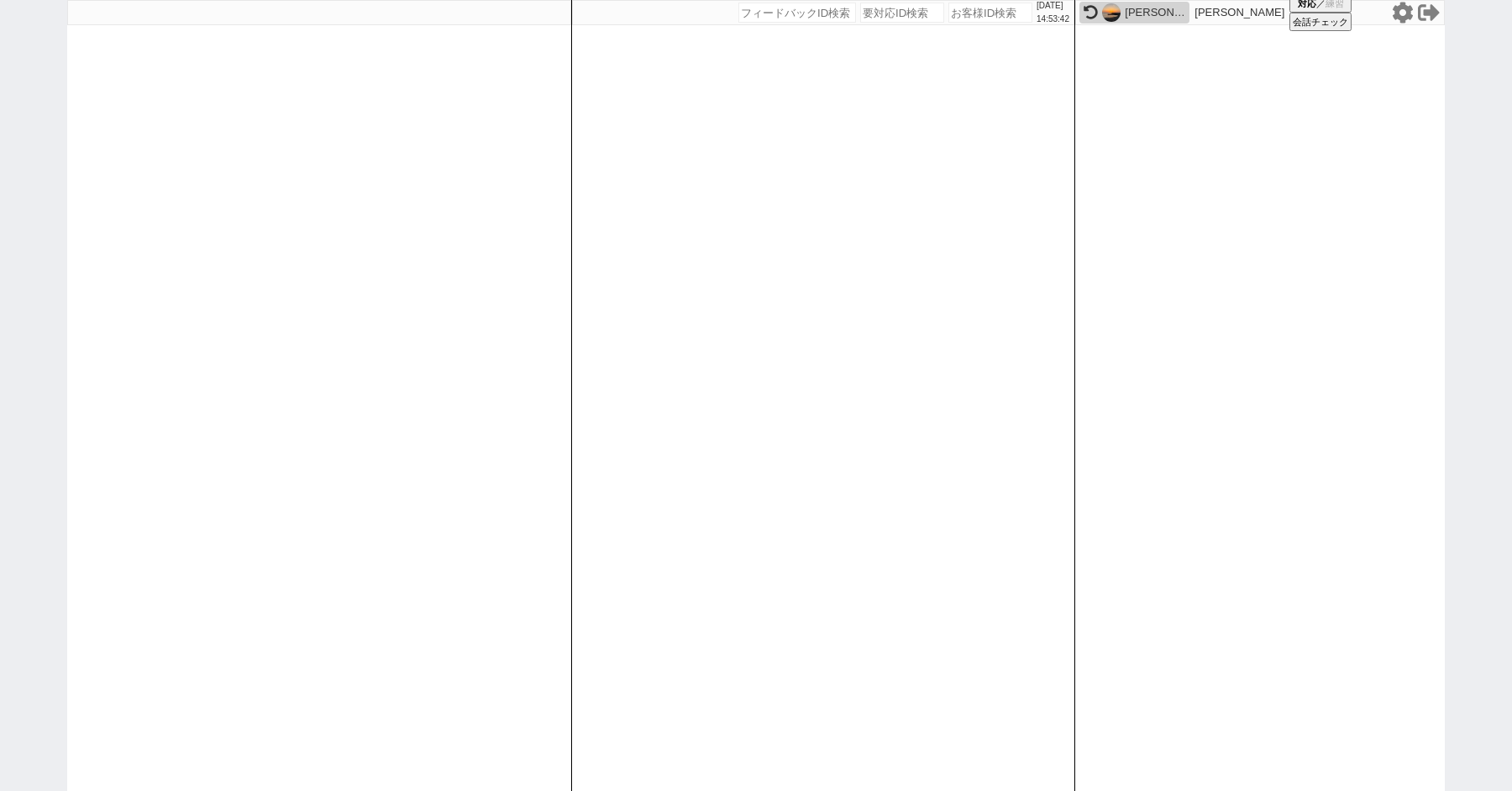
click at [974, 11] on input "number" at bounding box center [990, 13] width 84 height 20
type input "41953"
select select "4"
select select "8"
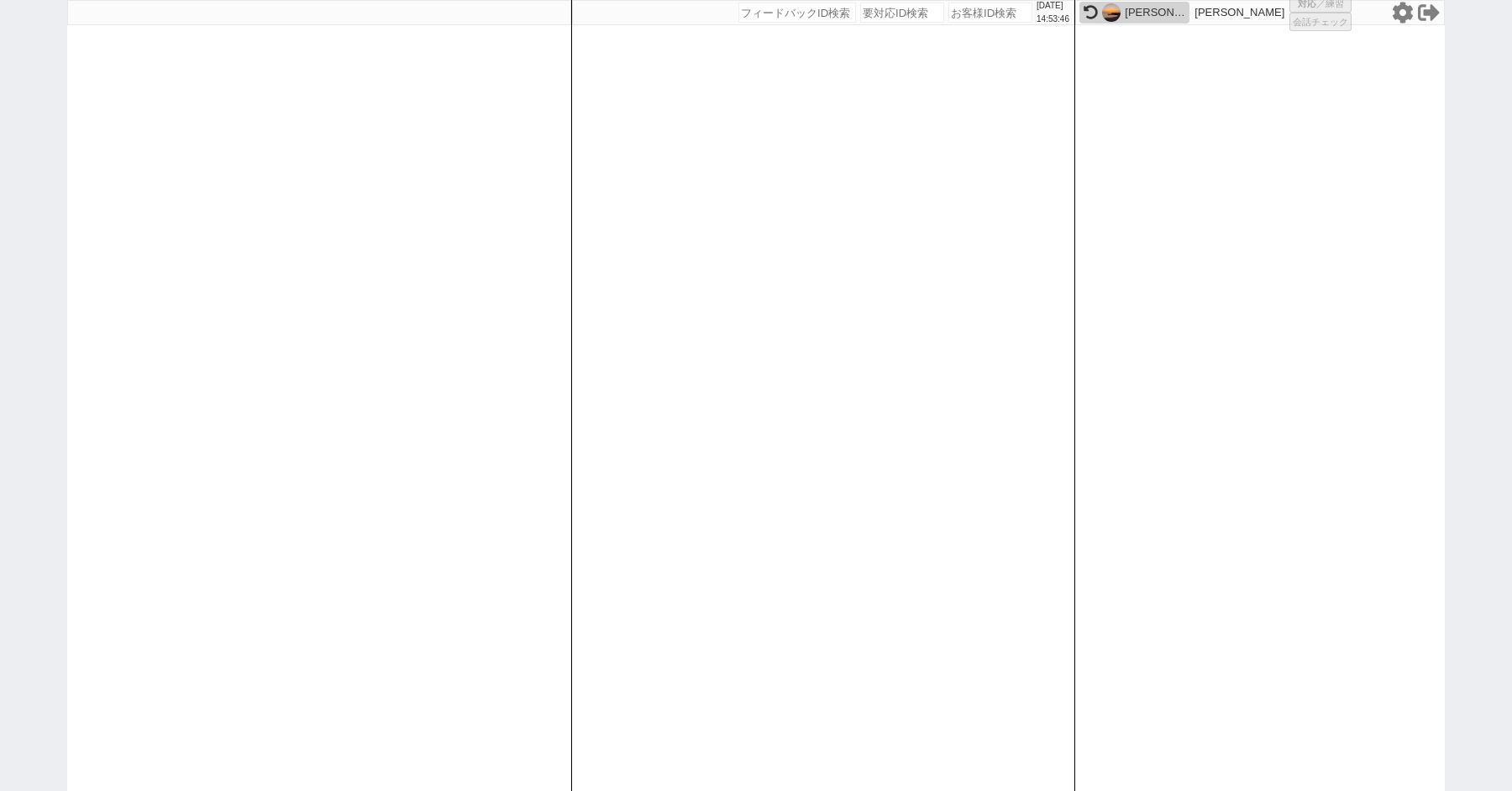
select select "8"
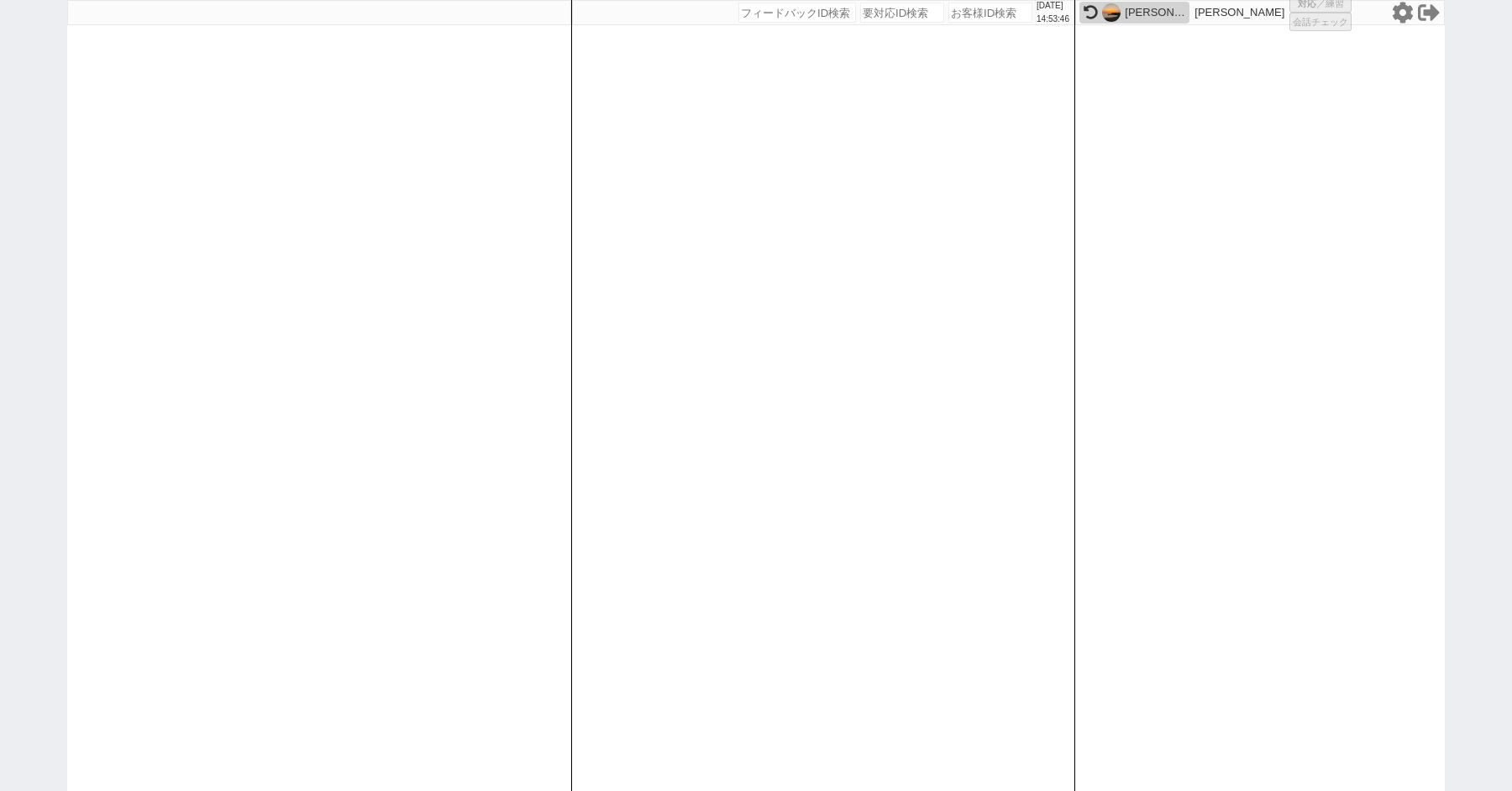
select select "8"
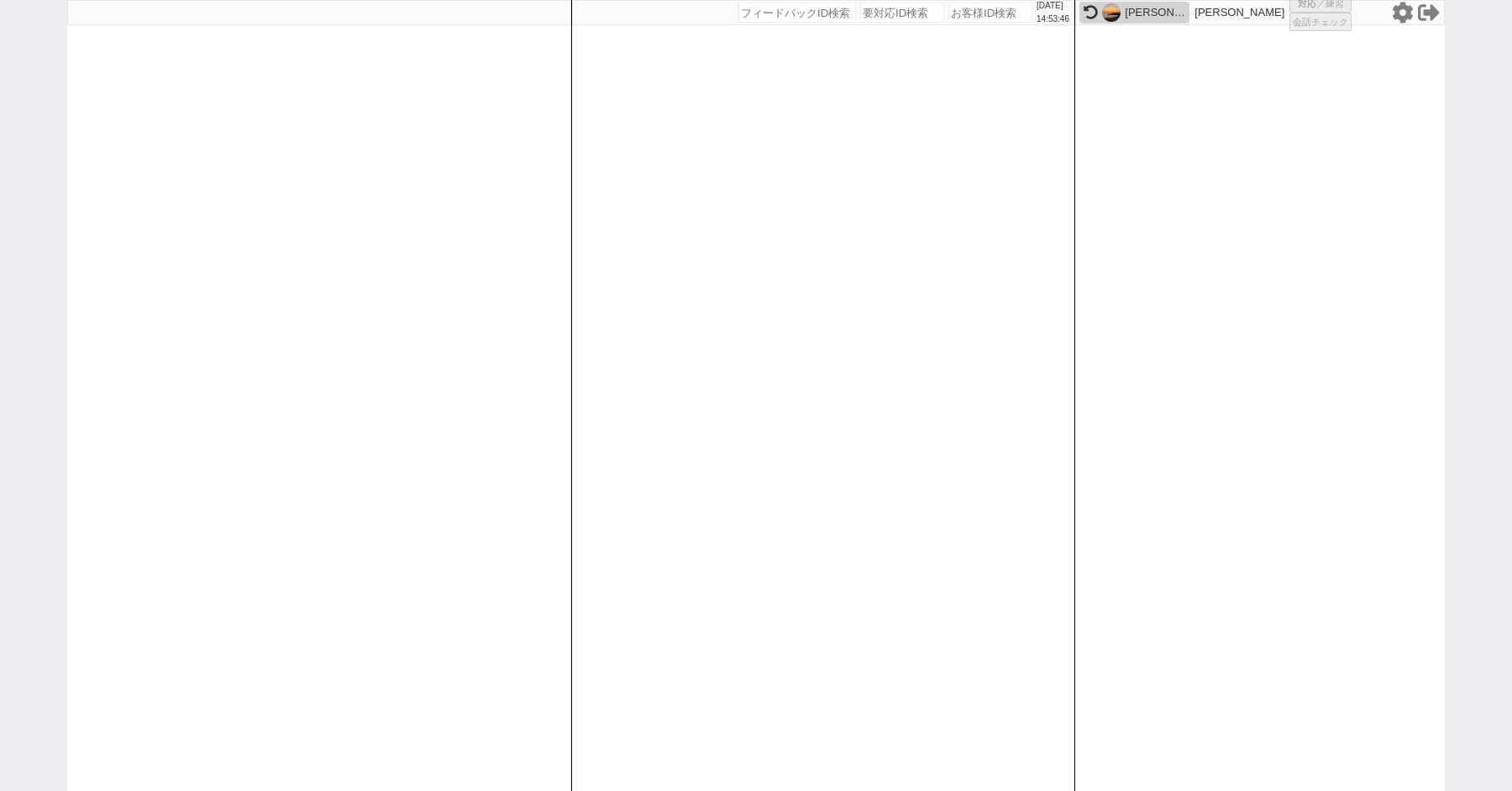
select select "8"
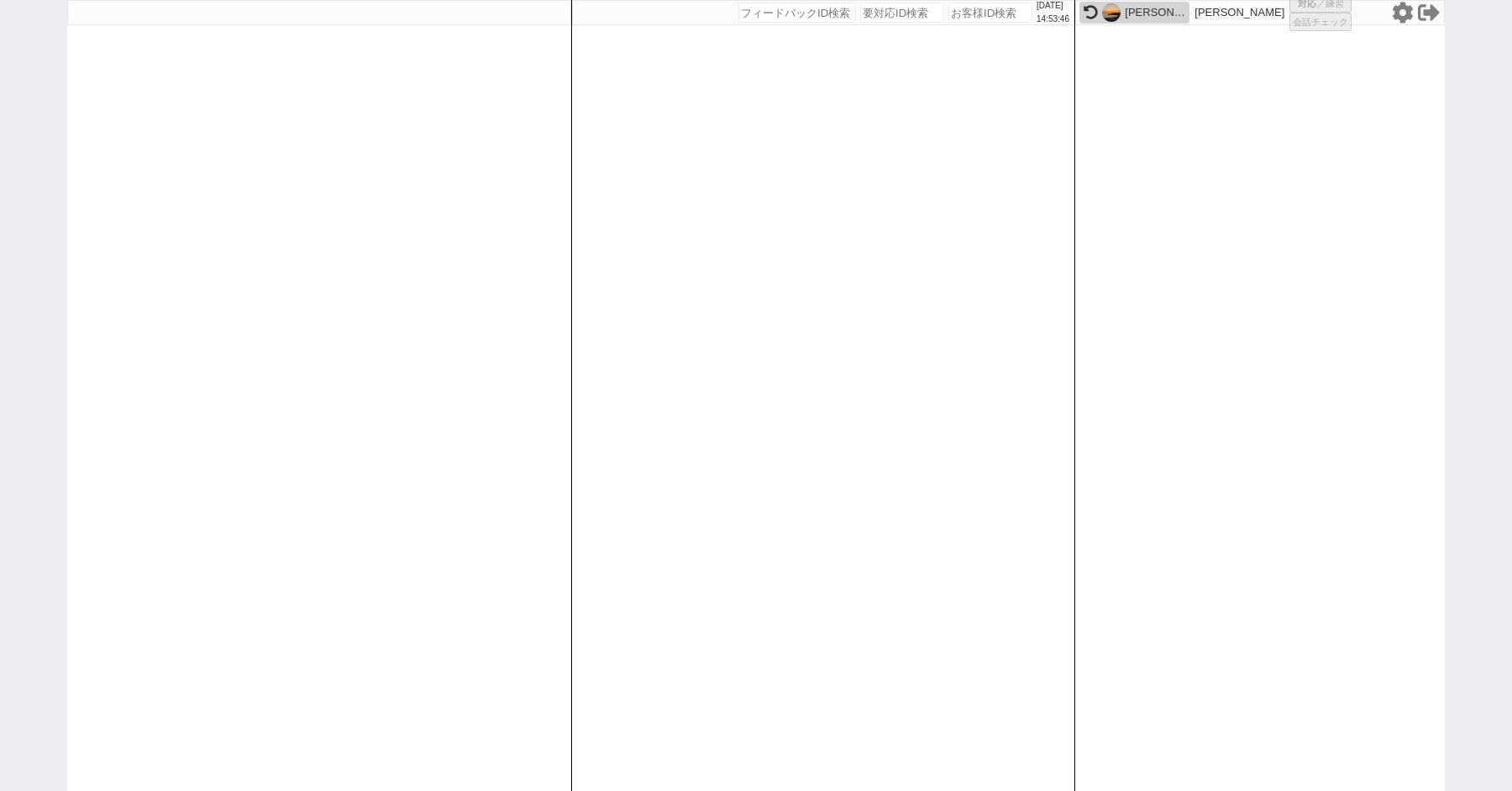
select select "8"
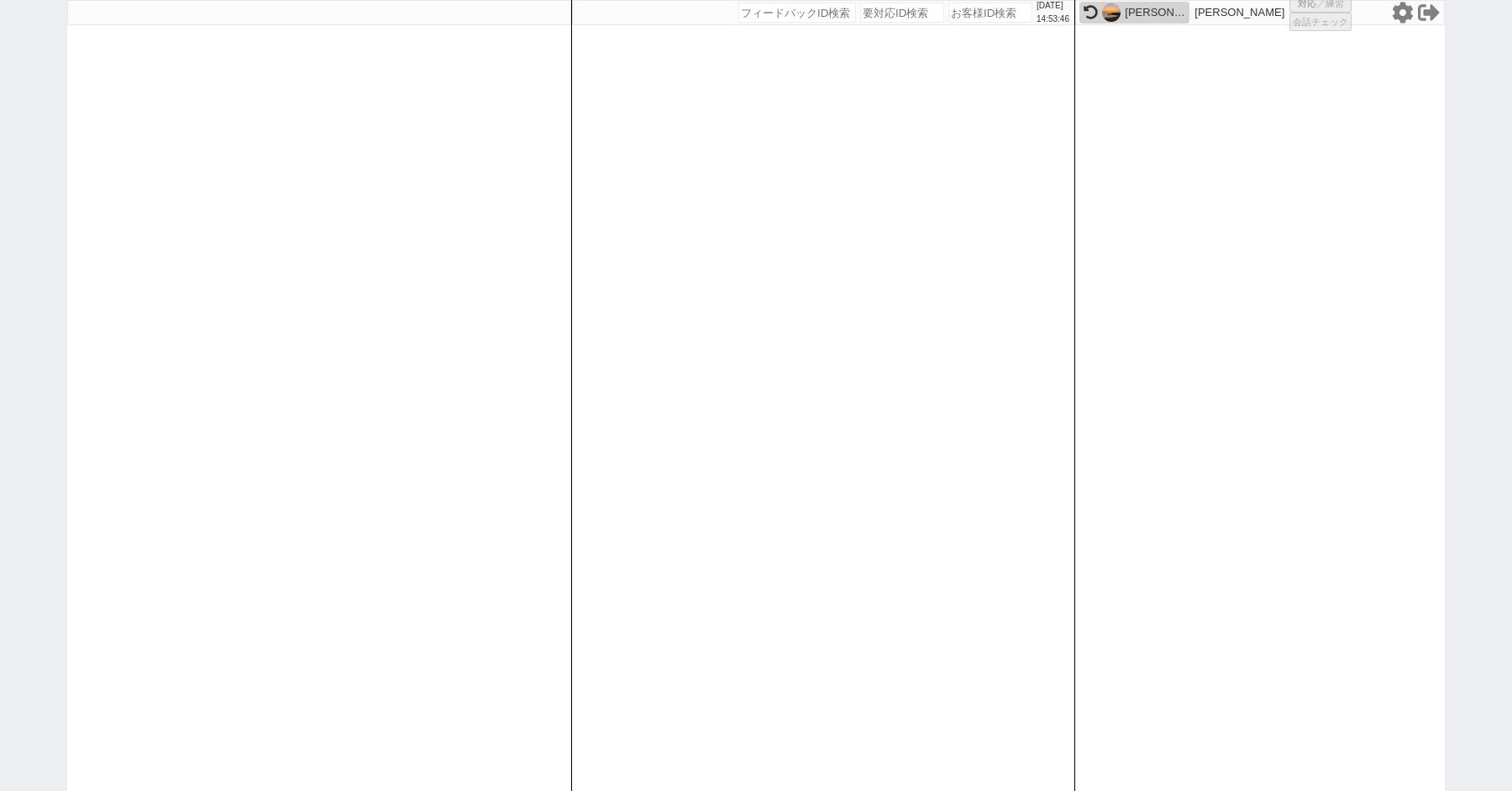
select select "8"
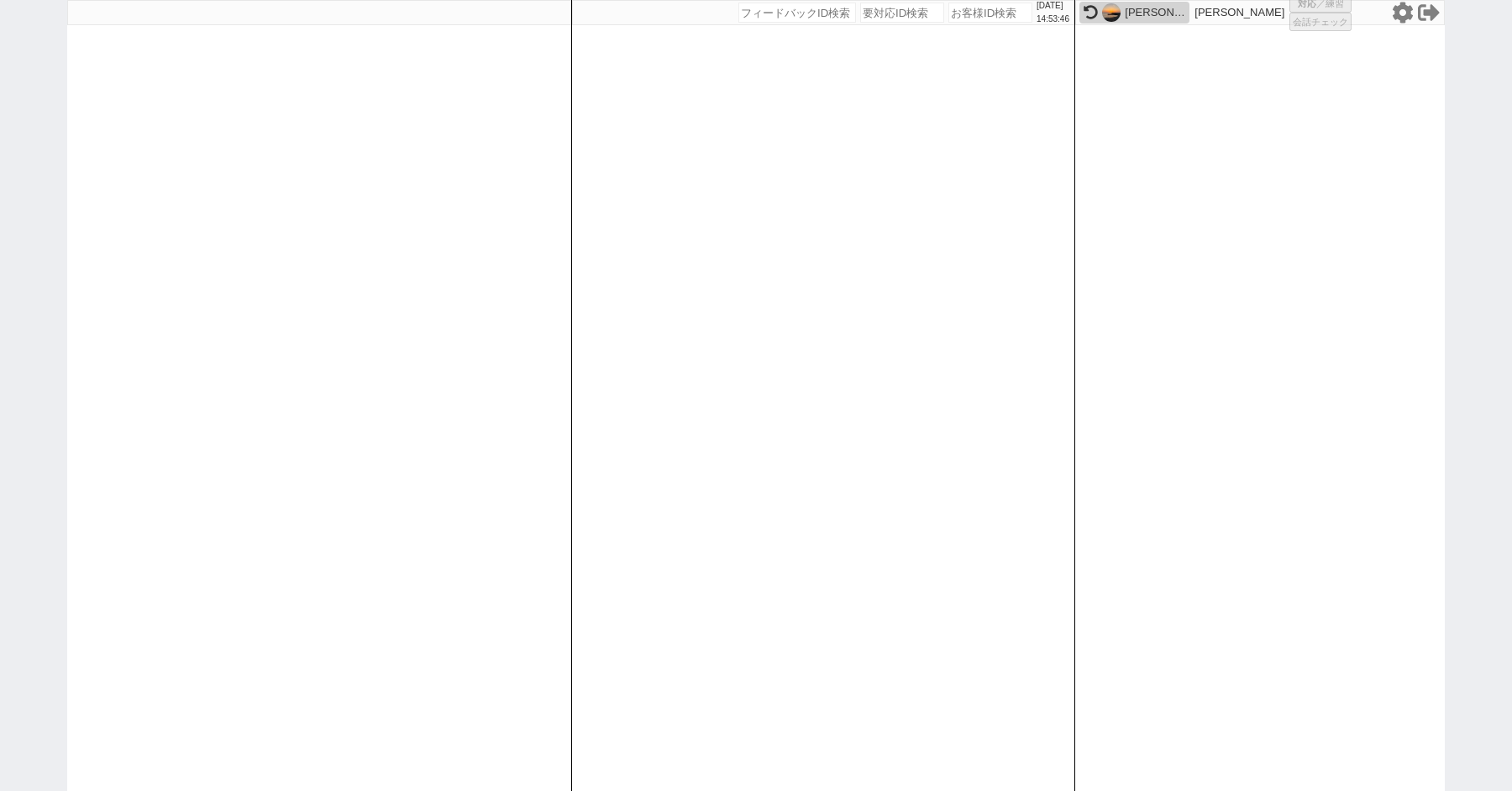
select select "8"
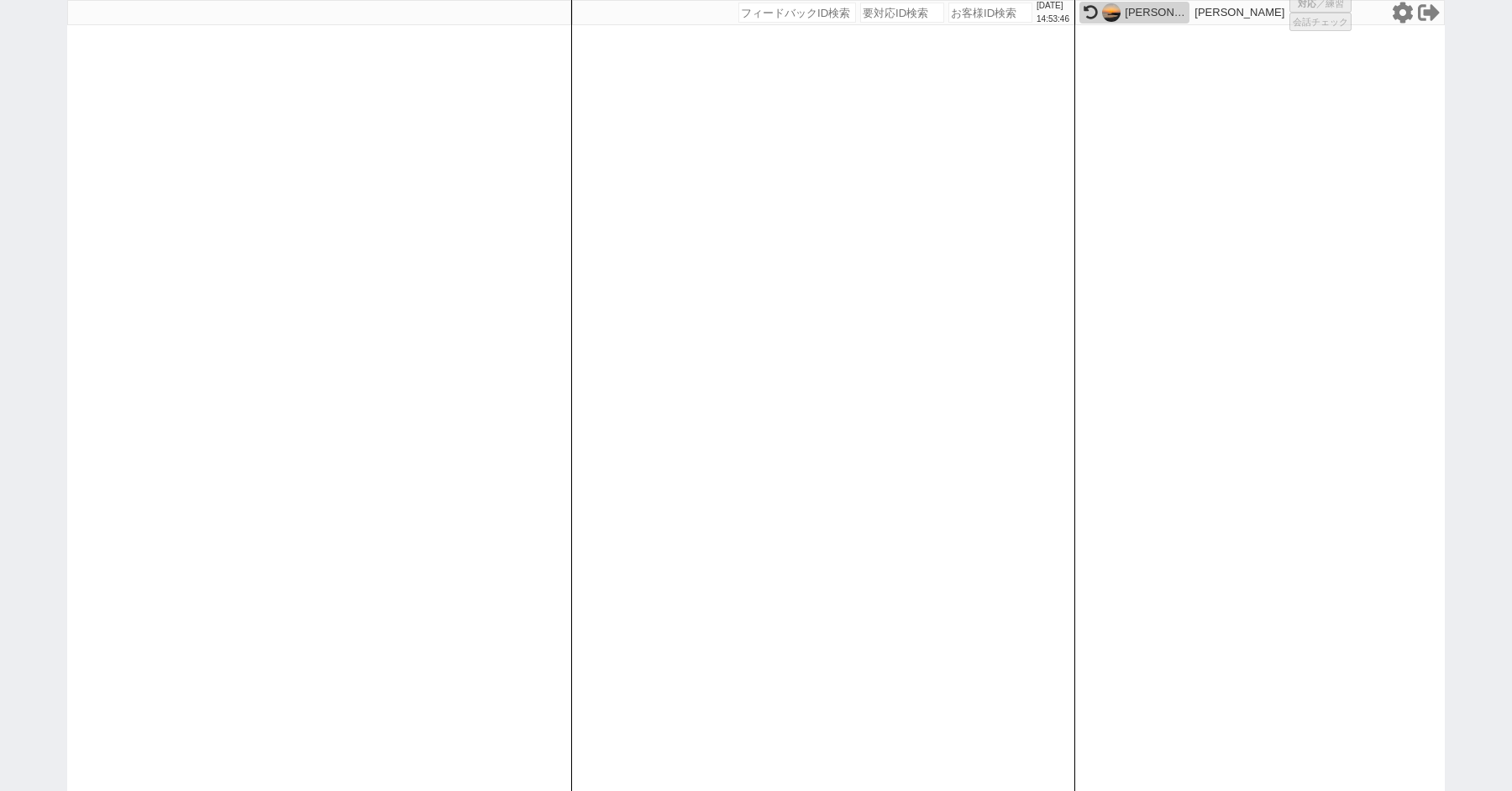
select select "8"
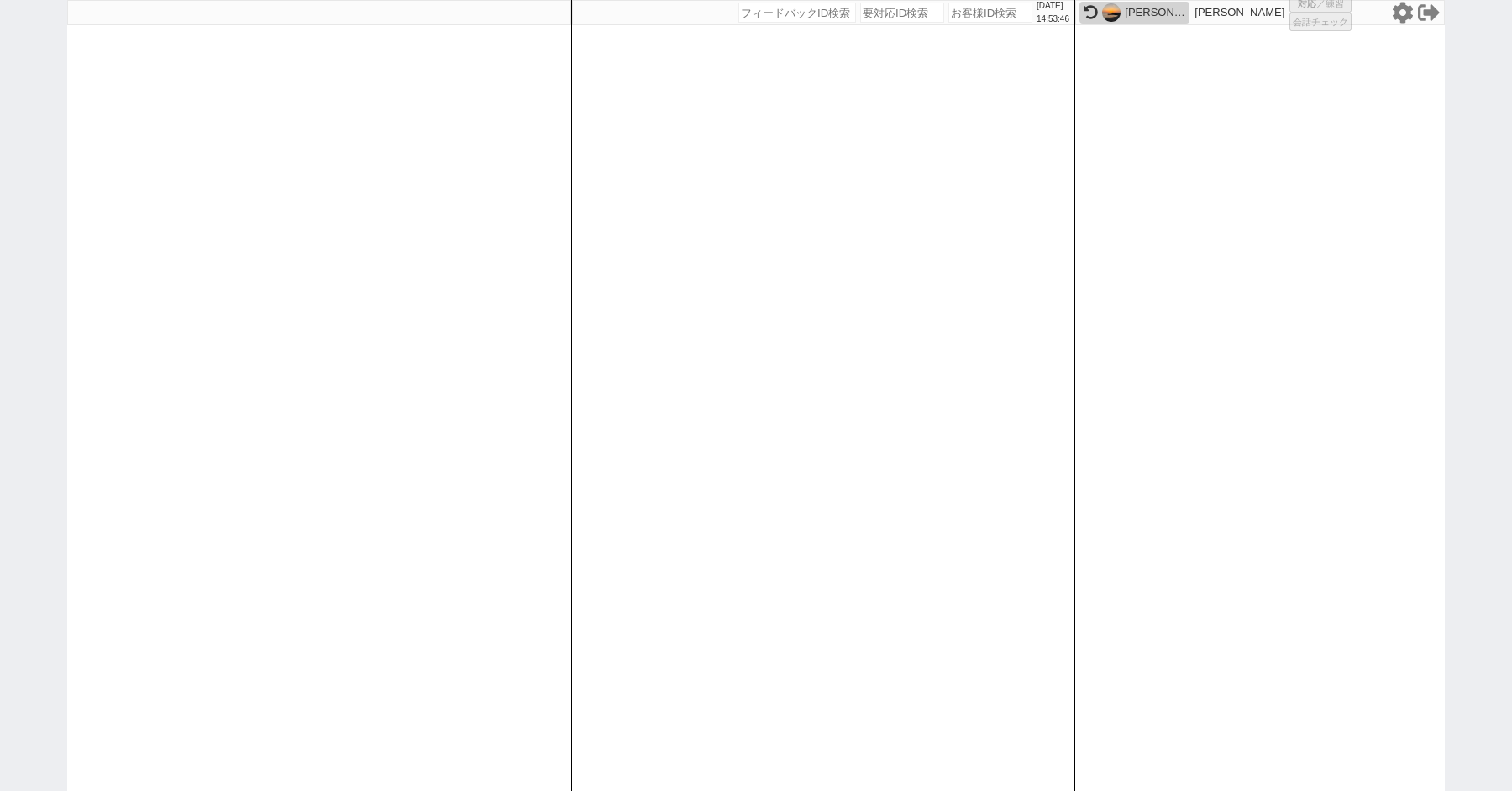
select select "8"
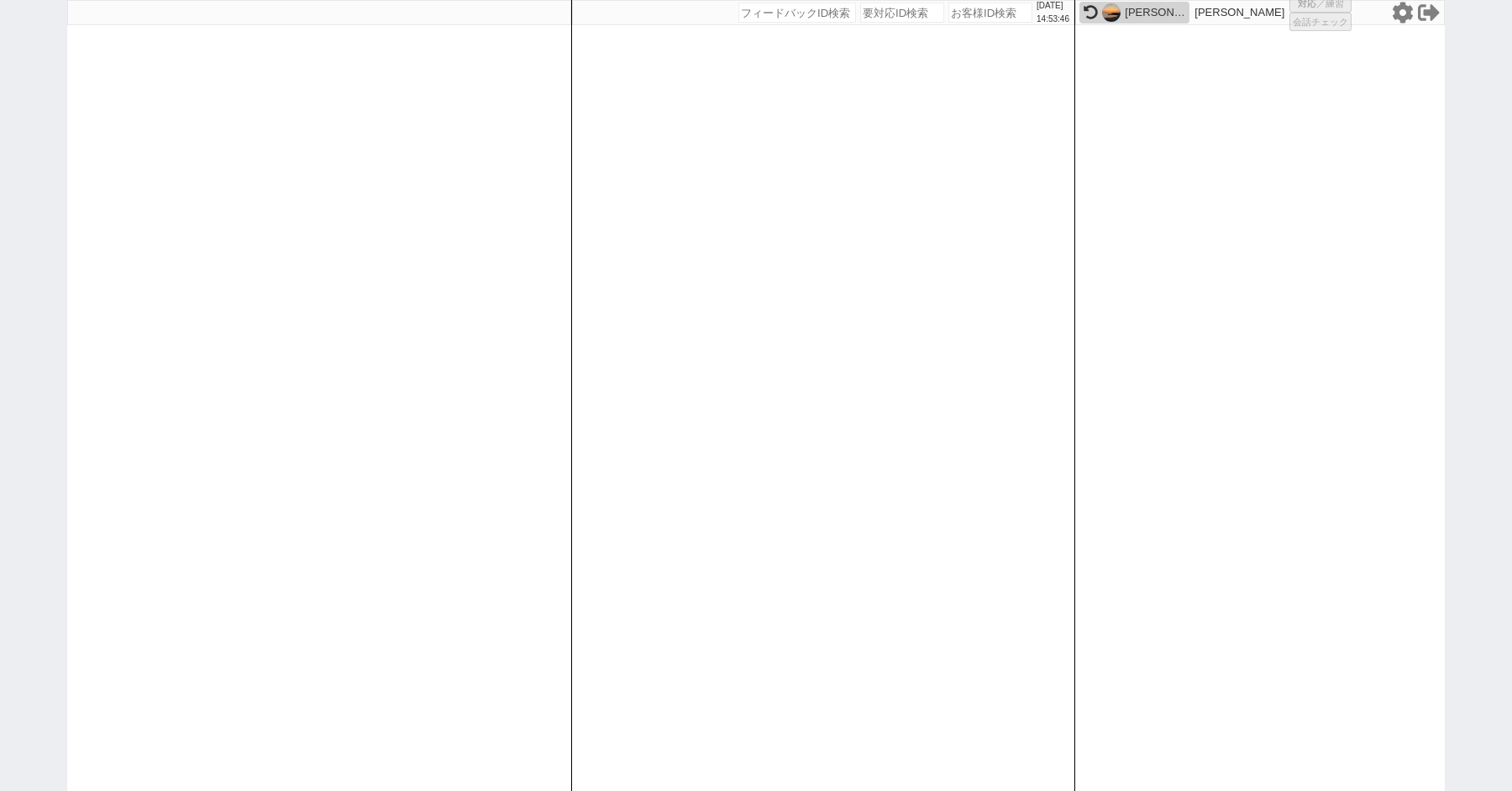
select select "8"
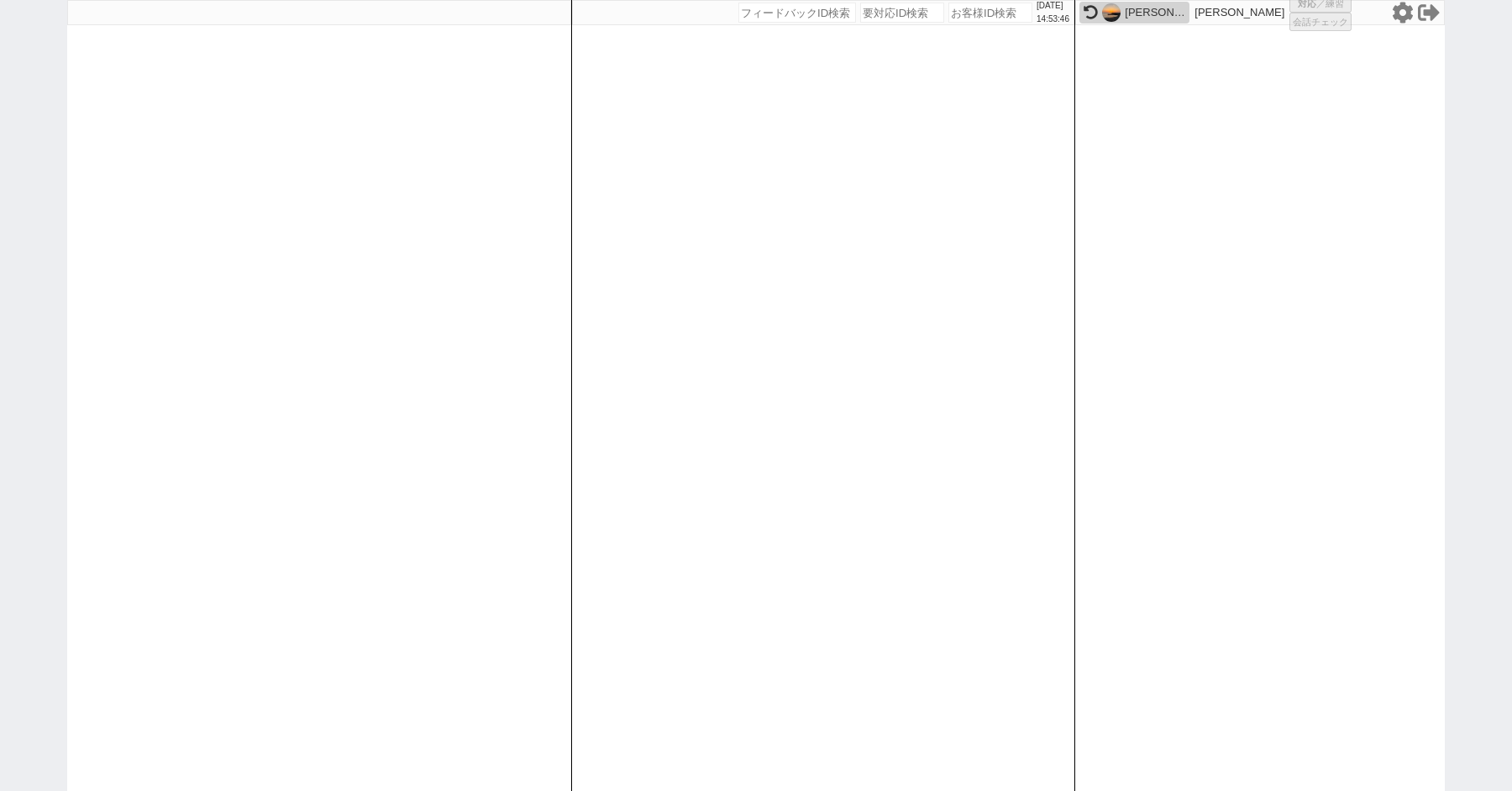
select select "8"
select select "3"
select select "10"
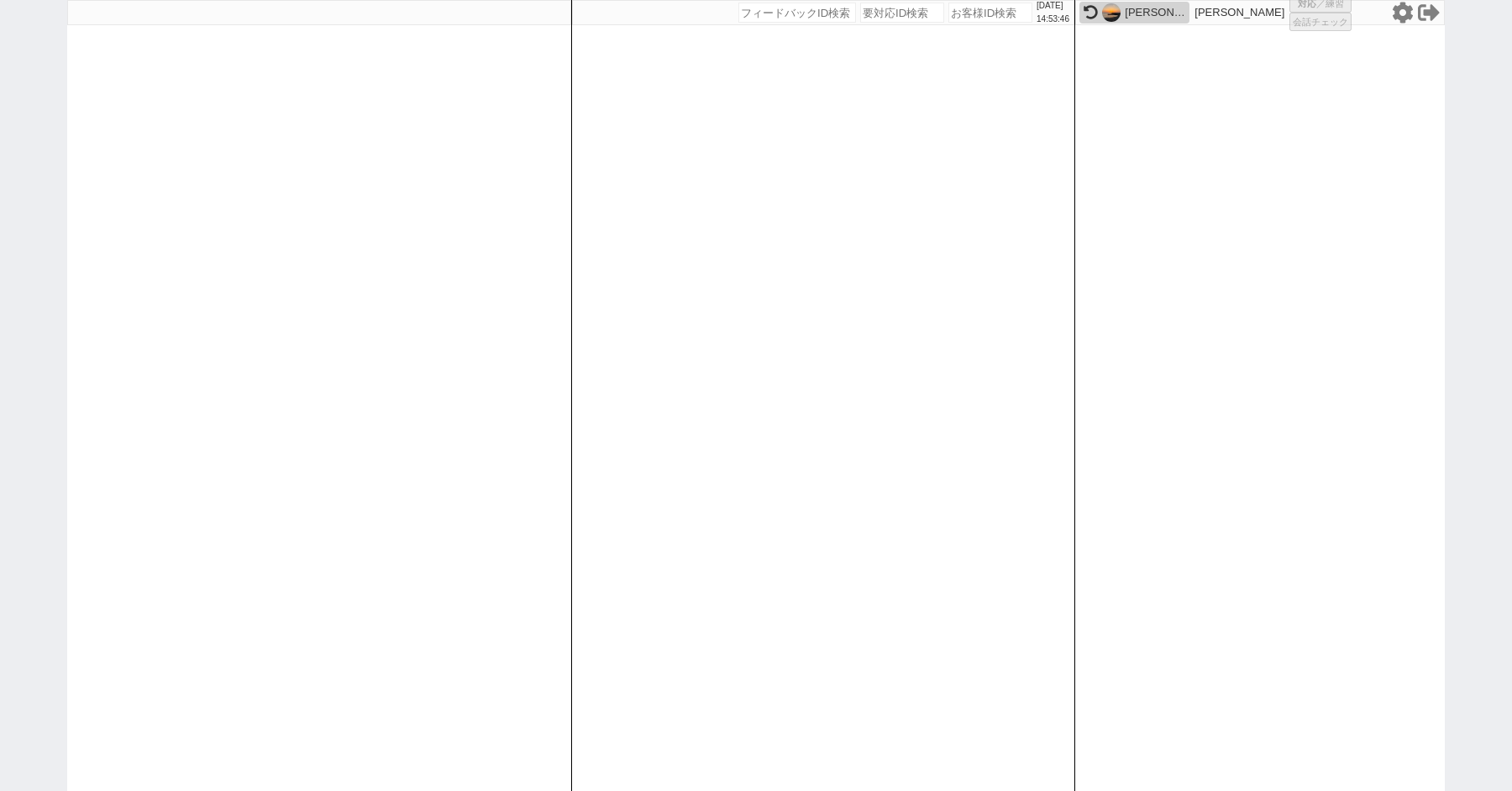
select select "8"
select select "10"
select select "8"
select select "3"
select select "8"
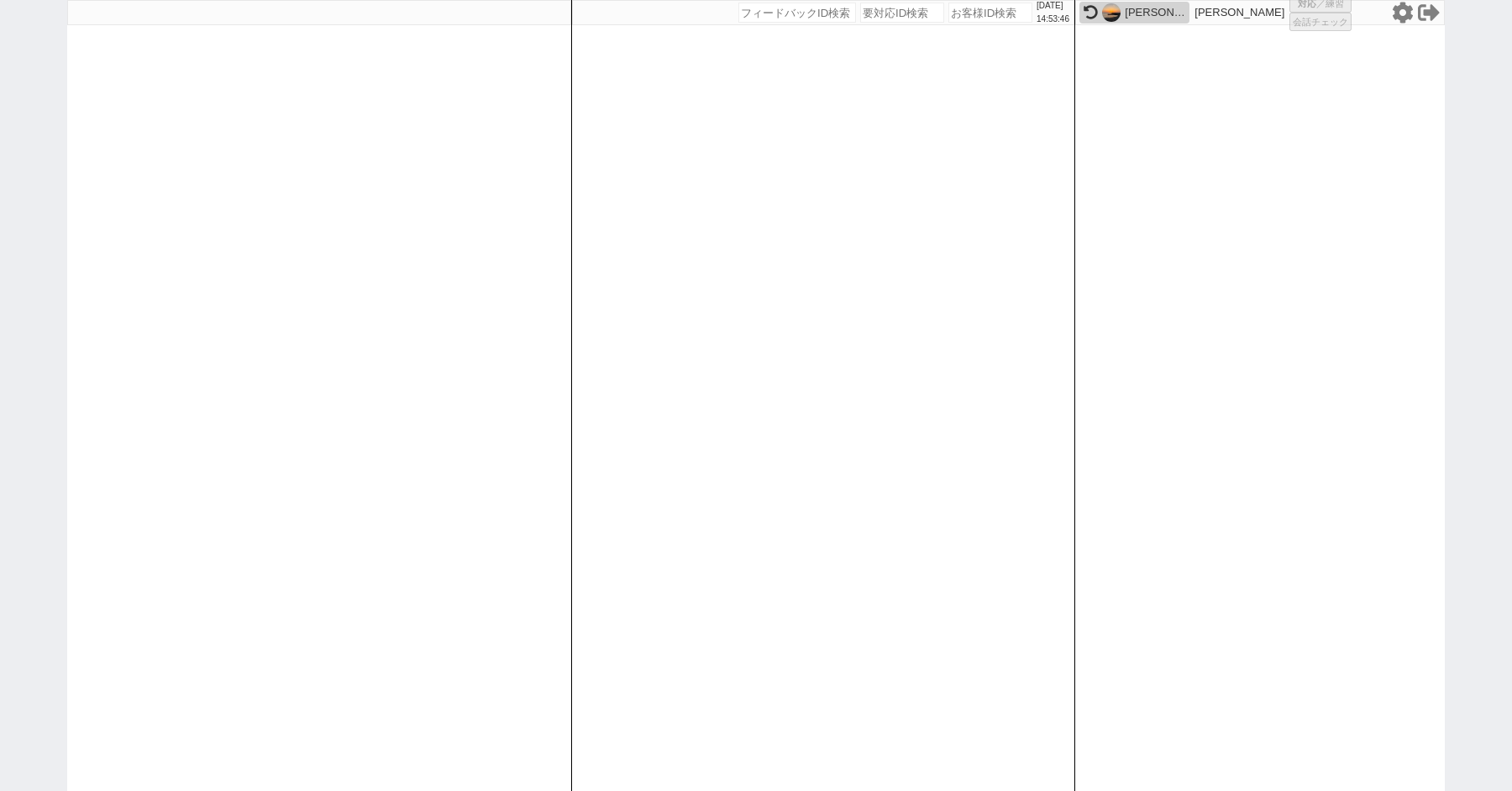
select select "8"
select select
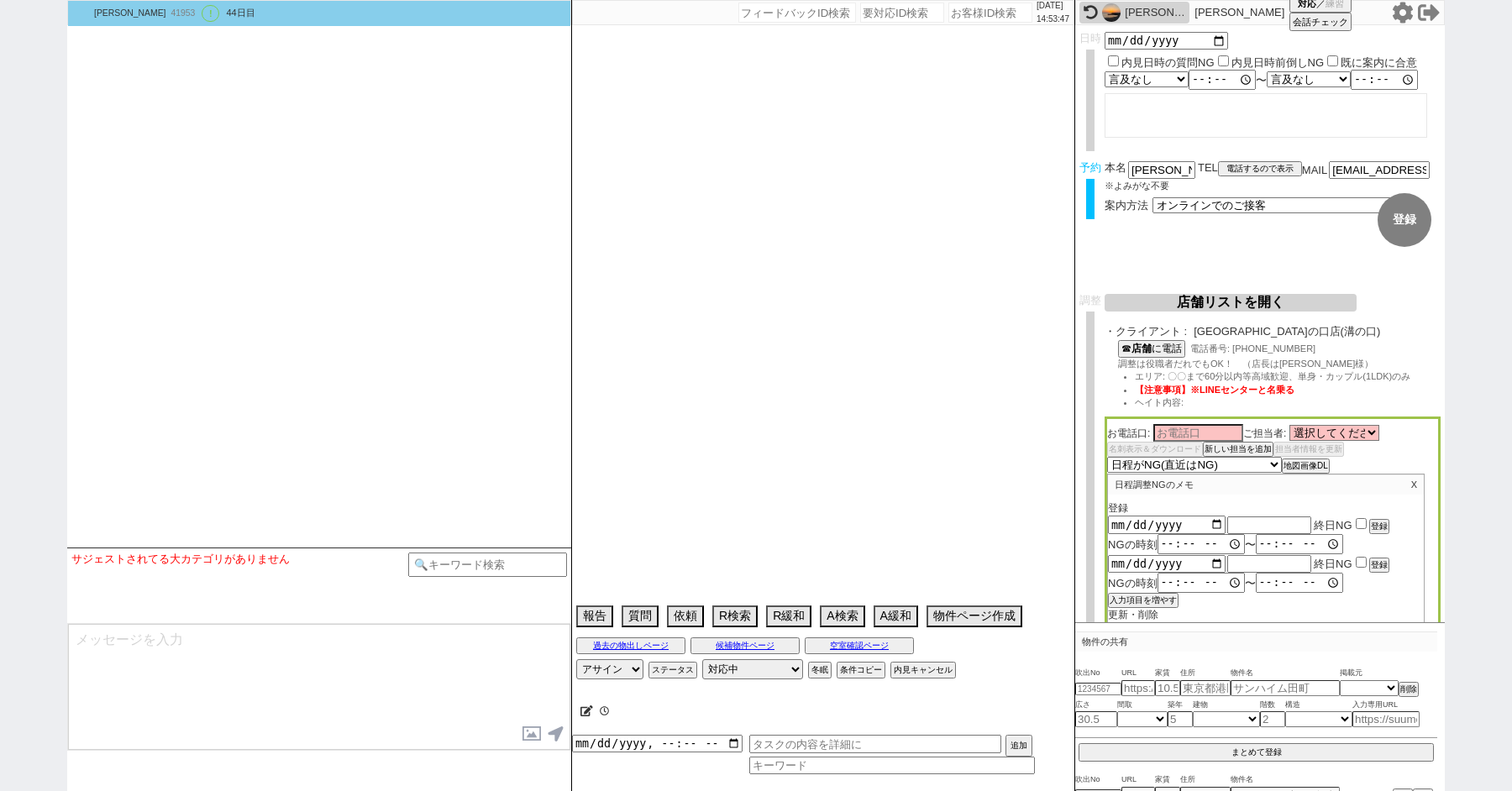
select select "13"
select select "0"
select select "33"
select select "29"
select select "69"
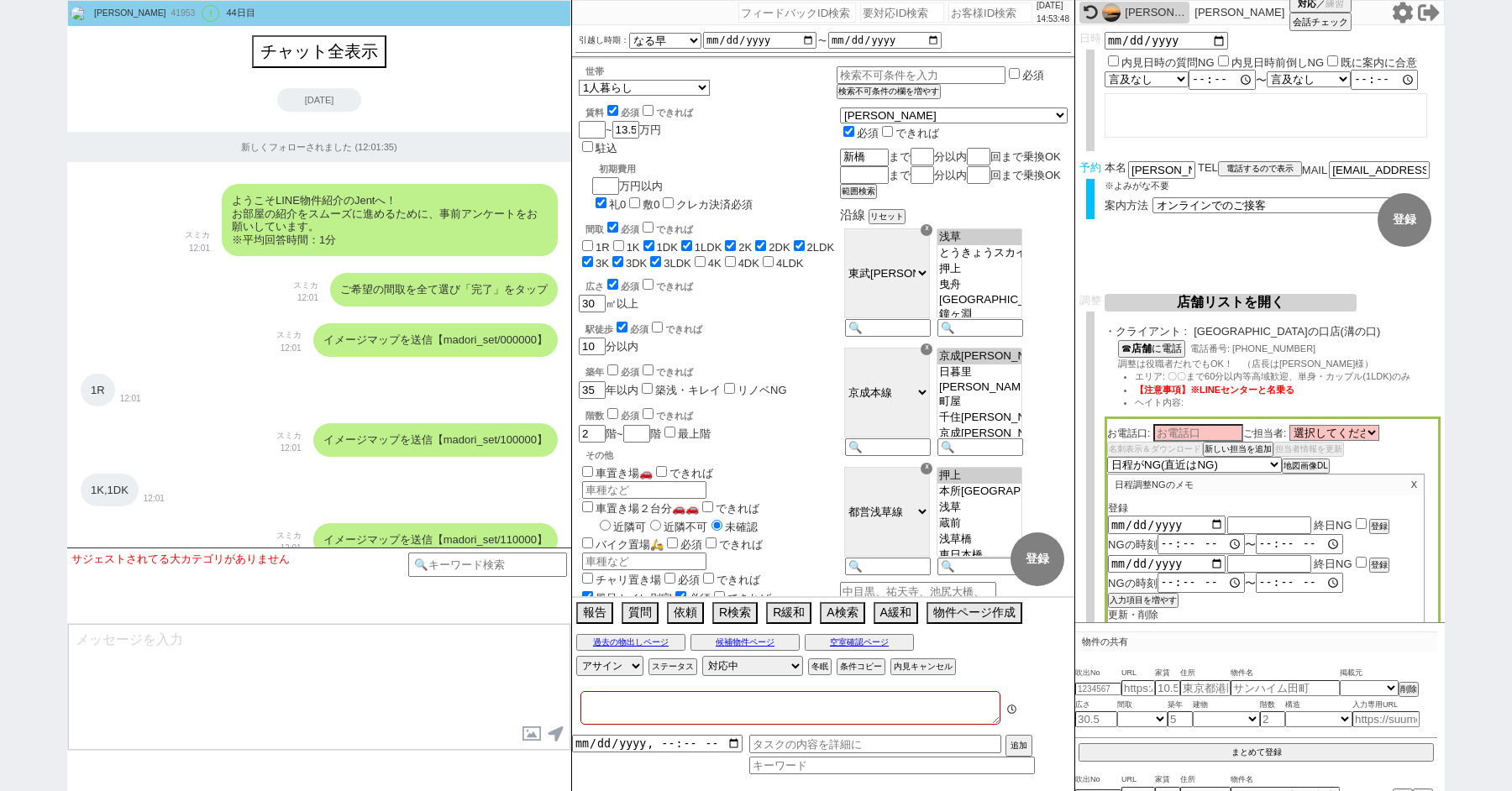
type textarea "ここにたどり着いた人は青木までお知らせください。 お客様の特定用に伝えているカスタマーIDとなってます。"
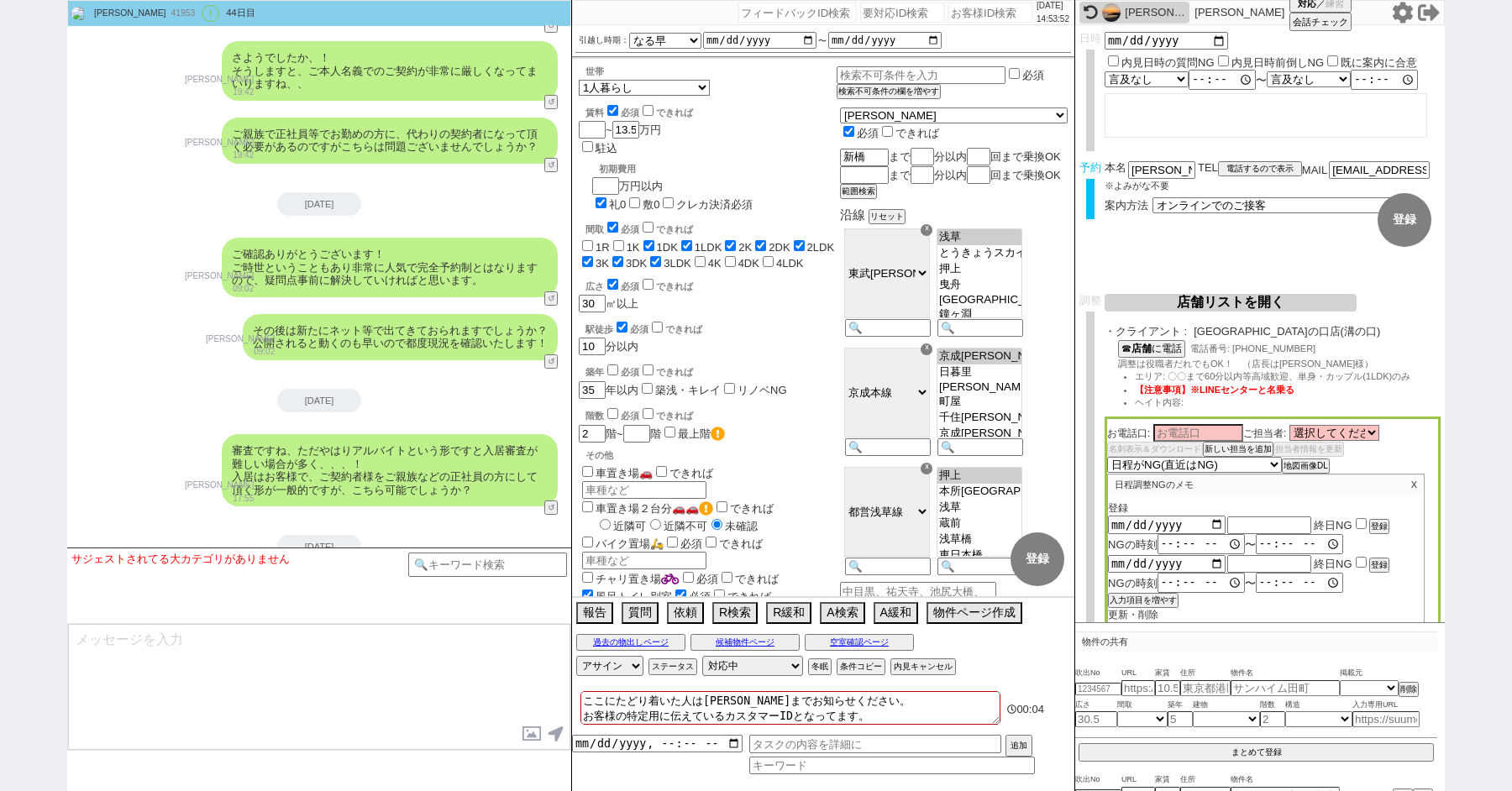
click at [1161, 299] on button "店舗リストを開く" at bounding box center [1229, 302] width 252 height 17
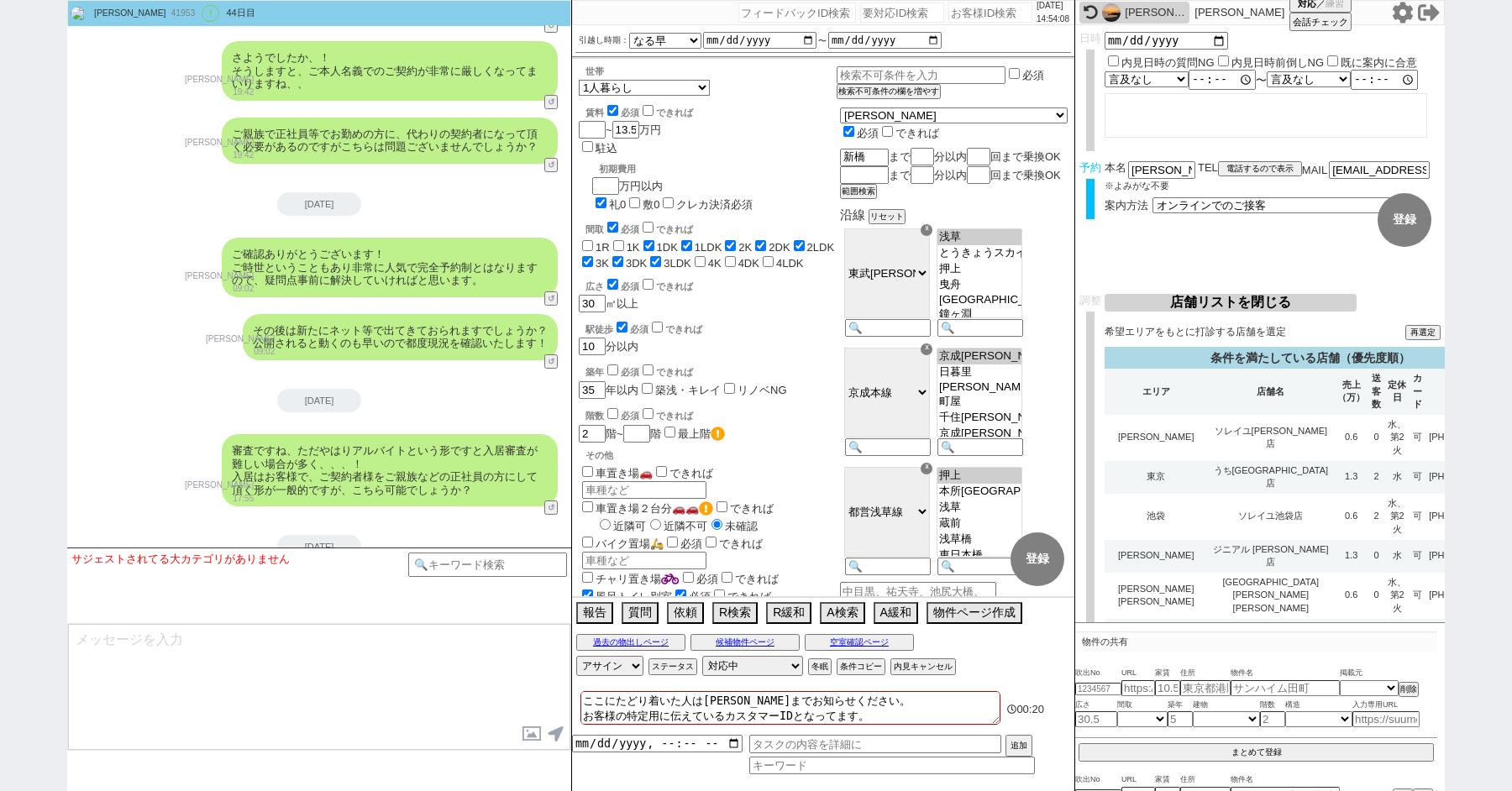
click at [816, 276] on div "広さ 必須 できれば 30 ㎡以上" at bounding box center [708, 294] width 258 height 36
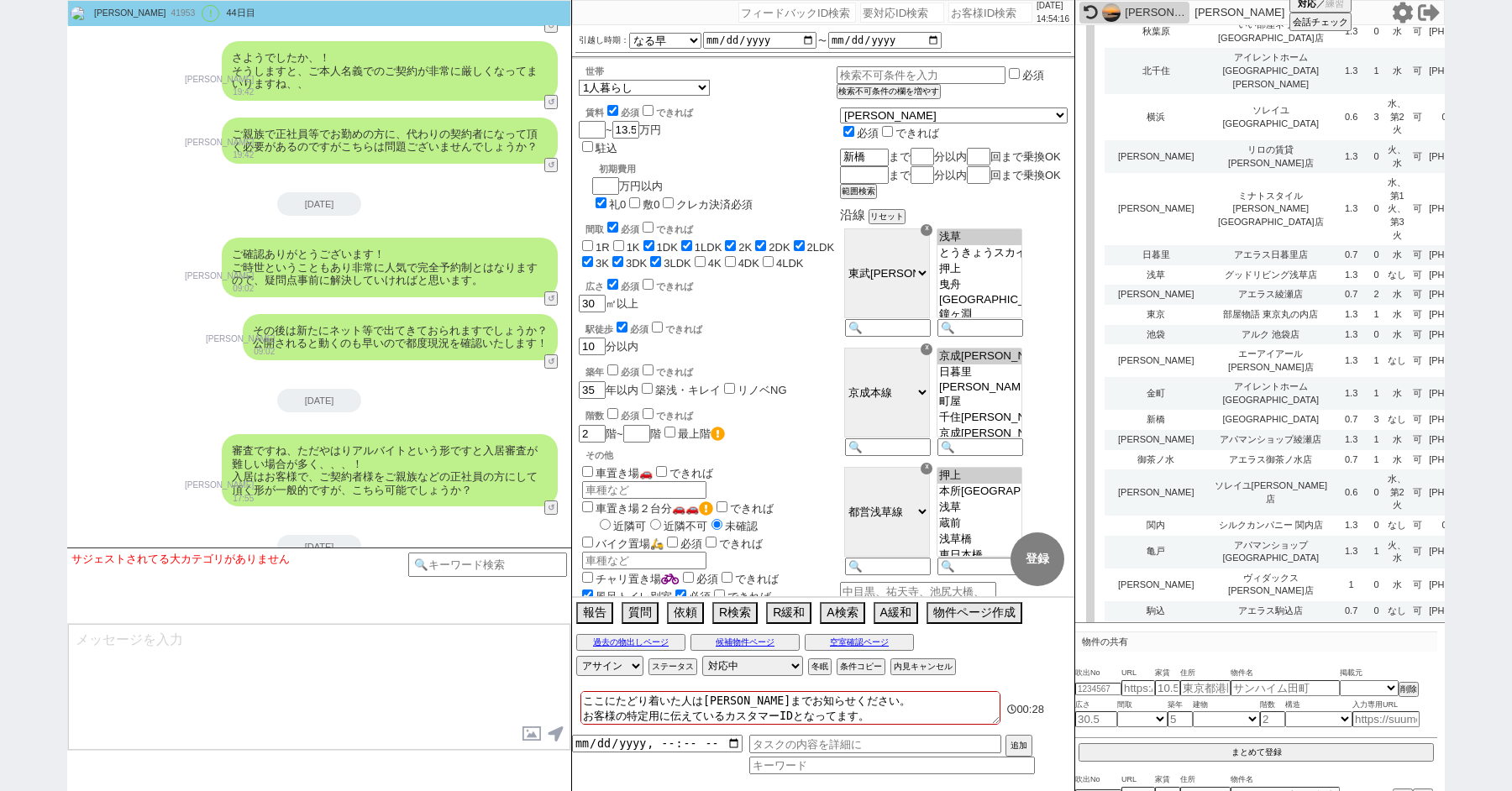
scroll to position [1511, 0]
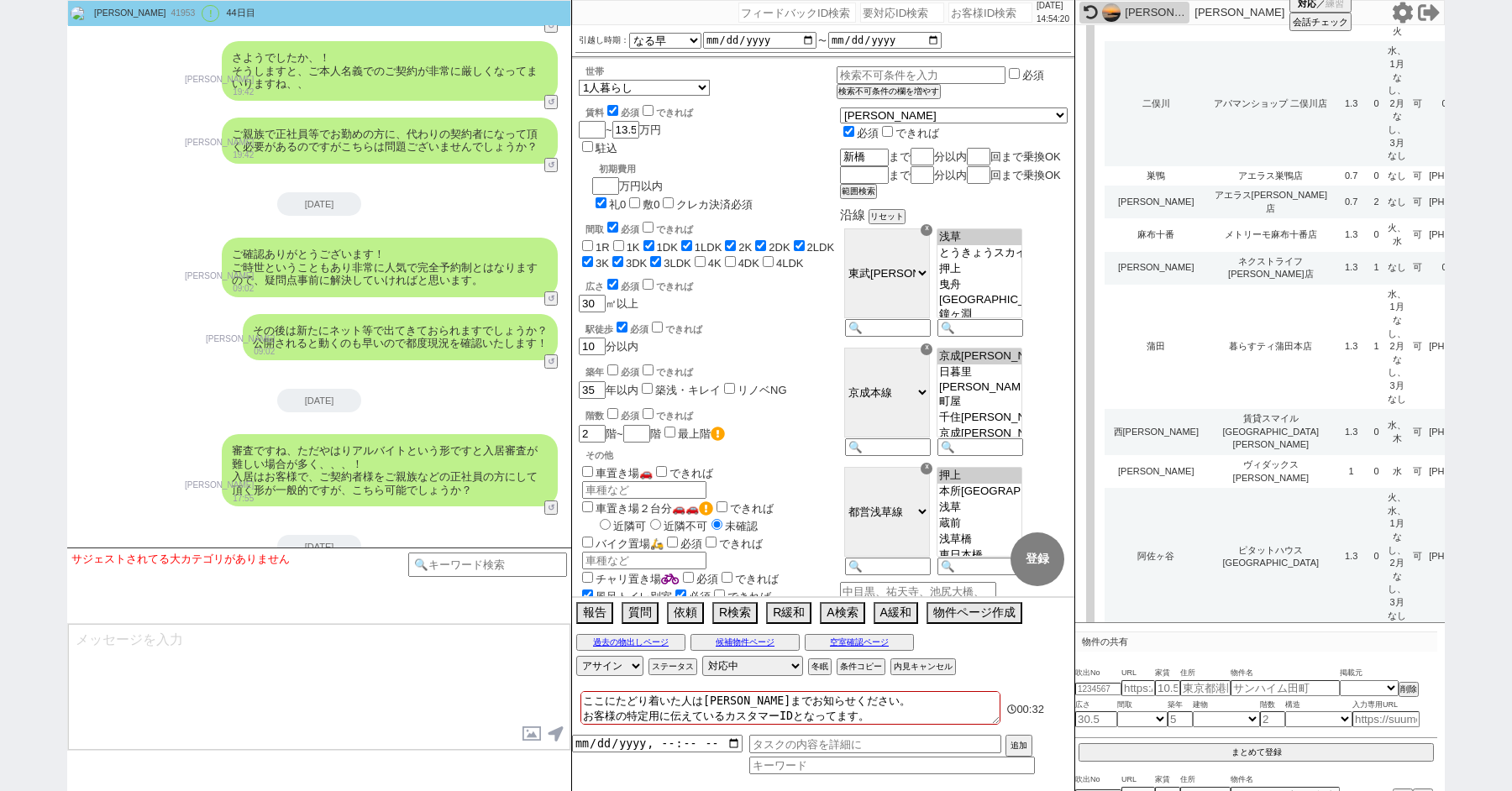
click at [1368, 625] on td "0" at bounding box center [1376, 635] width 16 height 20
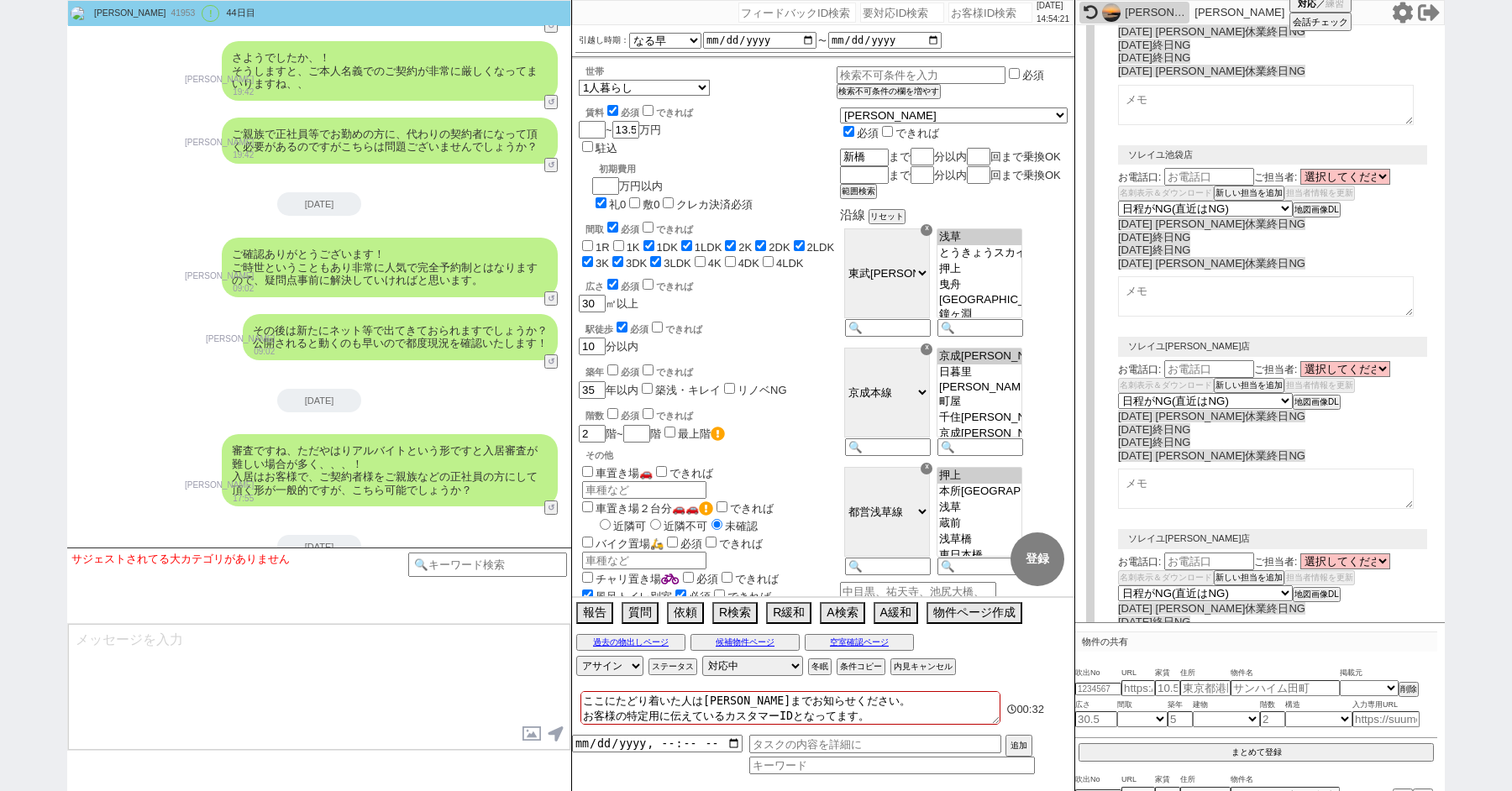
select select
select select "8"
select select "3"
select select "8"
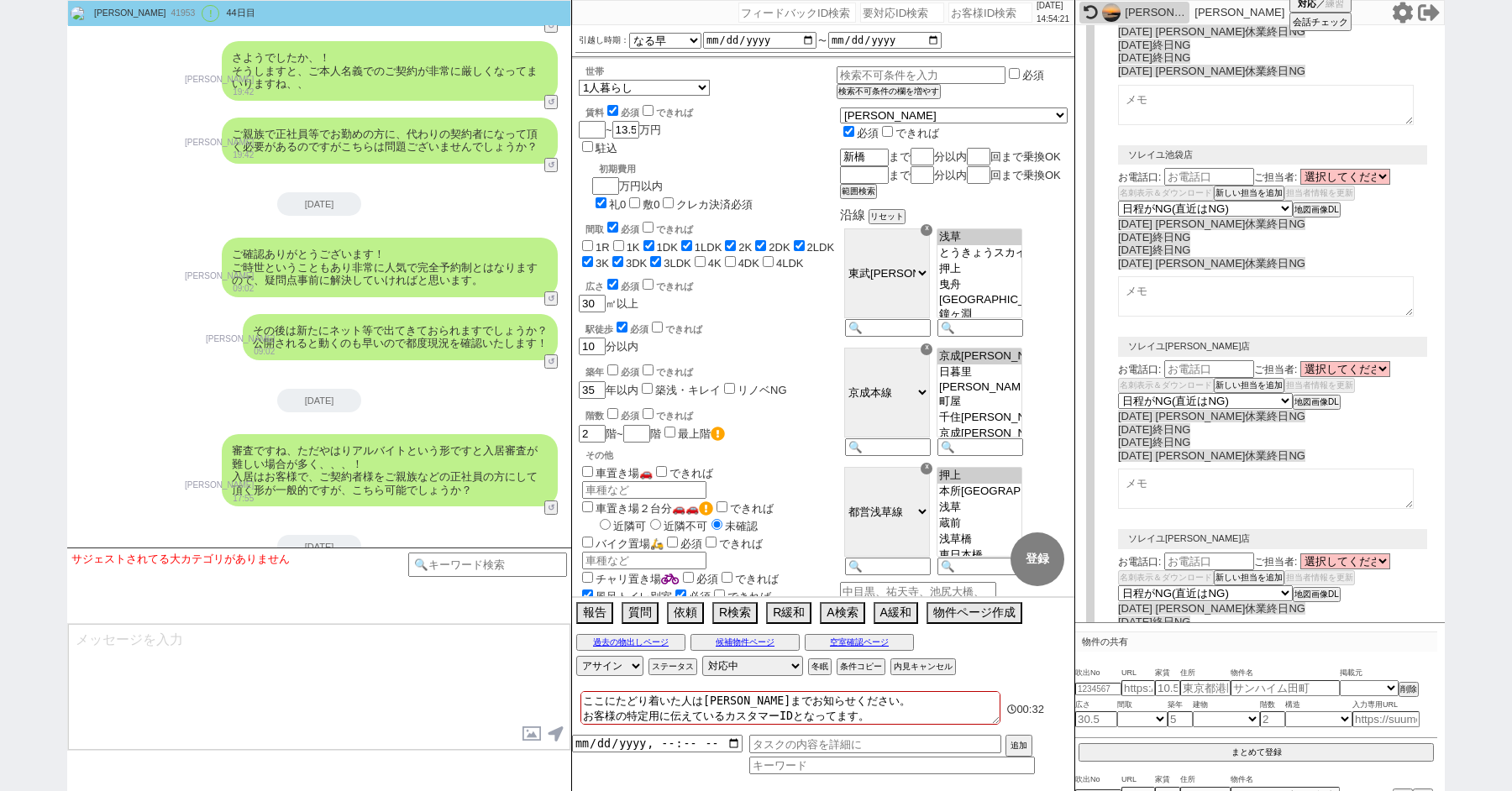
select select "10"
select select "8"
select select "10"
select select "3"
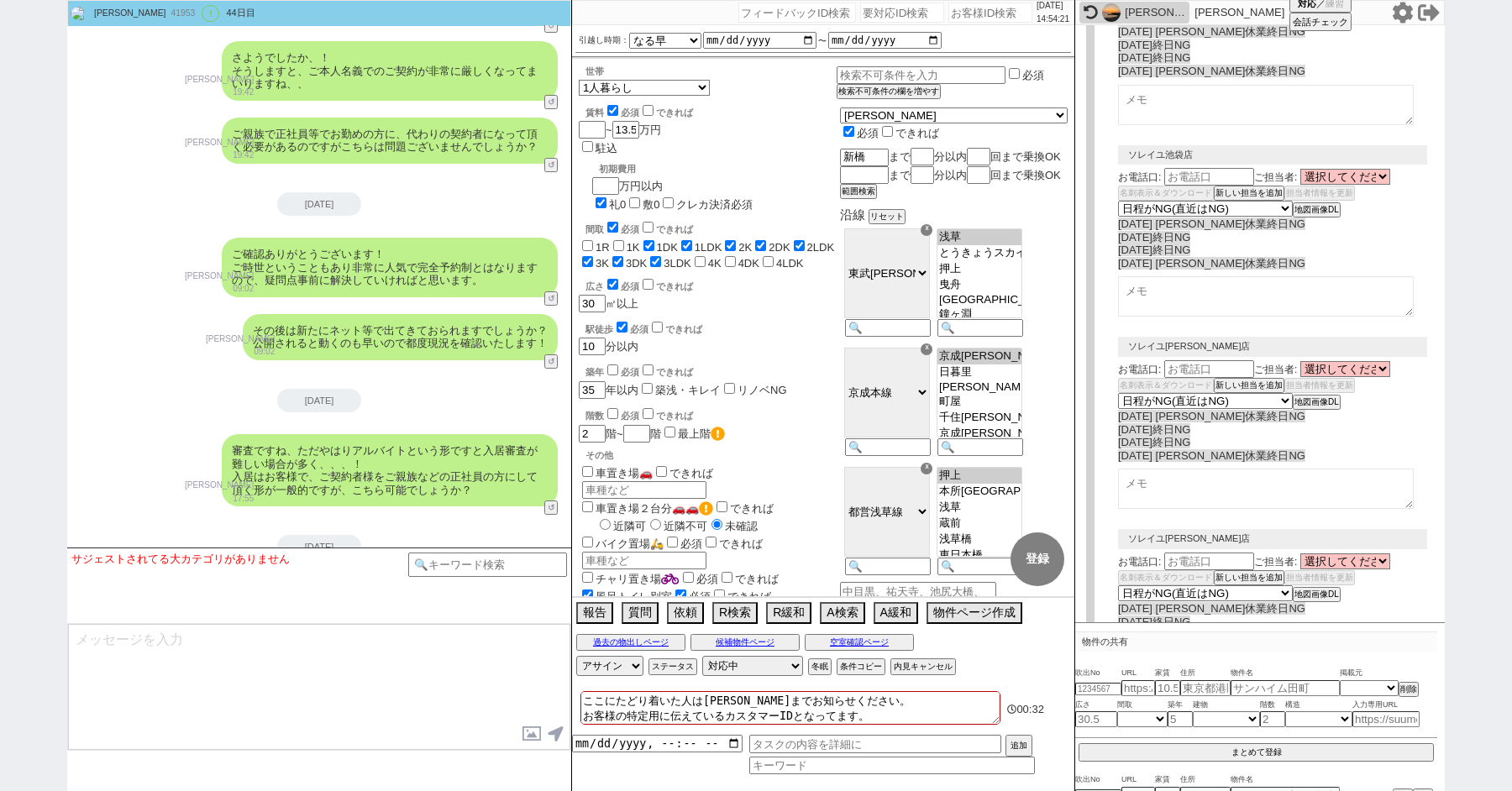
select select "8"
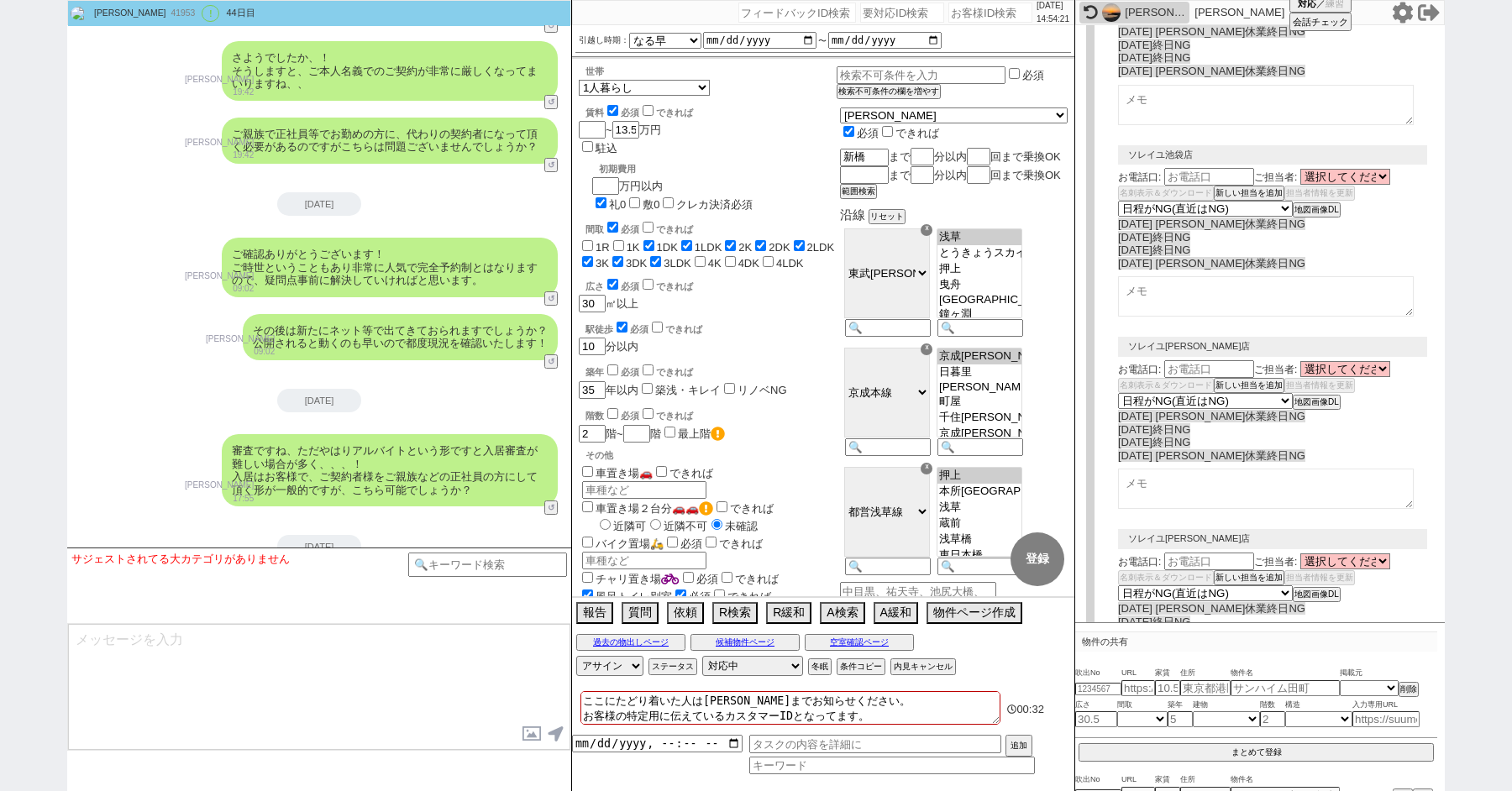
select select "8"
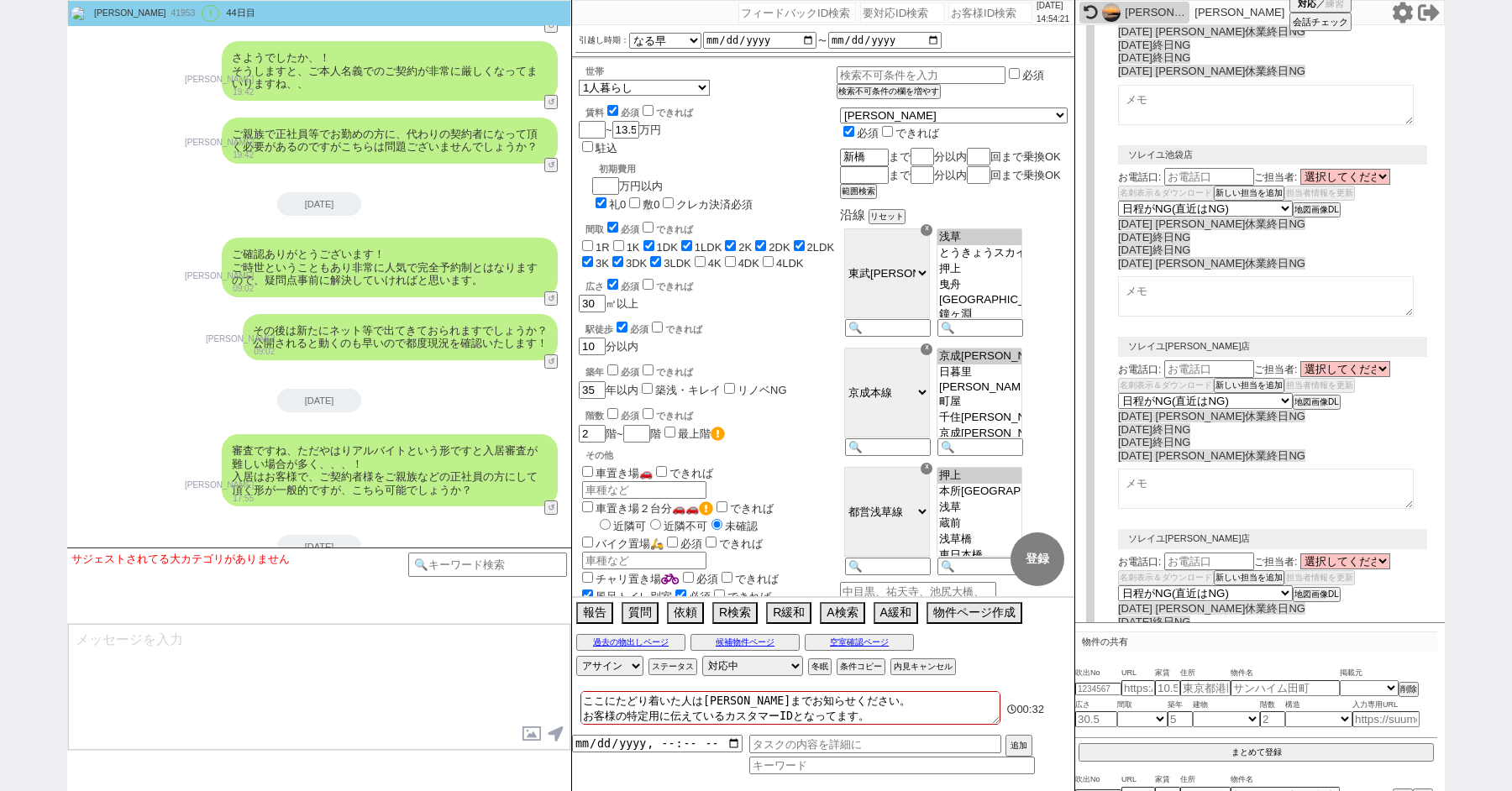
select select "8"
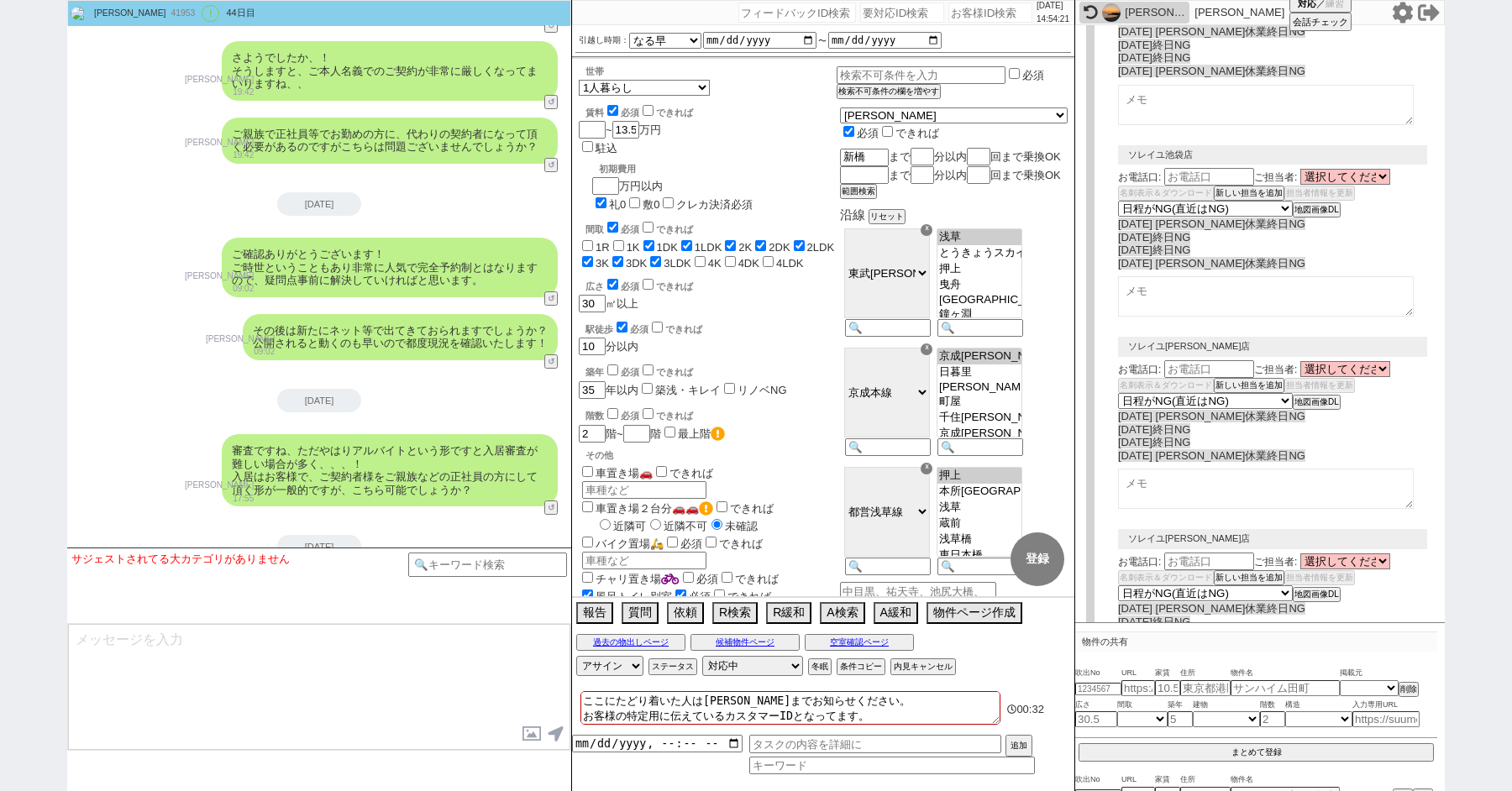
select select "8"
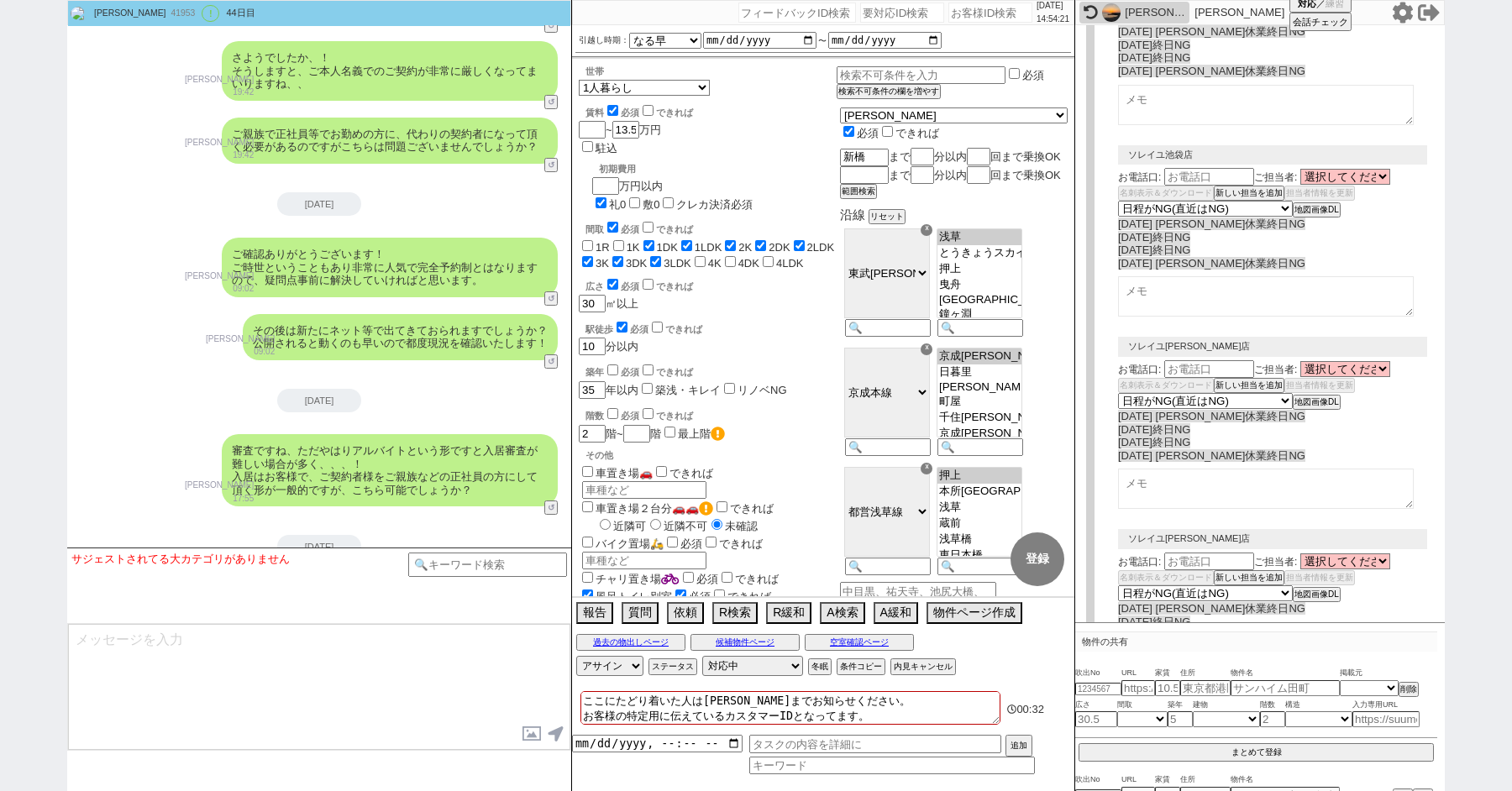
select select "8"
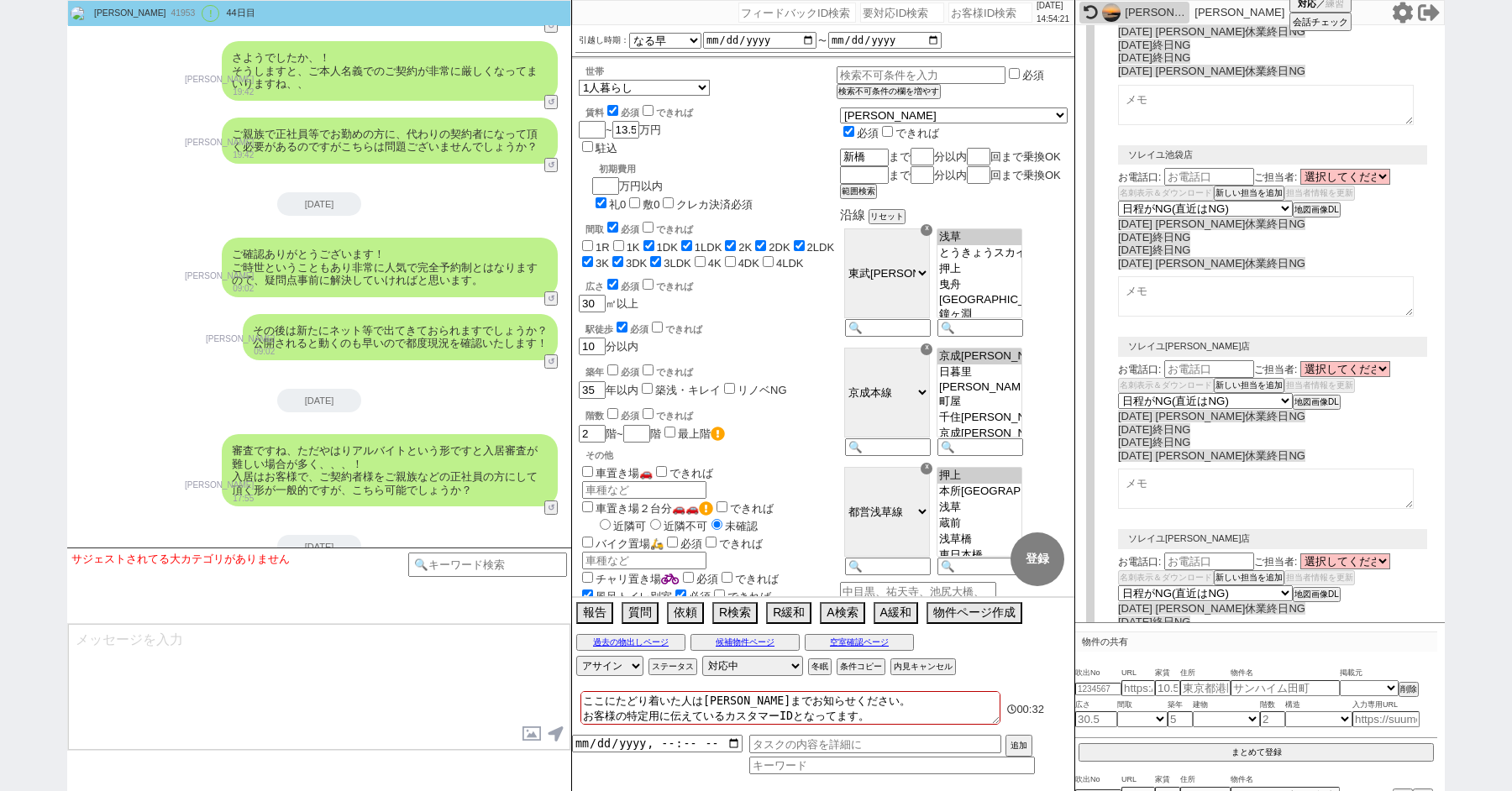
select select "8"
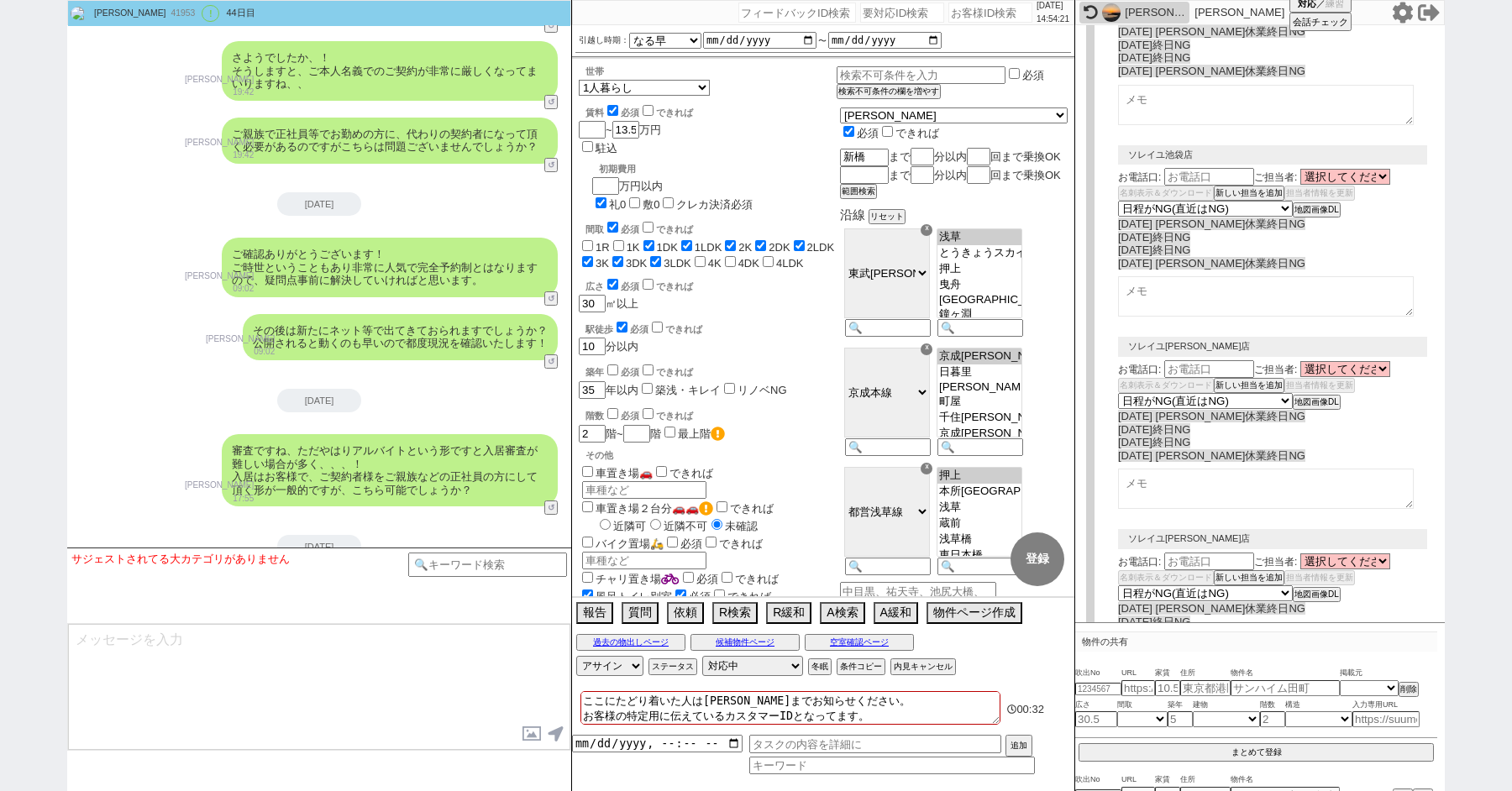
select select "8"
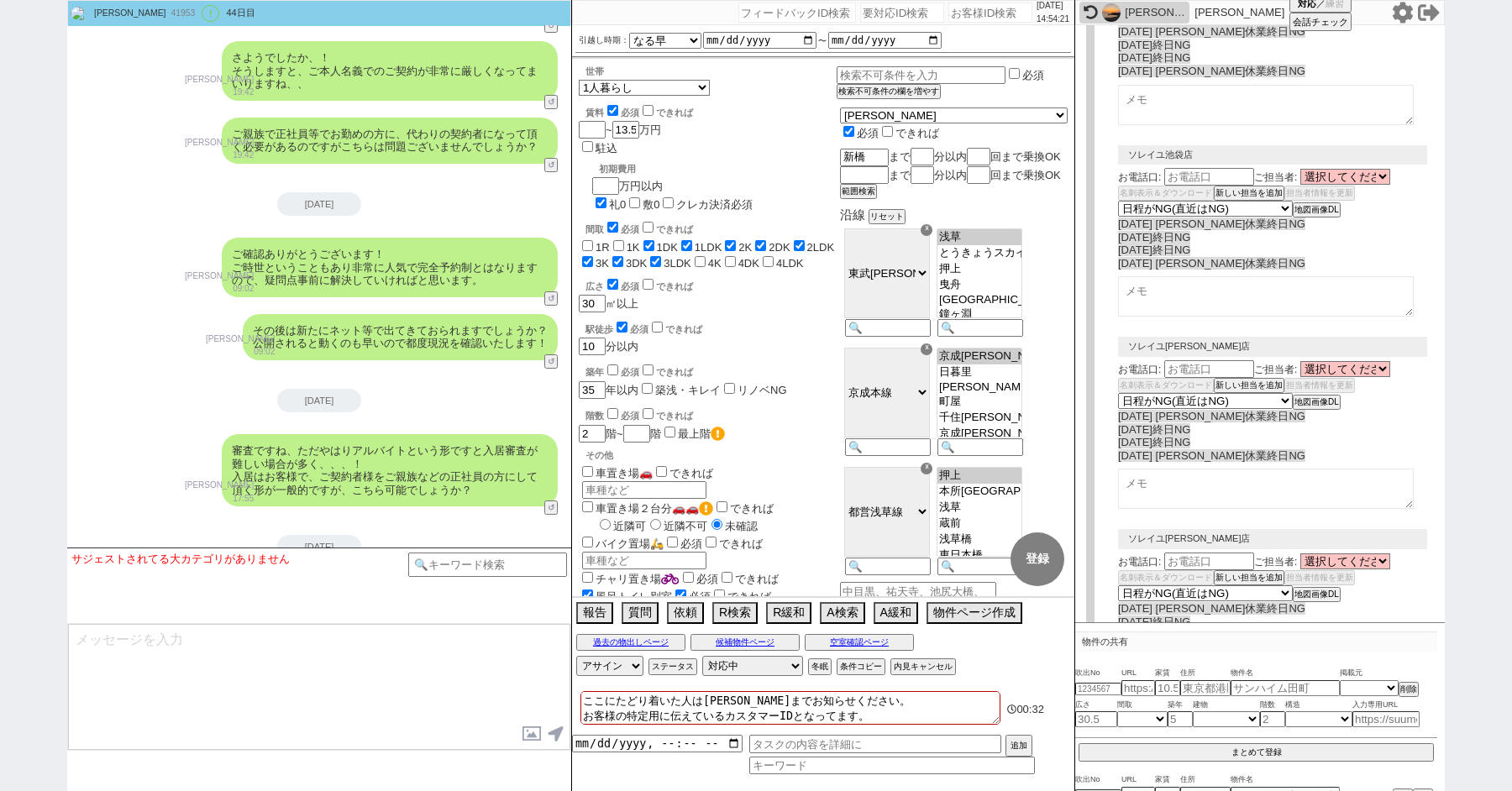
select select "8"
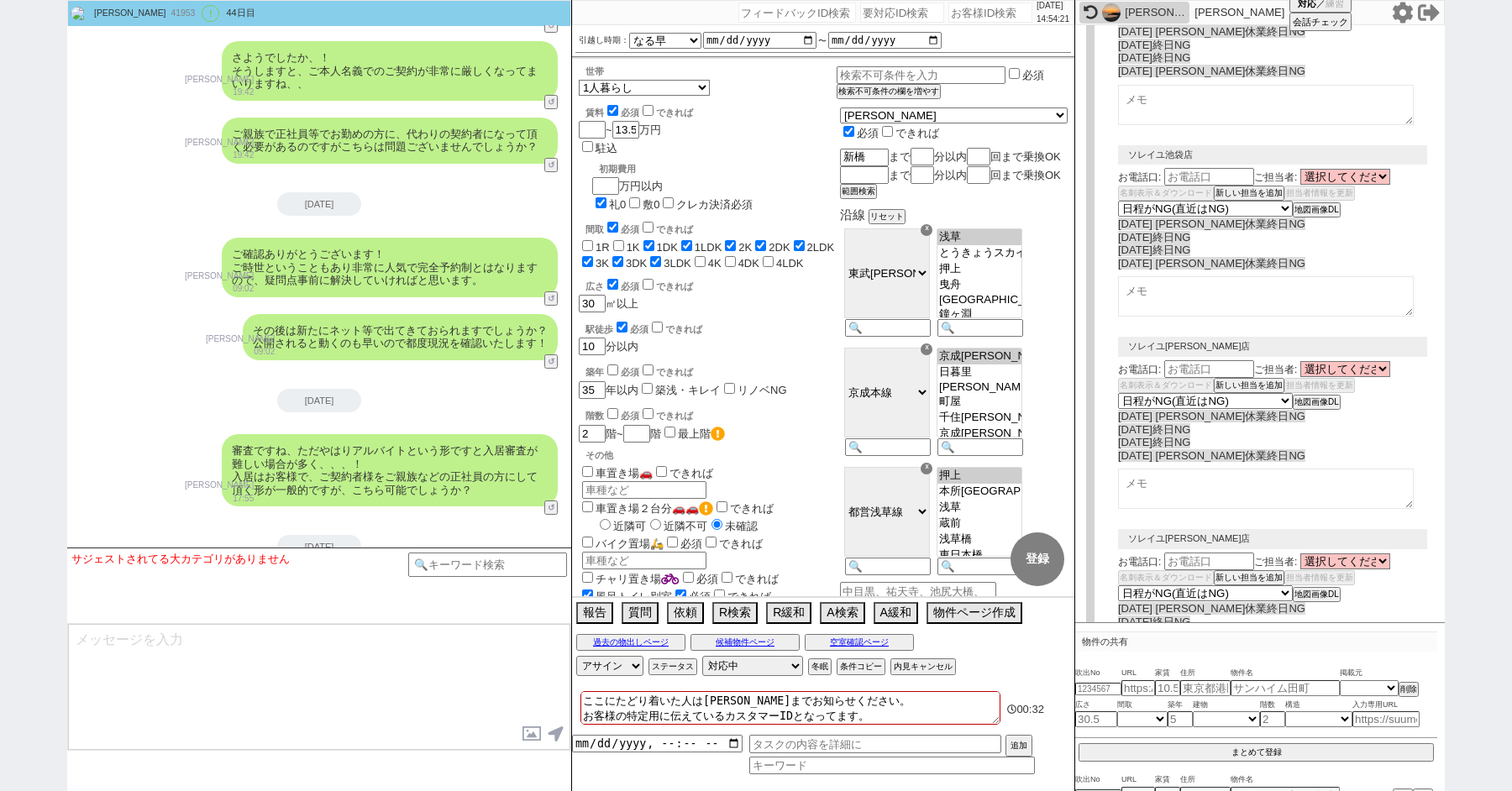
select select "8"
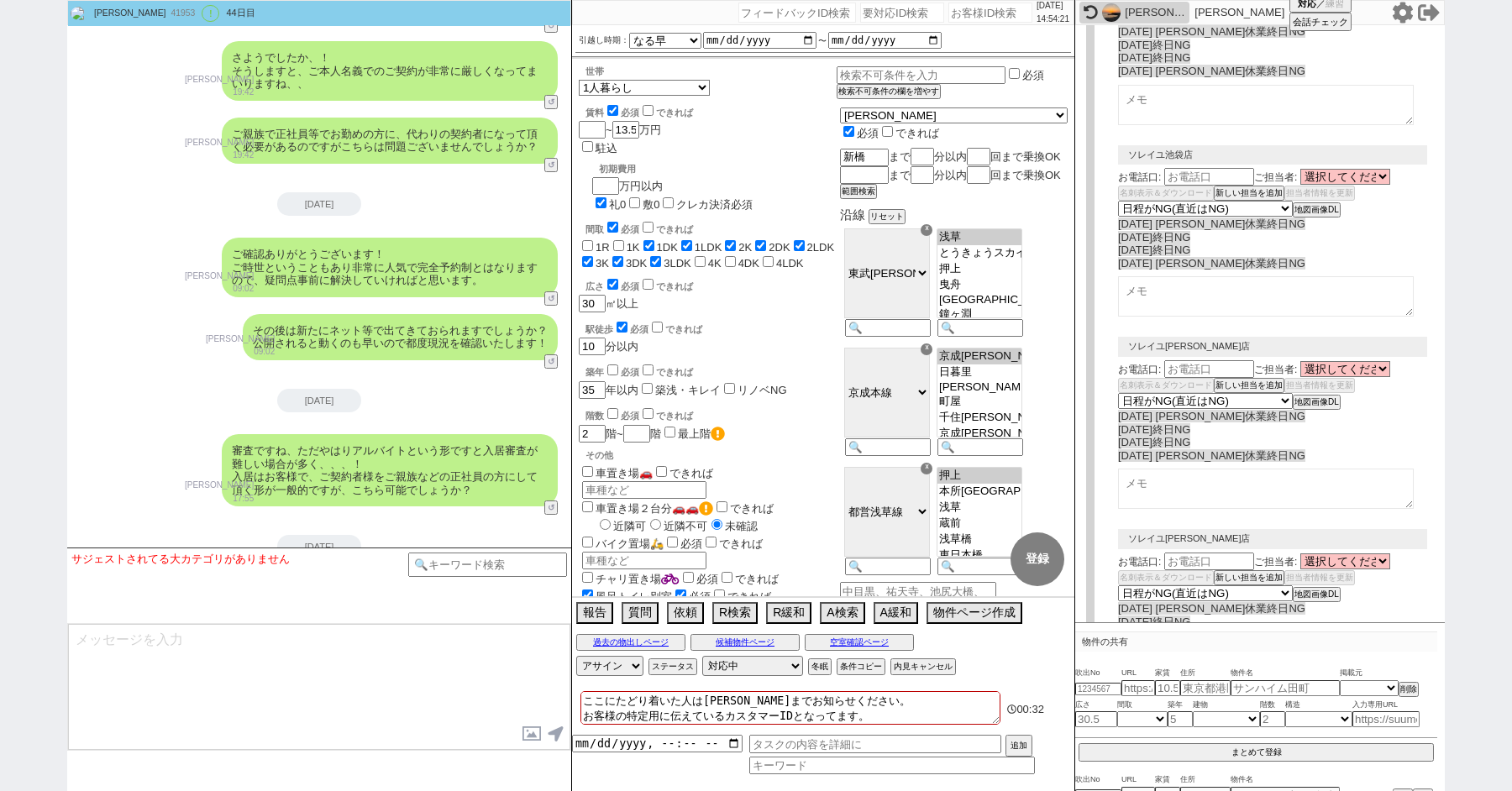
select select "8"
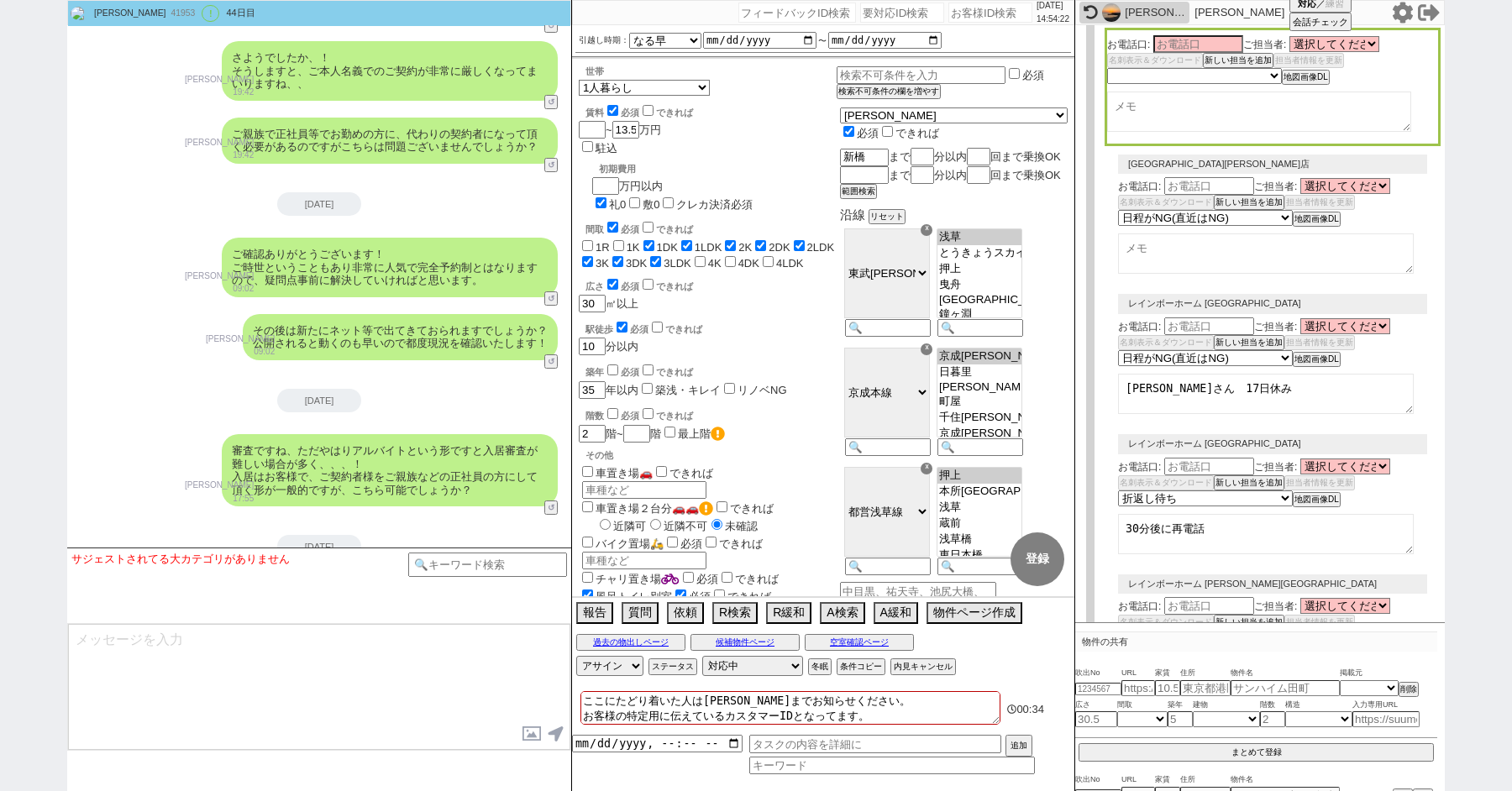
scroll to position [0, 0]
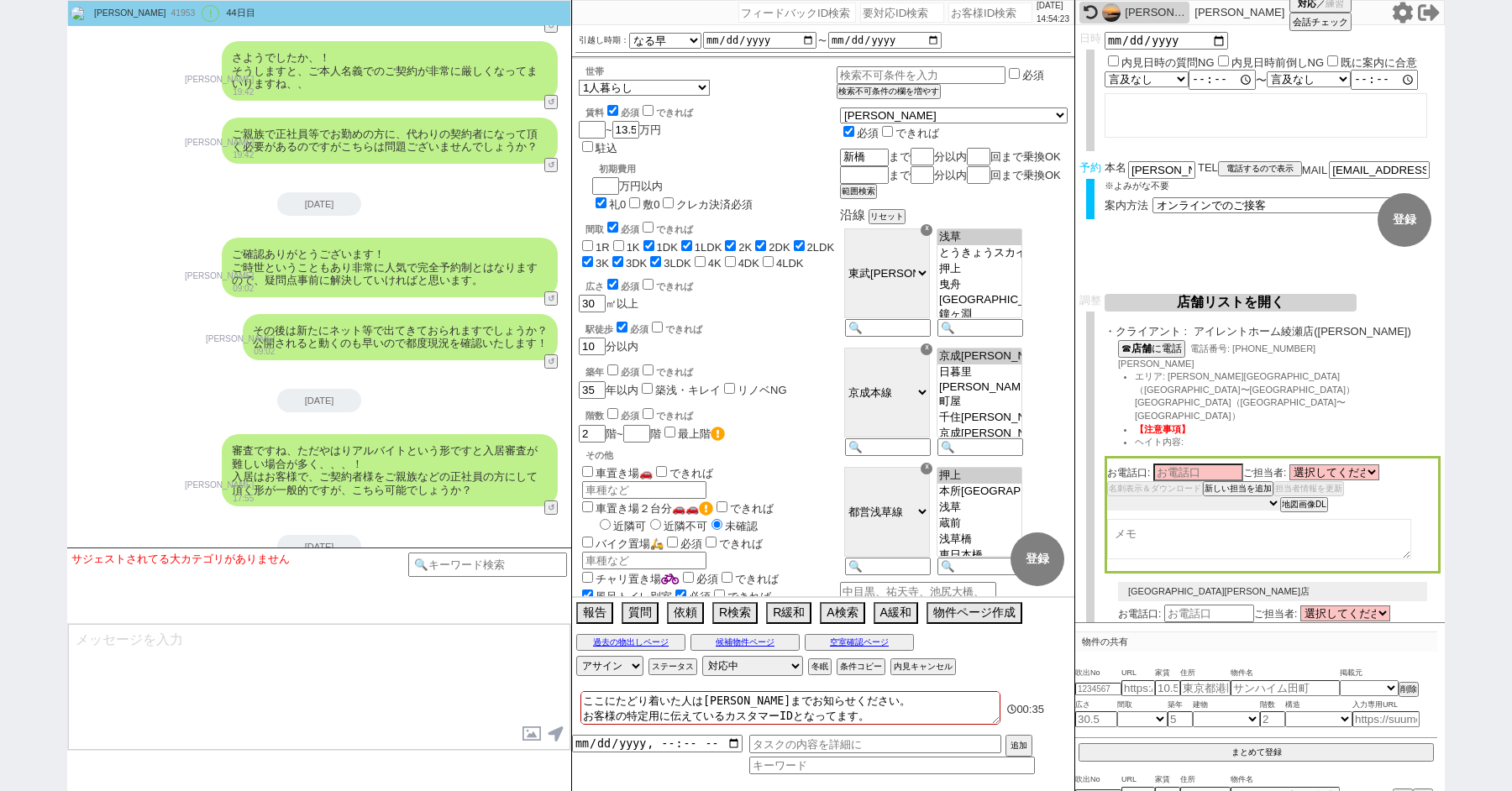
click at [1141, 496] on select "未定 希望で最短でOK 最短以外でOK 日程がNG(直近で別日提案可) 日程がNG(直近はNG) お客様ごとNG 折返し待ち 店舗が定休/終業後で連絡取れず" at bounding box center [1193, 503] width 173 height 14
select select "8"
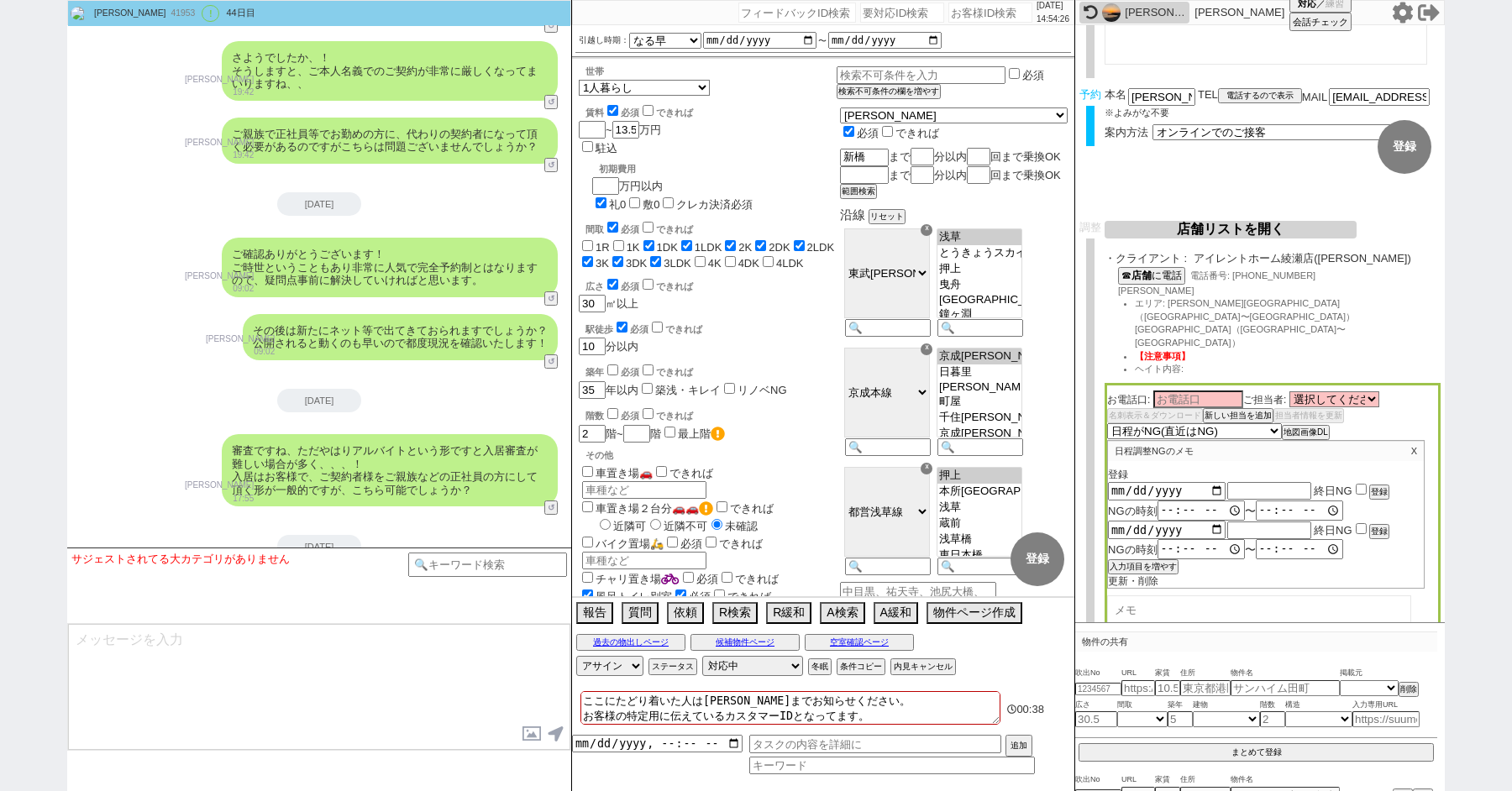
scroll to position [148, 0]
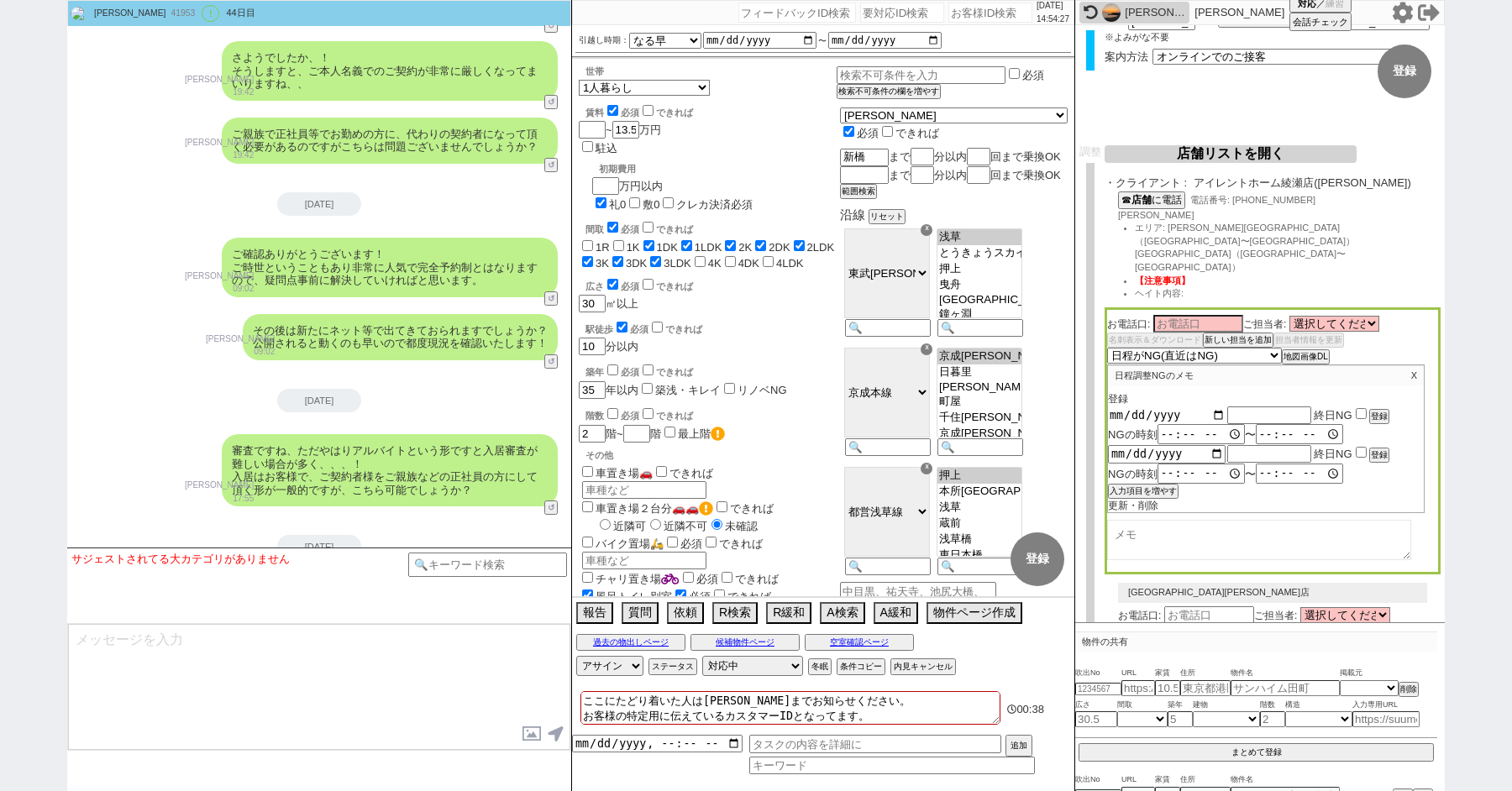
click at [1213, 408] on input "date" at bounding box center [1166, 414] width 118 height 14
type input "2025-08-13"
click at [1265, 408] on input "text" at bounding box center [1269, 414] width 84 height 14
type input "夏季休業"
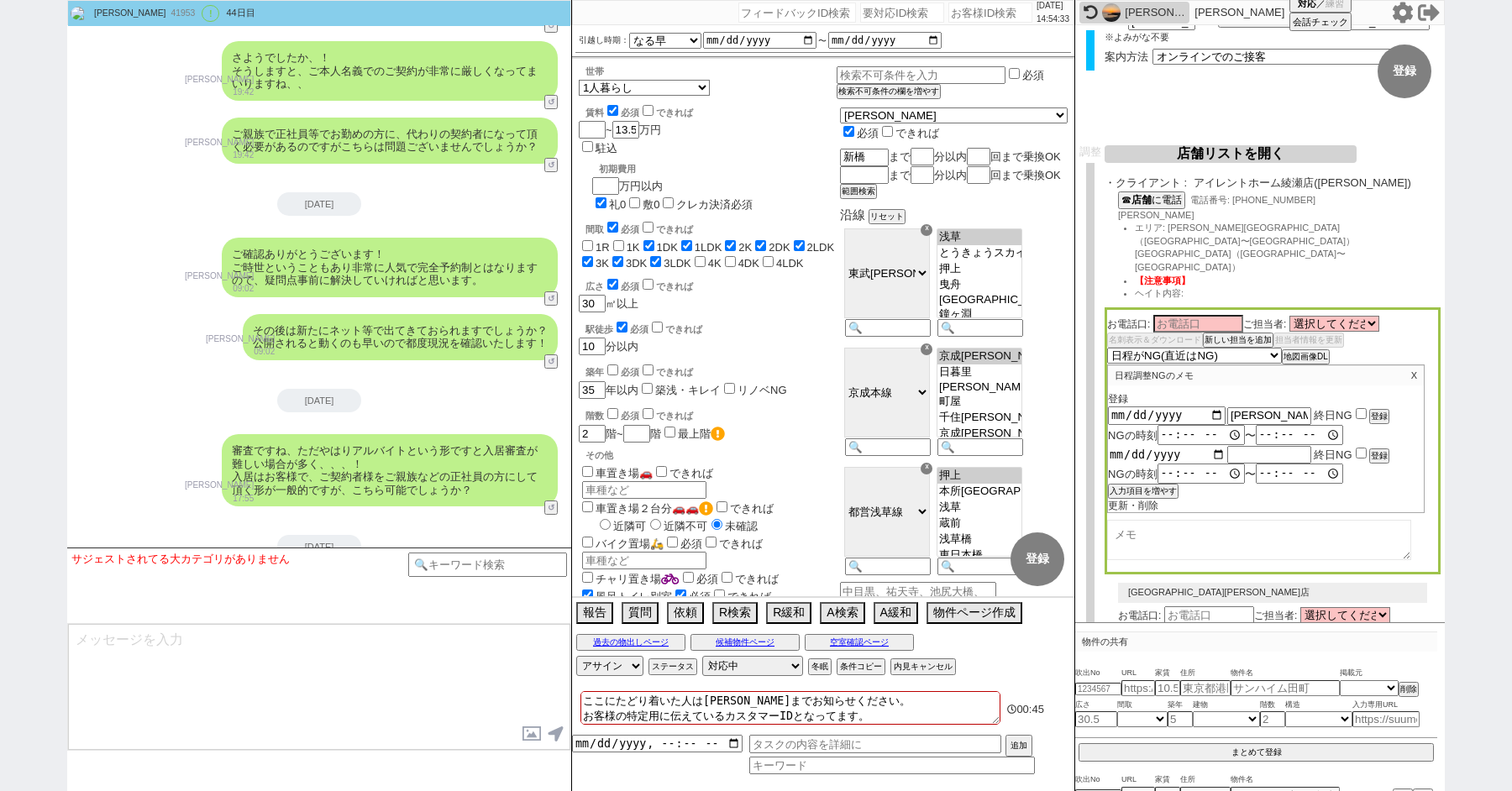
click at [1218, 448] on input "date" at bounding box center [1166, 454] width 118 height 14
type input "2025-08-14"
click at [1150, 485] on button "入力項目を増やす" at bounding box center [1141, 491] width 67 height 12
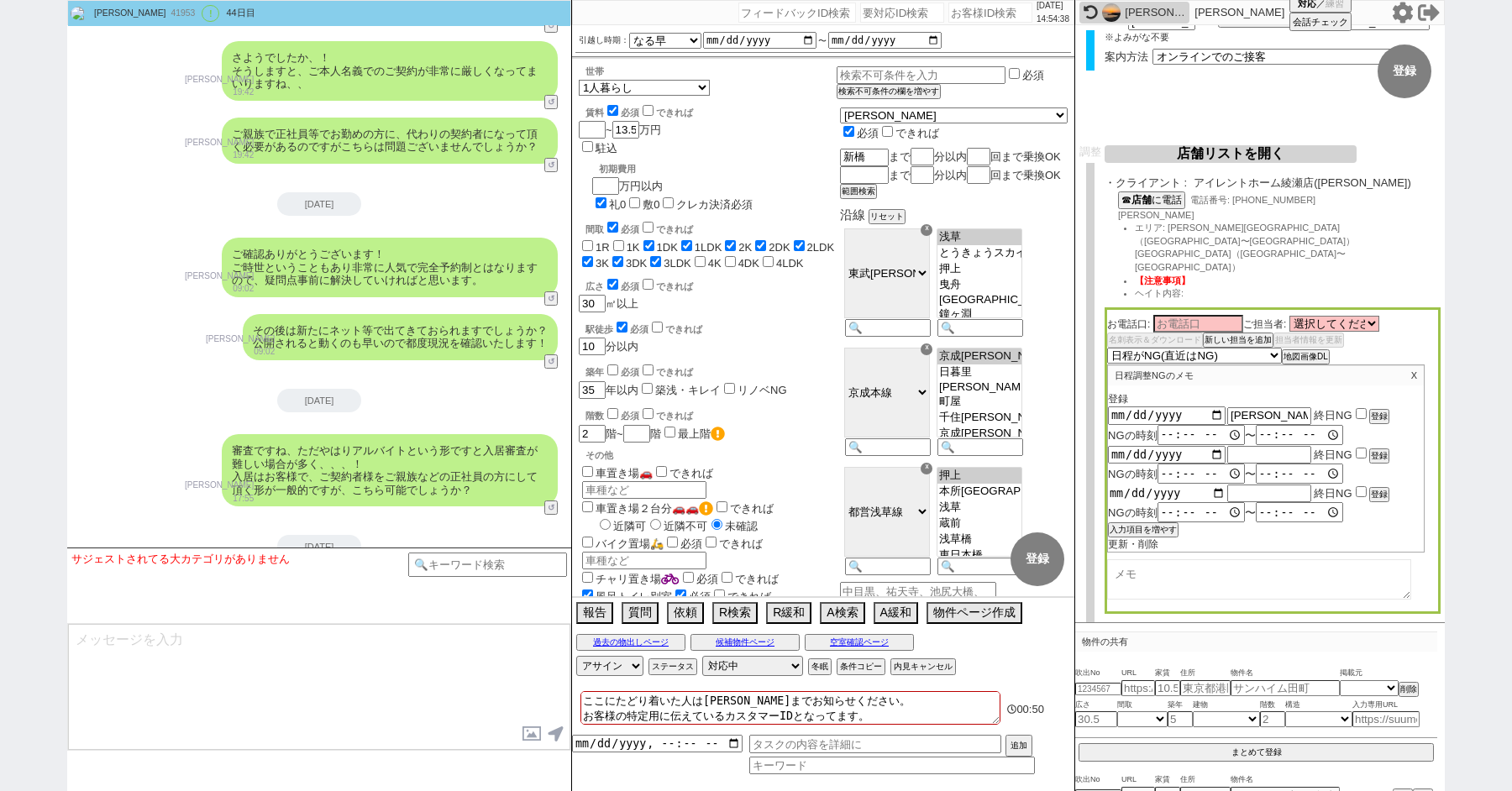
click at [1208, 486] on input "date" at bounding box center [1166, 493] width 118 height 14
type input "[DATE]"
click at [1155, 524] on button "入力項目を増やす" at bounding box center [1141, 529] width 67 height 12
click at [1215, 525] on input "date" at bounding box center [1166, 531] width 118 height 14
type input "2025-08-16"
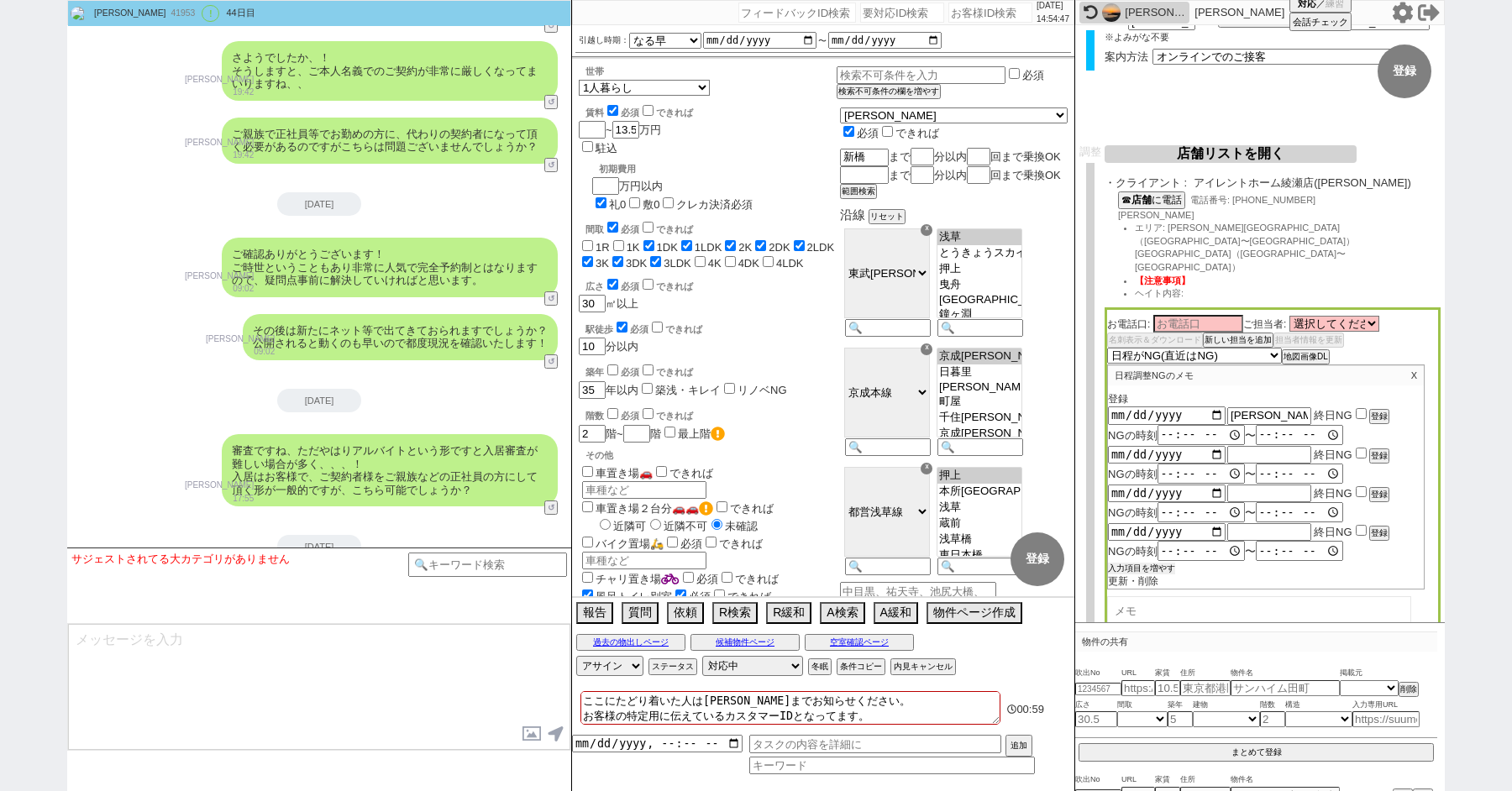
click at [1146, 561] on div "入力項目を増やす" at bounding box center [1265, 567] width 316 height 14
click at [1153, 563] on button "入力項目を増やす" at bounding box center [1141, 568] width 67 height 12
click at [1214, 564] on input "date" at bounding box center [1166, 570] width 118 height 14
type input "2025-08-17"
drag, startPoint x: 1282, startPoint y: 378, endPoint x: 1161, endPoint y: 378, distance: 121.0
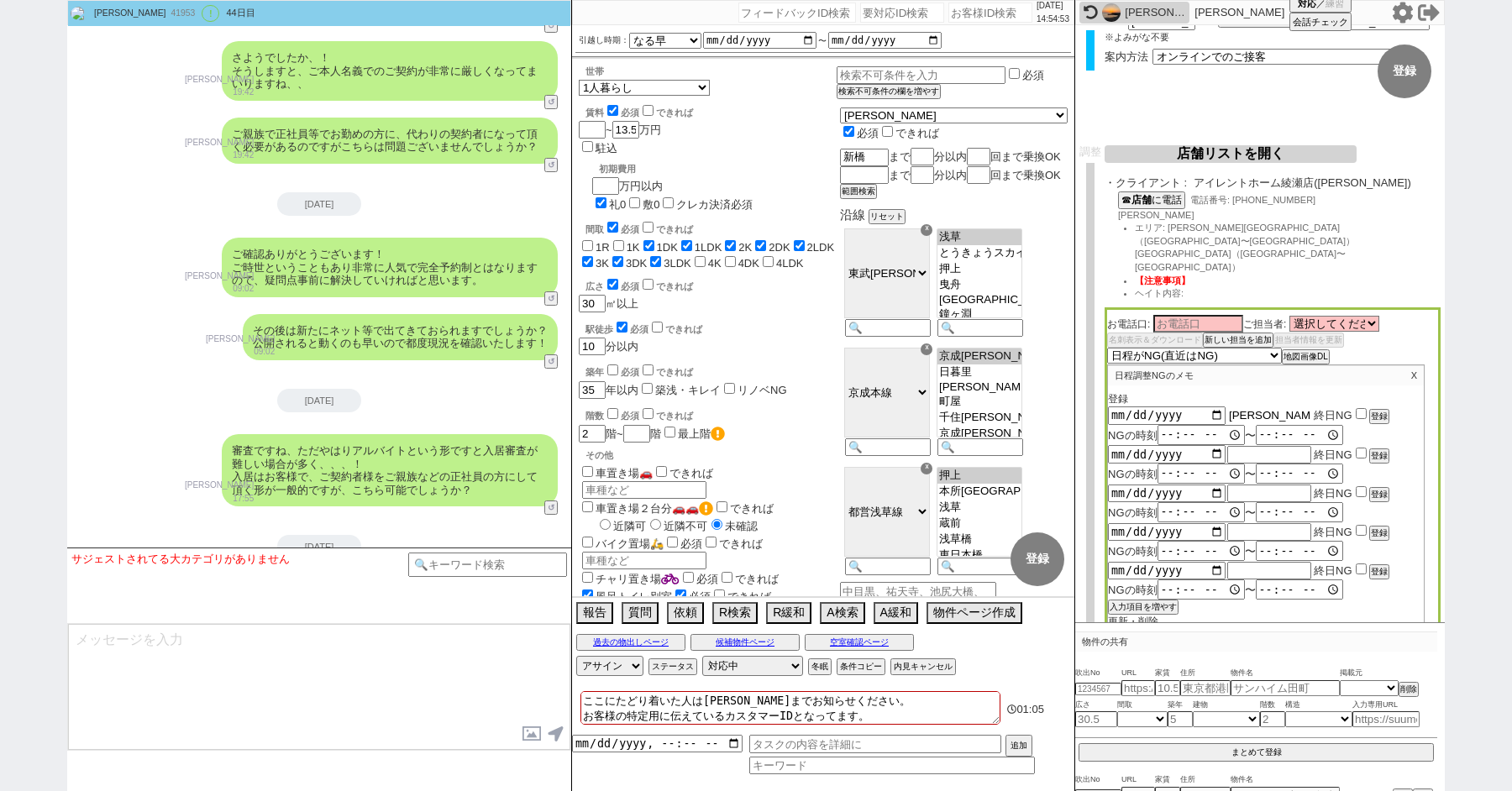
click at [1163, 405] on div "2025-08-13 夏季休業 終日NG 登録" at bounding box center [1265, 414] width 316 height 18
click at [1248, 564] on input "text" at bounding box center [1269, 570] width 84 height 14
paste input "夏季休業"
type input "夏季休業"
click at [1355, 408] on input "checkbox" at bounding box center [1361, 413] width 11 height 11
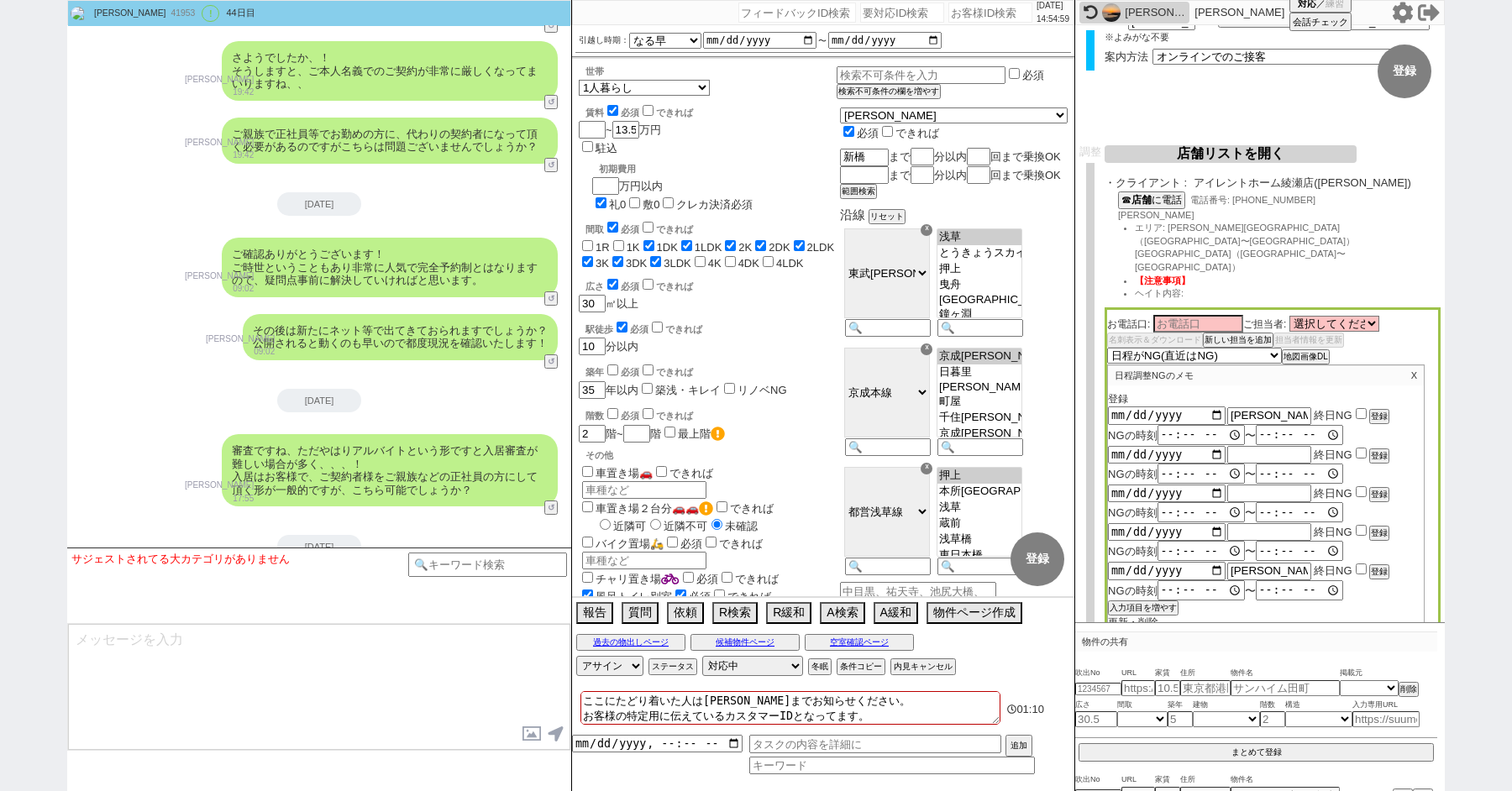
checkbox input "true"
click at [1355, 448] on input "checkbox" at bounding box center [1361, 453] width 11 height 11
checkbox input "true"
click at [1360, 486] on input "checkbox" at bounding box center [1361, 492] width 11 height 11
checkbox input "true"
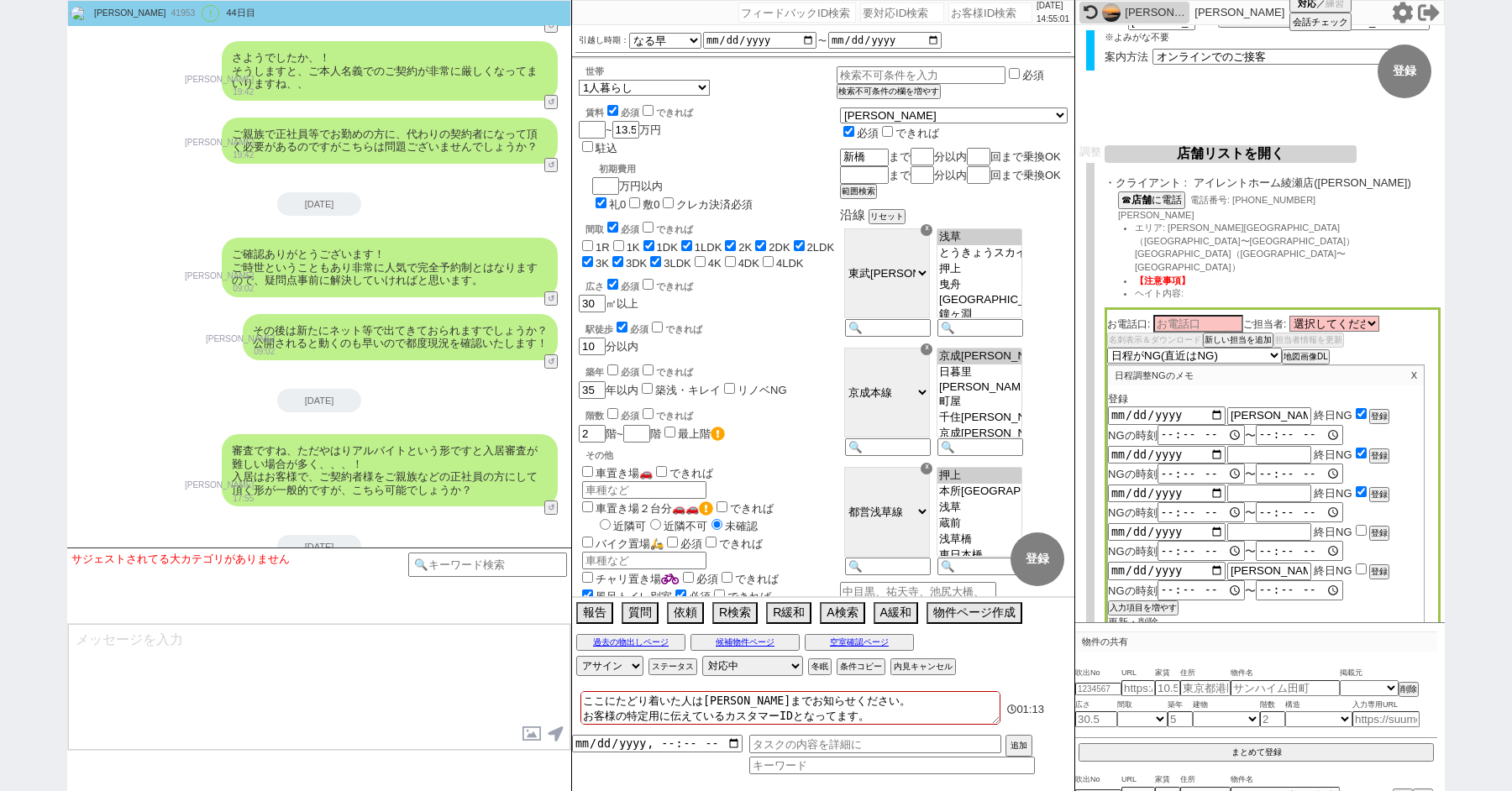
click at [1360, 525] on input "checkbox" at bounding box center [1361, 530] width 11 height 11
checkbox input "true"
click at [1360, 564] on input "checkbox" at bounding box center [1361, 569] width 11 height 11
checkbox input "true"
click at [1382, 411] on button "登録" at bounding box center [1377, 416] width 17 height 12
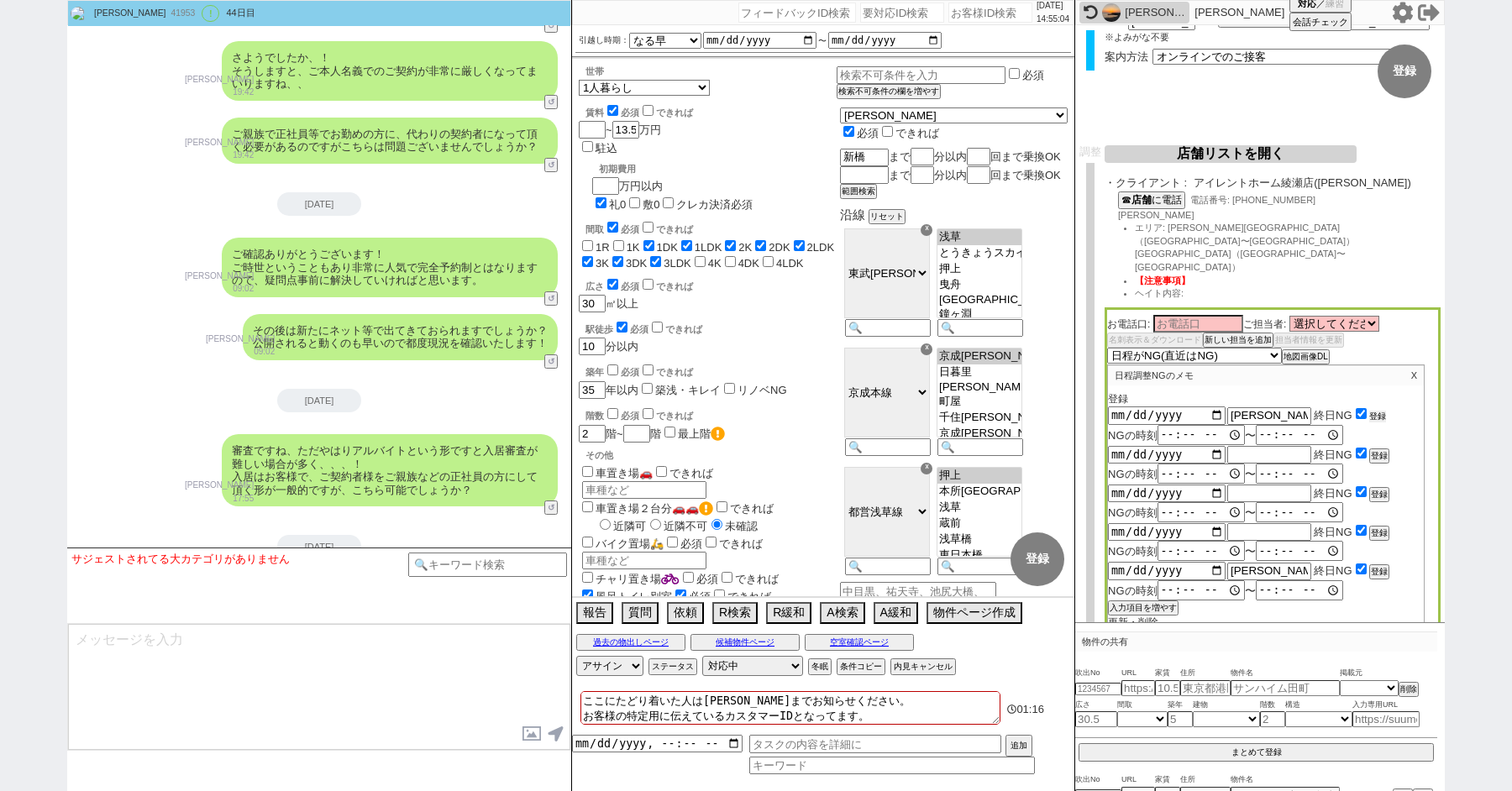
type input "2025-08-14"
type input "[DATE]"
type input "2025-08-16"
type input "2025-08-17"
type input "夏季休業"
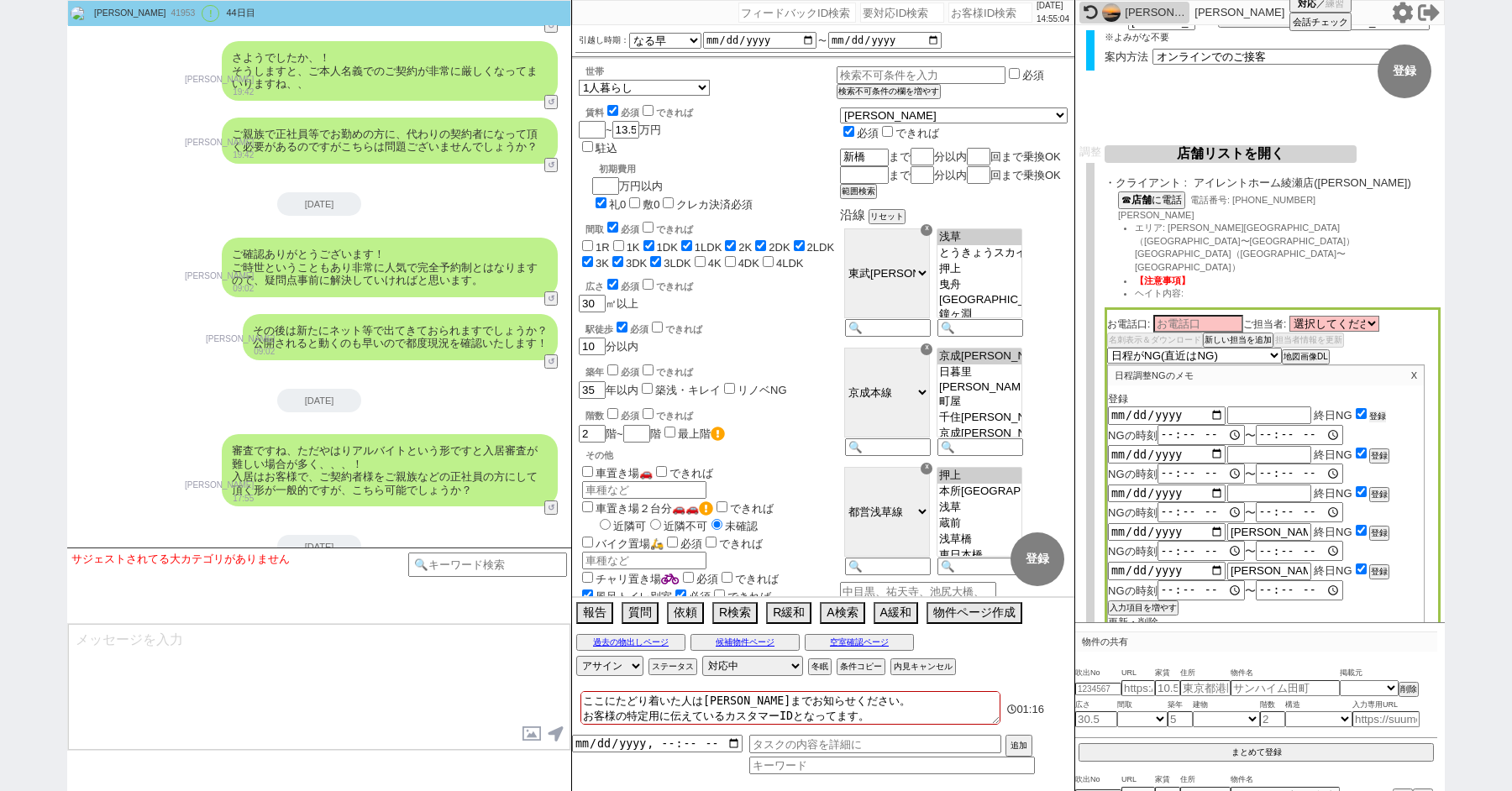
click at [1382, 411] on button "登録" at bounding box center [1377, 416] width 17 height 12
type input "[DATE]"
type input "2025-08-16"
type input "2025-08-17"
type input "夏季休業"
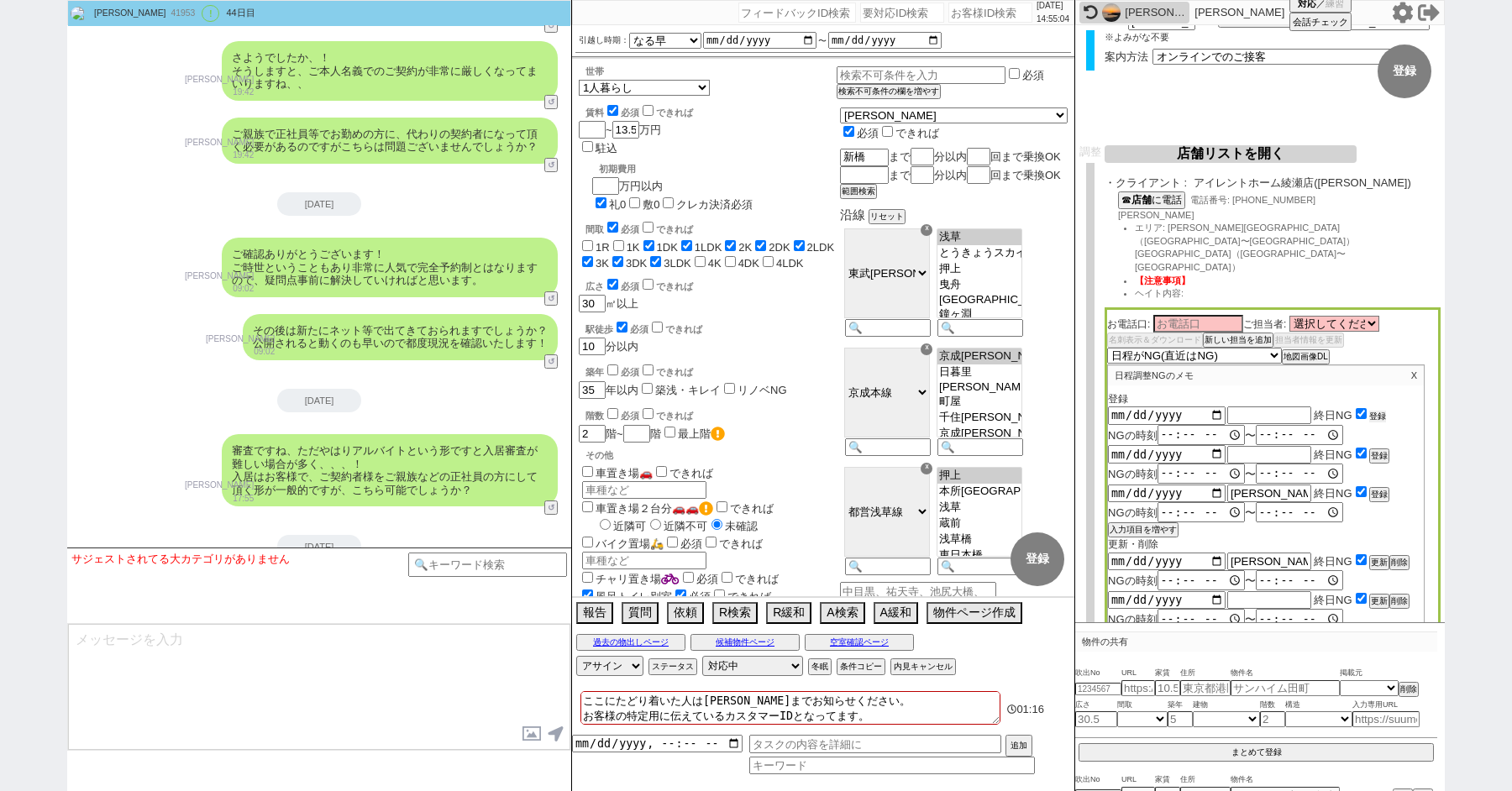
click at [1382, 411] on button "登録" at bounding box center [1377, 416] width 17 height 12
type input "2025-08-16"
type input "2025-08-17"
type input "夏季休業"
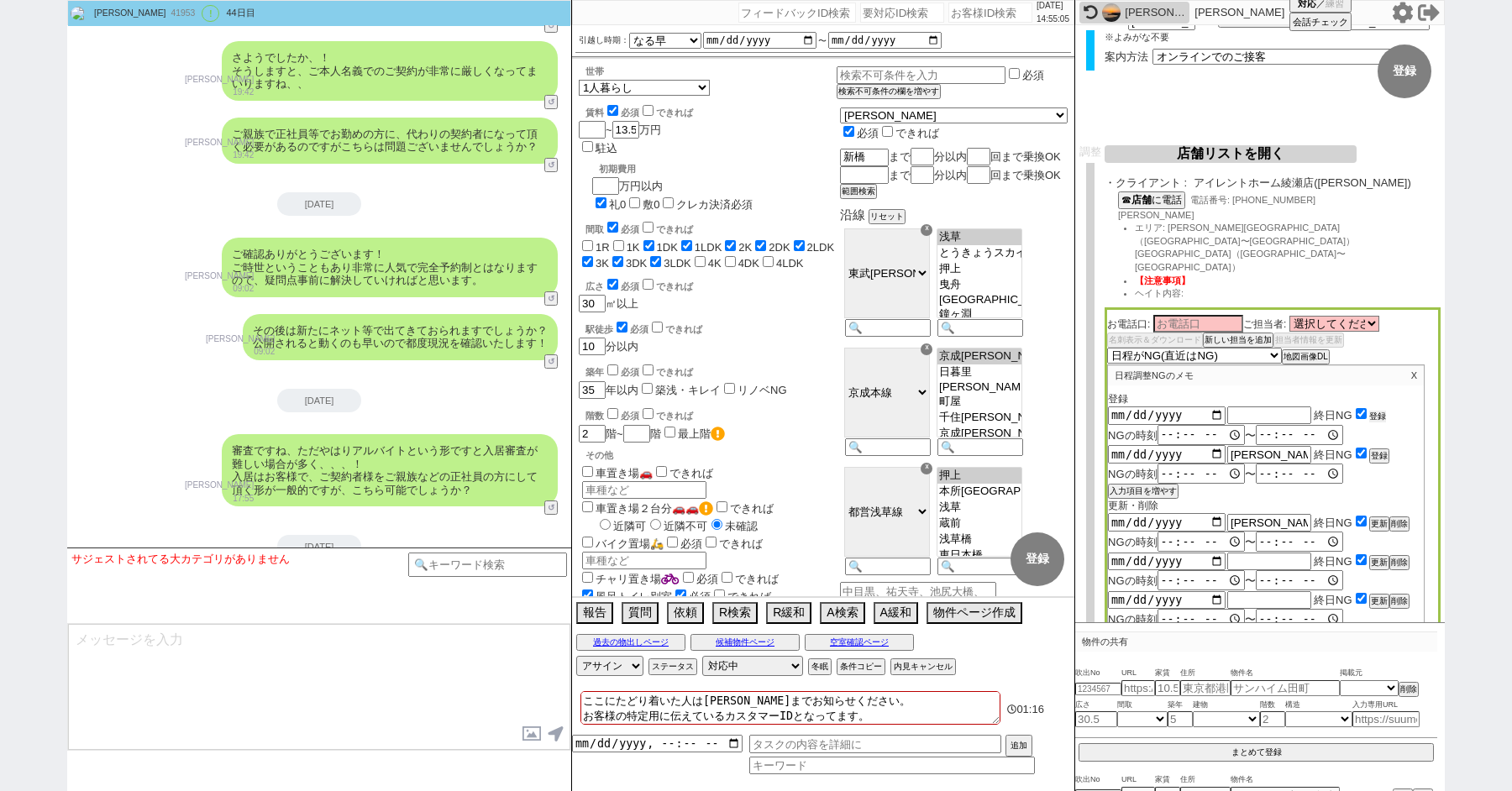
click at [1382, 411] on button "登録" at bounding box center [1377, 416] width 17 height 12
type input "2025-08-17"
type input "夏季休業"
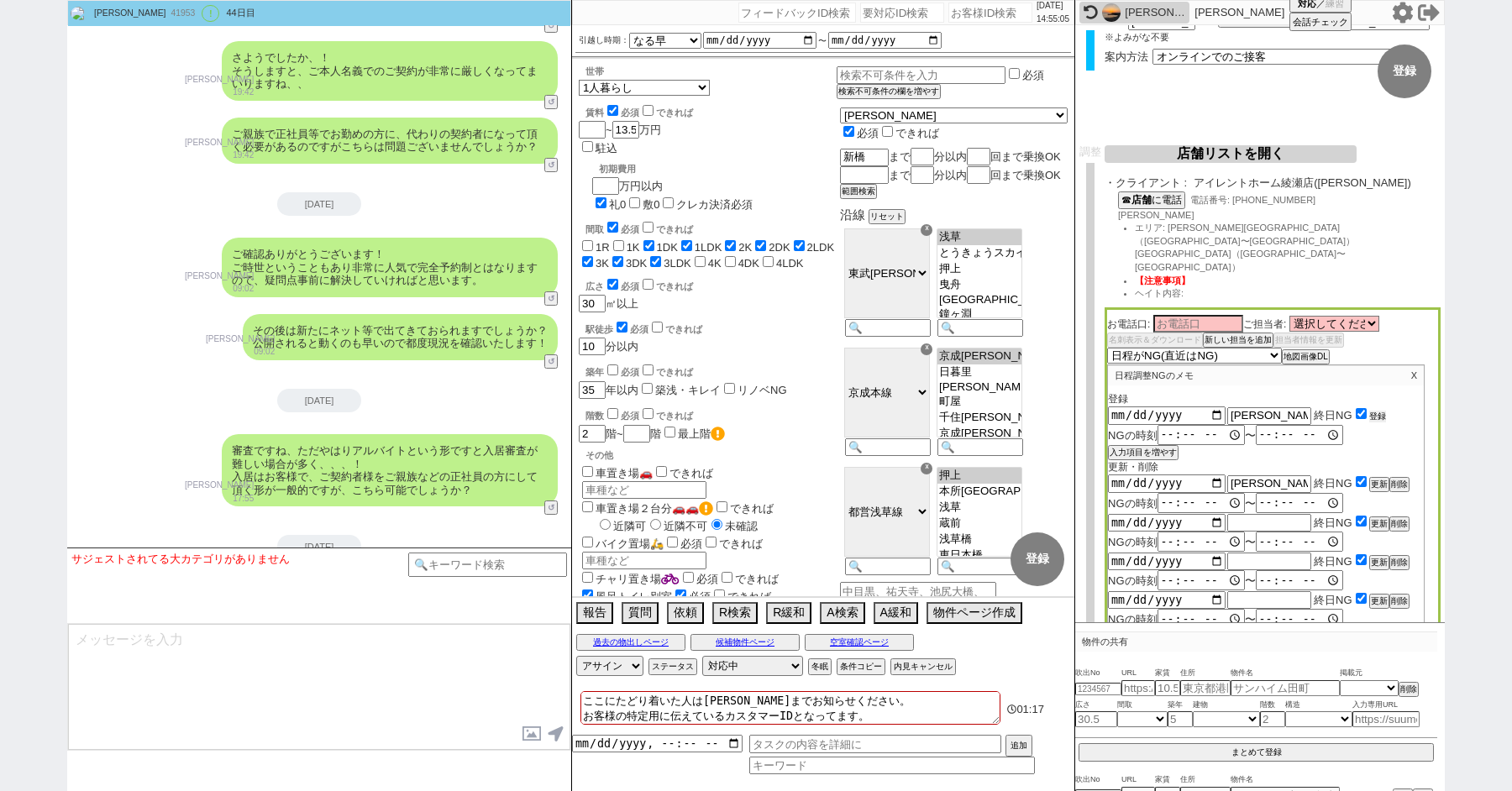
click at [1382, 411] on button "登録" at bounding box center [1377, 416] width 17 height 12
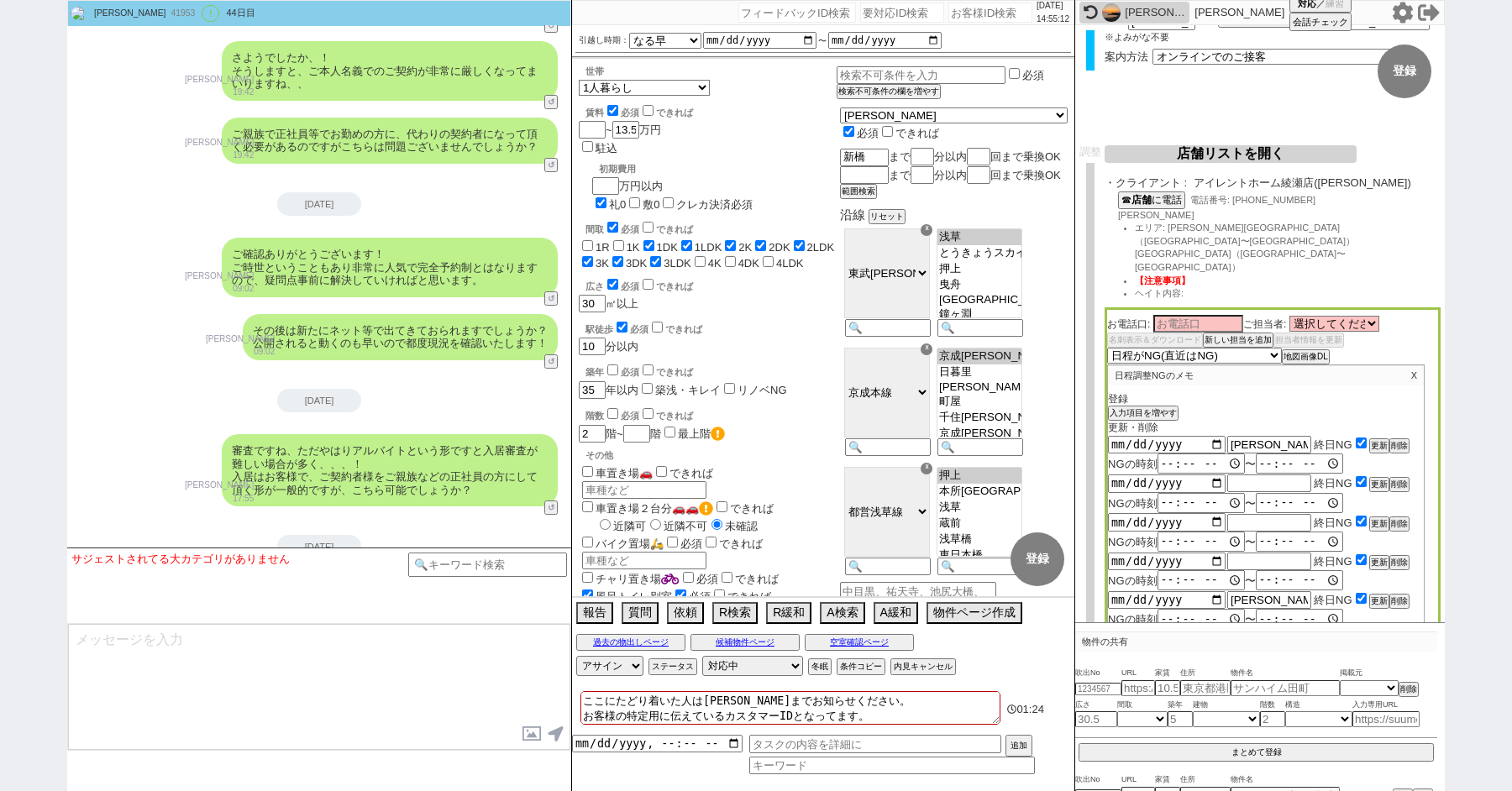
click at [1211, 156] on button "店舗リストを開く" at bounding box center [1229, 154] width 252 height 17
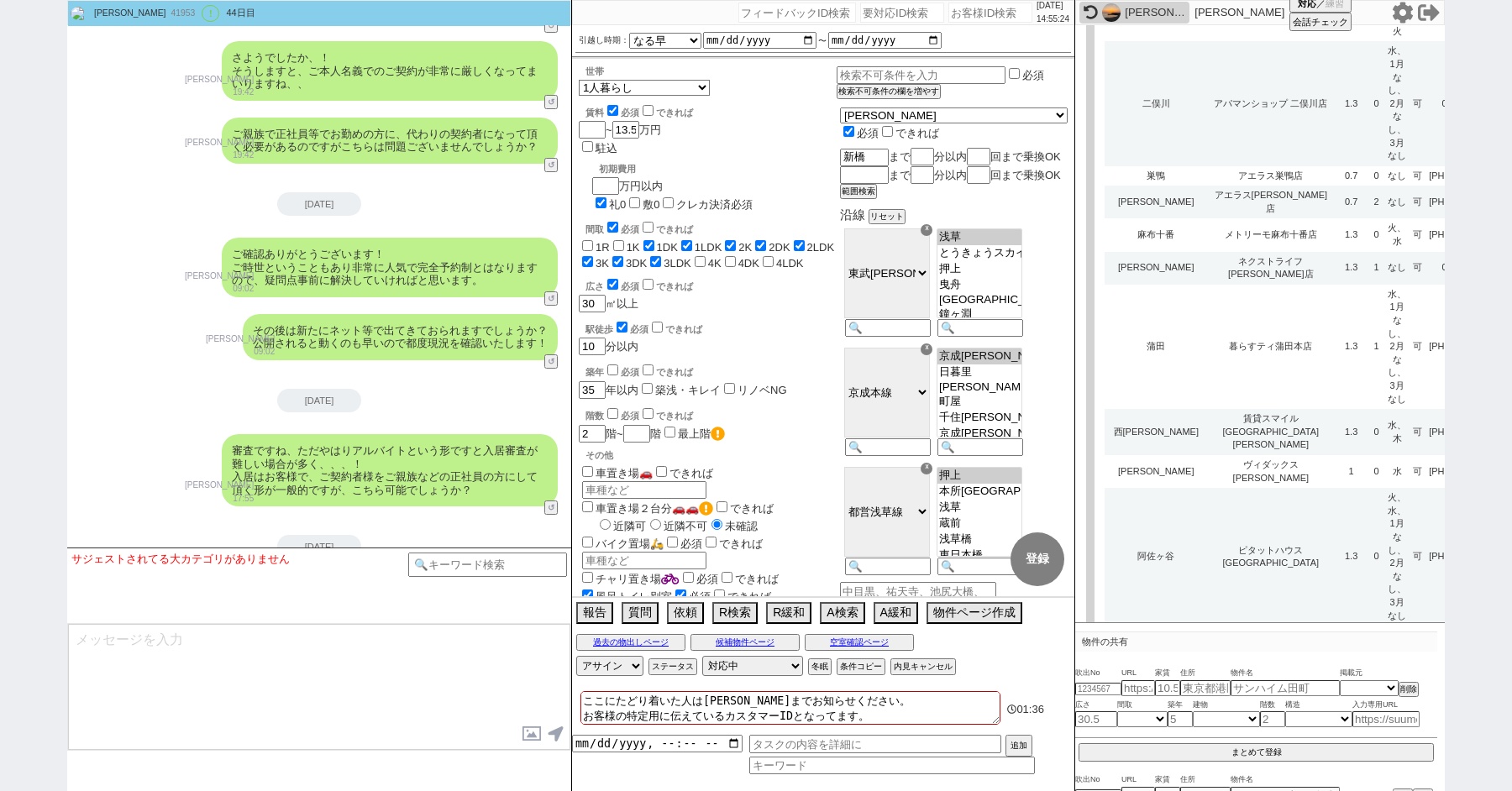
scroll to position [4294, 0]
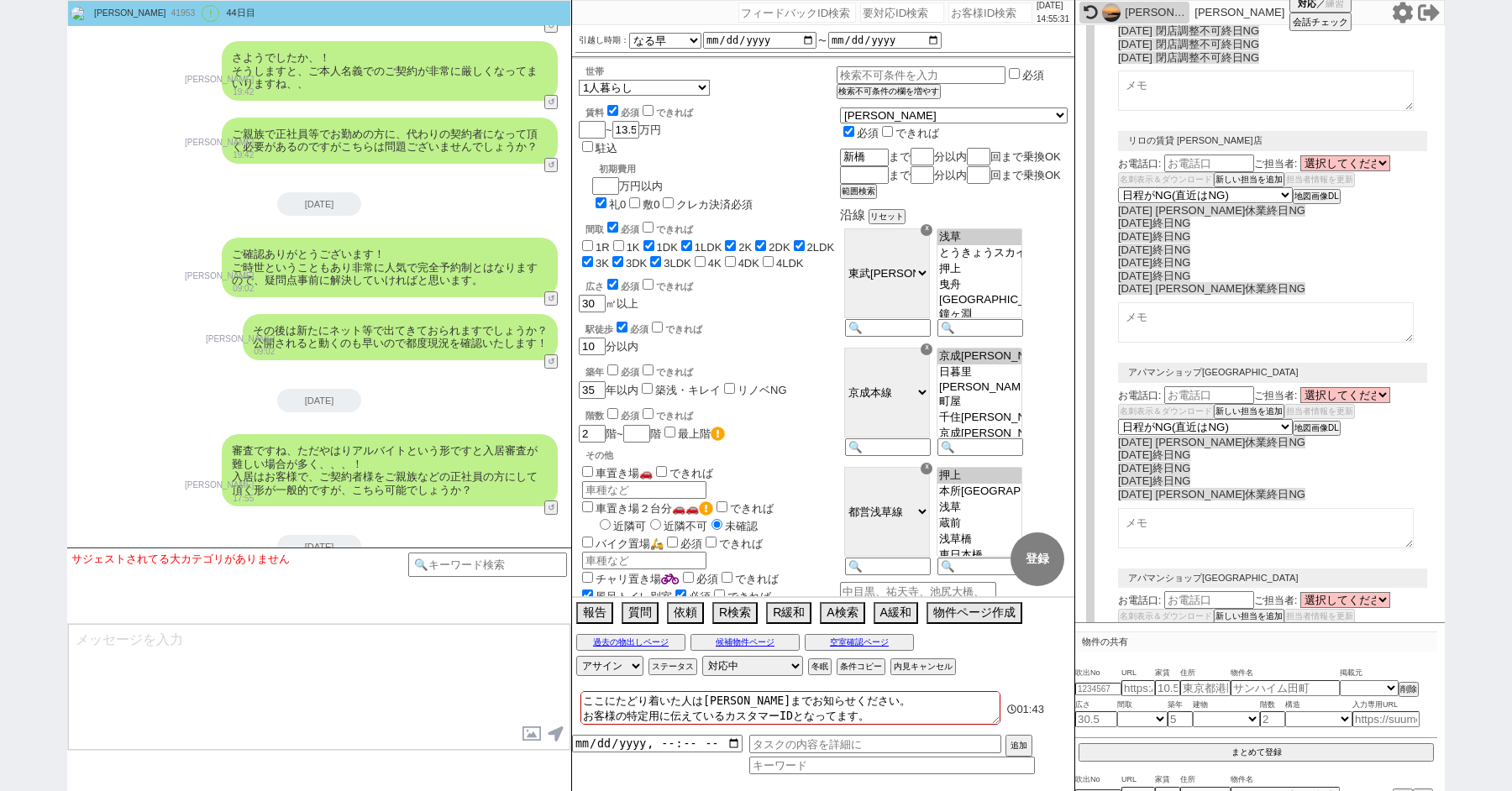
select select
select select "8"
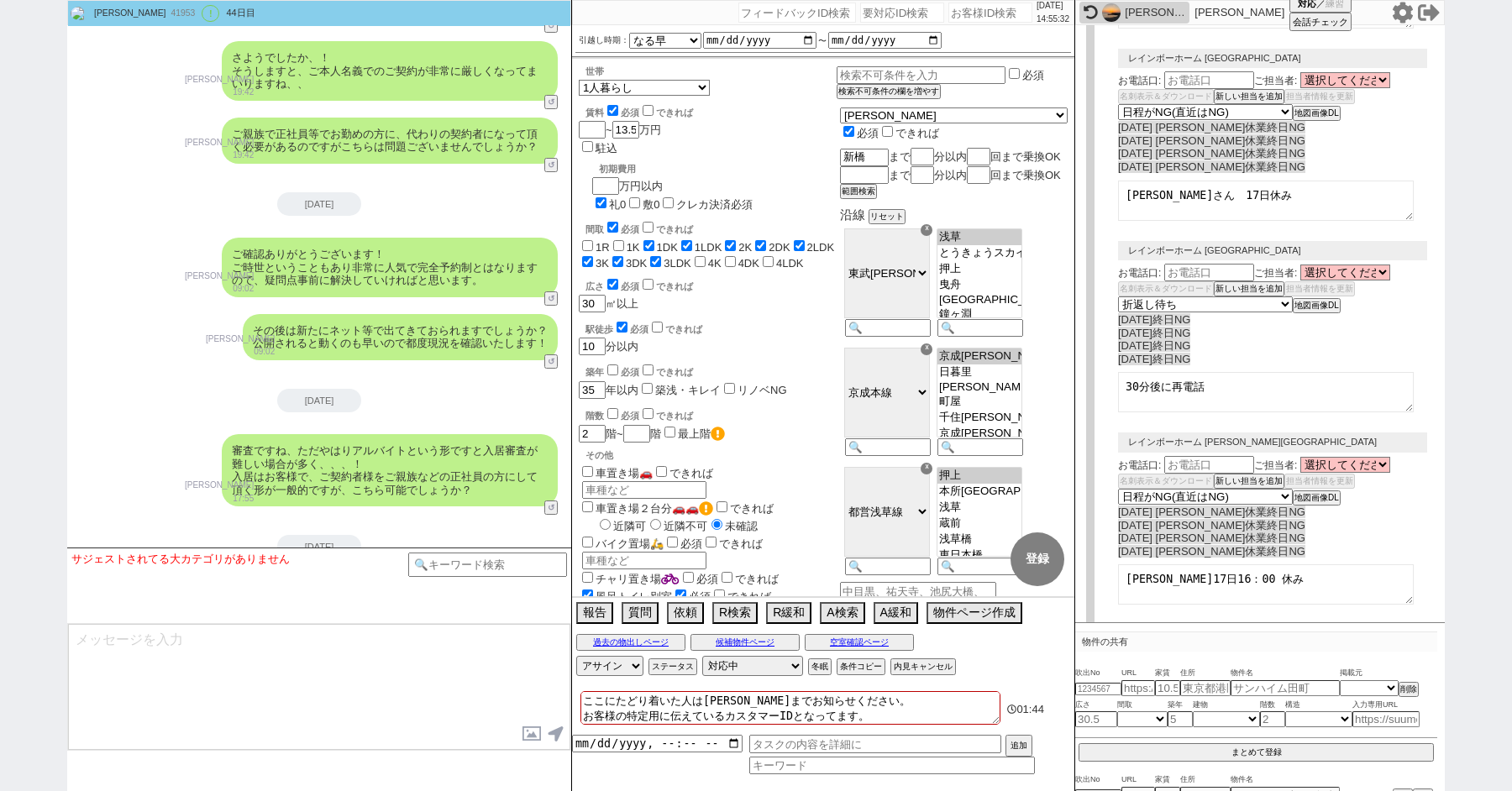
scroll to position [0, 0]
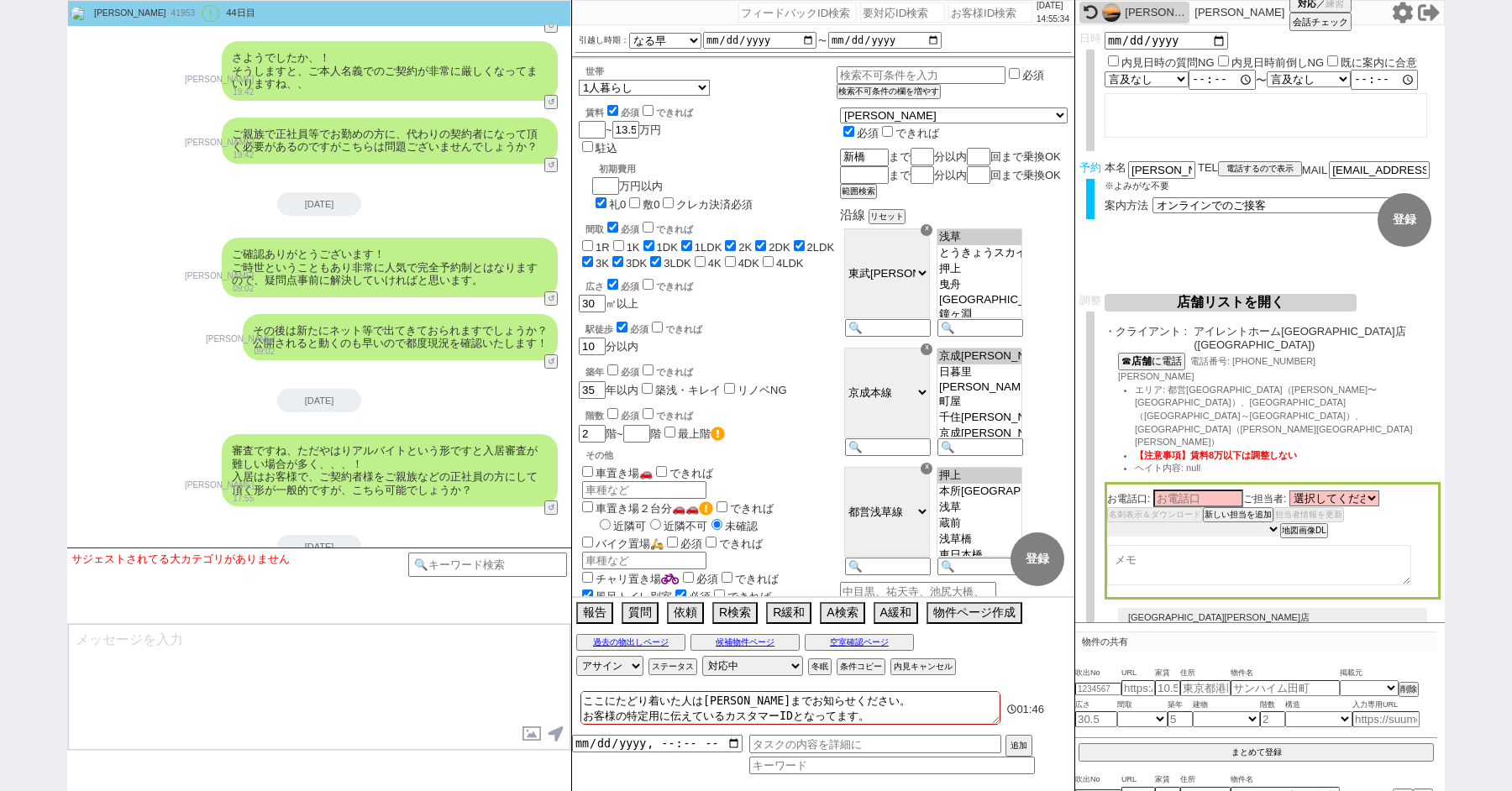
click at [1154, 522] on select "未定 希望で最短でOK 最短以外でOK 日程がNG(直近で別日提案可) 日程がNG(直近はNG) お客様ごとNG 折返し待ち 店舗が定休/終業後で連絡取れず" at bounding box center [1193, 529] width 173 height 14
select select "8"
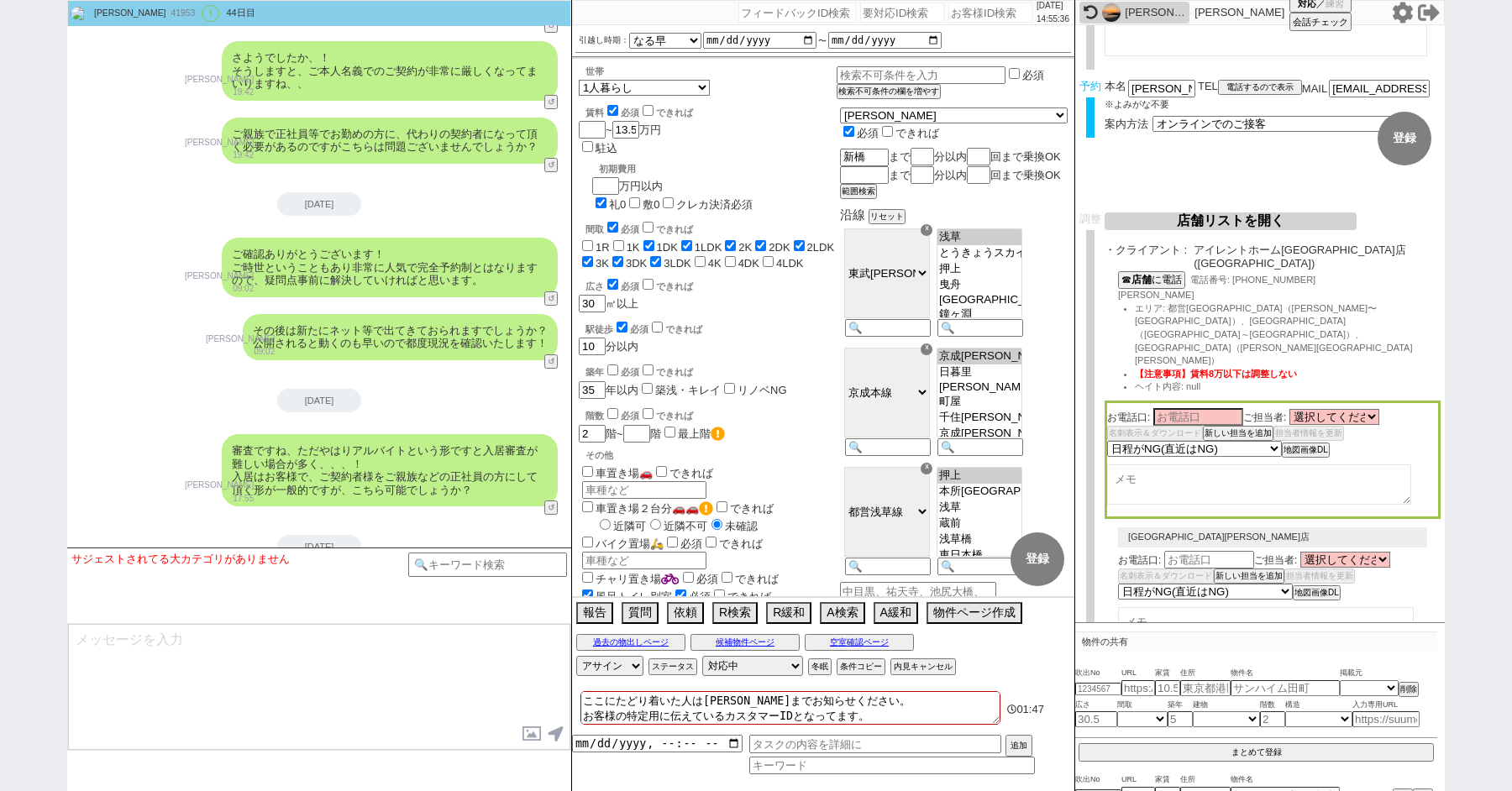
select select "8"
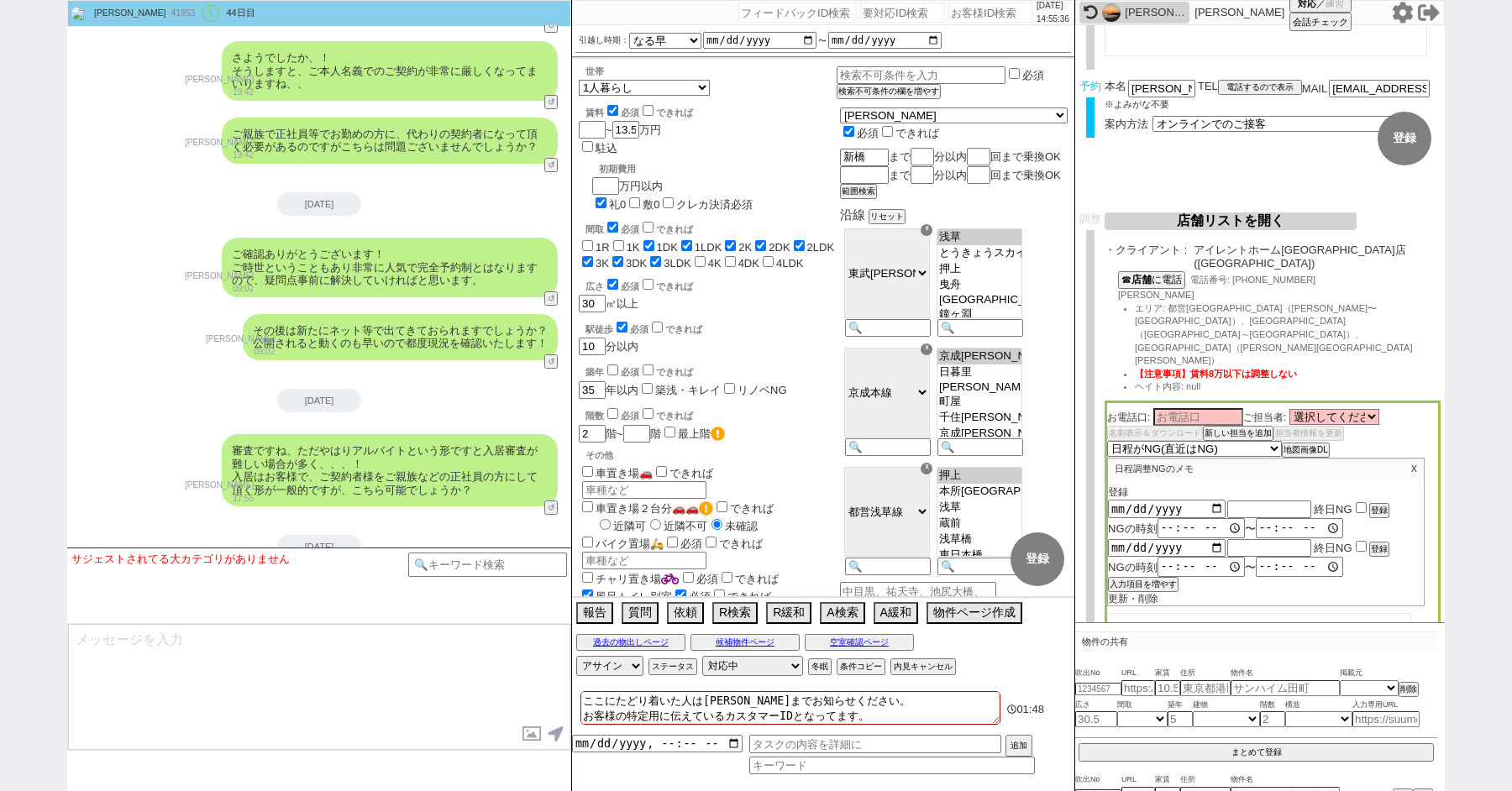
scroll to position [267, 0]
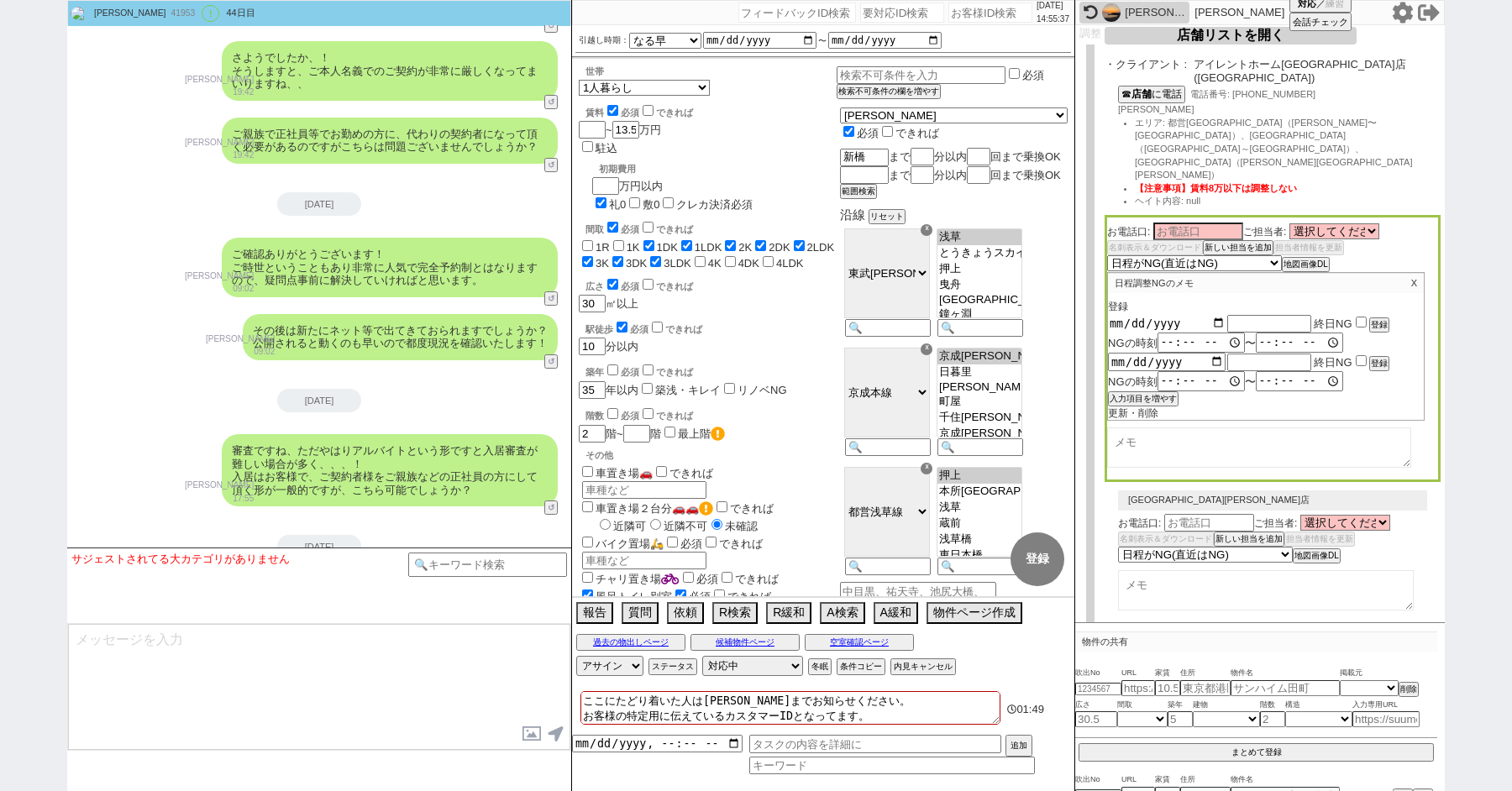
click at [1217, 316] on input "date" at bounding box center [1166, 322] width 118 height 14
type input "2025-08-13"
click at [1256, 317] on input "text" at bounding box center [1269, 323] width 84 height 14
paste input "夏季休業"
type input "夏季休業"
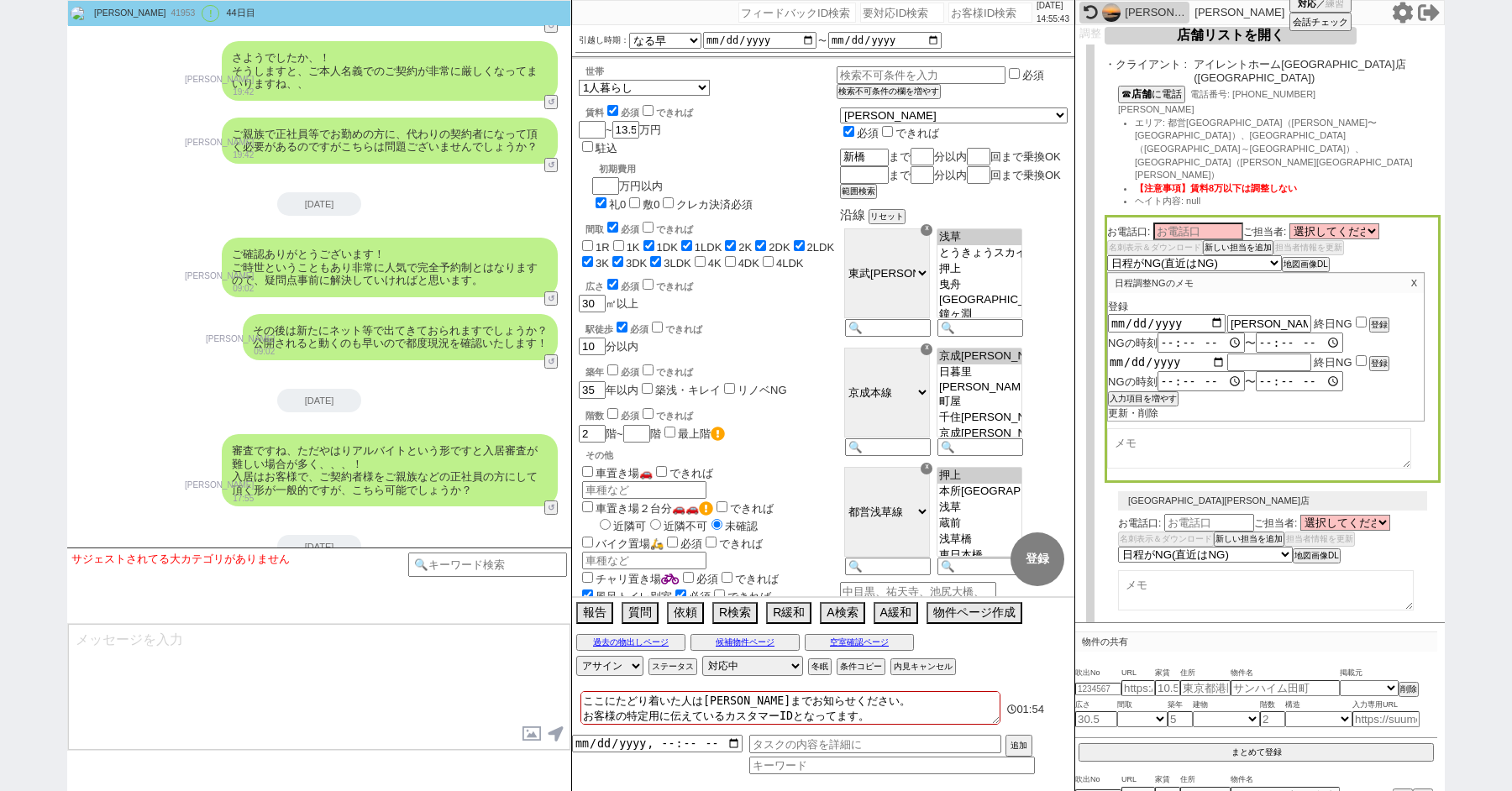
click at [1217, 355] on input "date" at bounding box center [1166, 362] width 118 height 14
type input "2025-08-14"
click at [1144, 393] on button "入力項目を増やす" at bounding box center [1141, 399] width 67 height 12
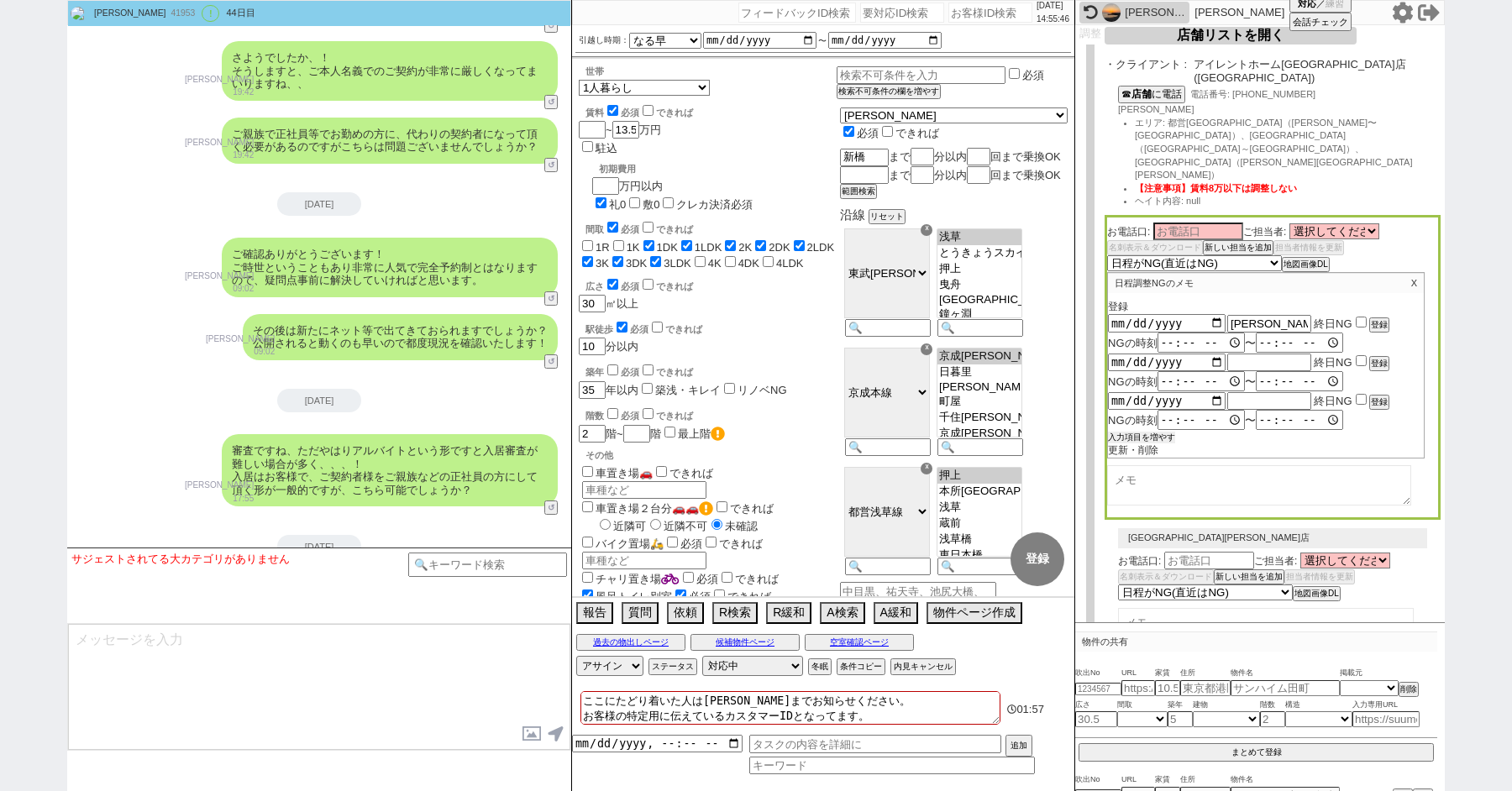
click at [1147, 431] on button "入力項目を増やす" at bounding box center [1141, 436] width 67 height 12
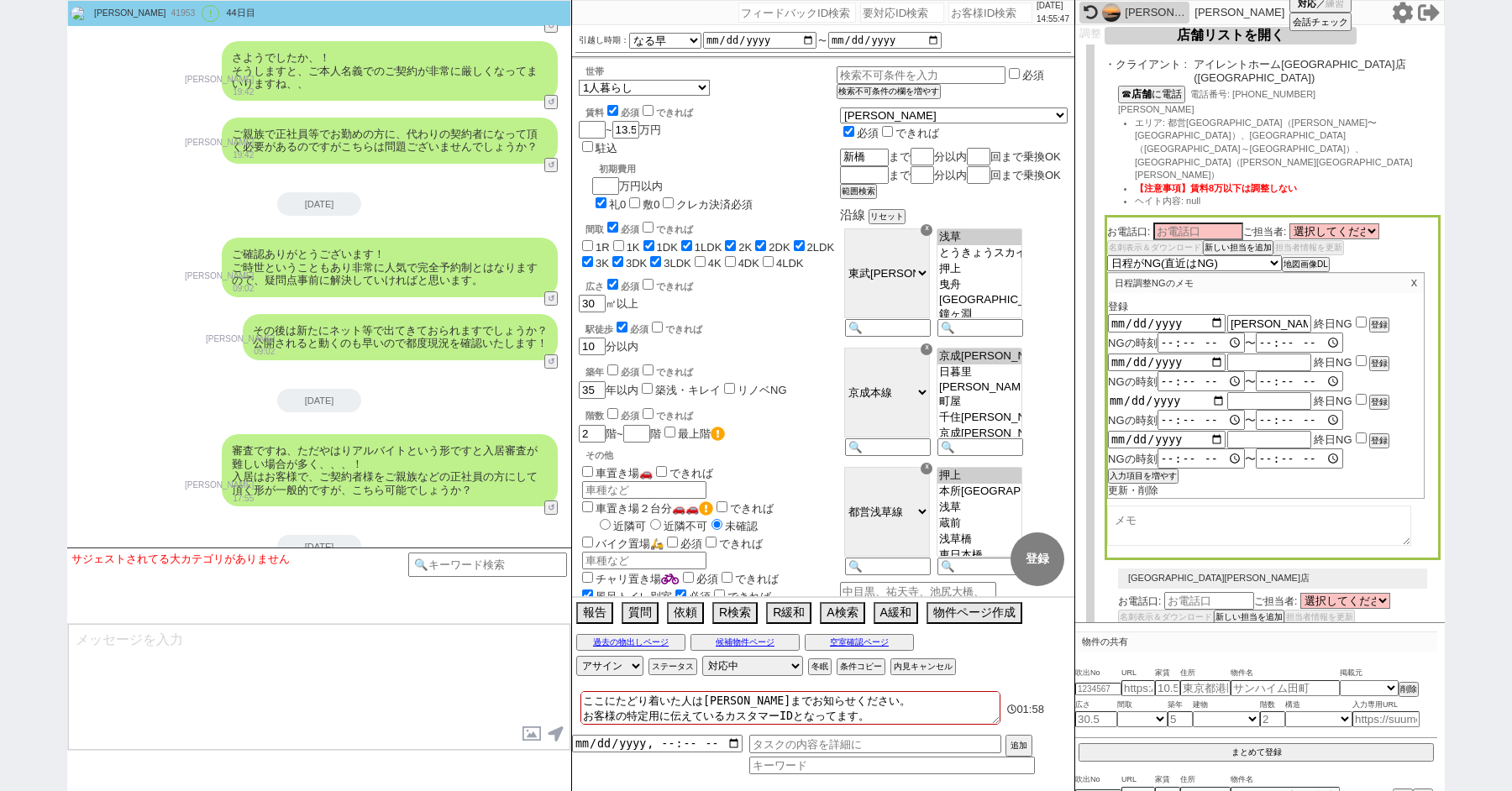
click at [1213, 393] on input "date" at bounding box center [1166, 400] width 118 height 14
type input "[DATE]"
click at [1216, 432] on input "date" at bounding box center [1166, 438] width 118 height 14
type input "2025-08-16"
click at [1272, 432] on input "text" at bounding box center [1269, 438] width 84 height 14
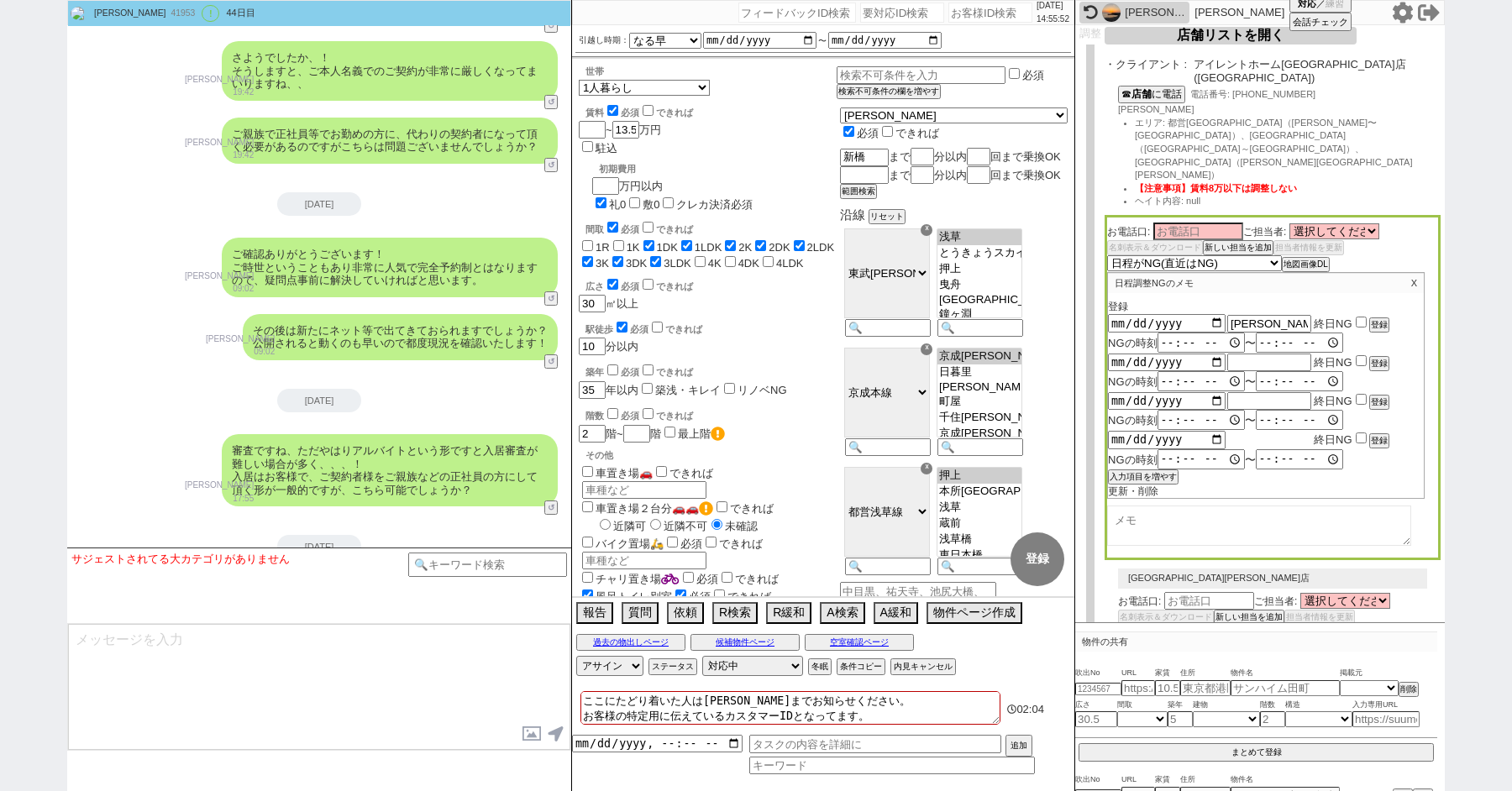
paste input "夏季休業"
type input "夏季休業"
click at [1355, 317] on input "checkbox" at bounding box center [1361, 322] width 11 height 11
checkbox input "true"
click at [1356, 355] on input "checkbox" at bounding box center [1361, 361] width 11 height 11
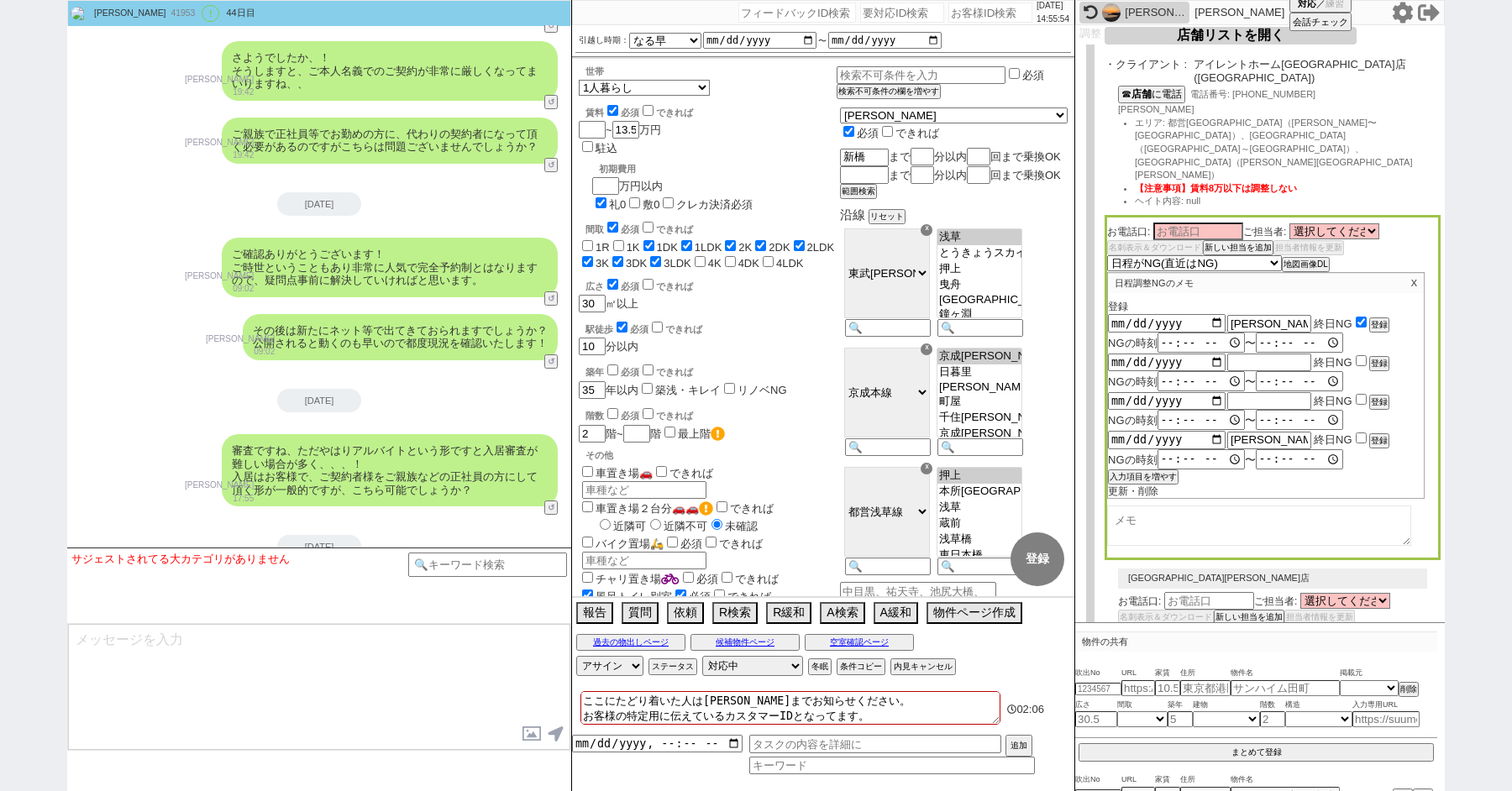
checkbox input "true"
click at [1356, 393] on input "checkbox" at bounding box center [1361, 399] width 11 height 11
checkbox input "true"
click at [1357, 432] on input "checkbox" at bounding box center [1361, 437] width 11 height 11
checkbox input "true"
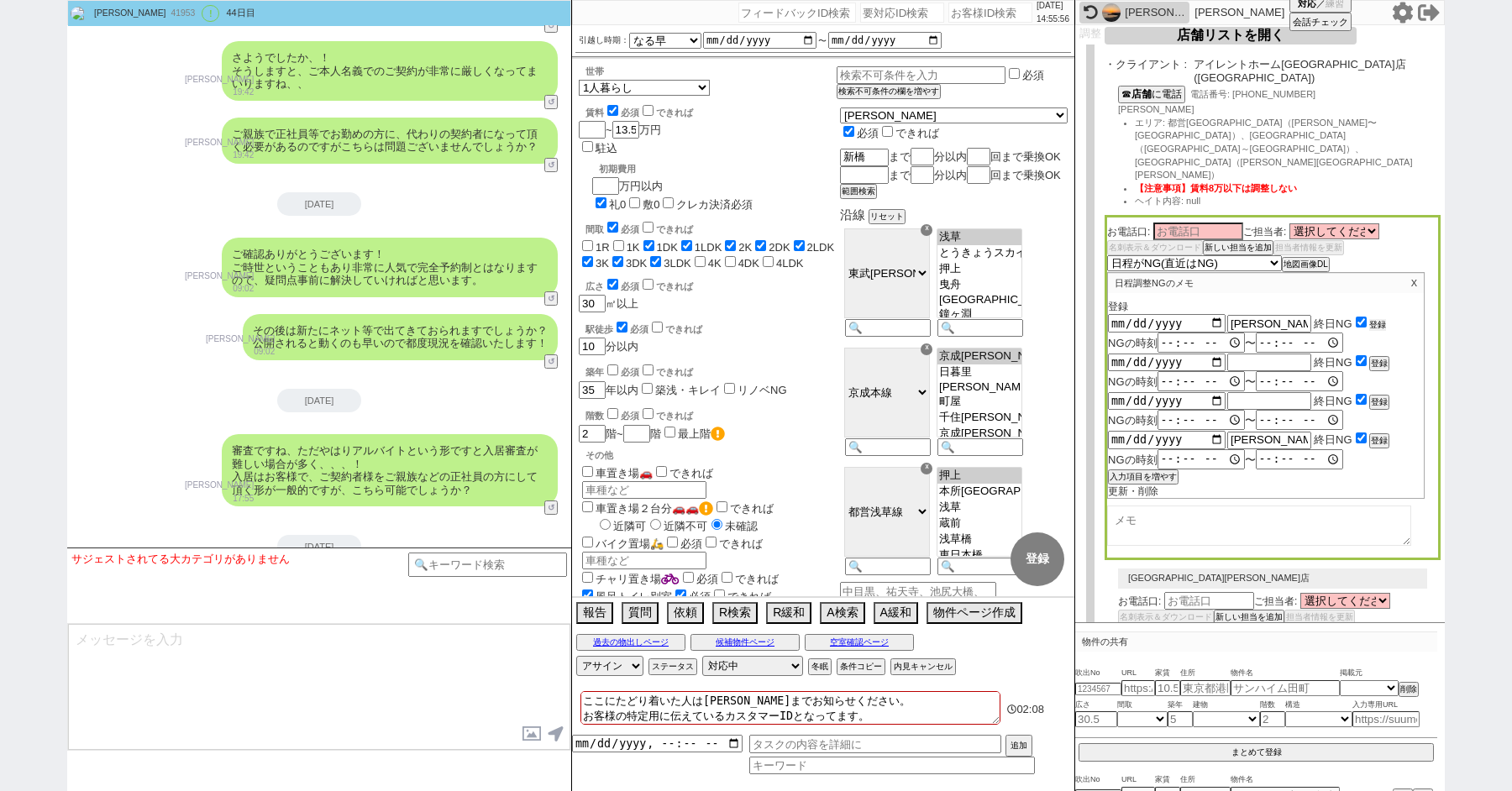
click at [1383, 319] on button "登録" at bounding box center [1377, 324] width 17 height 12
type input "2025-08-14"
type input "[DATE]"
type input "2025-08-16"
type input "夏季休業"
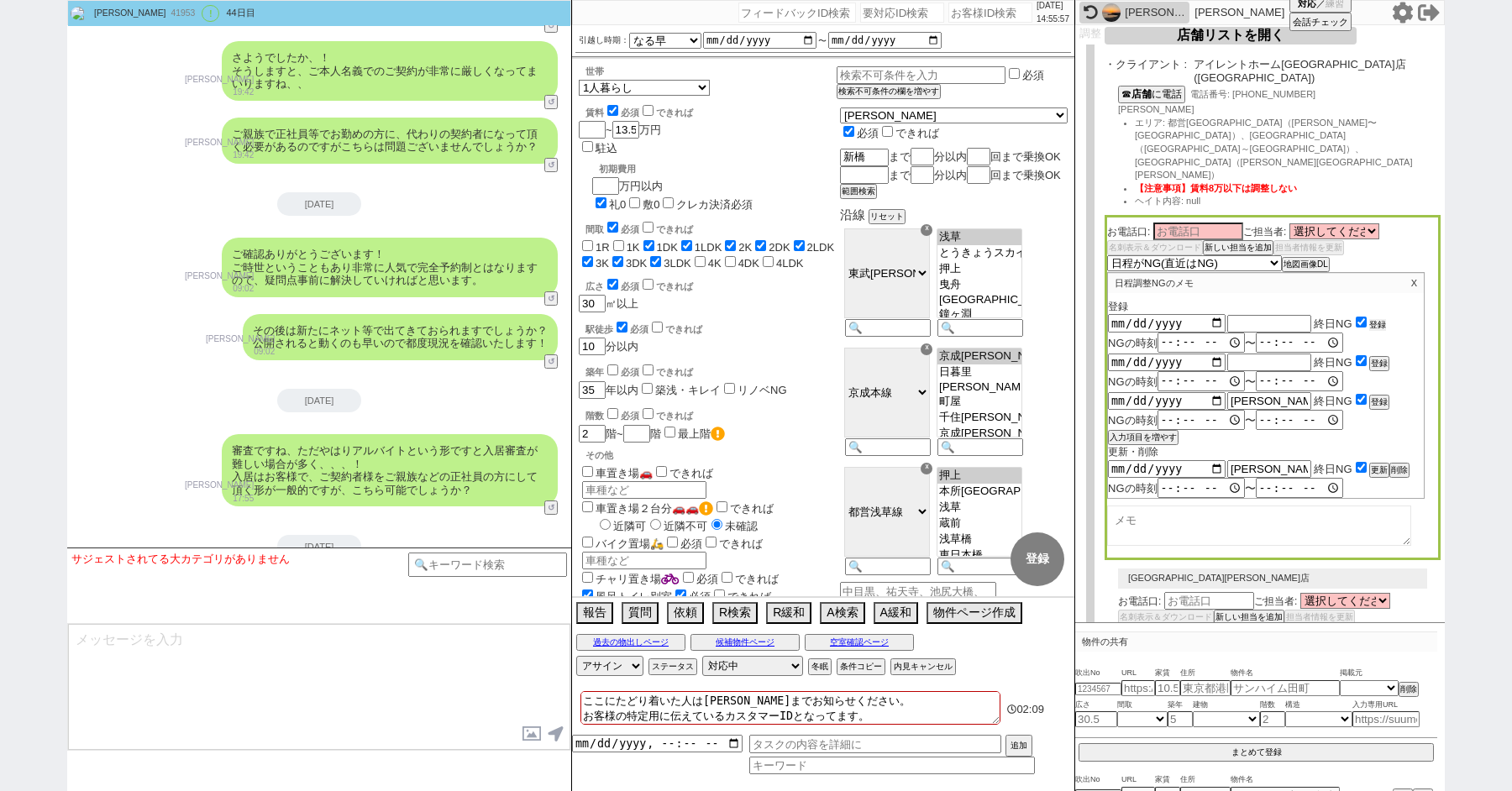
click at [1383, 319] on button "登録" at bounding box center [1377, 324] width 17 height 12
type input "[DATE]"
type input "2025-08-16"
type input "夏季休業"
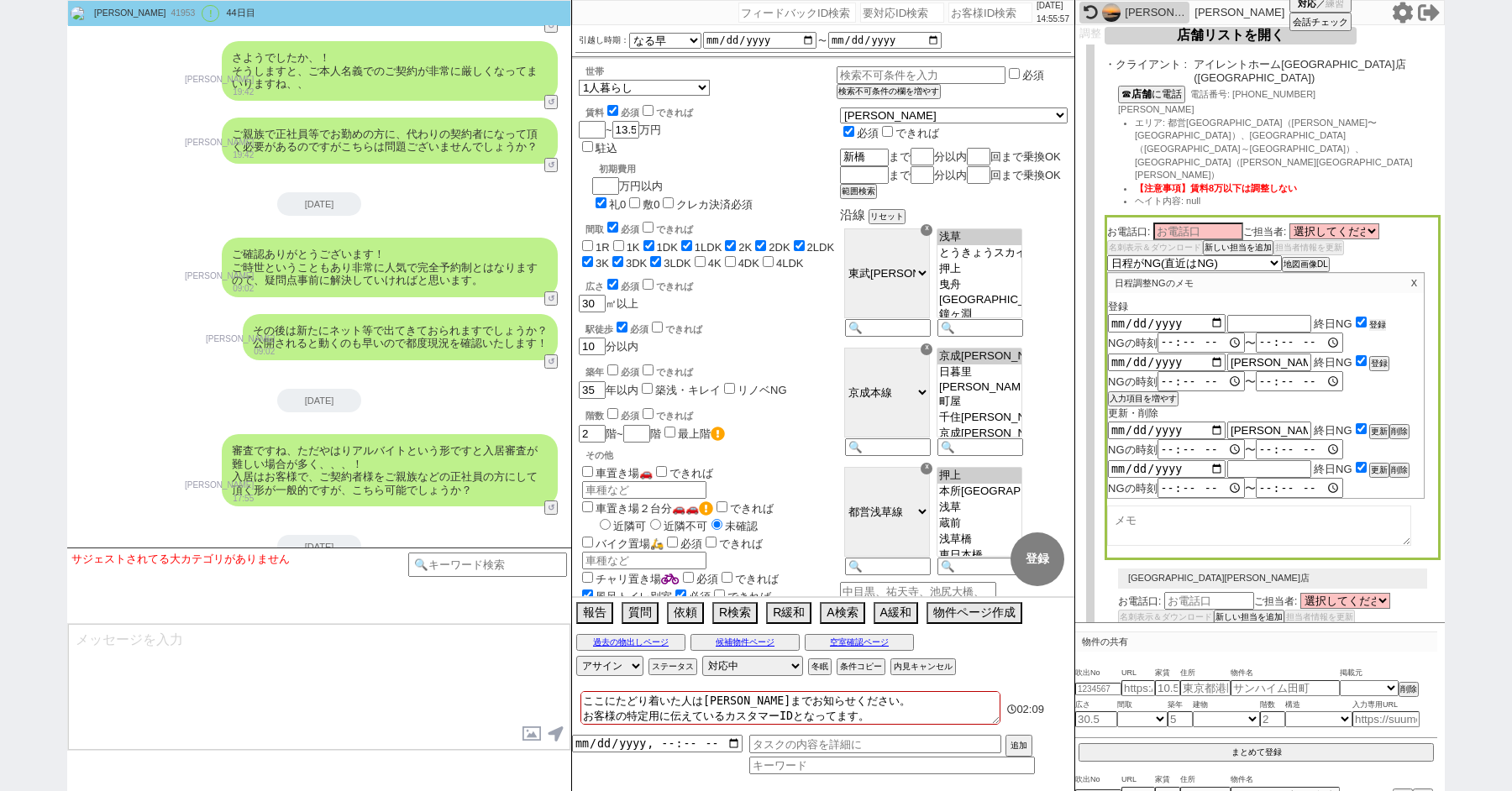
click at [1383, 319] on button "登録" at bounding box center [1377, 324] width 17 height 12
type input "2025-08-16"
type input "夏季休業"
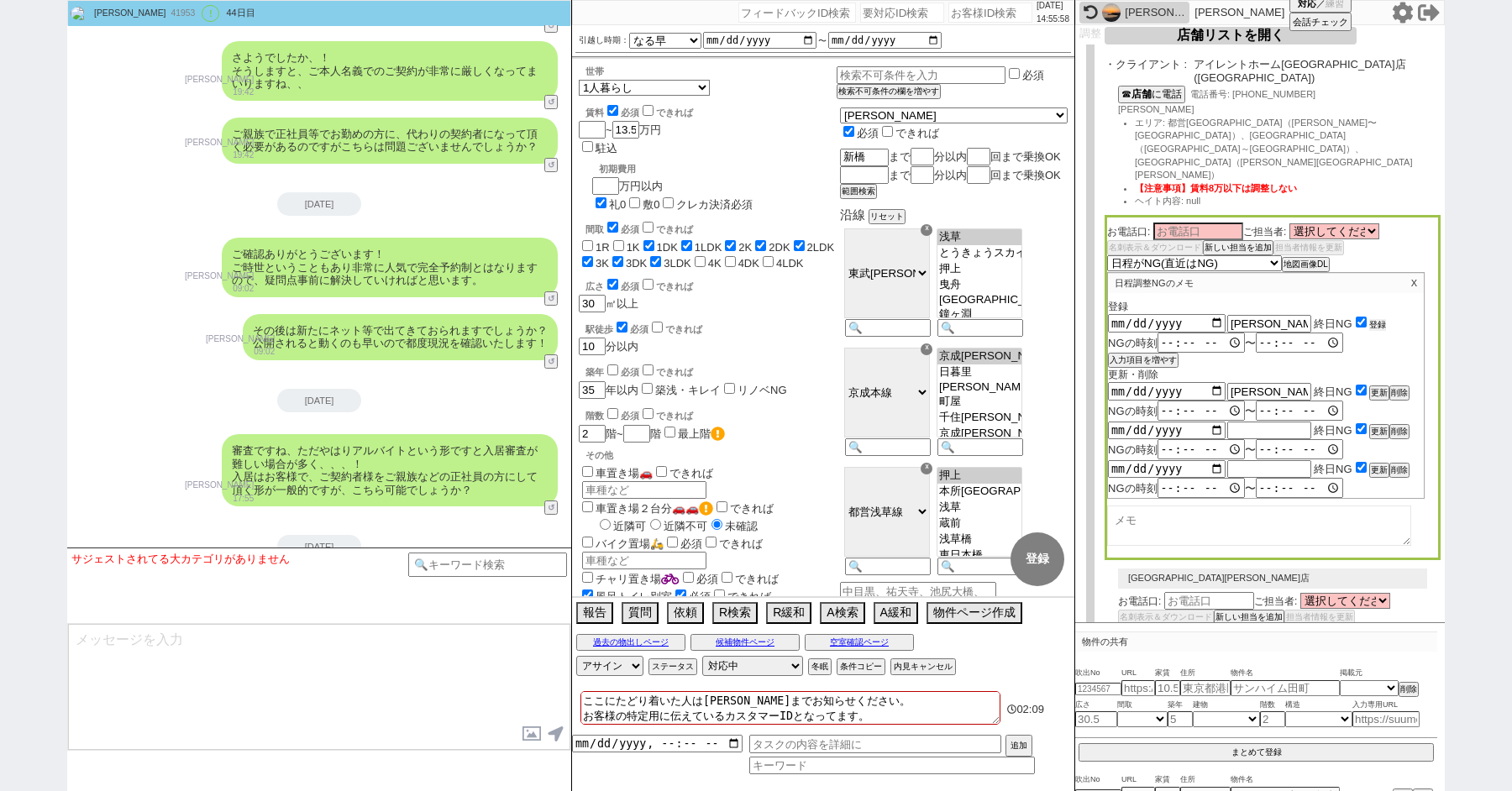
click at [1383, 319] on button "登録" at bounding box center [1377, 324] width 17 height 12
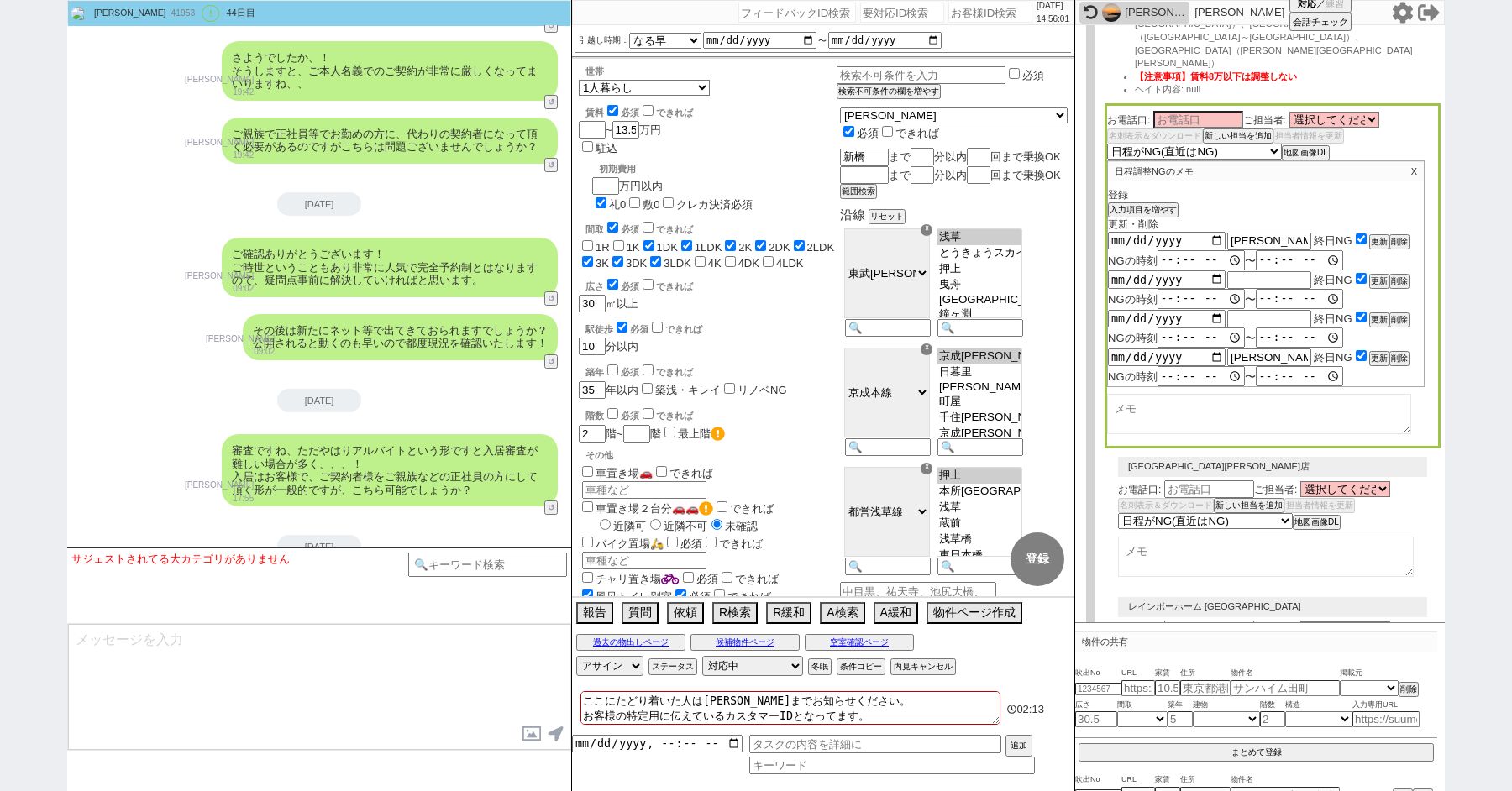
scroll to position [389, 0]
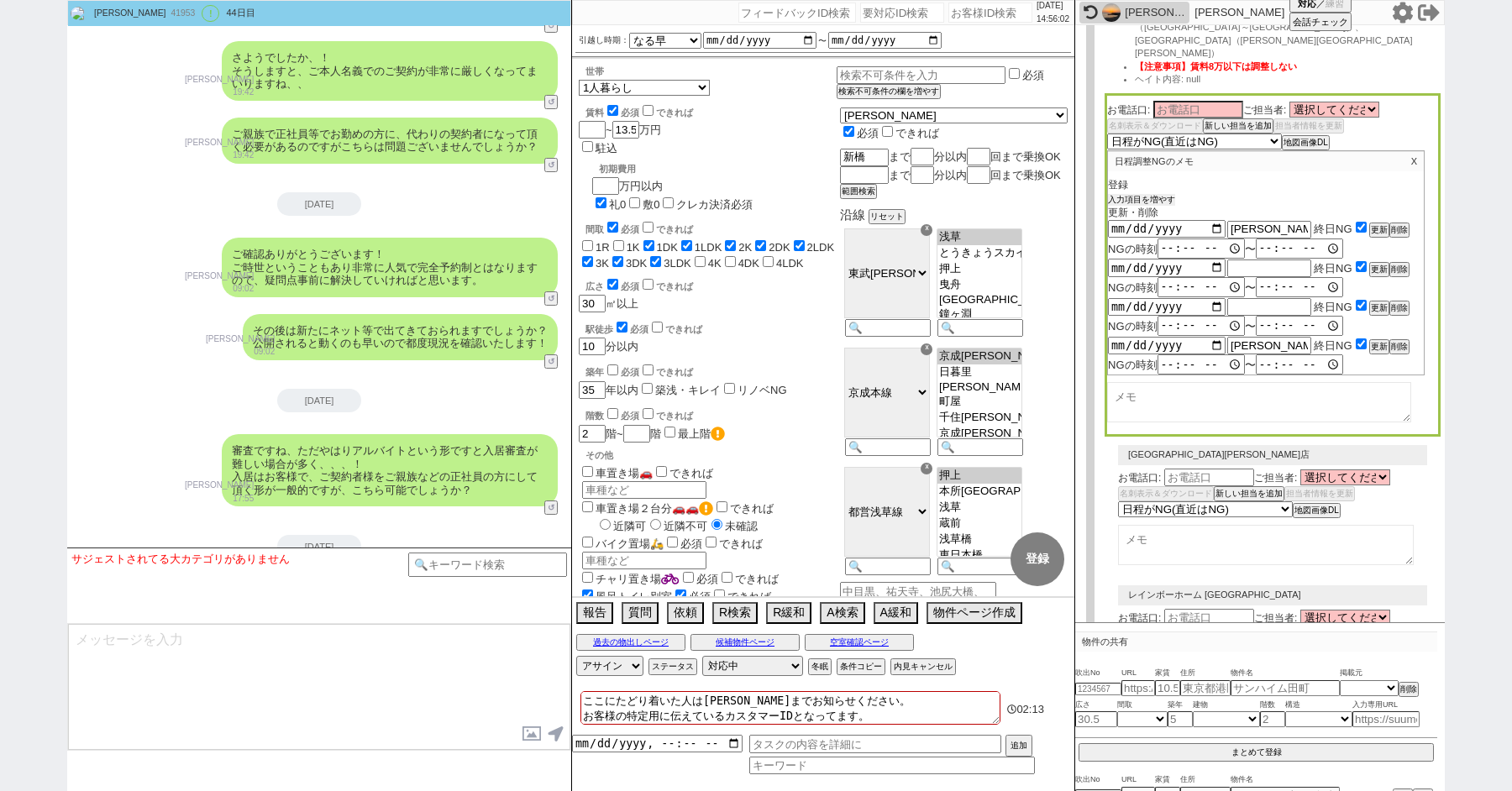
click at [1140, 194] on button "入力項目を増やす" at bounding box center [1141, 200] width 67 height 12
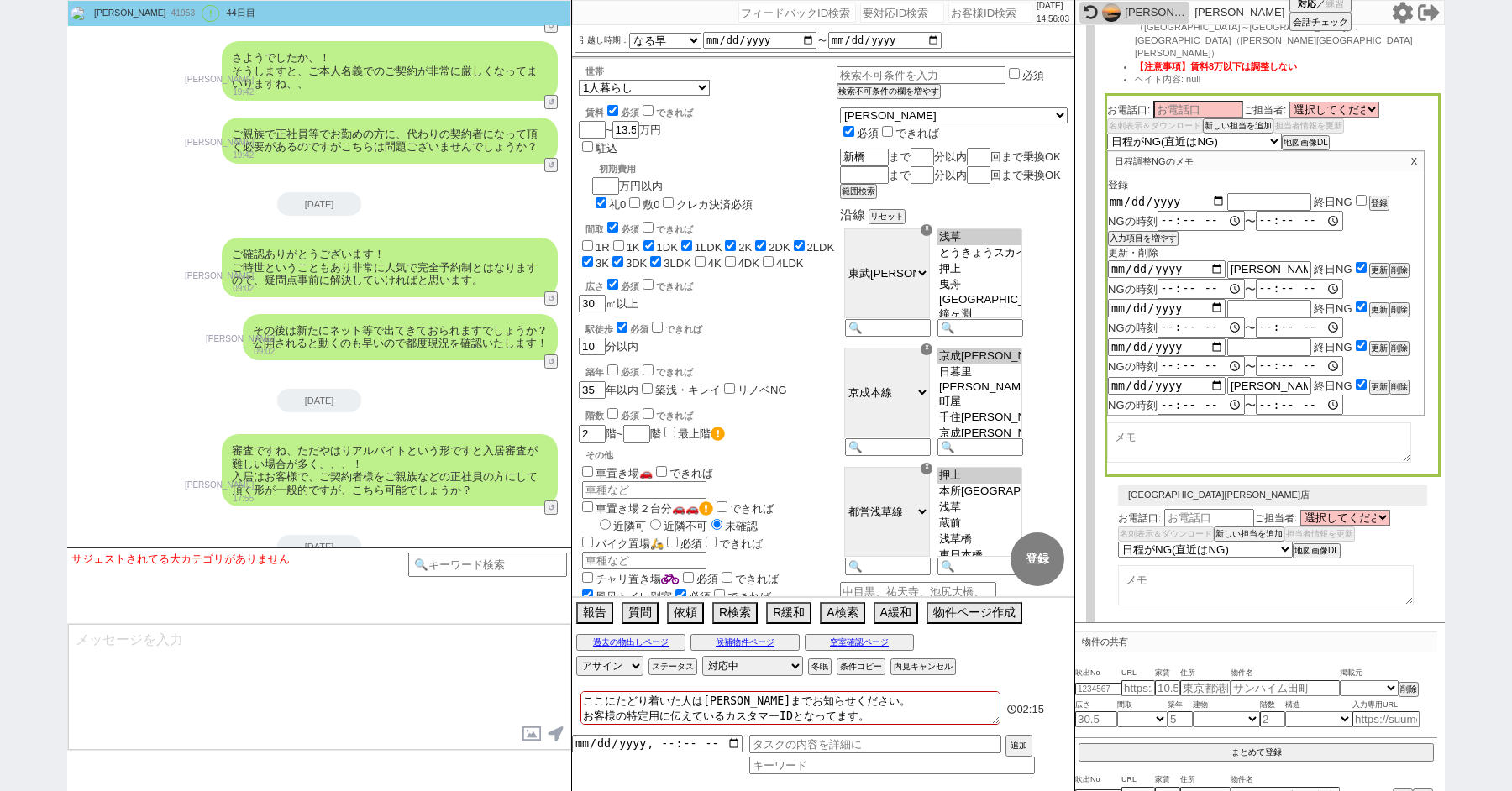
click at [1214, 194] on input "date" at bounding box center [1166, 201] width 118 height 14
type input "2025-08-17"
click at [1263, 194] on input "text" at bounding box center [1269, 201] width 84 height 14
paste input "夏季休業"
type input "夏季休業"
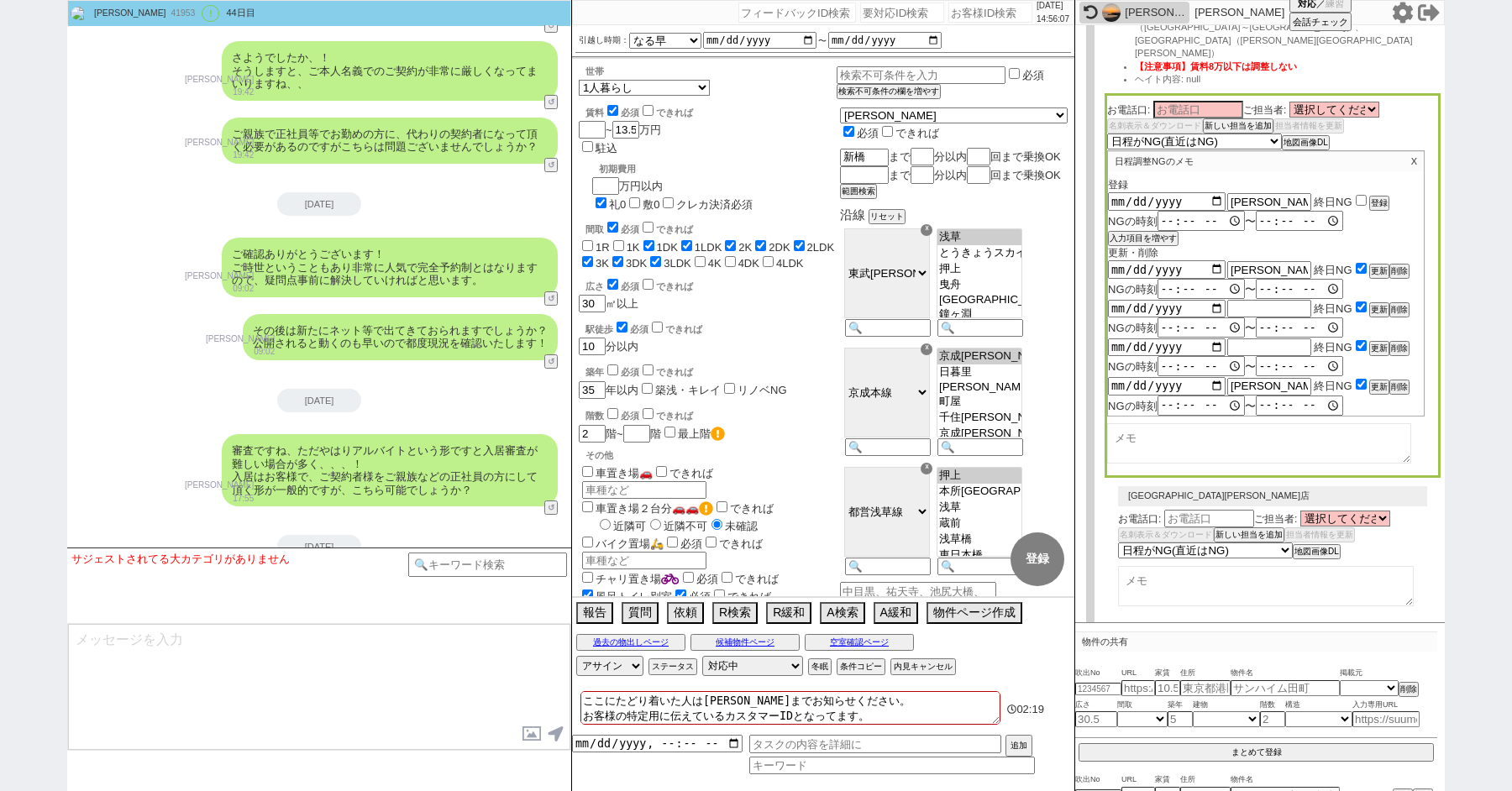
click at [1355, 194] on input "checkbox" at bounding box center [1361, 200] width 11 height 11
checkbox input "true"
click at [1378, 197] on button "登録" at bounding box center [1377, 203] width 17 height 12
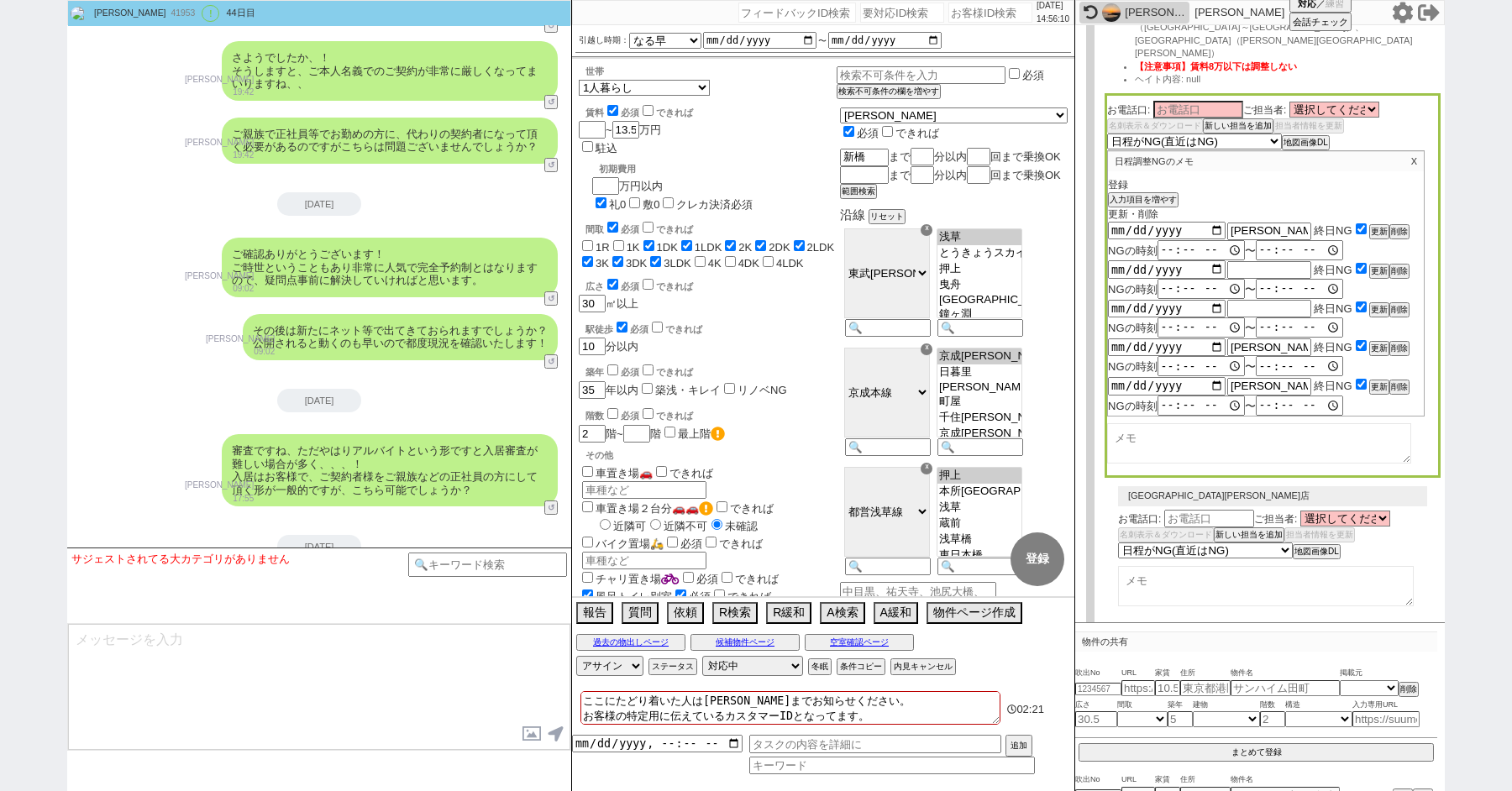
scroll to position [98, 0]
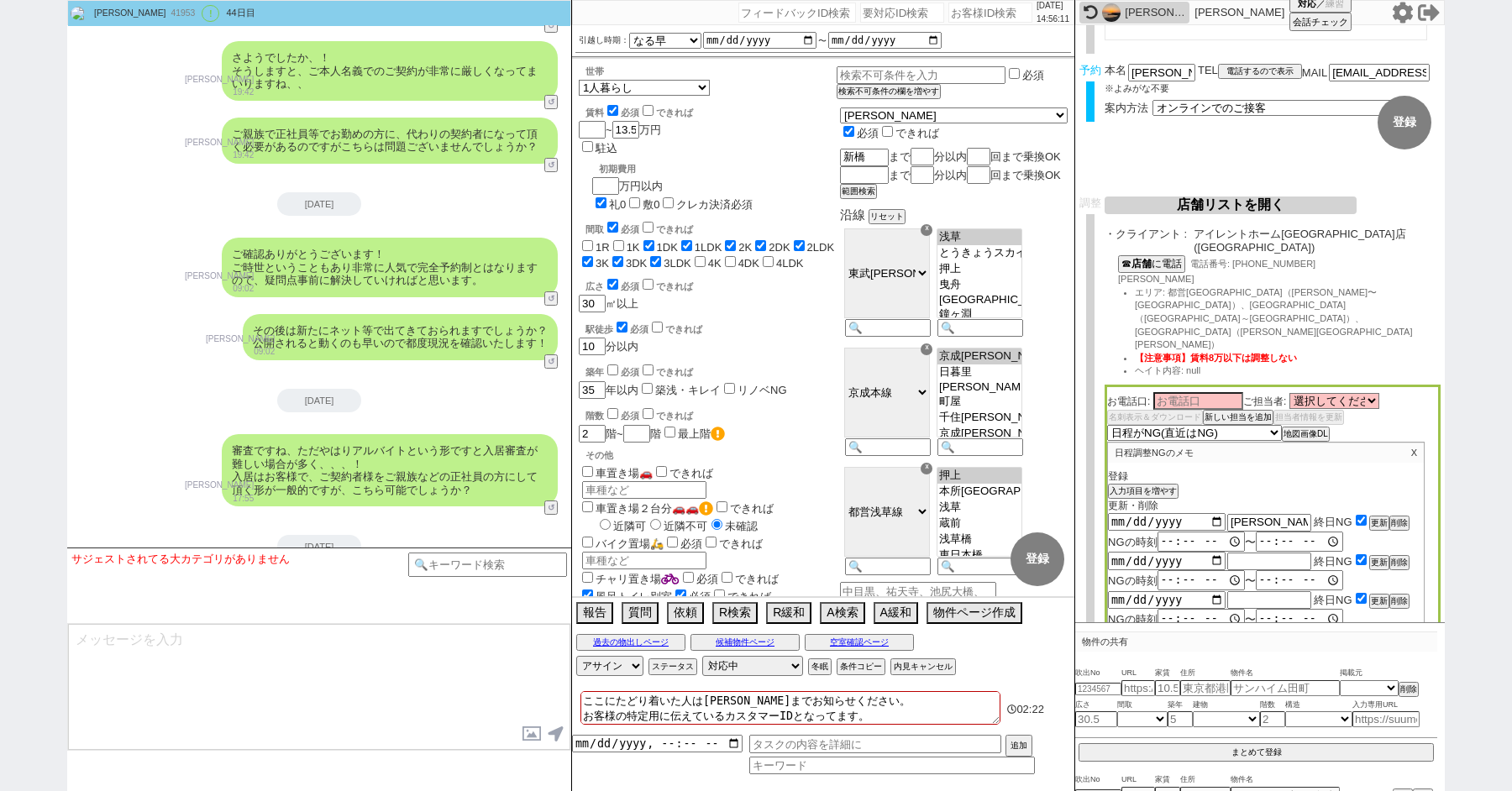
click at [1171, 201] on button "店舗リストを開く" at bounding box center [1229, 204] width 252 height 17
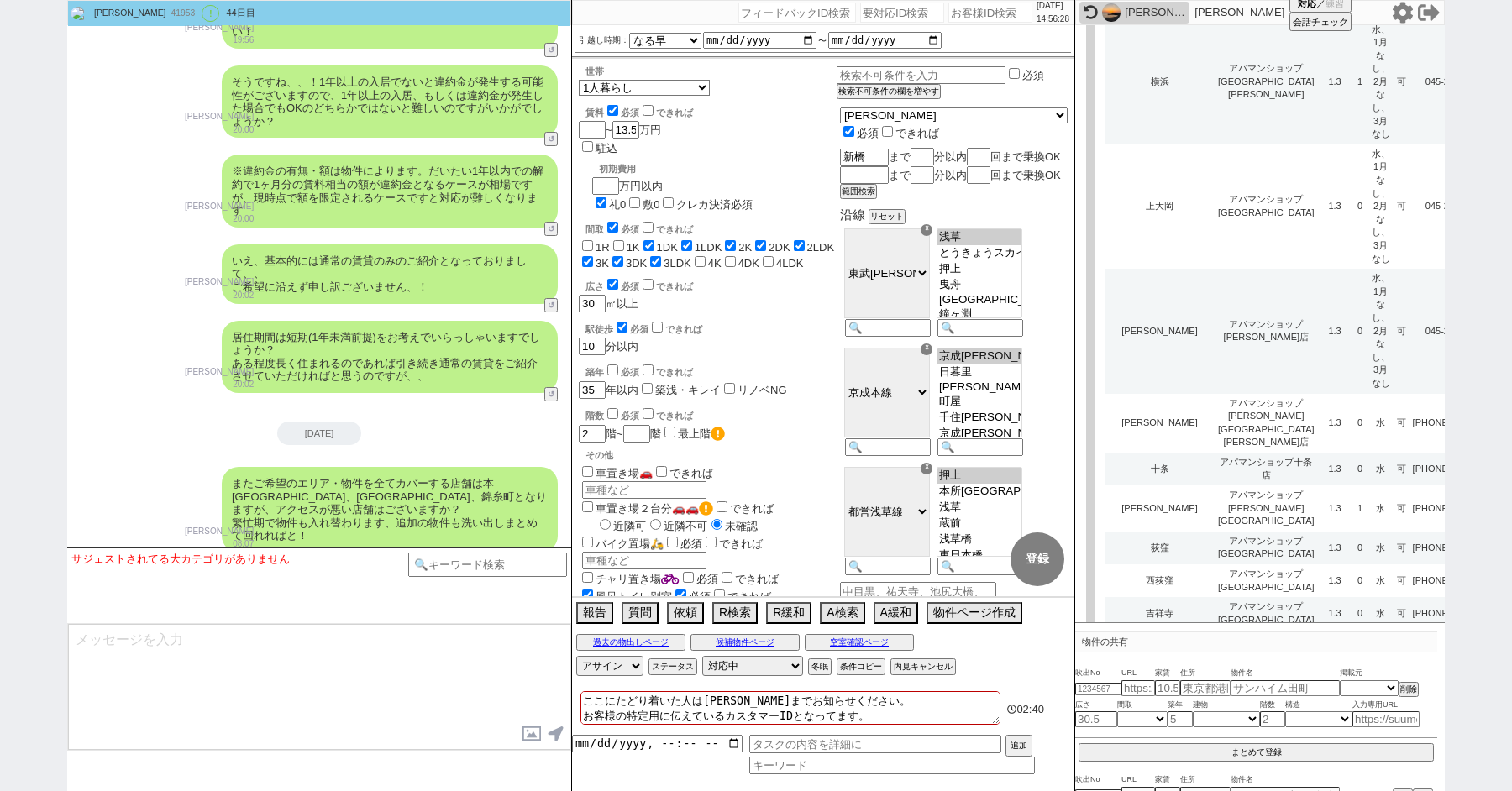
scroll to position [4366, 0]
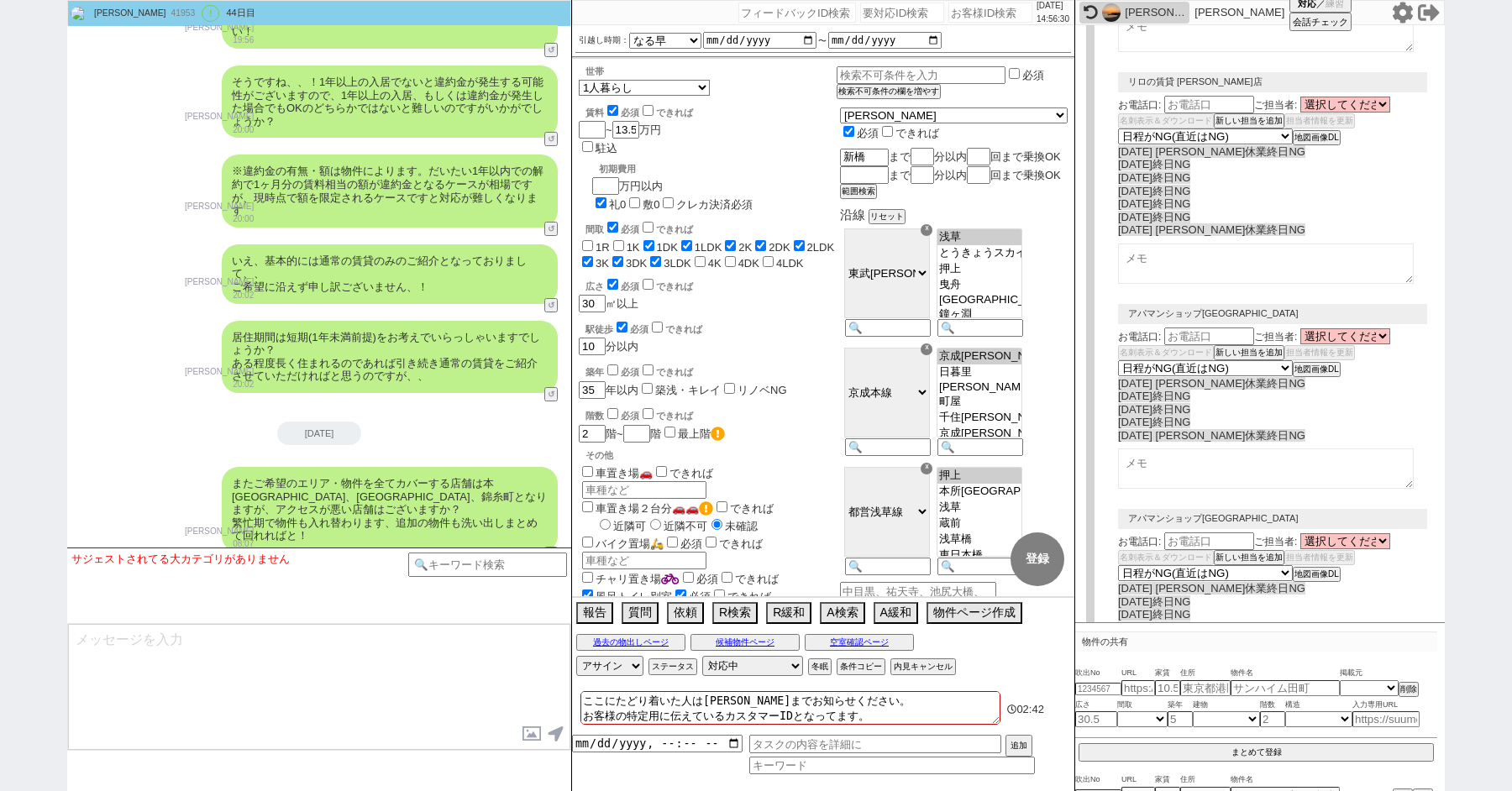
select select
select select "8"
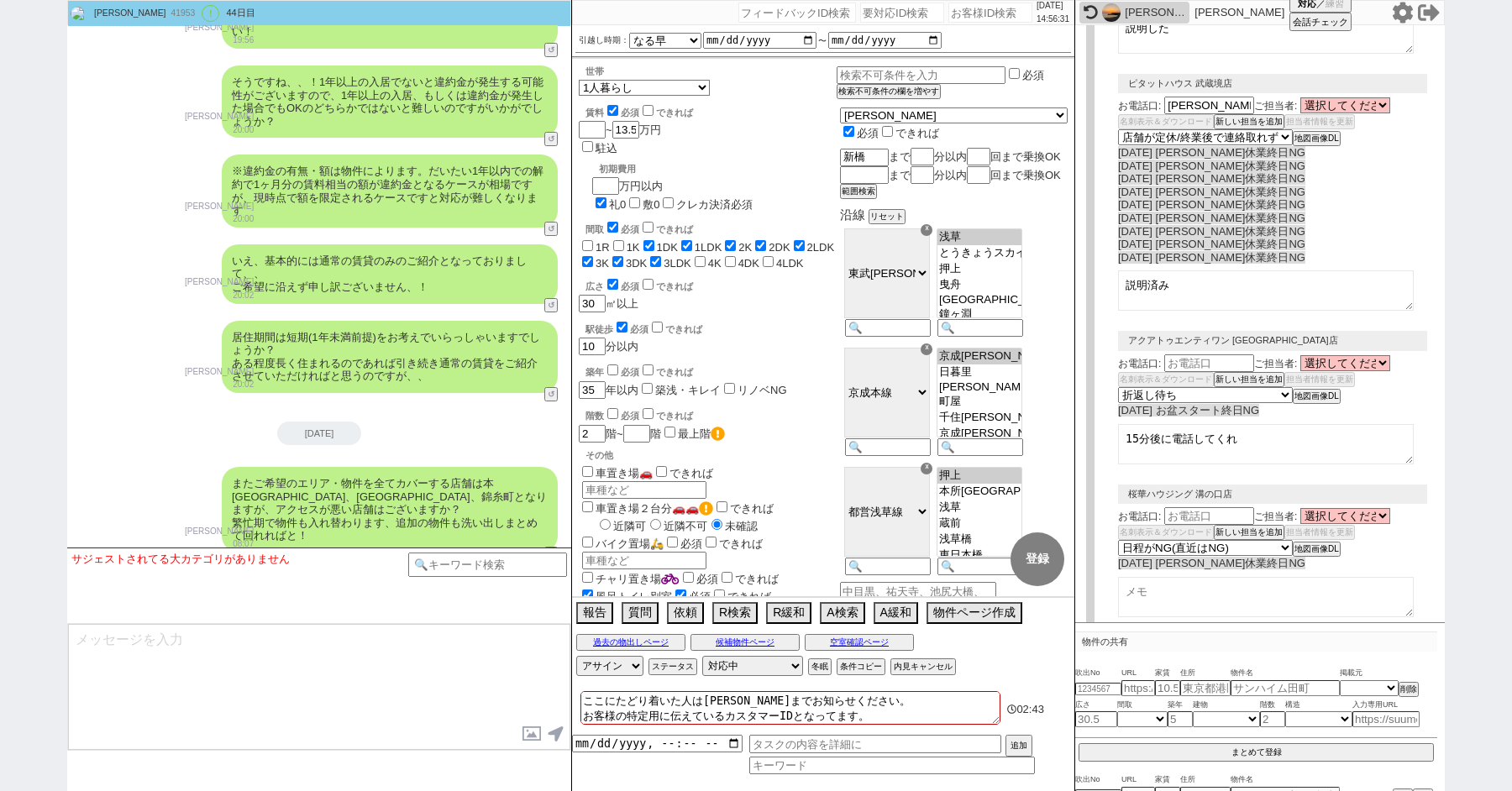
scroll to position [0, 0]
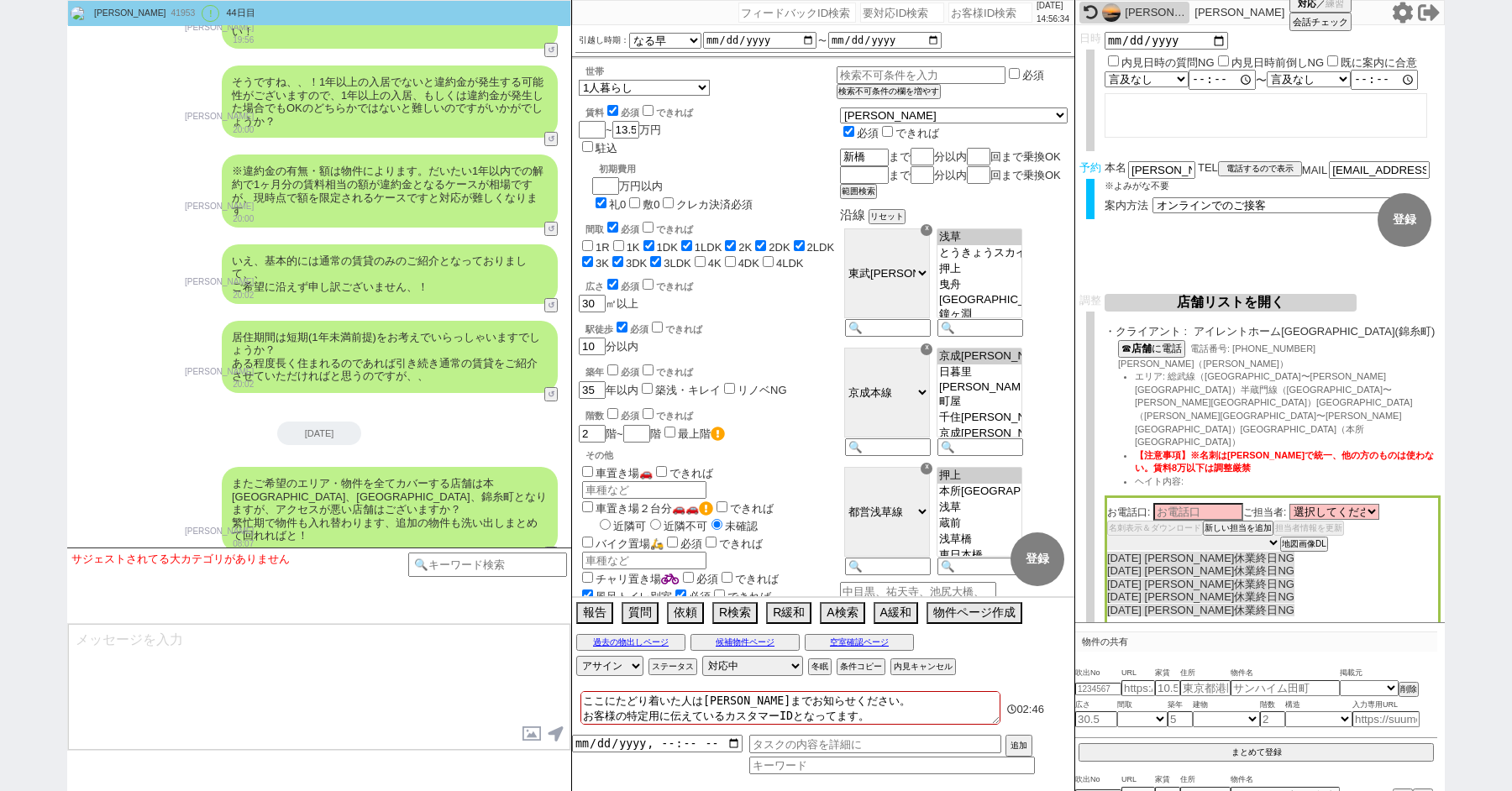
click at [1124, 535] on select "未定 希望で最短でOK 最短以外でOK 日程がNG(直近で別日提案可) 日程がNG(直近はNG) お客様ごとNG 折返し待ち 店舗が定休/終業後で連絡取れず" at bounding box center [1193, 541] width 173 height 14
select select "0"
click at [1255, 298] on button "店舗リストを開く" at bounding box center [1229, 302] width 252 height 17
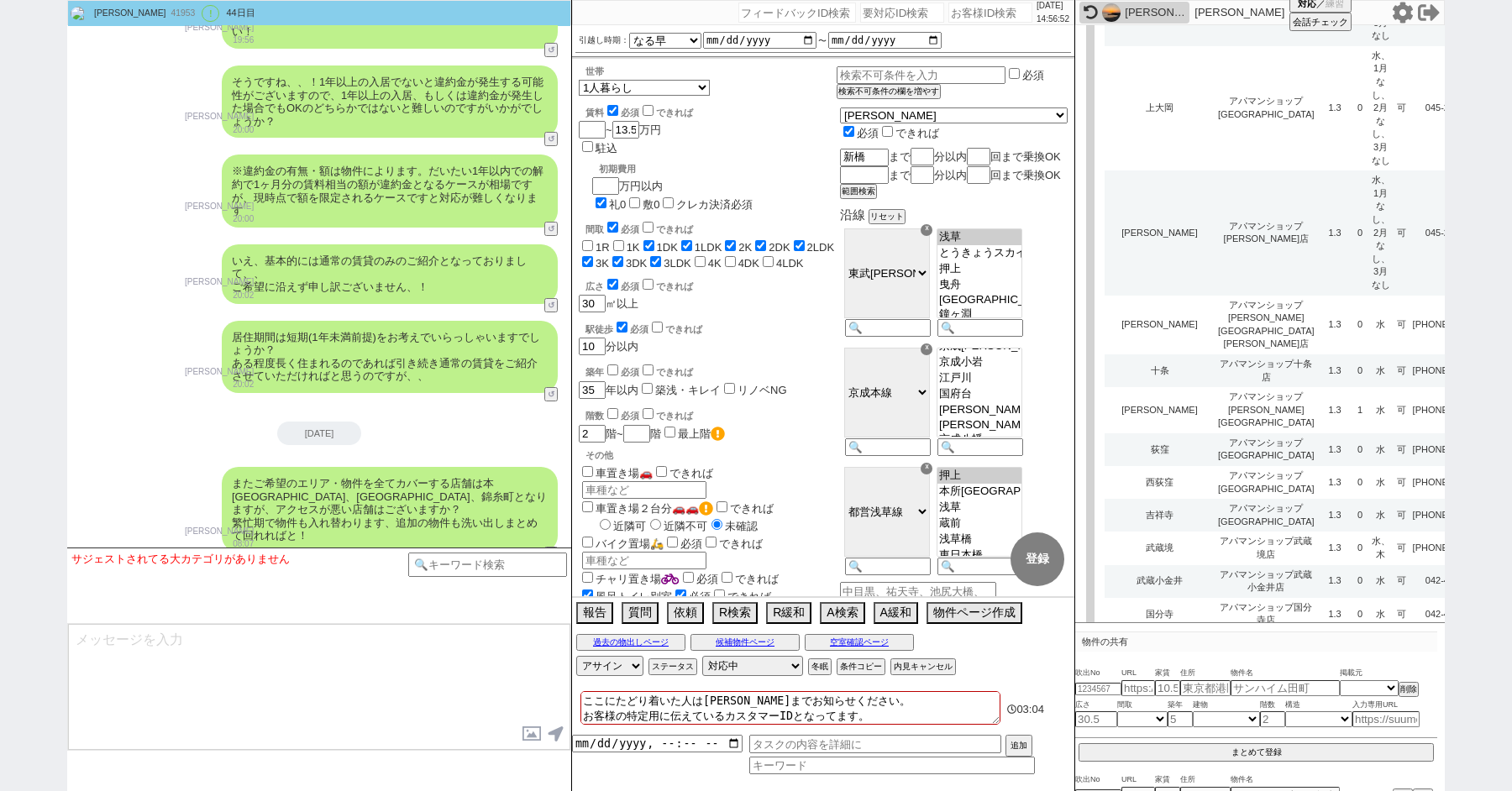
scroll to position [4300, 0]
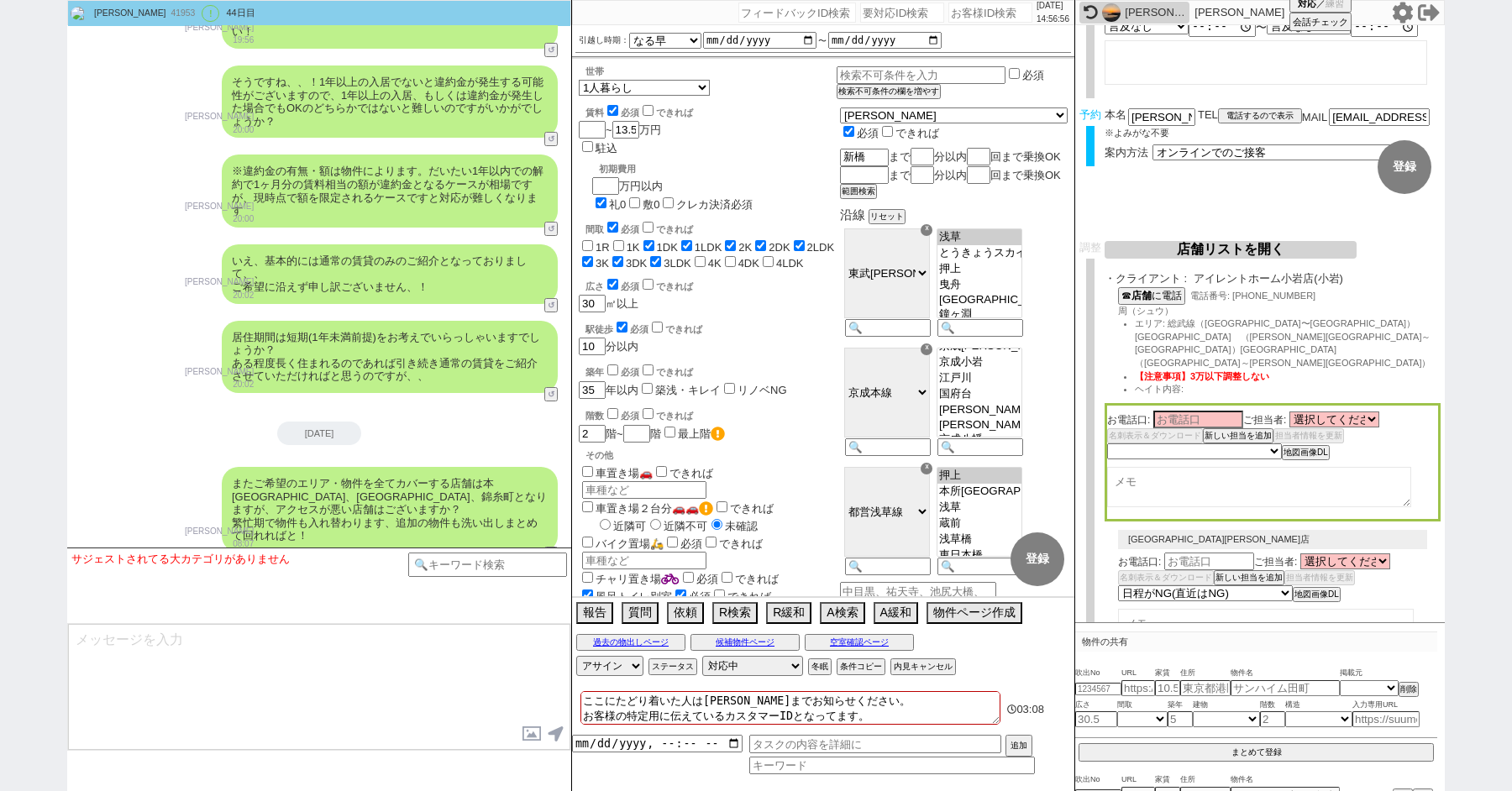
scroll to position [144, 0]
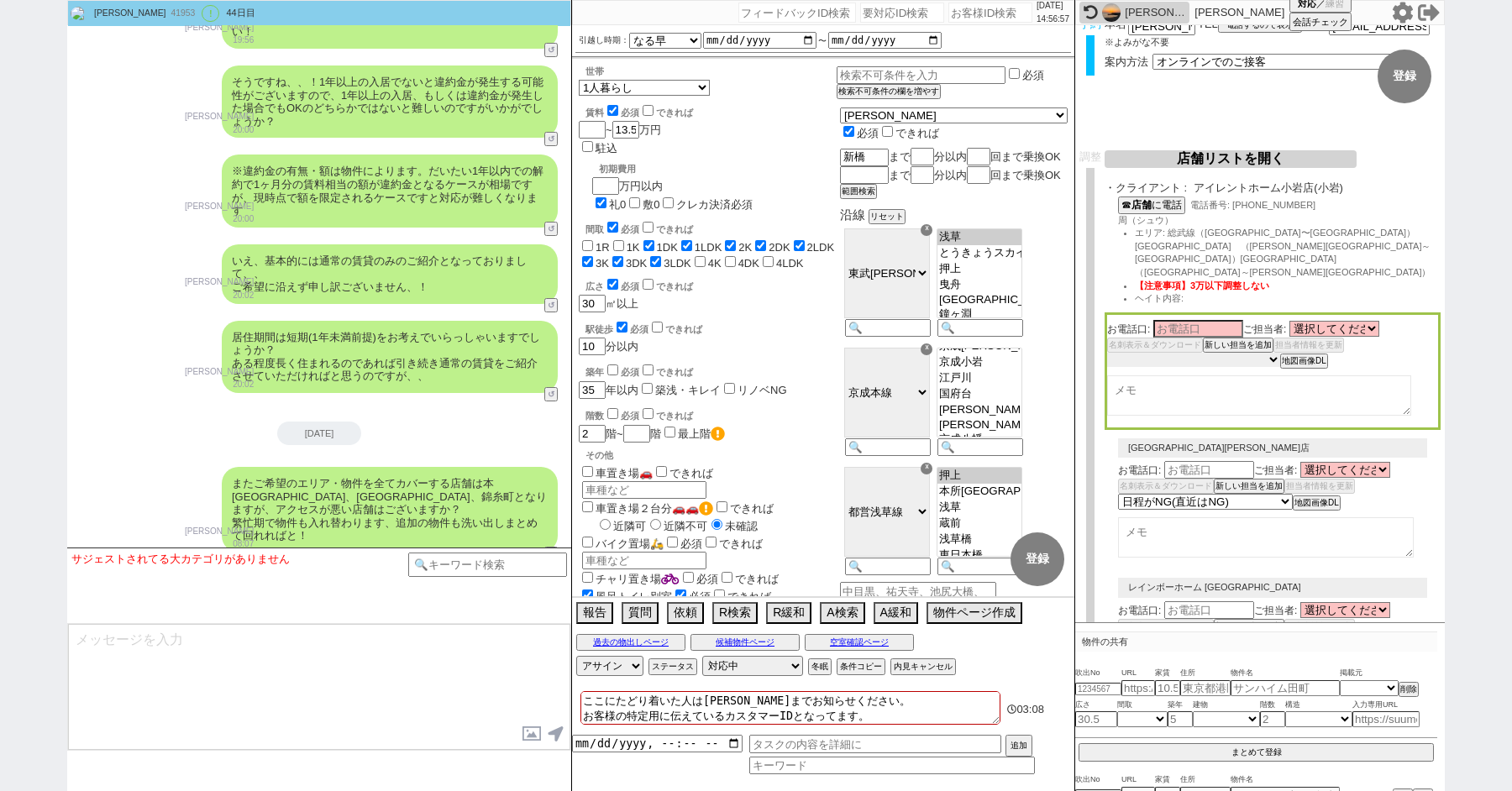
click at [1125, 353] on select "未定 希望で最短でOK 最短以外でOK 日程がNG(直近で別日提案可) 日程がNG(直近はNG) お客様ごとNG 折返し待ち 店舗が定休/終業後で連絡取れず" at bounding box center [1193, 359] width 173 height 14
select select "8"
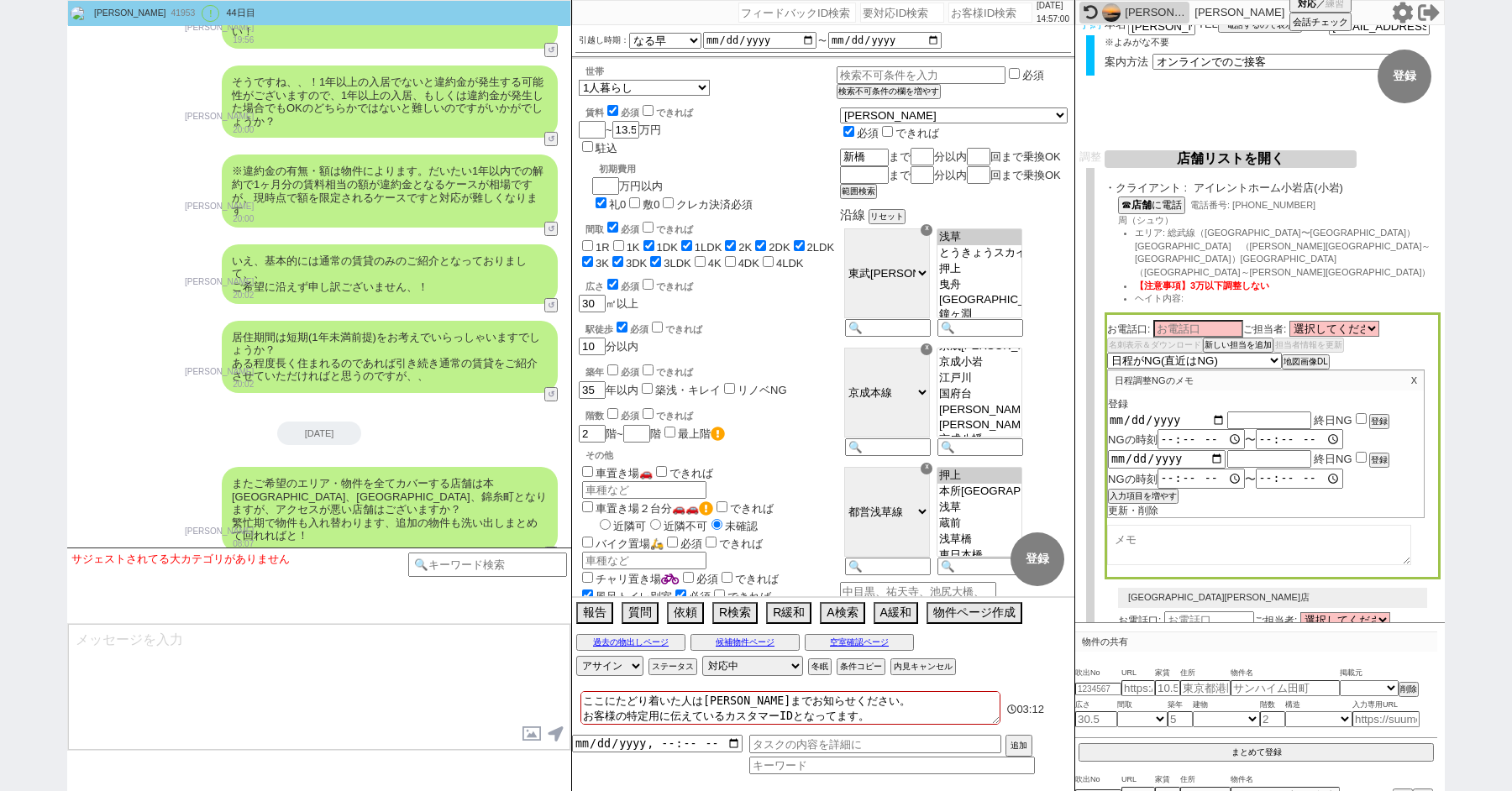
click at [1213, 413] on input "date" at bounding box center [1166, 419] width 118 height 14
type input "2025-08-13"
click at [1240, 413] on input "text" at bounding box center [1269, 419] width 84 height 14
paste input "夏季休業"
type input "夏季休業"
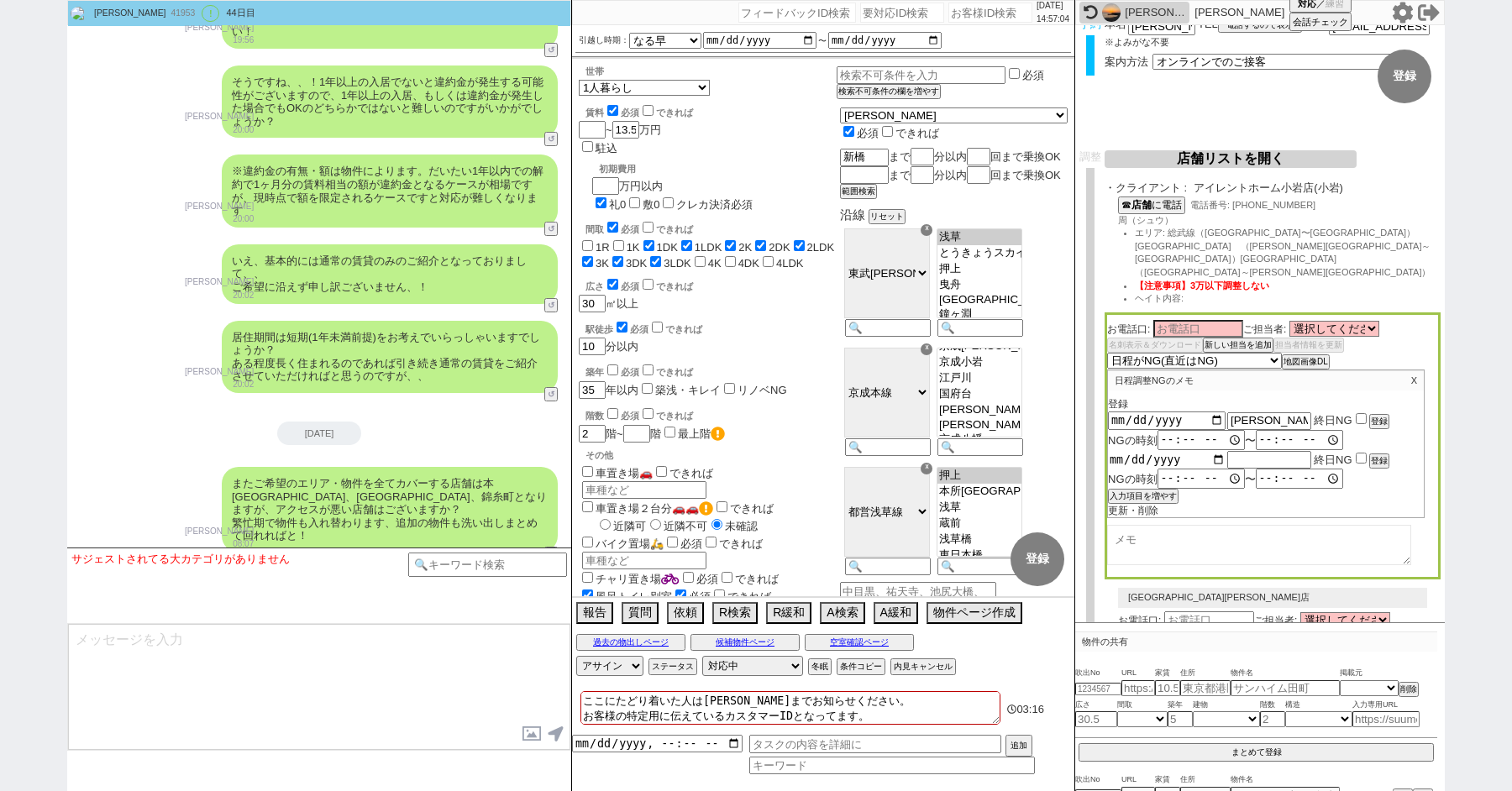
click at [1216, 452] on input "date" at bounding box center [1166, 459] width 118 height 14
type input "2025-08-14"
click at [1144, 490] on button "入力項目を増やす" at bounding box center [1141, 495] width 67 height 12
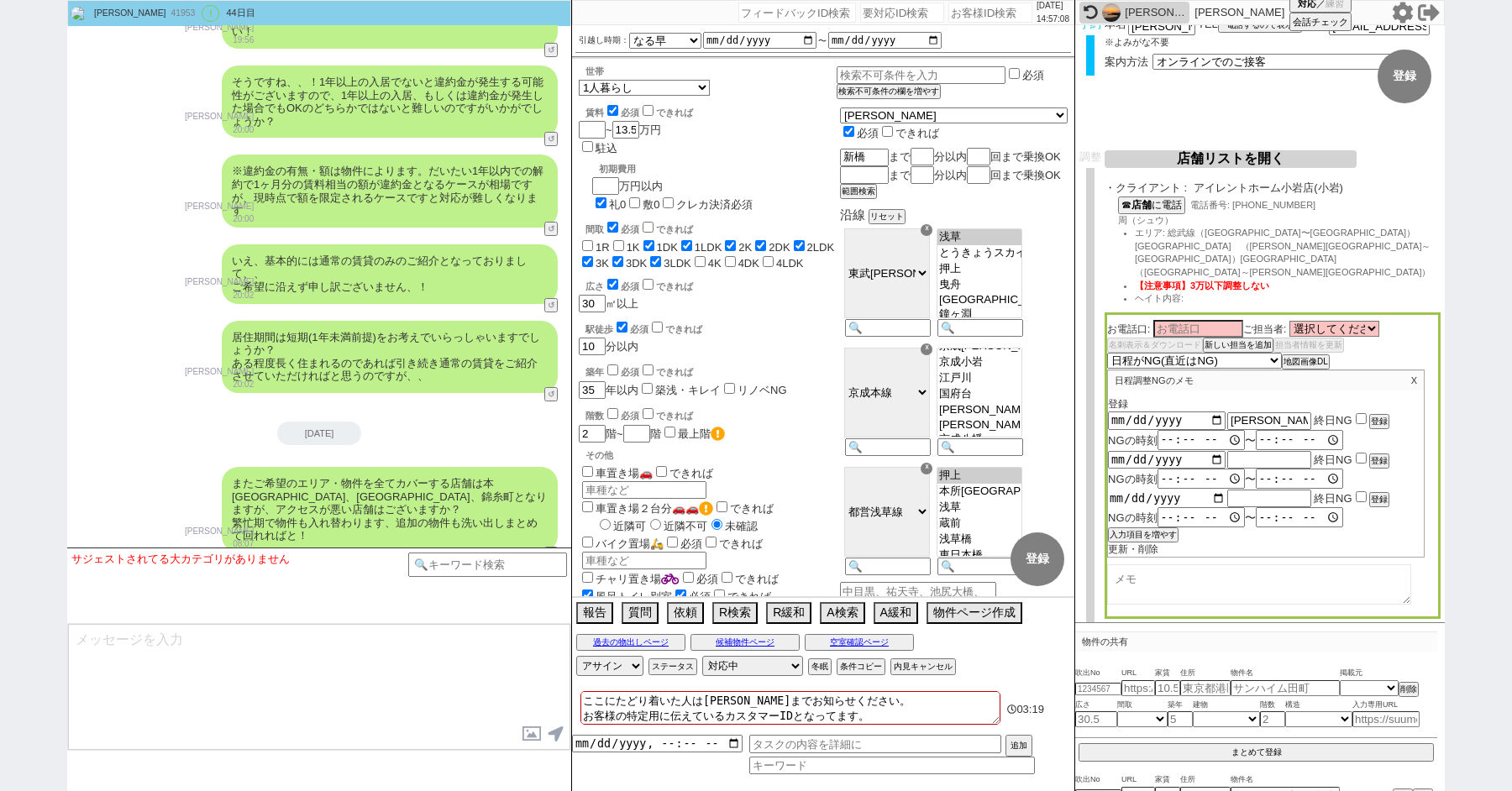
click at [1211, 491] on input "date" at bounding box center [1166, 497] width 118 height 14
type input "[DATE]"
click at [1144, 527] on div "入力項目を増やす" at bounding box center [1265, 533] width 316 height 14
click at [1151, 529] on button "入力項目を増やす" at bounding box center [1141, 534] width 67 height 12
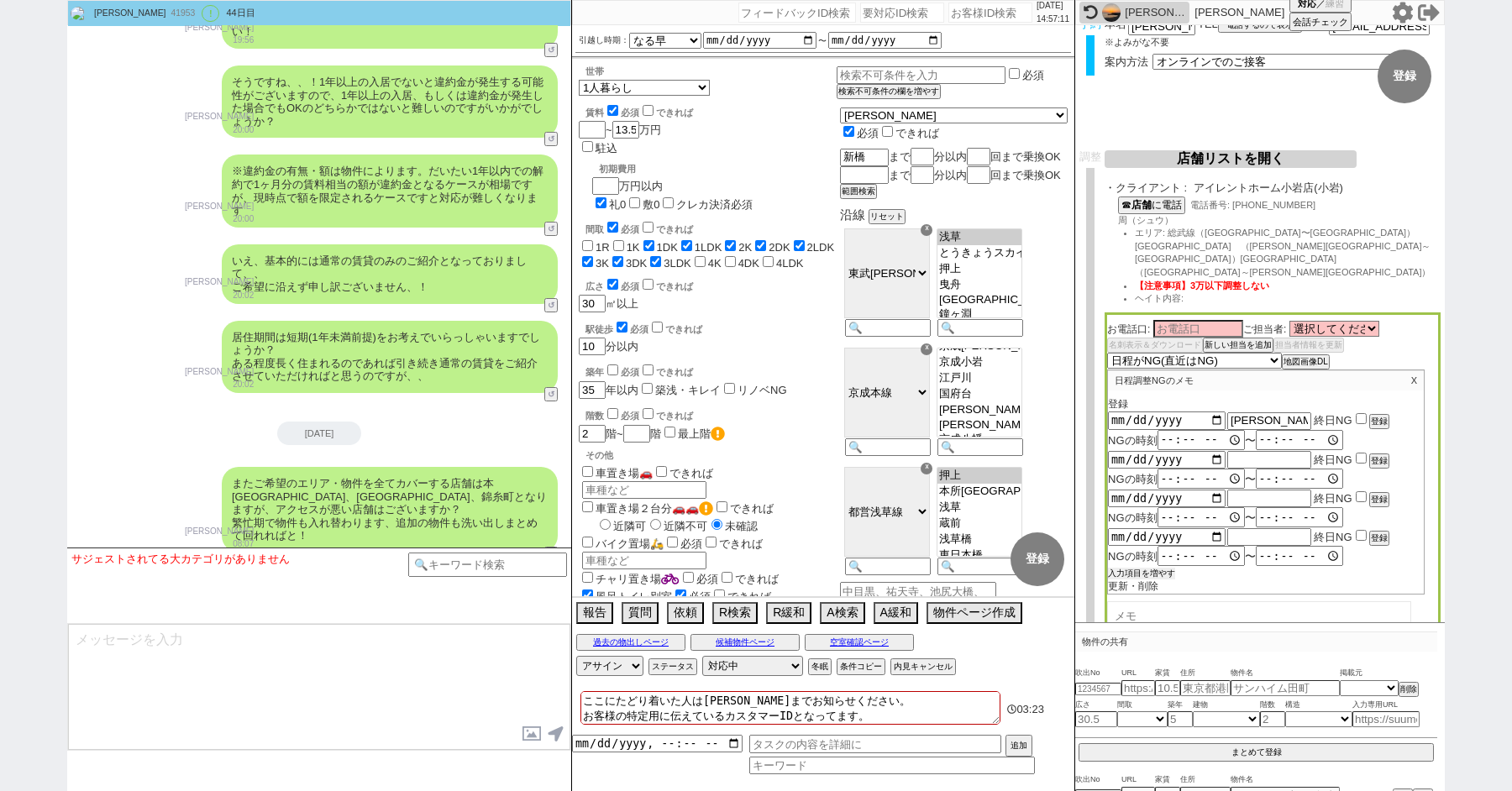
click at [1150, 567] on button "入力項目を増やす" at bounding box center [1141, 573] width 67 height 12
click at [1217, 529] on input "date" at bounding box center [1166, 536] width 118 height 14
type input "2025-08-16"
click at [1219, 568] on input "date" at bounding box center [1166, 575] width 118 height 14
type input "2025-08-17"
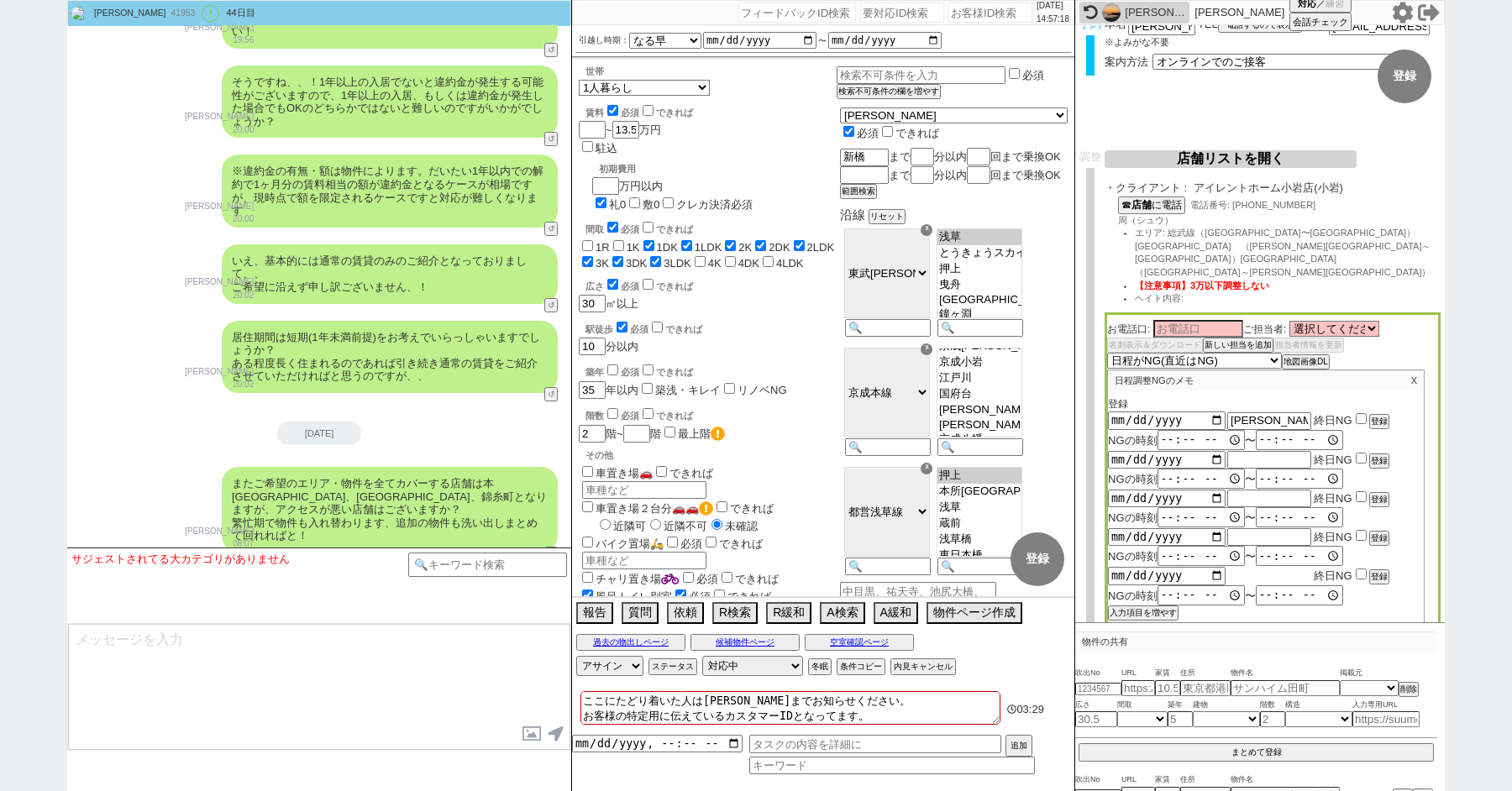
click at [1245, 568] on input "text" at bounding box center [1269, 575] width 84 height 14
paste input "夏季休業"
type input "夏季休業"
click at [1358, 413] on input "checkbox" at bounding box center [1361, 418] width 11 height 11
checkbox input "true"
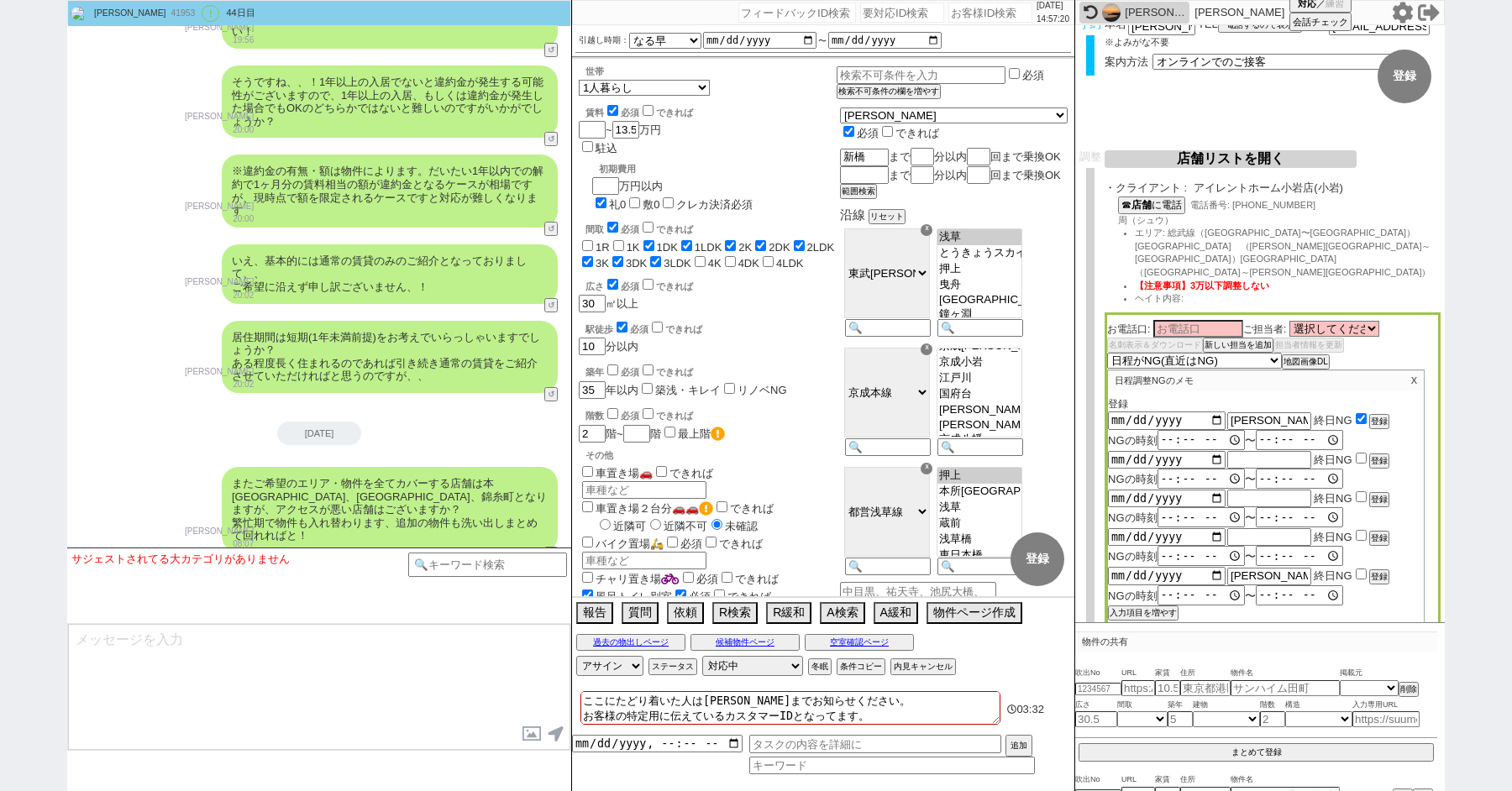
click at [1359, 452] on input "checkbox" at bounding box center [1361, 458] width 11 height 11
checkbox input "true"
click at [1359, 491] on input "checkbox" at bounding box center [1361, 496] width 11 height 11
checkbox input "true"
click at [1359, 529] on input "checkbox" at bounding box center [1361, 535] width 11 height 11
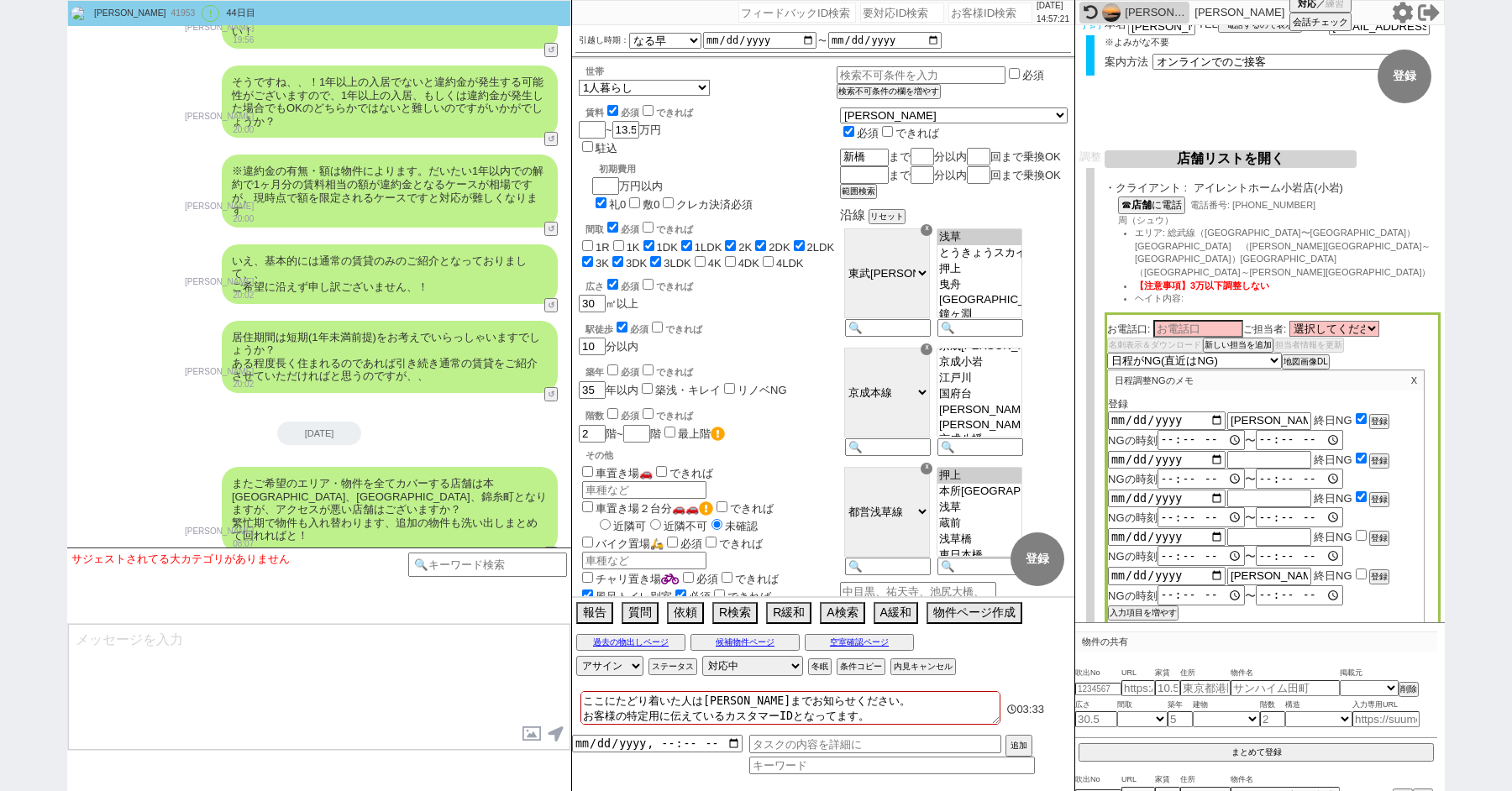
checkbox input "true"
click at [1360, 568] on input "checkbox" at bounding box center [1361, 574] width 11 height 11
checkbox input "true"
click at [1373, 415] on button "登録" at bounding box center [1377, 421] width 17 height 12
type input "2025-08-14"
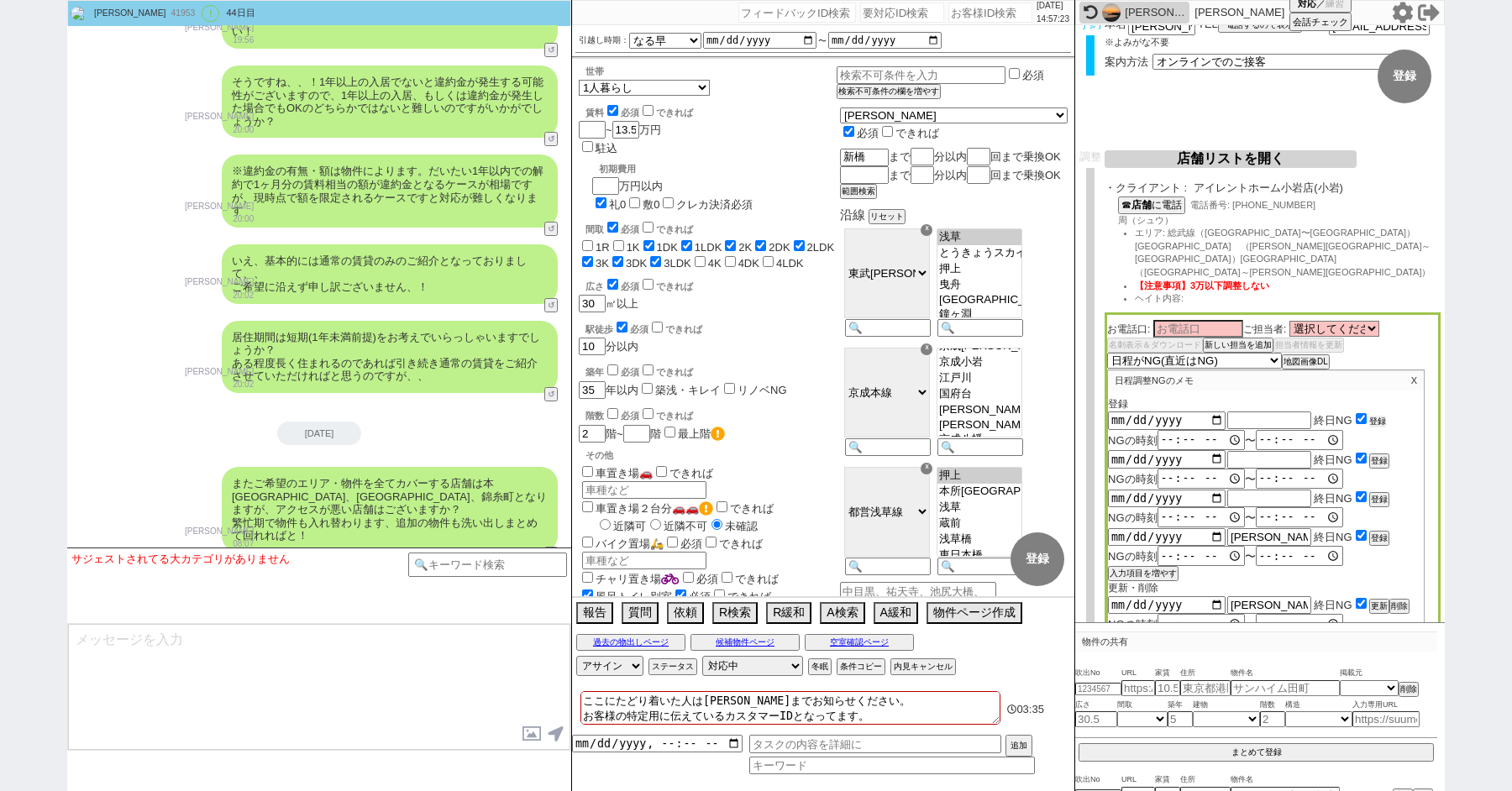
click at [1373, 415] on button "登録" at bounding box center [1377, 421] width 17 height 12
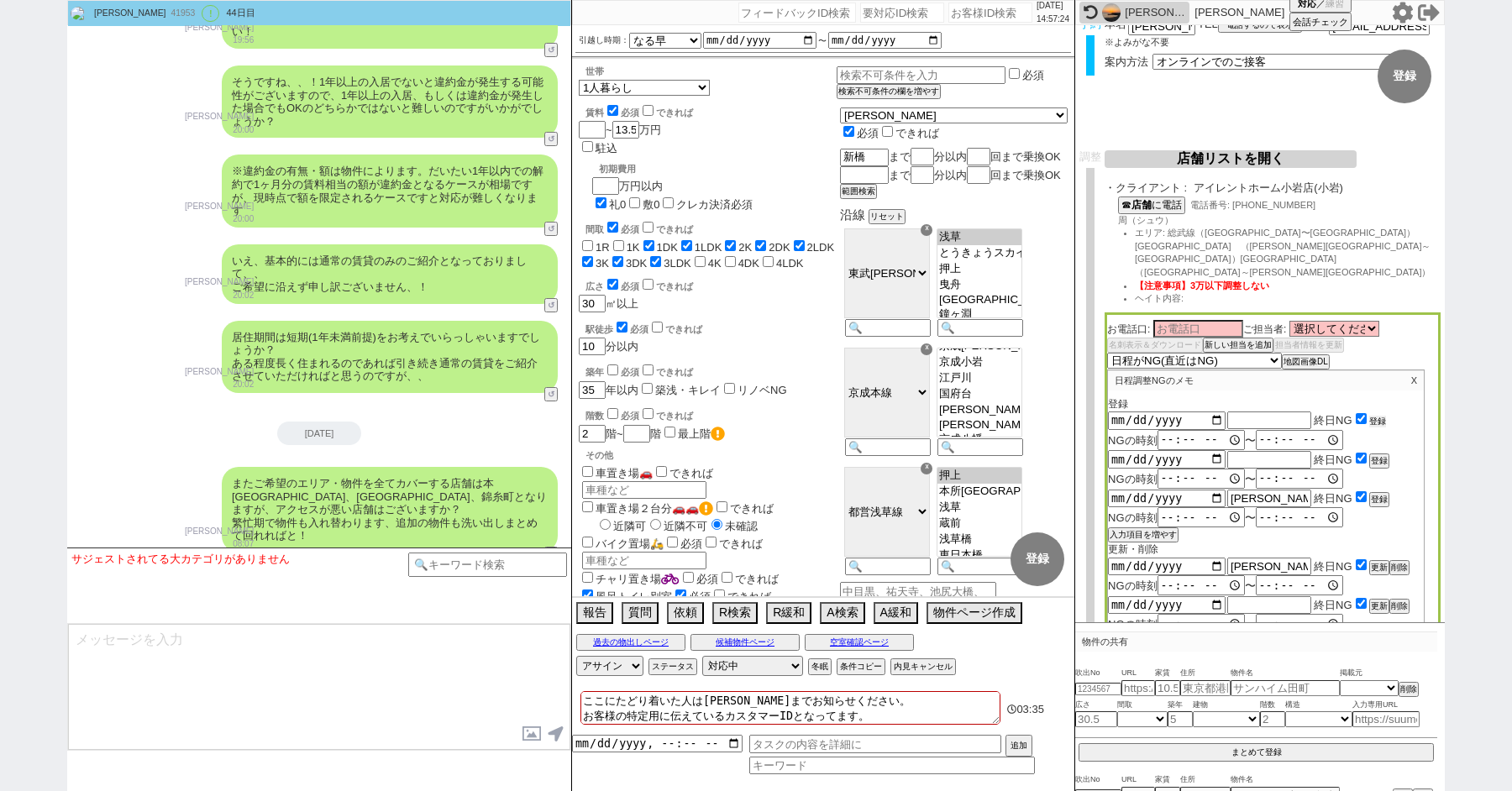
click at [1373, 415] on button "登録" at bounding box center [1377, 421] width 17 height 12
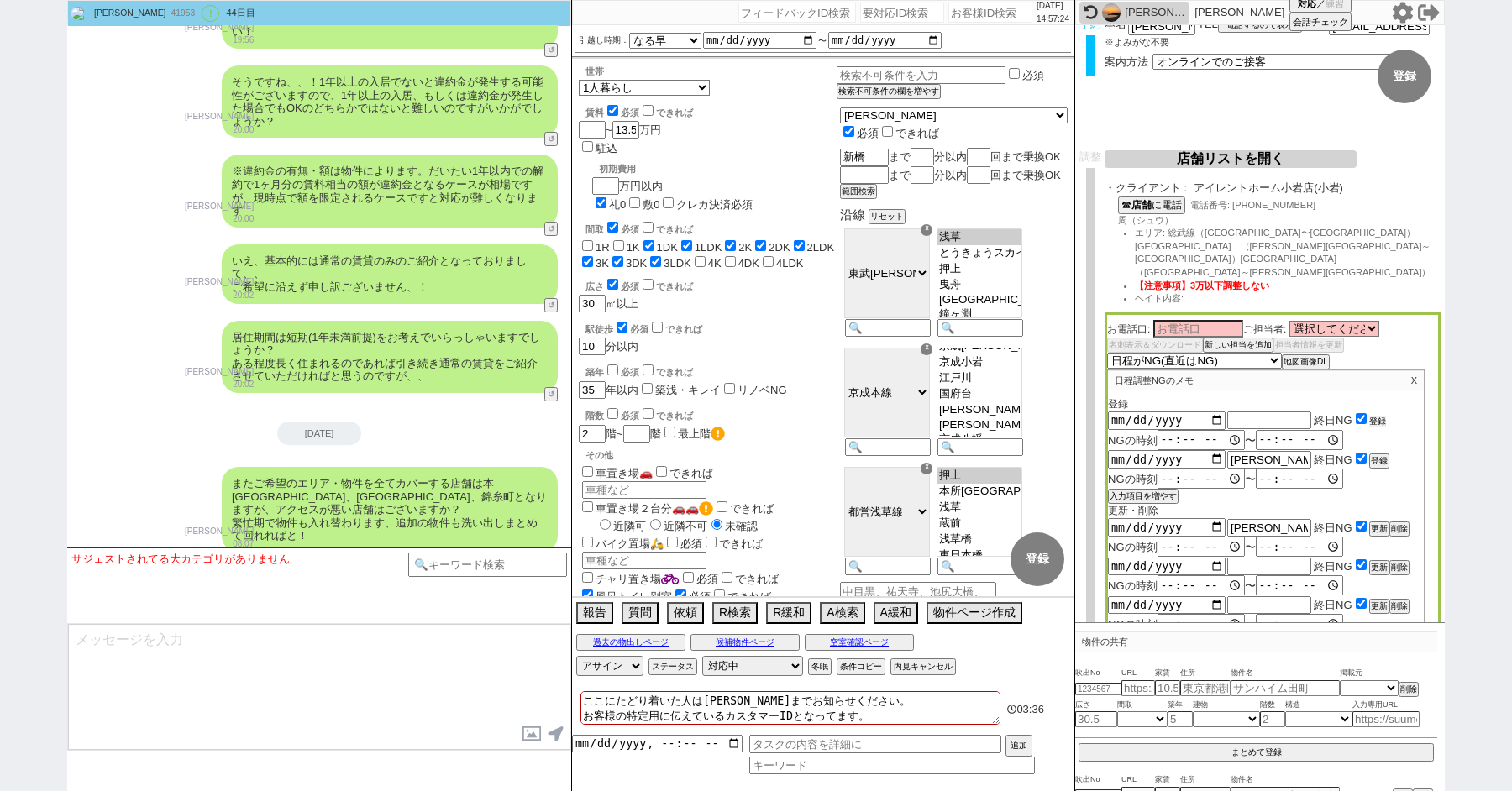
click at [1373, 415] on button "登録" at bounding box center [1377, 421] width 17 height 12
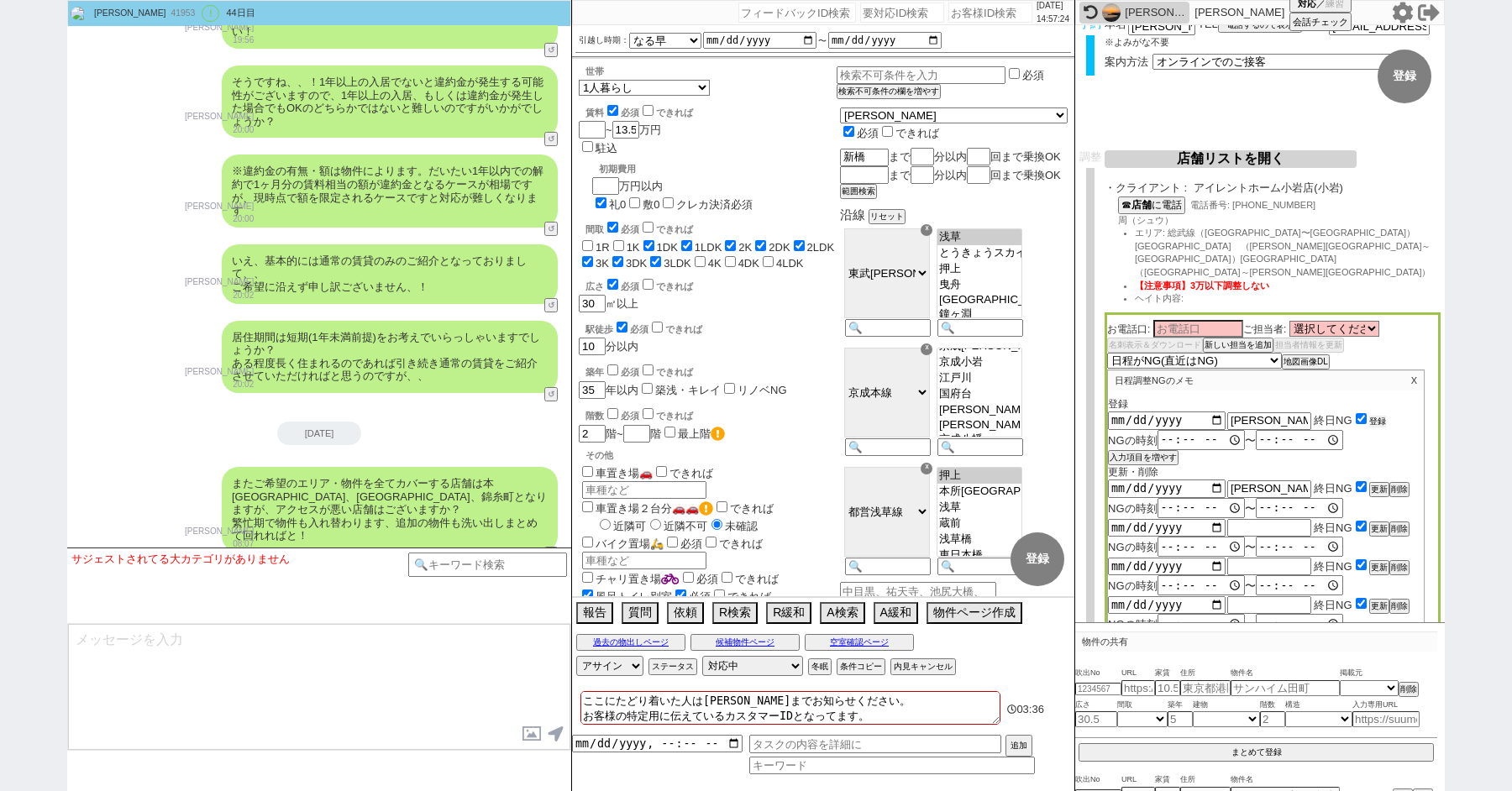
click at [1373, 415] on button "登録" at bounding box center [1377, 421] width 17 height 12
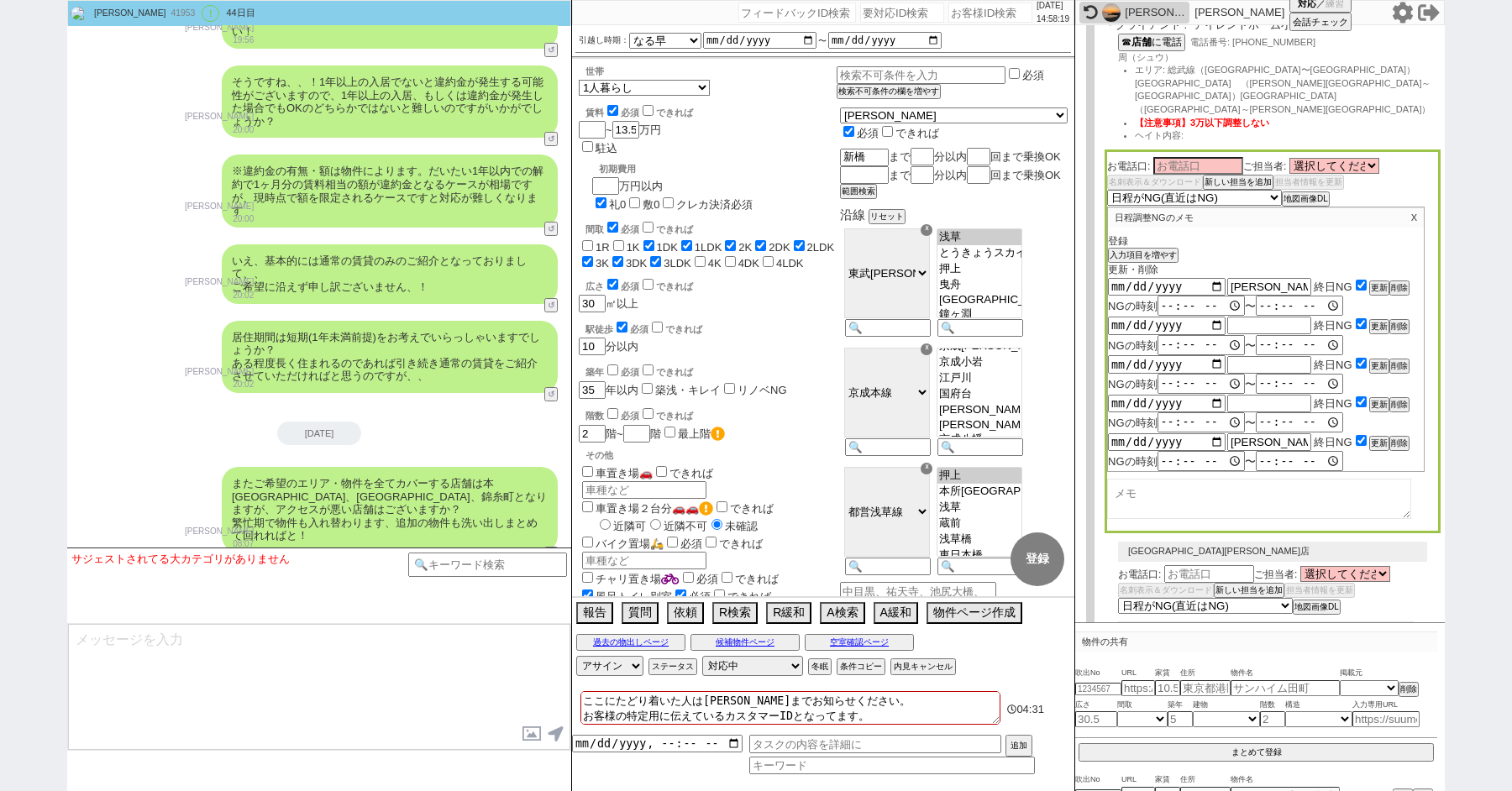
scroll to position [140, 0]
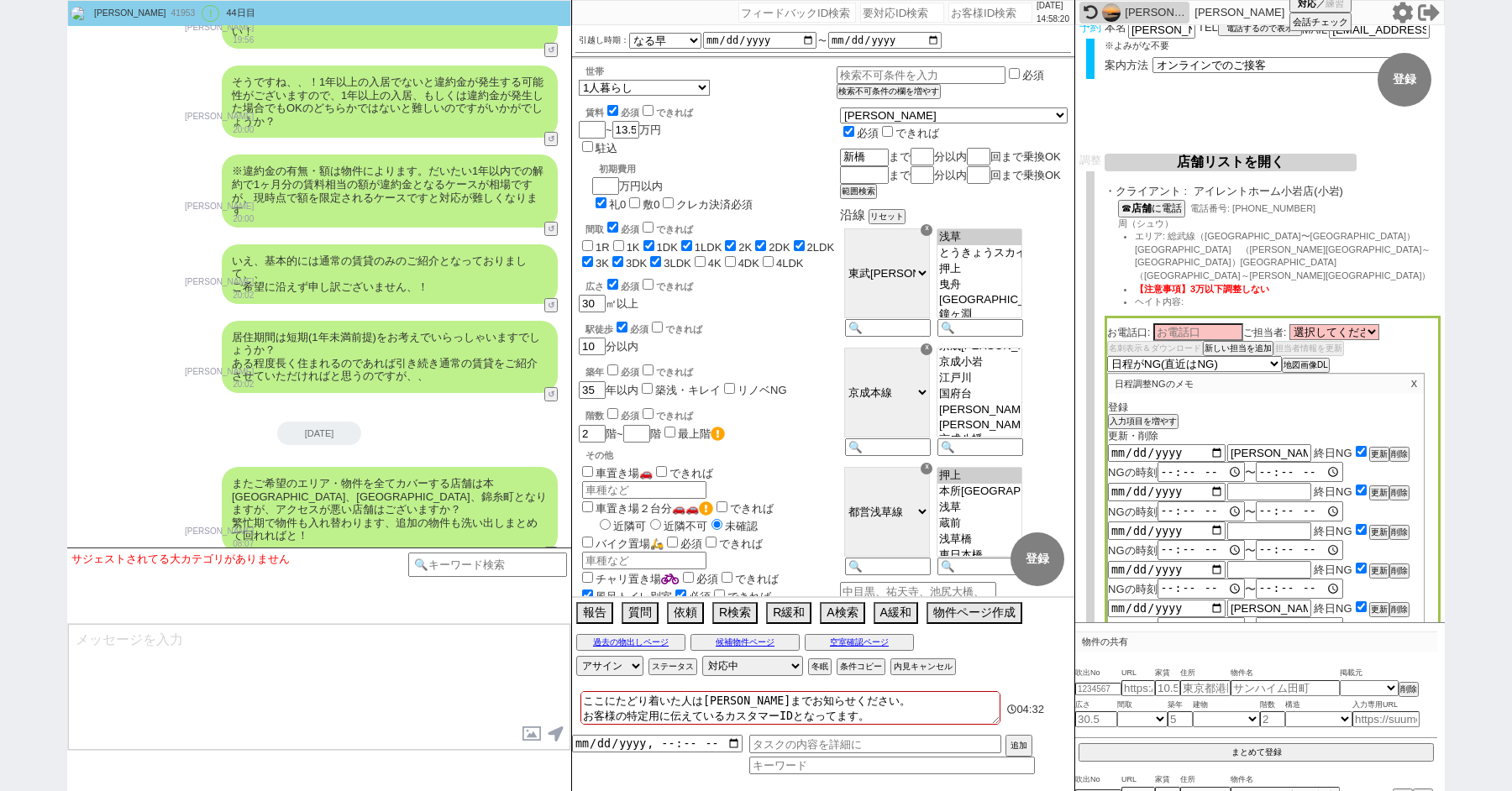
click at [1187, 163] on button "店舗リストを開く" at bounding box center [1229, 162] width 252 height 17
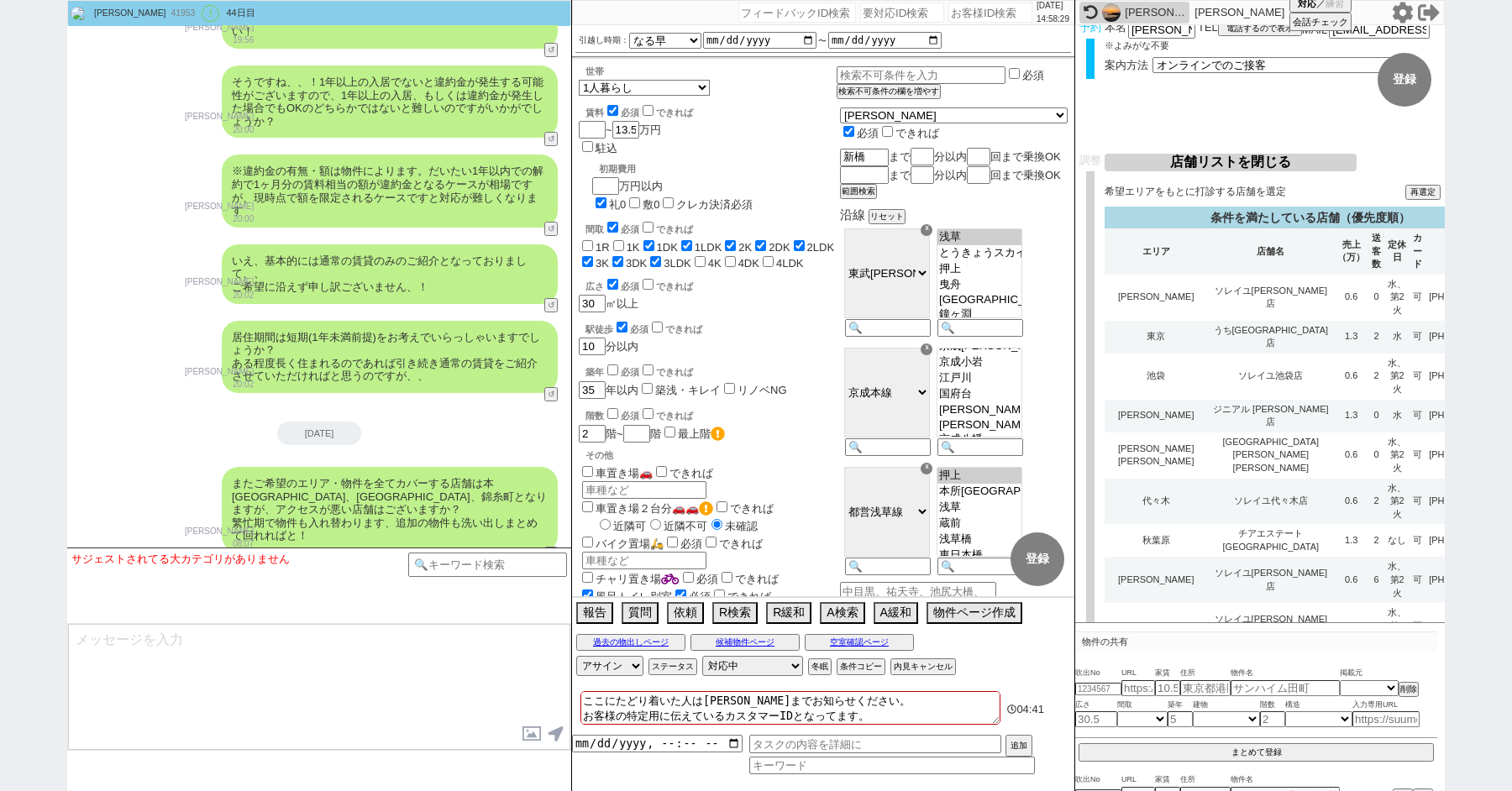
scroll to position [4458, 0]
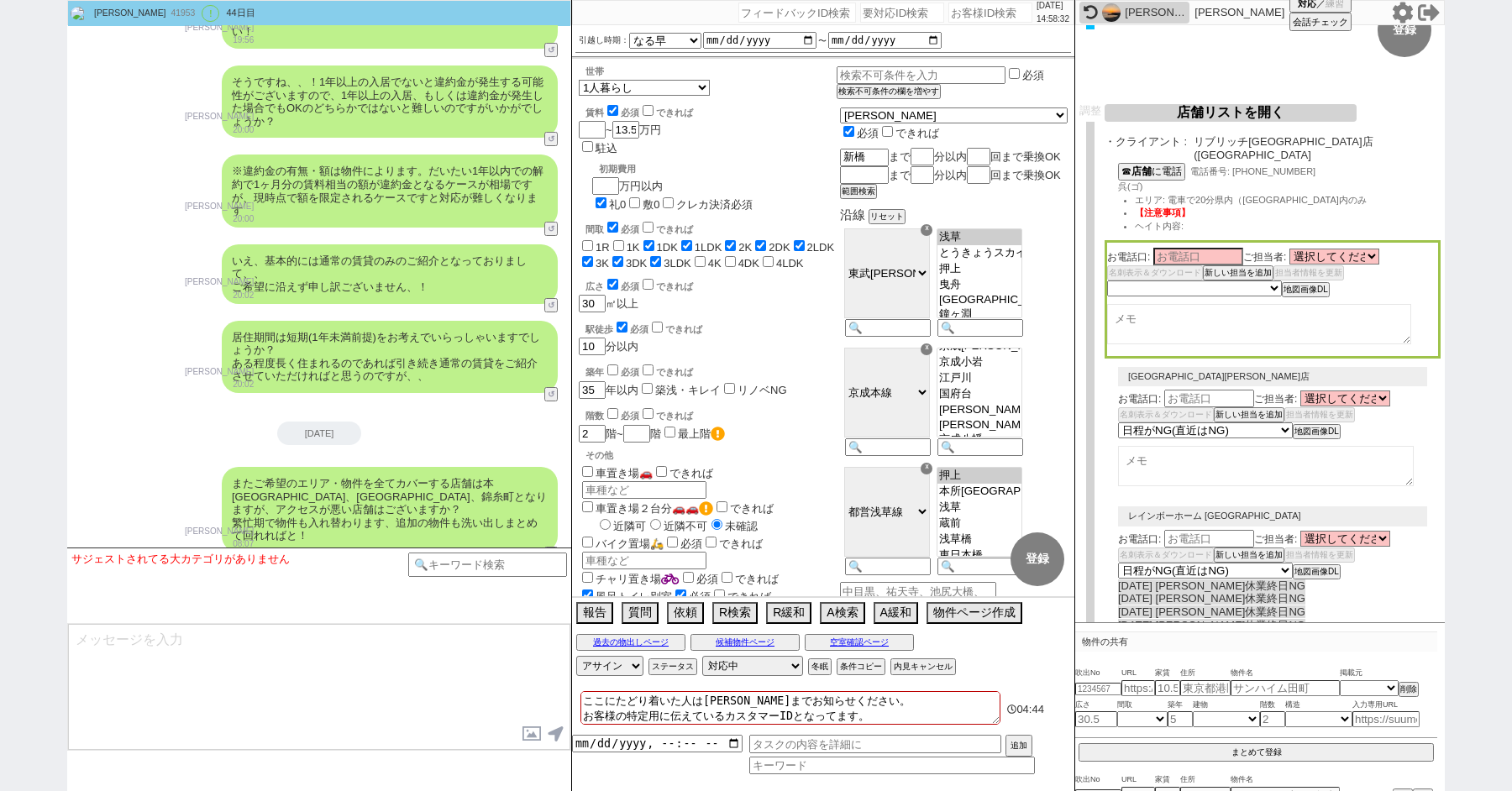
scroll to position [0, 0]
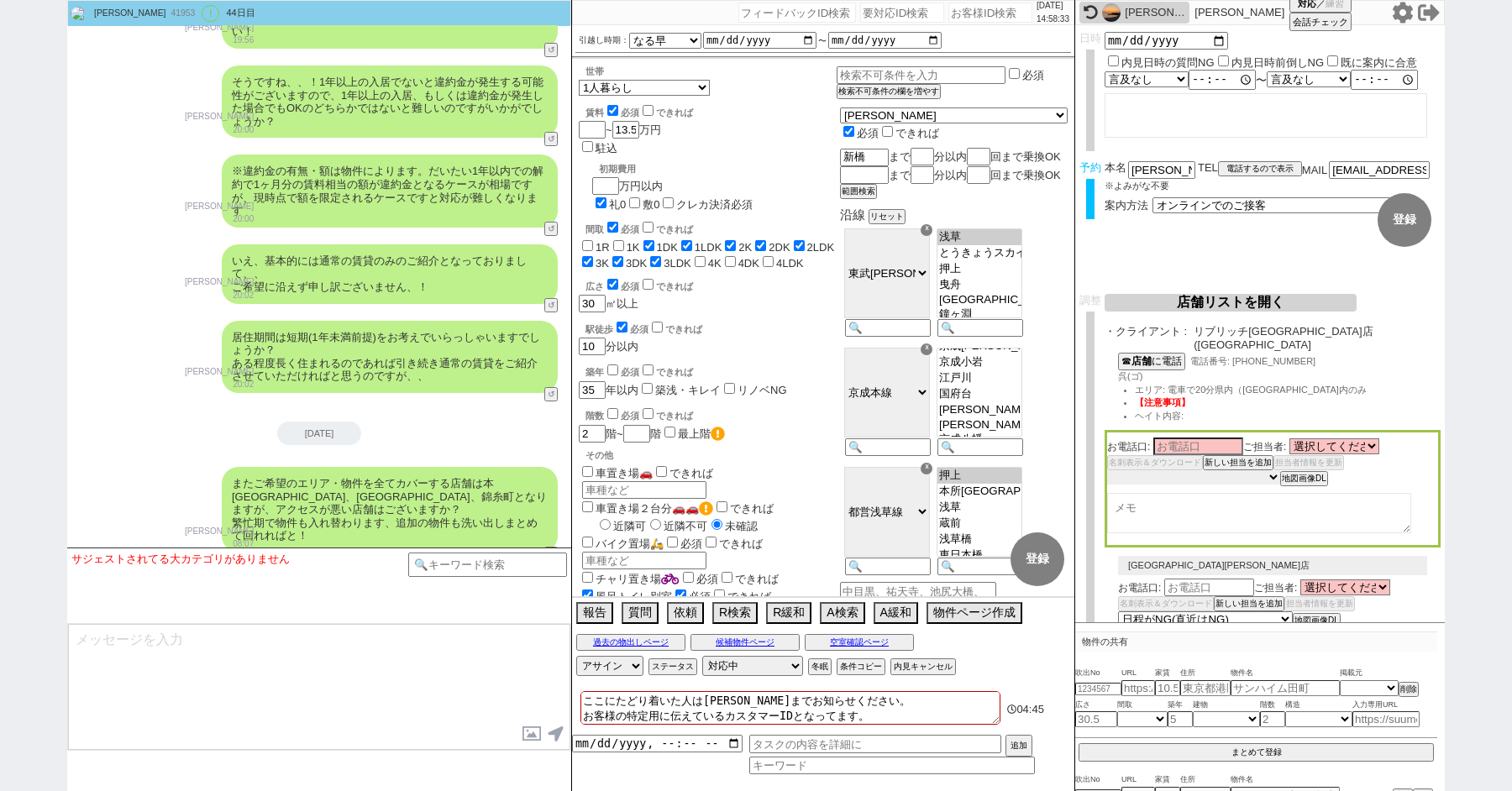
click at [1152, 470] on select "未定 希望で最短でOK 最短以外でOK 日程がNG(直近で別日提案可) 日程がNG(直近はNG) お客様ごとNG 折返し待ち 店舗が定休/終業後で連絡取れず" at bounding box center [1193, 476] width 173 height 14
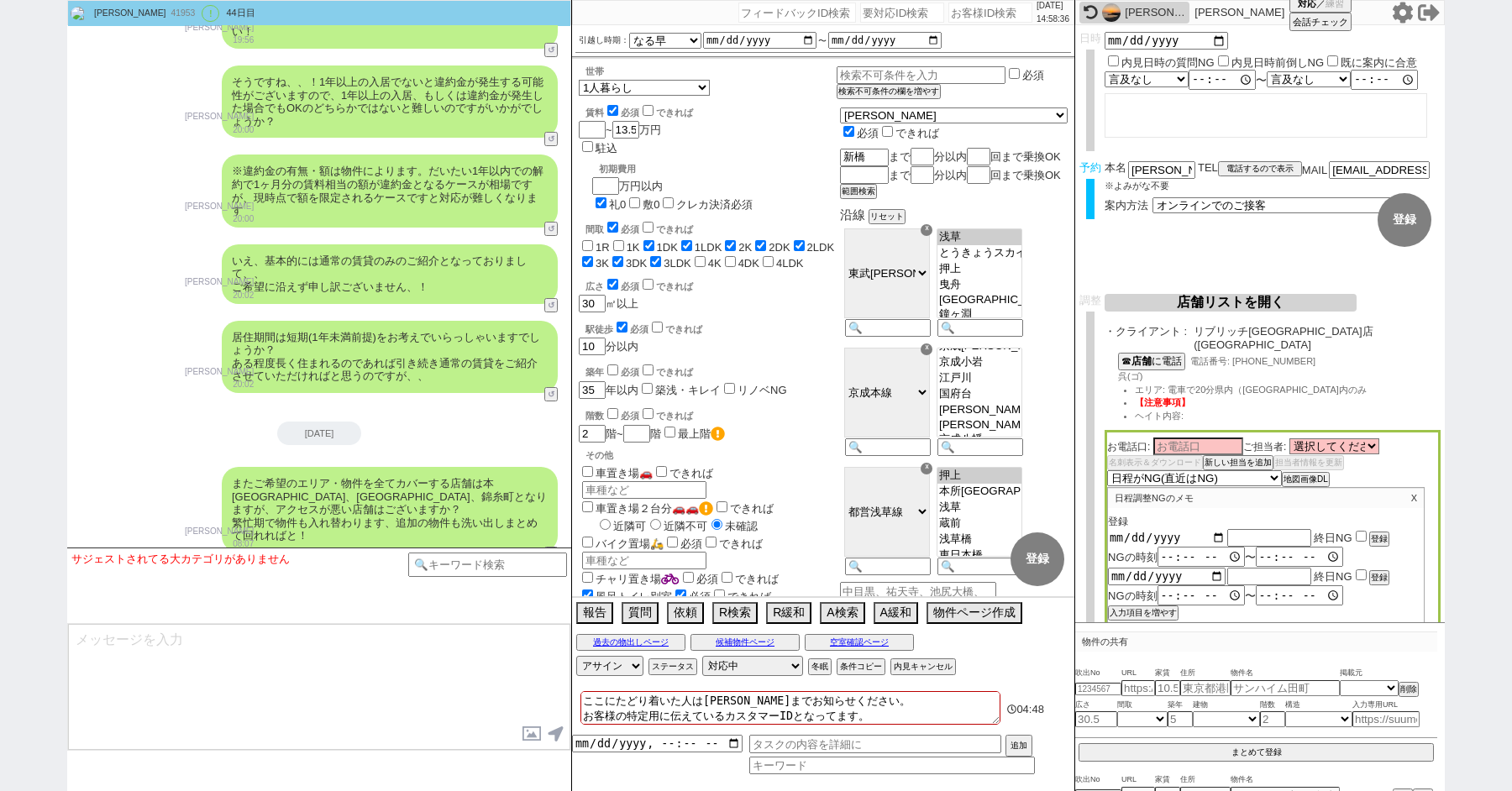
click at [1215, 530] on input "date" at bounding box center [1166, 537] width 118 height 14
click at [1249, 530] on input "text" at bounding box center [1269, 537] width 84 height 14
paste input "夏季休業"
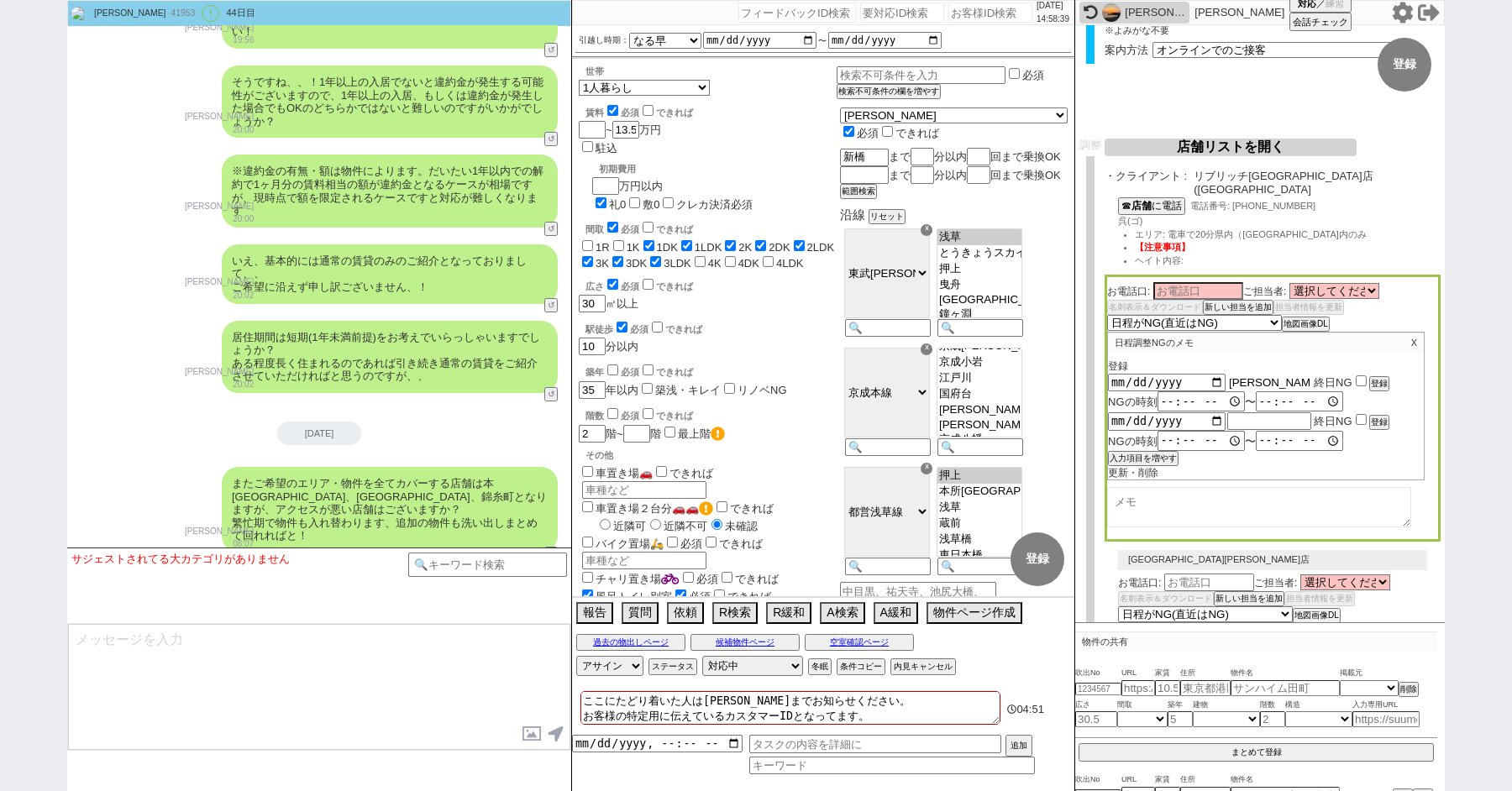
scroll to position [195, 0]
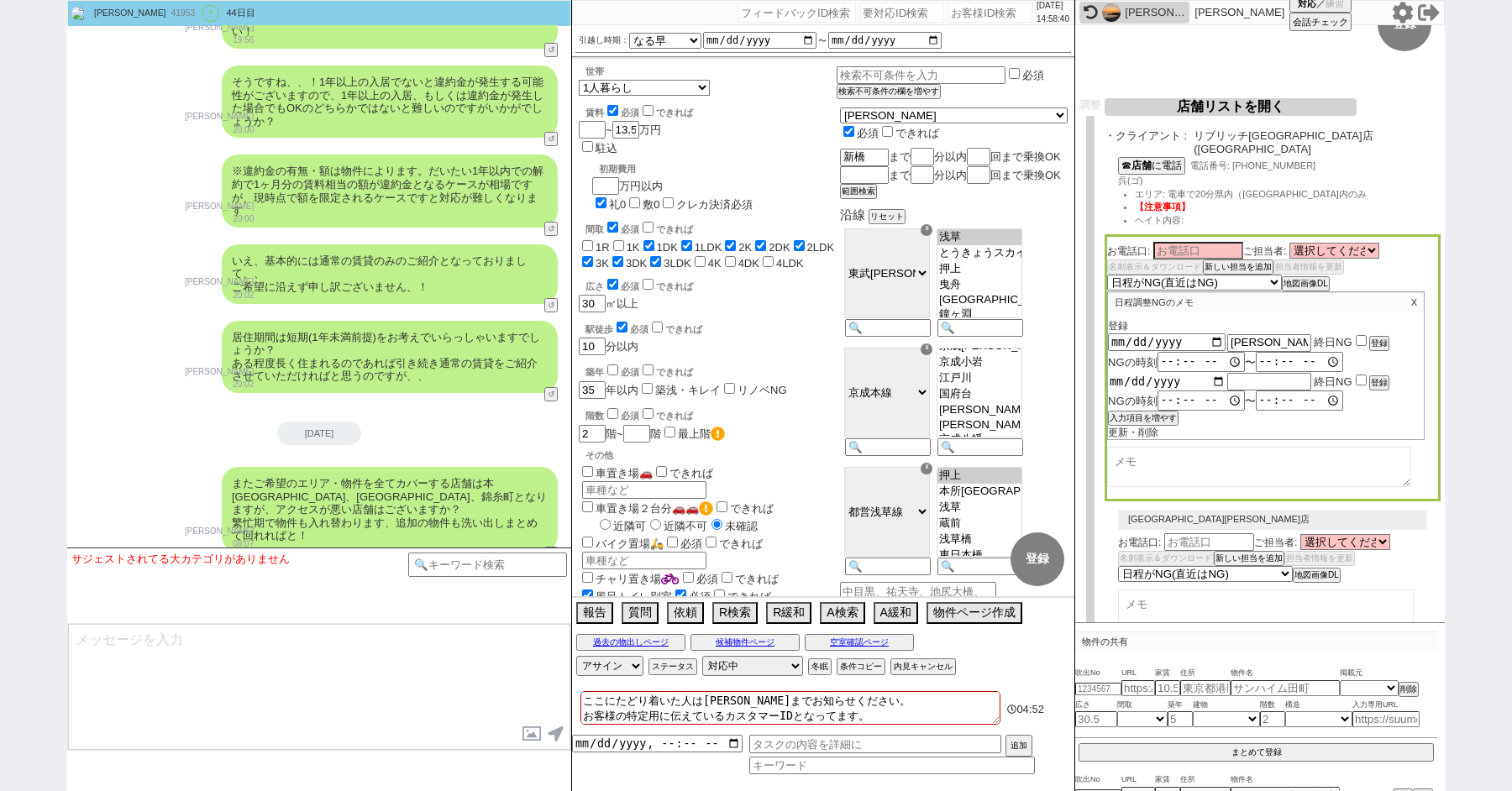
click at [1209, 374] on input "date" at bounding box center [1166, 380] width 118 height 14
click at [1148, 412] on button "入力項目を増やす" at bounding box center [1141, 417] width 67 height 12
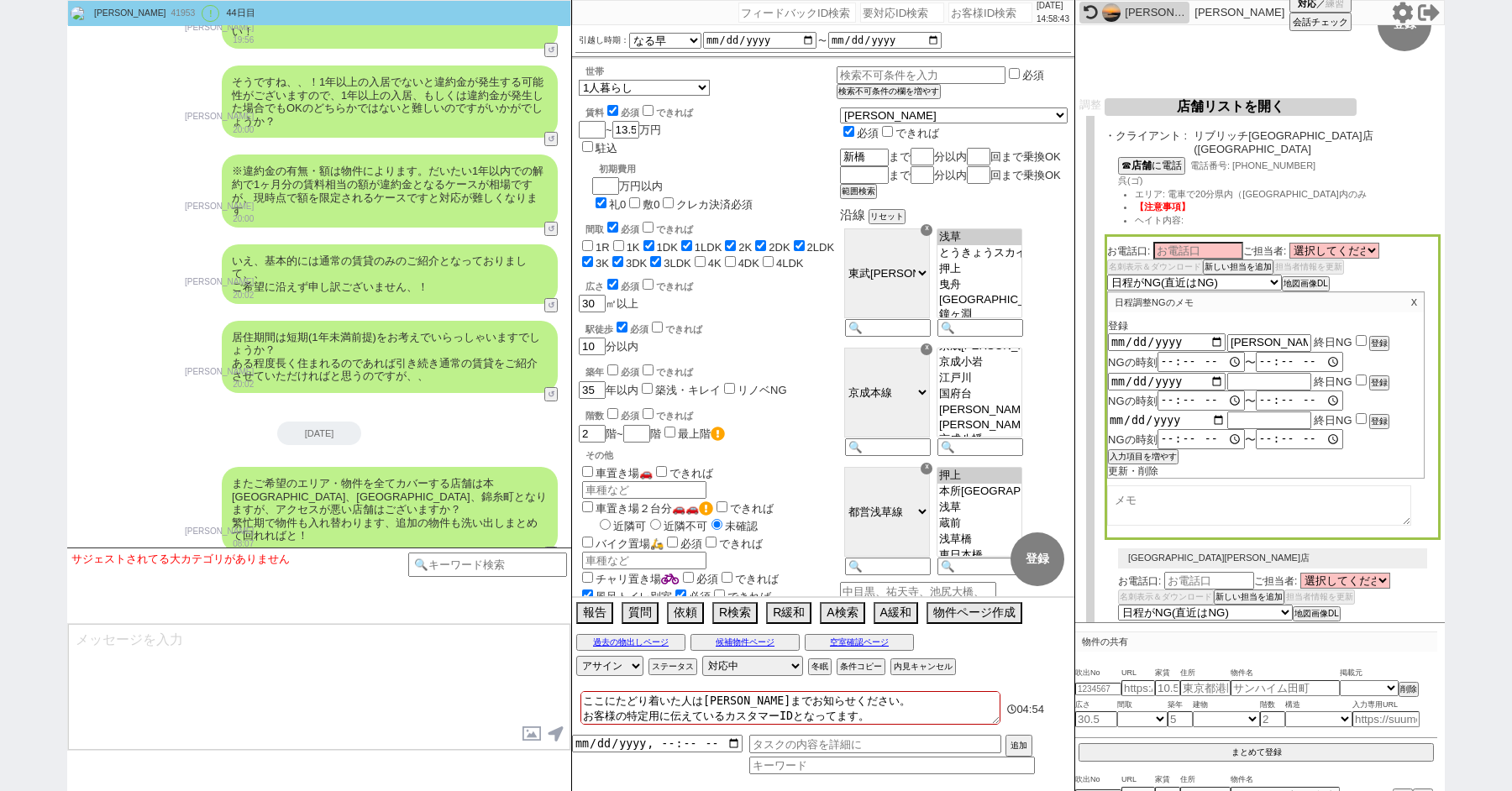
click at [1213, 413] on input "date" at bounding box center [1166, 419] width 118 height 14
click at [1155, 450] on button "入力項目を増やす" at bounding box center [1141, 456] width 67 height 12
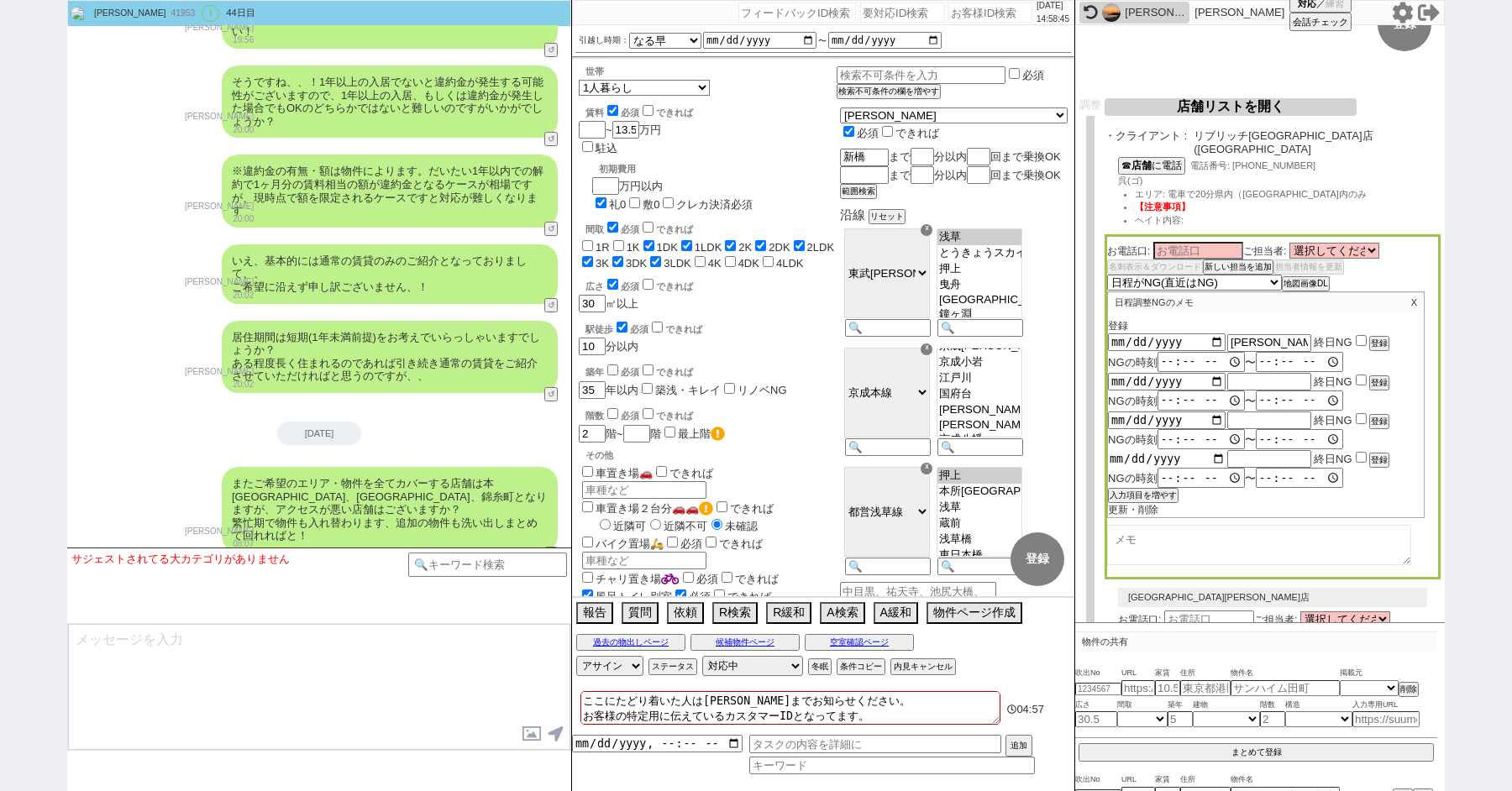
click at [1216, 451] on input "date" at bounding box center [1166, 458] width 118 height 14
click at [1147, 489] on button "入力項目を増やす" at bounding box center [1141, 494] width 67 height 12
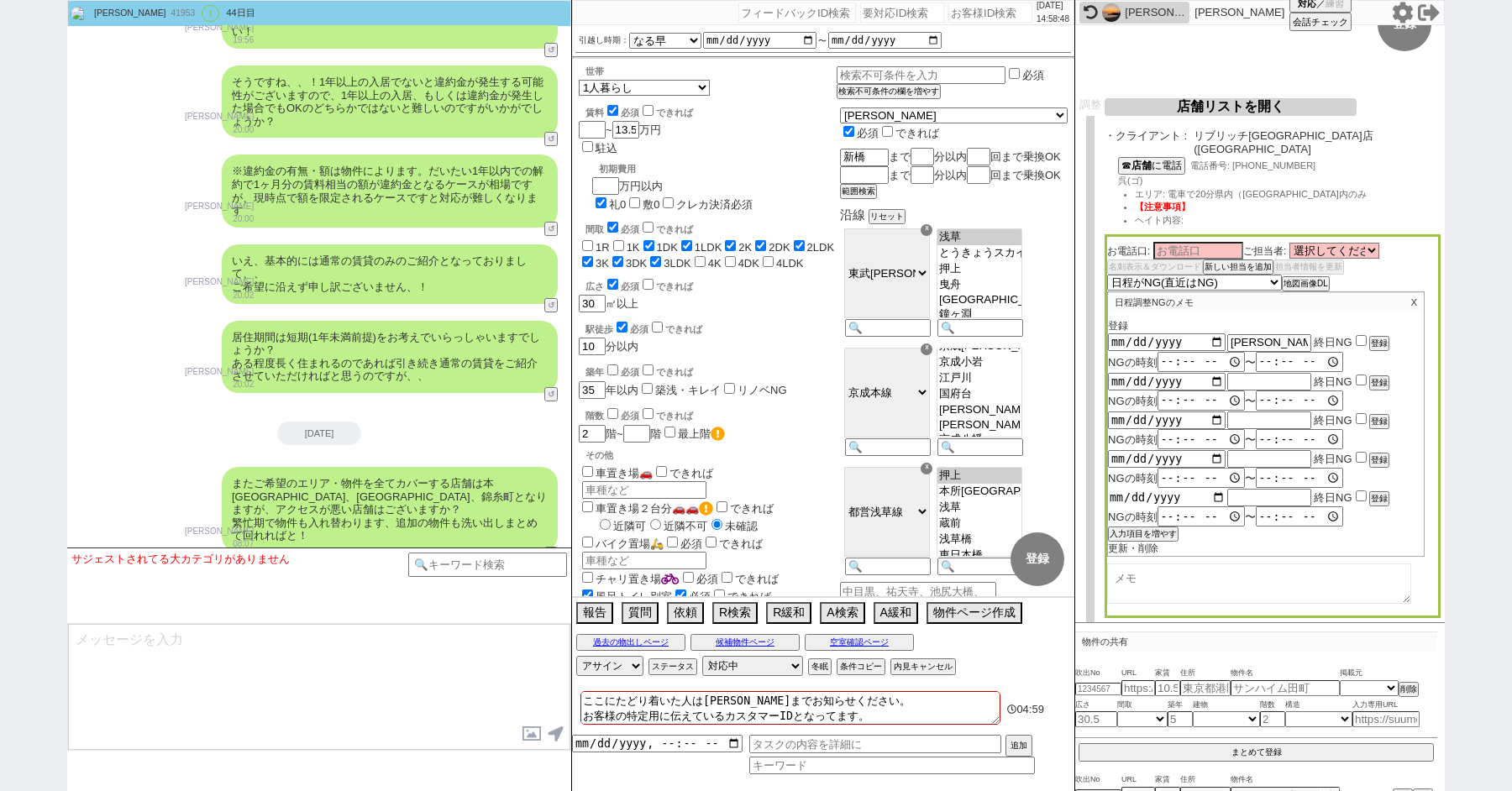
click at [1212, 490] on input "date" at bounding box center [1166, 496] width 118 height 14
click at [1256, 490] on input "text" at bounding box center [1269, 496] width 84 height 14
paste input "夏季休業"
click at [1362, 335] on input "checkbox" at bounding box center [1361, 341] width 11 height 11
click at [1362, 374] on input "checkbox" at bounding box center [1361, 379] width 11 height 11
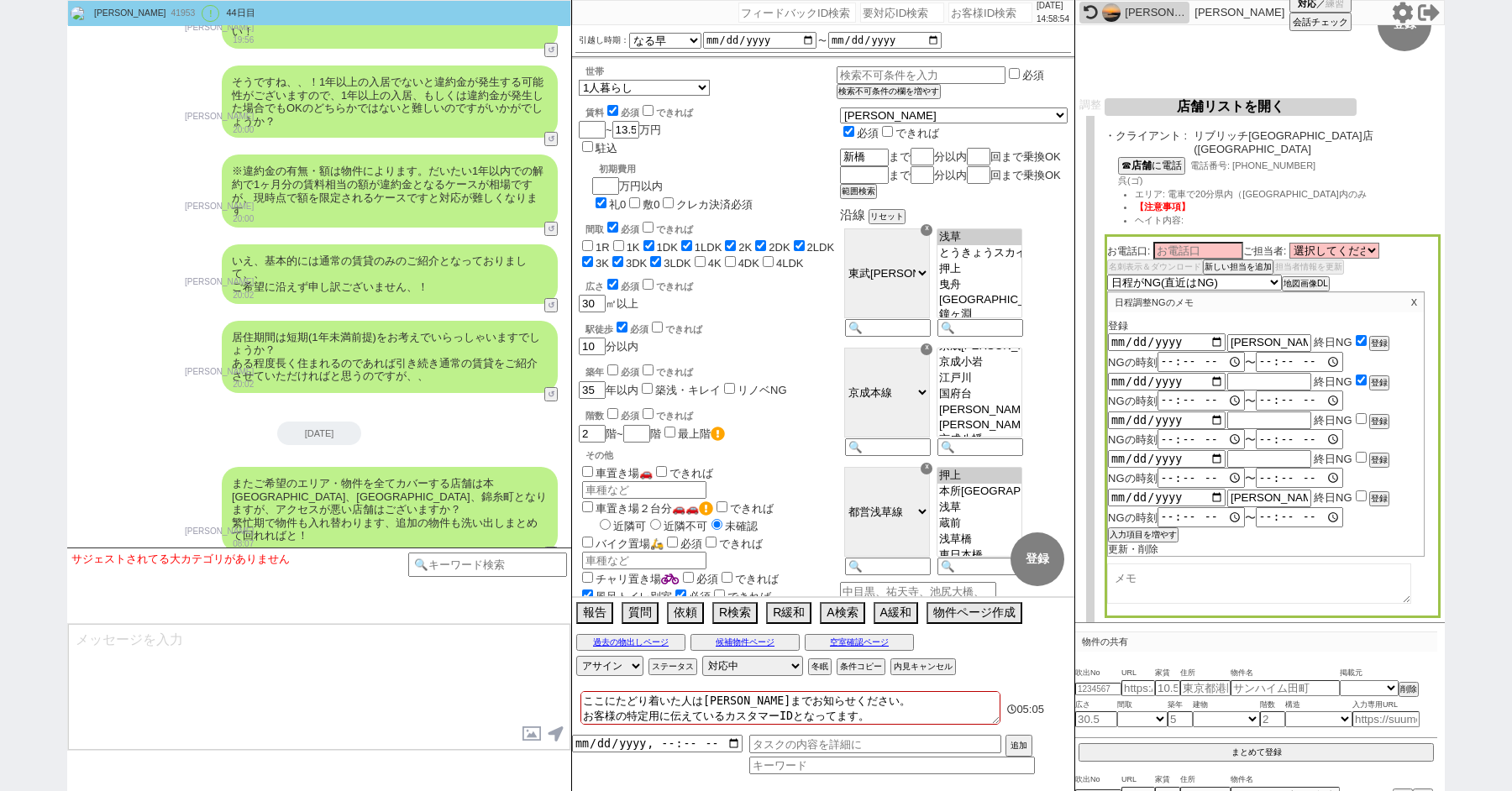
click at [1362, 411] on div "2025-08-13 終日NG 登録" at bounding box center [1265, 420] width 316 height 18
click at [1357, 413] on input "checkbox" at bounding box center [1361, 418] width 11 height 11
click at [1357, 451] on input "checkbox" at bounding box center [1361, 457] width 11 height 11
click at [1357, 490] on input "checkbox" at bounding box center [1361, 495] width 11 height 11
click at [1377, 337] on button "登録" at bounding box center [1377, 343] width 17 height 12
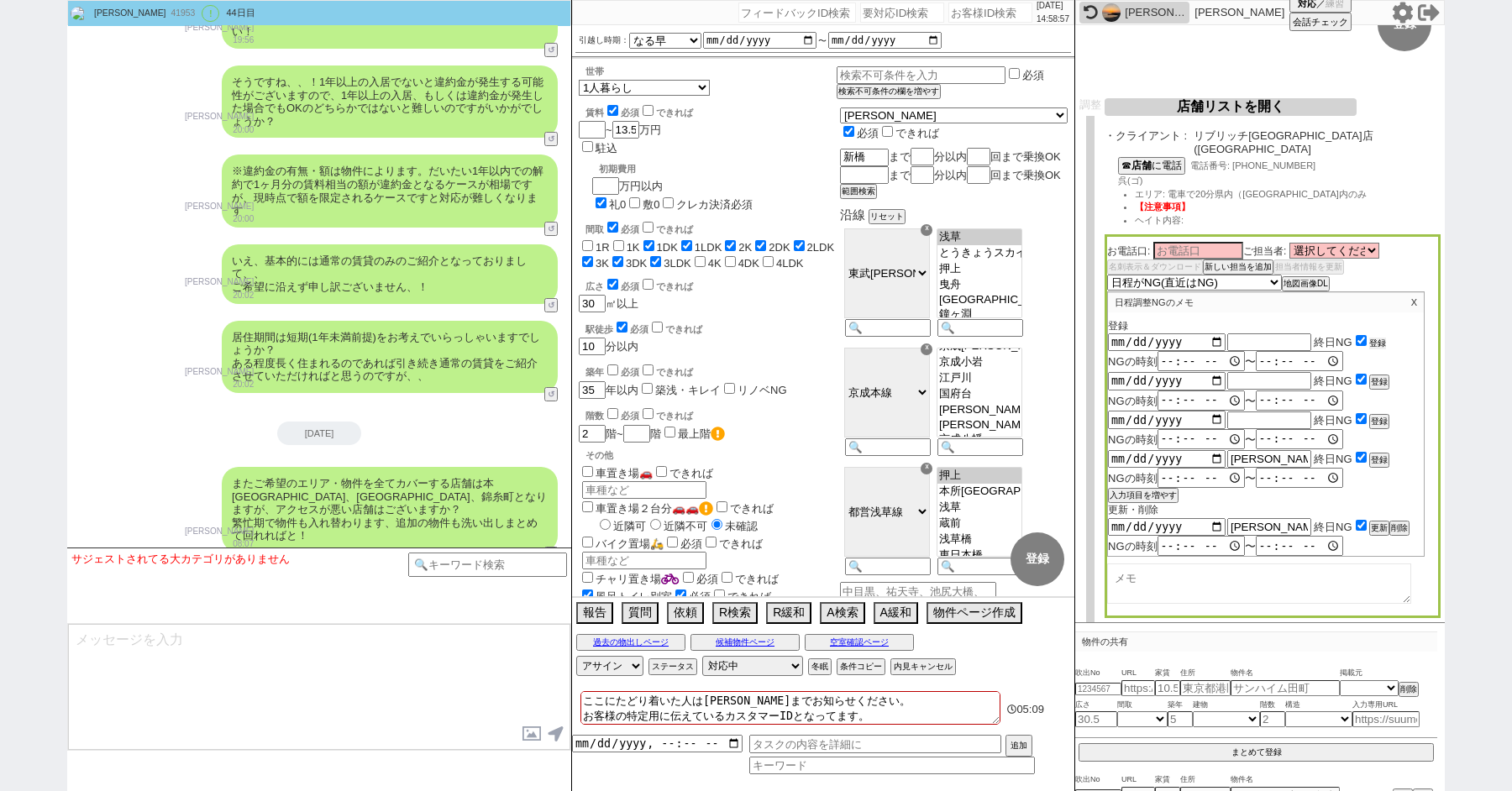
click at [1377, 337] on button "登録" at bounding box center [1377, 343] width 17 height 12
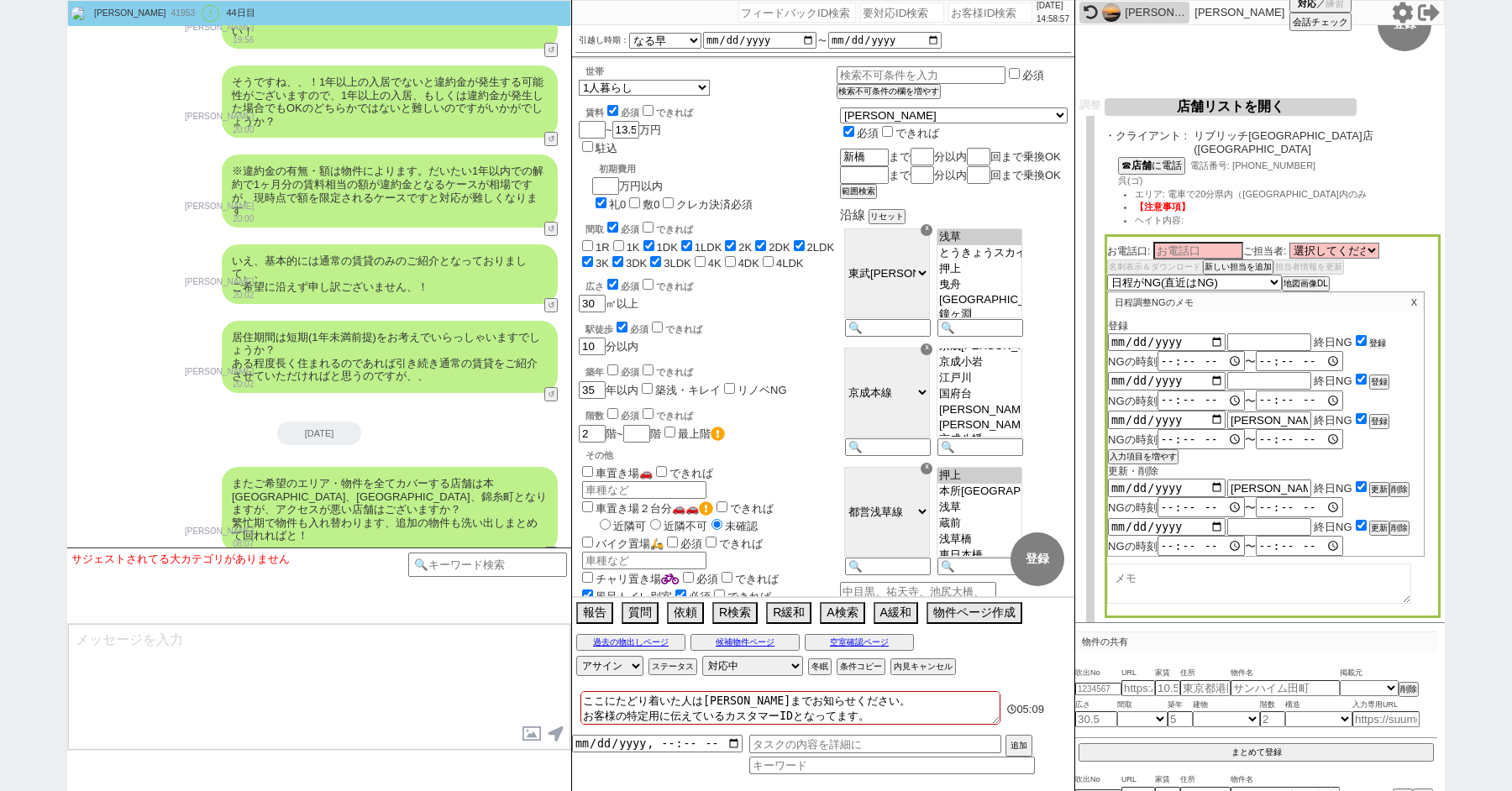
click at [1377, 337] on button "登録" at bounding box center [1377, 343] width 17 height 12
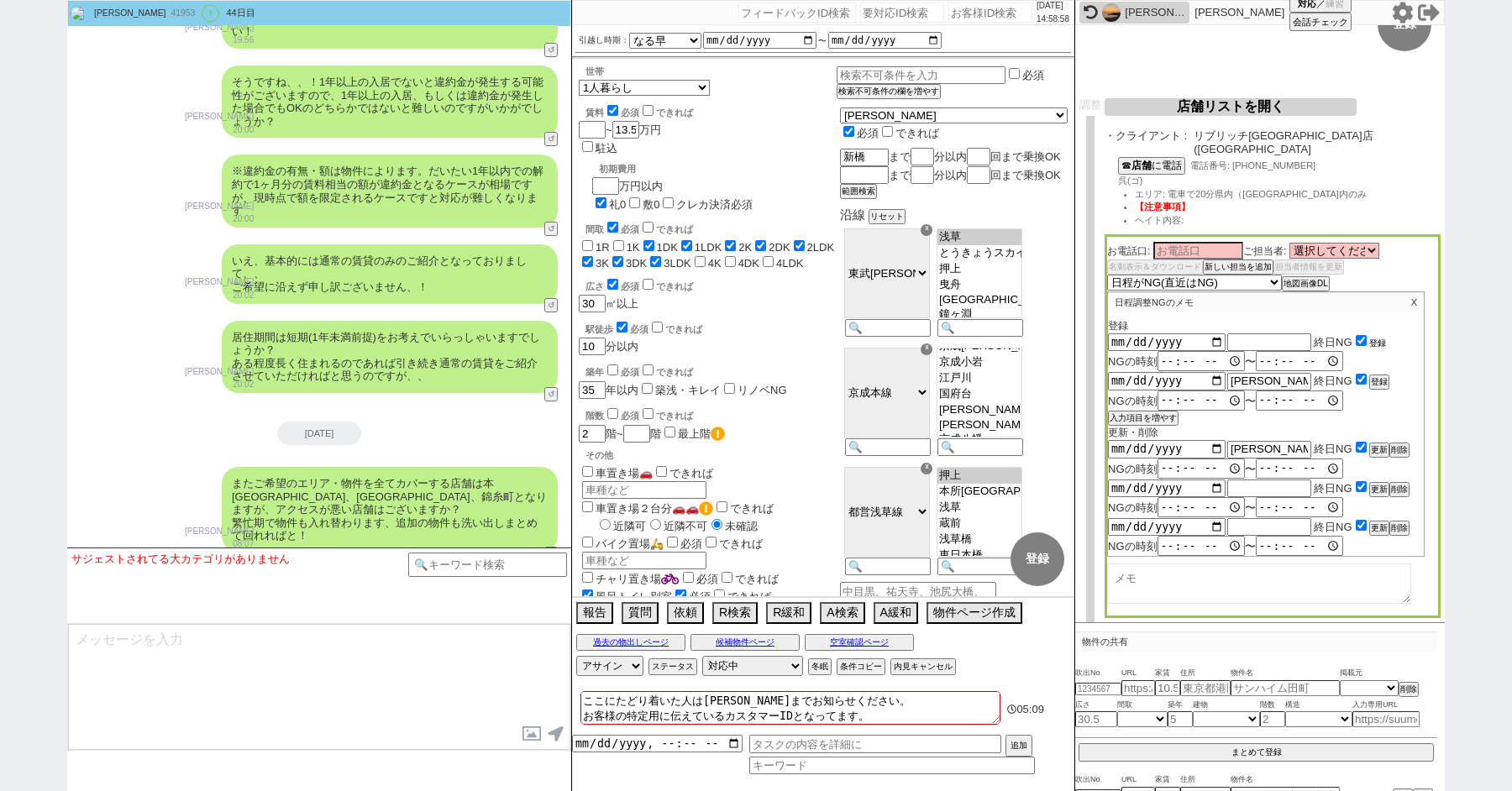
click at [1377, 337] on button "登録" at bounding box center [1377, 343] width 17 height 12
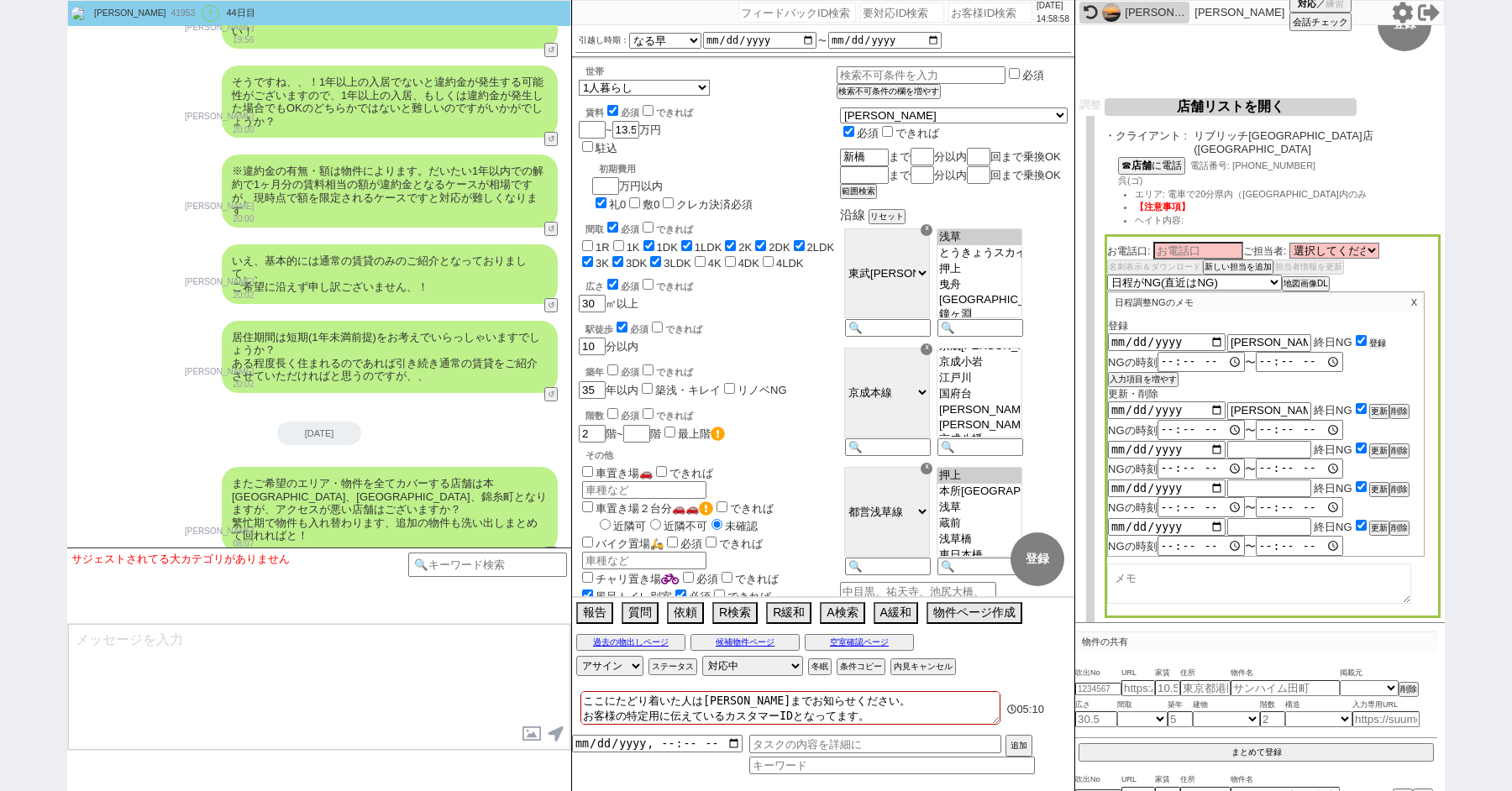
click at [1377, 337] on button "登録" at bounding box center [1377, 343] width 17 height 12
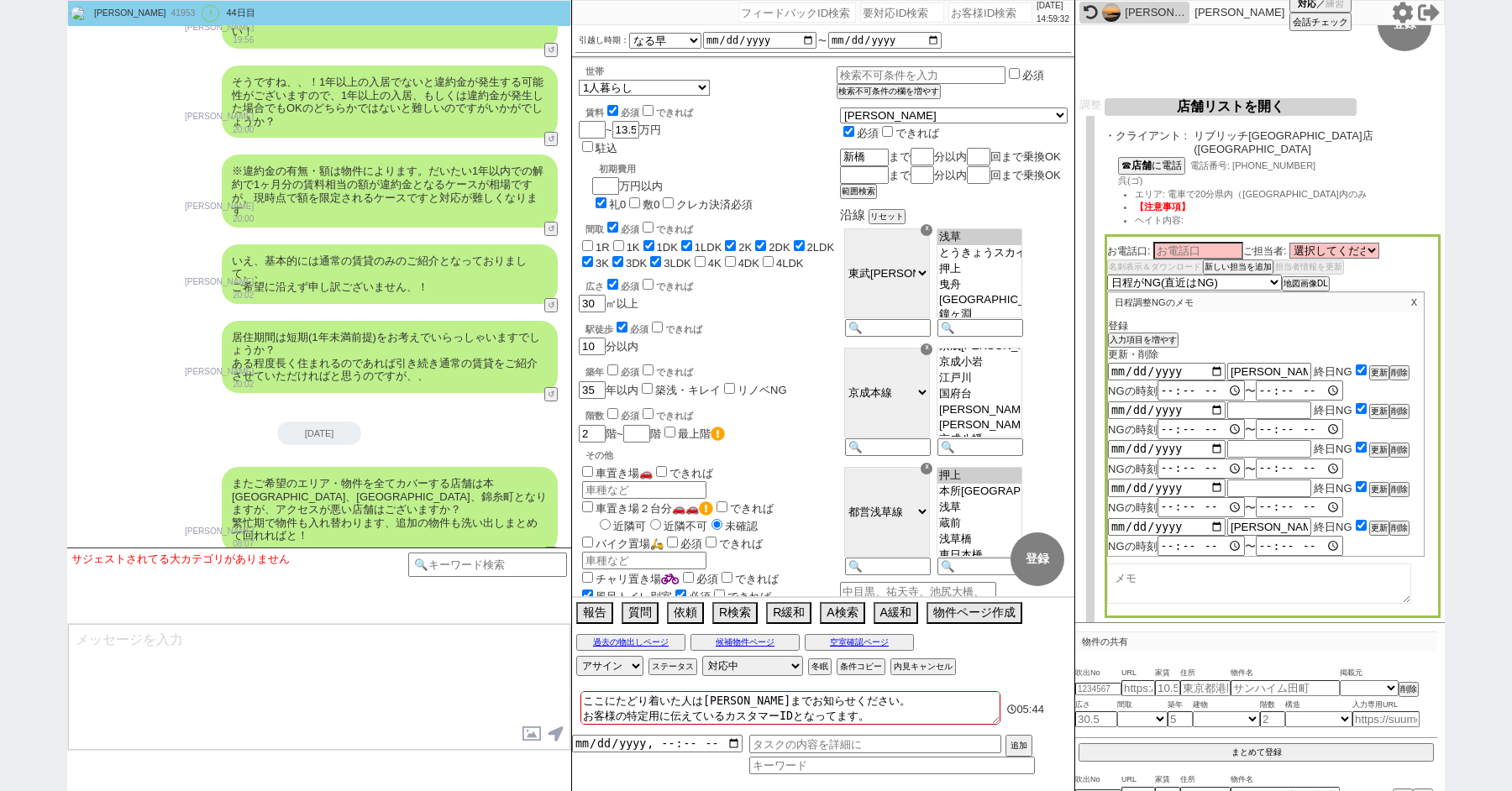
scroll to position [198, 0]
click at [1153, 104] on button "店舗リストを開く" at bounding box center [1229, 104] width 252 height 17
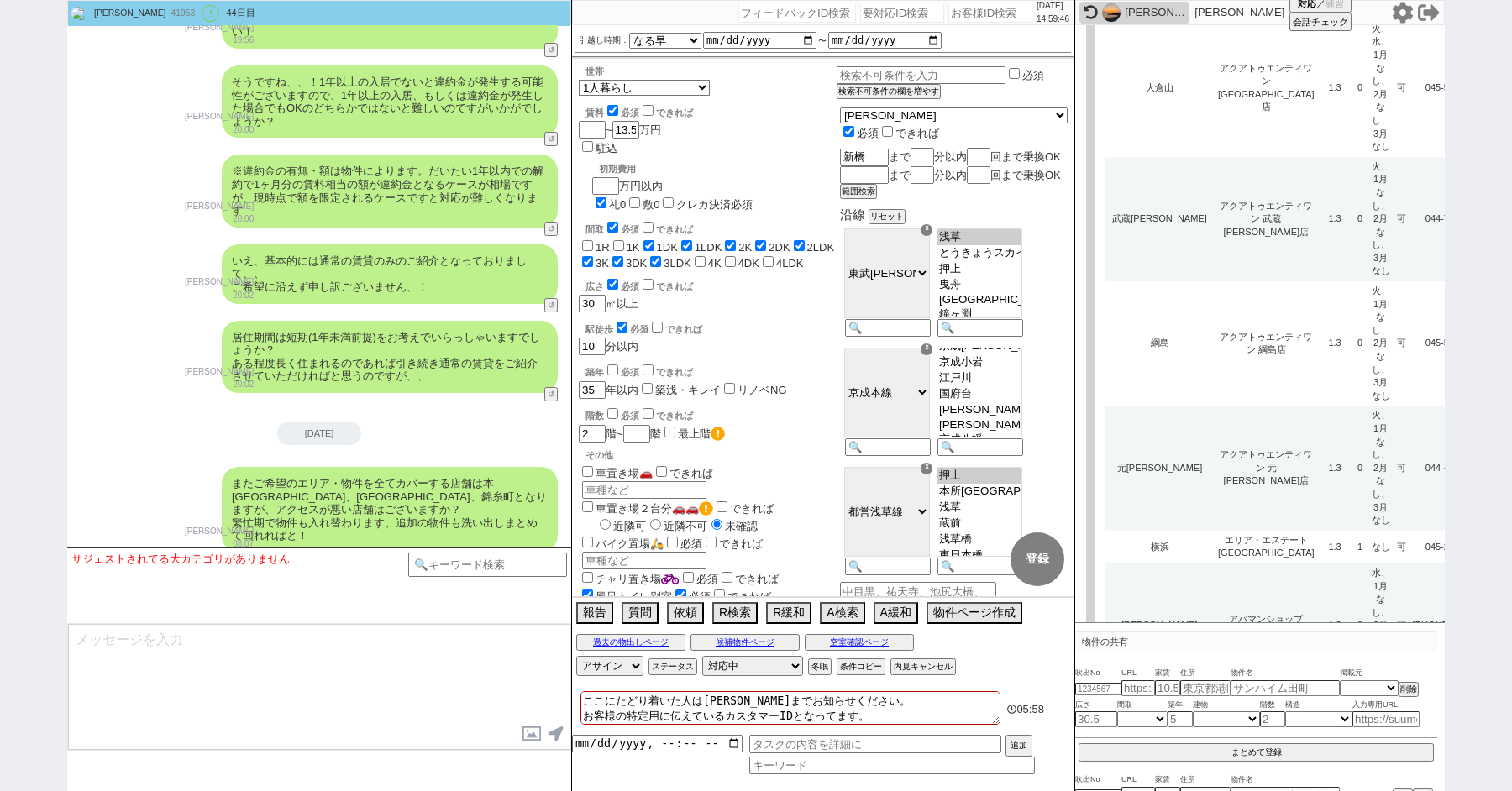
scroll to position [6943, 0]
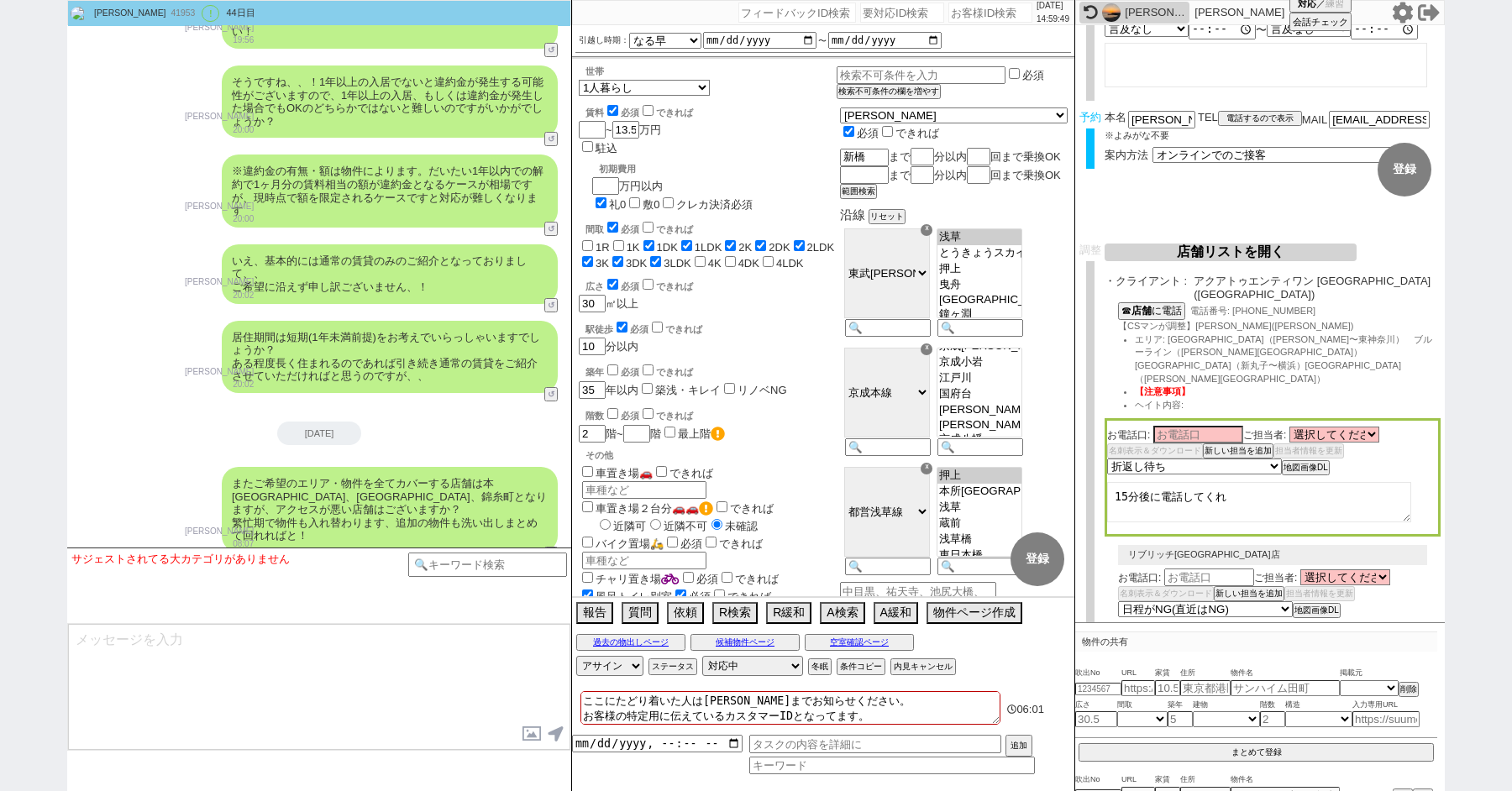
scroll to position [190, 0]
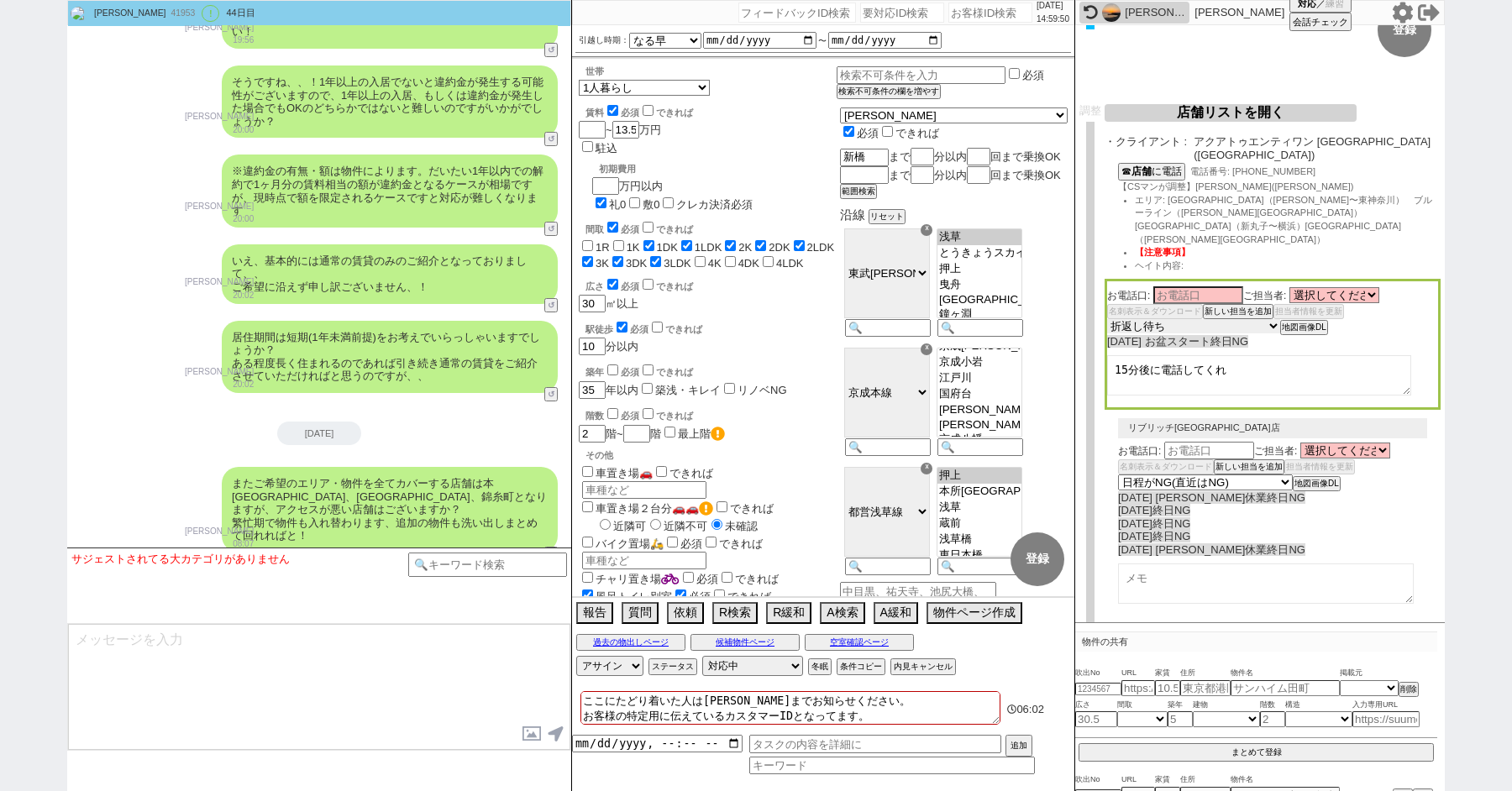
click at [1156, 319] on select "未定 希望で最短でOK 最短以外でOK 日程がNG(直近で別日提案可) 日程がNG(直近はNG) お客様ごとNG 折返し待ち 店舗が定休/終業後で連絡取れず" at bounding box center [1193, 325] width 173 height 14
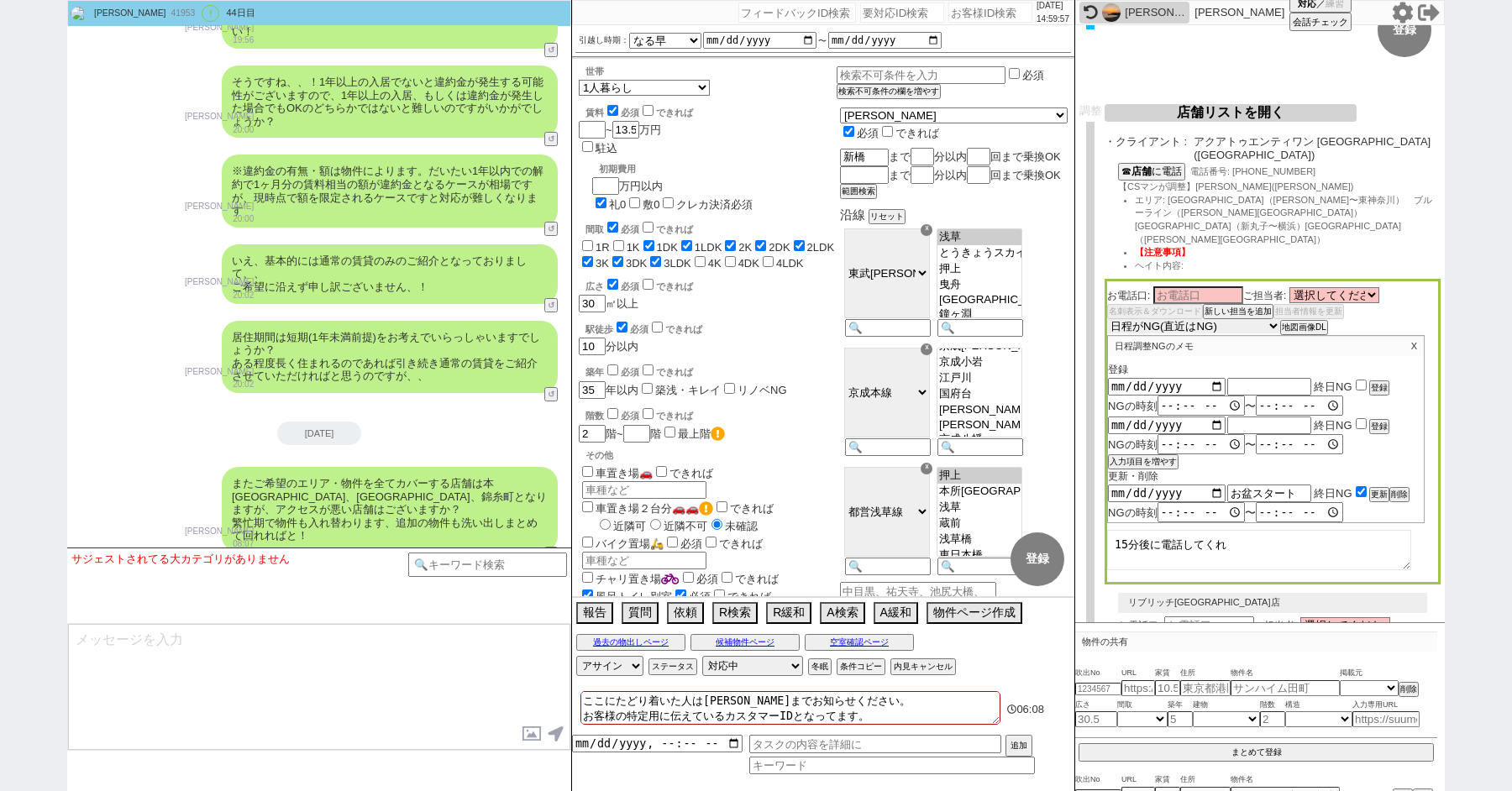
scroll to position [205, 0]
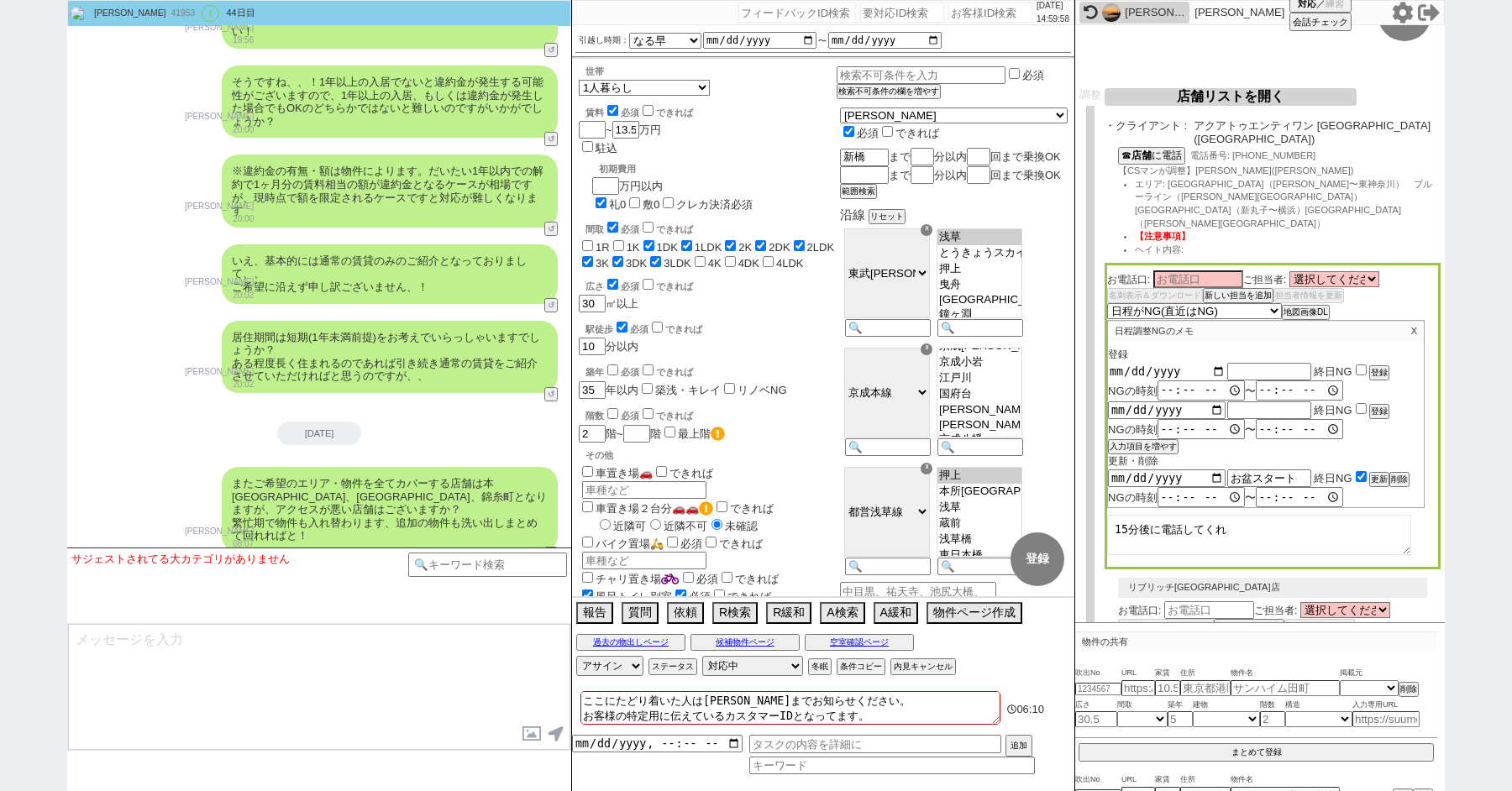
click at [1209, 365] on input "date" at bounding box center [1166, 371] width 118 height 14
click at [1212, 402] on input "date" at bounding box center [1166, 409] width 118 height 14
click at [1161, 440] on button "入力項目を増やす" at bounding box center [1141, 446] width 67 height 12
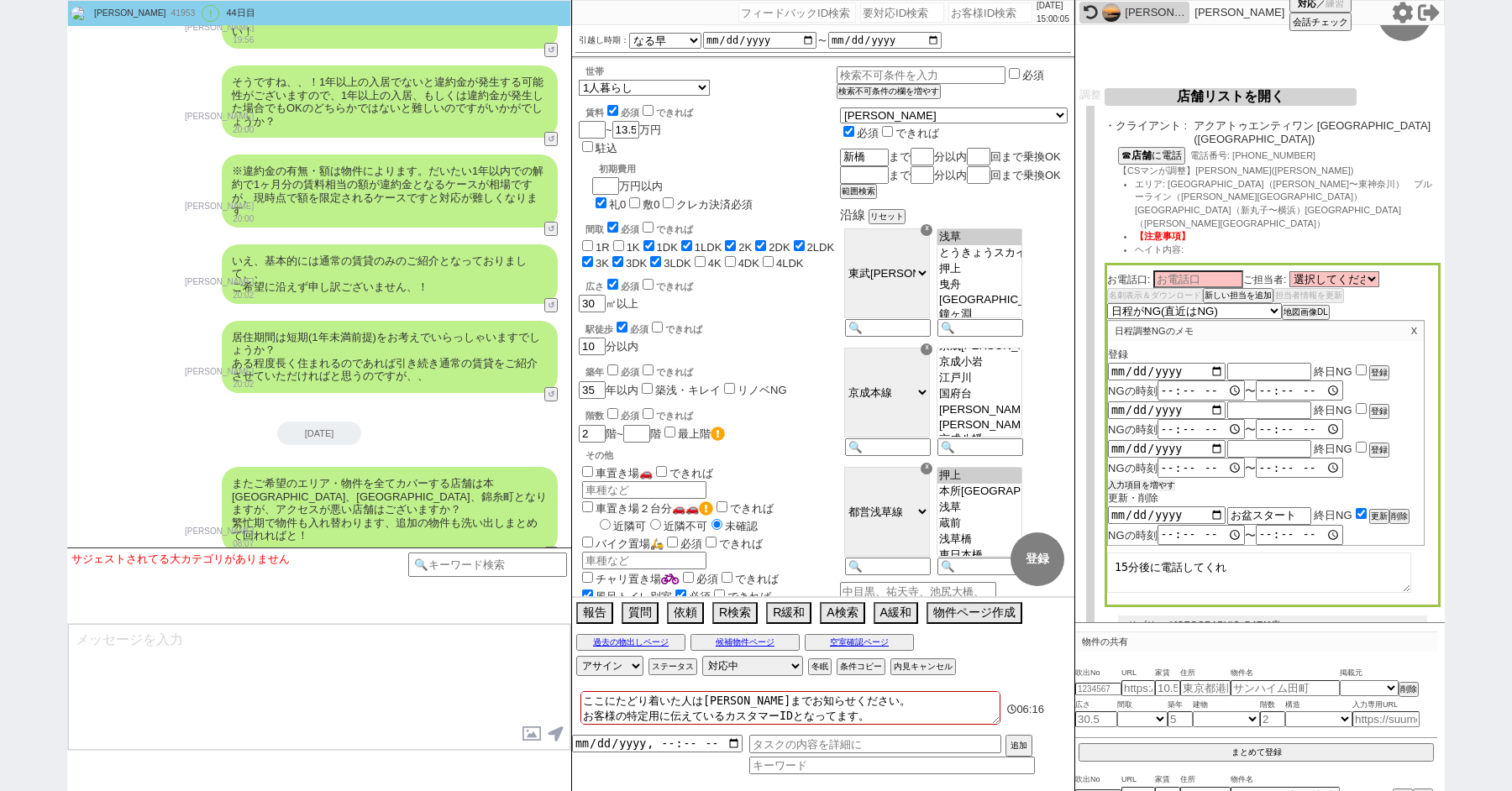
click at [1138, 479] on button "入力項目を増やす" at bounding box center [1141, 484] width 67 height 12
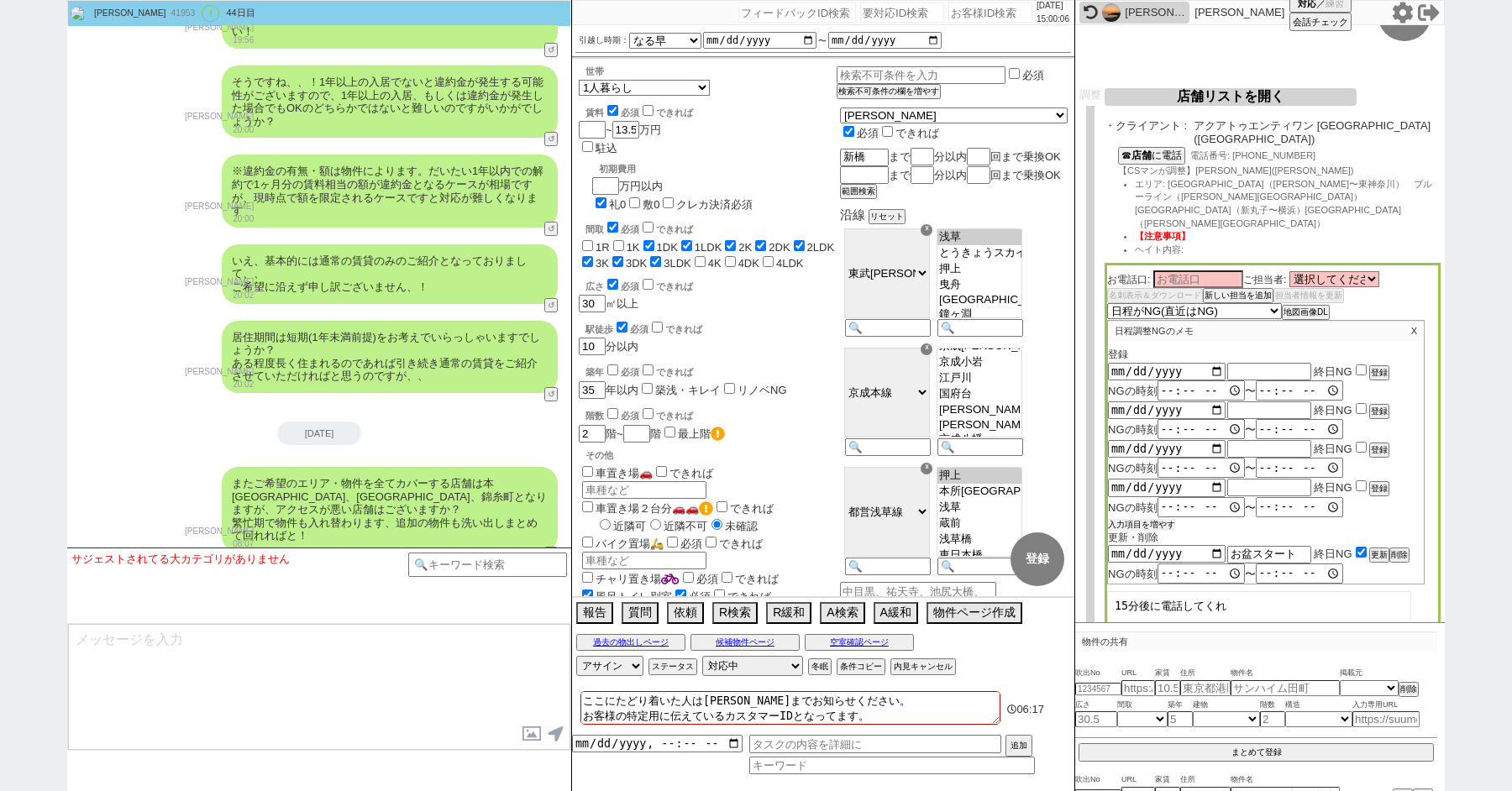
click at [1134, 518] on button "入力項目を増やす" at bounding box center [1141, 524] width 67 height 12
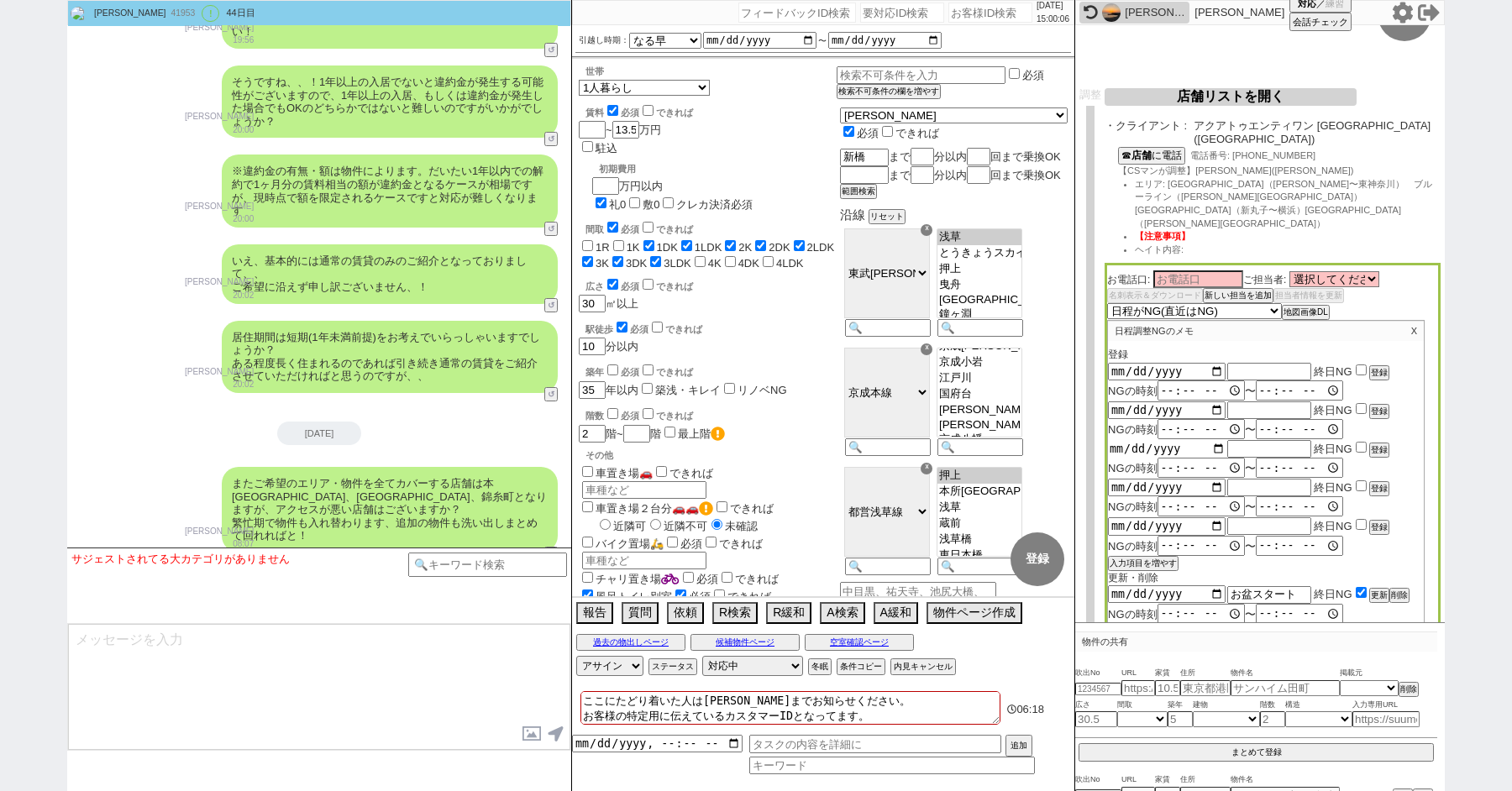
click at [1218, 441] on input "date" at bounding box center [1166, 448] width 118 height 14
click at [1209, 480] on input "date" at bounding box center [1166, 486] width 118 height 14
click at [1215, 518] on input "date" at bounding box center [1166, 525] width 118 height 14
click at [1247, 519] on input "text" at bounding box center [1269, 526] width 84 height 14
click at [1255, 480] on input "text" at bounding box center [1269, 486] width 84 height 14
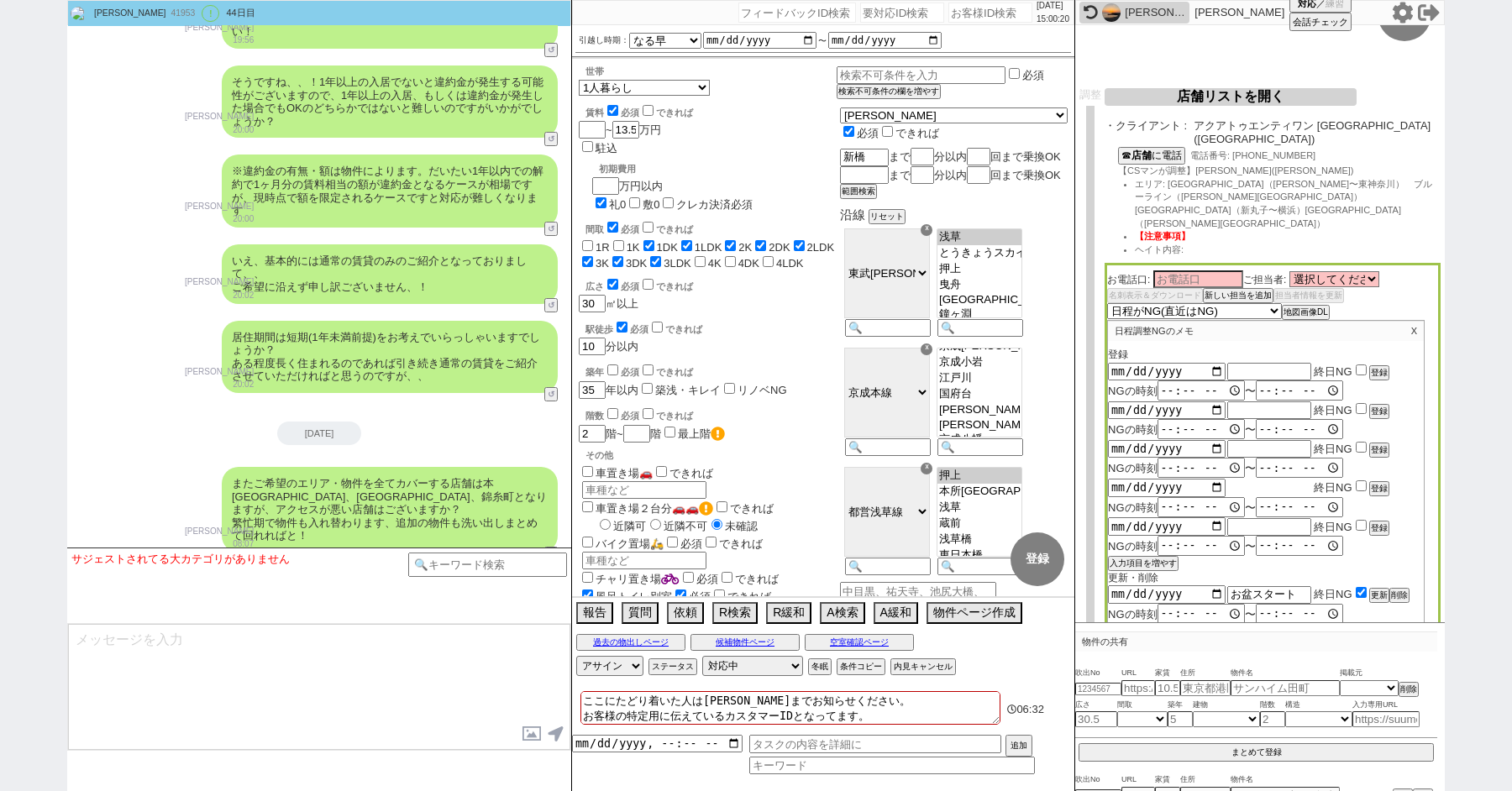
paste input "夏季休業"
click at [1364, 365] on input "checkbox" at bounding box center [1361, 370] width 11 height 11
click at [1356, 402] on input "checkbox" at bounding box center [1361, 408] width 11 height 11
click at [1357, 419] on div "NGの時刻 〜" at bounding box center [1265, 429] width 316 height 20
click at [1357, 441] on input "checkbox" at bounding box center [1361, 447] width 11 height 11
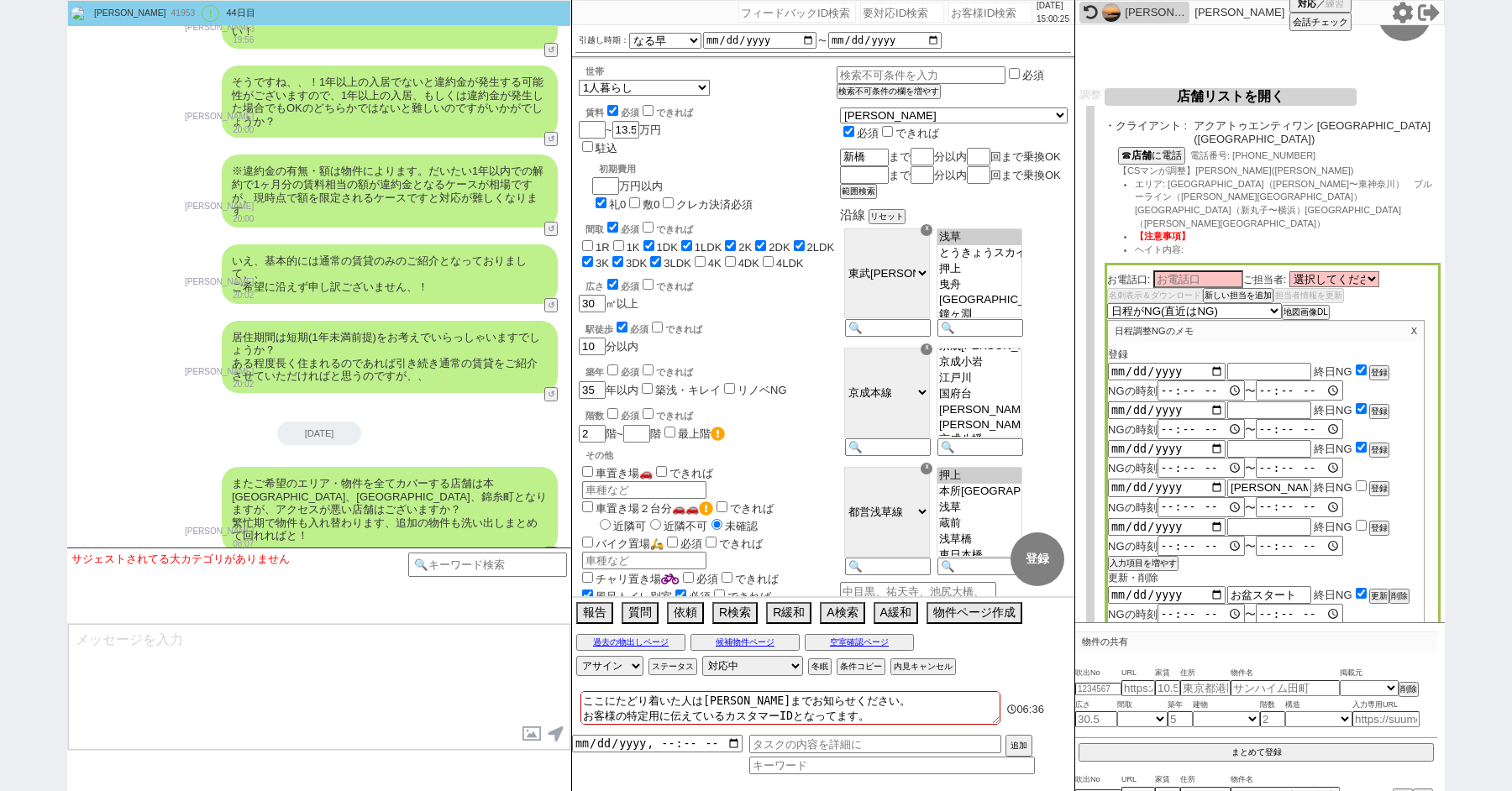
click at [1358, 480] on input "checkbox" at bounding box center [1361, 485] width 11 height 11
click at [1378, 366] on button "登録" at bounding box center [1377, 372] width 17 height 12
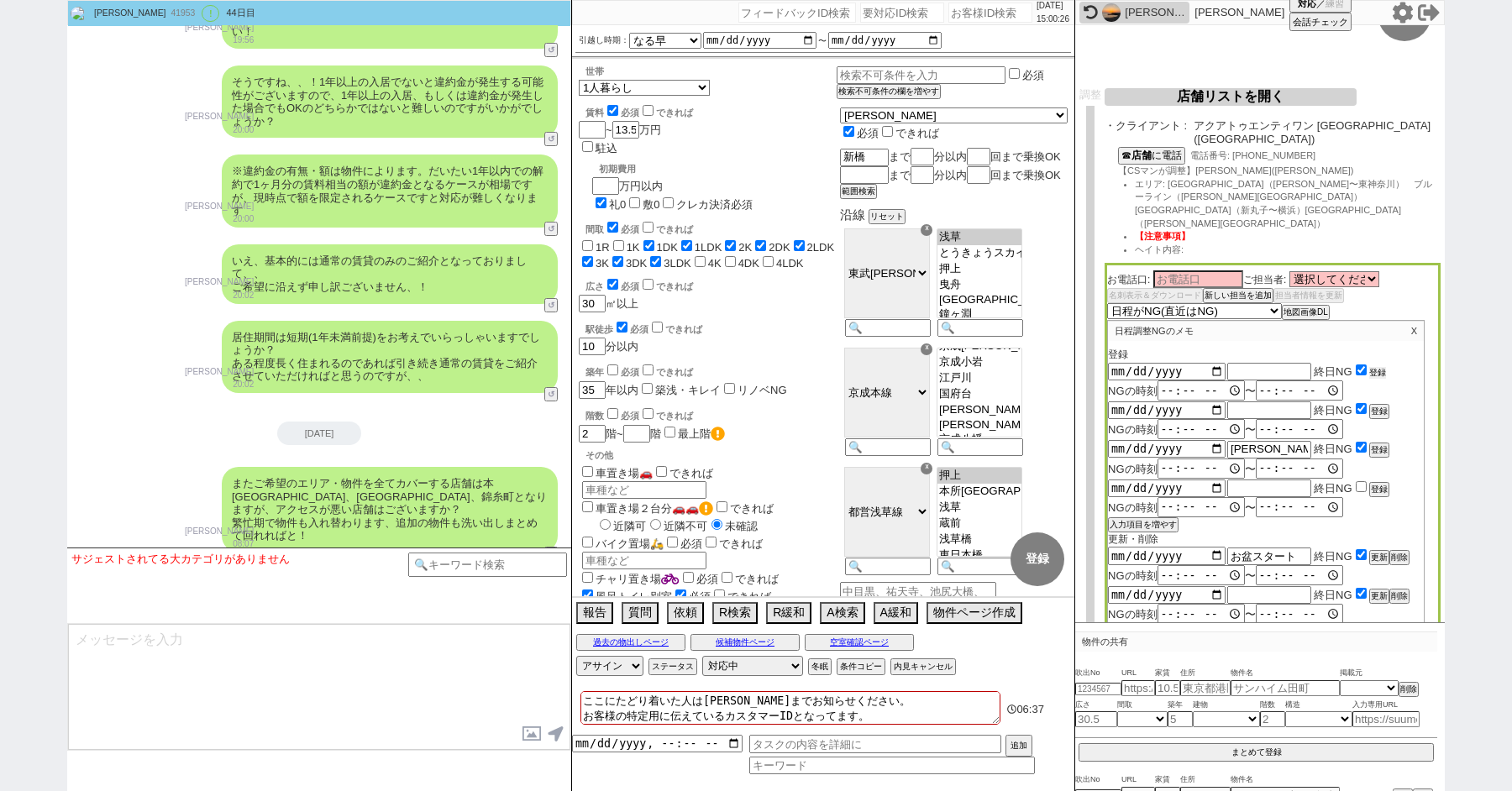
click at [1378, 366] on button "登録" at bounding box center [1377, 372] width 17 height 12
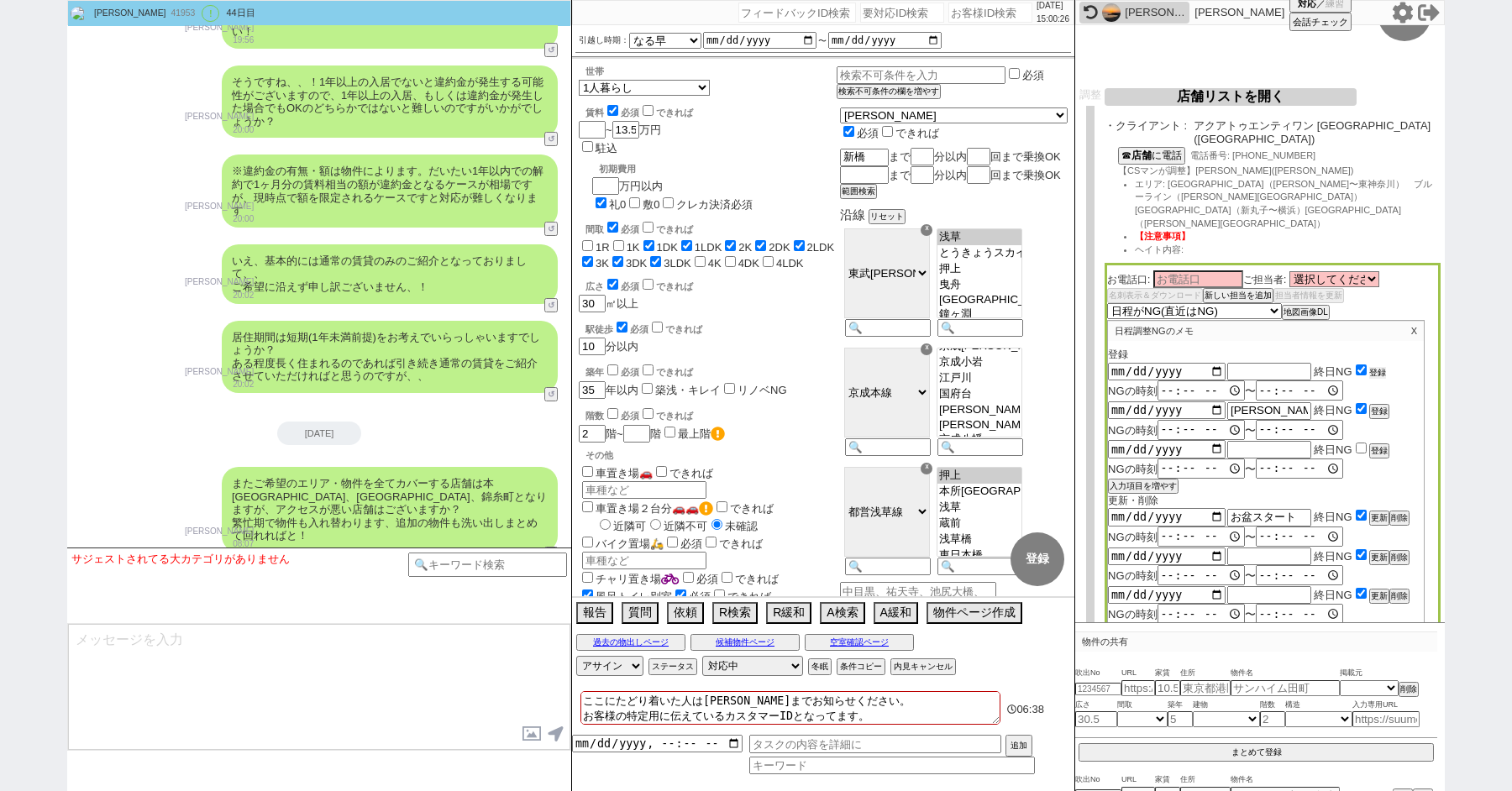
click at [1378, 366] on button "登録" at bounding box center [1377, 372] width 17 height 12
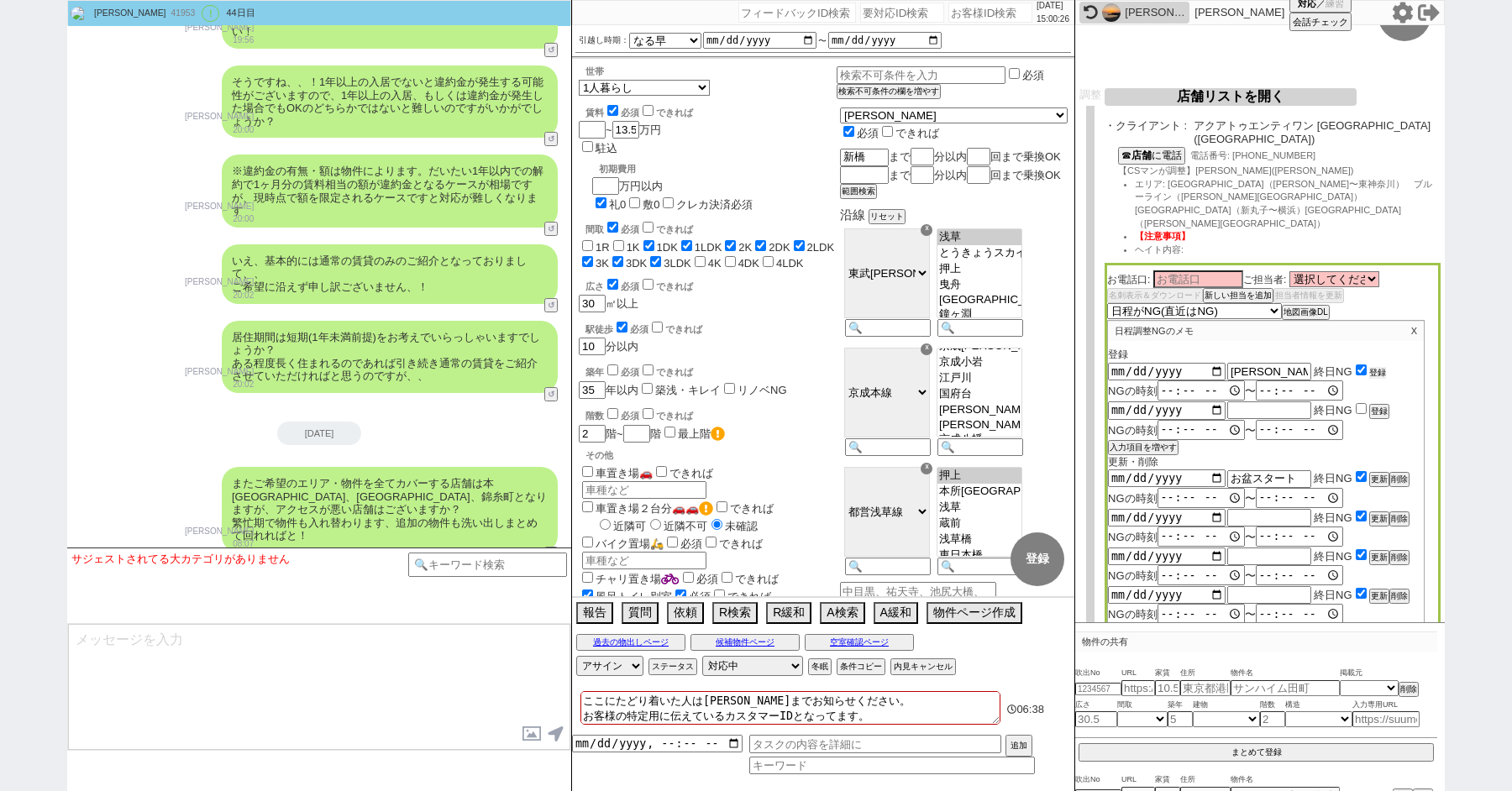
click at [1378, 366] on button "登録" at bounding box center [1377, 372] width 17 height 12
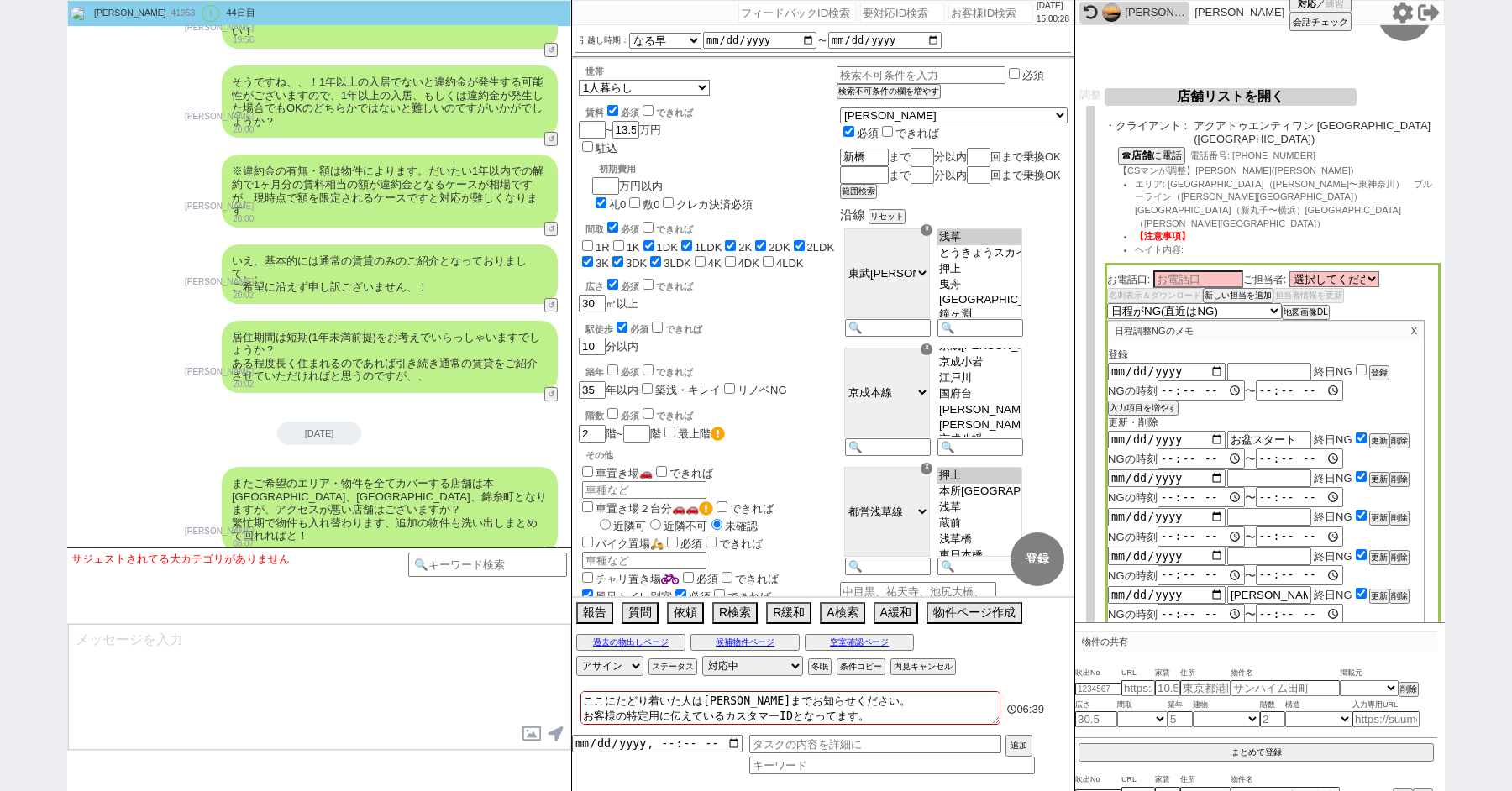
click at [1204, 91] on button "店舗リストを開く" at bounding box center [1229, 97] width 252 height 17
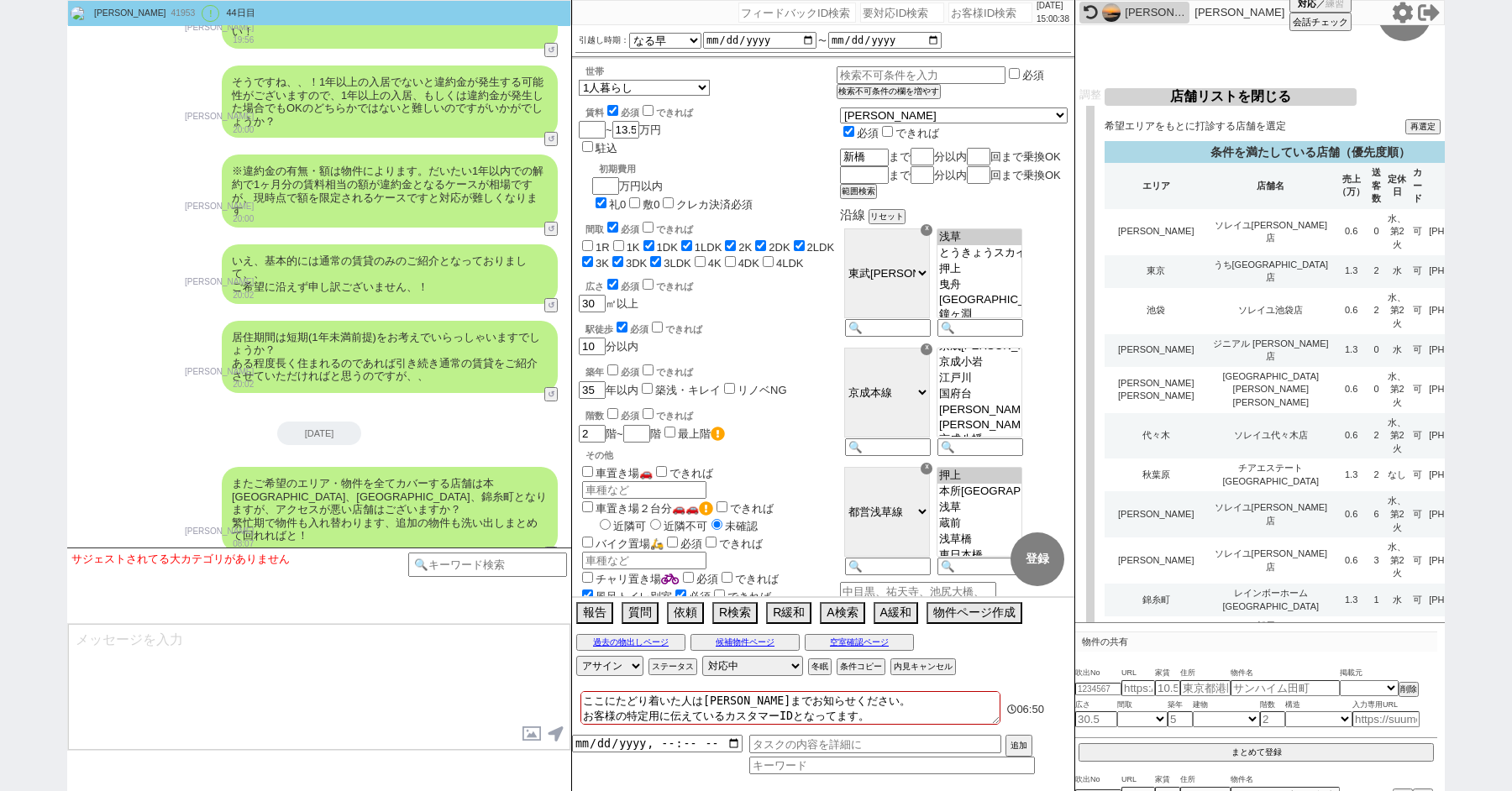
scroll to position [2328, 0]
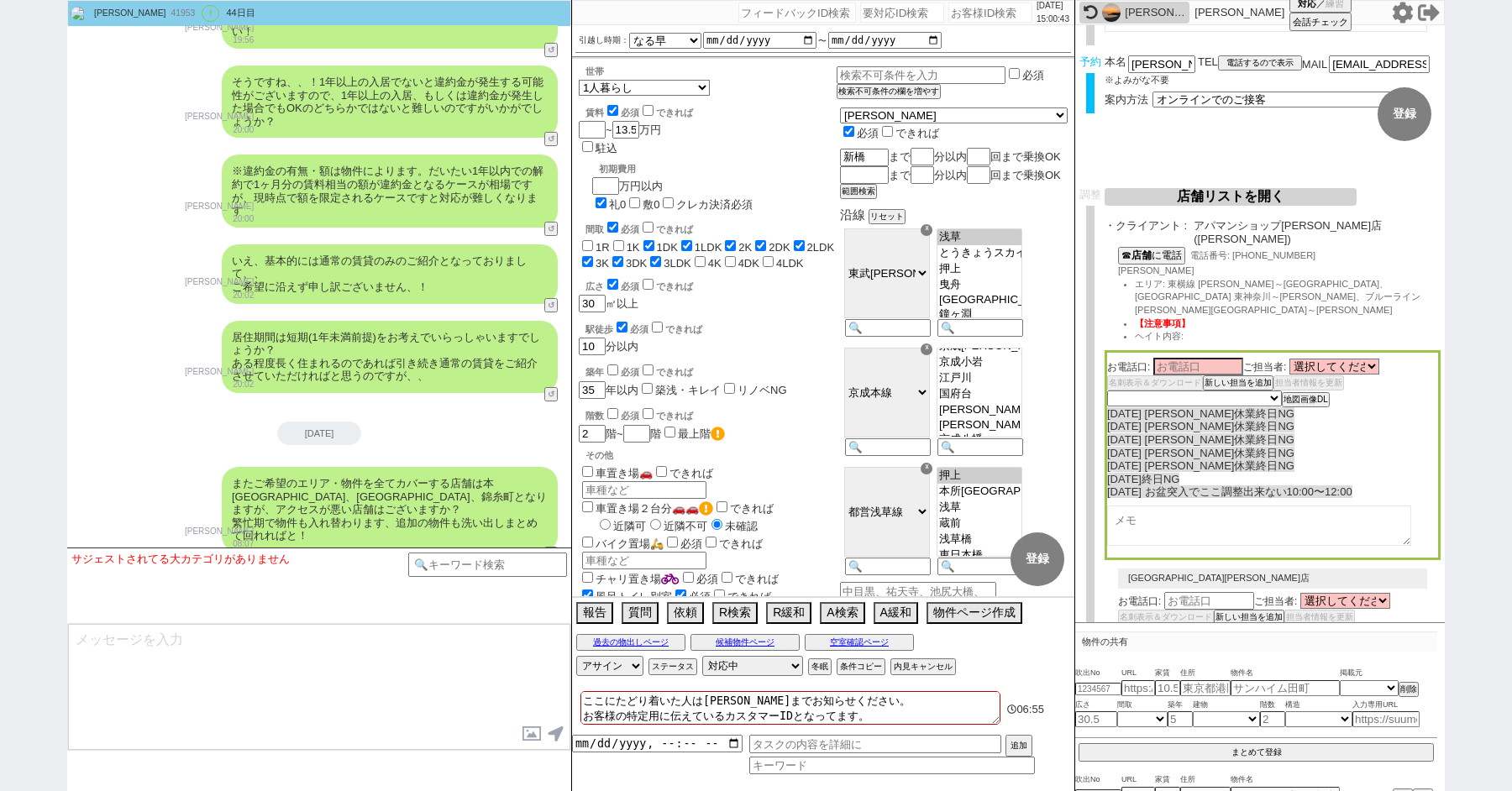
scroll to position [127, 0]
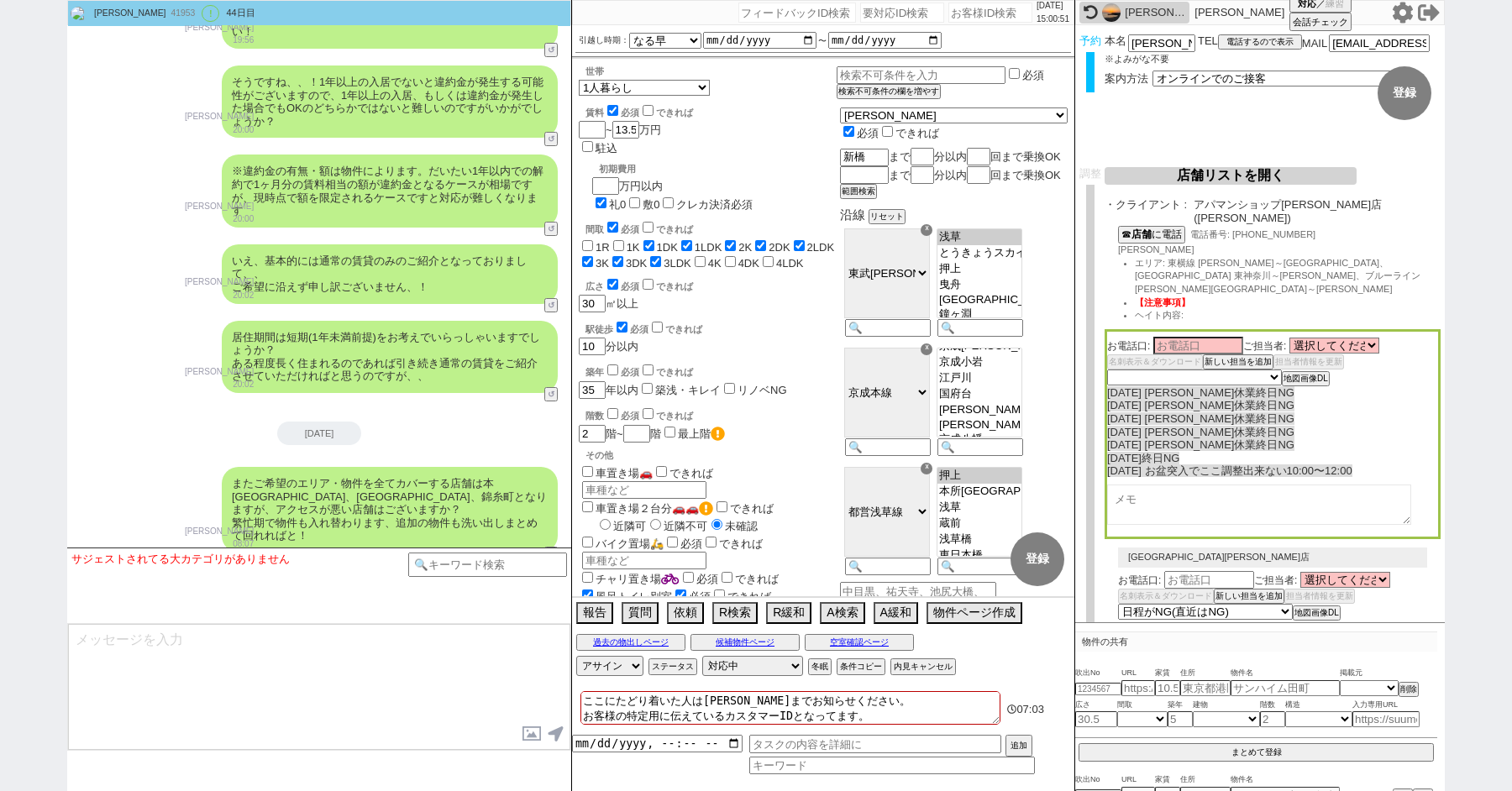
click at [1195, 176] on button "店舗リストを開く" at bounding box center [1229, 175] width 252 height 17
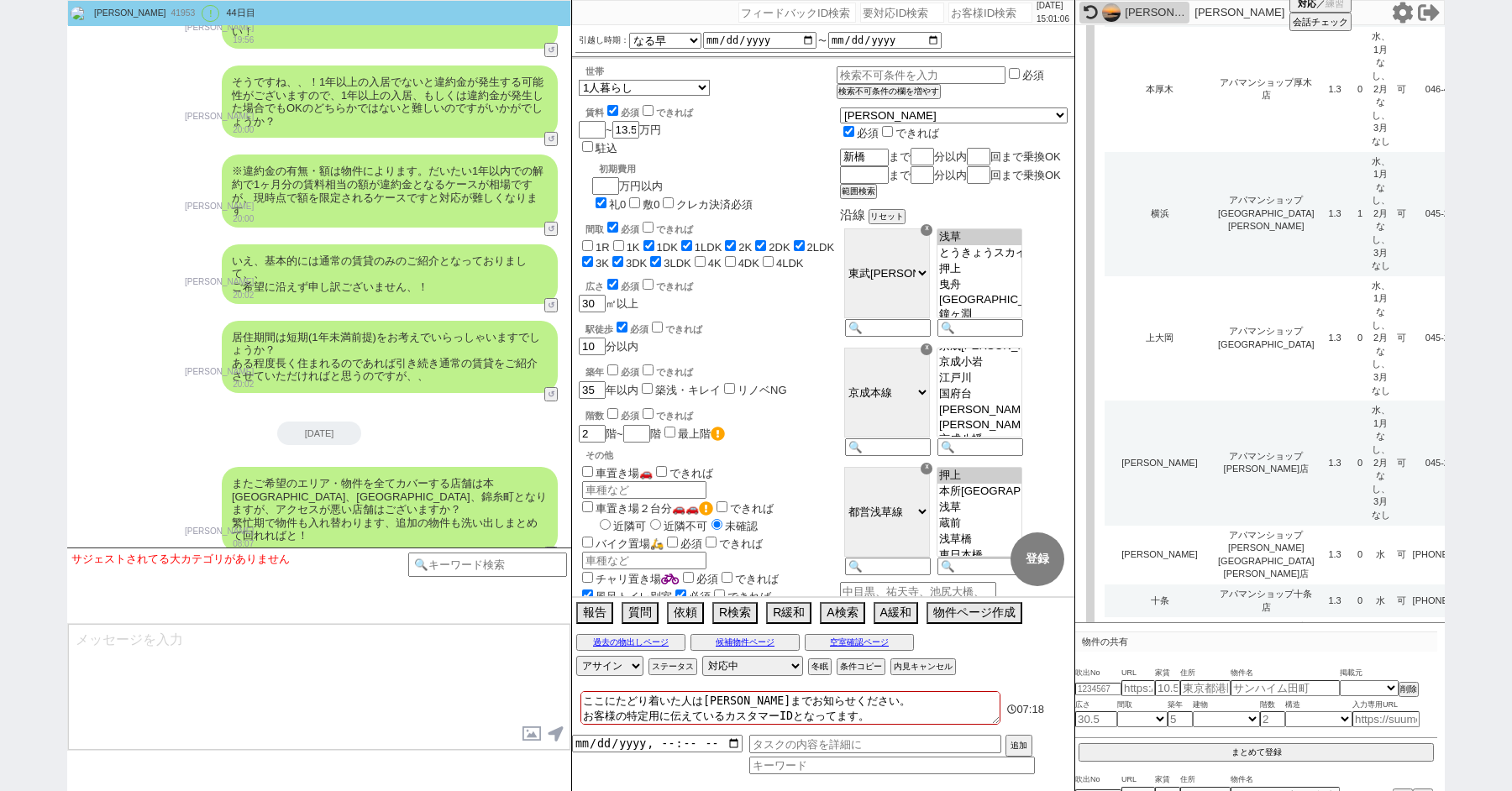
scroll to position [7035, 0]
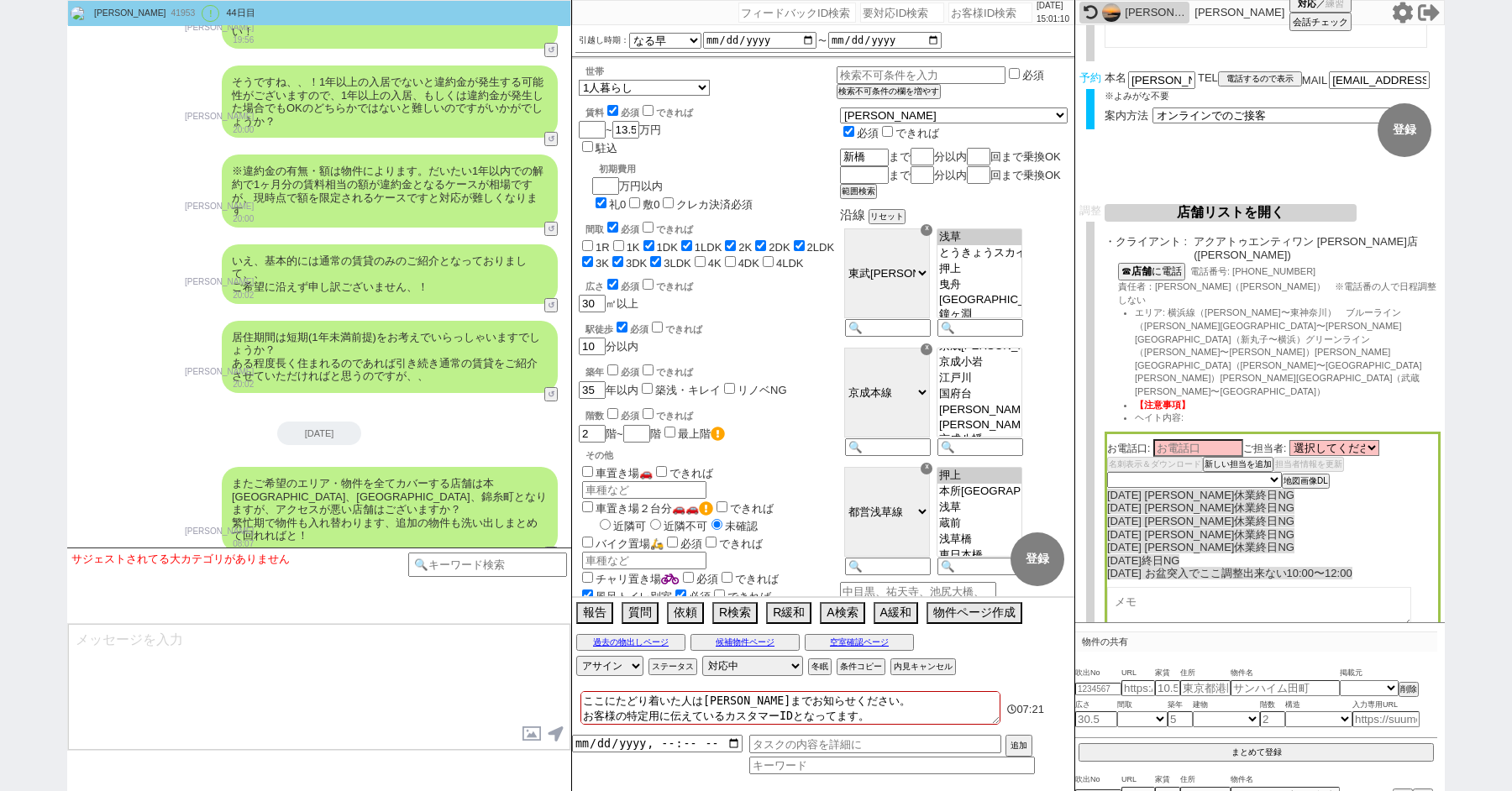
scroll to position [186, 0]
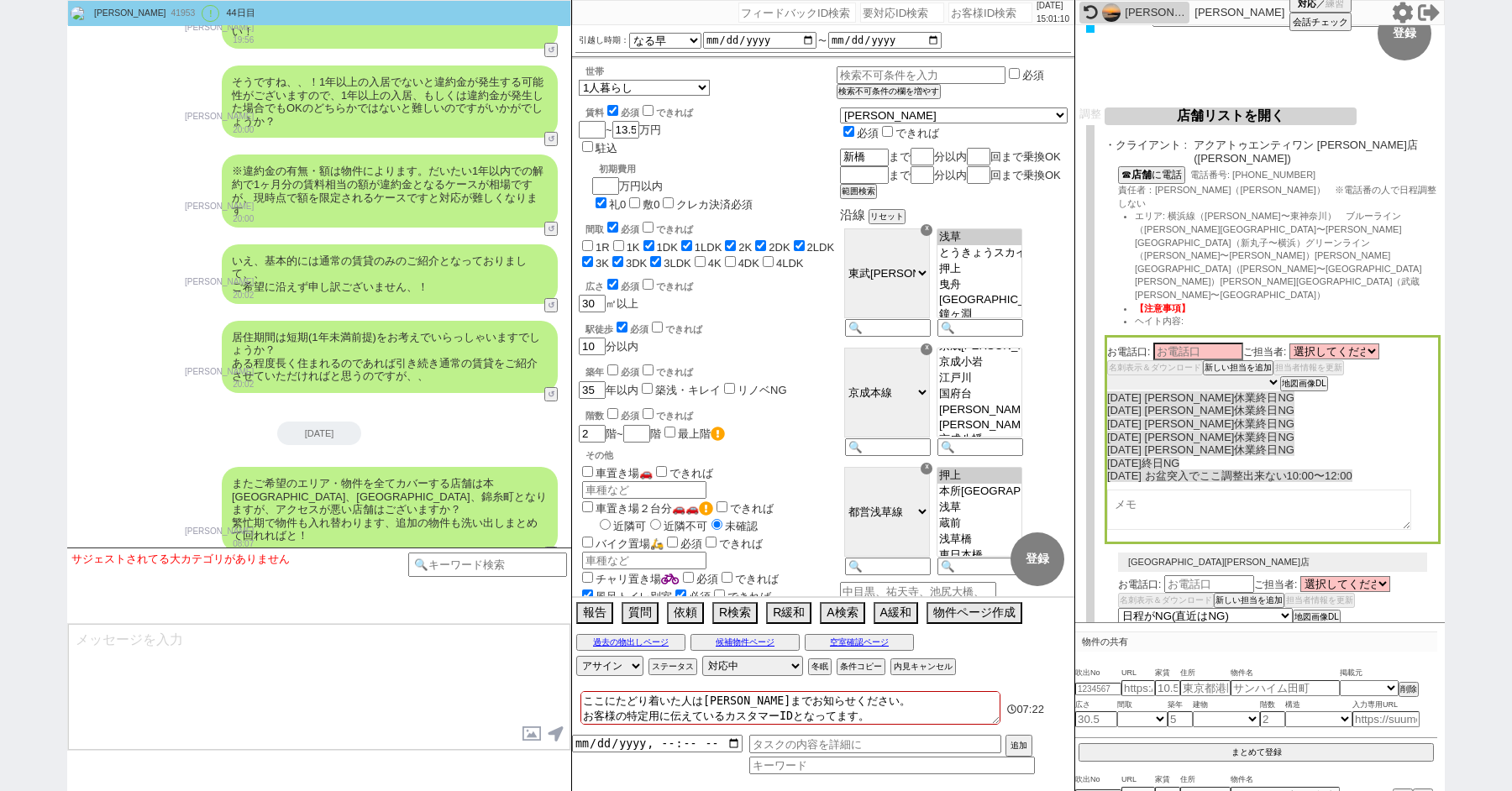
click at [1136, 375] on select "未定 希望で最短でOK 最短以外でOK 日程がNG(直近で別日提案可) 日程がNG(直近はNG) お客様ごとNG 折返し待ち 店舗が定休/終業後で連絡取れず" at bounding box center [1193, 381] width 173 height 14
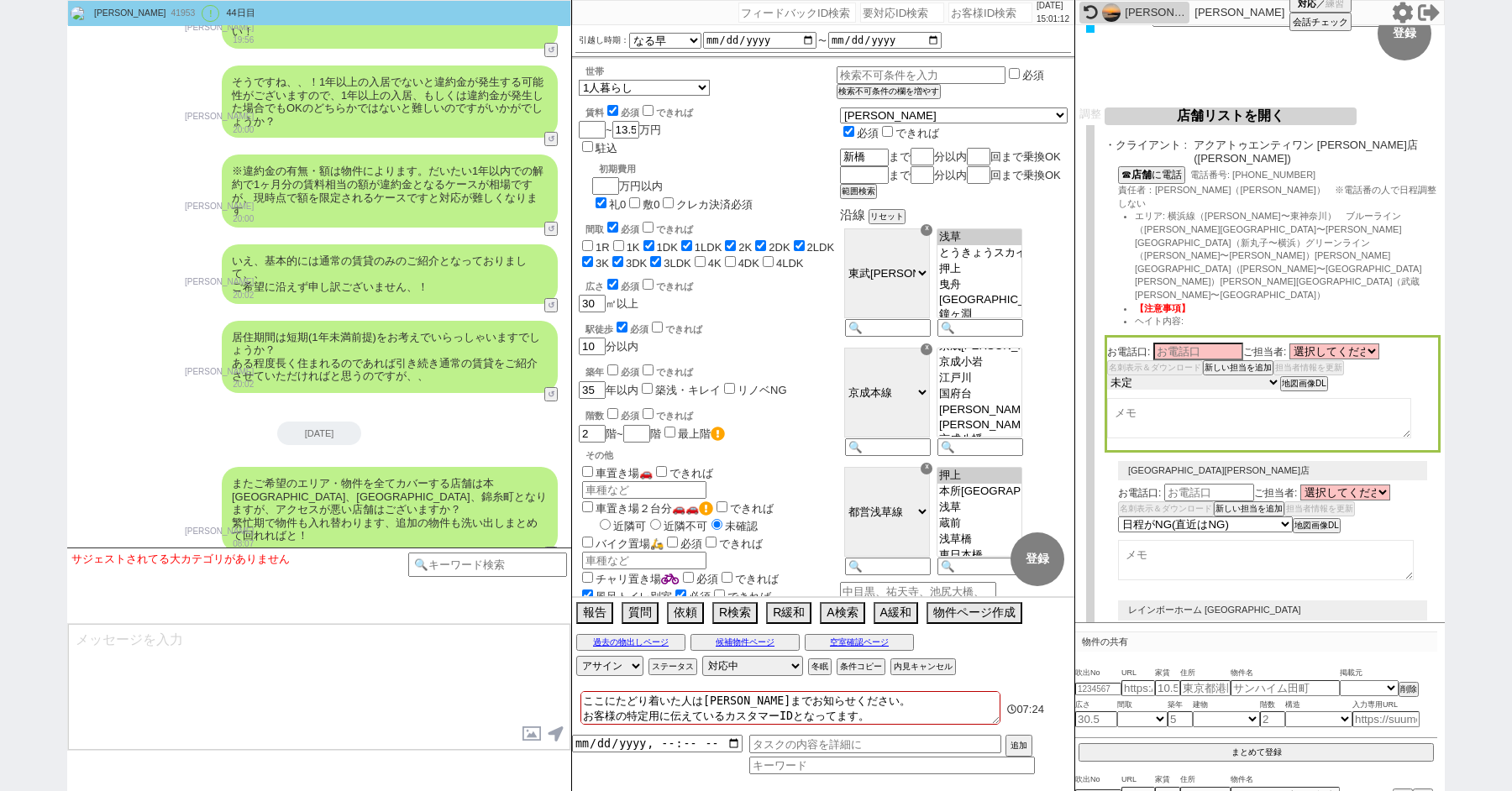
click at [1142, 375] on select "未定 希望で最短でOK 最短以外でOK 日程がNG(直近で別日提案可) 日程がNG(直近はNG) お客様ごとNG 折返し待ち 店舗が定休/終業後で連絡取れず" at bounding box center [1193, 381] width 173 height 14
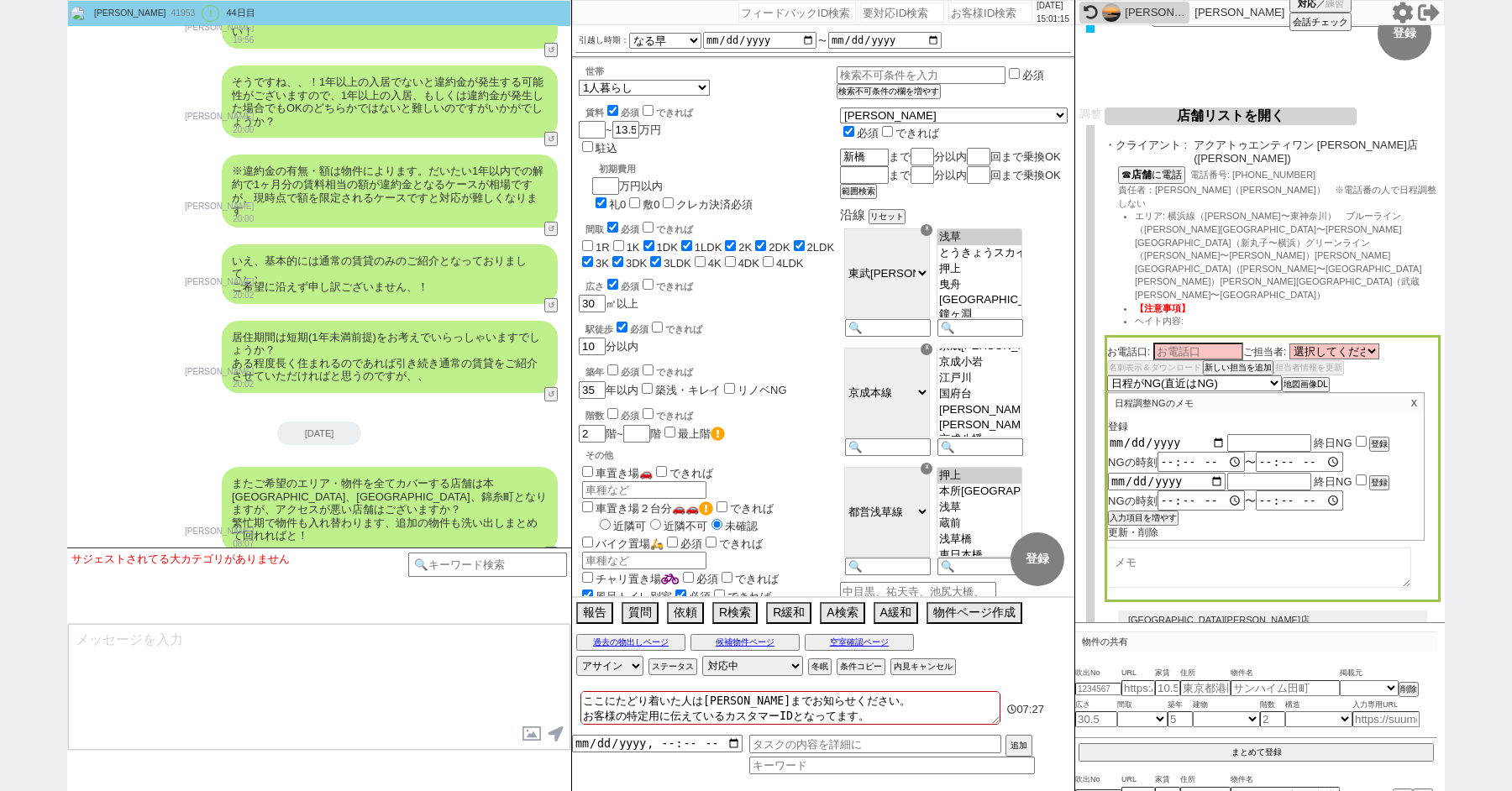
click at [1213, 436] on input "date" at bounding box center [1166, 442] width 118 height 14
click at [1213, 474] on input "date" at bounding box center [1166, 481] width 118 height 14
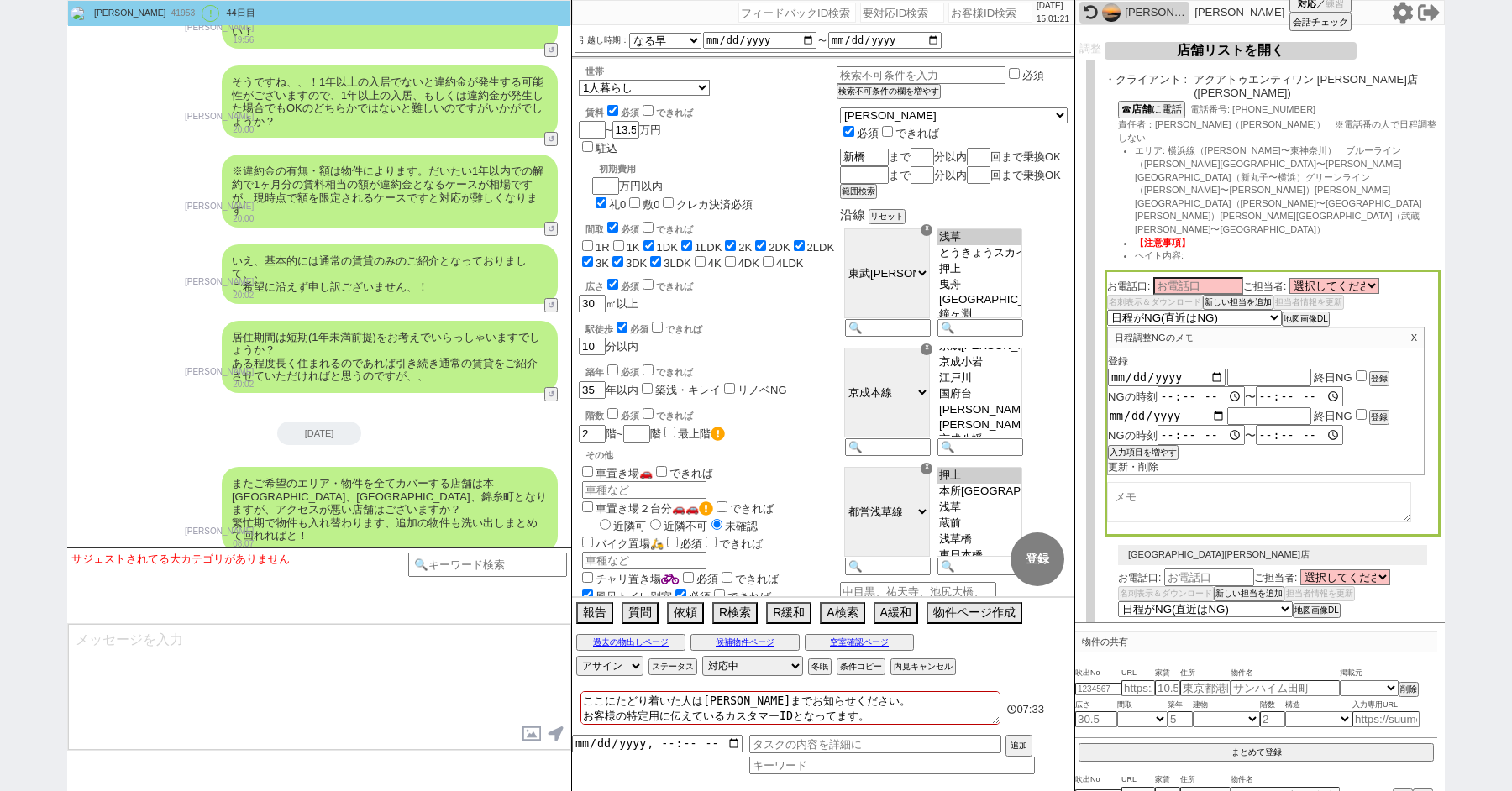
scroll to position [270, 0]
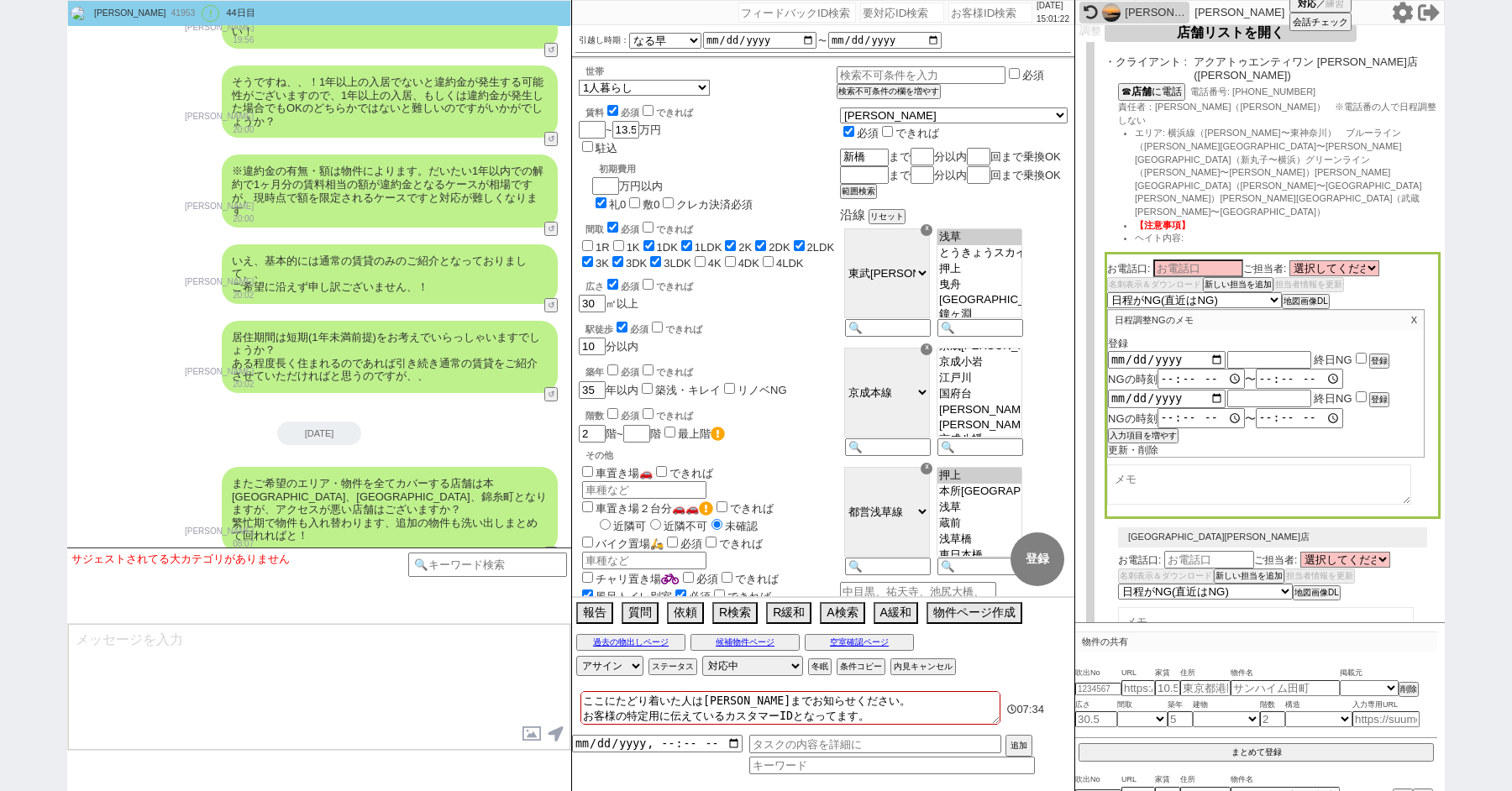
click at [1157, 443] on div "更新・削除" at bounding box center [1265, 449] width 316 height 14
click at [1152, 430] on button "入力項目を増やす" at bounding box center [1141, 436] width 67 height 12
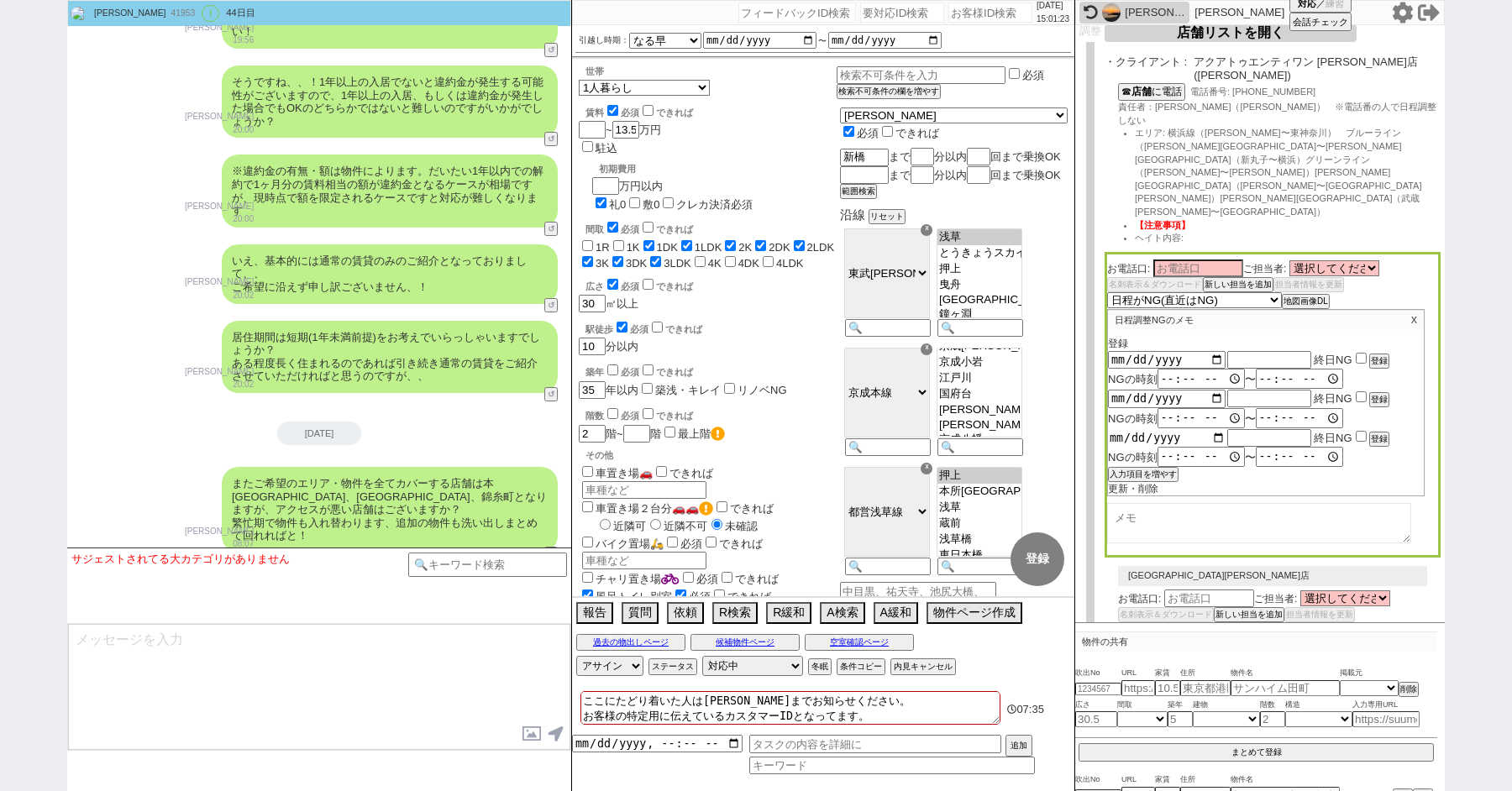
click at [1214, 431] on input "date" at bounding box center [1166, 437] width 118 height 14
click at [1150, 469] on button "入力項目を増やす" at bounding box center [1141, 474] width 67 height 12
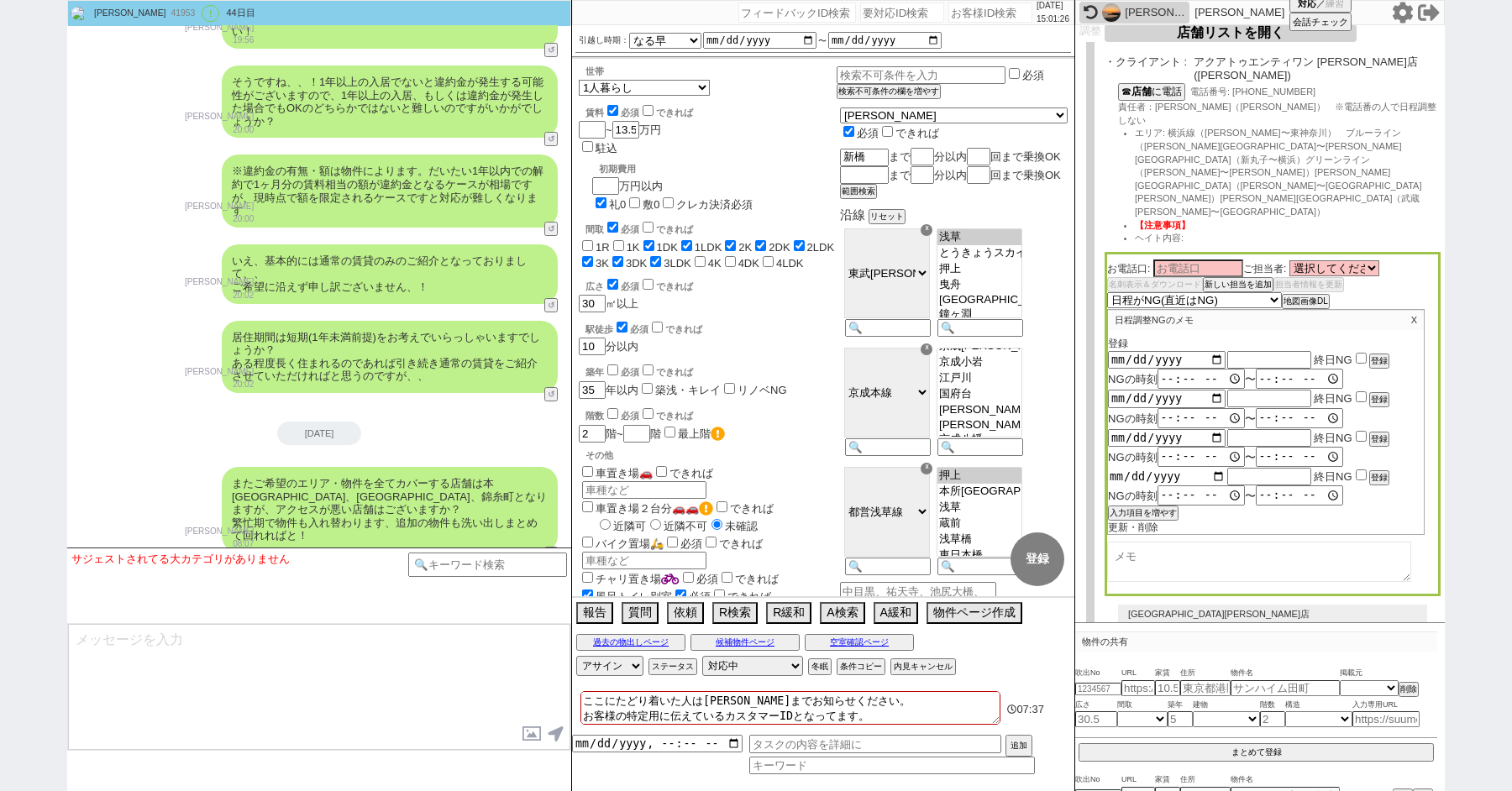
click at [1215, 469] on input "date" at bounding box center [1166, 475] width 118 height 14
click at [1152, 506] on button "入力項目を増やす" at bounding box center [1141, 512] width 67 height 12
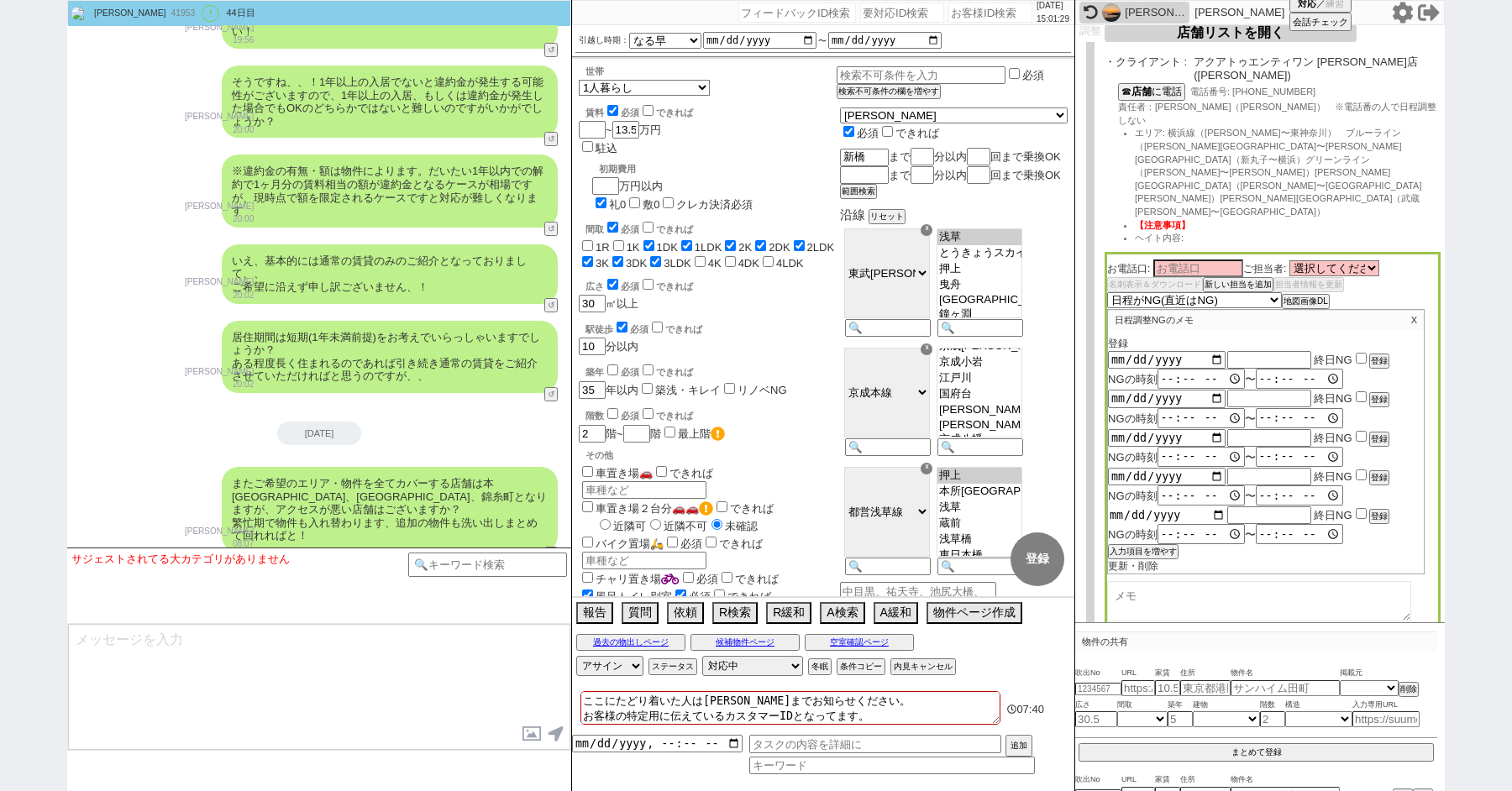
click at [1213, 507] on input "date" at bounding box center [1166, 514] width 118 height 14
click at [1247, 353] on input "text" at bounding box center [1269, 359] width 84 height 14
paste input "夏季休業"
click at [1248, 507] on input "text" at bounding box center [1269, 514] width 84 height 14
paste input "夏季休業"
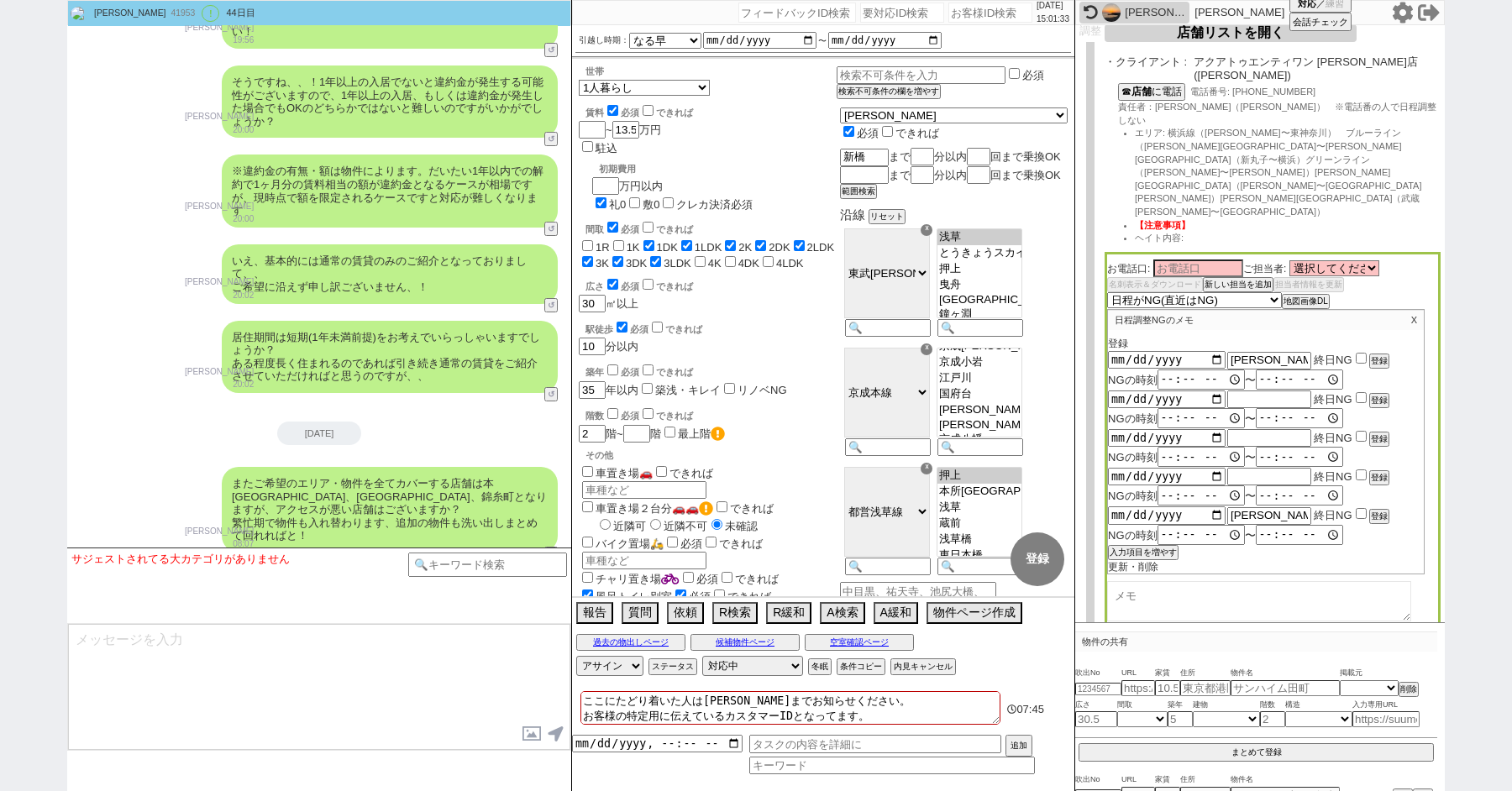
click at [1361, 353] on input "checkbox" at bounding box center [1361, 358] width 11 height 11
click at [1361, 392] on input "checkbox" at bounding box center [1361, 398] width 11 height 11
click at [1359, 428] on div "2025-08-12 終日NG 登録" at bounding box center [1265, 437] width 316 height 18
click at [1359, 431] on input "checkbox" at bounding box center [1361, 436] width 11 height 11
click at [1358, 469] on input "checkbox" at bounding box center [1361, 474] width 11 height 11
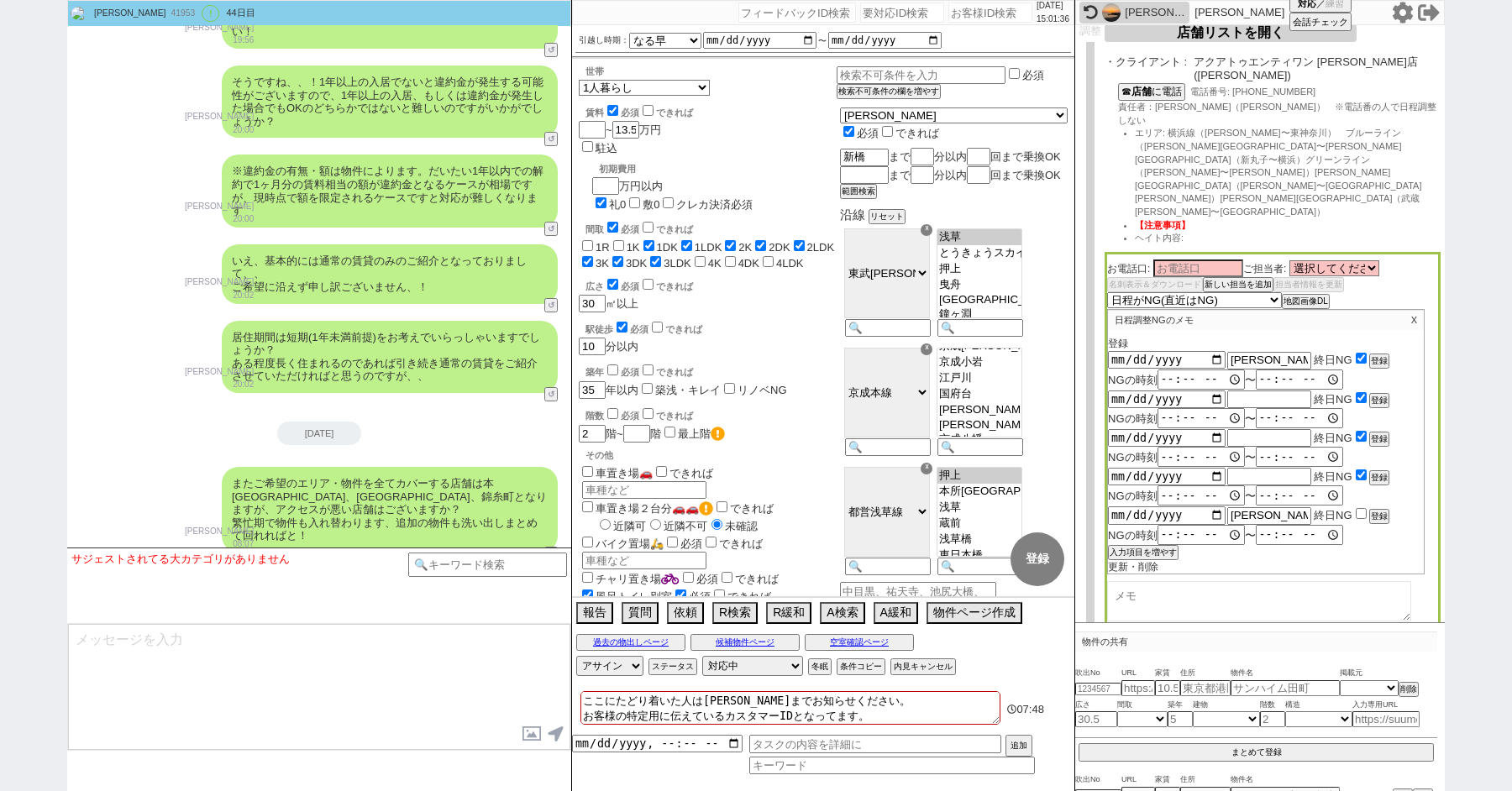
click at [1358, 507] on input "checkbox" at bounding box center [1361, 513] width 11 height 11
click at [1378, 355] on button "登録" at bounding box center [1377, 361] width 17 height 12
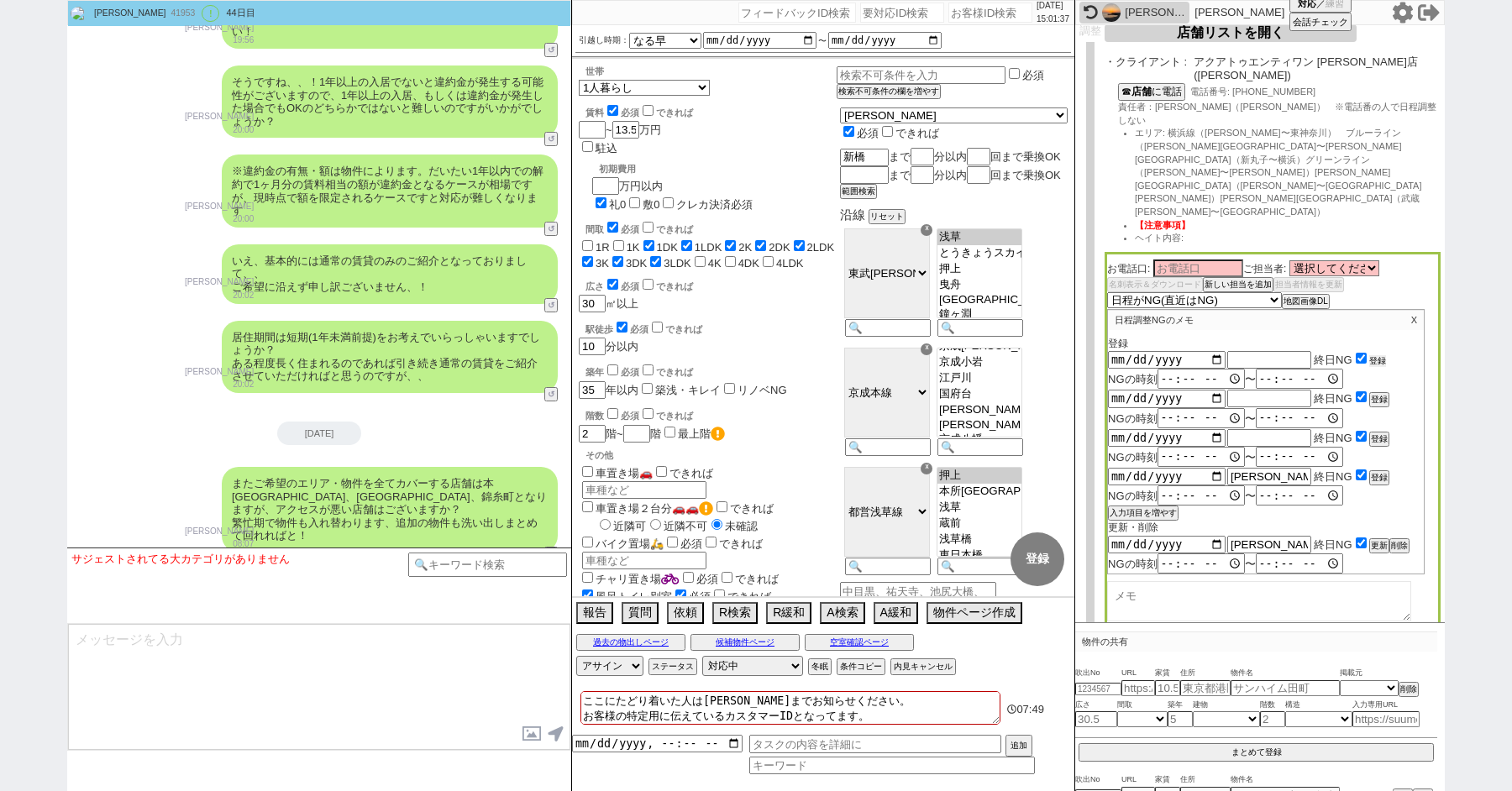
click at [1378, 355] on button "登録" at bounding box center [1377, 361] width 17 height 12
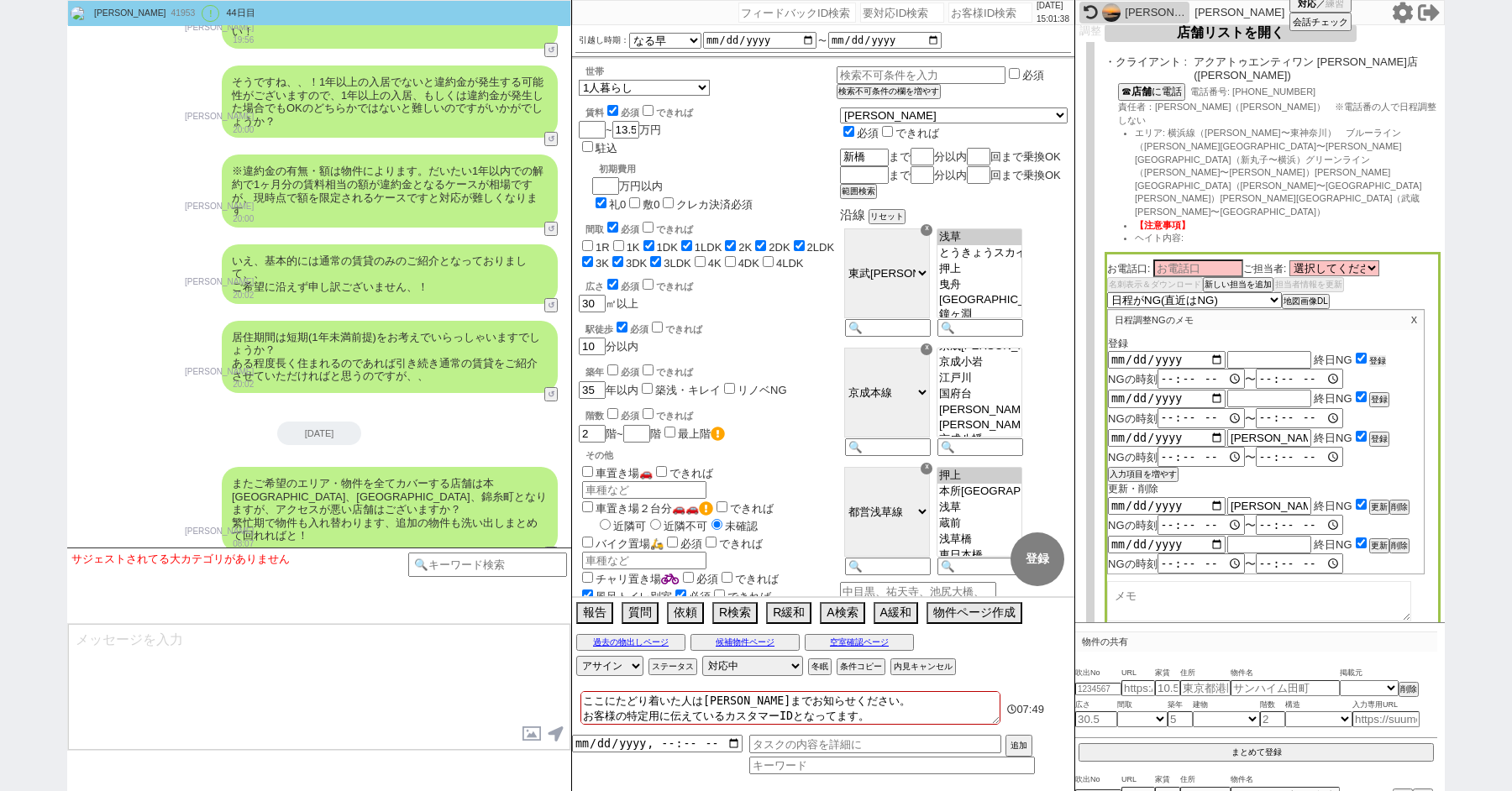
click at [1378, 355] on button "登録" at bounding box center [1377, 361] width 17 height 12
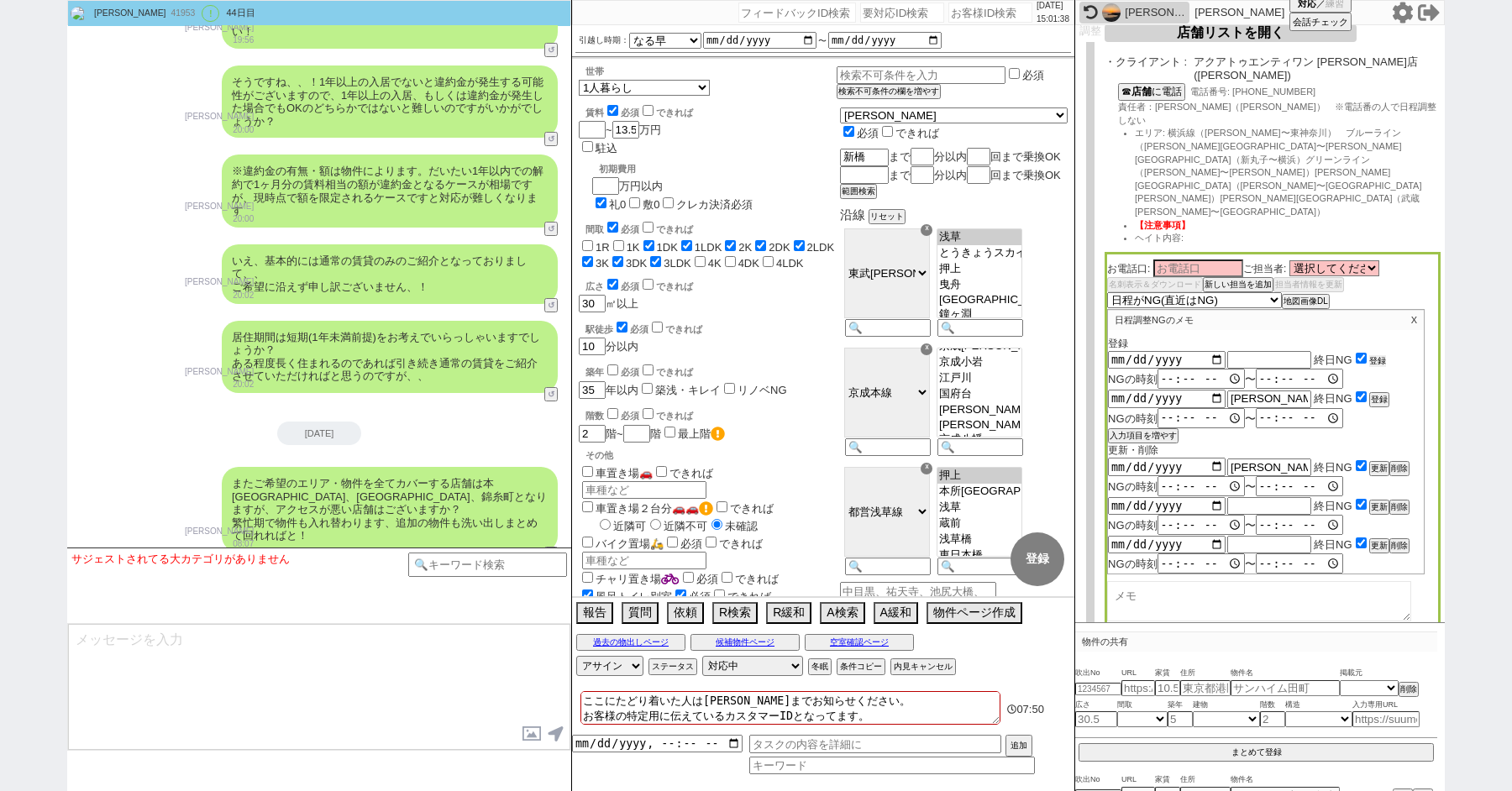
click at [1378, 355] on button "登録" at bounding box center [1377, 361] width 17 height 12
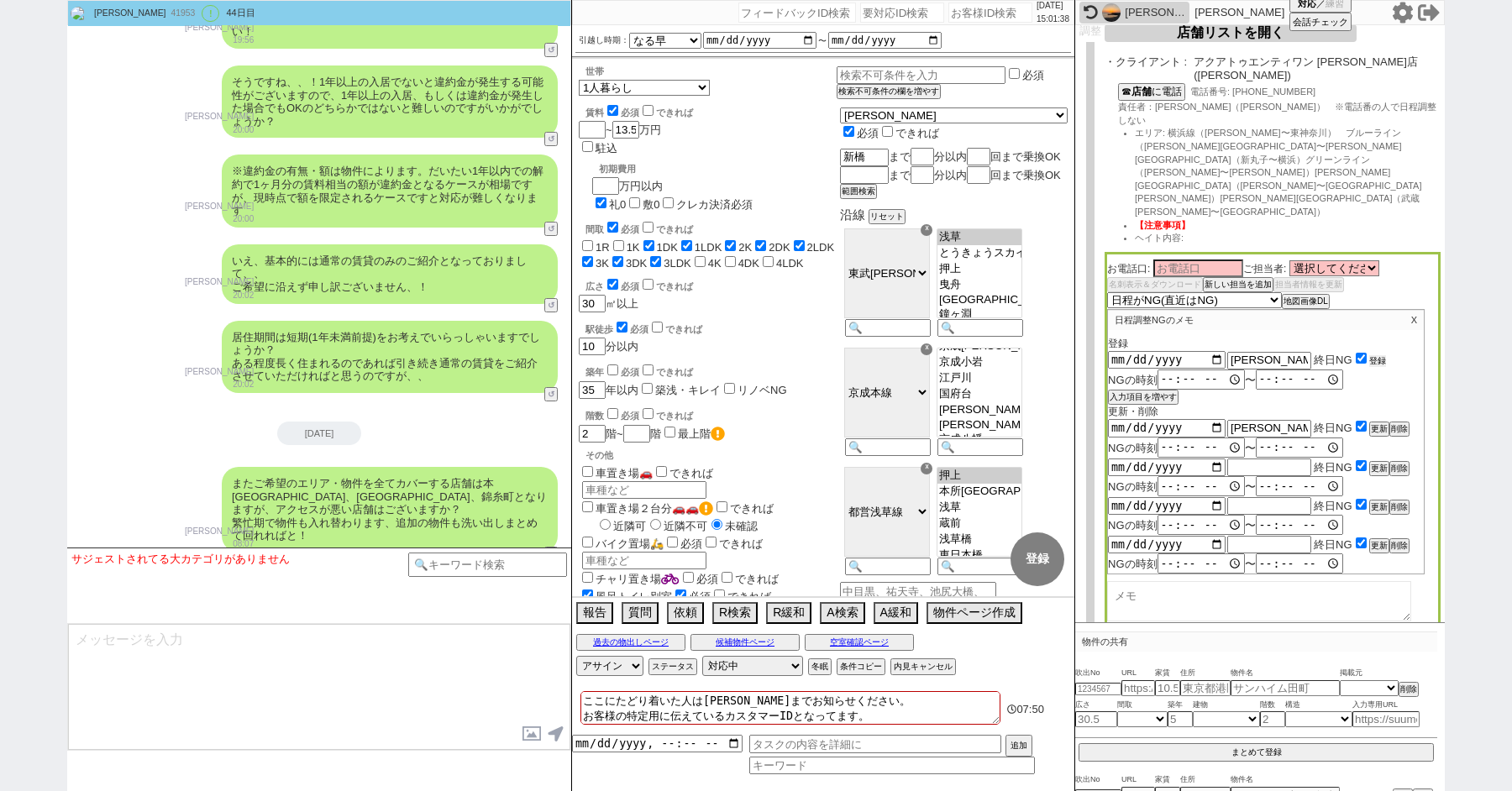
click at [1378, 355] on button "登録" at bounding box center [1377, 361] width 17 height 12
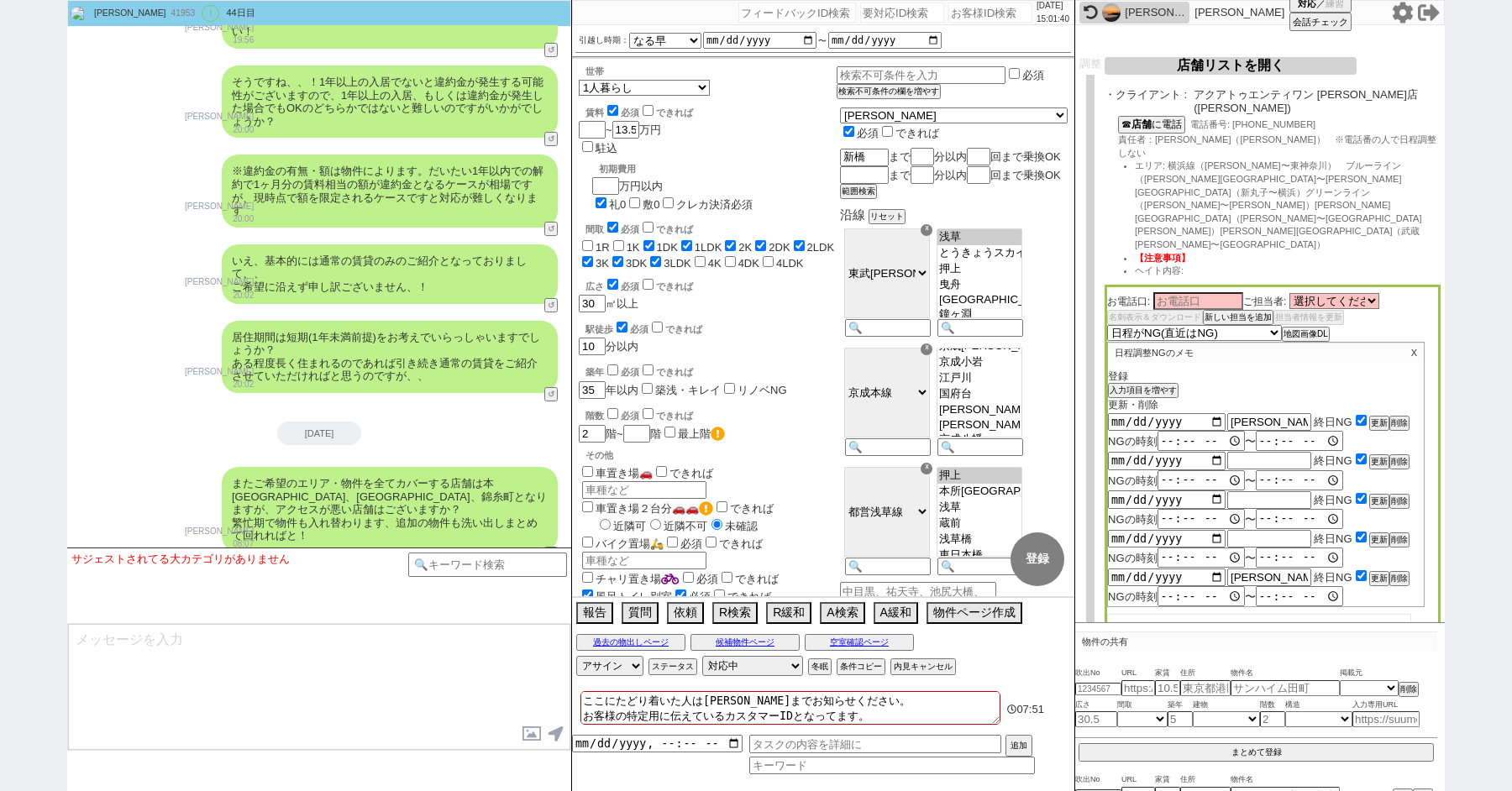
scroll to position [202, 0]
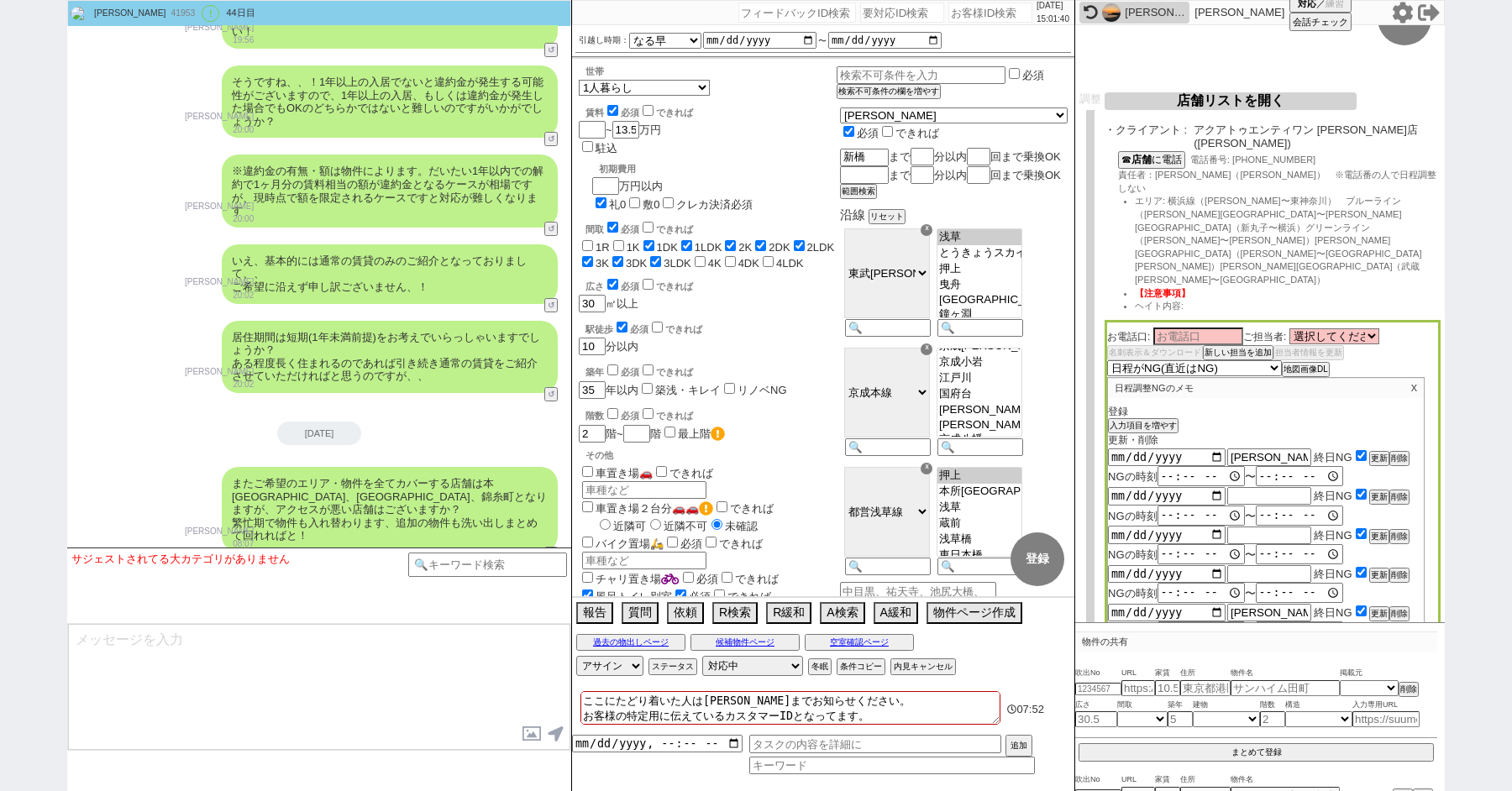
click at [1193, 94] on button "店舗リストを開く" at bounding box center [1229, 100] width 252 height 17
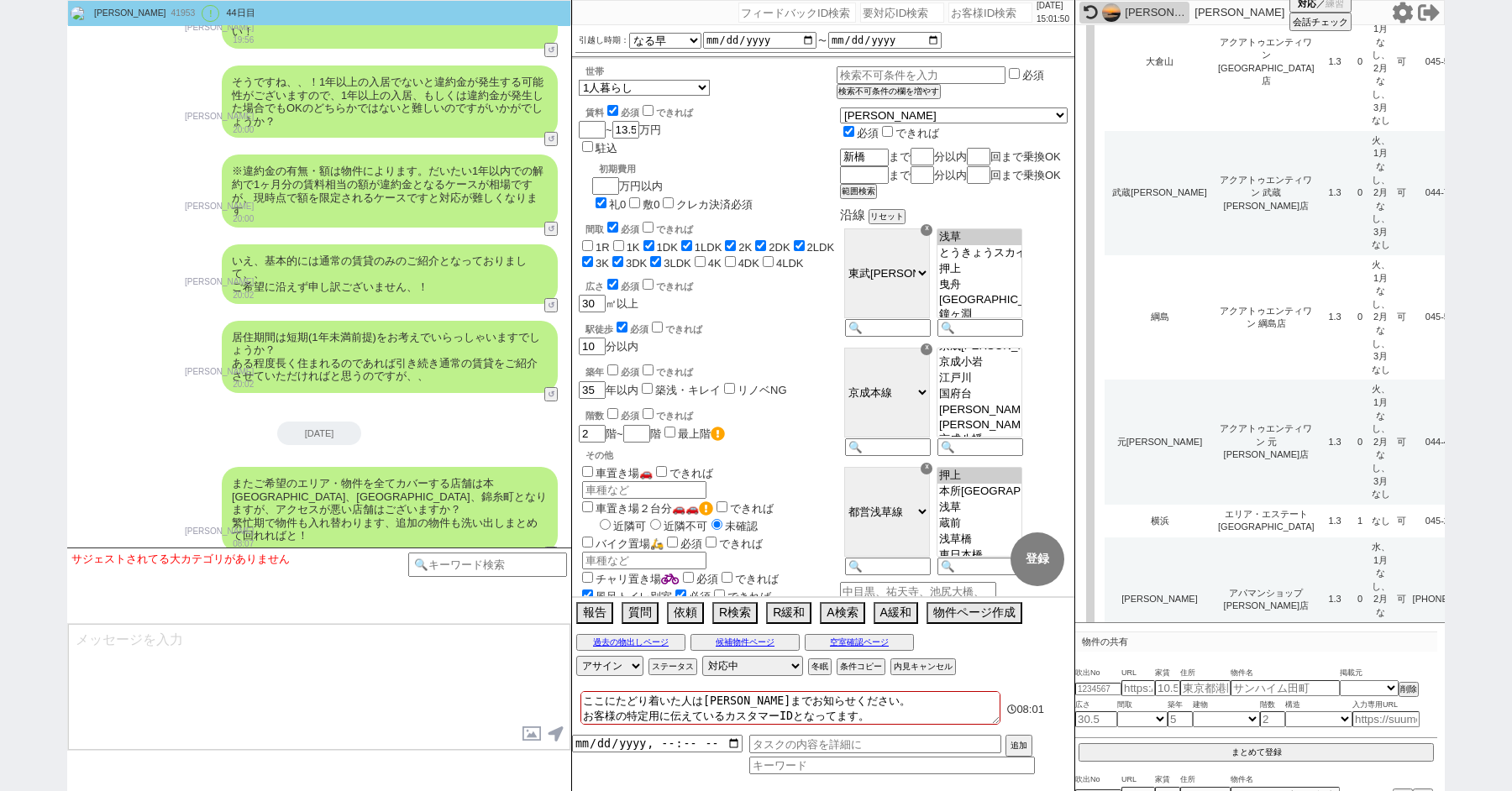
scroll to position [6943, 0]
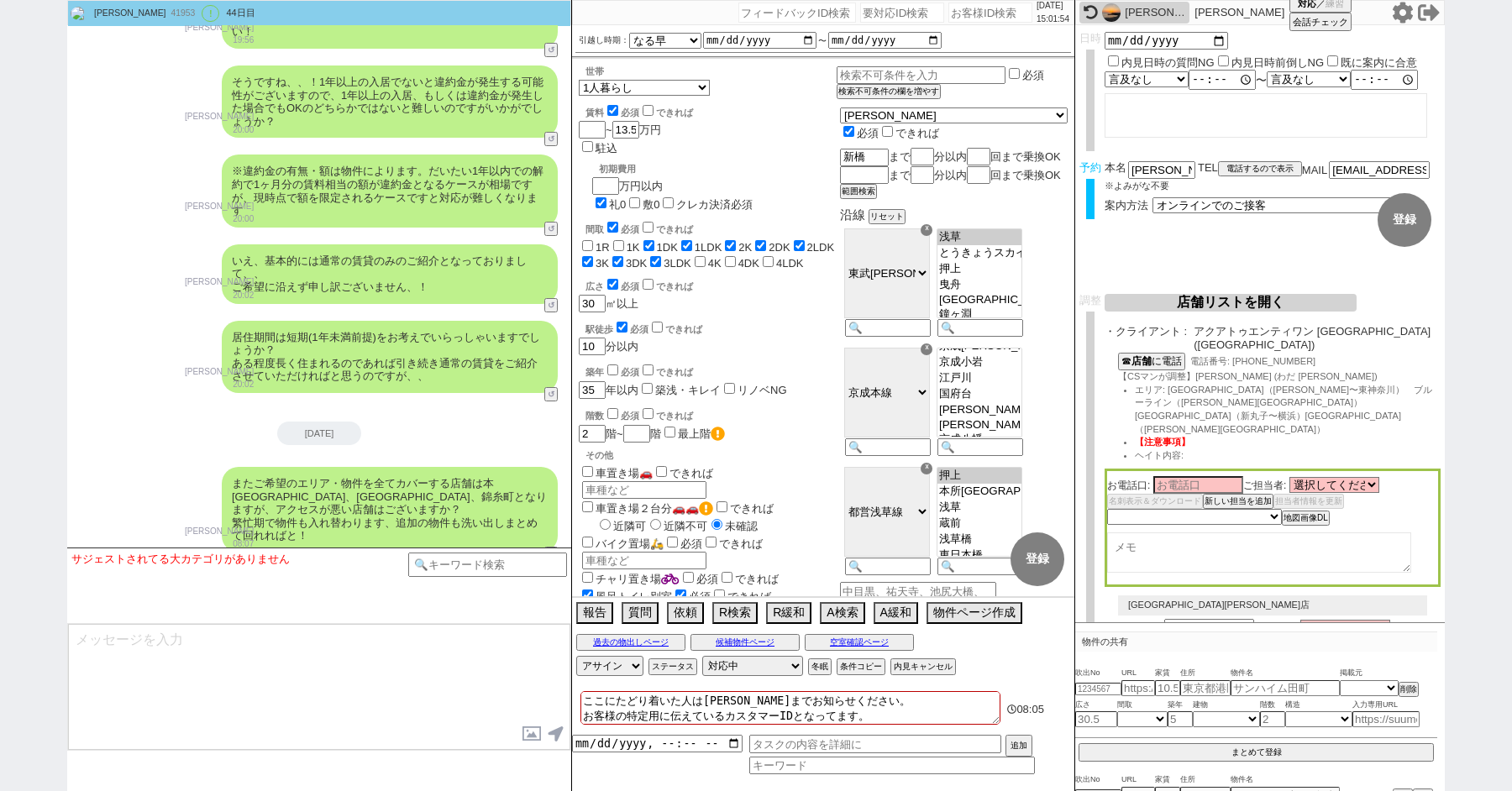
scroll to position [47, 0]
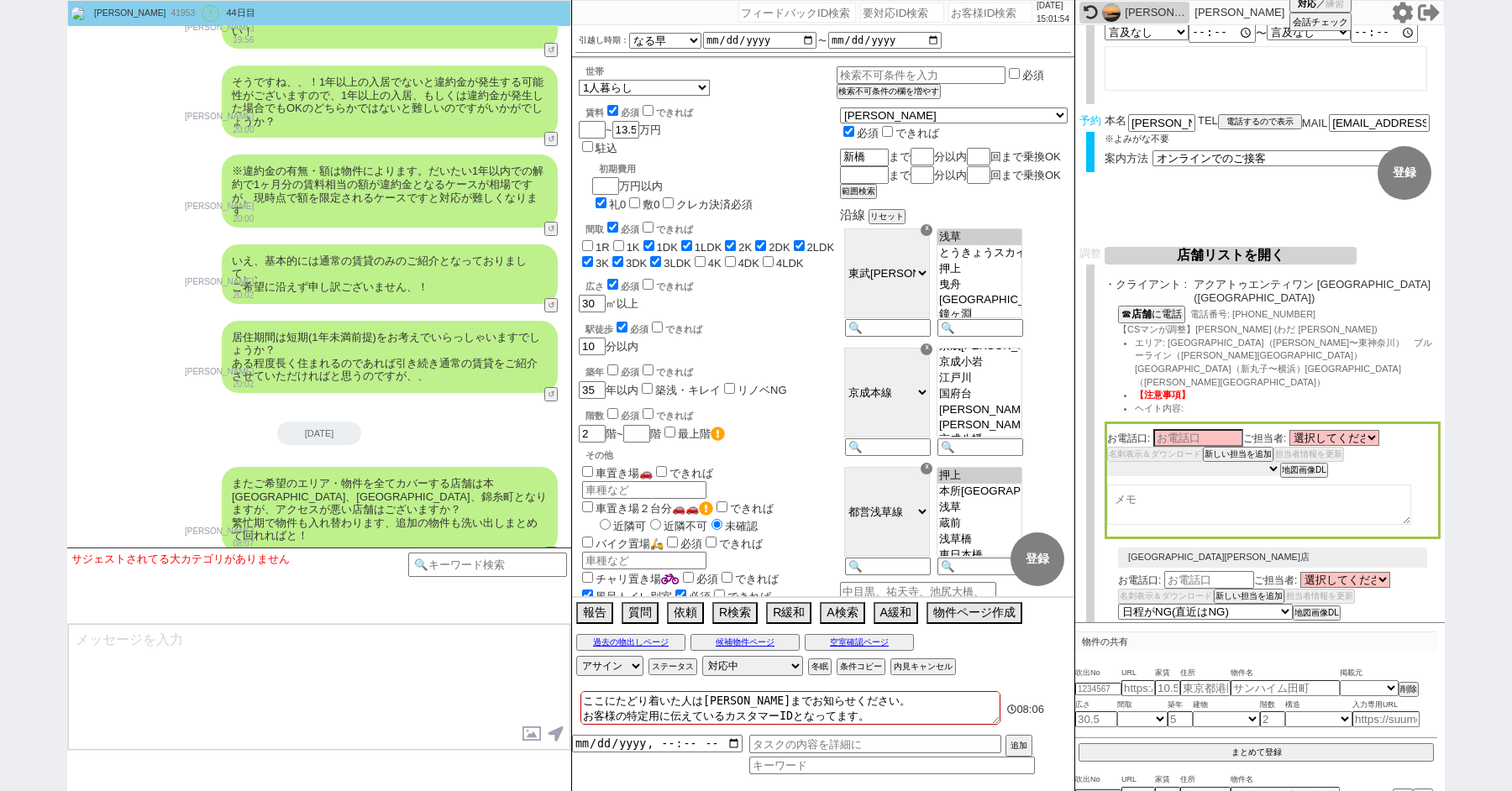
click at [1143, 461] on select "未定 希望で最短でOK 最短以外でOK 日程がNG(直近で別日提案可) 日程がNG(直近はNG) お客様ごとNG 折返し待ち 店舗が定休/終業後で連絡取れず" at bounding box center [1193, 468] width 173 height 14
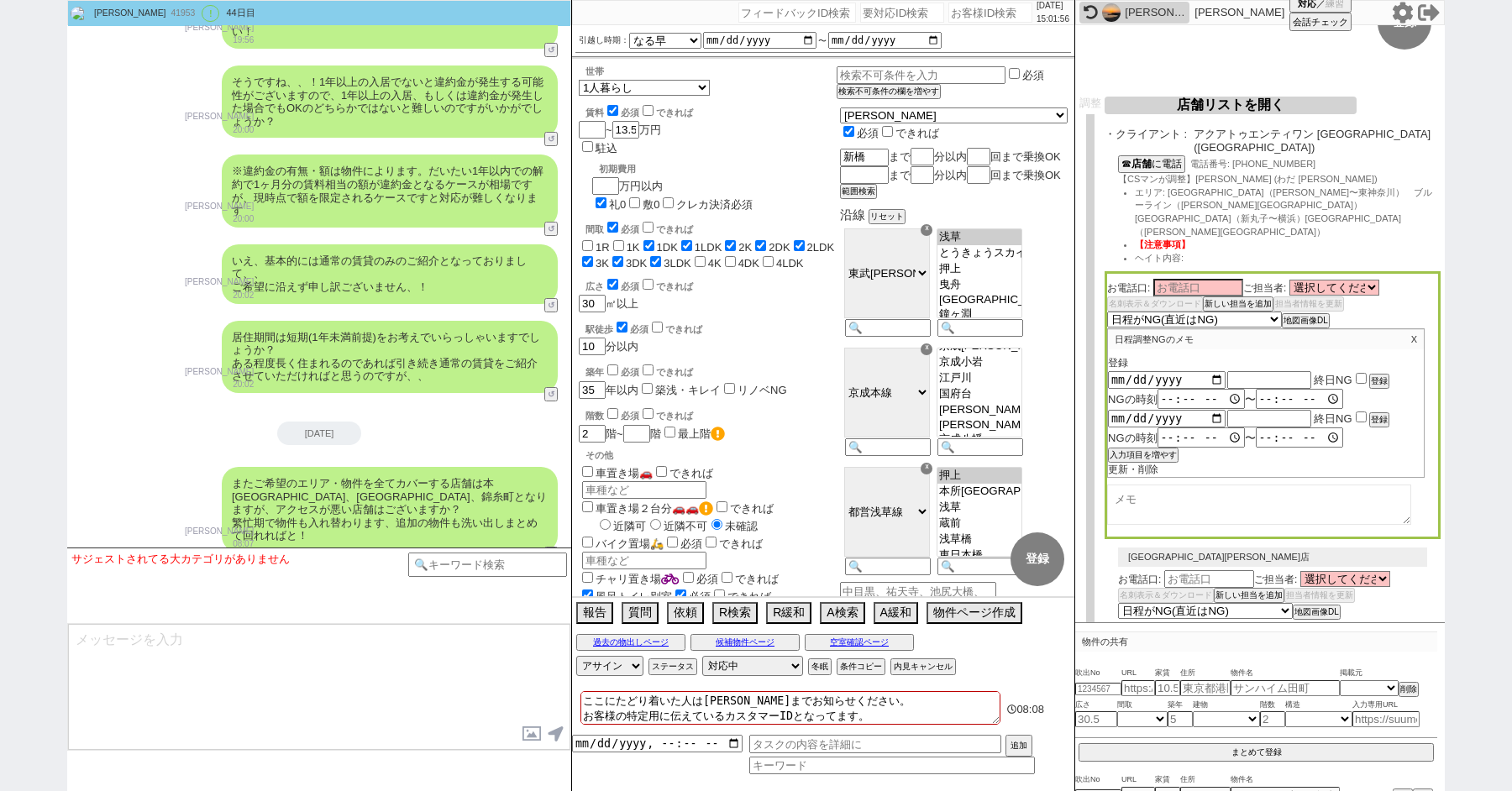
scroll to position [232, 0]
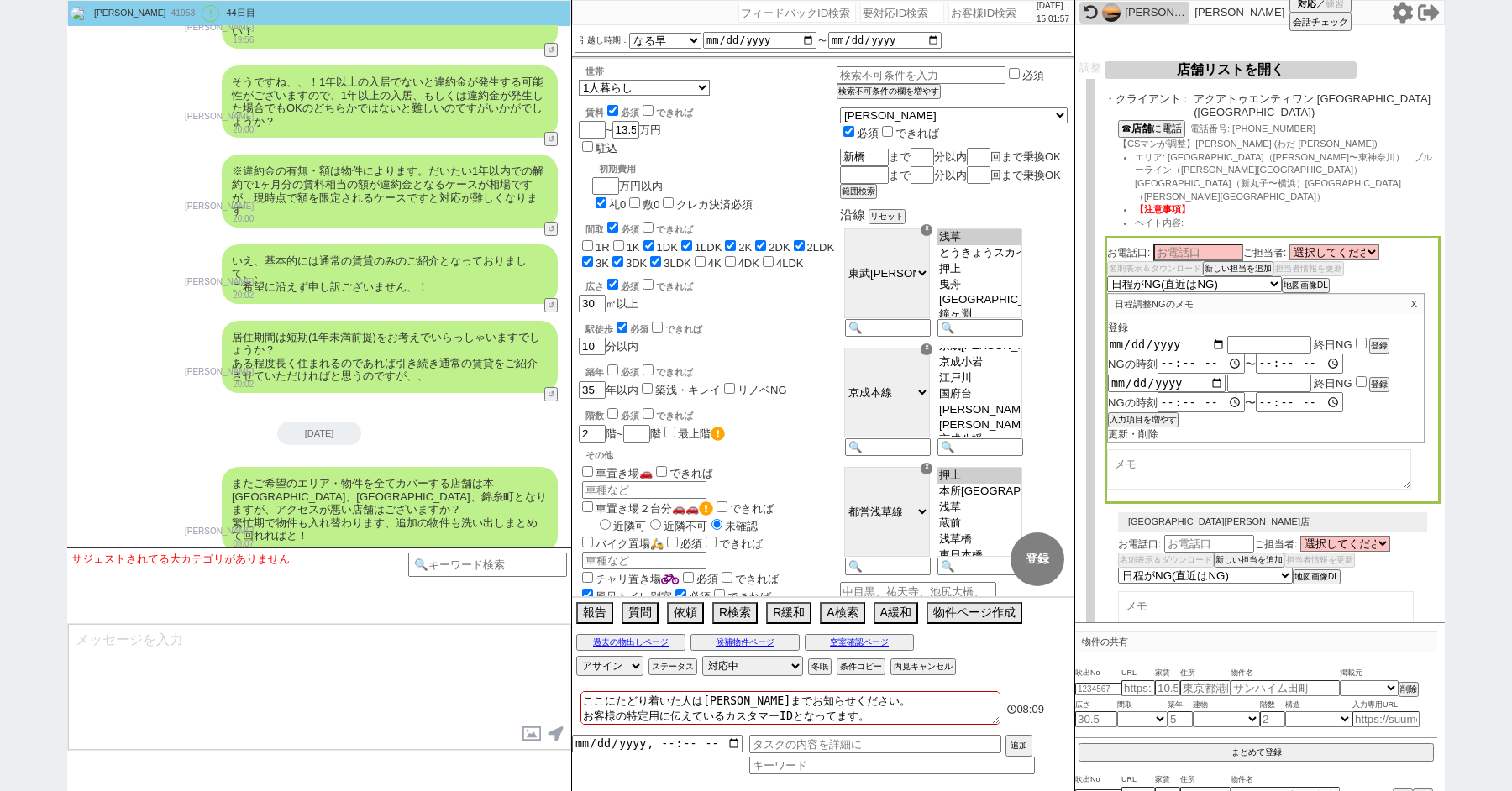
click at [1213, 337] on input "date" at bounding box center [1166, 343] width 118 height 14
click at [1214, 376] on input "date" at bounding box center [1166, 382] width 118 height 14
click at [1162, 413] on button "入力項目を増やす" at bounding box center [1141, 419] width 67 height 12
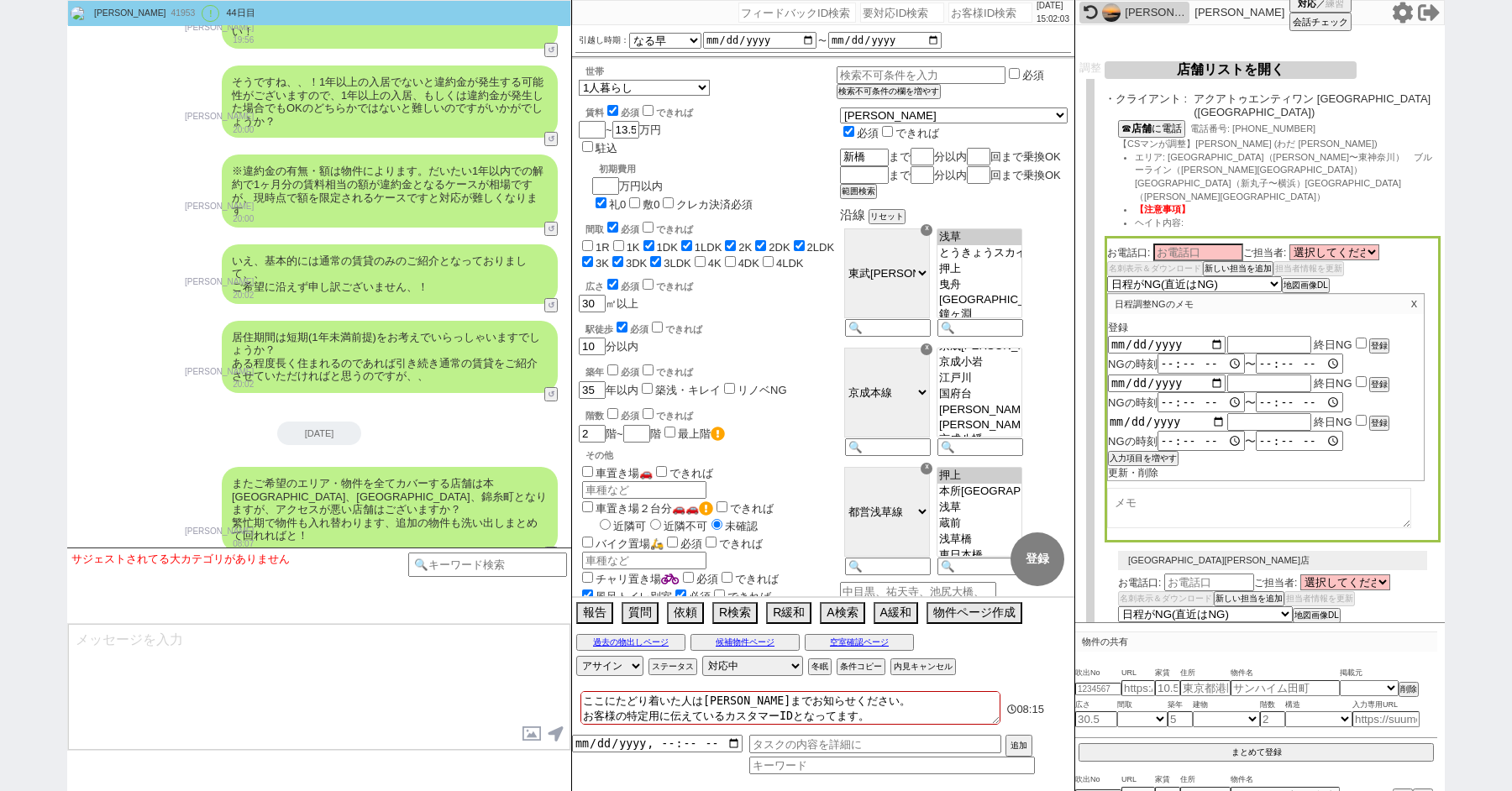
click at [1212, 414] on input "date" at bounding box center [1166, 421] width 118 height 14
click at [1155, 452] on button "入力項目を増やす" at bounding box center [1141, 458] width 67 height 12
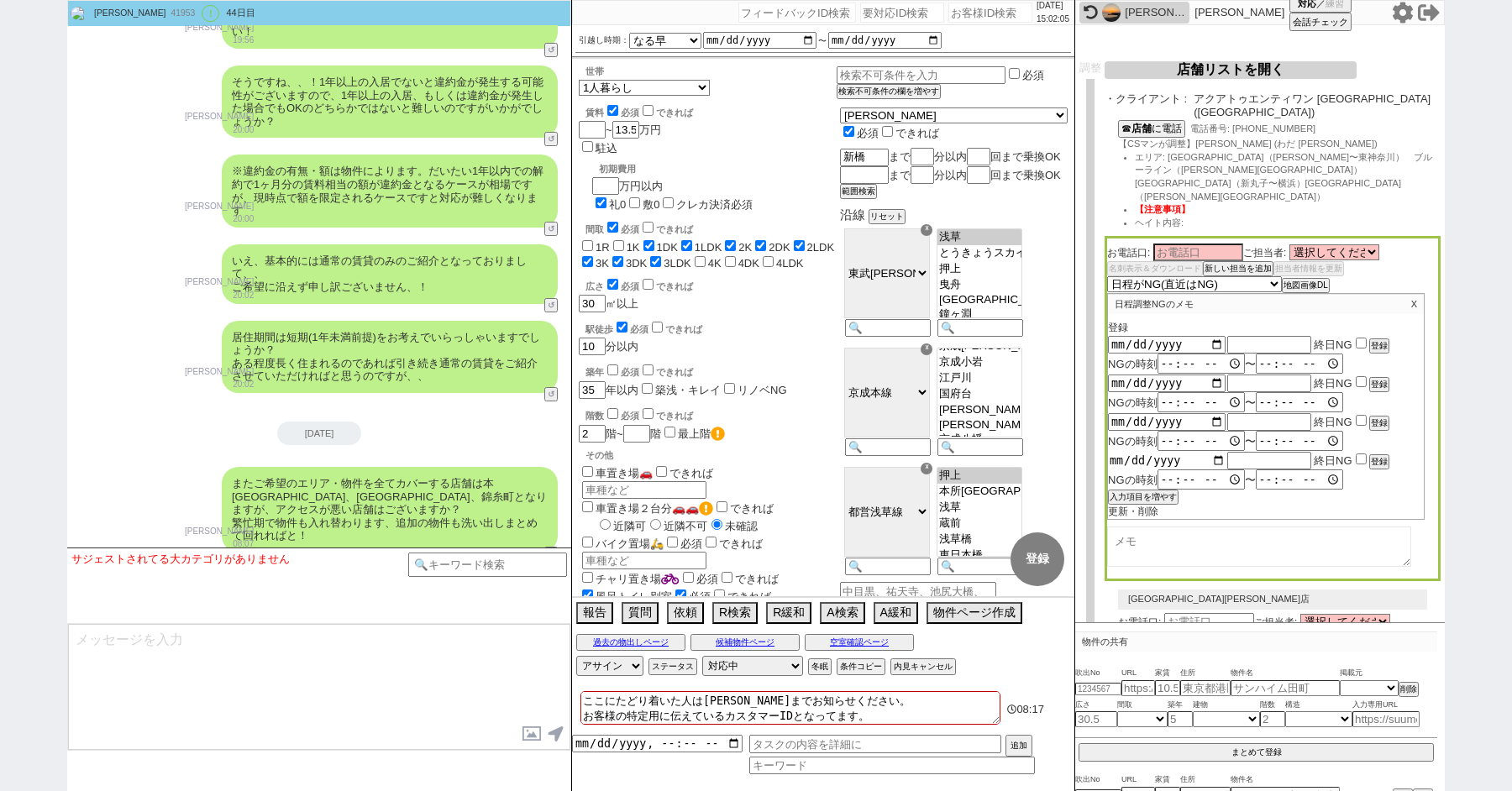
click at [1218, 453] on input "date" at bounding box center [1166, 459] width 118 height 14
click at [1142, 492] on button "入力項目を増やす" at bounding box center [1141, 497] width 67 height 12
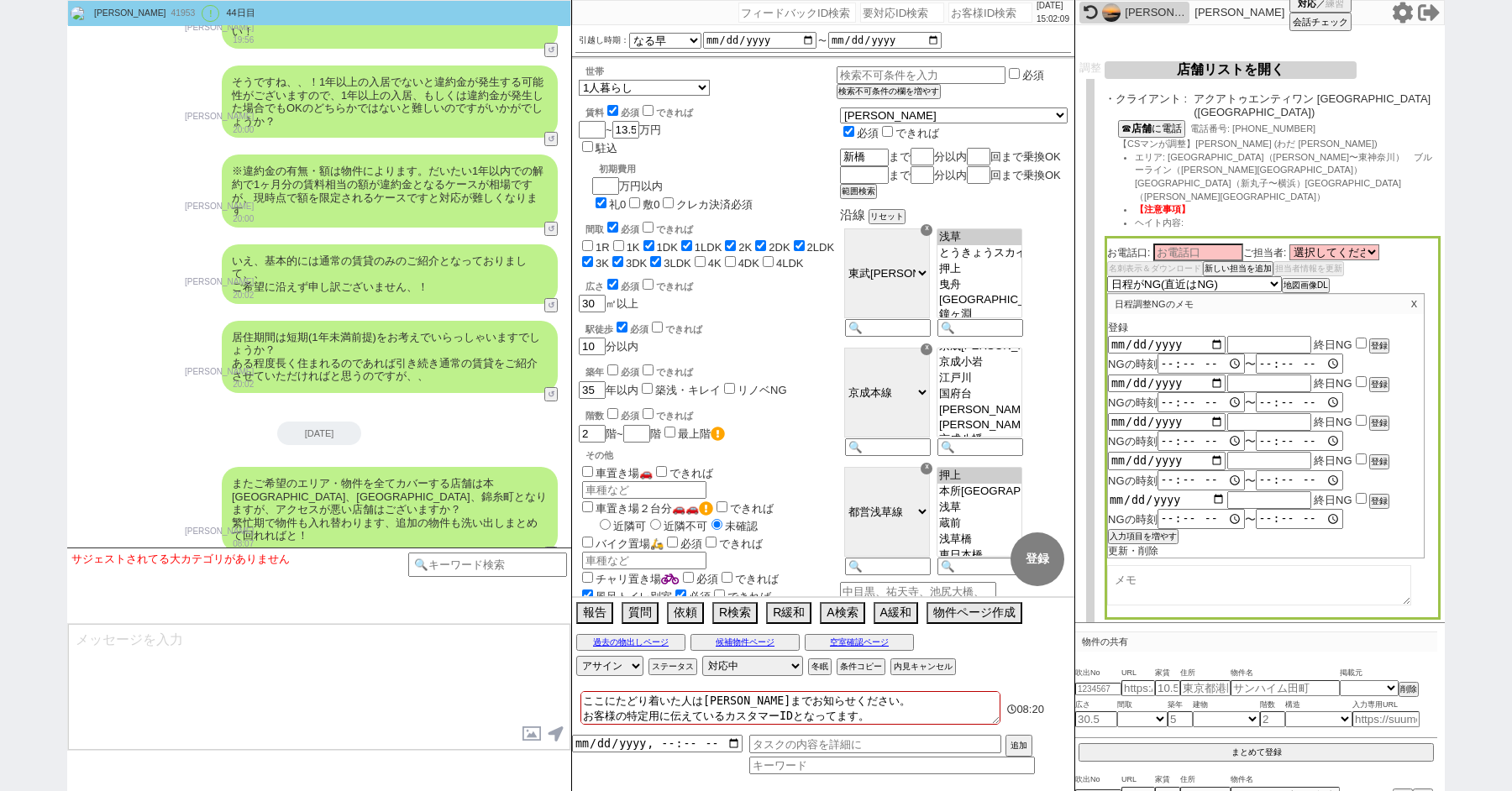
click at [1214, 492] on input "date" at bounding box center [1166, 498] width 118 height 14
click at [1277, 337] on input "text" at bounding box center [1269, 343] width 84 height 14
paste input "夏季休業"
click at [1240, 493] on input "text" at bounding box center [1269, 499] width 84 height 14
paste input "夏季休業"
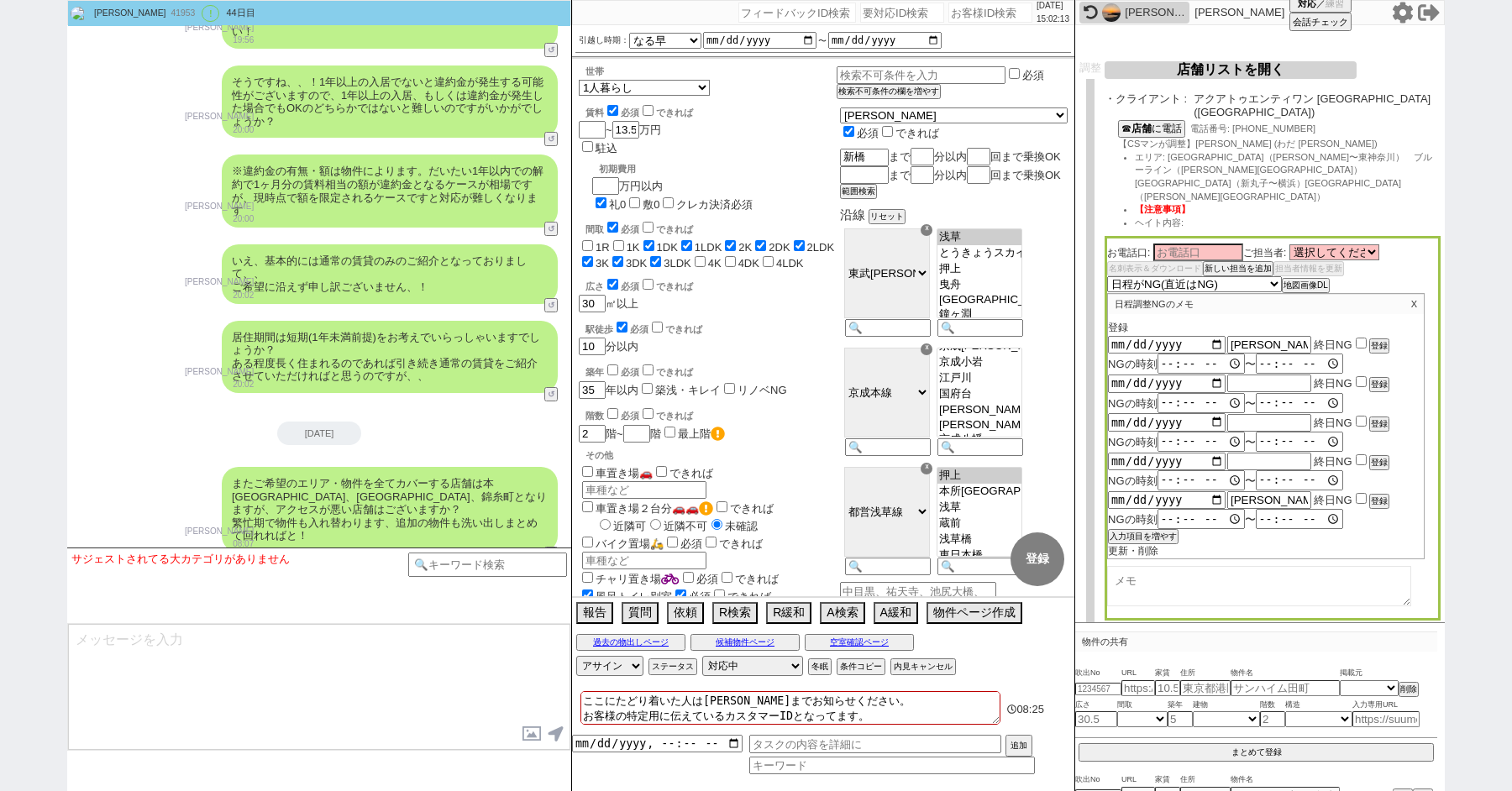
click at [1360, 337] on input "checkbox" at bounding box center [1361, 343] width 11 height 11
click at [1360, 376] on input "checkbox" at bounding box center [1361, 381] width 11 height 11
click at [1360, 415] on input "checkbox" at bounding box center [1361, 421] width 11 height 11
click at [1360, 454] on input "checkbox" at bounding box center [1361, 459] width 11 height 11
click at [1360, 493] on input "checkbox" at bounding box center [1361, 498] width 11 height 11
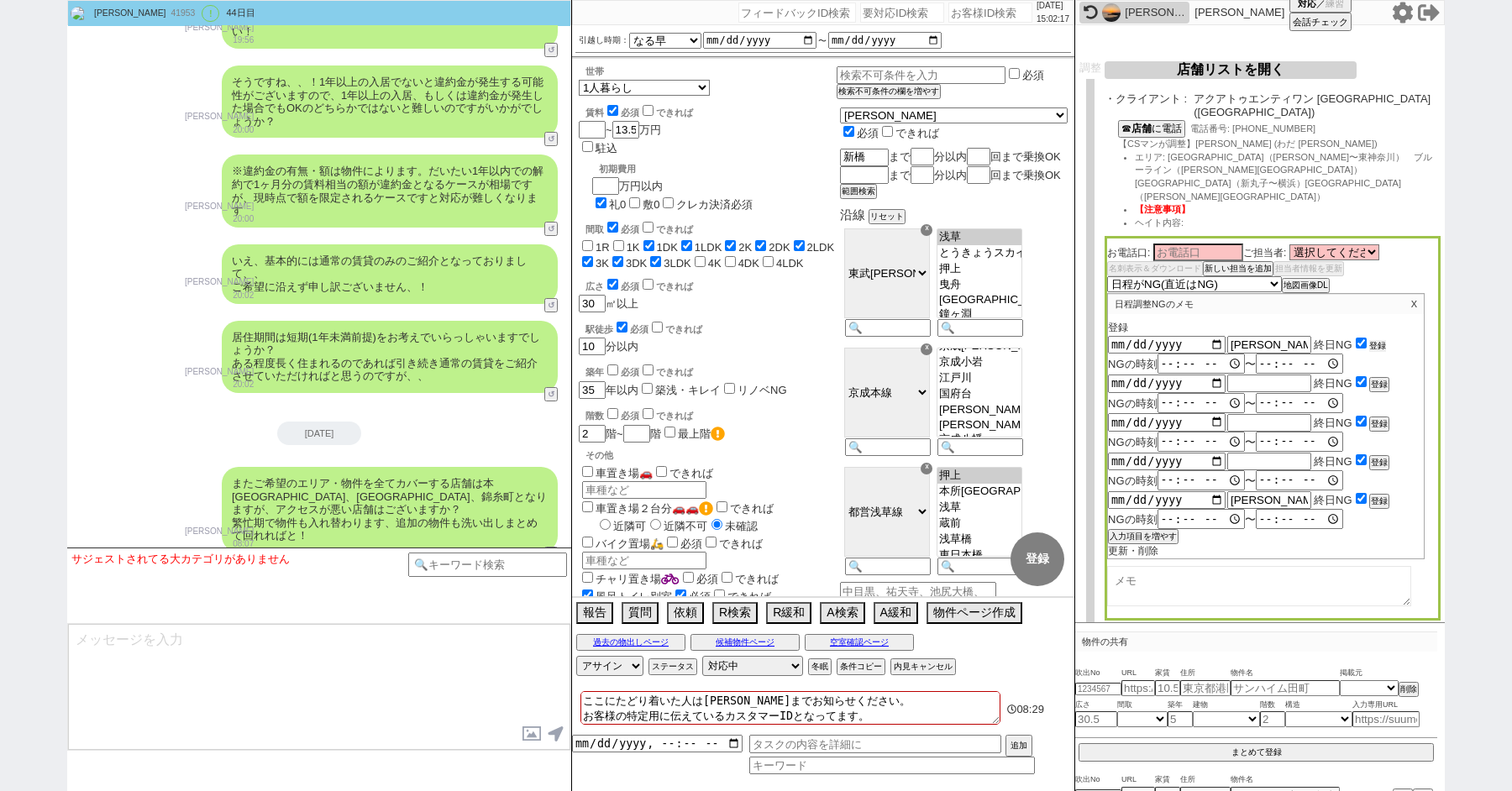
click at [1379, 340] on button "登録" at bounding box center [1377, 345] width 17 height 12
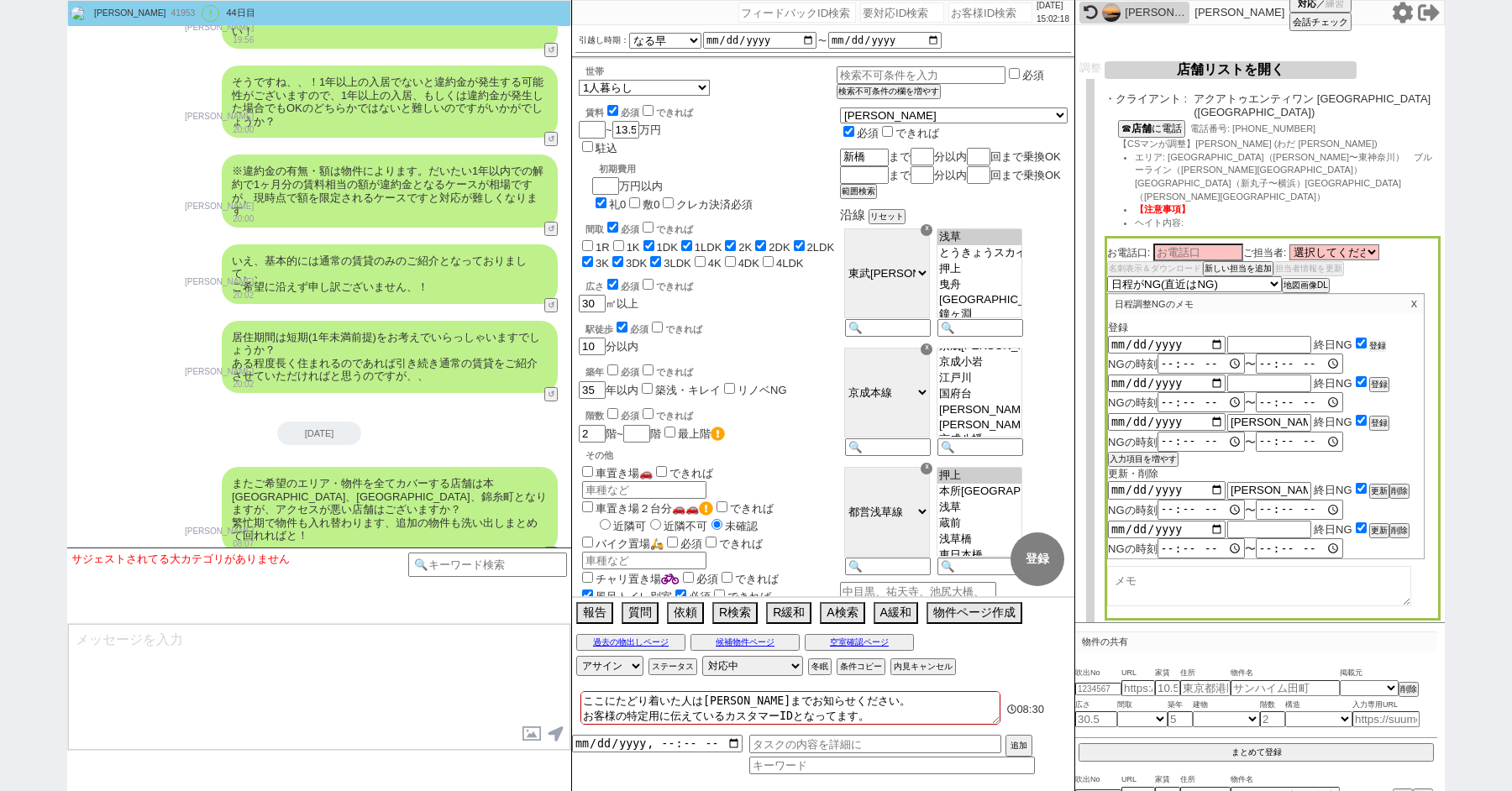
click at [1379, 340] on button "登録" at bounding box center [1377, 345] width 17 height 12
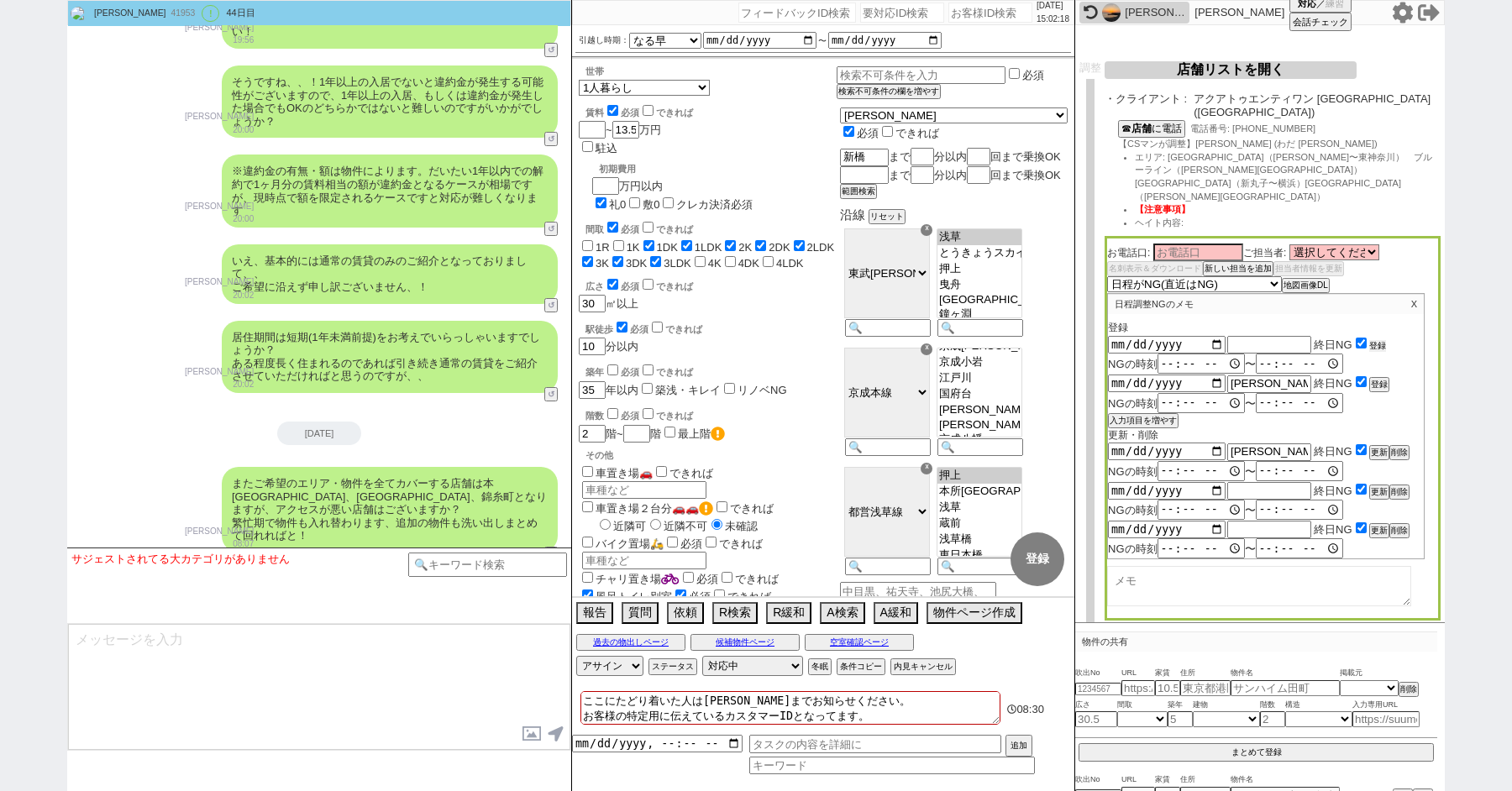
click at [1379, 340] on button "登録" at bounding box center [1377, 345] width 17 height 12
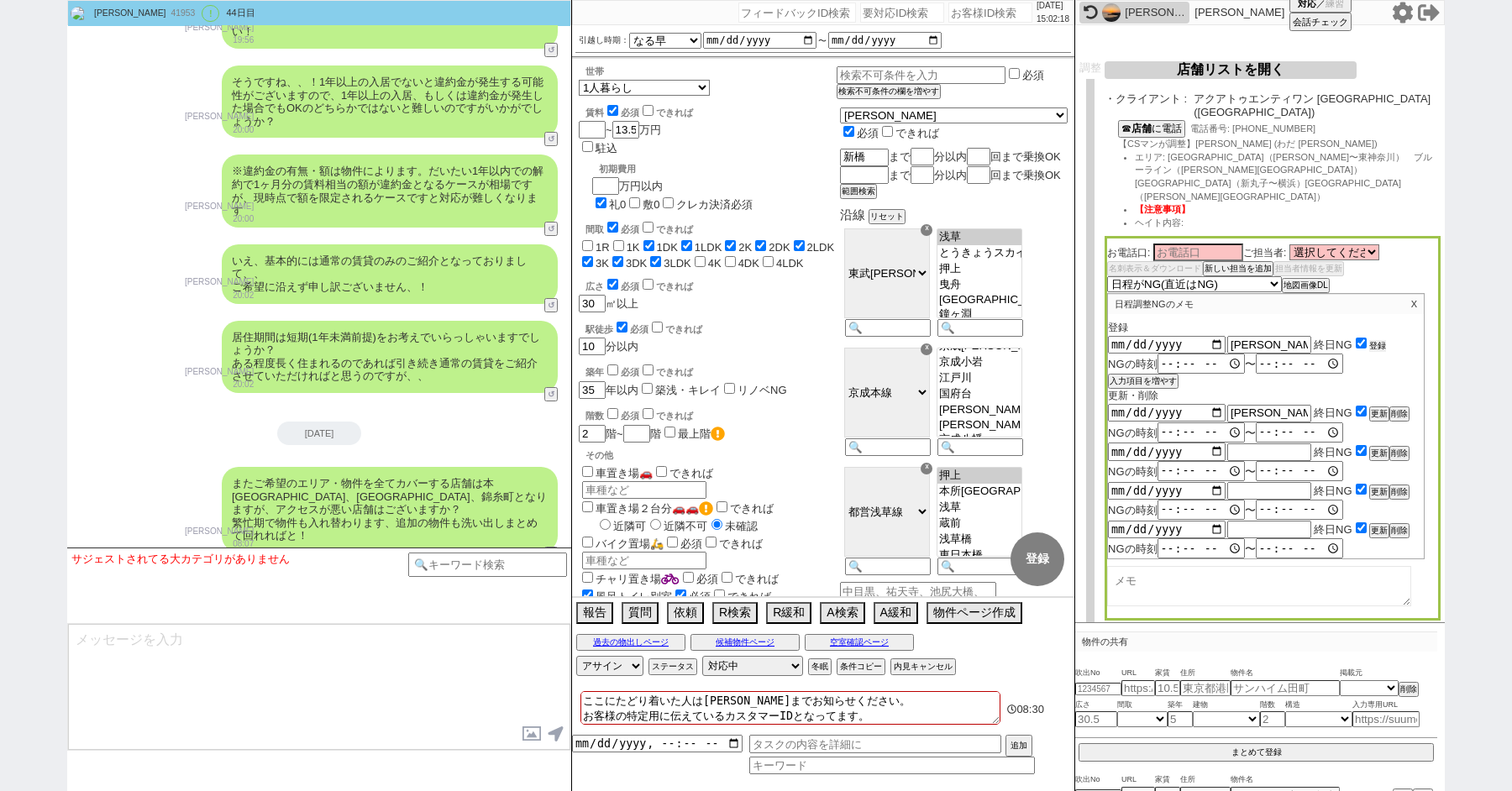
click at [1379, 340] on button "登録" at bounding box center [1377, 345] width 17 height 12
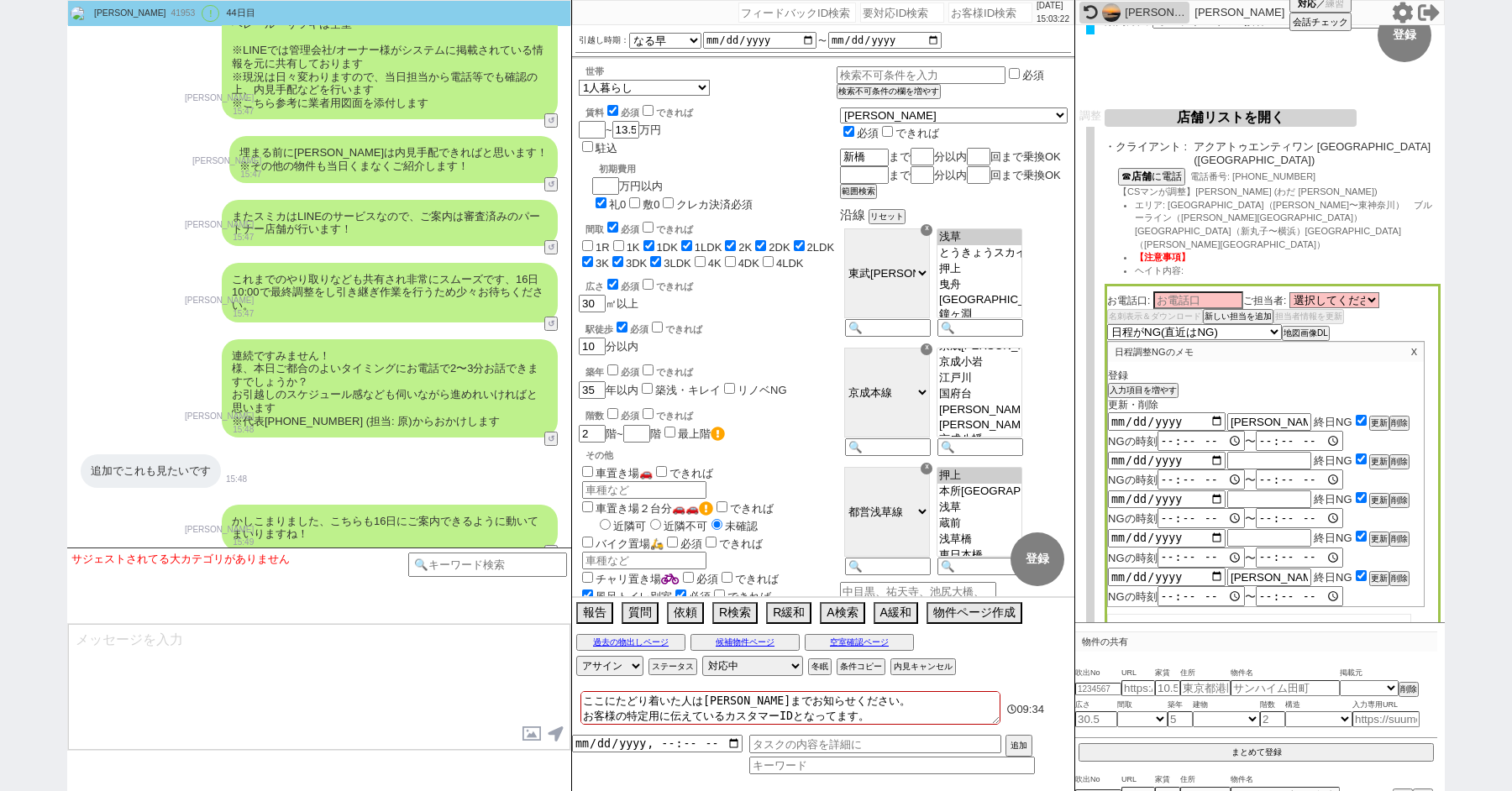
scroll to position [166, 0]
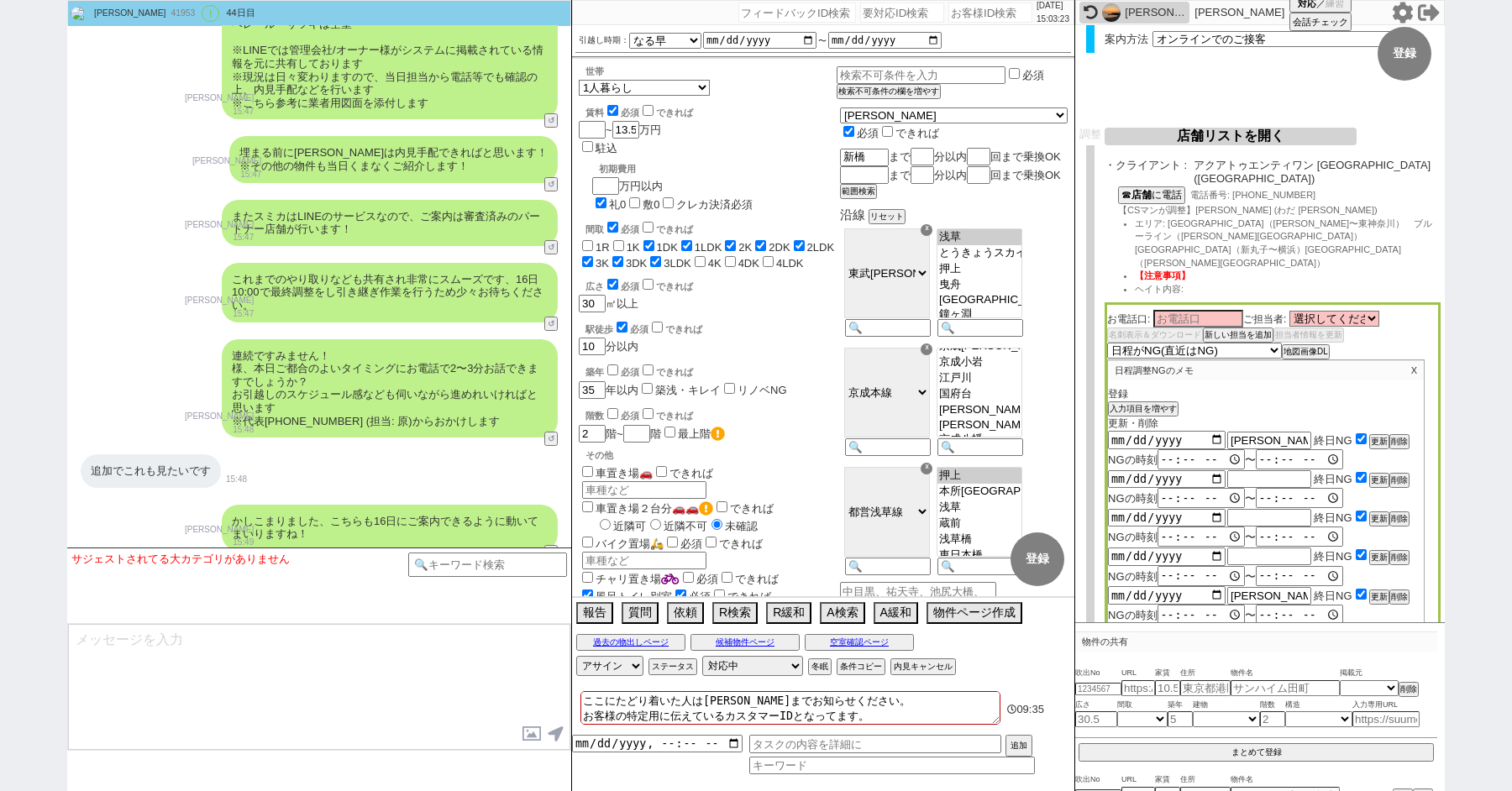
click at [1201, 137] on button "店舗リストを開く" at bounding box center [1229, 136] width 252 height 17
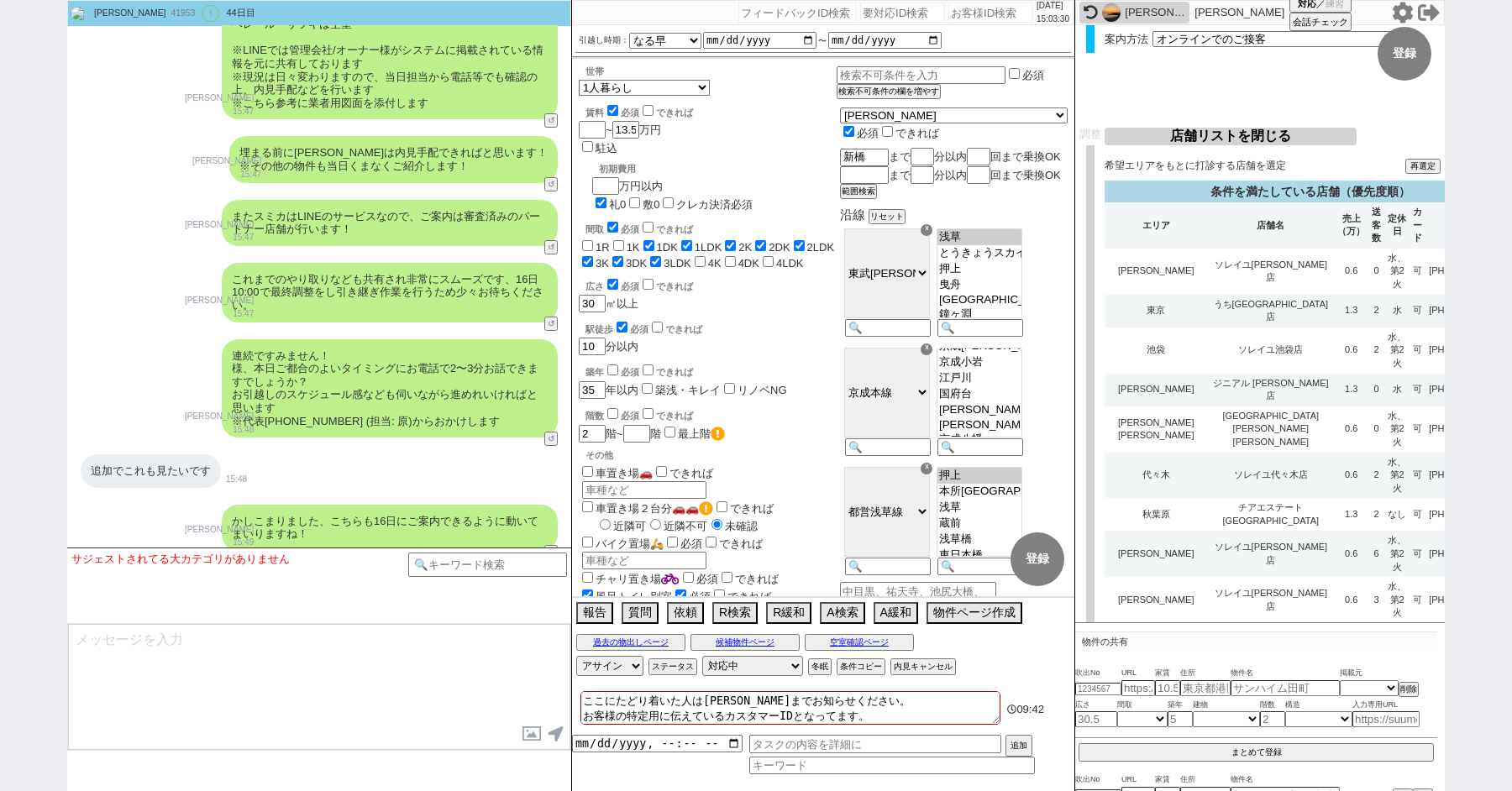
scroll to position [7173, 0]
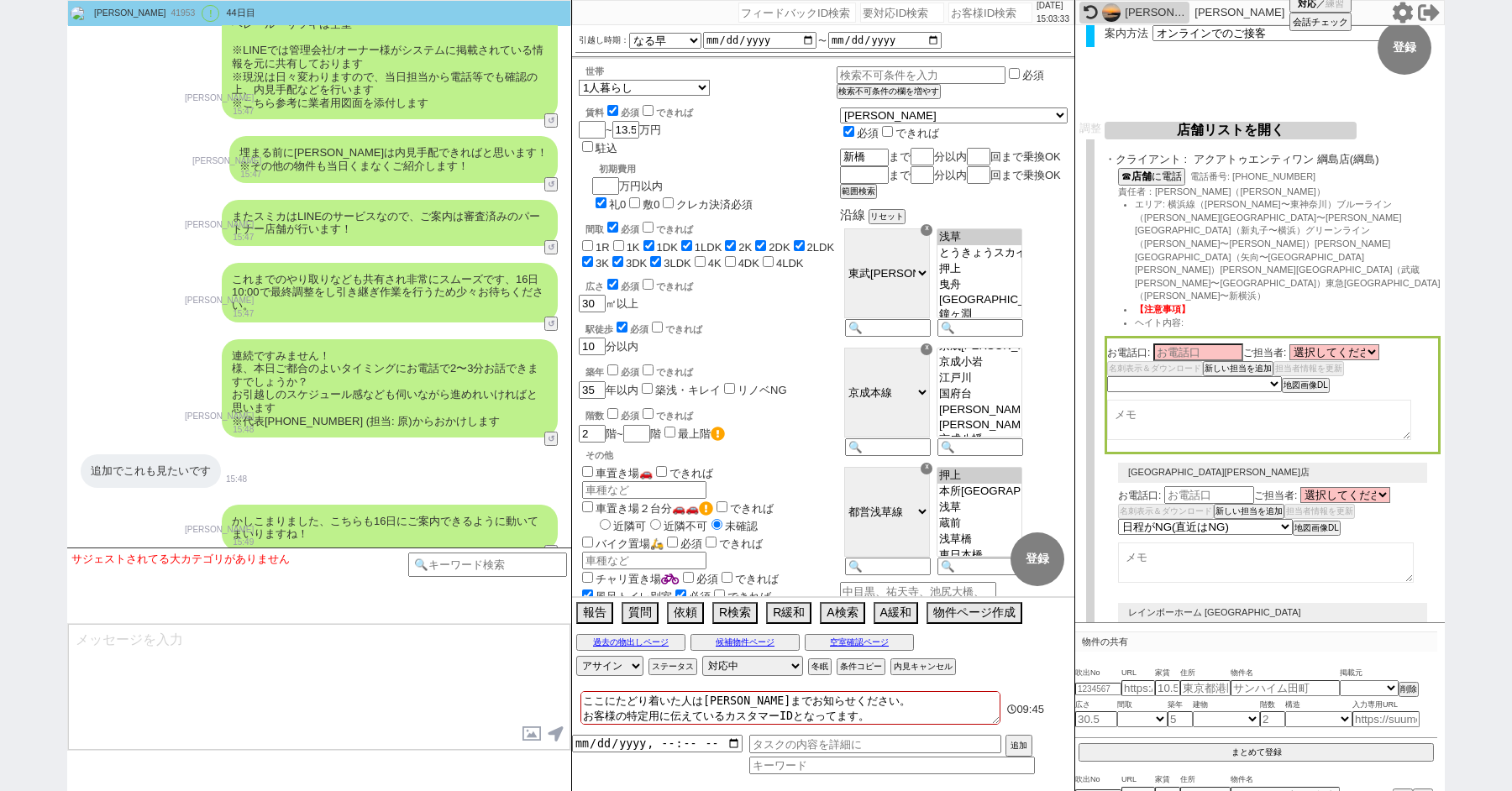
scroll to position [0, 0]
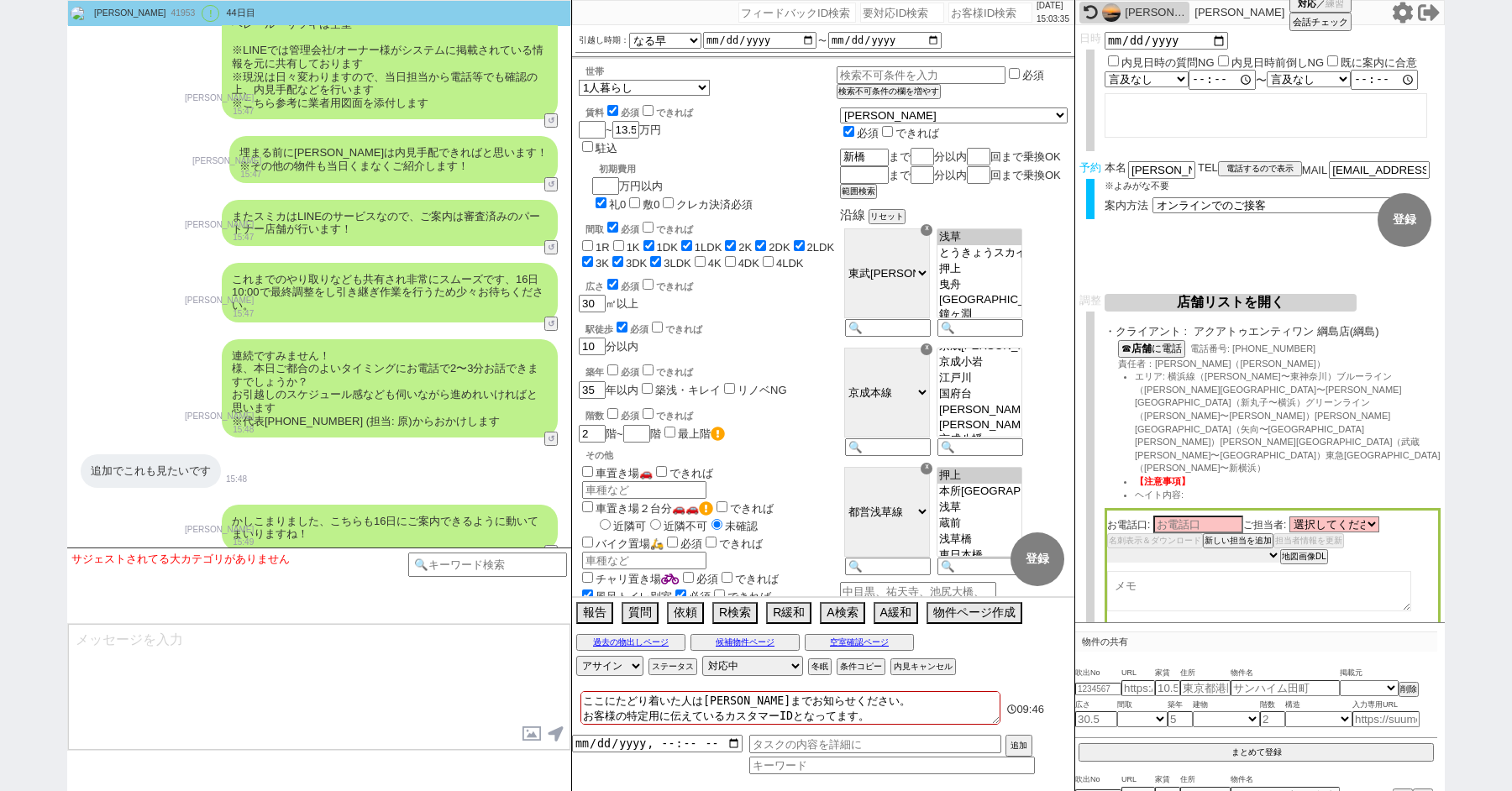
click at [1143, 548] on select "未定 希望で最短でOK 最短以外でOK 日程がNG(直近で別日提案可) 日程がNG(直近はNG) お客様ごとNG 折返し待ち 店舗が定休/終業後で連絡取れず" at bounding box center [1193, 554] width 173 height 14
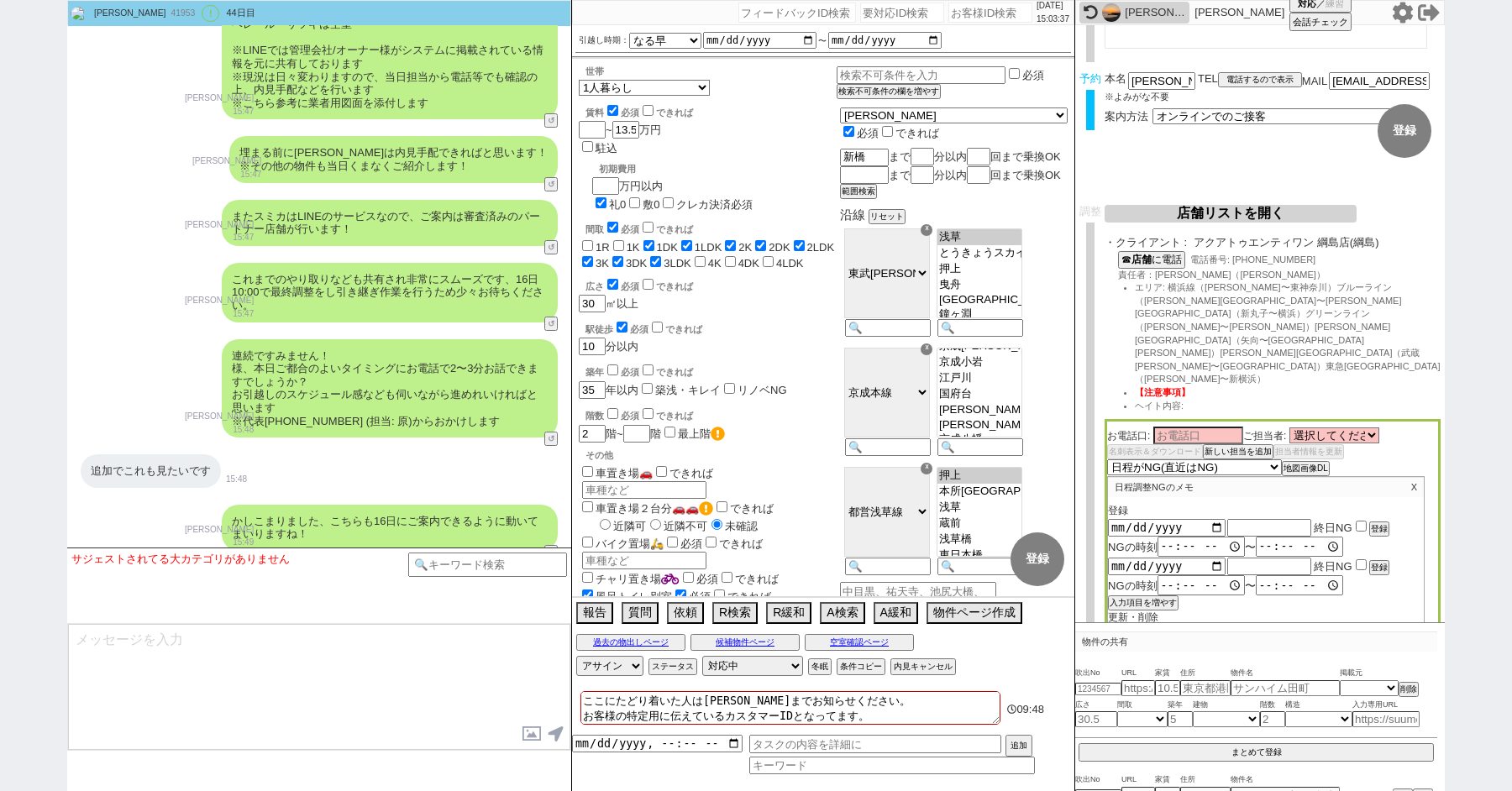
scroll to position [207, 0]
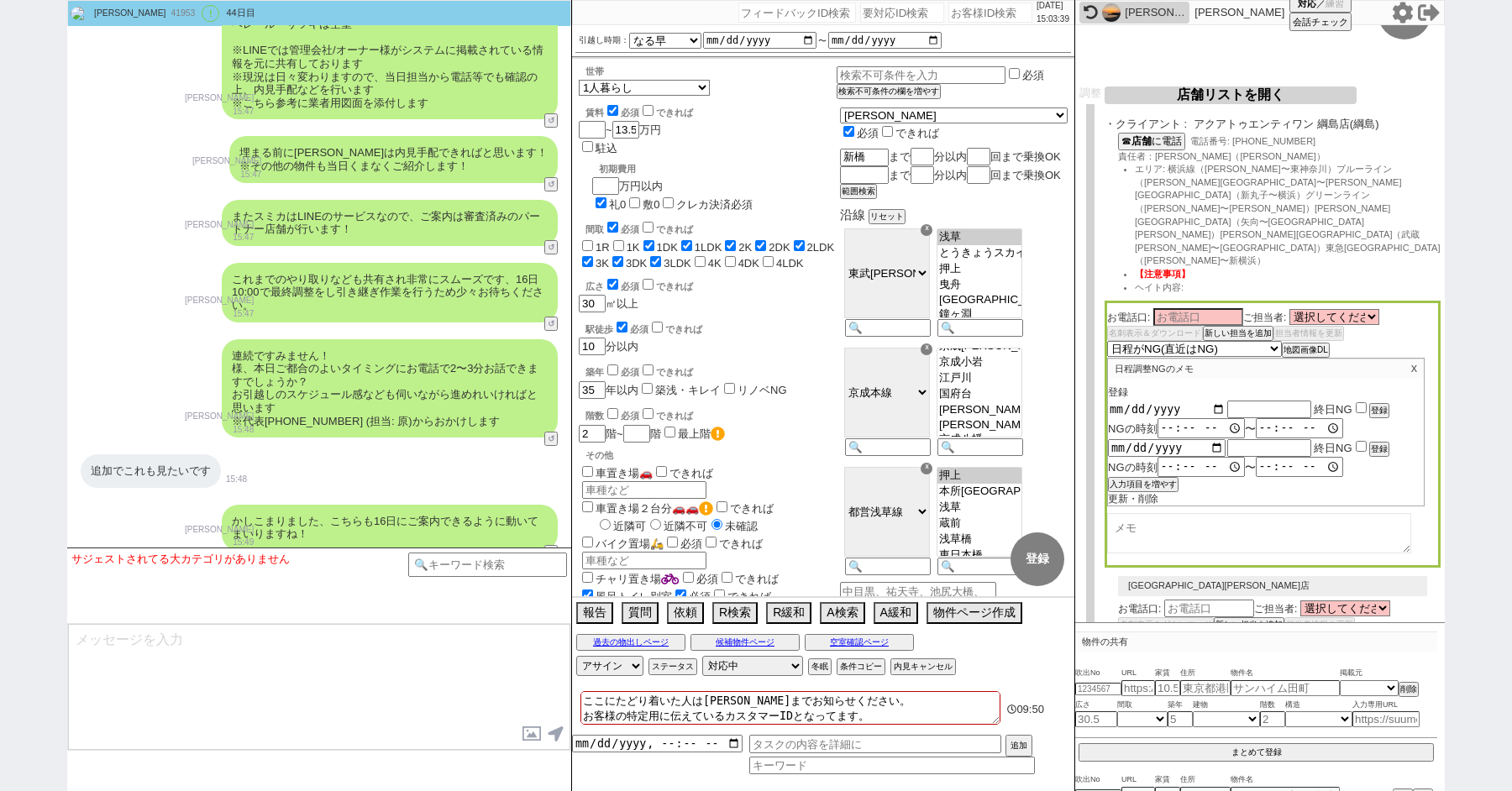
click at [1215, 402] on input "date" at bounding box center [1166, 409] width 118 height 14
click at [1212, 440] on input "date" at bounding box center [1166, 447] width 118 height 14
click at [1147, 478] on button "入力項目を増やす" at bounding box center [1141, 483] width 67 height 12
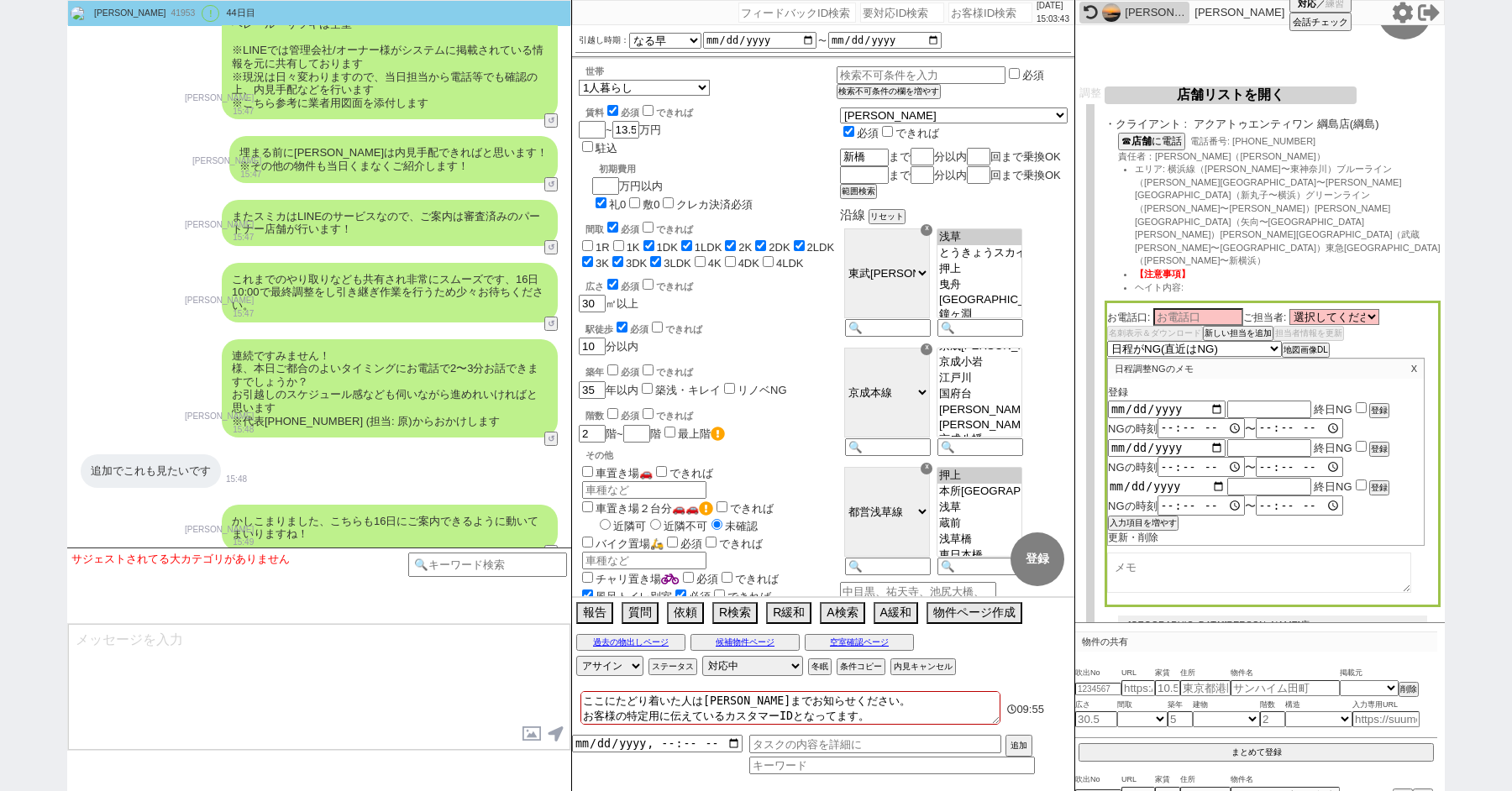
click at [1213, 479] on input "date" at bounding box center [1166, 485] width 118 height 14
click at [1157, 517] on button "入力項目を増やす" at bounding box center [1141, 522] width 67 height 12
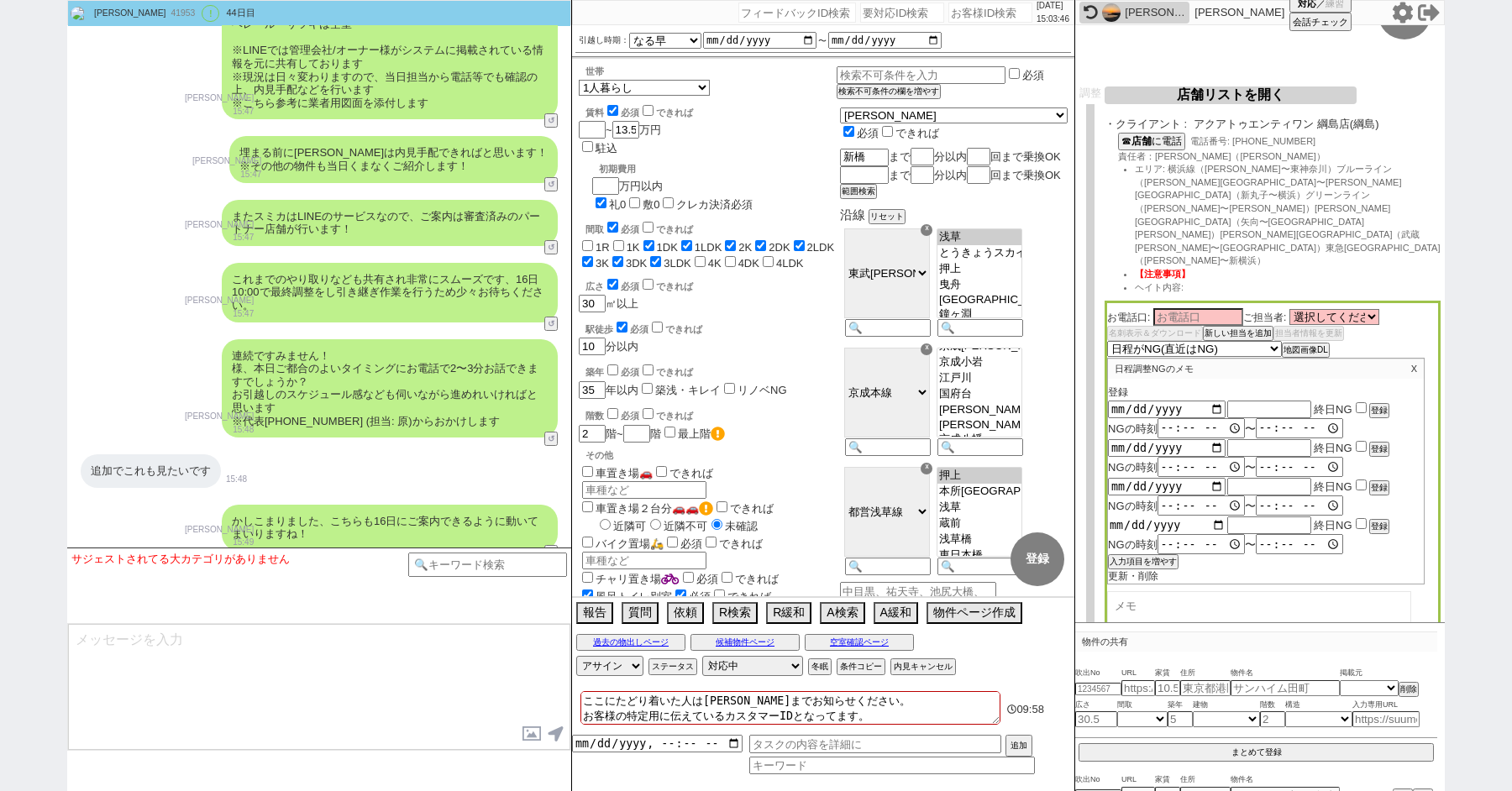
click at [1213, 518] on input "date" at bounding box center [1166, 524] width 118 height 14
click at [1151, 555] on button "入力項目を増やす" at bounding box center [1141, 561] width 67 height 12
click at [1213, 556] on input "date" at bounding box center [1166, 563] width 118 height 14
click at [1254, 402] on input "text" at bounding box center [1269, 409] width 84 height 14
paste input "夏季休業"
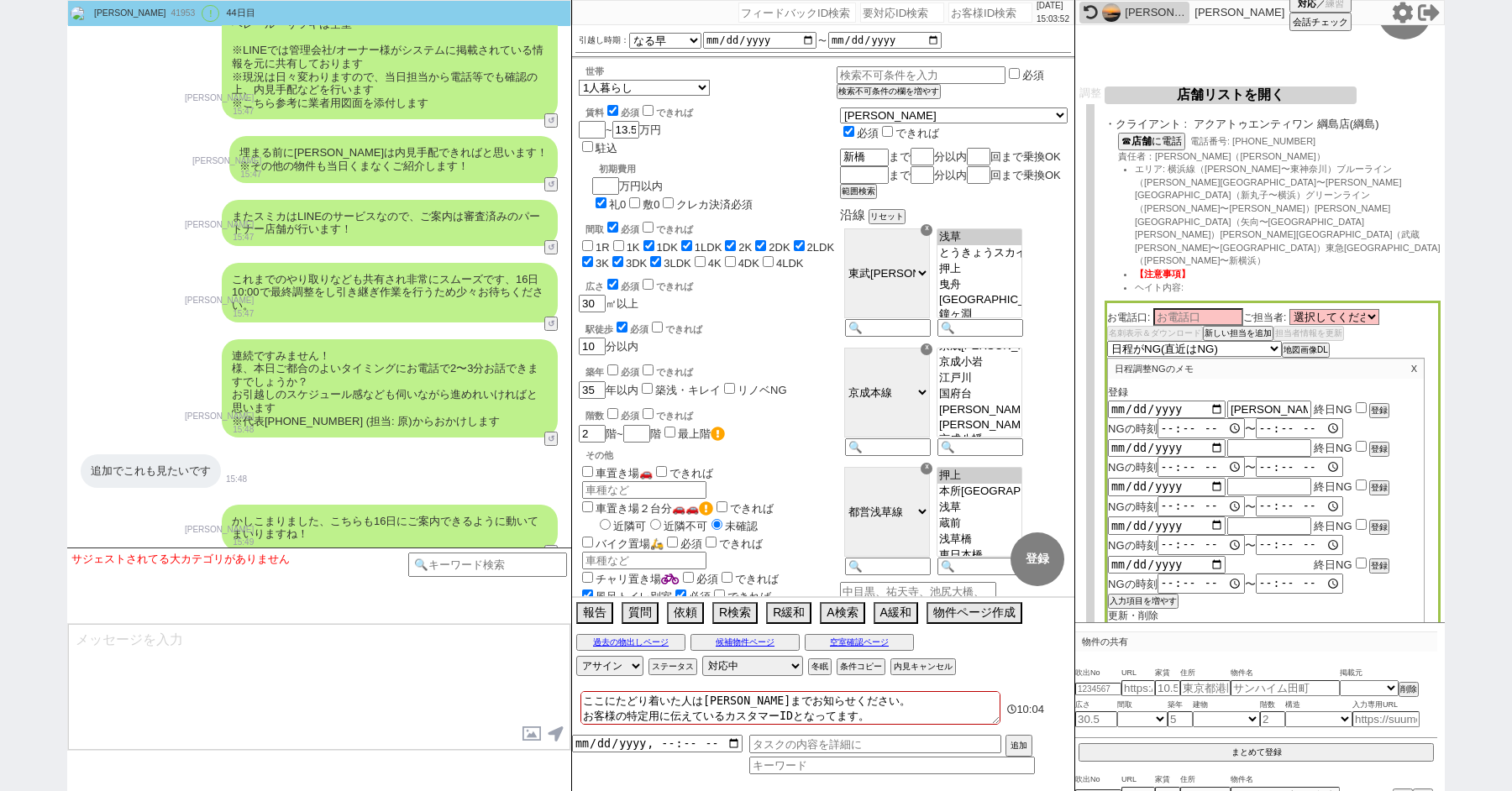
click at [1265, 557] on input "text" at bounding box center [1269, 564] width 84 height 14
paste input "夏季休業"
click at [1361, 402] on input "checkbox" at bounding box center [1361, 408] width 11 height 11
click at [1361, 440] on input "checkbox" at bounding box center [1361, 446] width 11 height 11
click at [1360, 479] on input "checkbox" at bounding box center [1361, 484] width 11 height 11
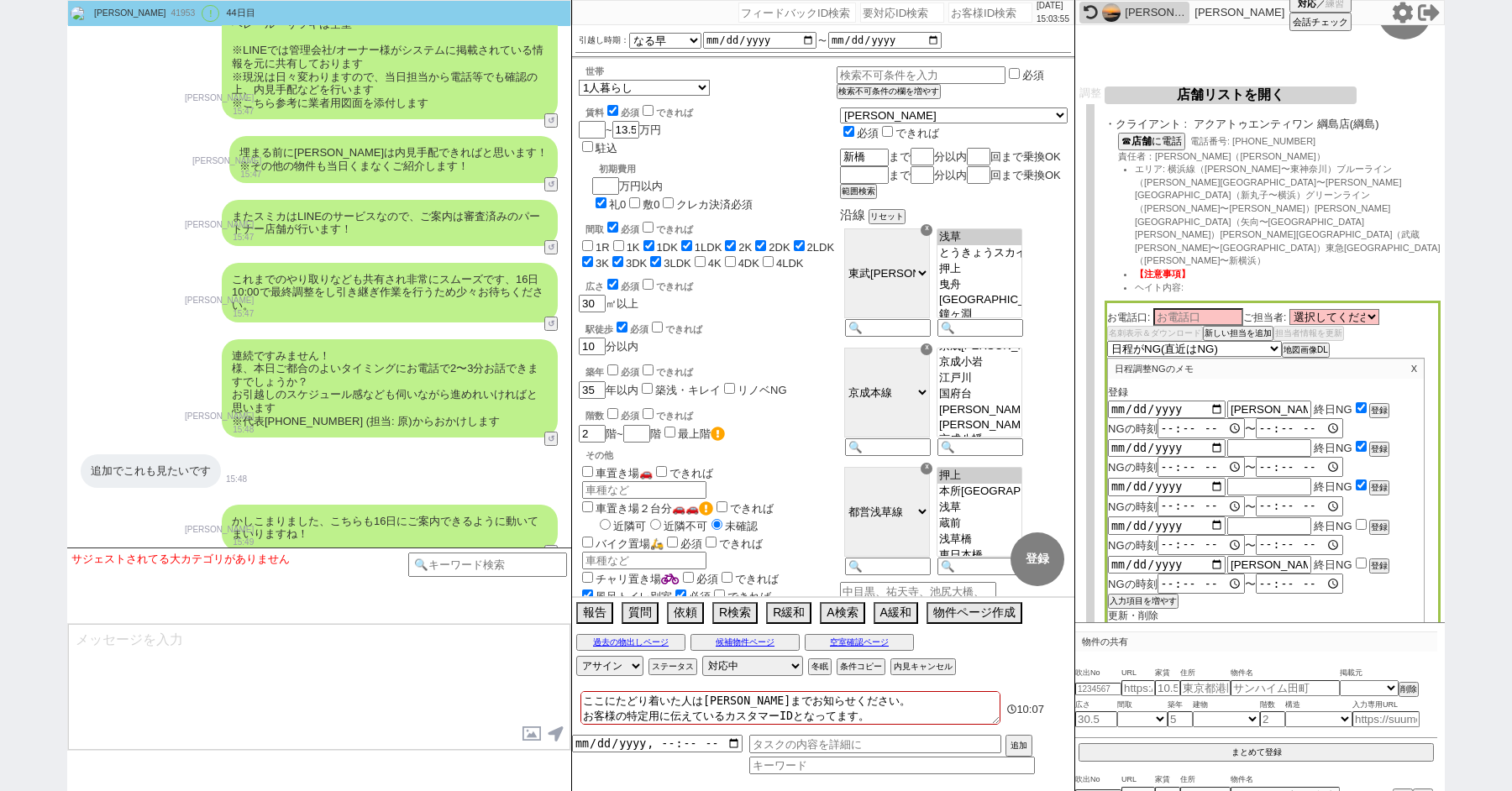
click at [1360, 518] on input "checkbox" at bounding box center [1361, 524] width 11 height 11
click at [1360, 557] on input "checkbox" at bounding box center [1361, 563] width 11 height 11
click at [1379, 404] on button "登録" at bounding box center [1377, 410] width 17 height 12
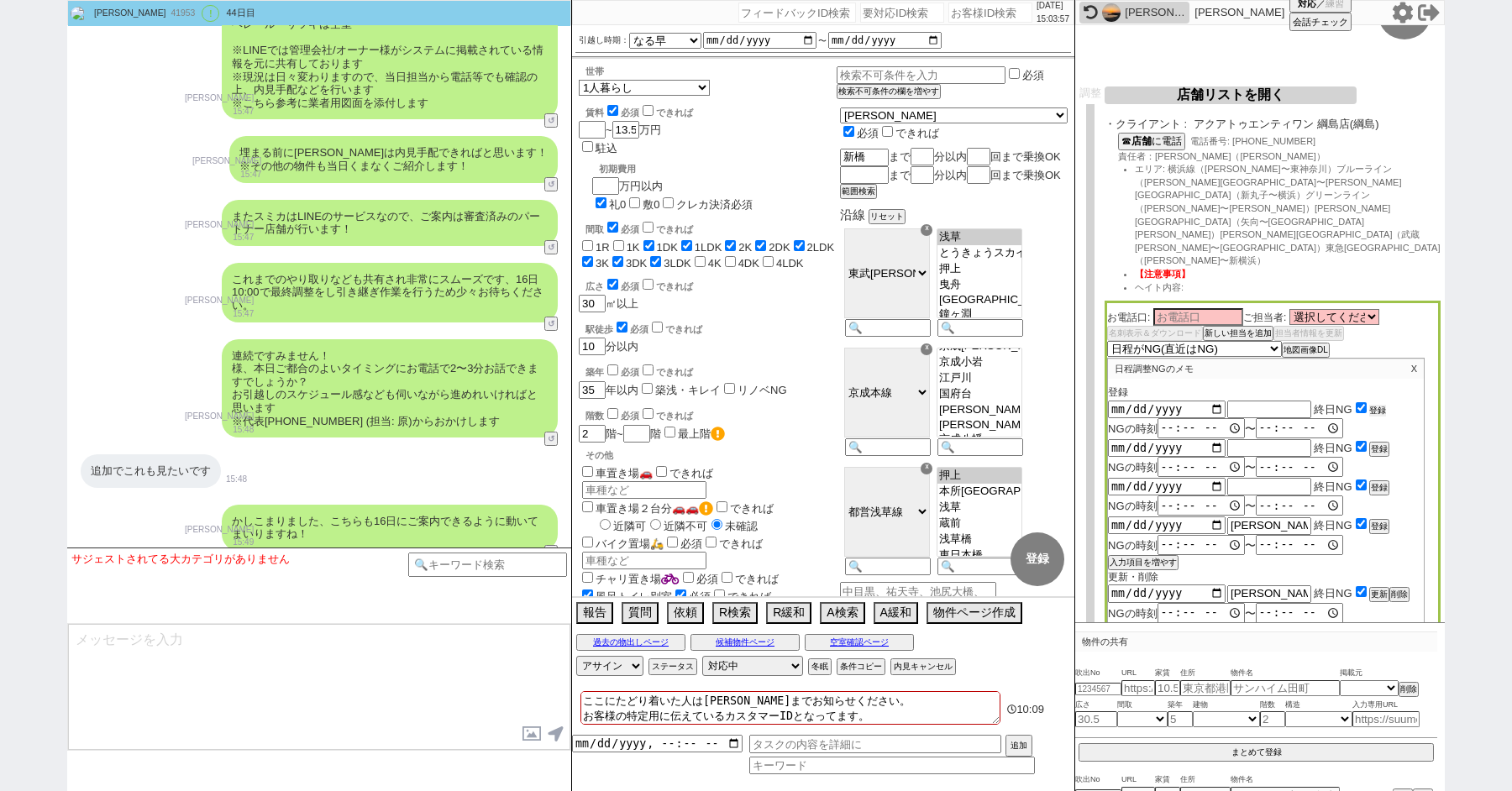
click at [1379, 404] on button "登録" at bounding box center [1377, 410] width 17 height 12
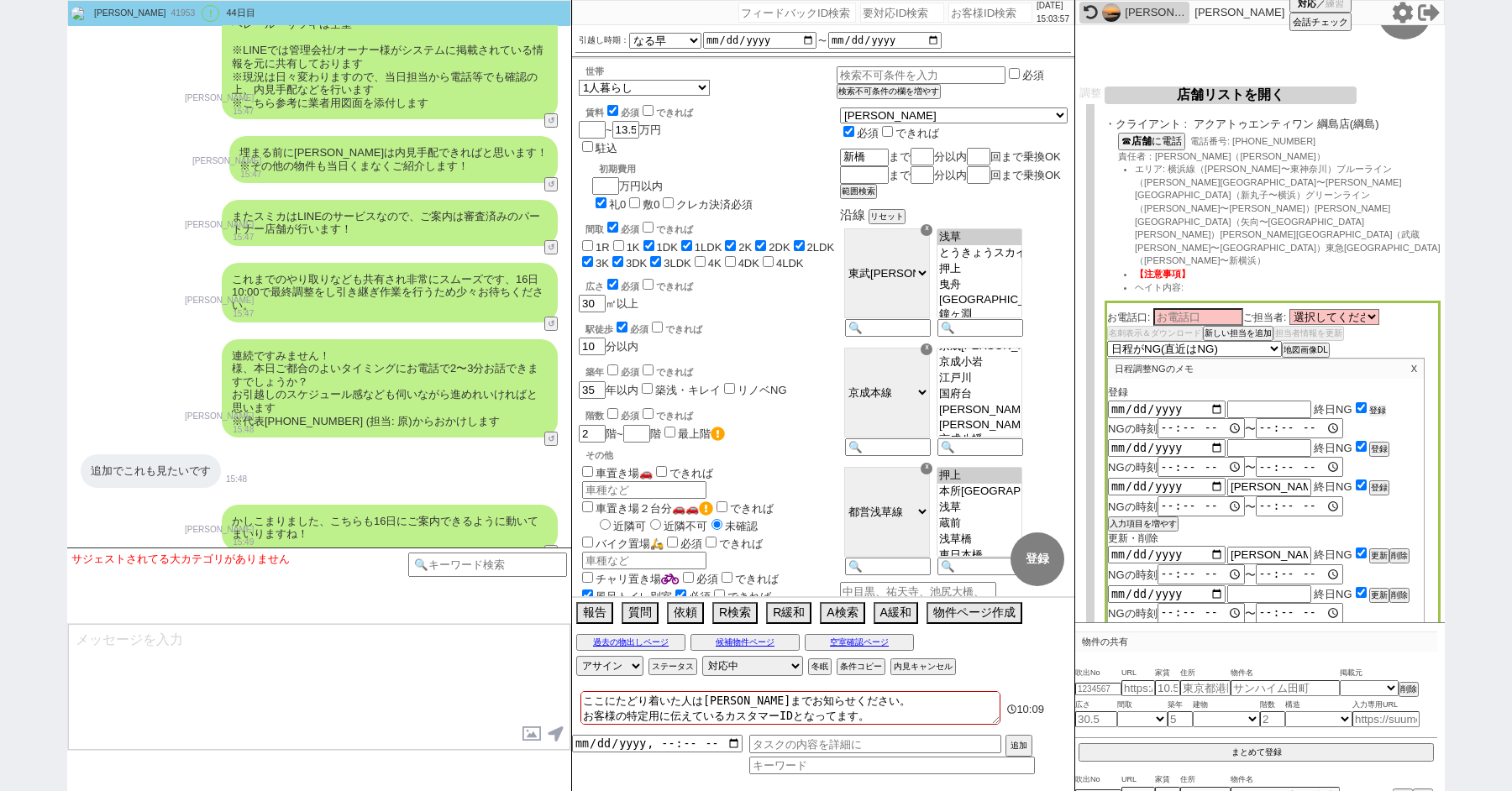
click at [1379, 404] on button "登録" at bounding box center [1377, 410] width 17 height 12
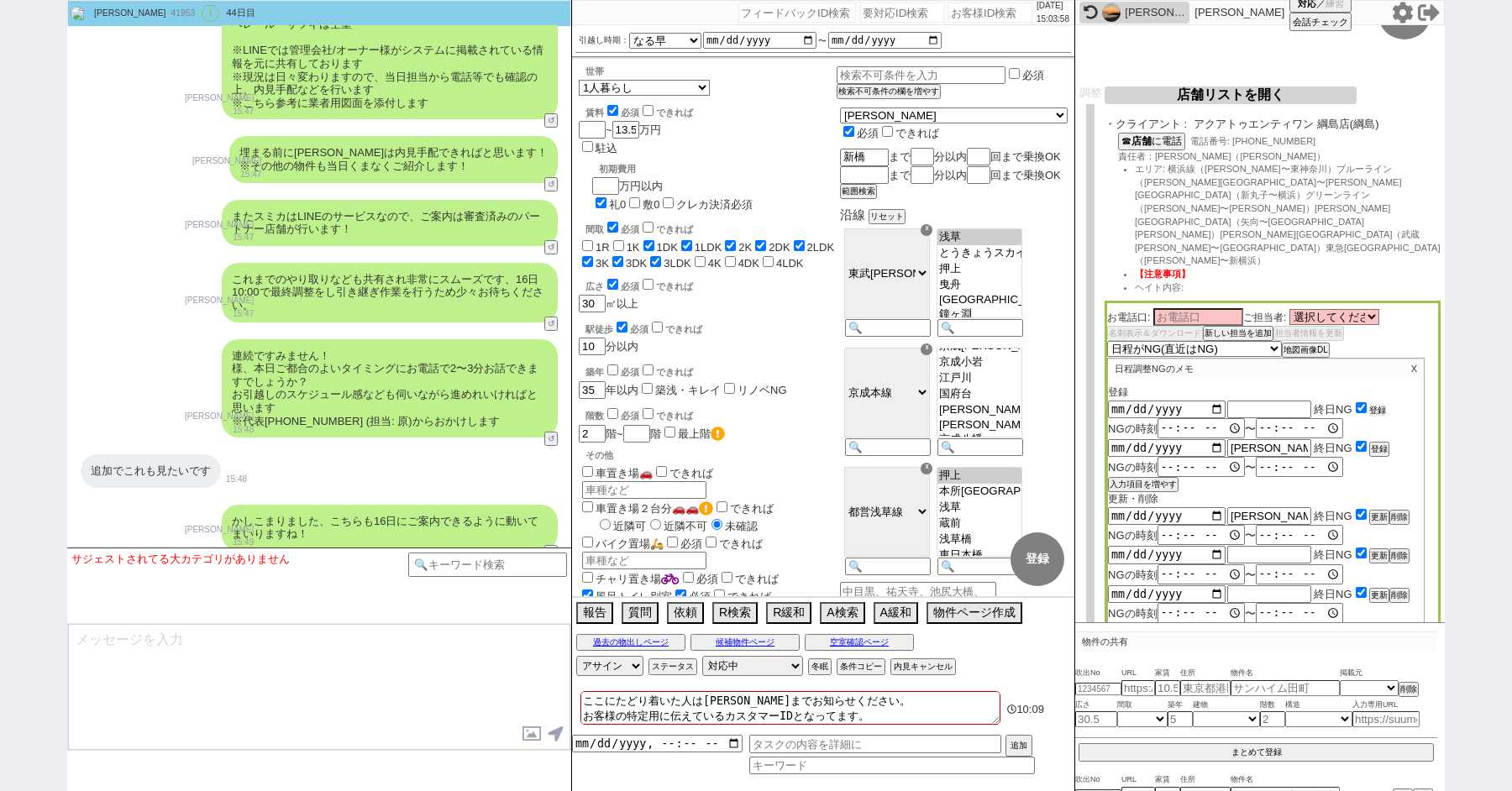
click at [1379, 404] on button "登録" at bounding box center [1377, 410] width 17 height 12
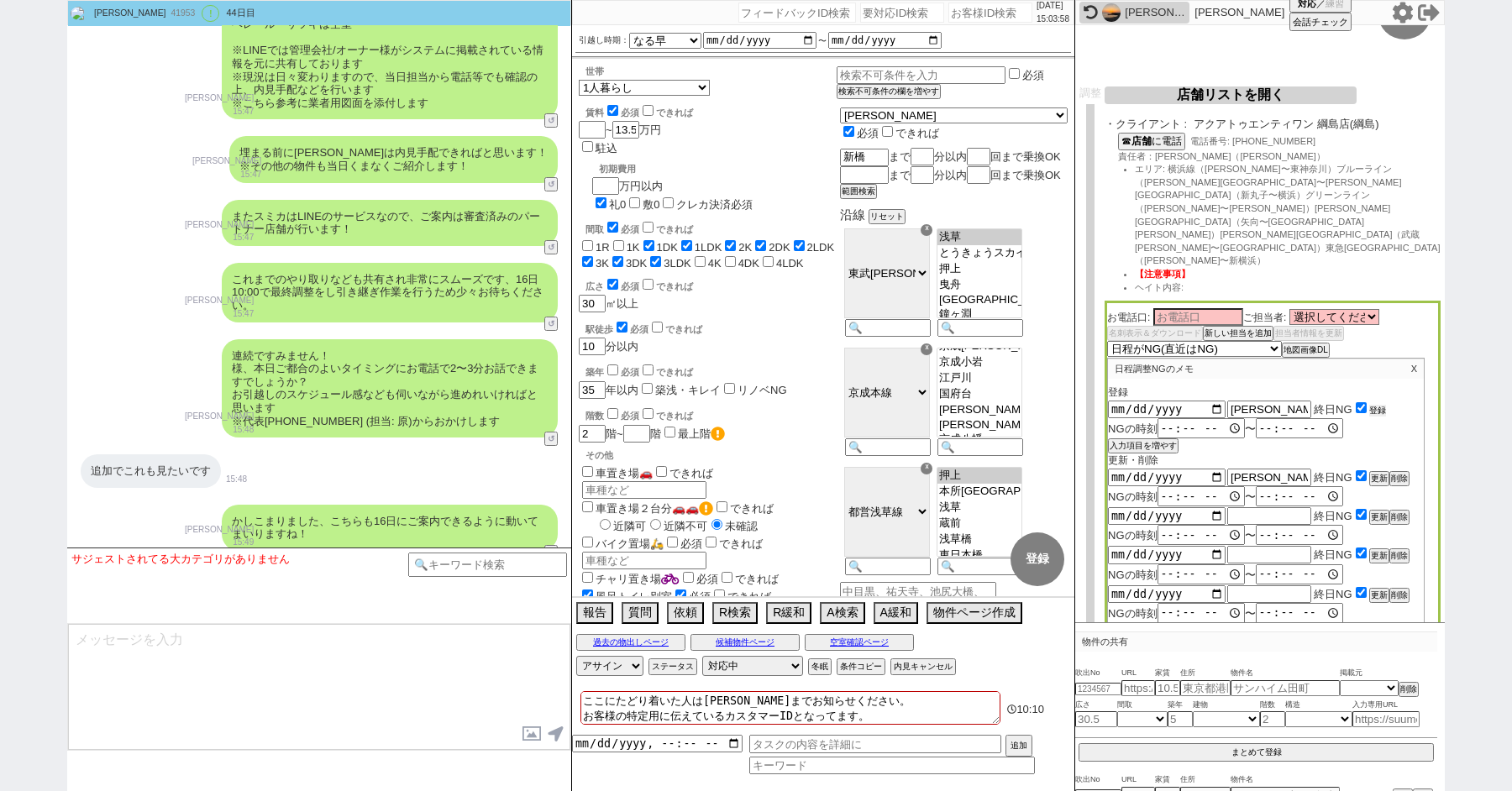
click at [1379, 404] on button "登録" at bounding box center [1377, 410] width 17 height 12
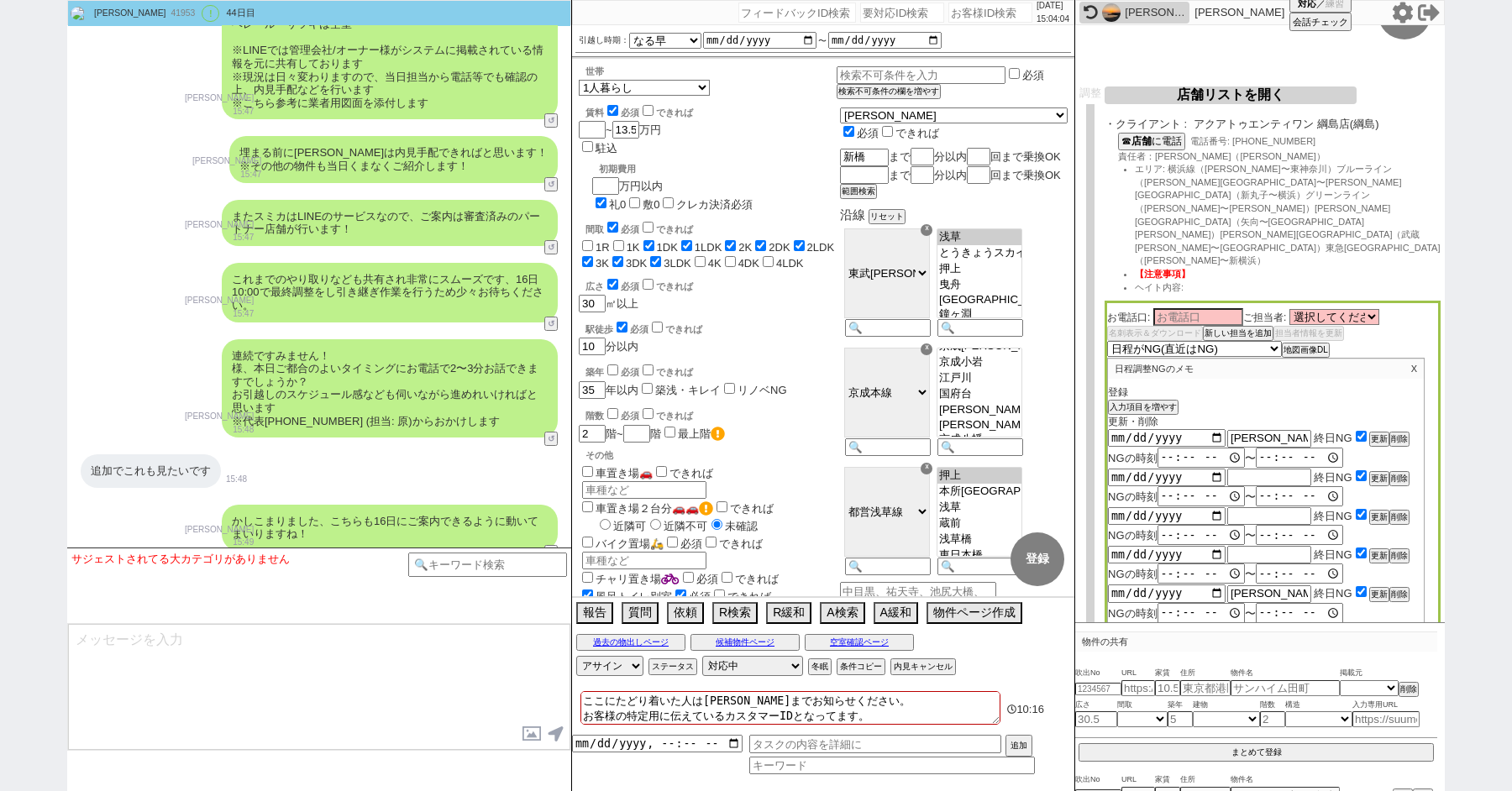
click at [1214, 92] on button "店舗リストを開く" at bounding box center [1229, 95] width 252 height 17
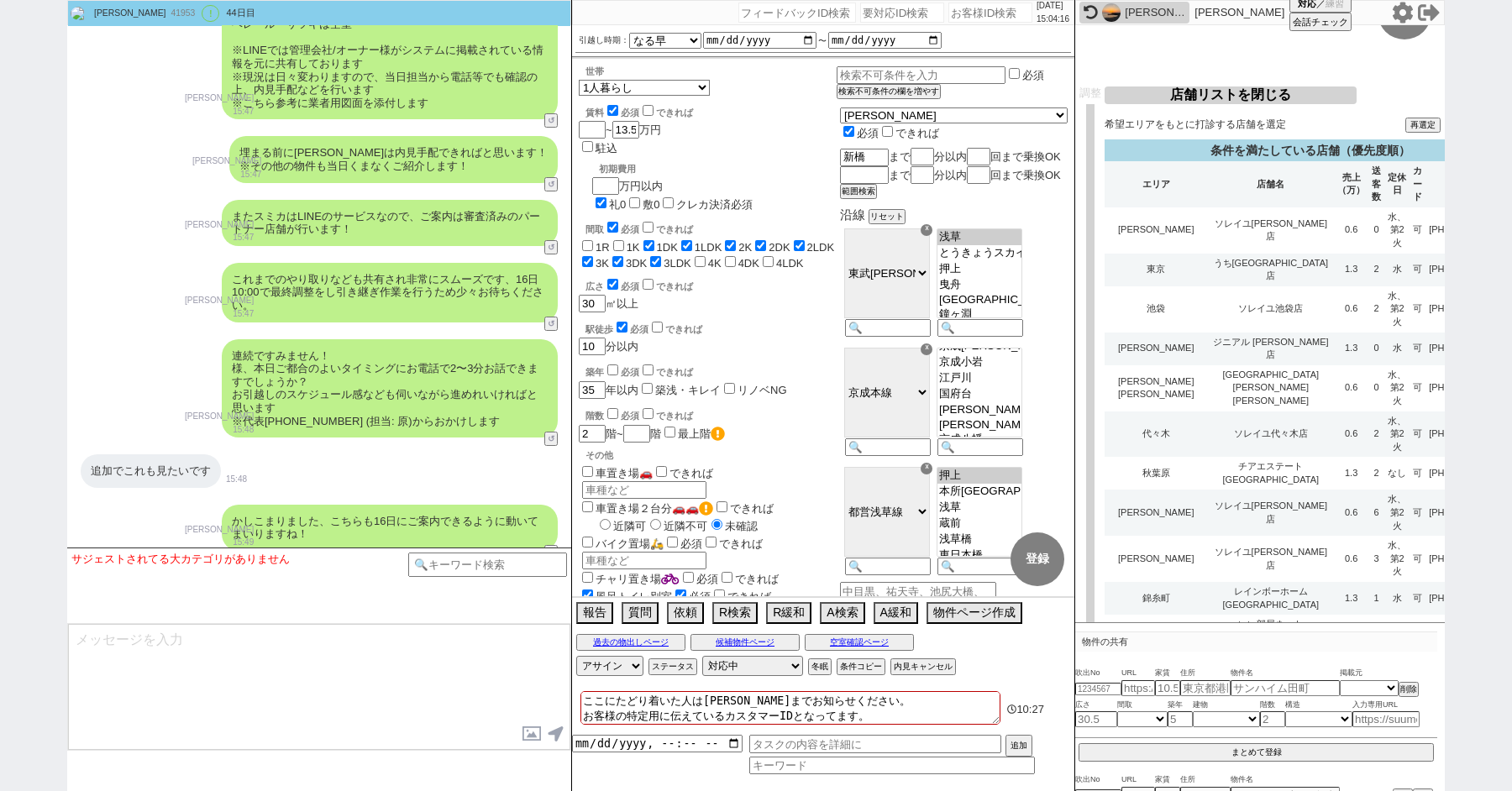
scroll to position [7218, 0]
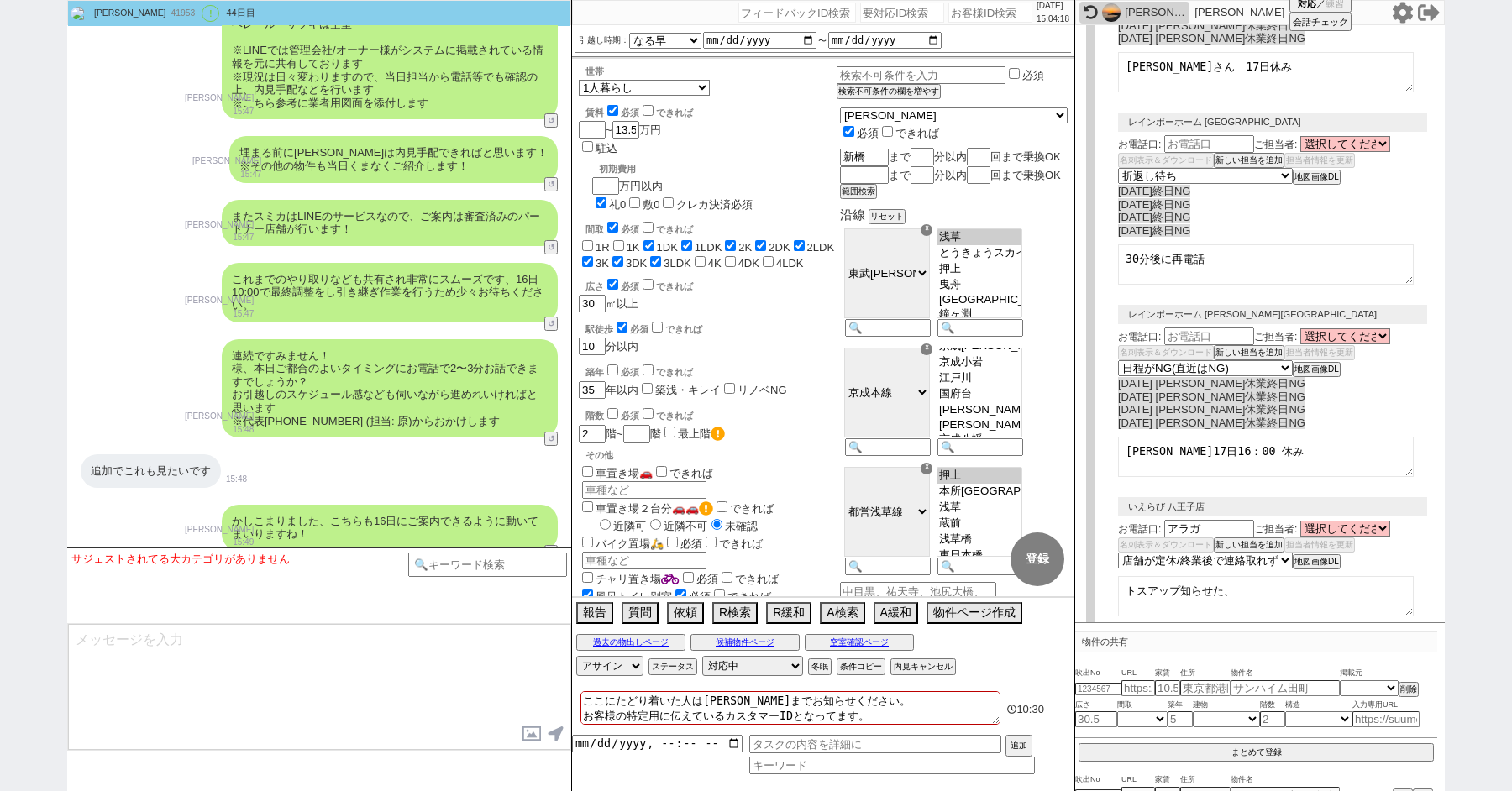
scroll to position [0, 0]
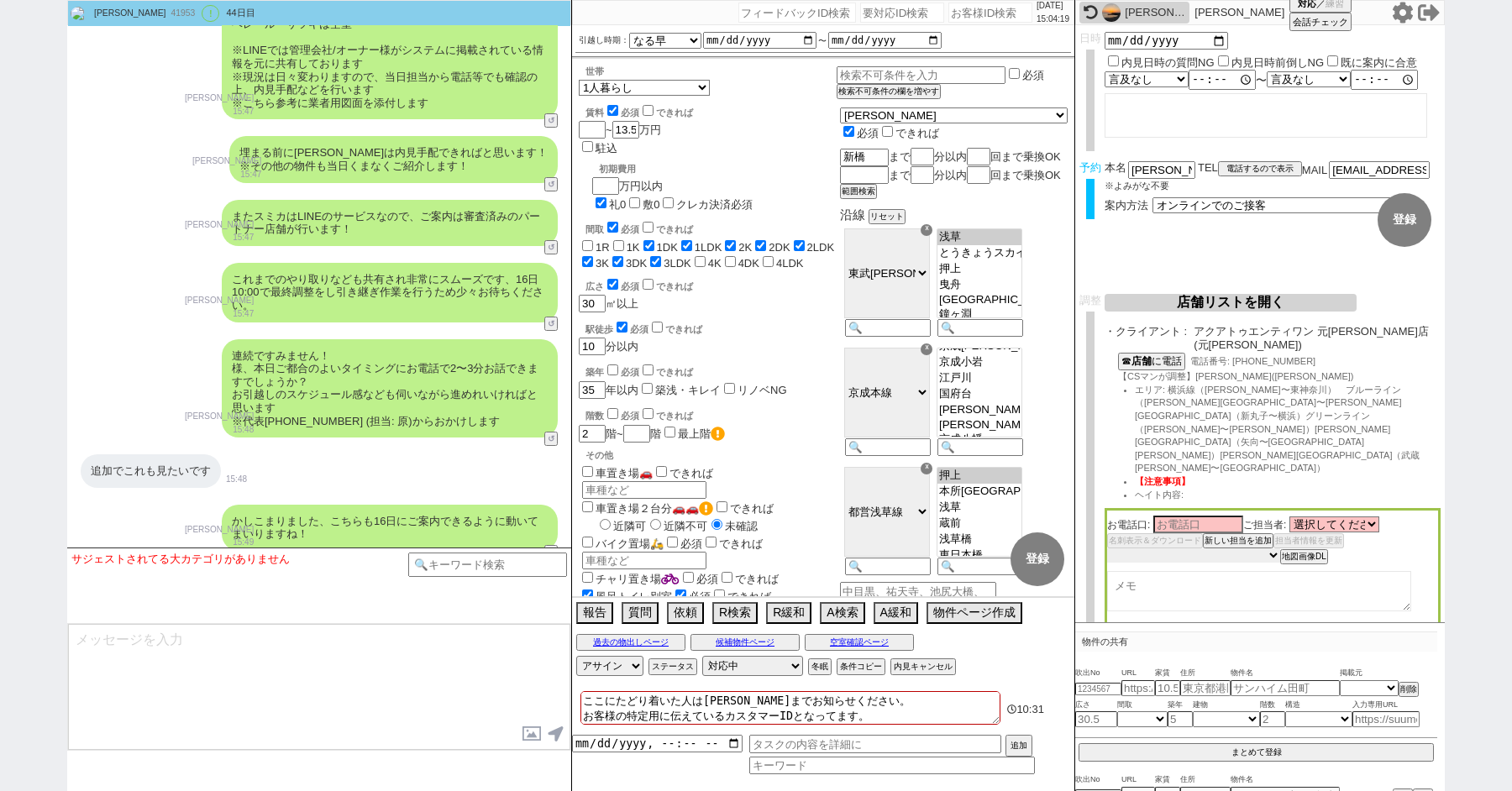
click at [1141, 548] on select "未定 希望で最短でOK 最短以外でOK 日程がNG(直近で別日提案可) 日程がNG(直近はNG) お客様ごとNG 折返し待ち 店舗が定休/終業後で連絡取れず" at bounding box center [1193, 554] width 173 height 14
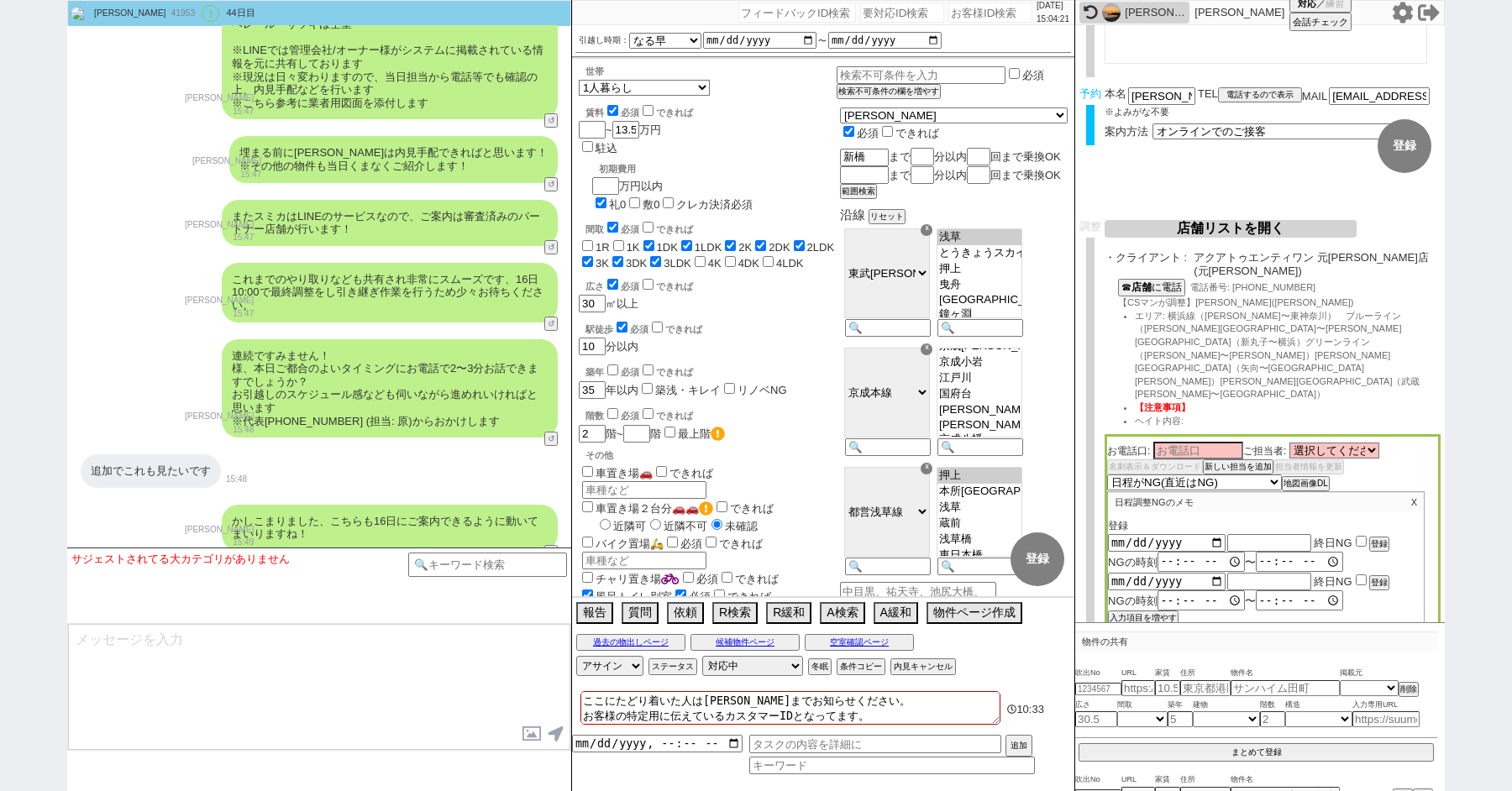
scroll to position [227, 0]
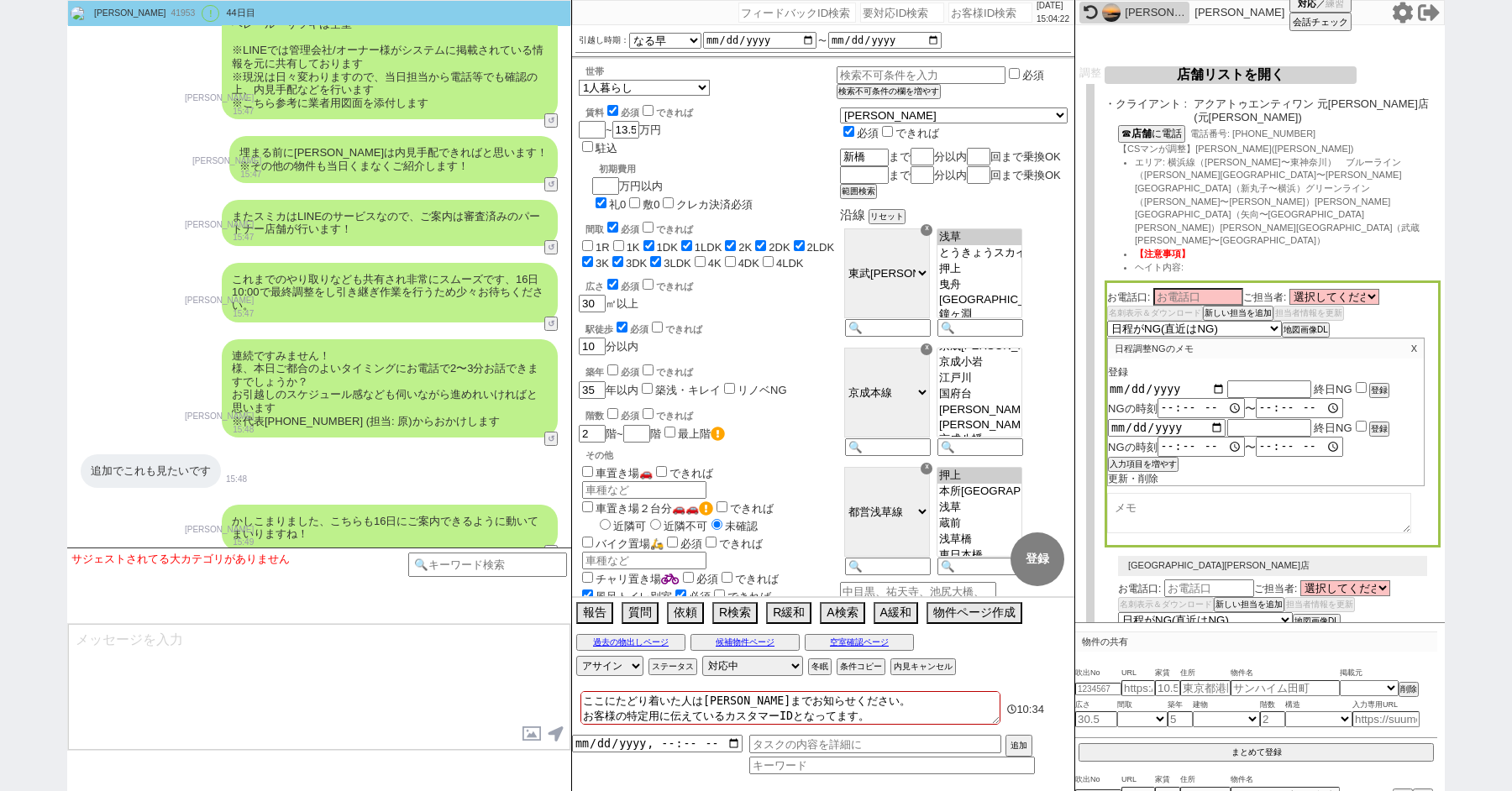
click at [1218, 382] on input "date" at bounding box center [1166, 389] width 118 height 14
click at [1251, 379] on div "2025-08-10 終日NG 登録" at bounding box center [1265, 389] width 316 height 18
paste input "夏季休業"
click at [1212, 421] on input "date" at bounding box center [1166, 427] width 118 height 14
click at [1213, 421] on input "2025-08-12" at bounding box center [1166, 427] width 118 height 14
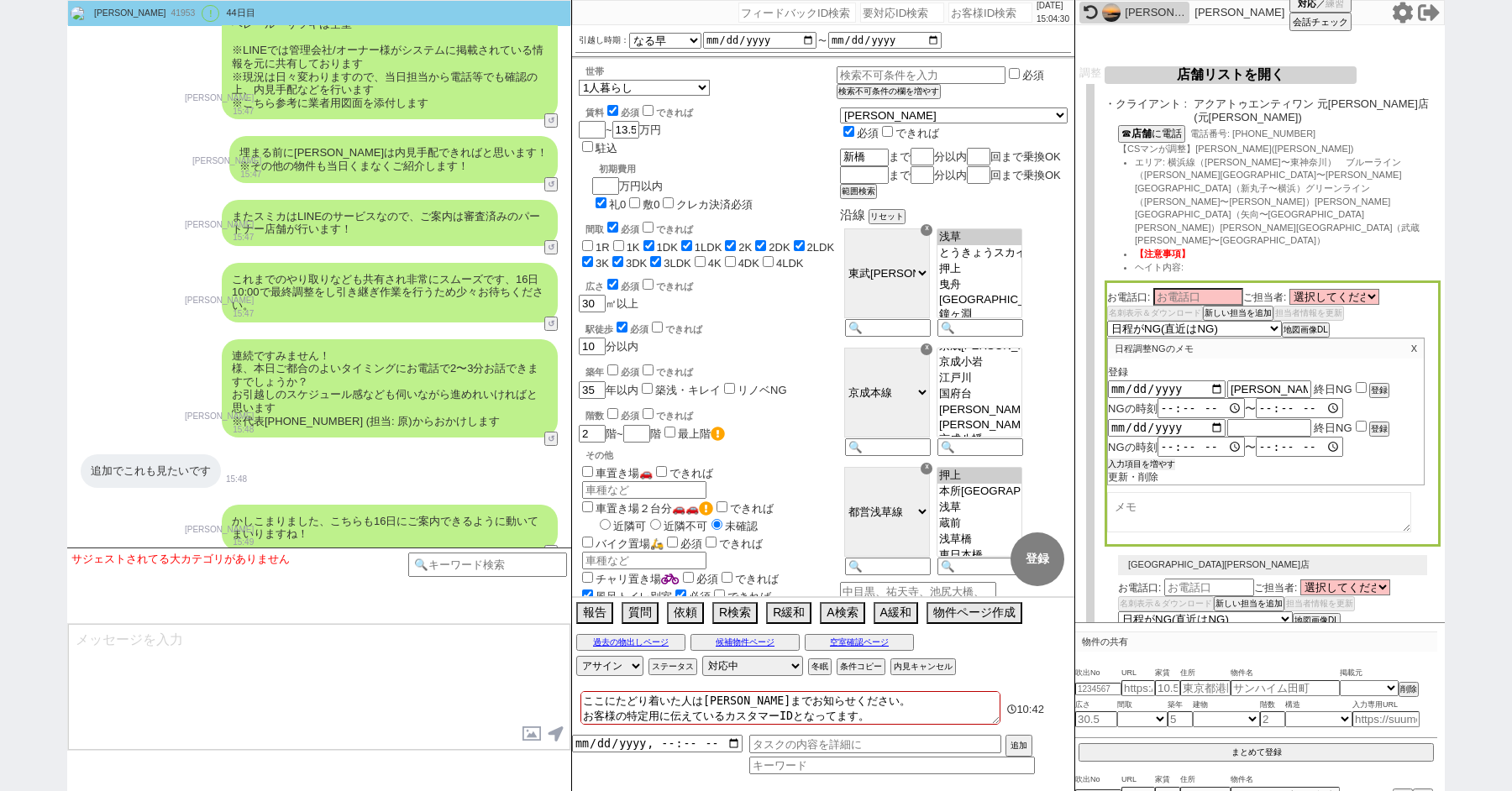
click at [1141, 459] on button "入力項目を増やす" at bounding box center [1141, 464] width 67 height 12
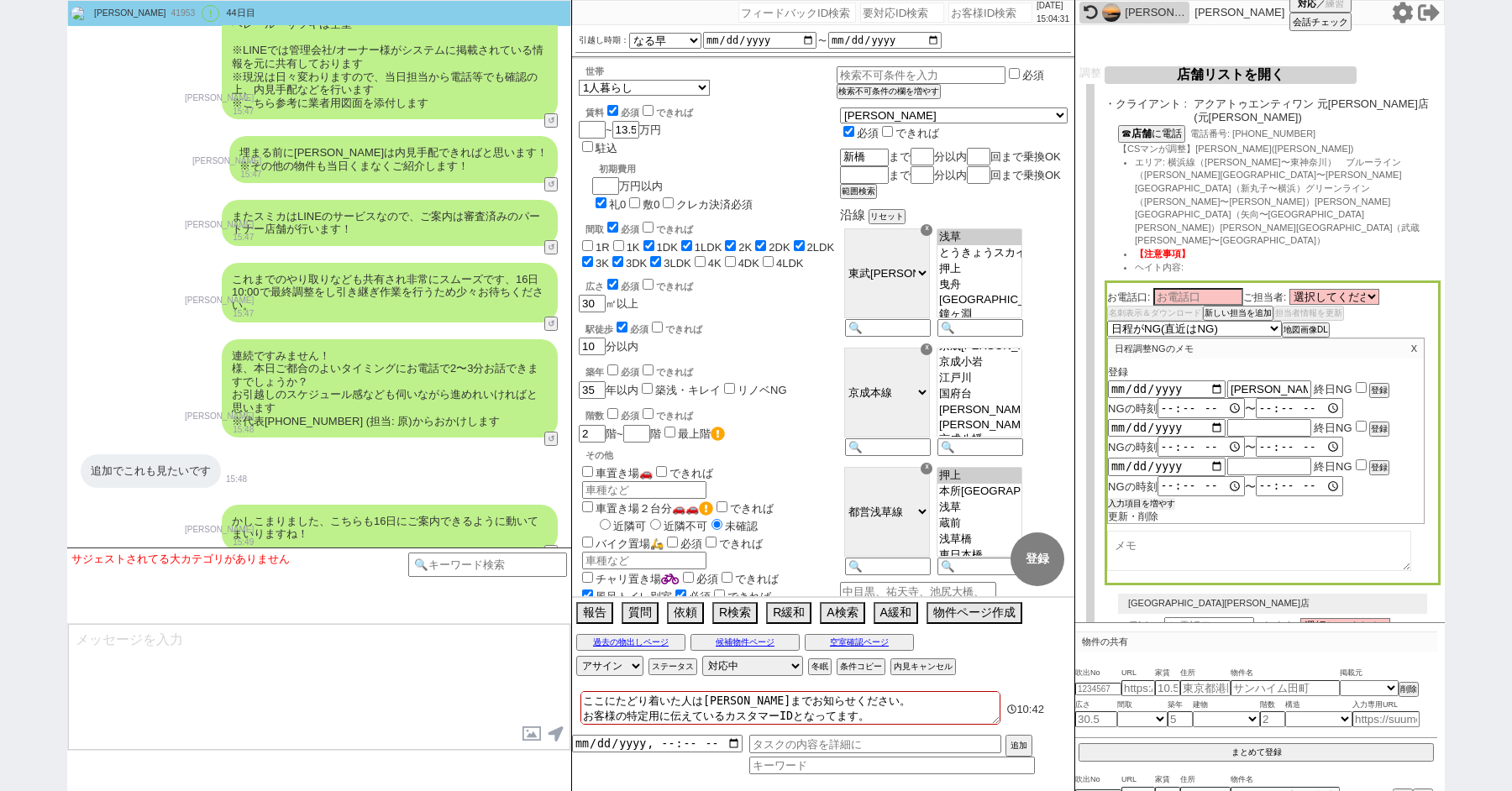
click at [1132, 497] on button "入力項目を増やす" at bounding box center [1141, 503] width 67 height 12
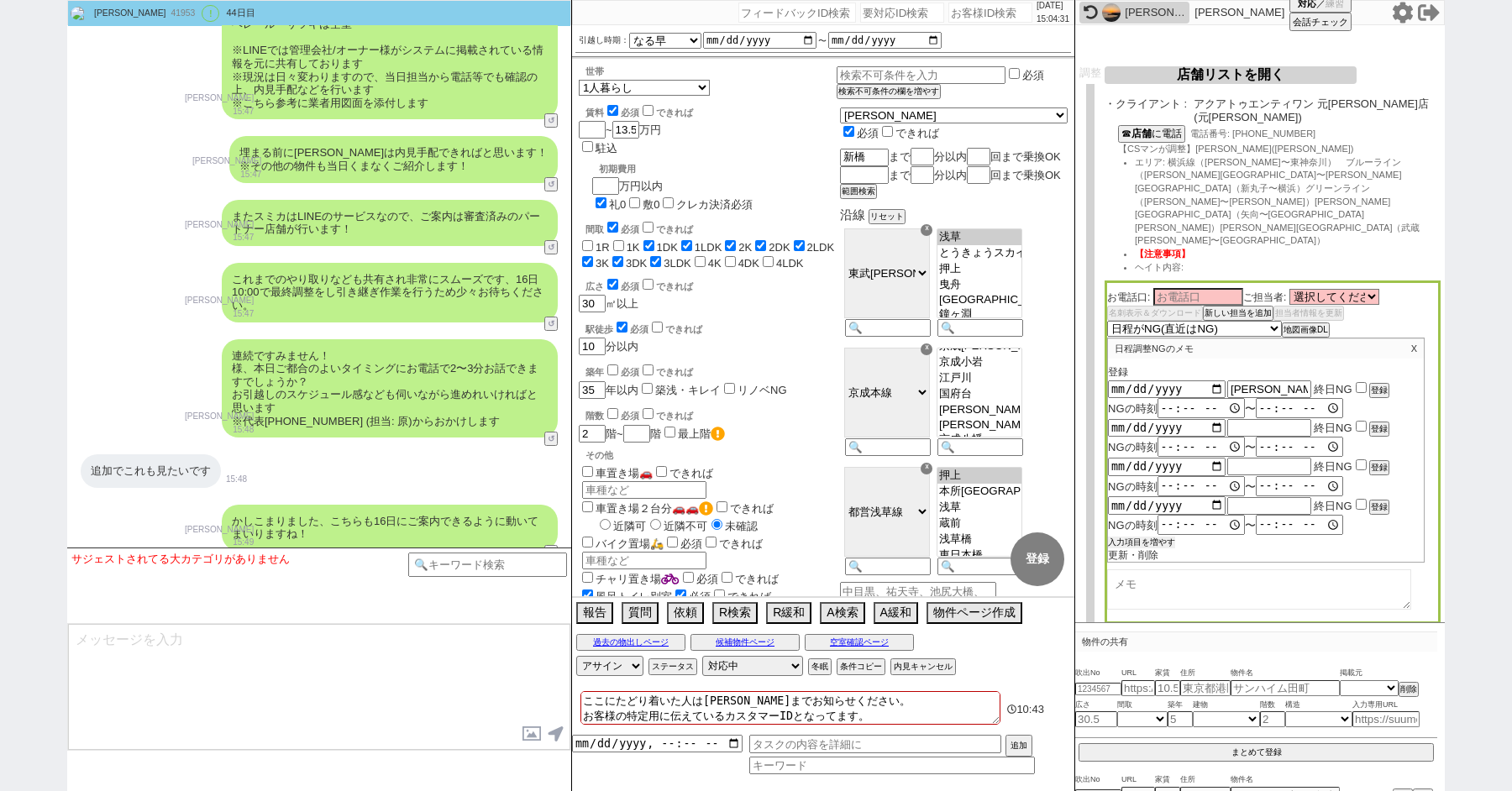
click at [1132, 536] on button "入力項目を増やす" at bounding box center [1141, 541] width 67 height 12
click at [1132, 575] on button "入力項目を増やす" at bounding box center [1141, 580] width 67 height 12
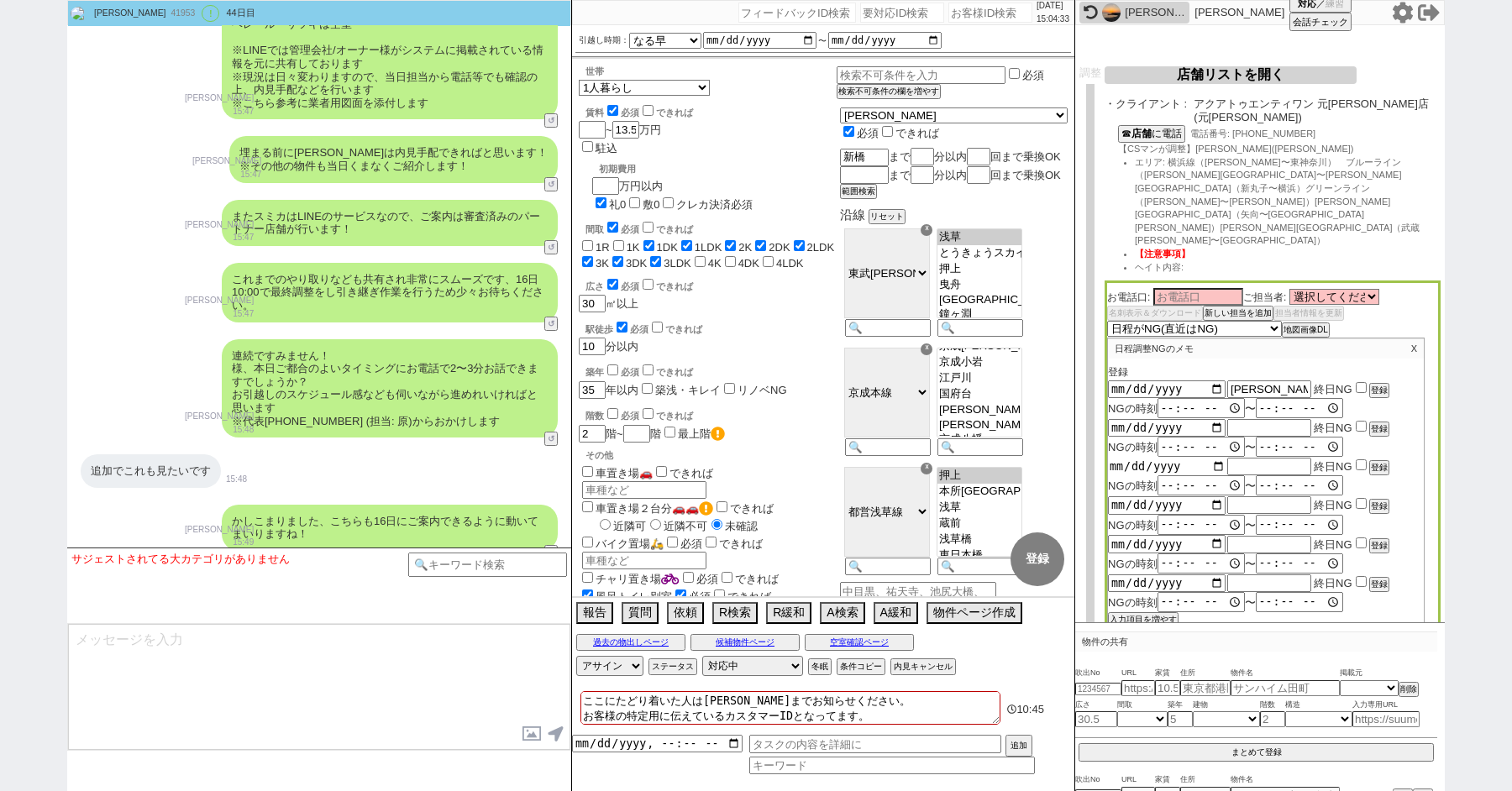
click at [1213, 459] on input "date" at bounding box center [1166, 466] width 118 height 14
click at [1214, 497] on input "date" at bounding box center [1166, 504] width 118 height 14
click at [1210, 537] on input "date" at bounding box center [1166, 543] width 118 height 14
click at [1238, 537] on input "text" at bounding box center [1269, 543] width 84 height 14
paste input "夏季休業"
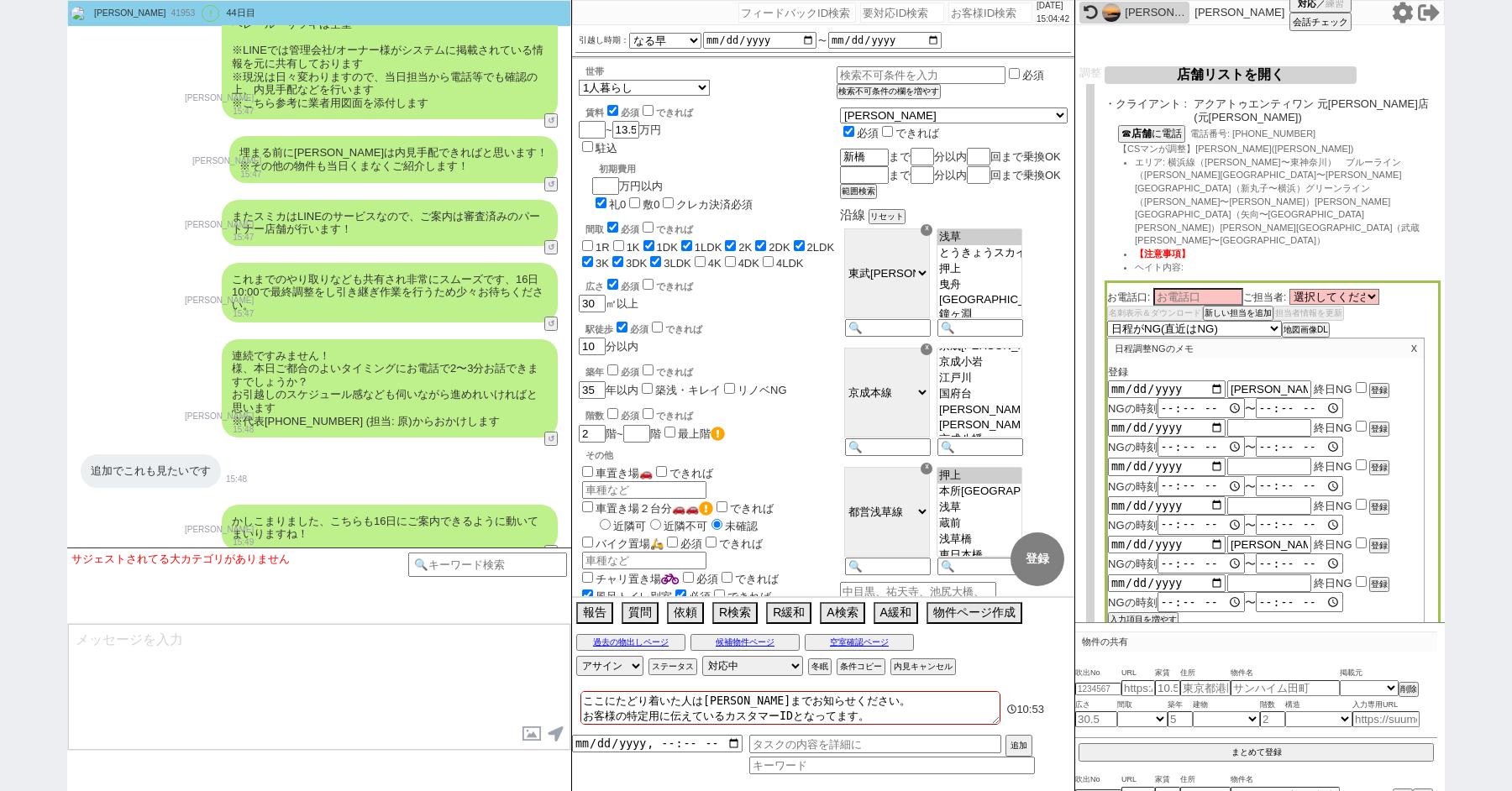
click at [1364, 382] on input "checkbox" at bounding box center [1361, 388] width 11 height 11
click at [1357, 421] on input "checkbox" at bounding box center [1361, 426] width 11 height 11
click at [1357, 457] on div "2025-08-12 終日NG 登録" at bounding box center [1265, 466] width 316 height 18
click at [1358, 459] on input "checkbox" at bounding box center [1361, 465] width 11 height 11
click at [1358, 498] on input "checkbox" at bounding box center [1361, 504] width 11 height 11
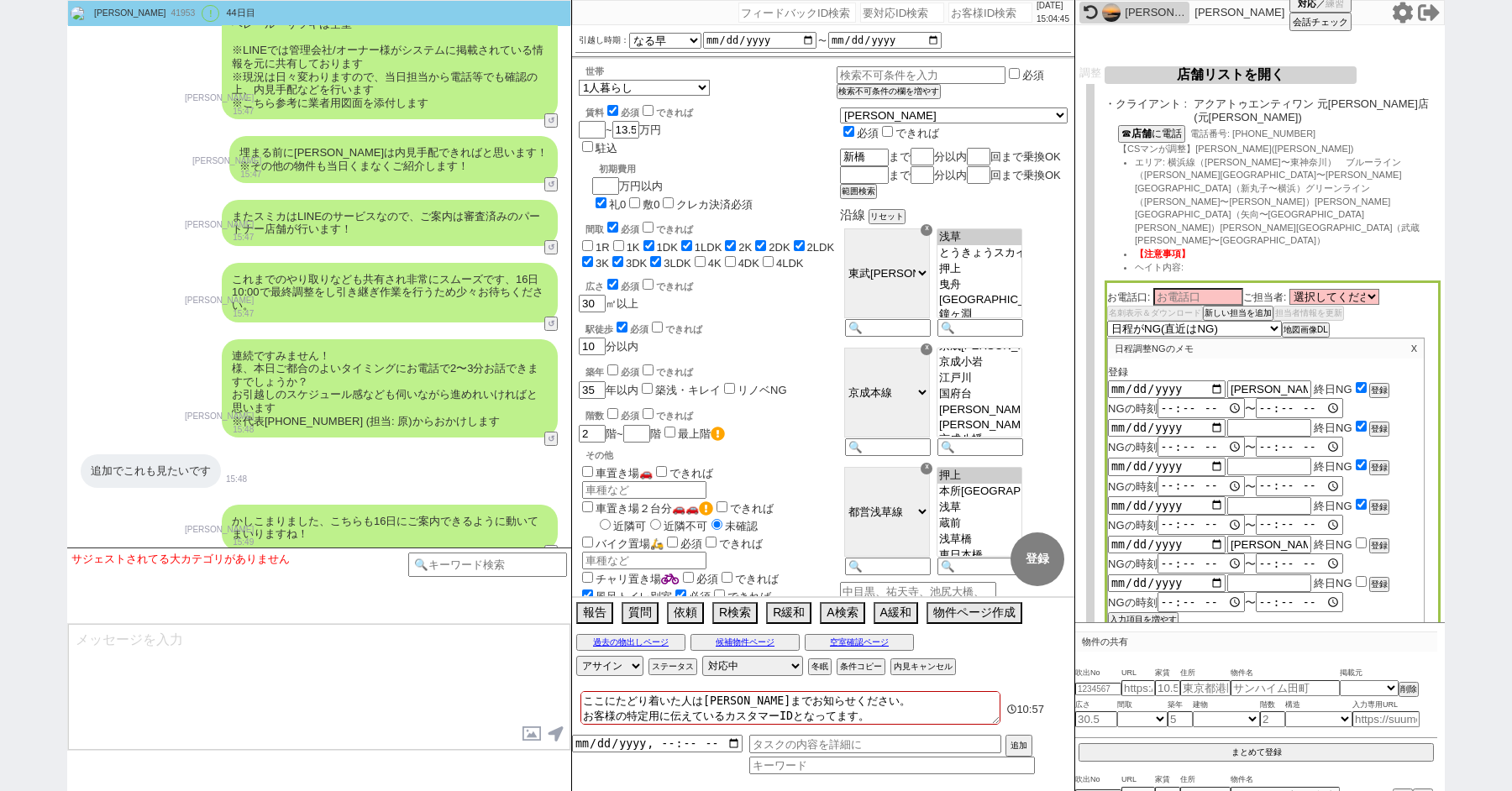
click at [1358, 537] on input "checkbox" at bounding box center [1361, 542] width 11 height 11
click at [1379, 384] on button "登録" at bounding box center [1377, 390] width 17 height 12
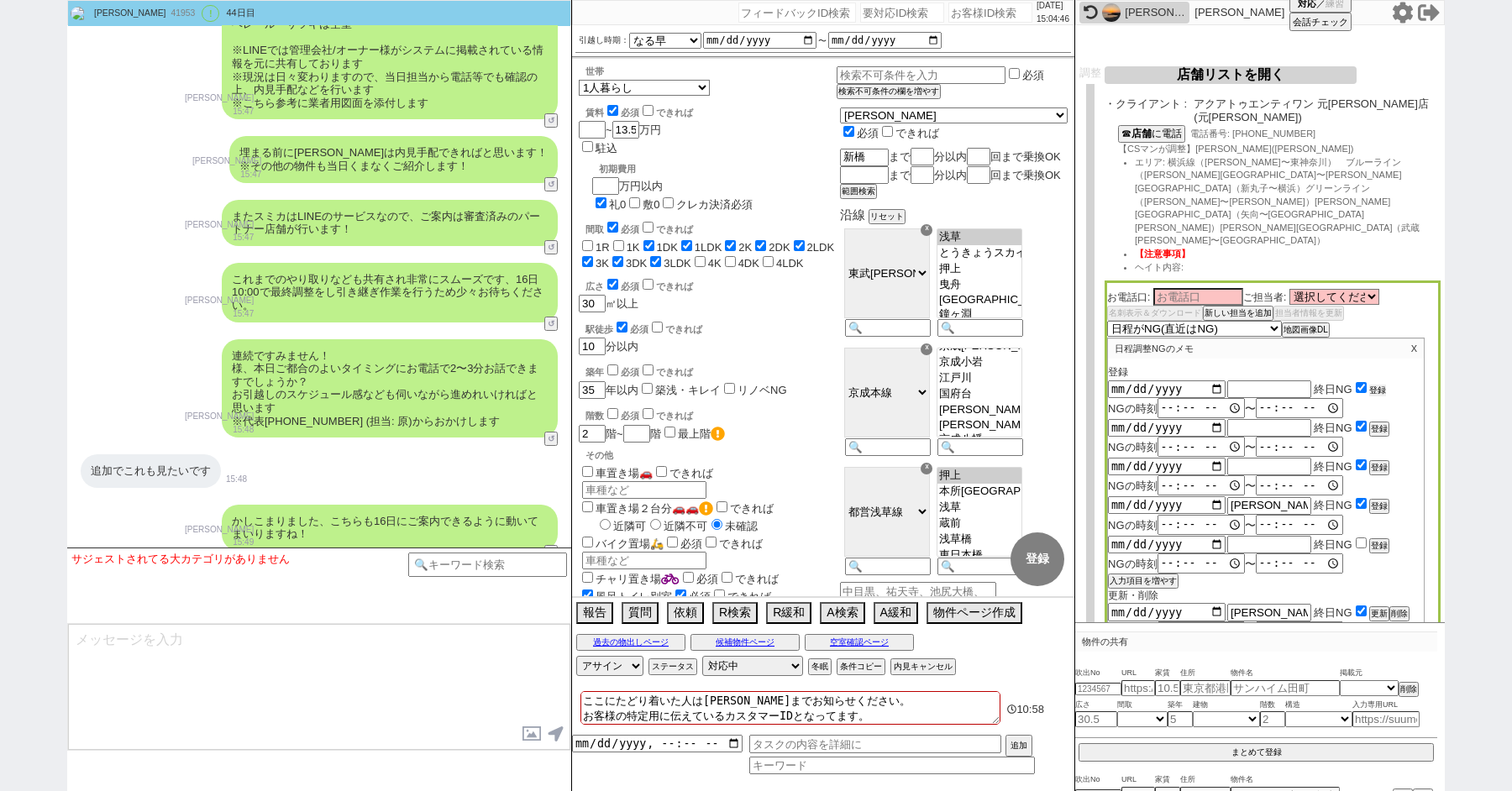
click at [1379, 384] on button "登録" at bounding box center [1377, 390] width 17 height 12
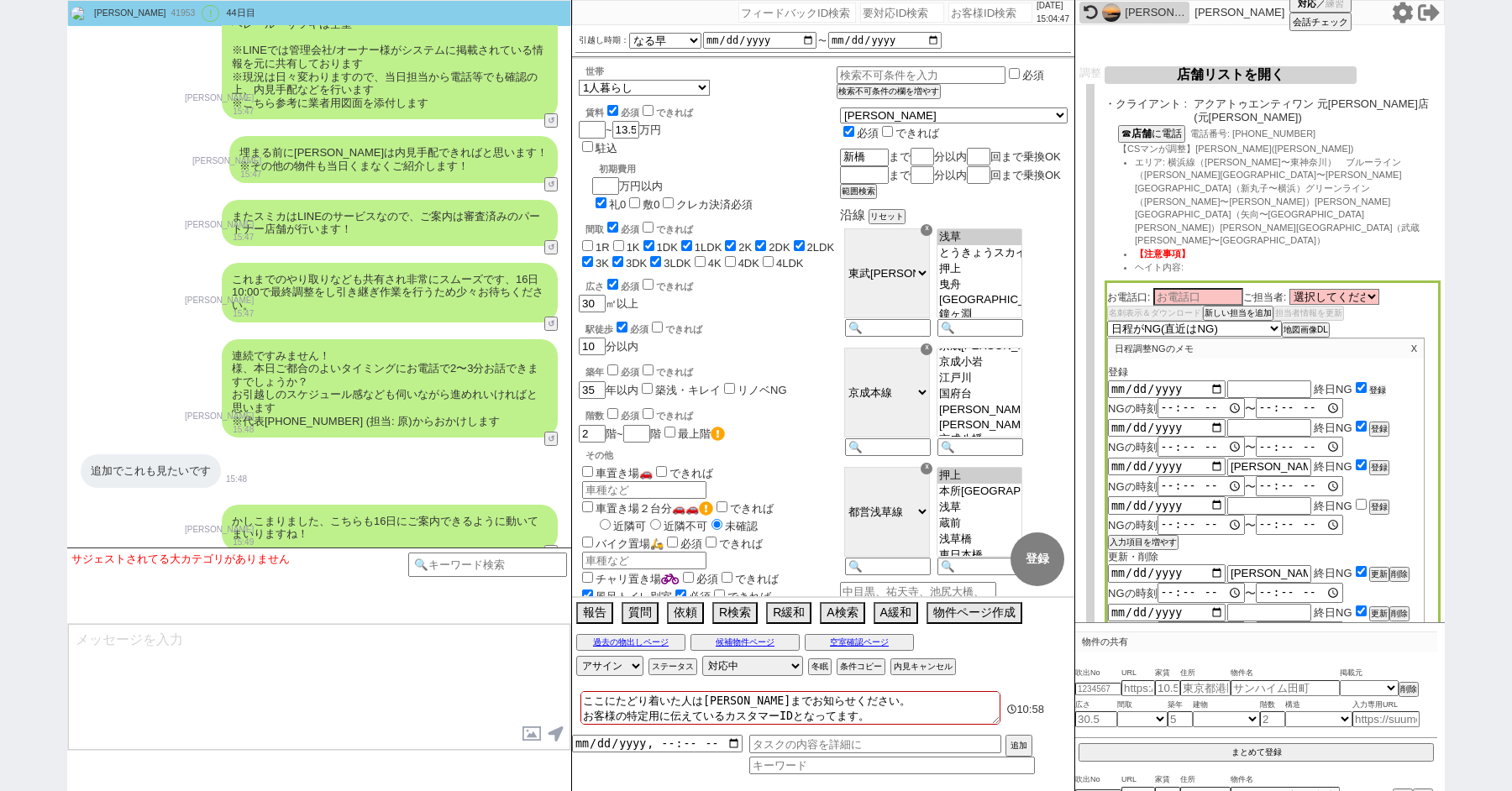
click at [1379, 384] on button "登録" at bounding box center [1377, 390] width 17 height 12
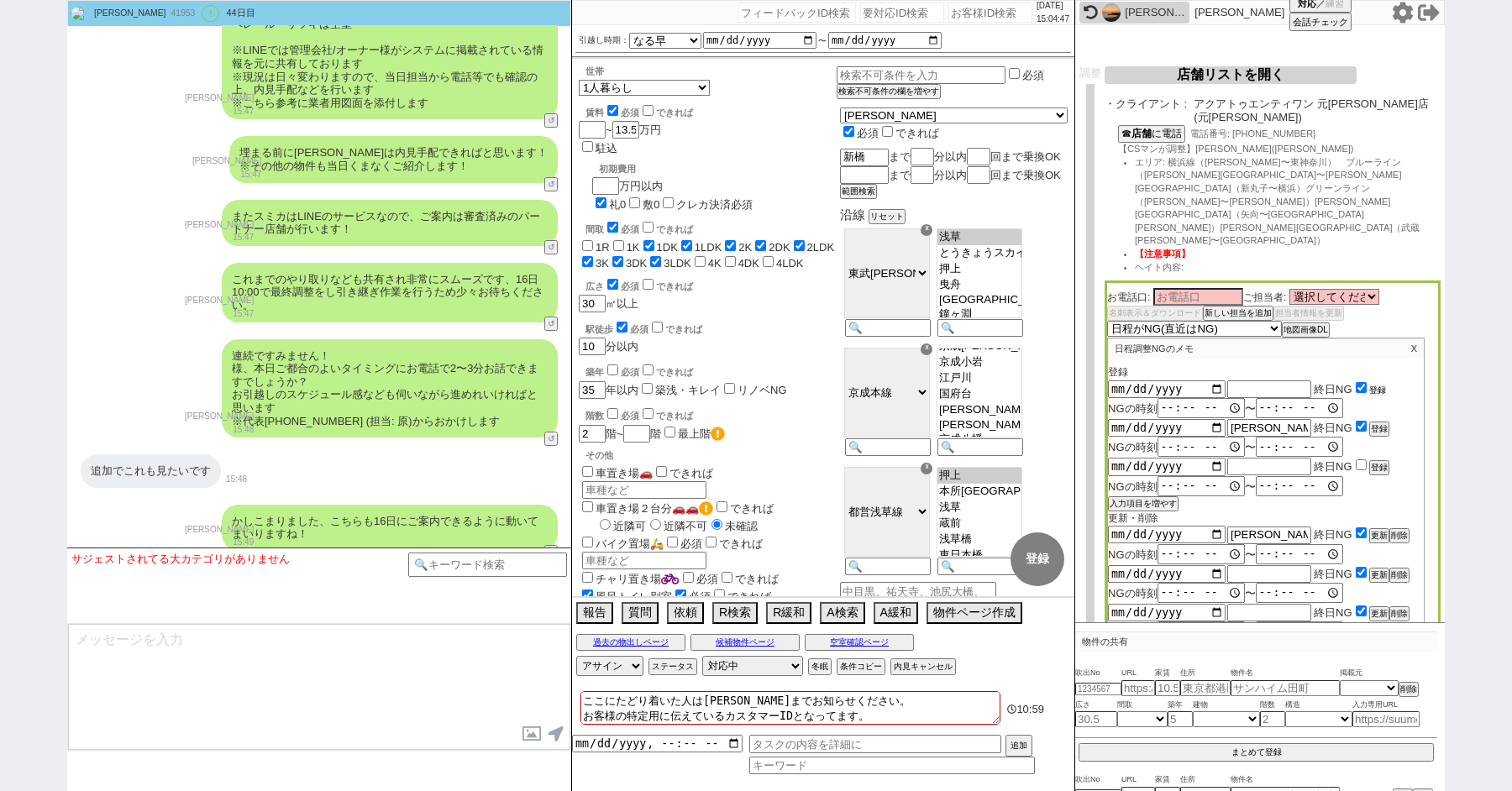
click at [1379, 384] on button "登録" at bounding box center [1377, 390] width 17 height 12
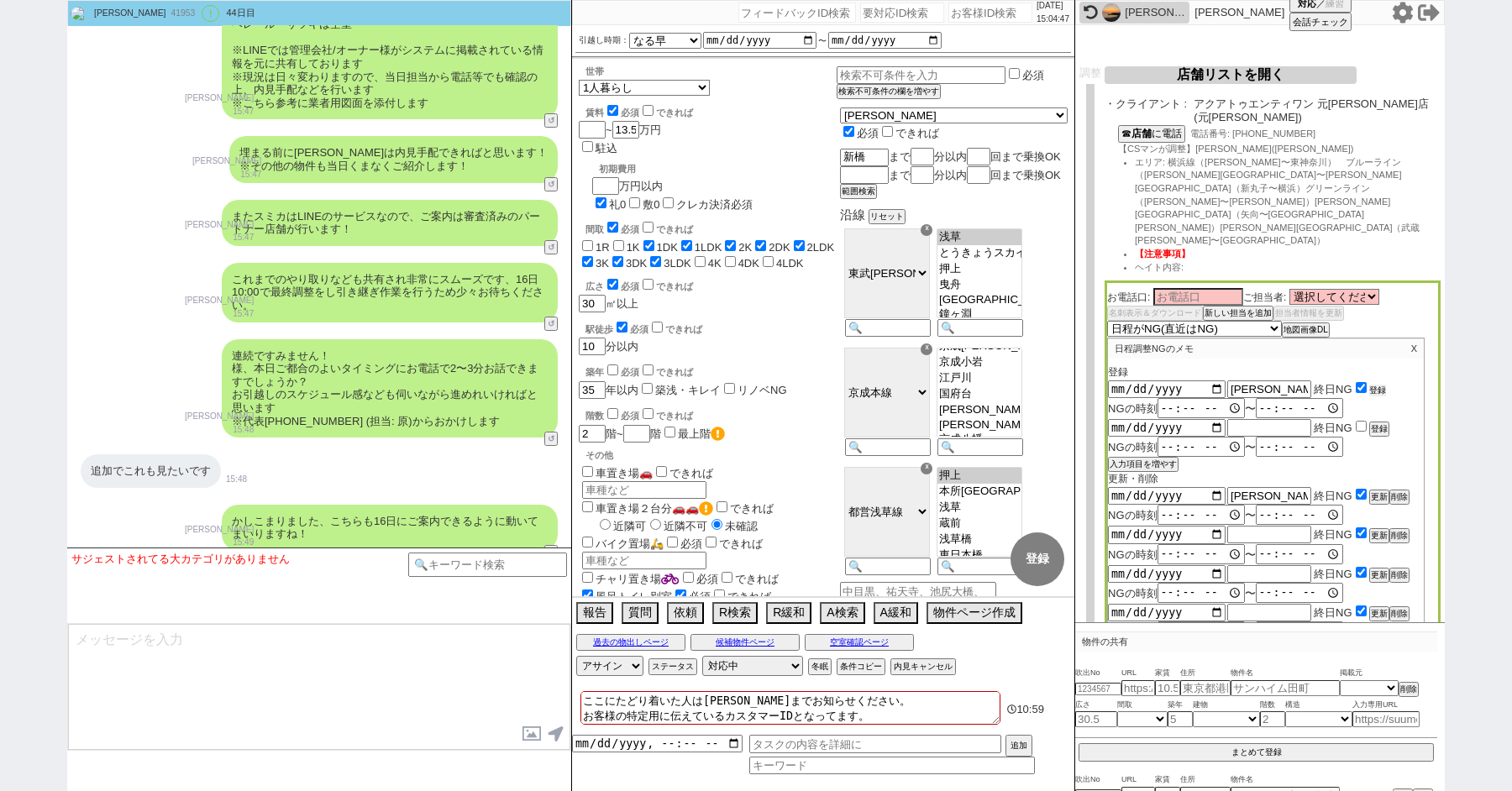
click at [1379, 384] on button "登録" at bounding box center [1377, 390] width 17 height 12
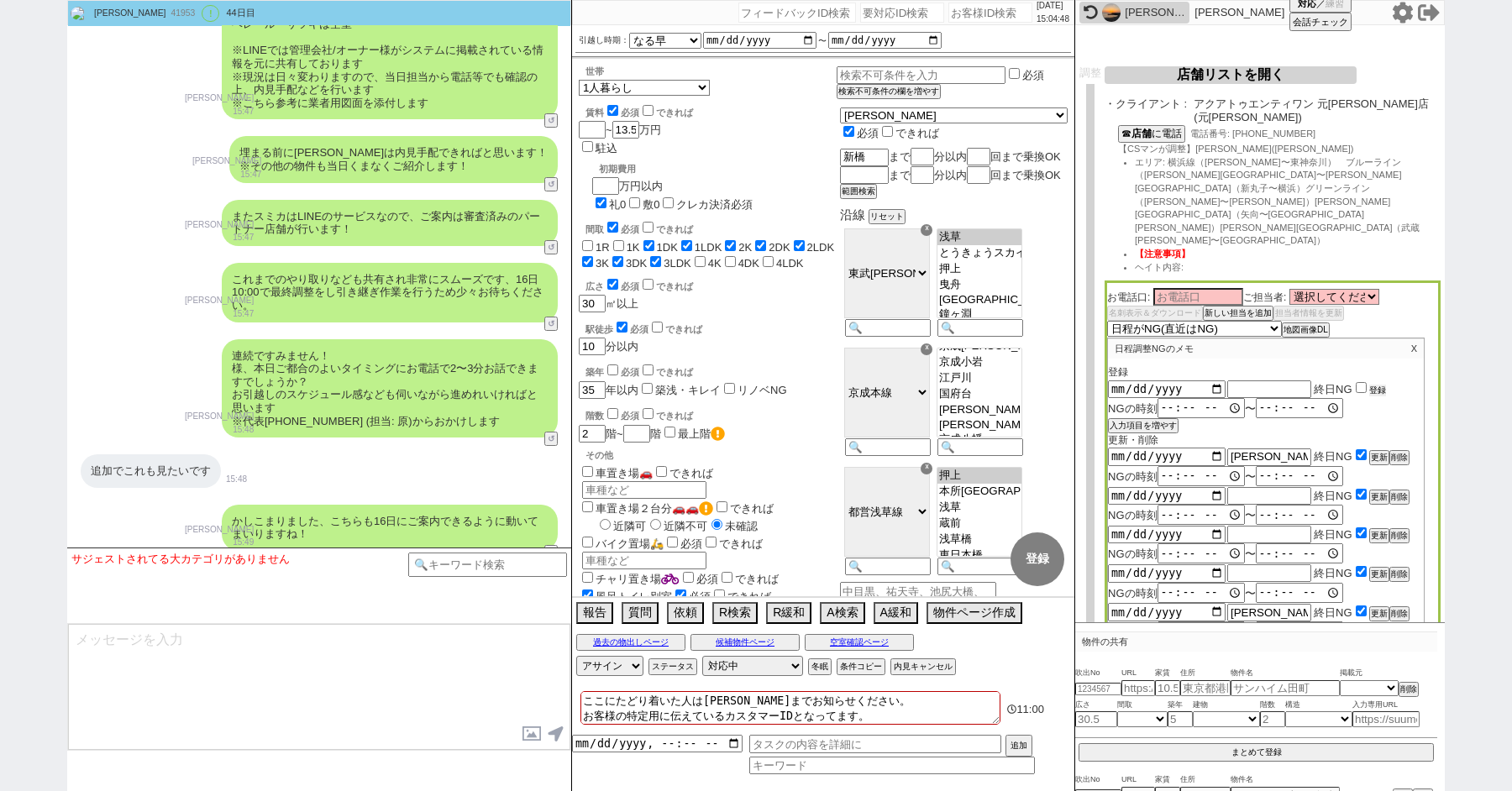
scroll to position [0, 0]
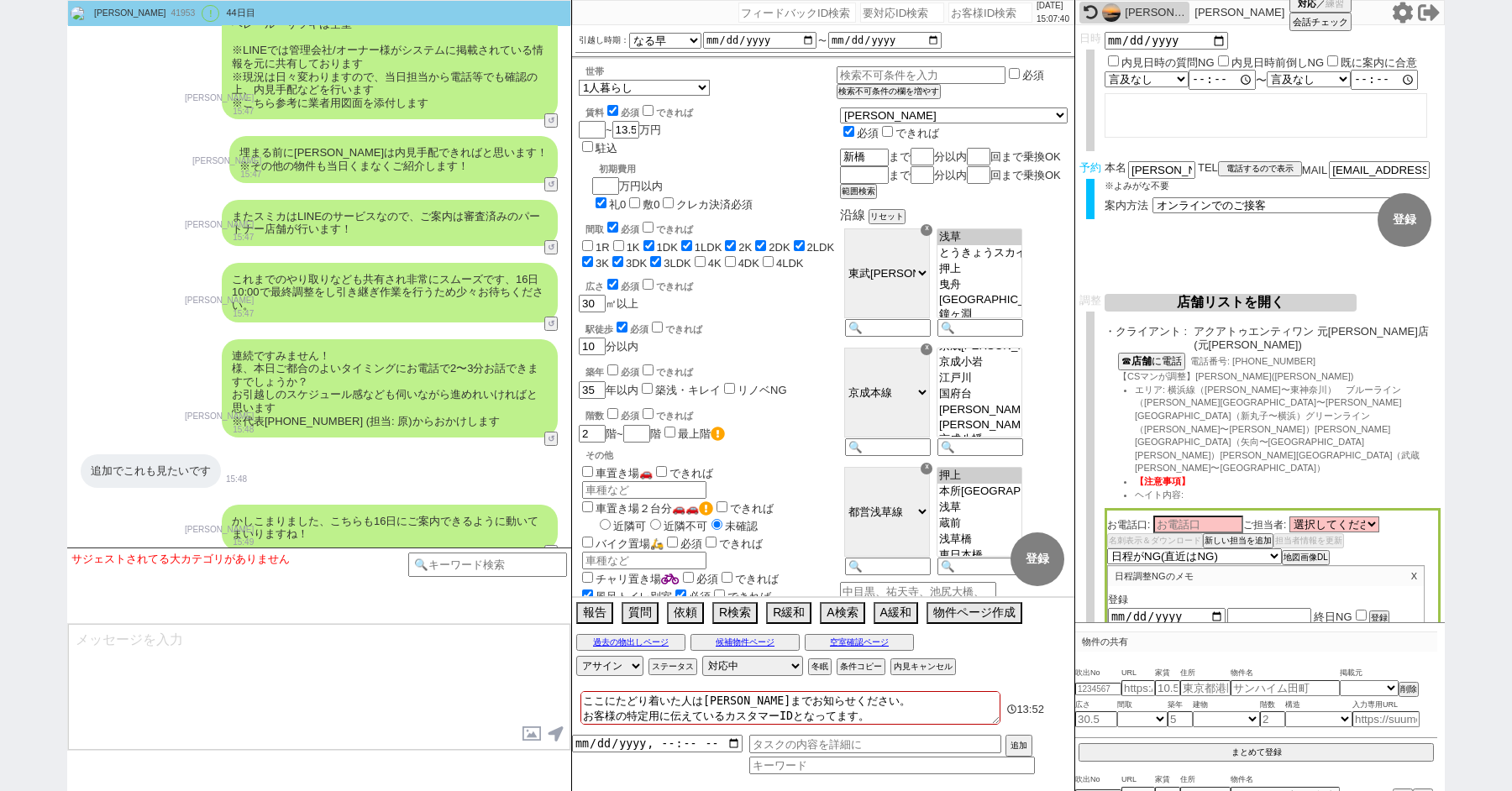
click at [9, 222] on div "青木琢磨 41953 ! 0 44日目 冬眠中 自社客 スミカ スミカ_BPO チャット全表示 2019-05-12 新しくフォローされました (12:01:…" at bounding box center [756, 395] width 1512 height 791
paste input "609002"
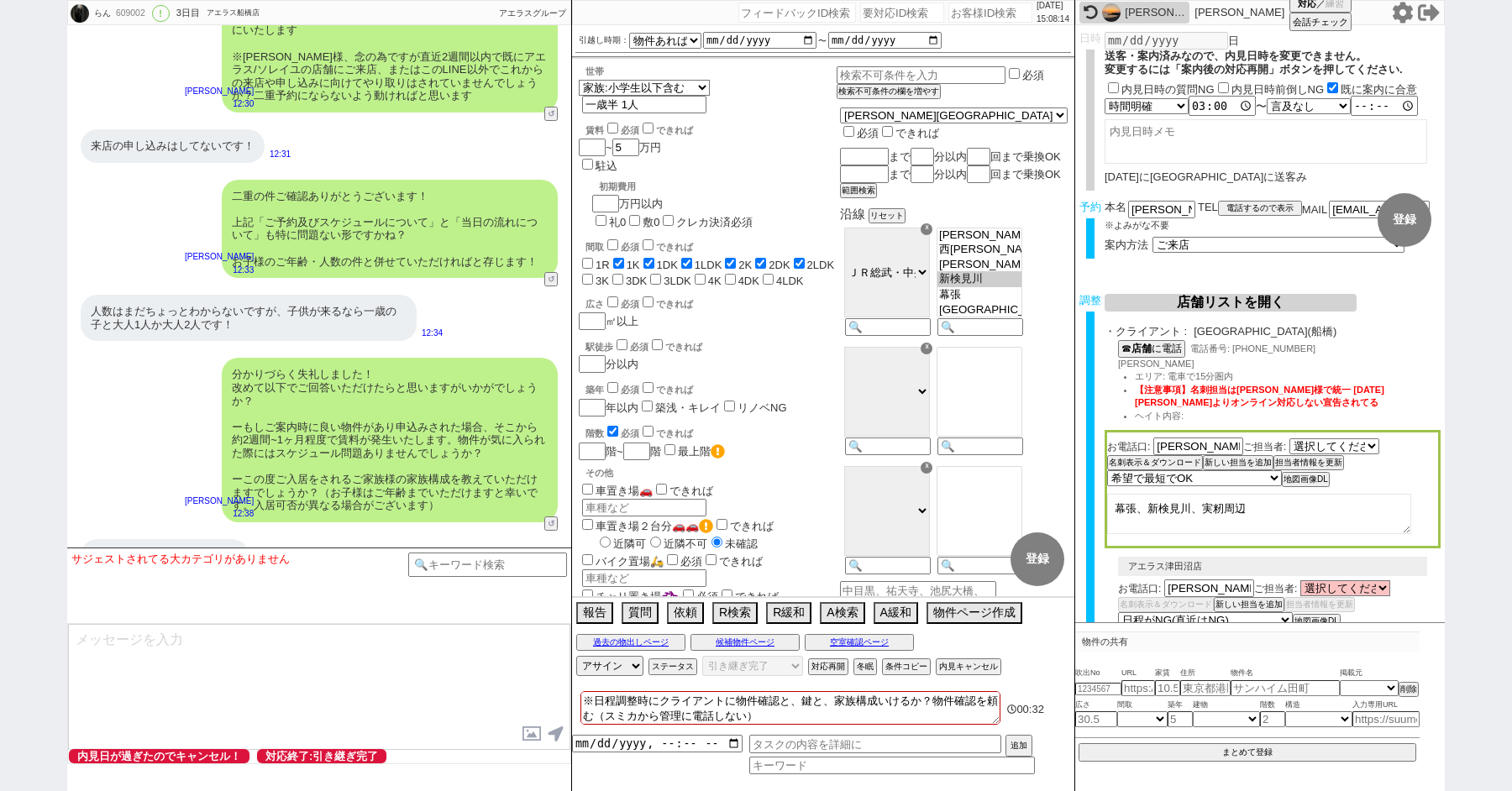
scroll to position [4969, 0]
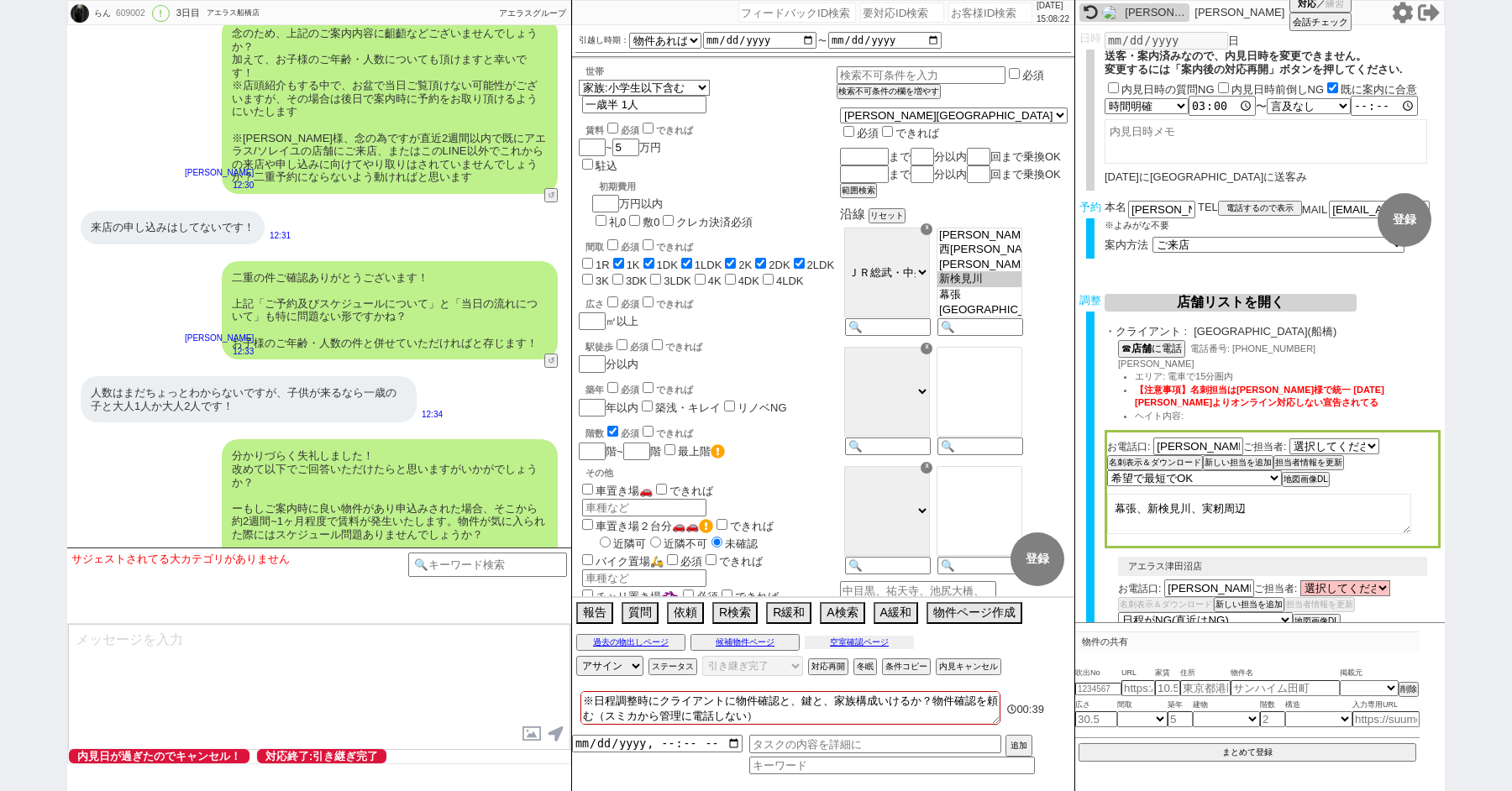
click at [850, 639] on button "空室確認ページ" at bounding box center [859, 642] width 109 height 14
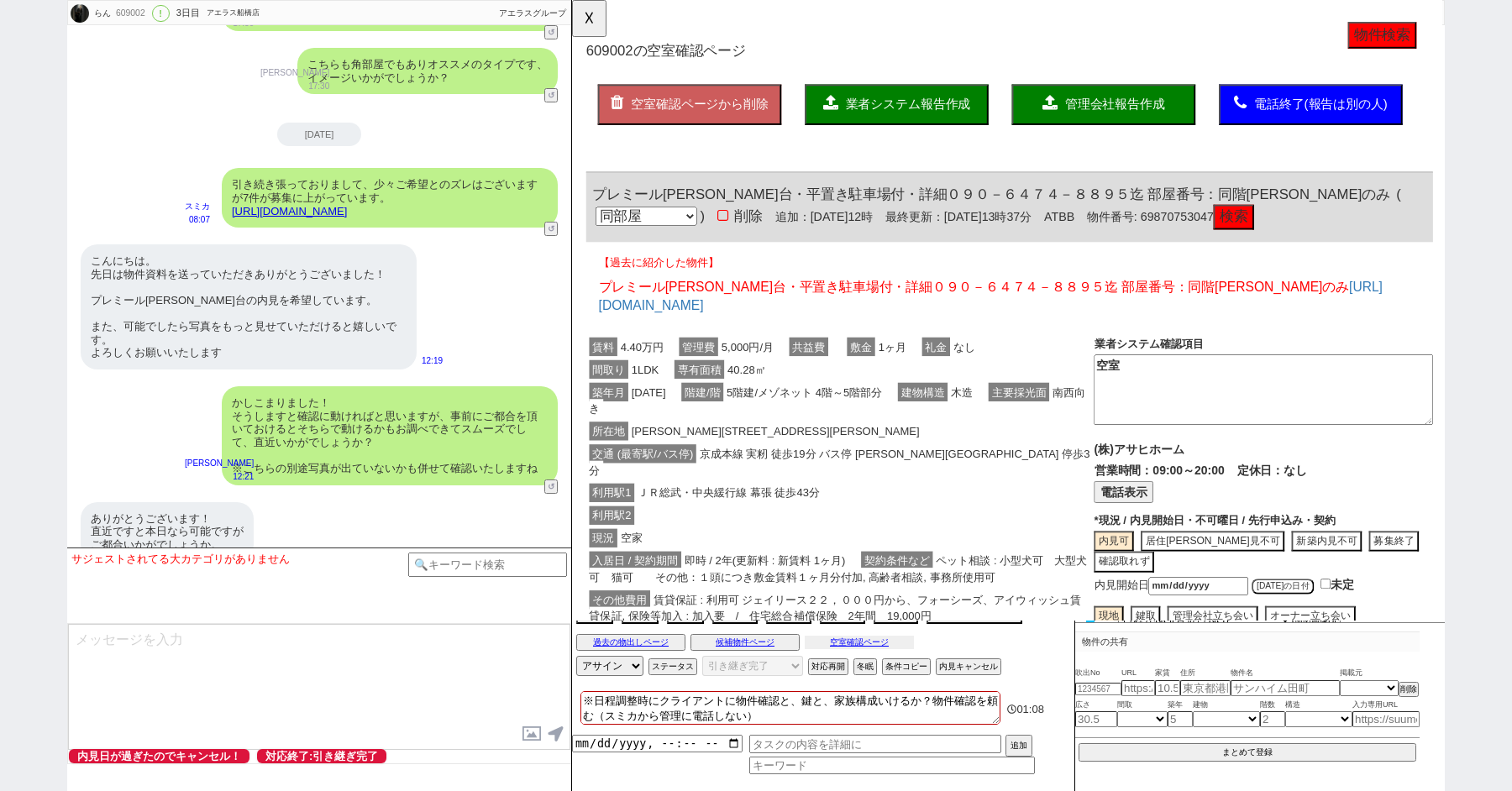
scroll to position [3187, 0]
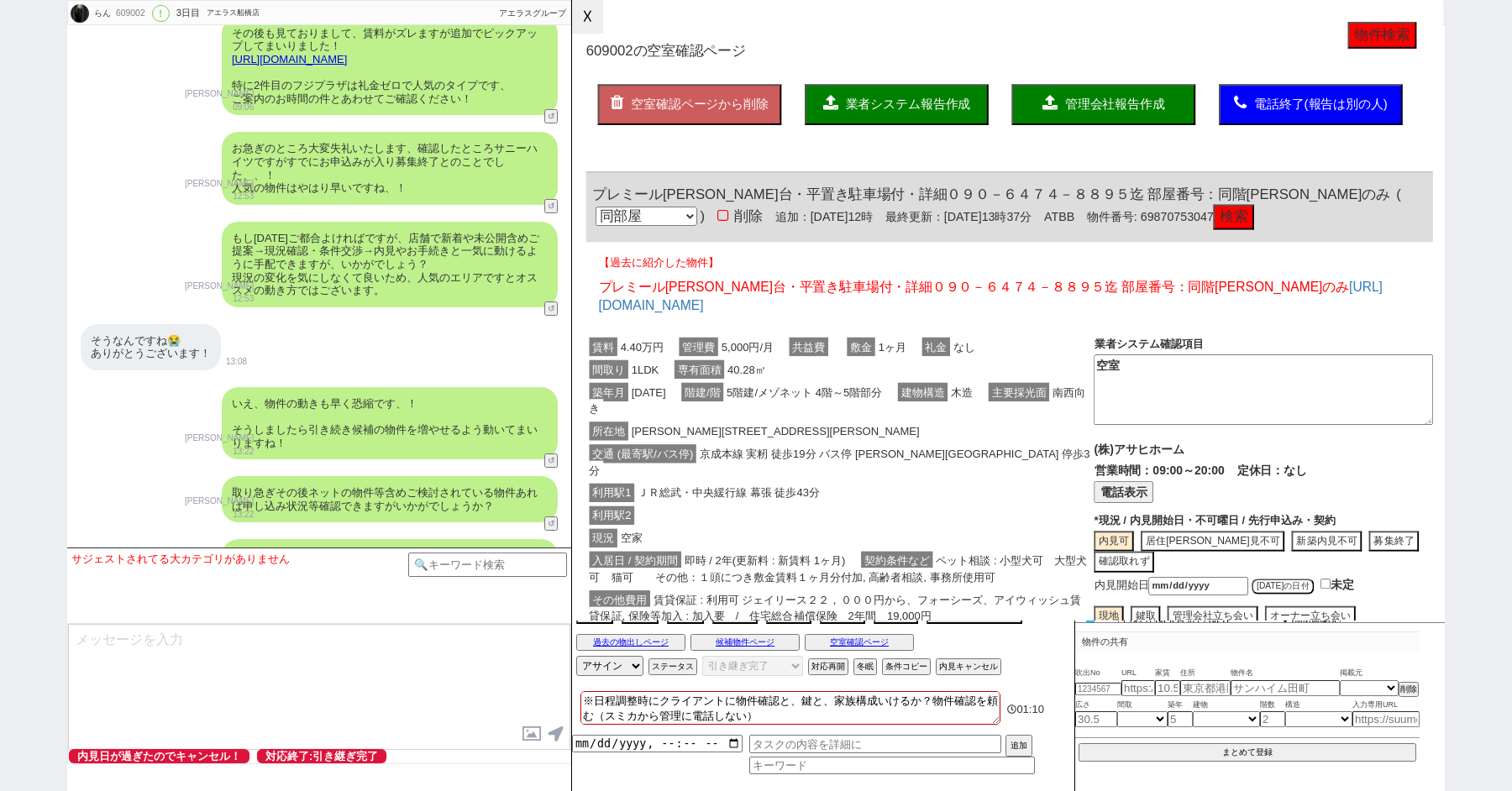
click at [583, 5] on button "☓" at bounding box center [588, 17] width 31 height 33
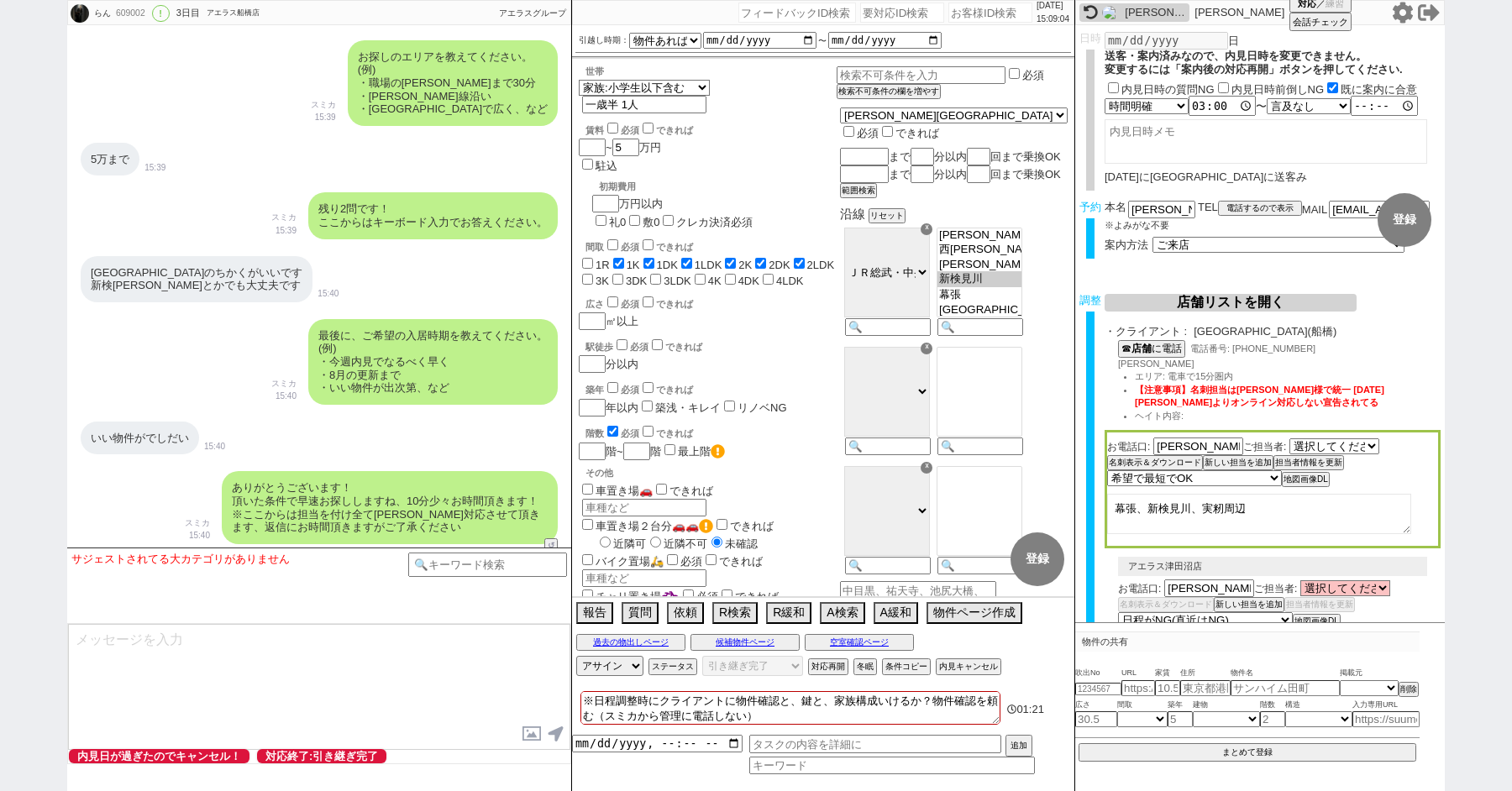
scroll to position [0, 0]
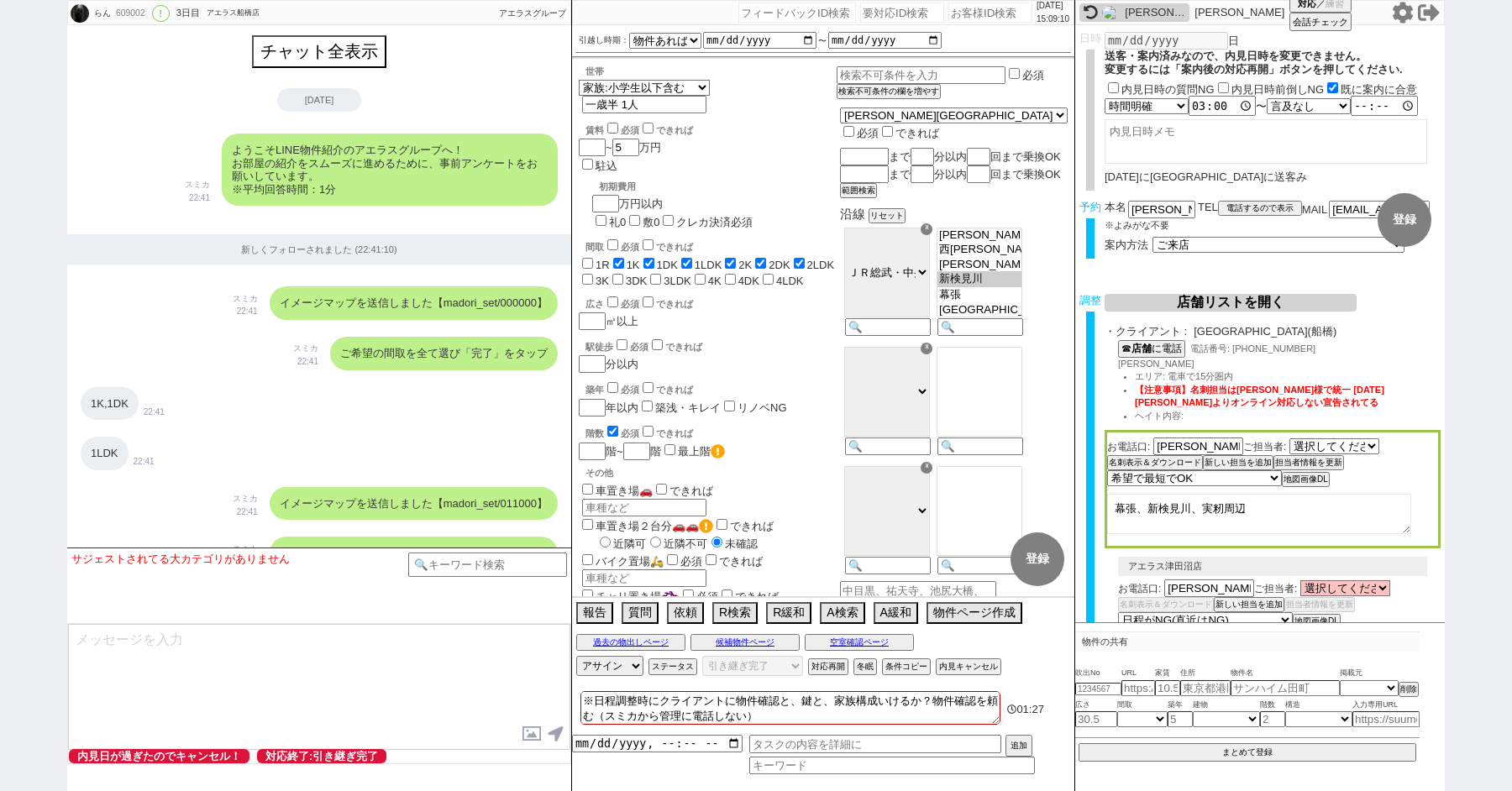
click at [147, 174] on div "ようこそLINE物件紹介のアエラスグループへ！ お部屋の紹介をスムーズに進めるために、事前アンケートをお願いしています。 ※平均回答時間：1分 スミカ 22:…" at bounding box center [319, 169] width 504 height 89
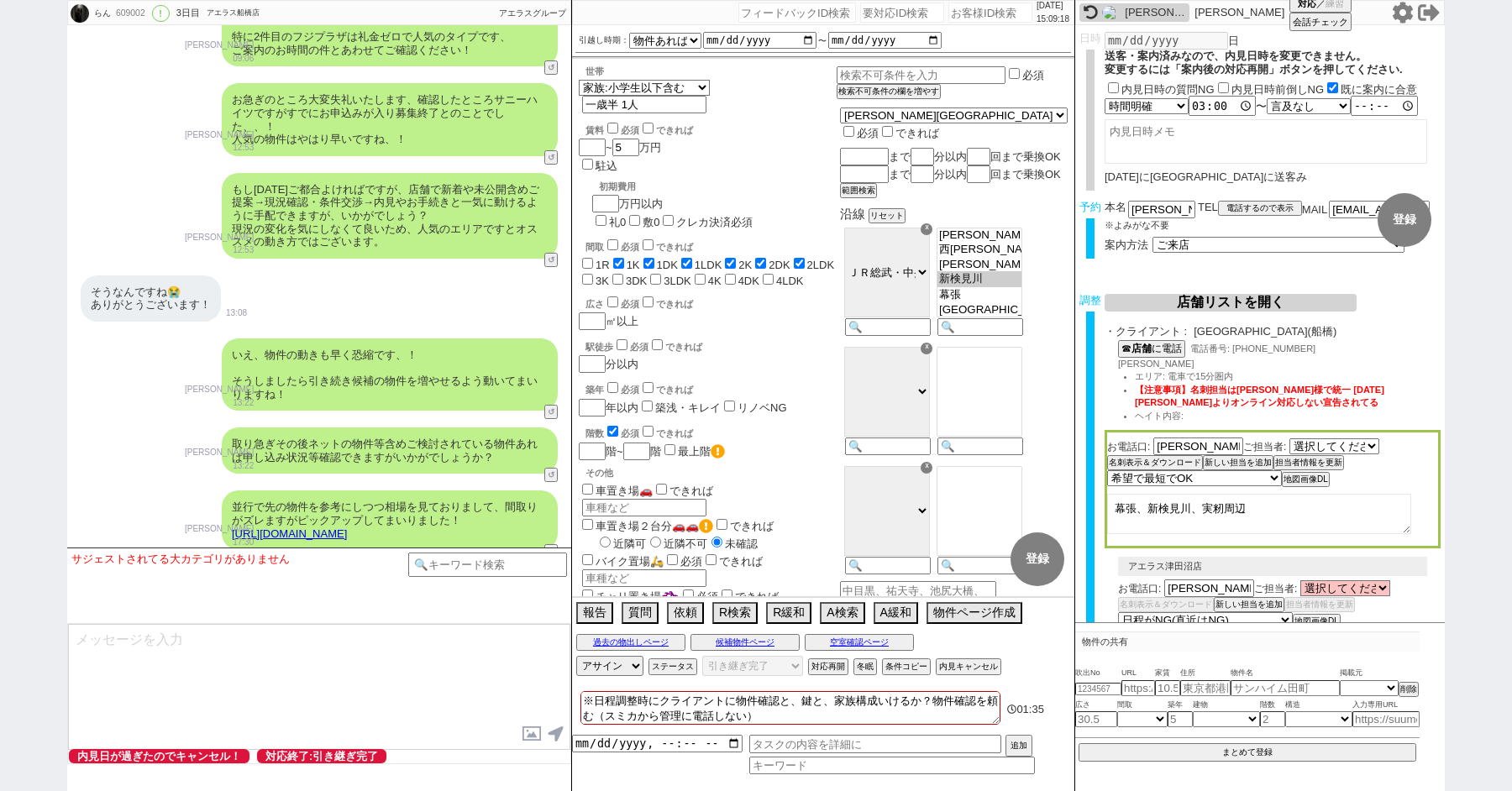
scroll to position [3835, 0]
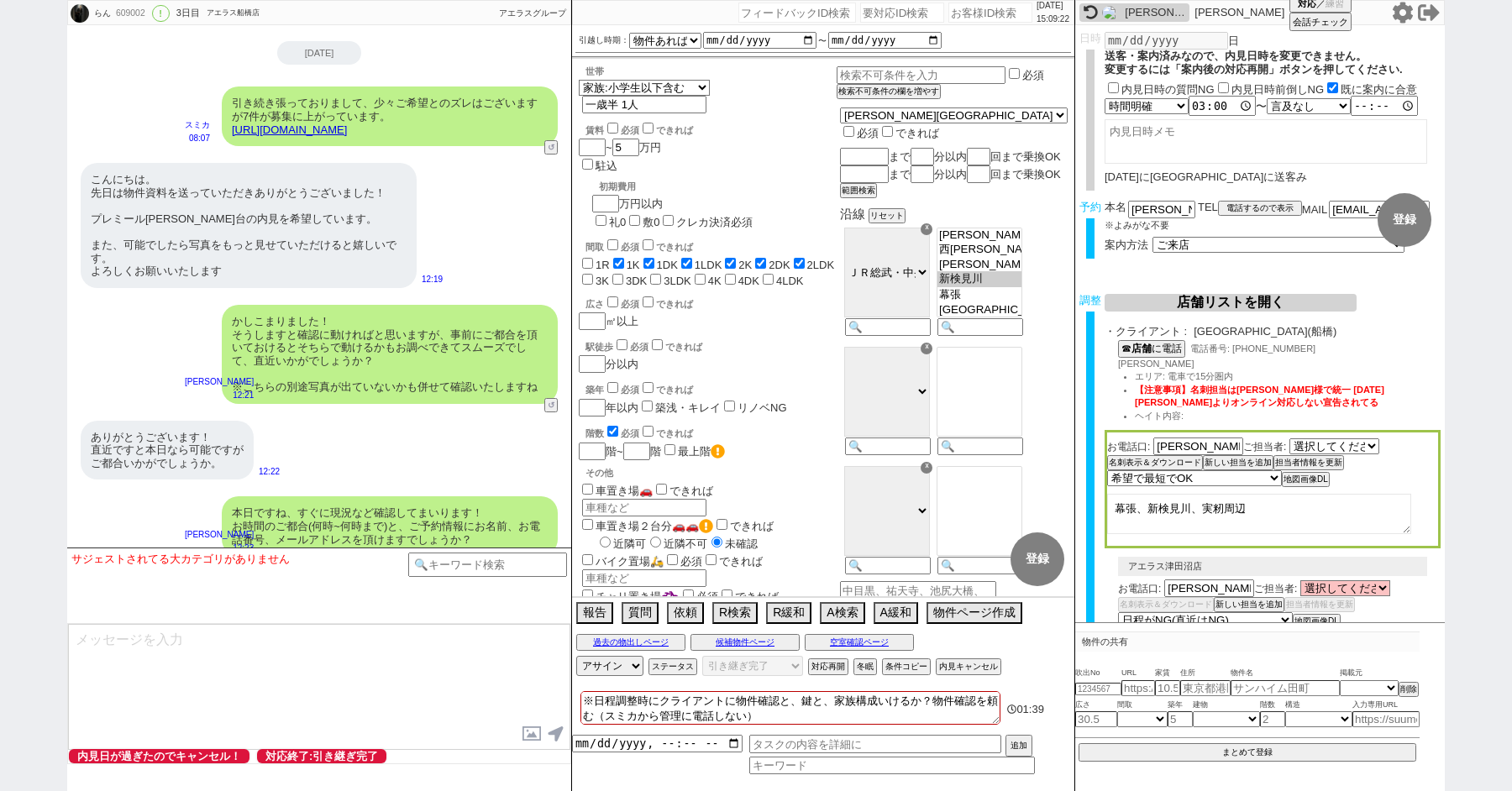
click at [806, 712] on textarea "※日程調整時にクライアントに物件確認と、鍵と、家族構成いけるか？物件確認を頼む（スミカから管理に電話しない）" at bounding box center [791, 707] width 420 height 33
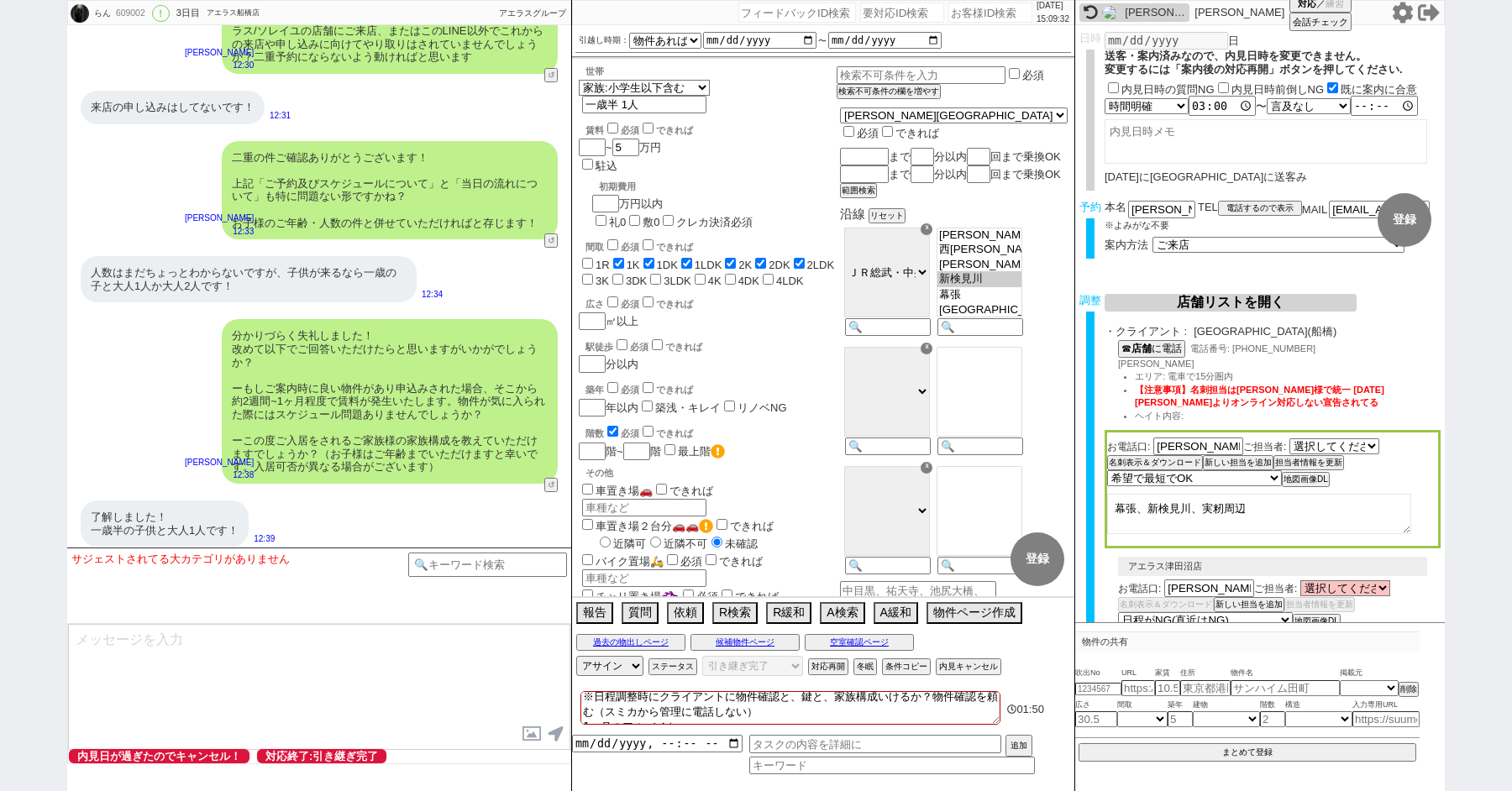
scroll to position [5091, 0]
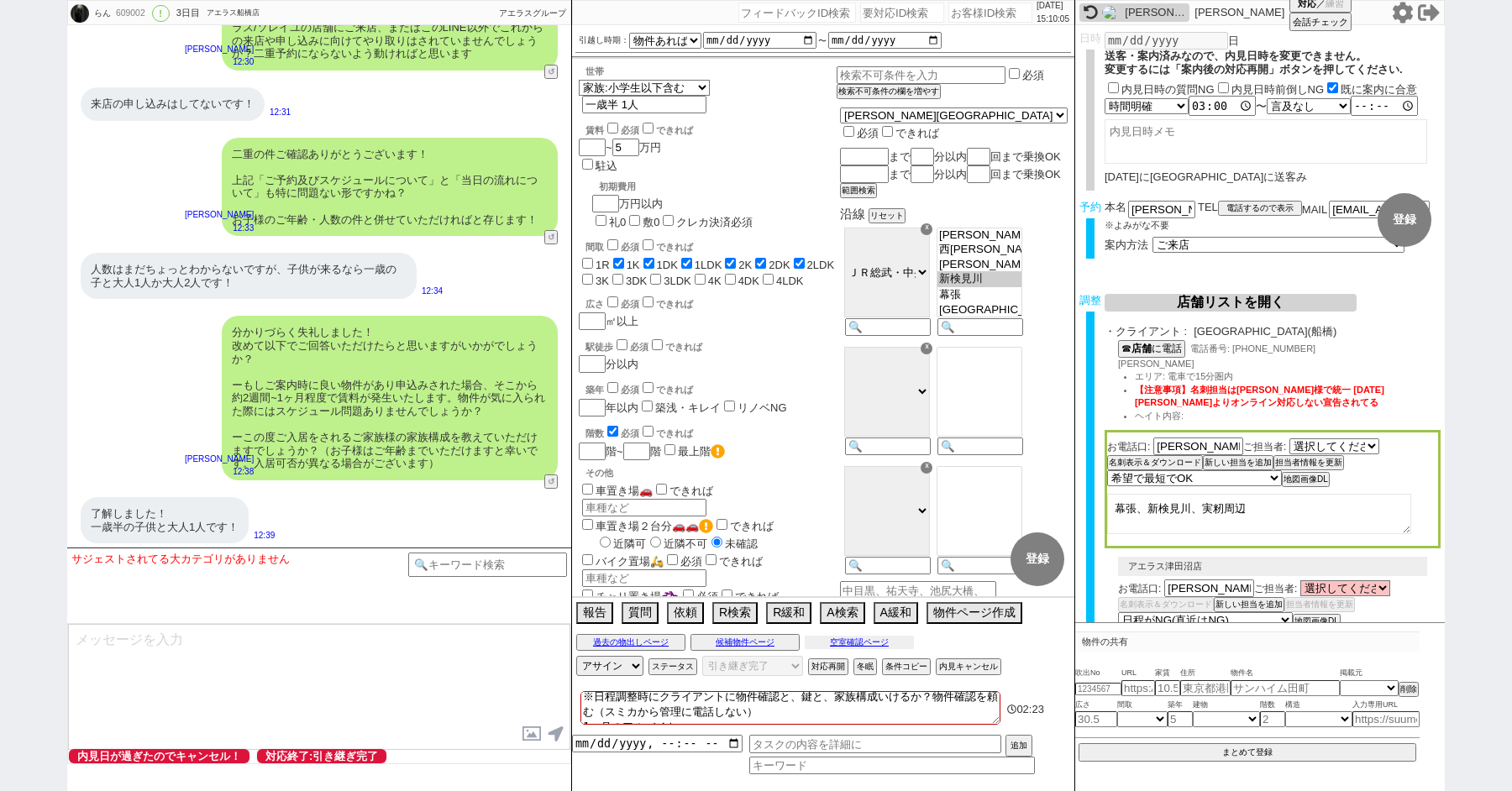
click at [855, 641] on button "空室確認ページ" at bounding box center [859, 642] width 109 height 14
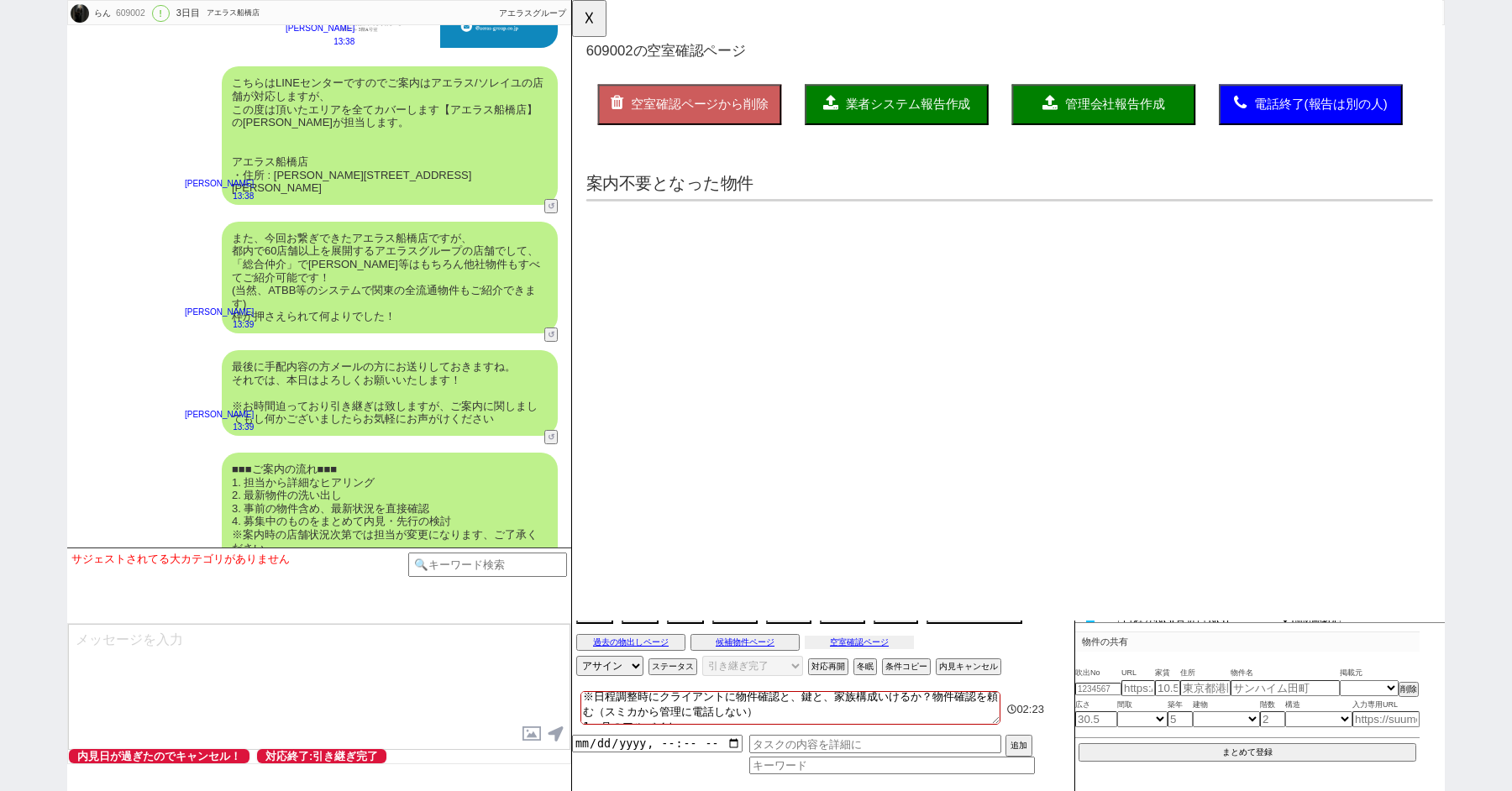
scroll to position [0, 0]
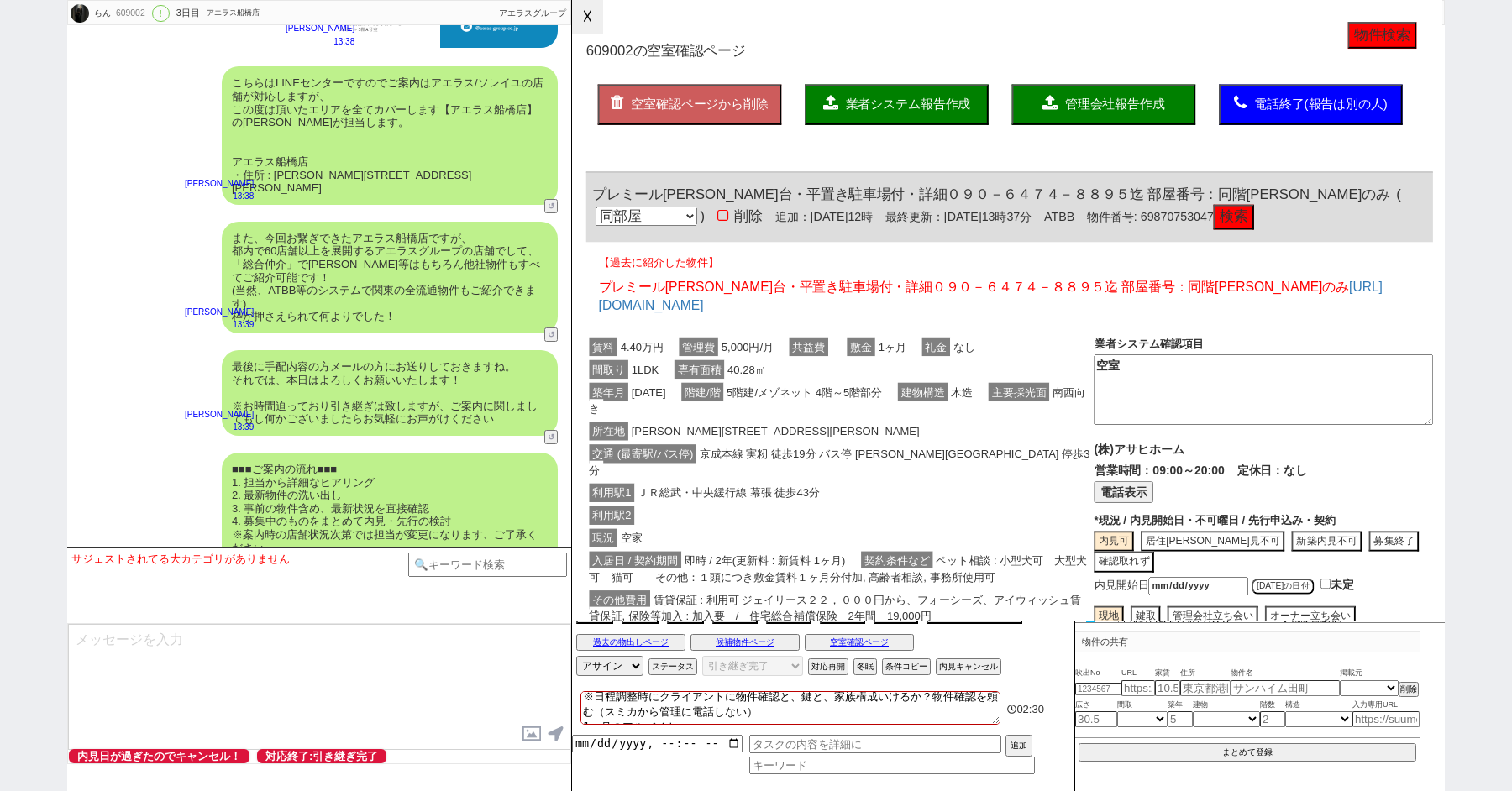
click at [583, 15] on button "☓" at bounding box center [588, 17] width 31 height 33
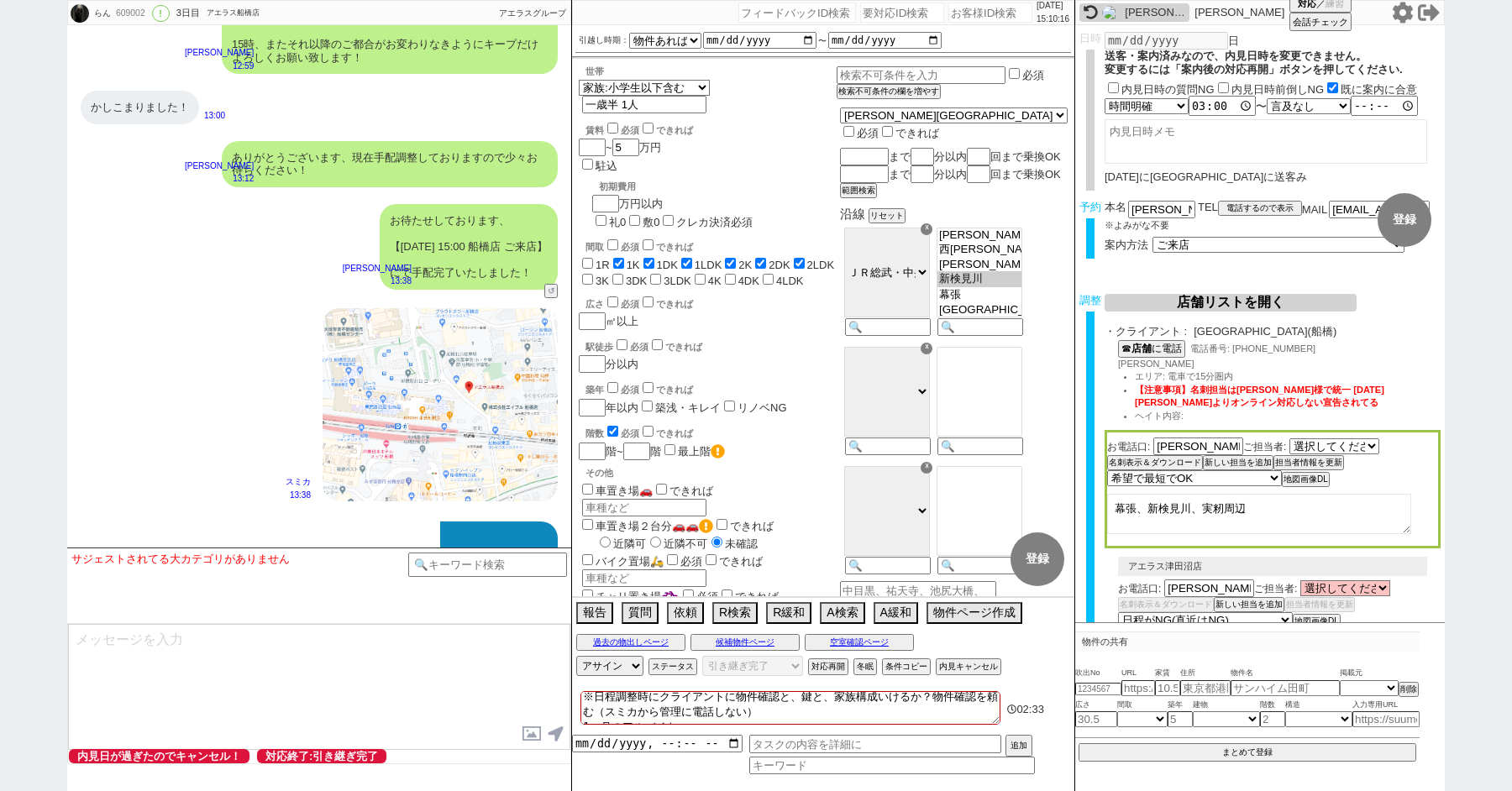
scroll to position [6174, 0]
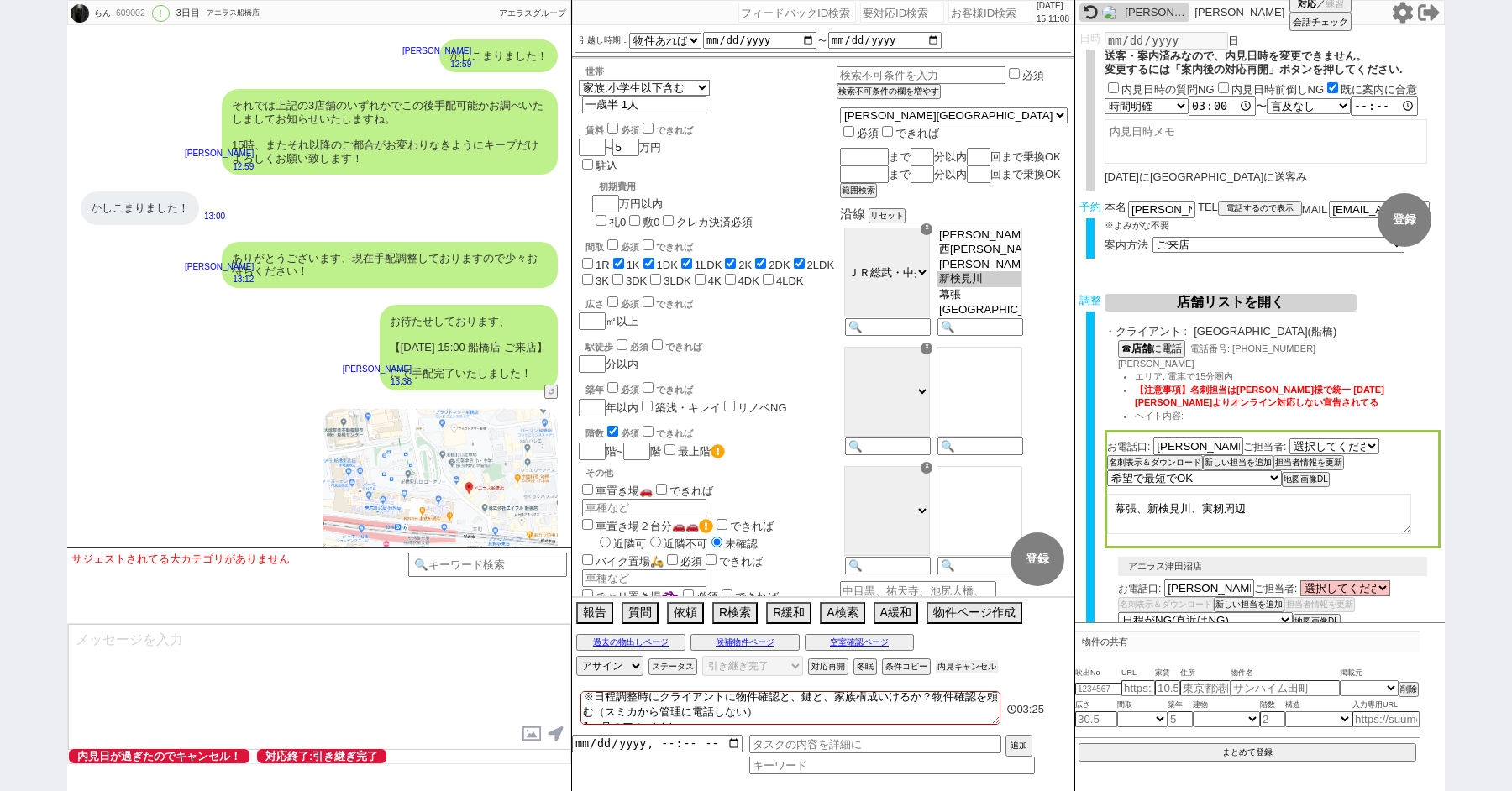
click at [952, 669] on button "内見キャンセル" at bounding box center [966, 666] width 62 height 14
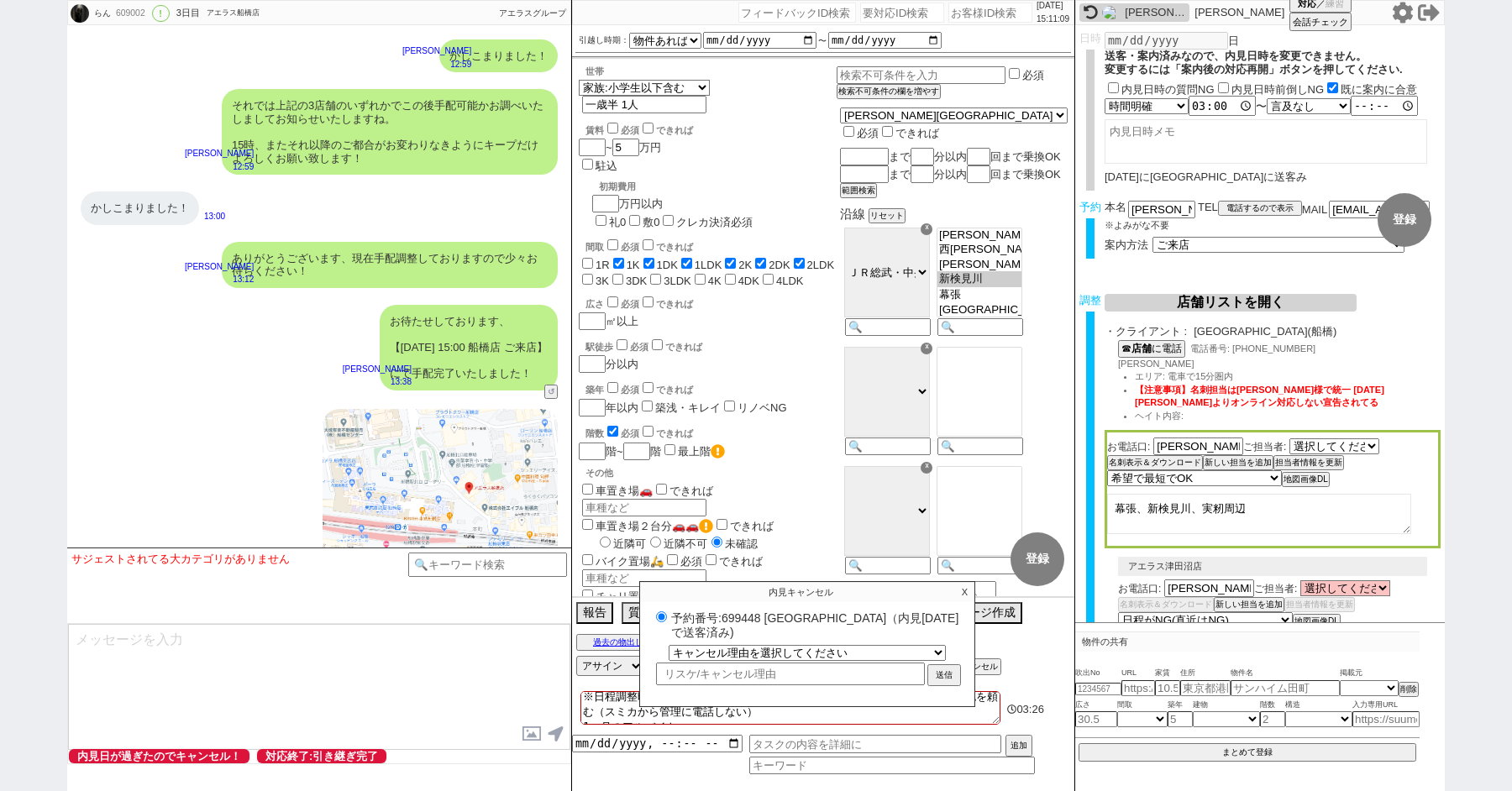
click at [731, 614] on label "予約番号:699448 アエラス船橋店（内見日 2025/08/10 で送客済み)" at bounding box center [806, 624] width 311 height 31
click at [667, 614] on input "予約番号:699448 アエラス船橋店（内見日 2025/08/10 で送客済み)" at bounding box center [662, 617] width 11 height 11
click at [731, 614] on label "予約番号:699448 アエラス船橋店（内見日 2025/08/10 で送客済み)" at bounding box center [806, 624] width 311 height 31
click at [667, 614] on input "予約番号:699448 アエラス船橋店（内見日 2025/08/10 で送客済み)" at bounding box center [662, 617] width 11 height 11
copy label "699448"
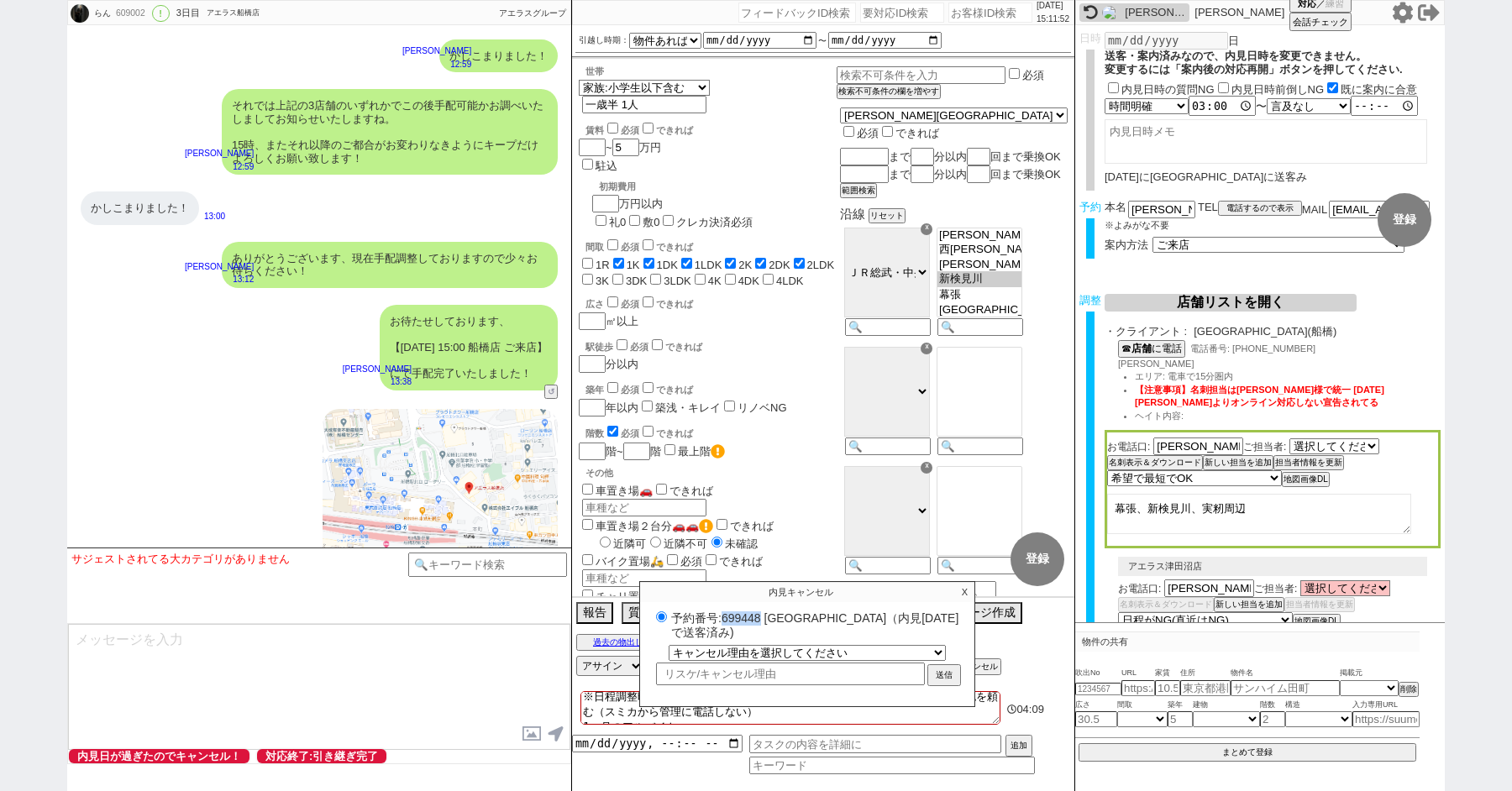
scroll to position [6937, 0]
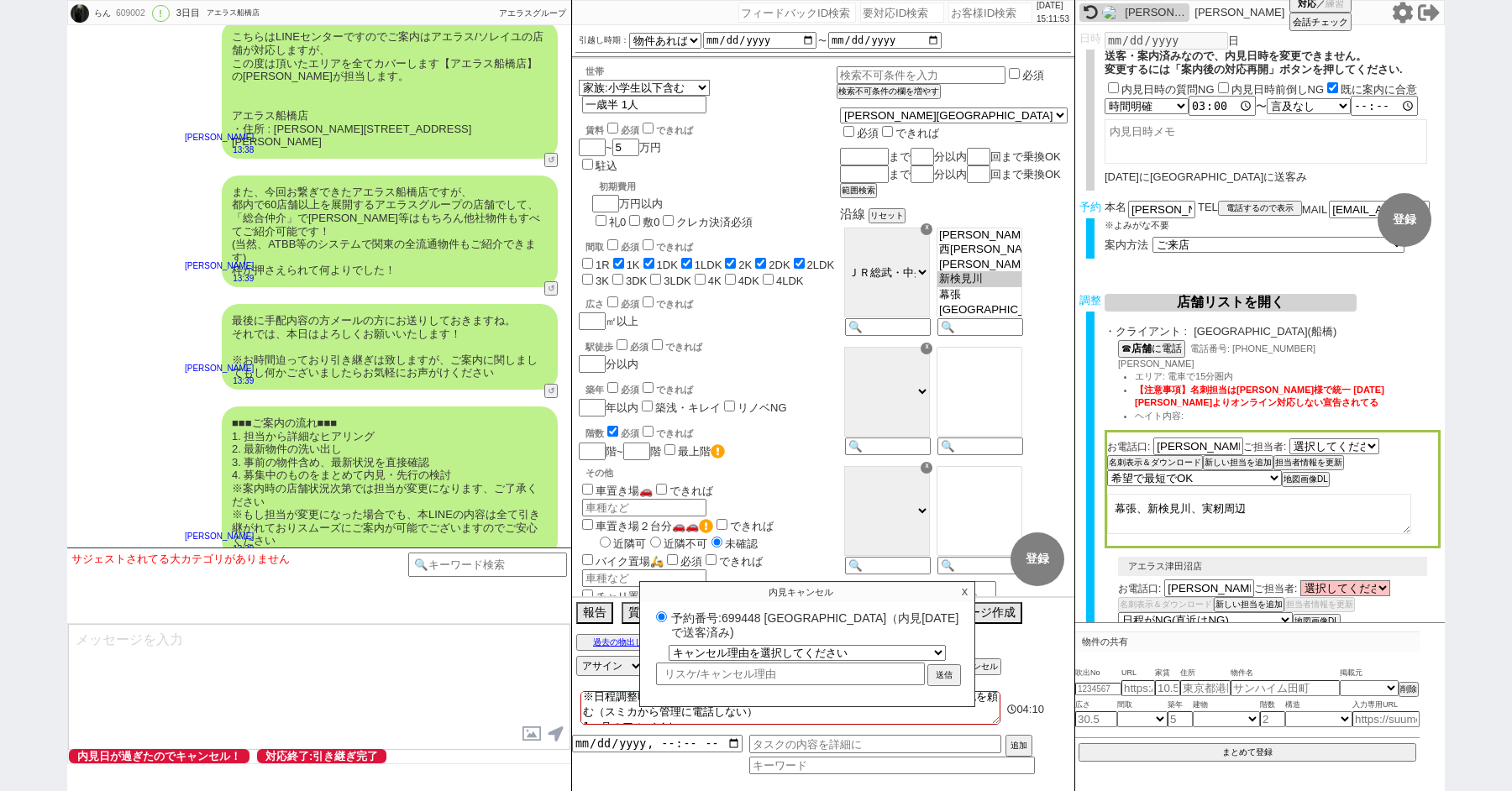
click at [962, 592] on p "X" at bounding box center [964, 592] width 19 height 20
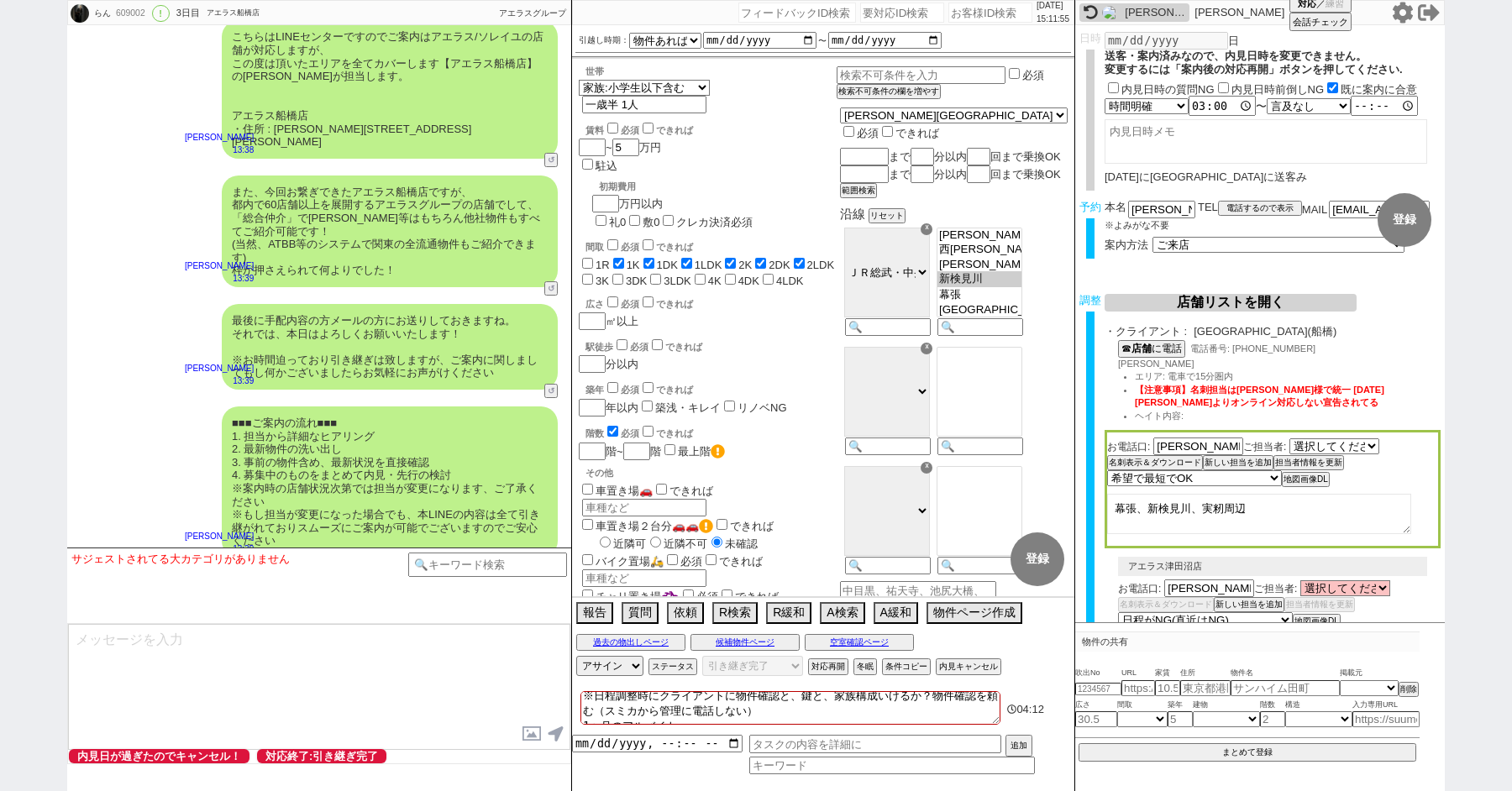
scroll to position [0, 0]
drag, startPoint x: 793, startPoint y: 702, endPoint x: 600, endPoint y: 635, distance: 204.3
click at [600, 636] on div "2025/08/10 15:11:55 候補物件を追加してしてください 紹介した物件一覧 他社物件を追加する 空室確認ページに追加・削除 紹介した物件一覧 他…" at bounding box center [823, 395] width 504 height 791
click at [606, 699] on textarea "1ヶ月のアルバイト" at bounding box center [791, 707] width 420 height 33
click at [960, 666] on button "内見キャンセル" at bounding box center [966, 666] width 62 height 14
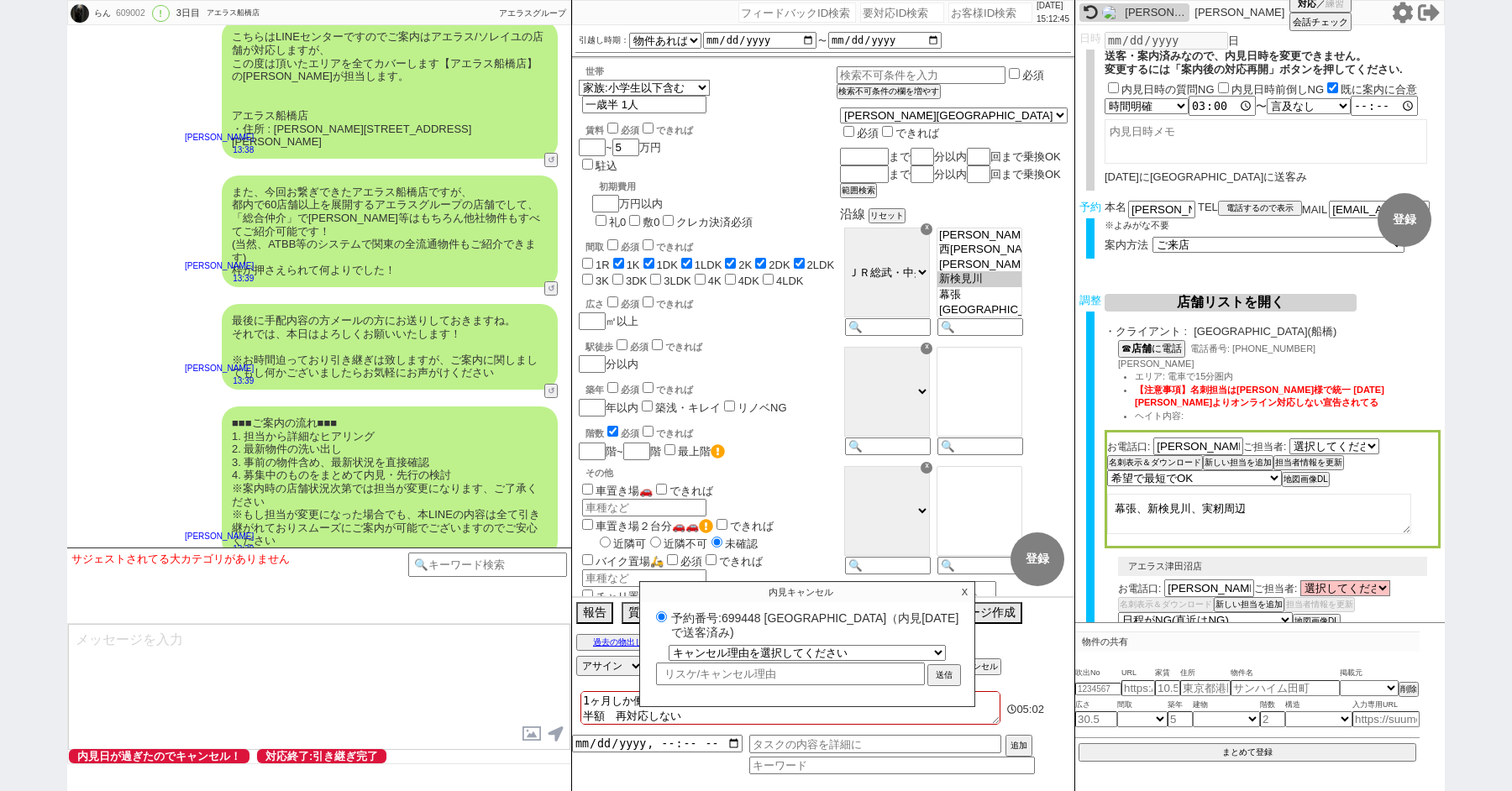
click at [966, 589] on p "X" at bounding box center [964, 592] width 19 height 20
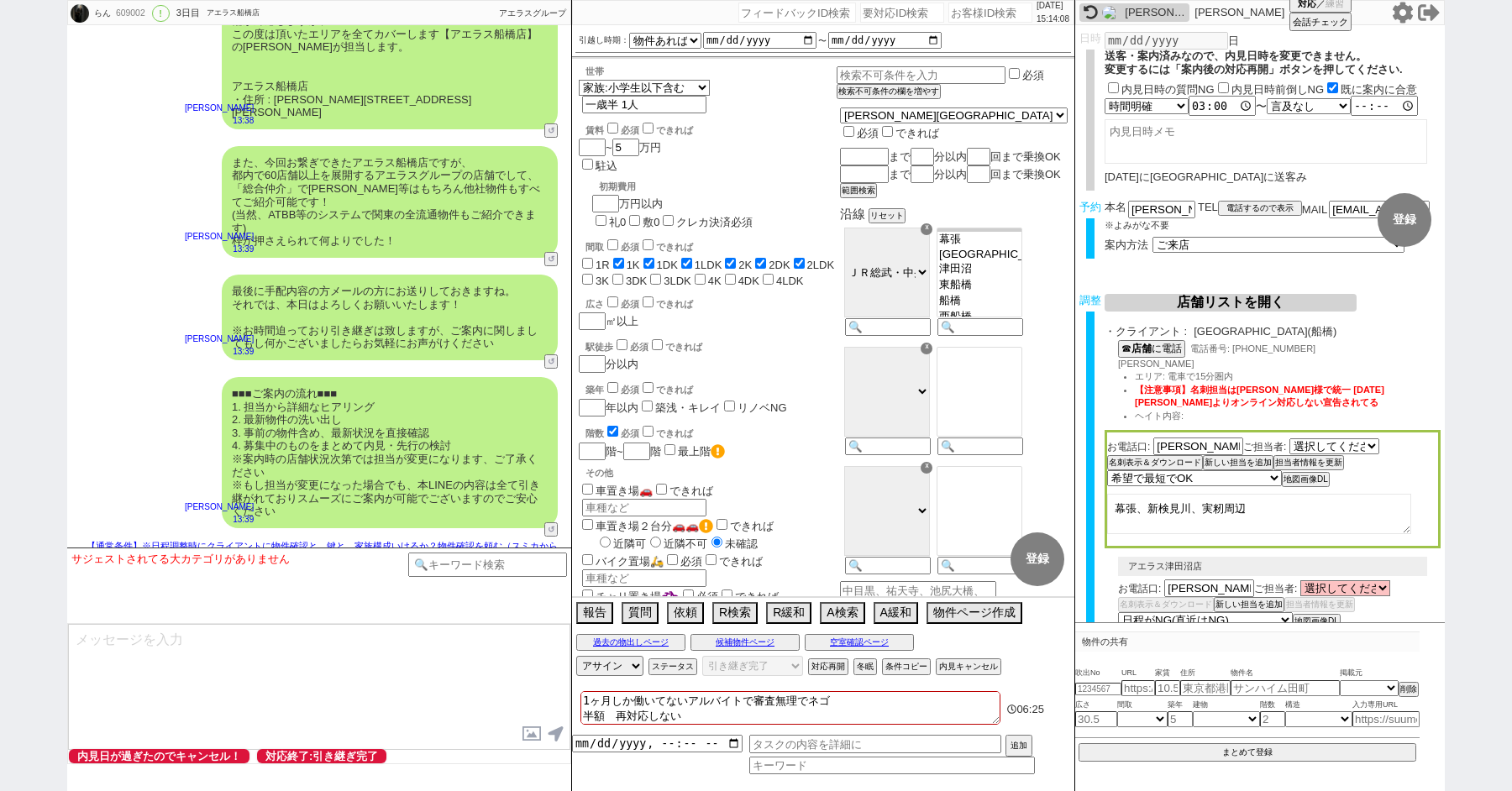
scroll to position [227, 0]
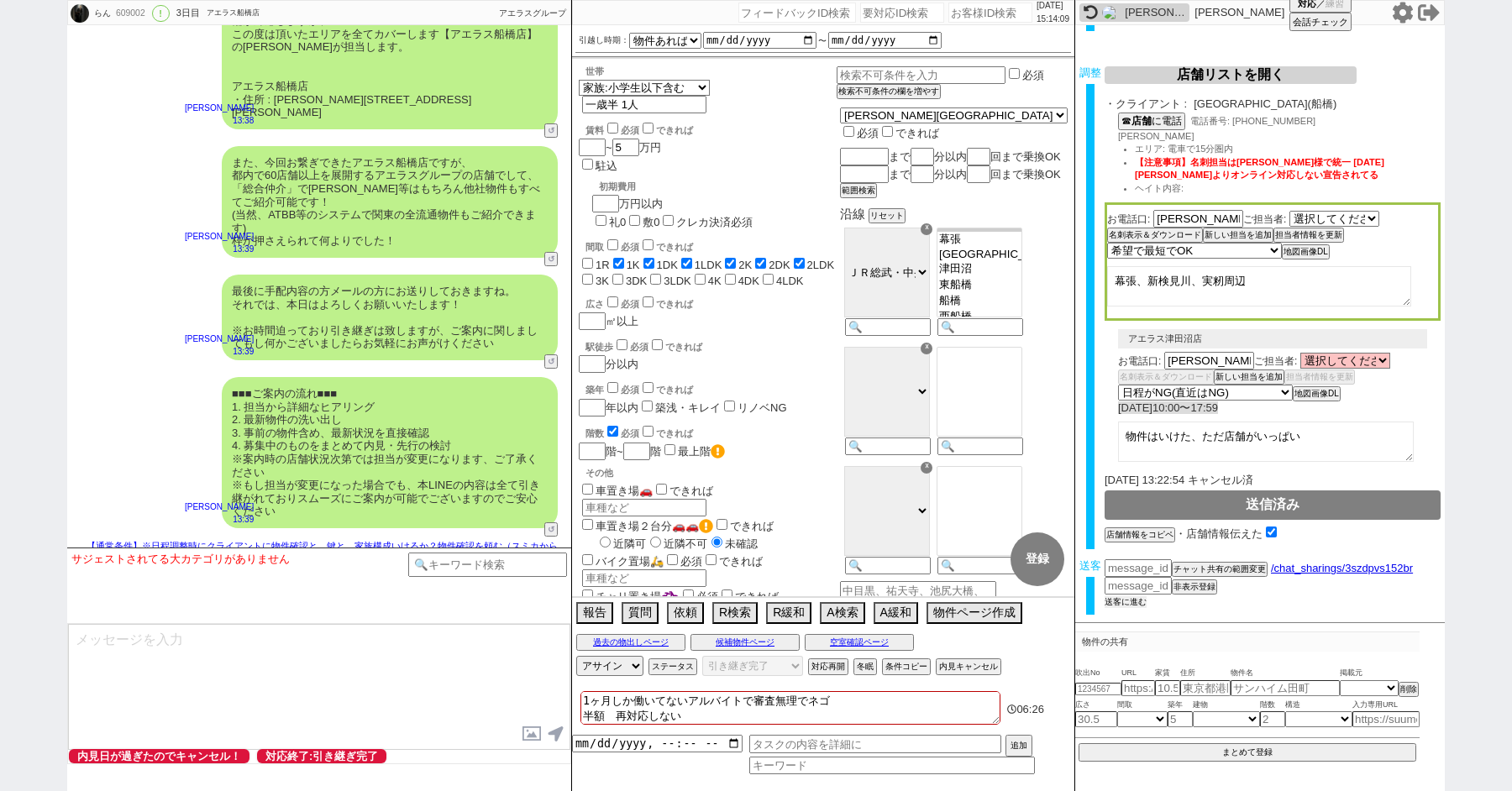
click at [1116, 597] on button "送客に進む" at bounding box center [1125, 601] width 42 height 12
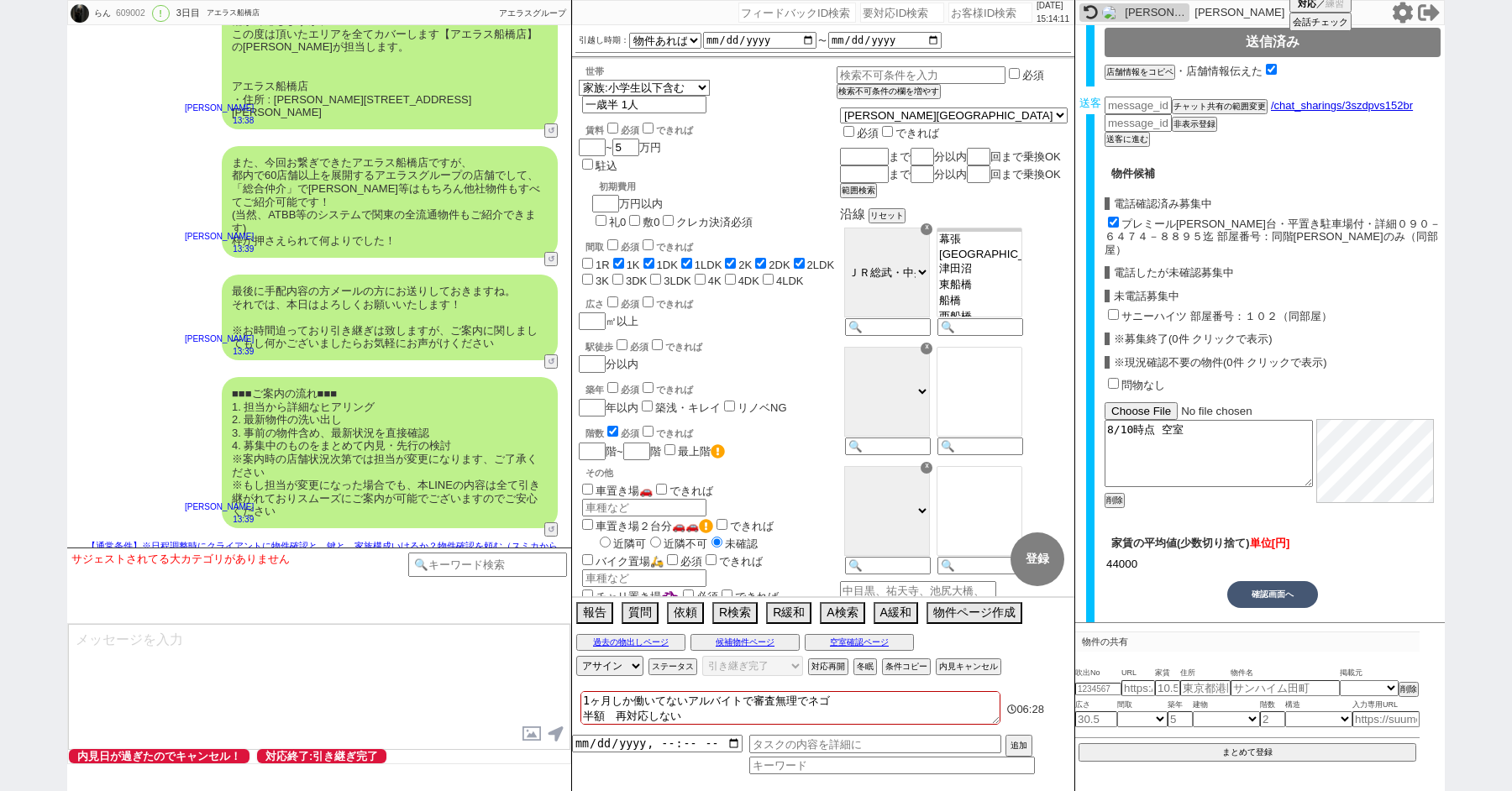
scroll to position [689, 0]
drag, startPoint x: 1137, startPoint y: 555, endPoint x: 1067, endPoint y: 555, distance: 70.0
click at [1067, 555] on div "らん 609002 ! 0 3日目 アエラス船橋店 冬眠中 自社客 アエラスグループ スミカ_BPO チャット全表示 2025-08-07 ようこそLINE物…" at bounding box center [756, 395] width 1377 height 791
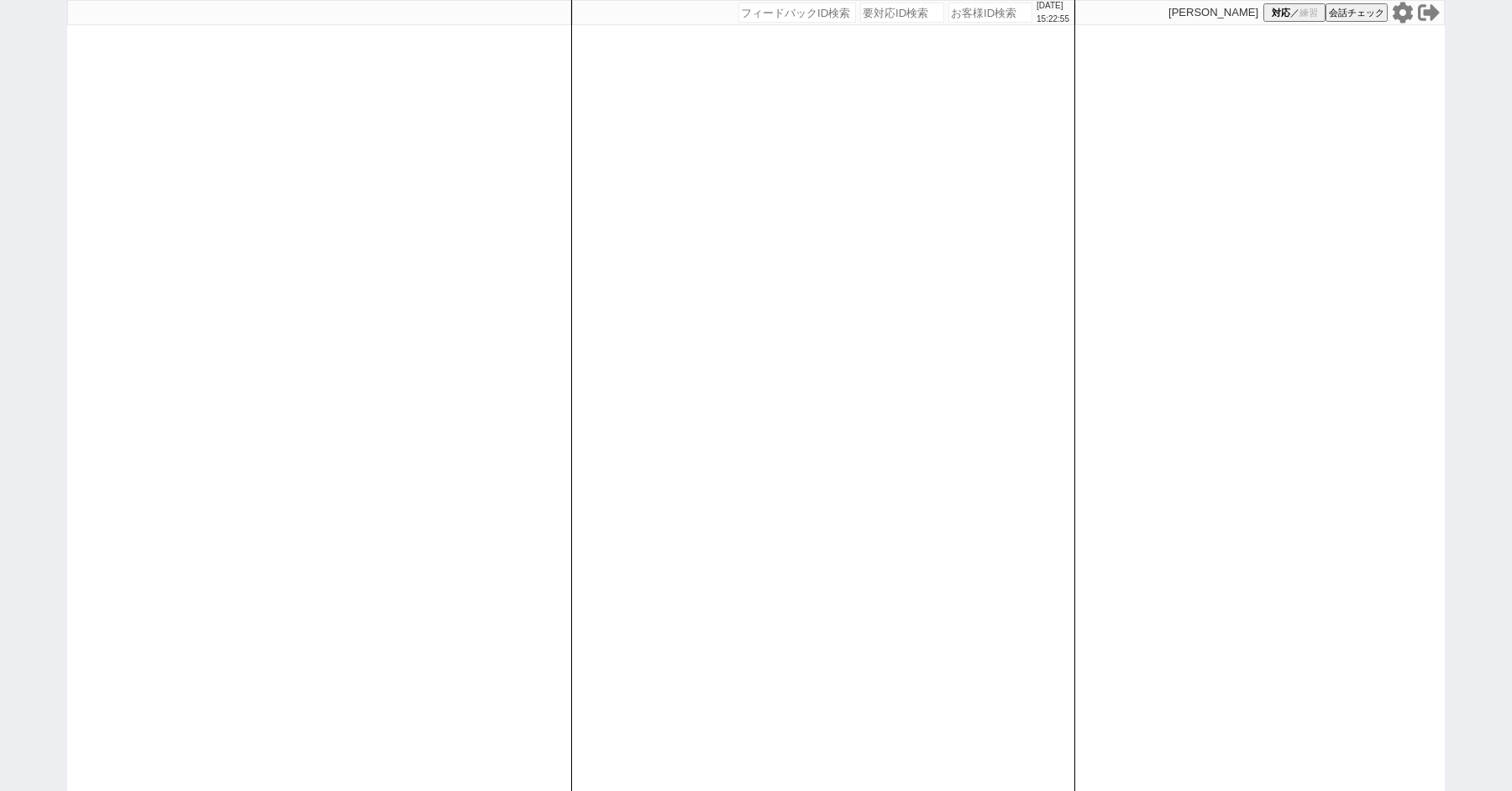
click at [49, 403] on div "[DATE] 15:22:55 候補物件を追加してしてください 紹介した物件一覧 他社物件を追加する 空室確認ページに追加・削除 紹介した物件一覧 他社物件を…" at bounding box center [756, 395] width 1512 height 791
click at [22, 216] on div "[DATE] 15:23:15 候補物件を追加してしてください 紹介した物件一覧 他社物件を追加する 空室確認ページに追加・削除 紹介した物件一覧 他社物件を…" at bounding box center [756, 395] width 1512 height 791
paste input "603283"
type input "603283"
select select "1"
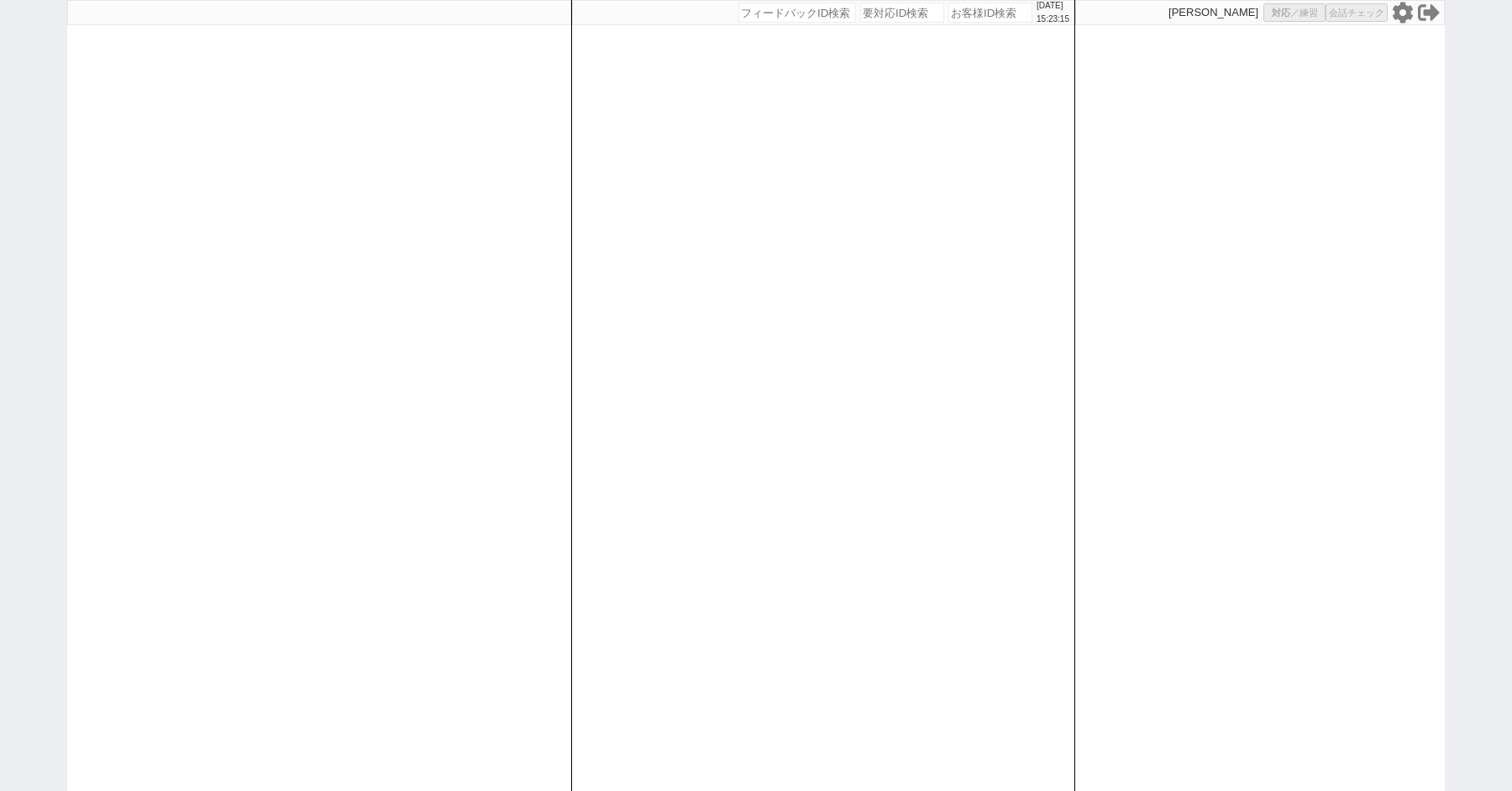
select select "2"
select select "10"
select select "8"
select select
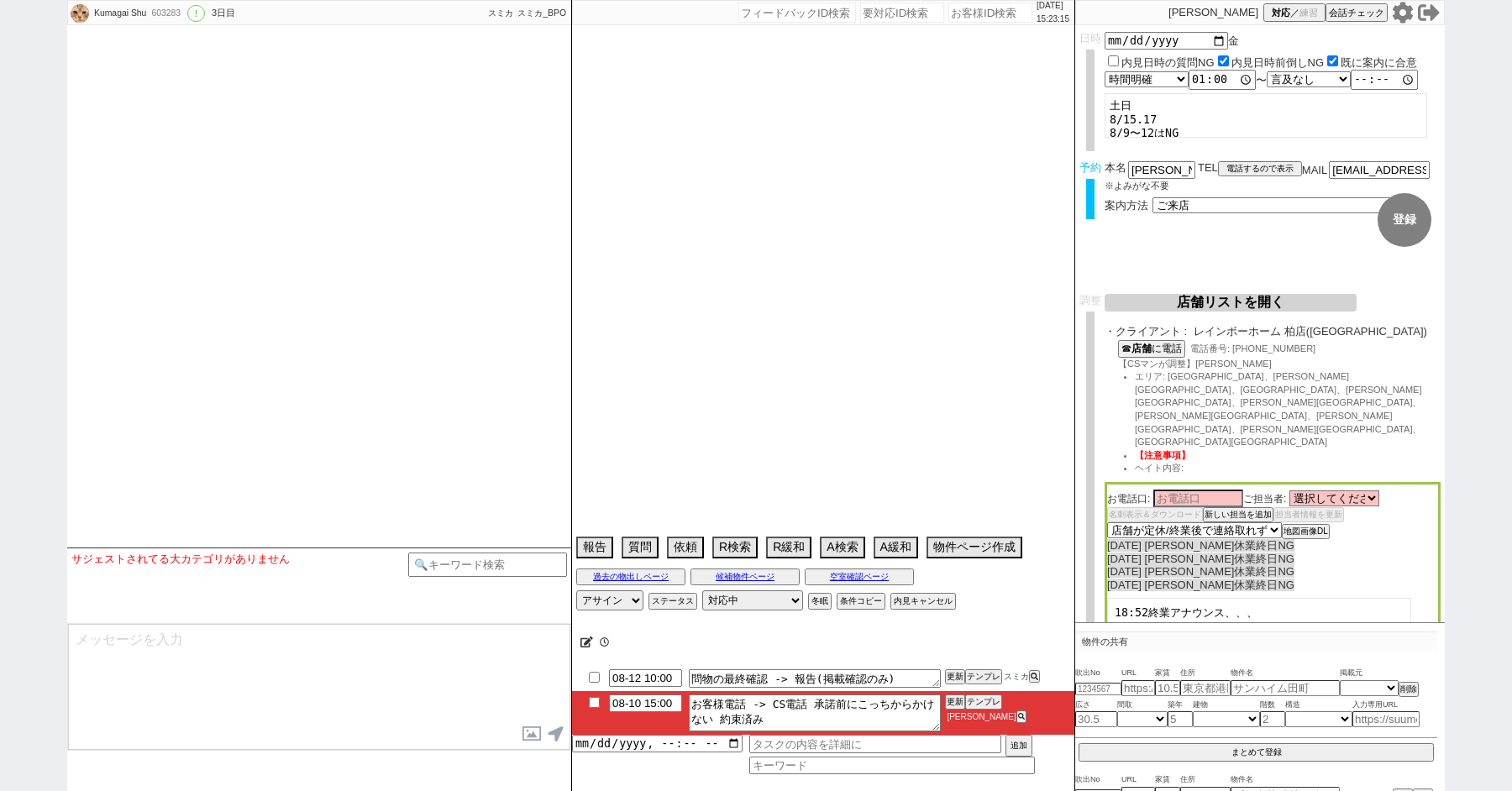
select select "[DATE]"
select select "9"
select select "36"
select select "0"
select select "12"
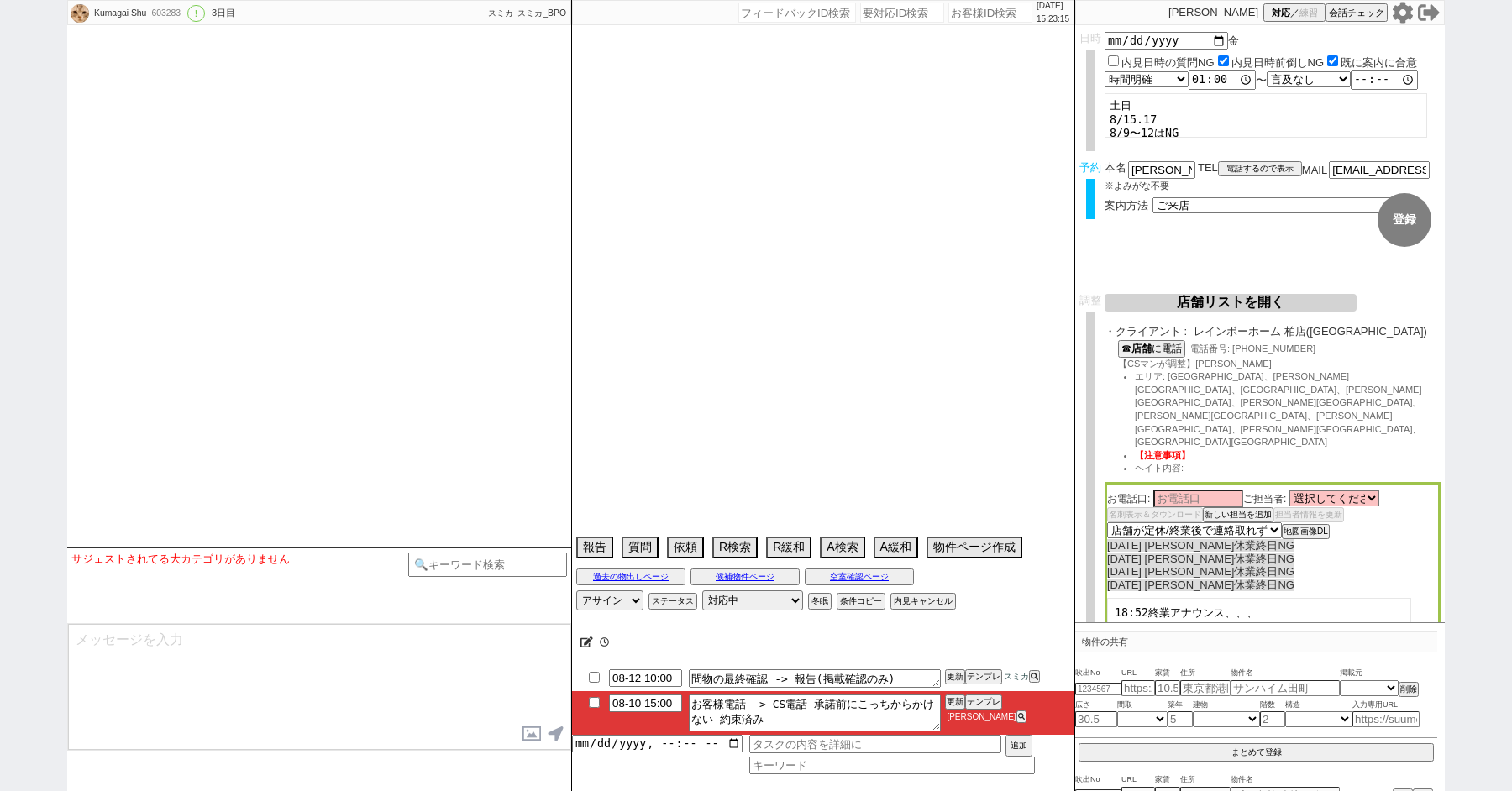
select select "7"
select select "214"
select select "823"
select select "27"
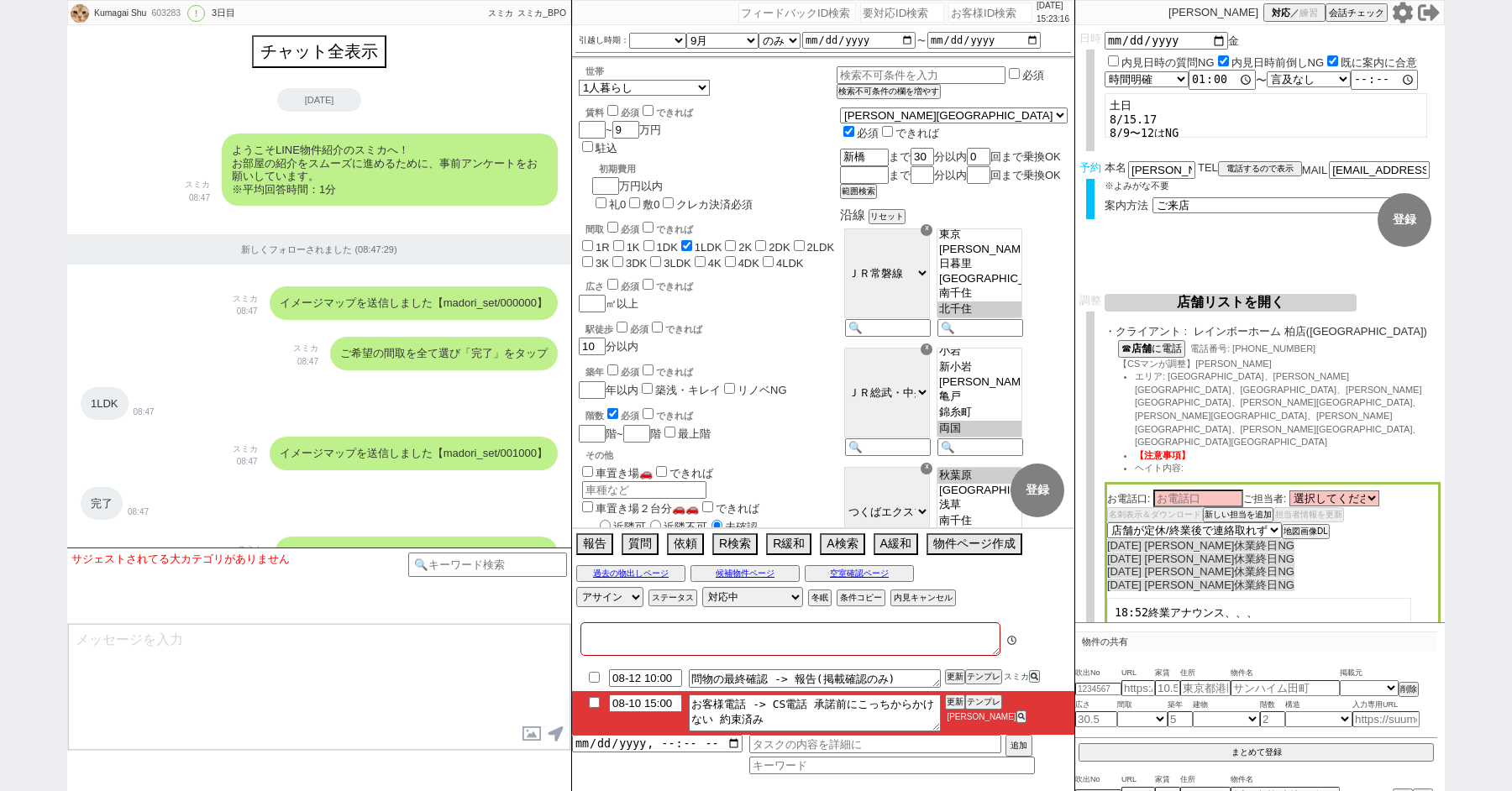
type textarea "＠＠直接の電話はなるべく控えてほしい＠＠->CS電話してから @当日までの他社予定な 10日 13:11 出ない　15日送客先なし別日取り必要"
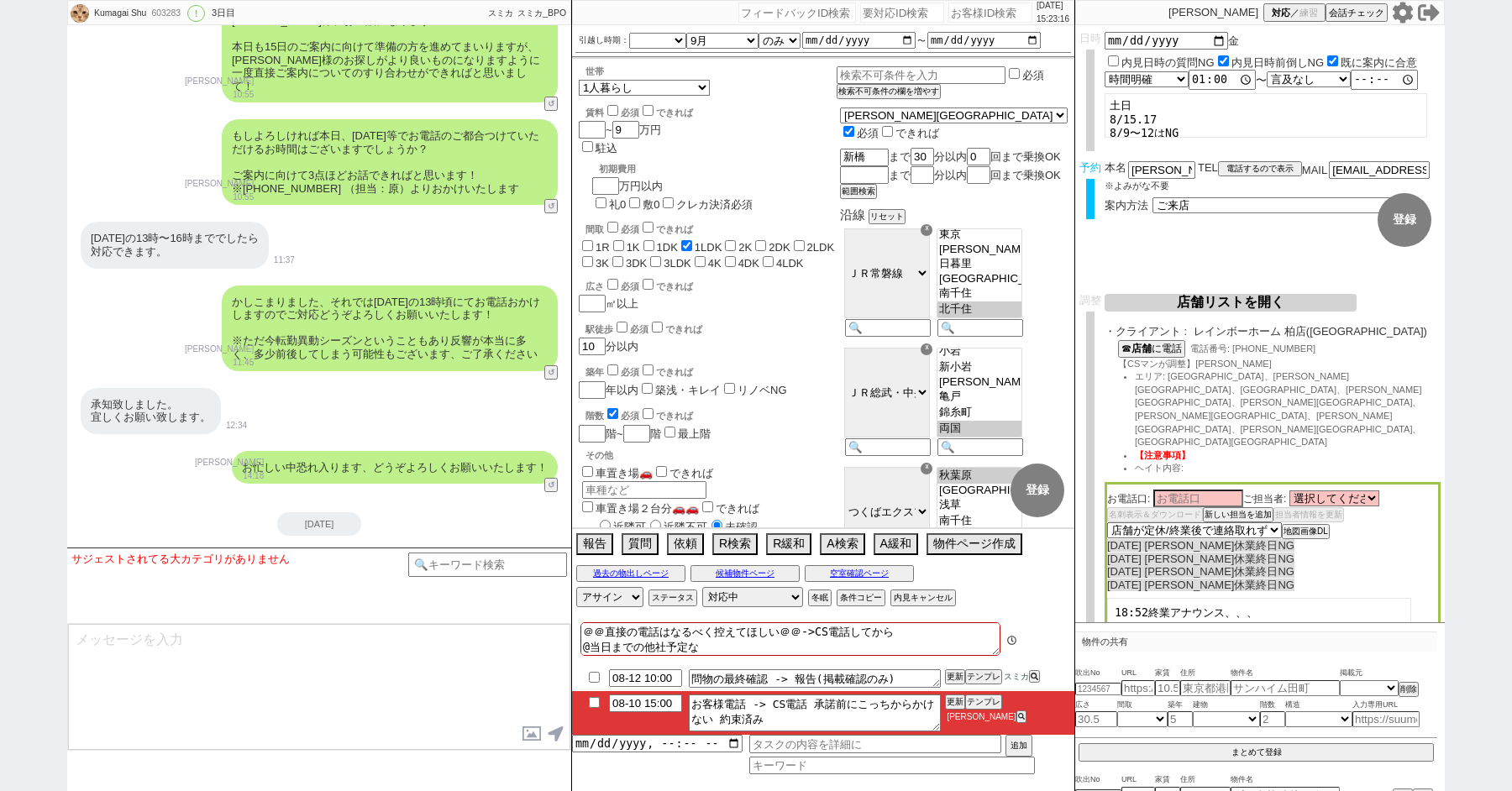
scroll to position [256, 0]
click at [1231, 163] on button "電話するので表示" at bounding box center [1260, 169] width 84 height 12
click at [0, 0] on select "電話の理由 356 初日調整での禊 357 問物漏れ回収 359 内見日が怪しいので前倒し&他社消し 360 調整まできて無言が長いマンを起こす 361 調整…" at bounding box center [0, 0] width 0 height 0
select select "344"
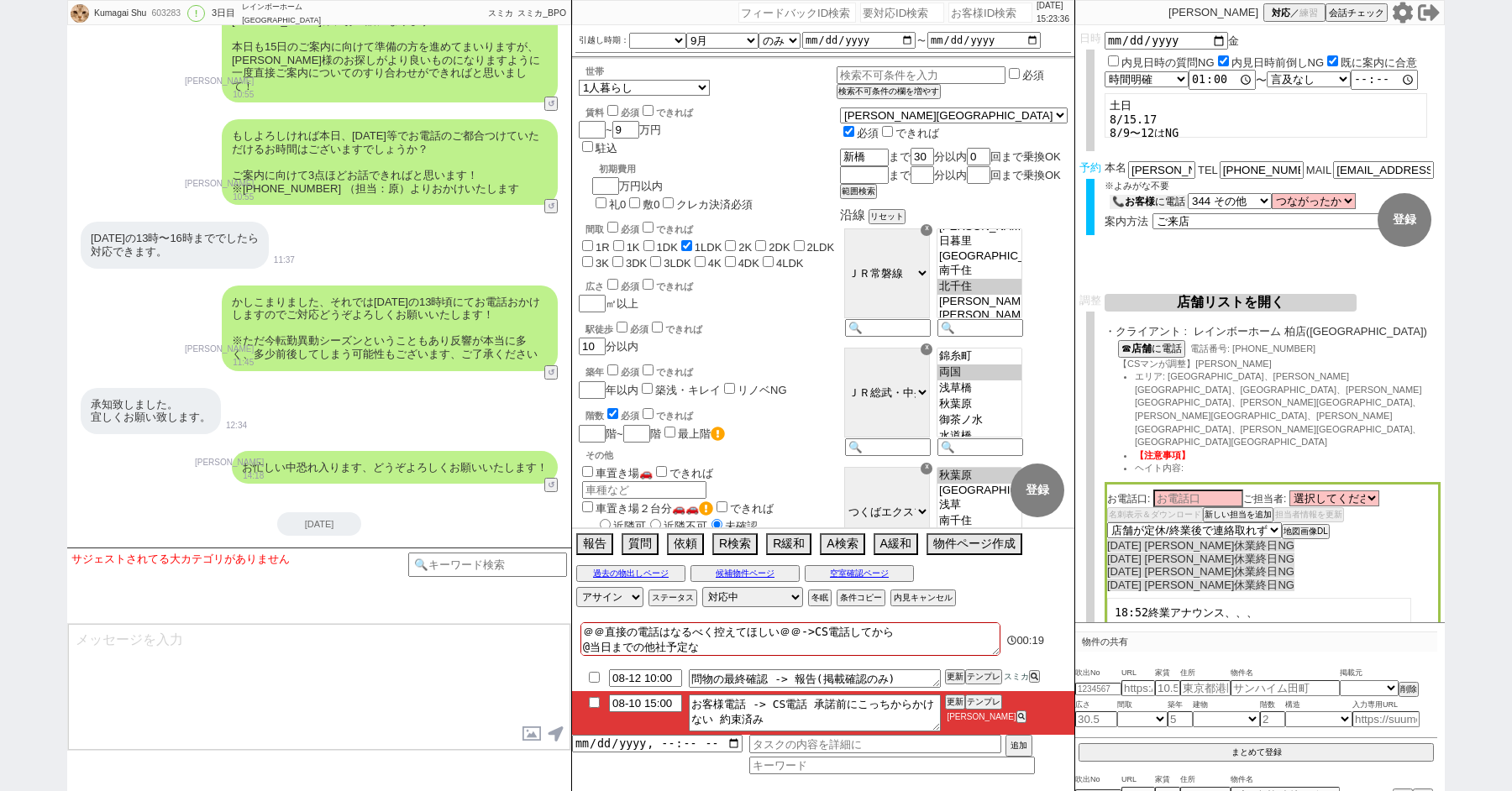
click at [1152, 199] on b "お客様" at bounding box center [1139, 201] width 30 height 12
click at [1331, 202] on select "つながったか つながった つながらなかった" at bounding box center [1317, 201] width 84 height 14
select select "false"
click at [645, 646] on textarea "＠＠直接の電話はなるべく控えてほしい＠＠->CS電話してから @当日までの他社予定な 10日 13:11 出ない　15日送客先なし別日取り必要" at bounding box center [791, 638] width 420 height 33
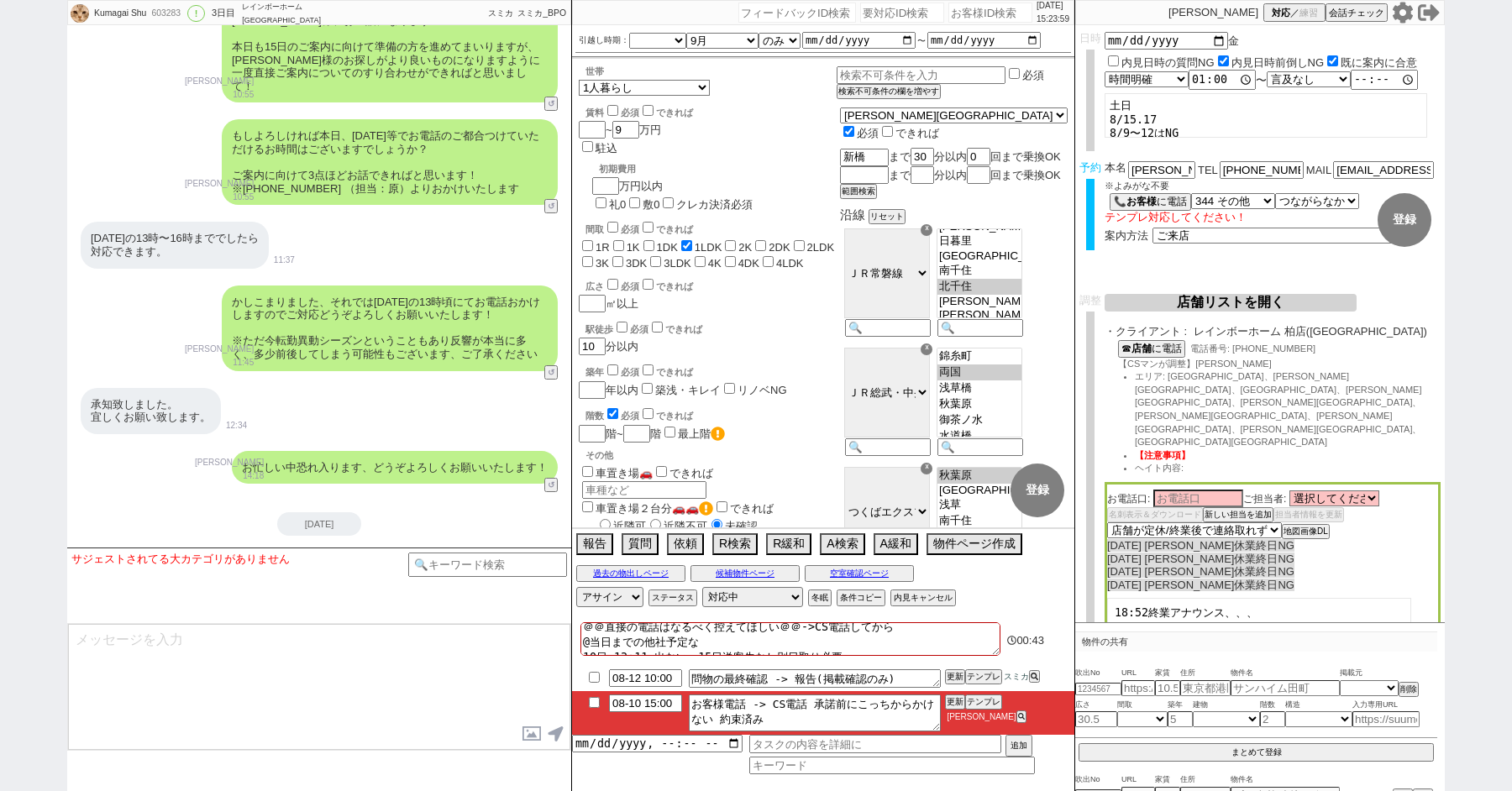
type textarea "＠＠直接の電話はなるべく控えてほしい＠＠->CS電話してから @当日までの他社予定な 10日 13:11 1出ない　15日送客先なし別日取り必要"
checkbox input "false"
checkbox input "true"
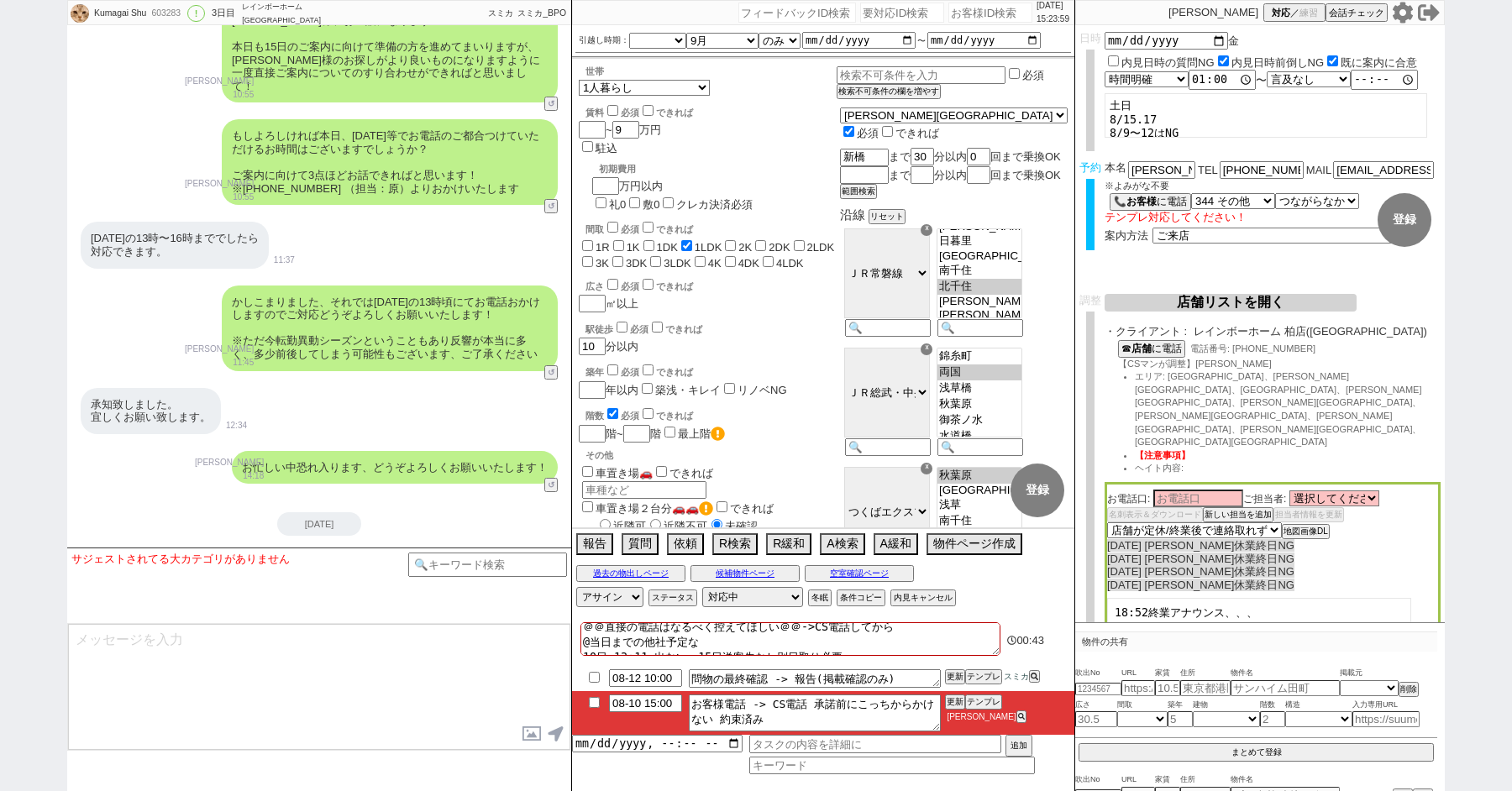
checkbox input "false"
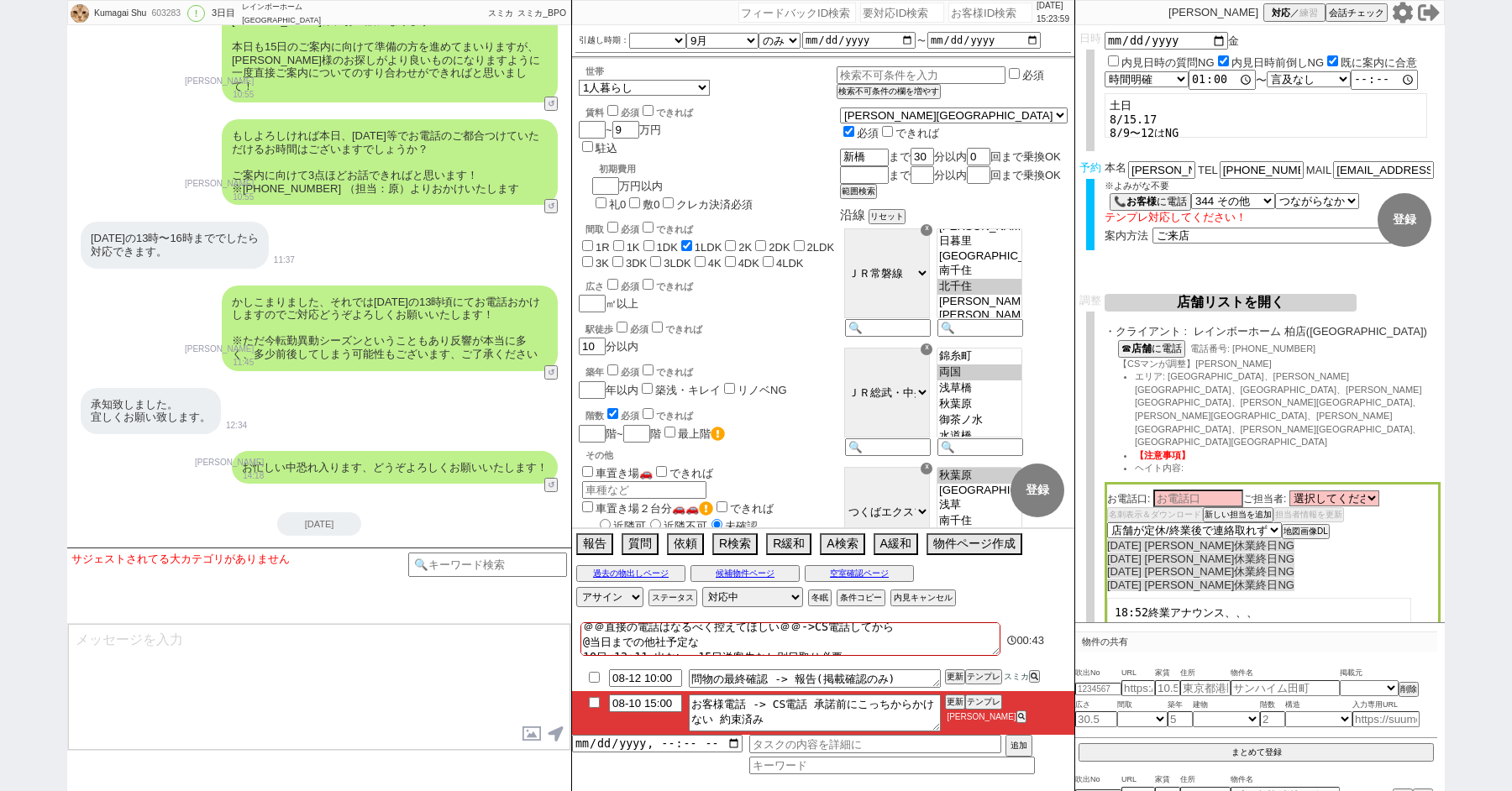
checkbox input "false"
type textarea "＠＠直接の電話はなるべく控えてほしい＠＠->CS電話してから @当日までの他社予定な 10日 13:11 15出ない　15日送客先なし別日取り必要"
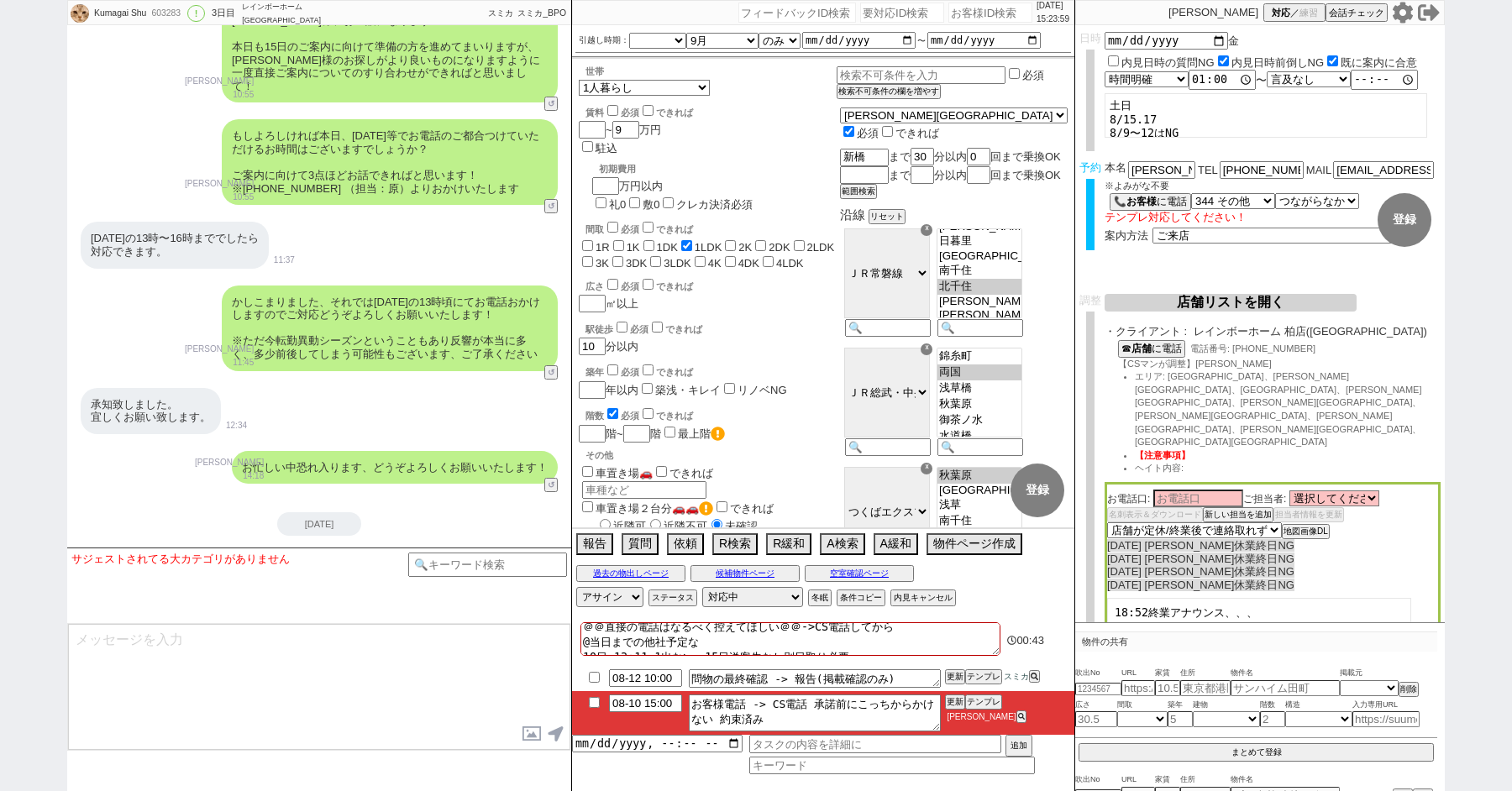
checkbox input "false"
checkbox input "true"
checkbox input "false"
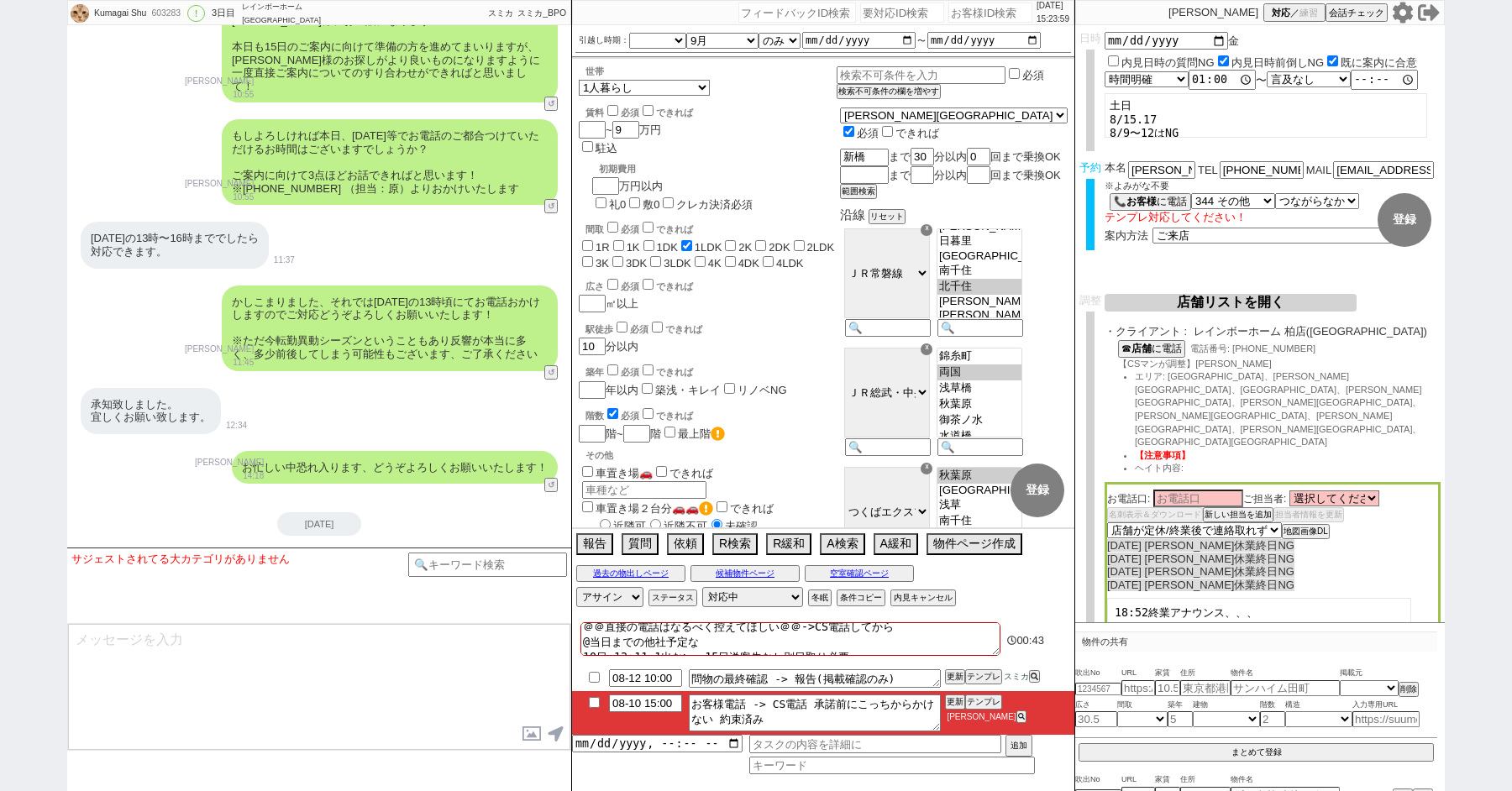
checkbox input "false"
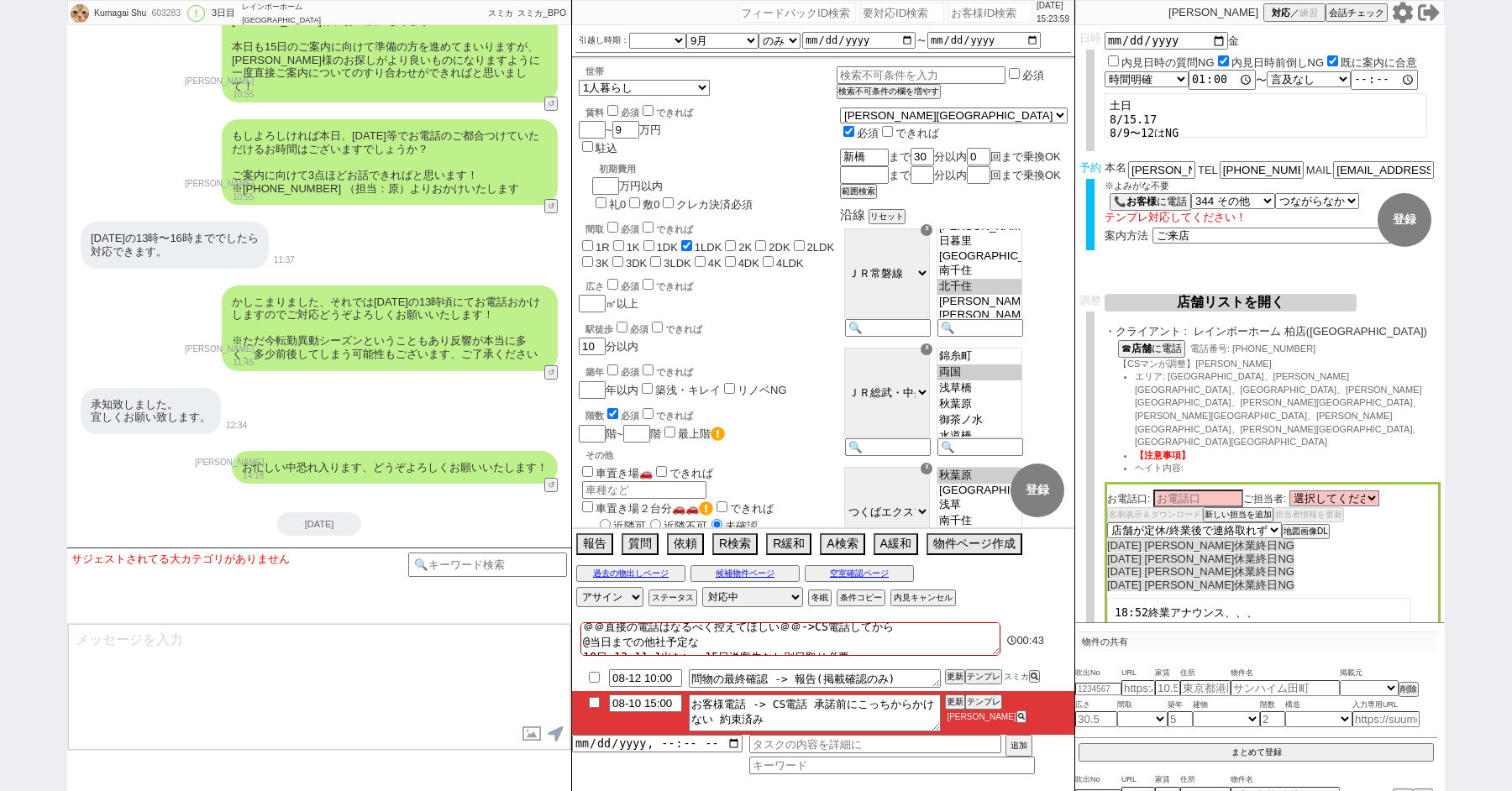
checkbox input "false"
type textarea "＠＠直接の電話はなるべく控えてほしい＠＠->CS電話してから @当日までの他社予定な 10日 13:11 15:出ない　15日送客先なし別日取り必要"
checkbox input "false"
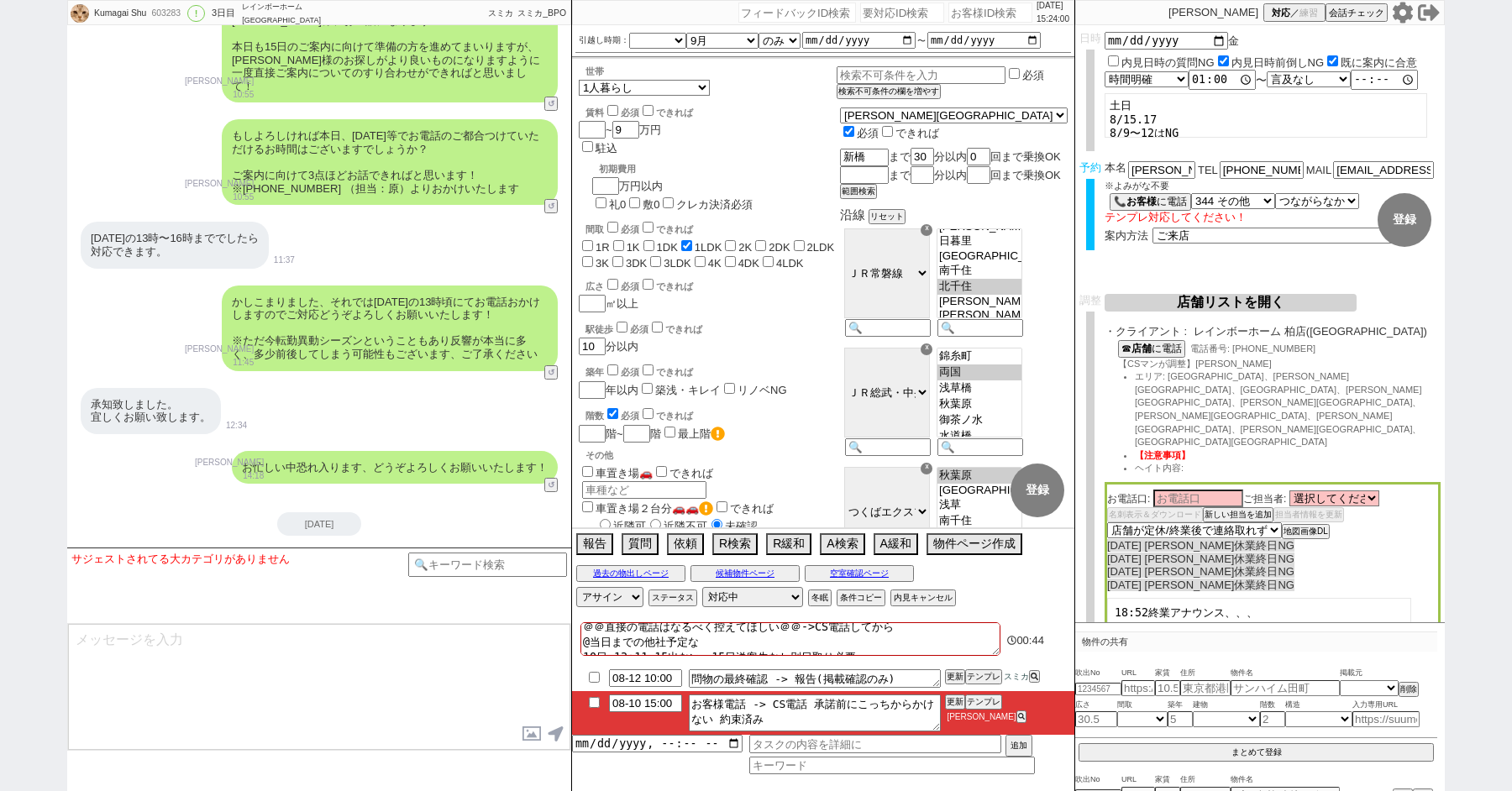
checkbox input "false"
checkbox input "true"
checkbox input "false"
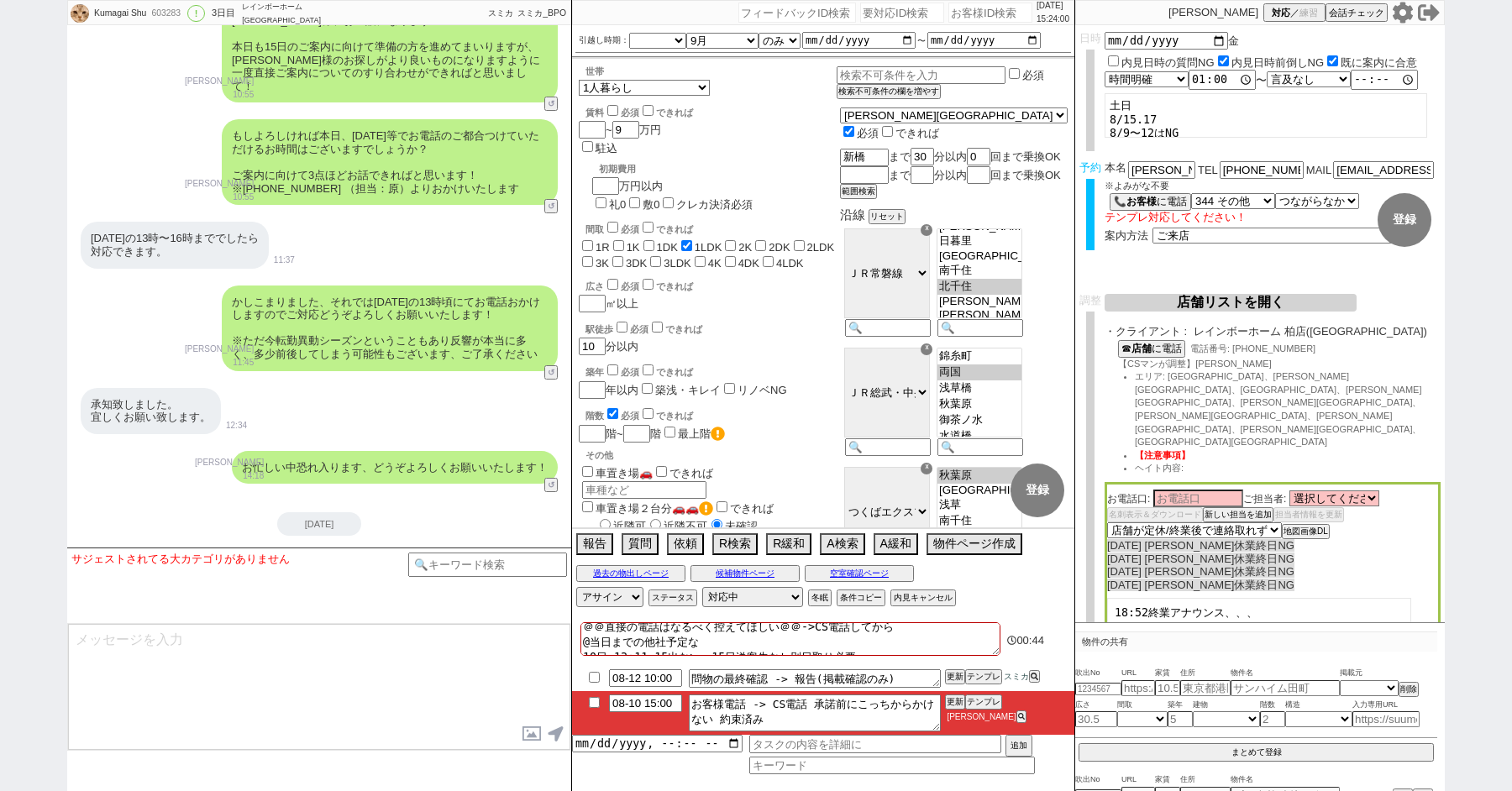
checkbox input "false"
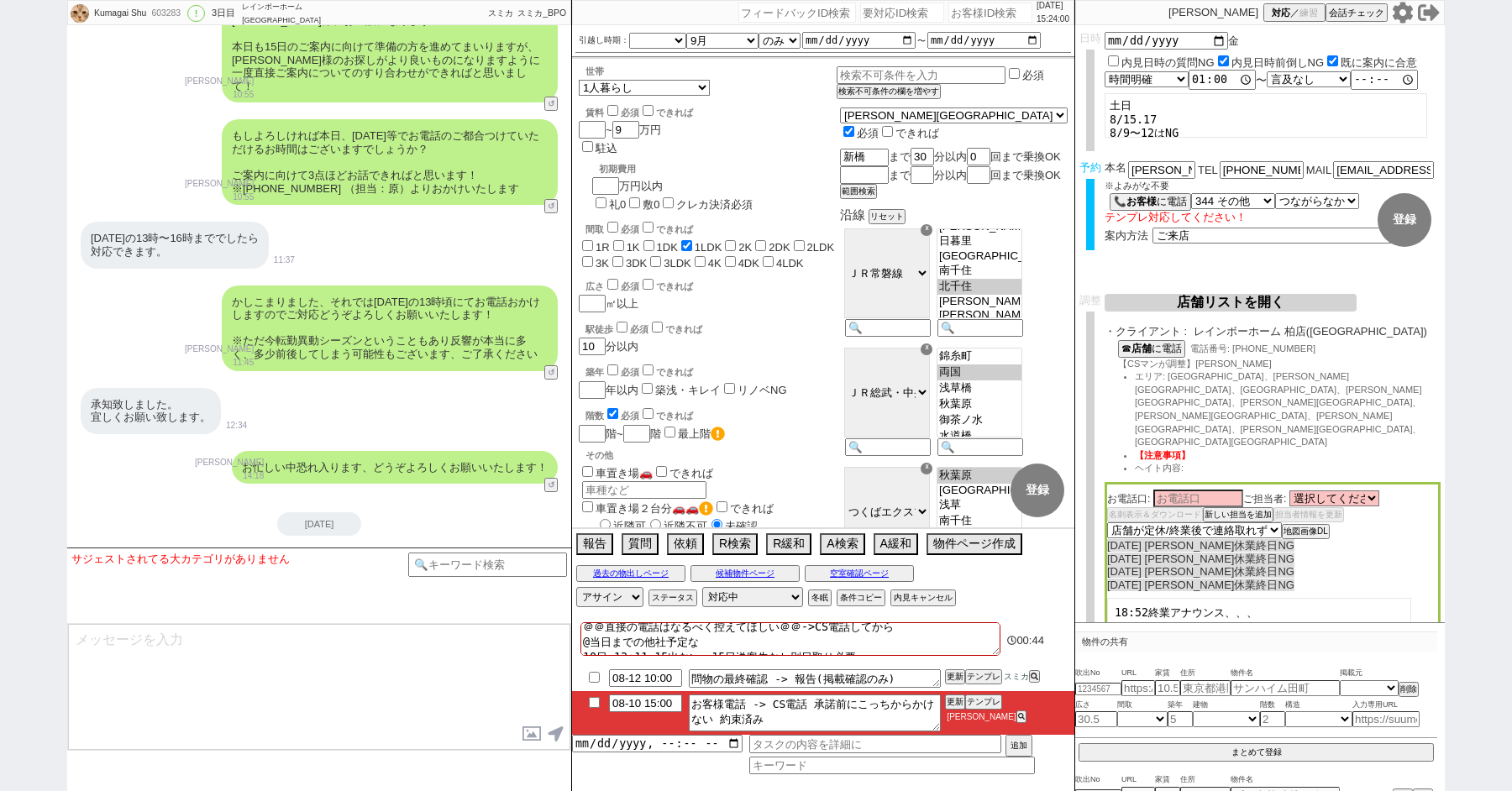
checkbox input "false"
type textarea "＠＠直接の電話はなるべく控えてほしい＠＠->CS電話してから @当日までの他社予定な 10日 13:11 15:2出ない　15日送客先なし別日取り必要"
checkbox input "false"
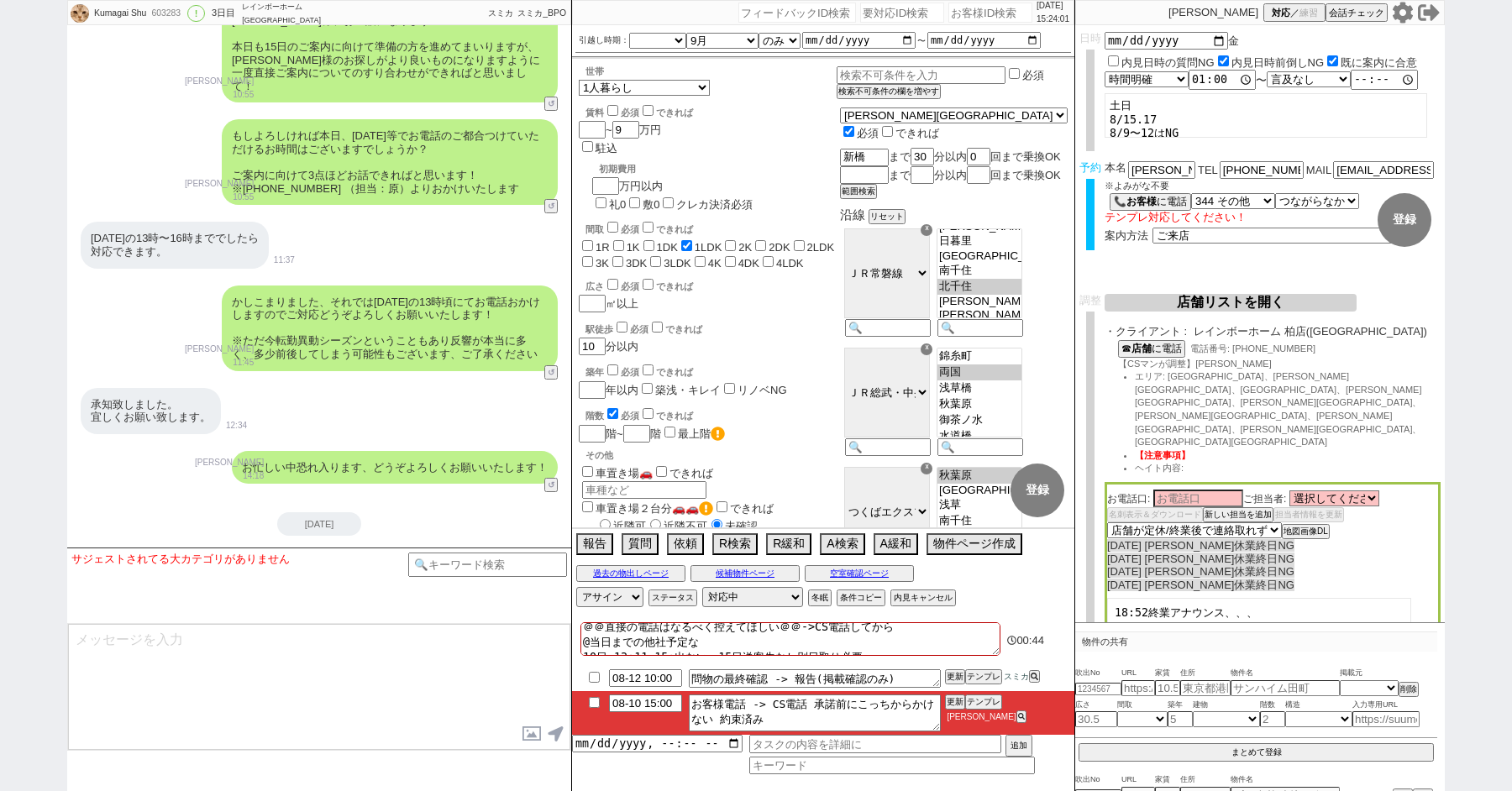
checkbox input "false"
checkbox input "true"
checkbox input "false"
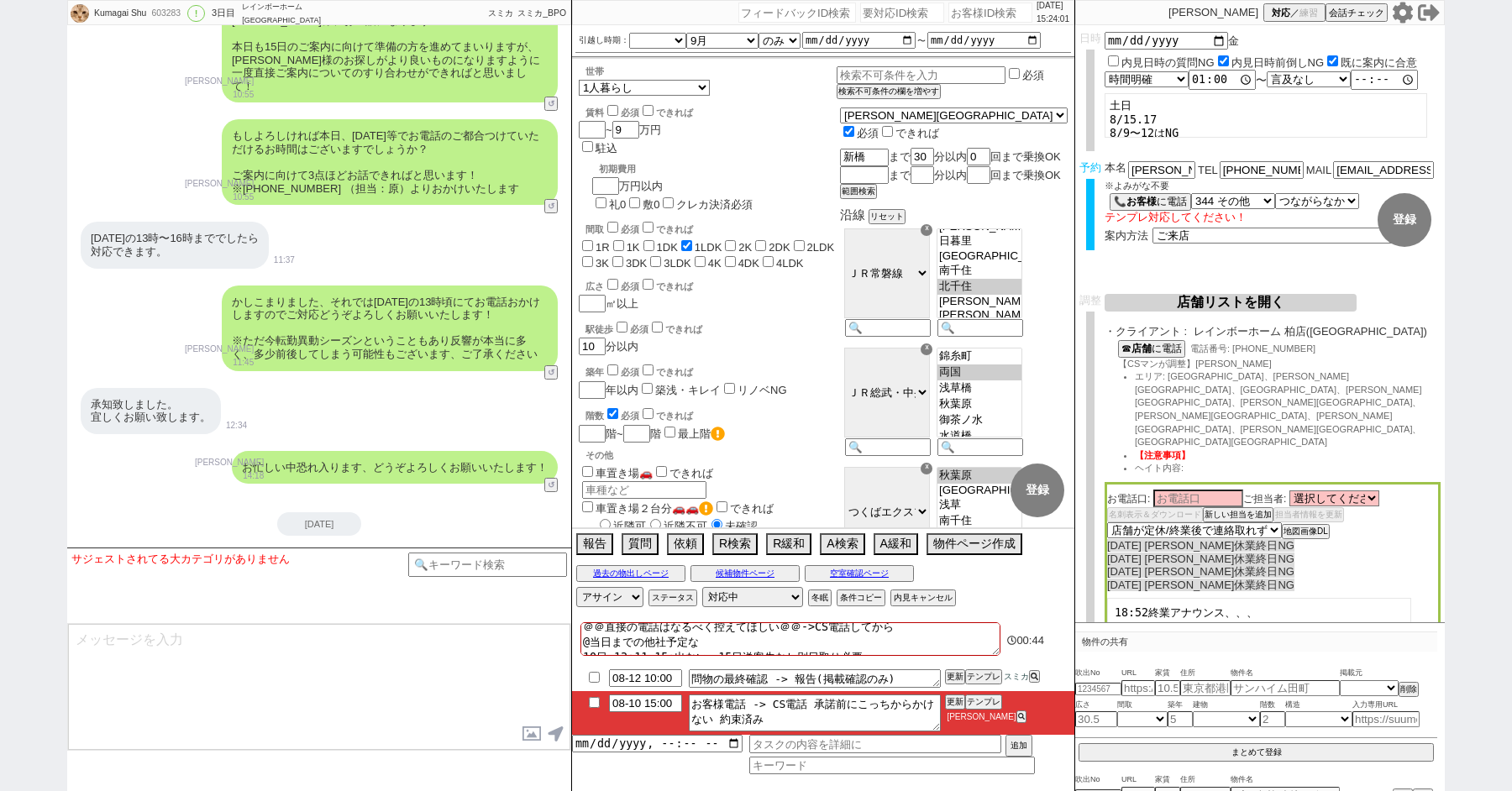
checkbox input "false"
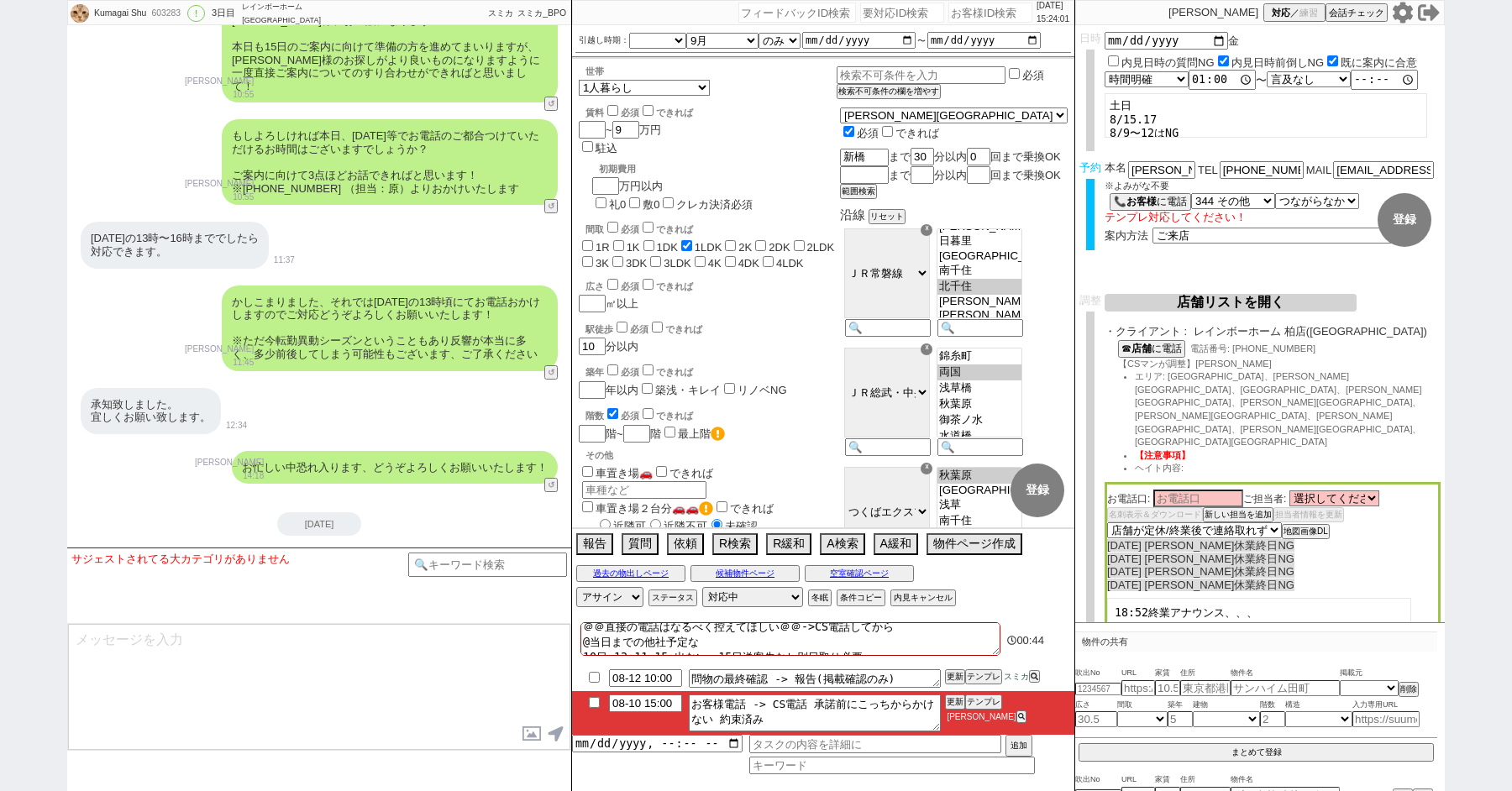
checkbox input "false"
type textarea "＠＠直接の電話はなるべく控えてほしい＠＠->CS電話してから @当日までの他社予定な 10日 13:11 15:24出ない　15日送客先なし別日取り必要"
checkbox input "false"
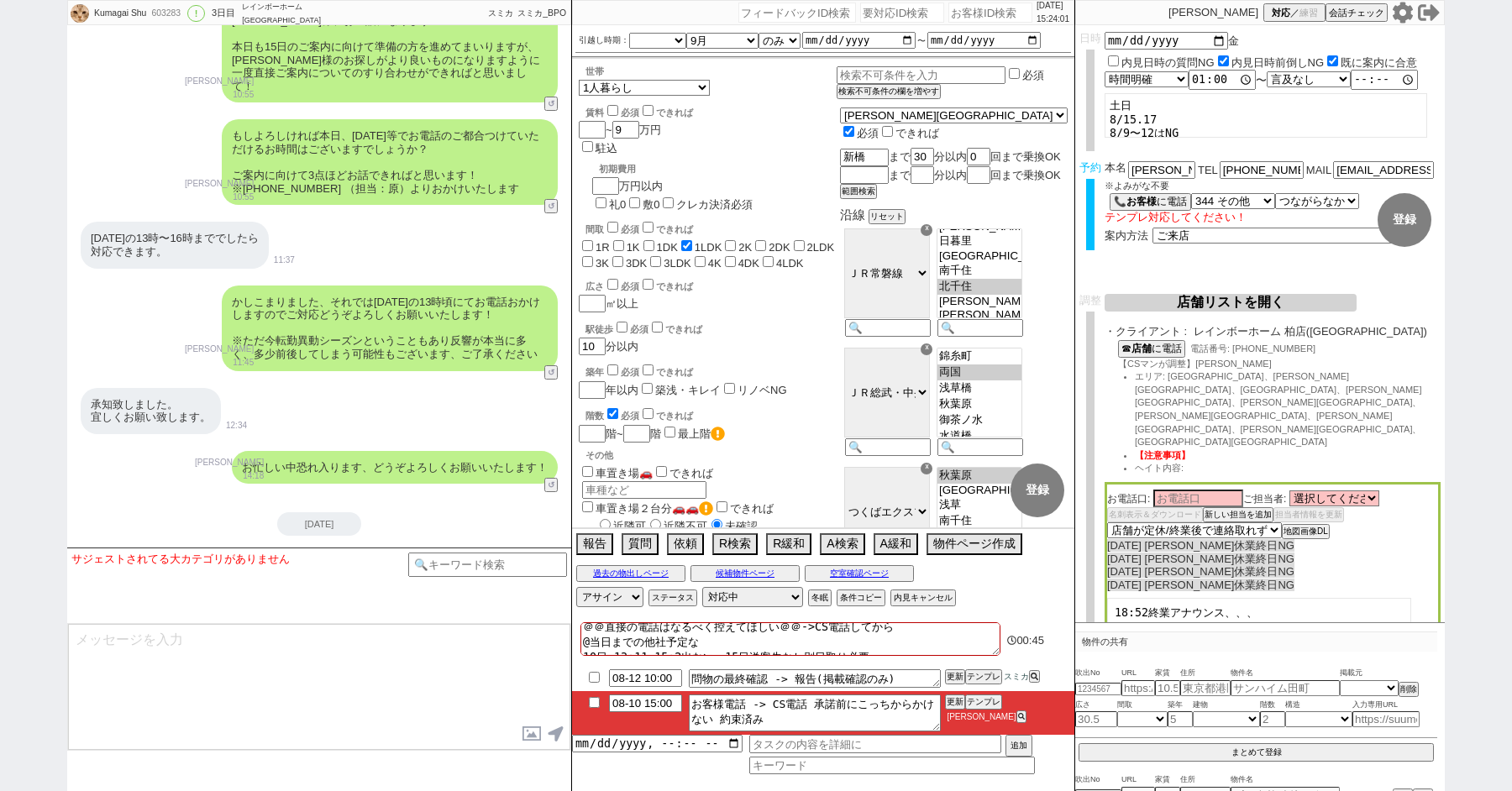
checkbox input "true"
checkbox input "false"
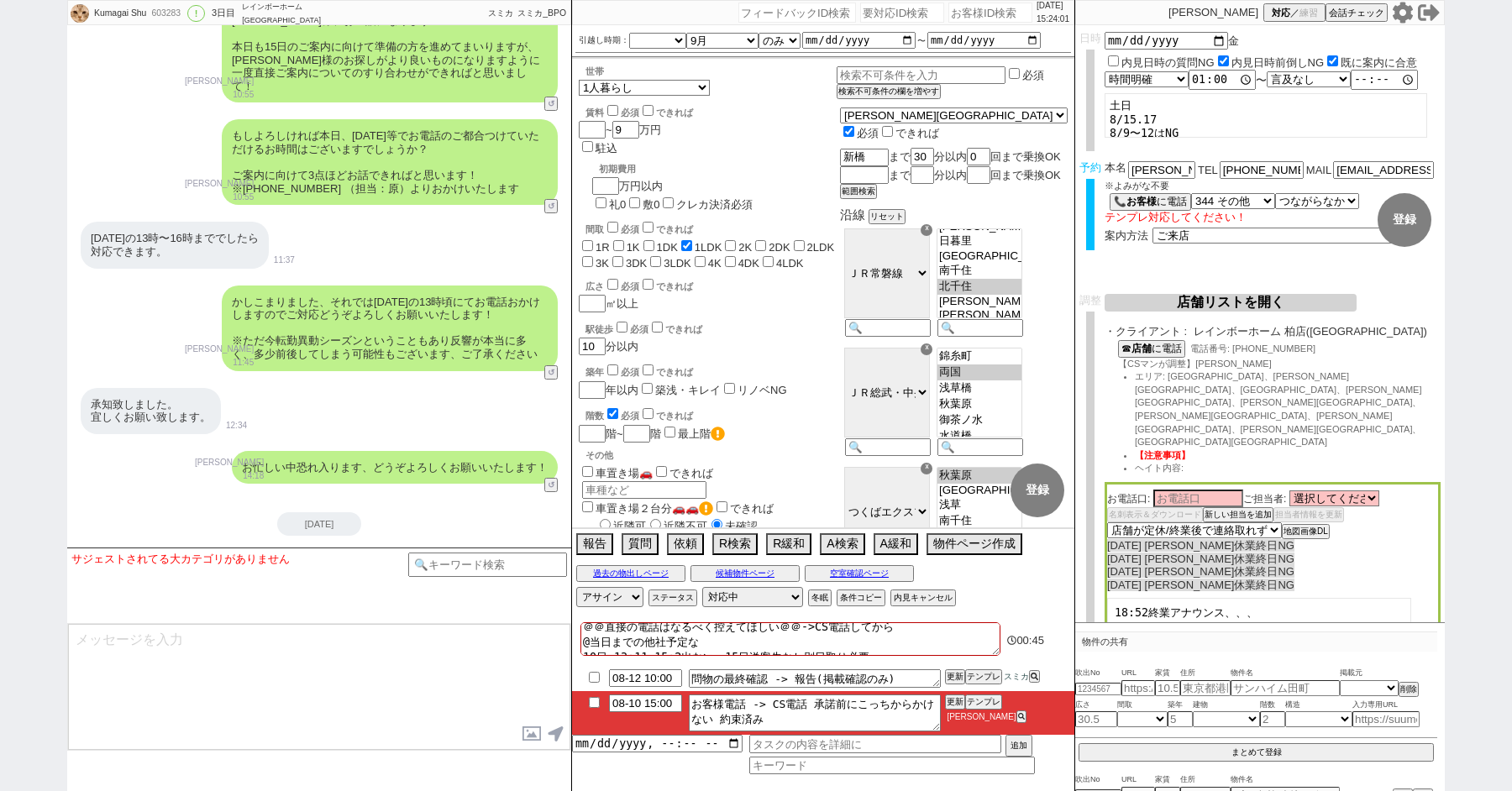
checkbox input "false"
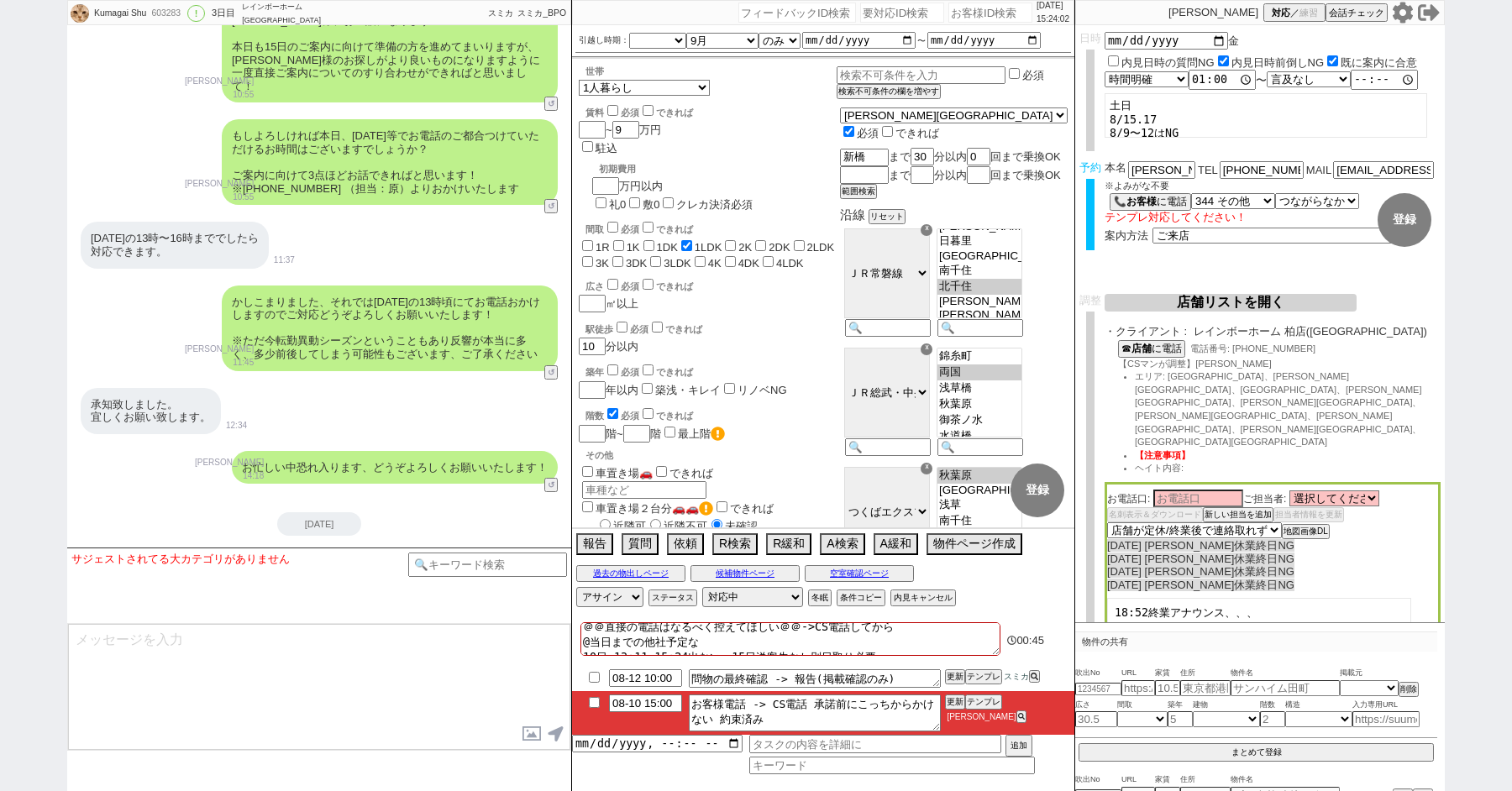
type textarea "＠＠直接の電話はなるべく控えてほしい＠＠->CS電話してから @当日までの他社予定な 10日 13:11 15:24 出ない　15日送客先なし別日取り必要"
checkbox input "false"
checkbox input "true"
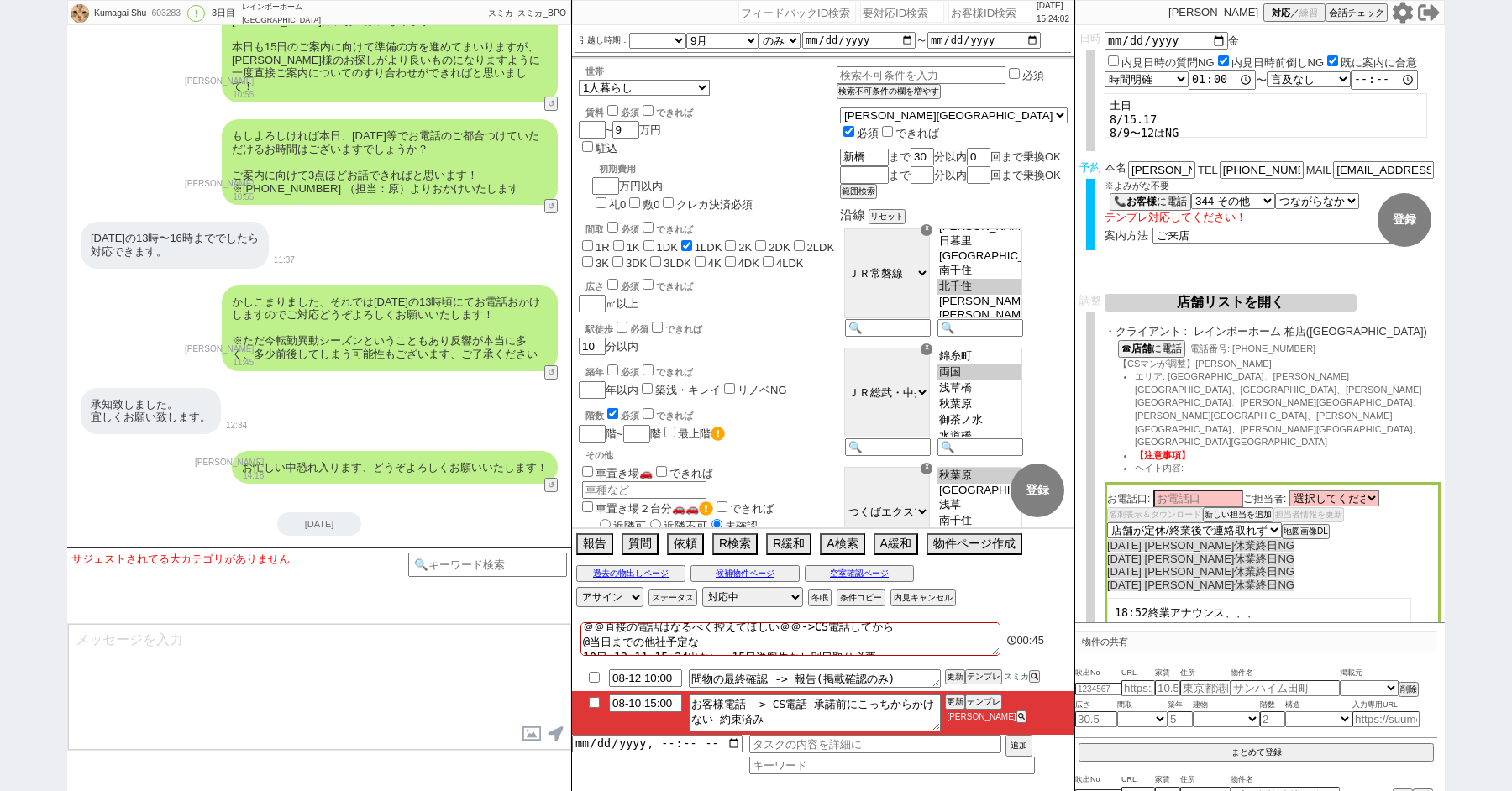
checkbox input "false"
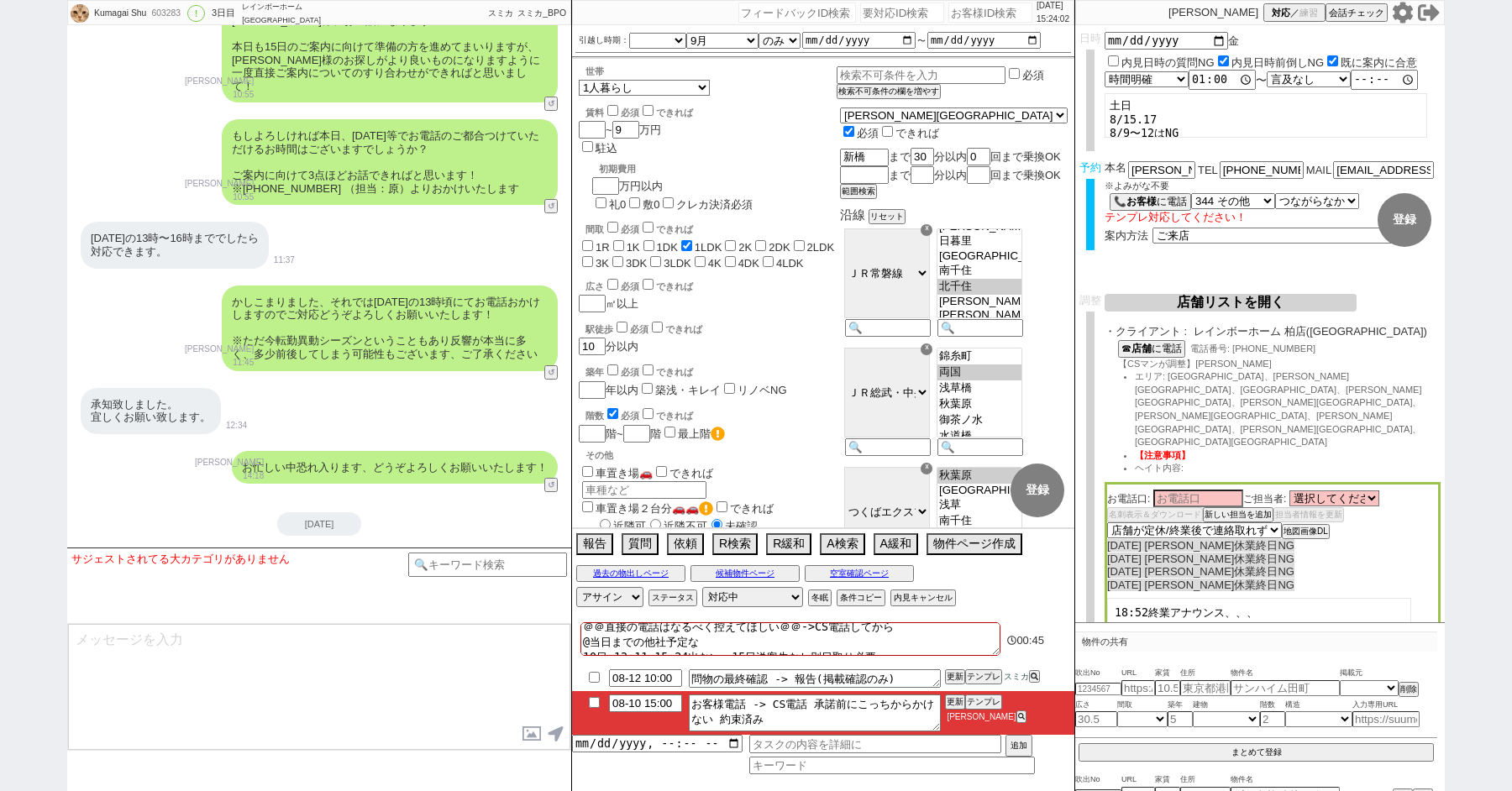
checkbox input "false"
type textarea "＠＠直接の電話はなるべく控えてほしい＠＠->CS電話してから @当日までの他社予定な 10日 13:11 15:24 出ない　15日送客先なし別日取り必要"
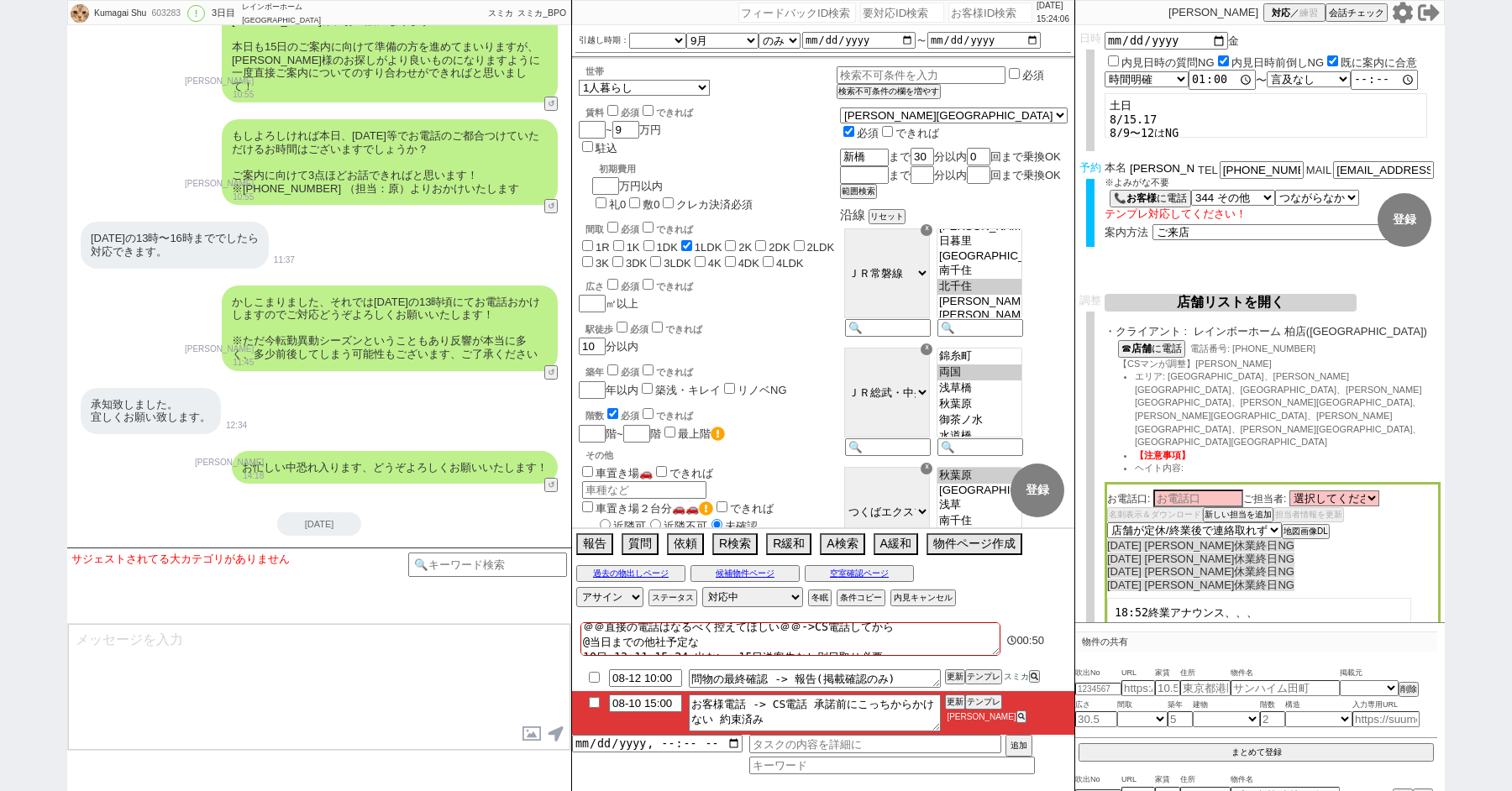
drag, startPoint x: 1154, startPoint y: 172, endPoint x: 1037, endPoint y: 143, distance: 120.5
click at [1037, 143] on div "Kumagai Shu 603283 ! 0 3日目 レインボーホーム 柏店 冬眠中 自社客 スミカ スミカ_BPO チャット全表示 [DATE] ようこそL…" at bounding box center [756, 395] width 1377 height 791
click at [657, 704] on input "08-10 15:00" at bounding box center [645, 701] width 73 height 14
type input "08-10 16:00"
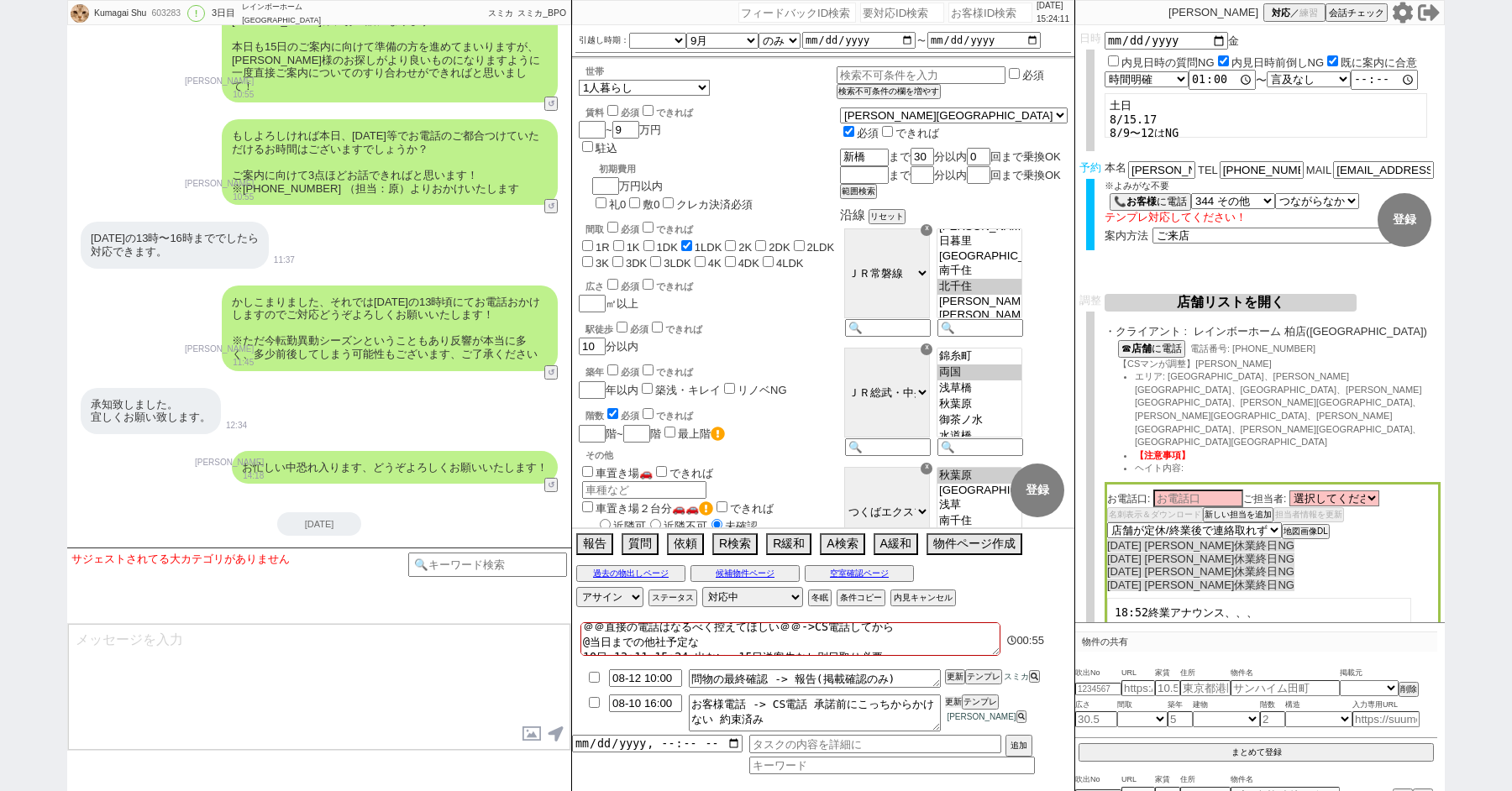
click at [948, 701] on button "更新" at bounding box center [953, 702] width 17 height 12
drag, startPoint x: 1152, startPoint y: 163, endPoint x: 1110, endPoint y: 163, distance: 42.0
click at [1115, 163] on div "本名 [PERSON_NAME]" at bounding box center [1150, 168] width 93 height 14
click at [147, 672] on textarea at bounding box center [319, 686] width 502 height 126
paste textarea "[PERSON_NAME]"
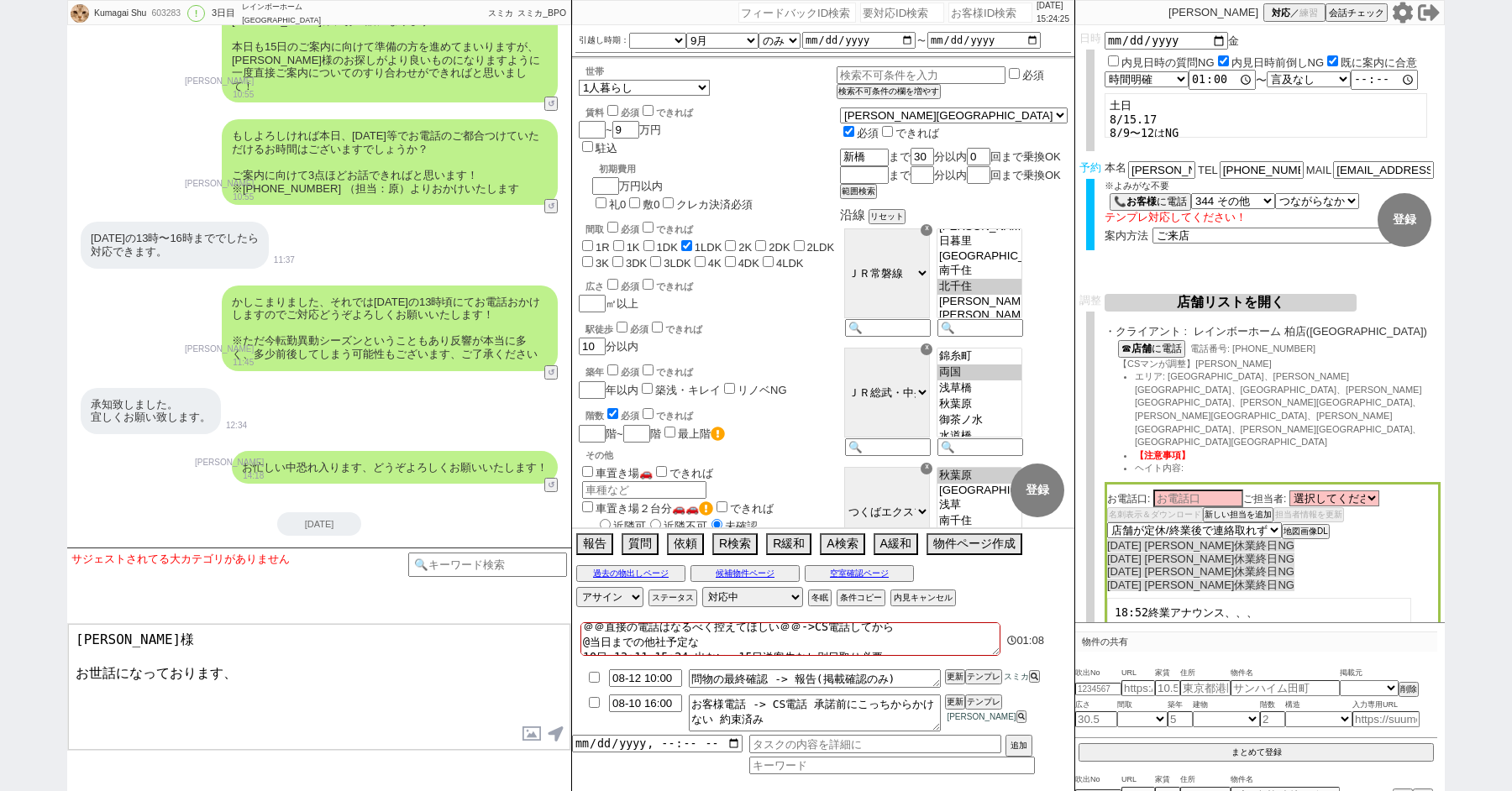
type textarea "[PERSON_NAME]様 お世話になっております、"
drag, startPoint x: 1223, startPoint y: 170, endPoint x: 1358, endPoint y: 170, distance: 135.0
click at [1358, 170] on div "本名 [PERSON_NAME] ※よみがな不要 TEL 電話するので表示 電話の理由 356 初日調整での禊 357 問物漏れ回収 359 内見日が怪しいの…" at bounding box center [1272, 177] width 336 height 32
type input "c"
click at [1248, 167] on input "c" at bounding box center [1260, 168] width 84 height 14
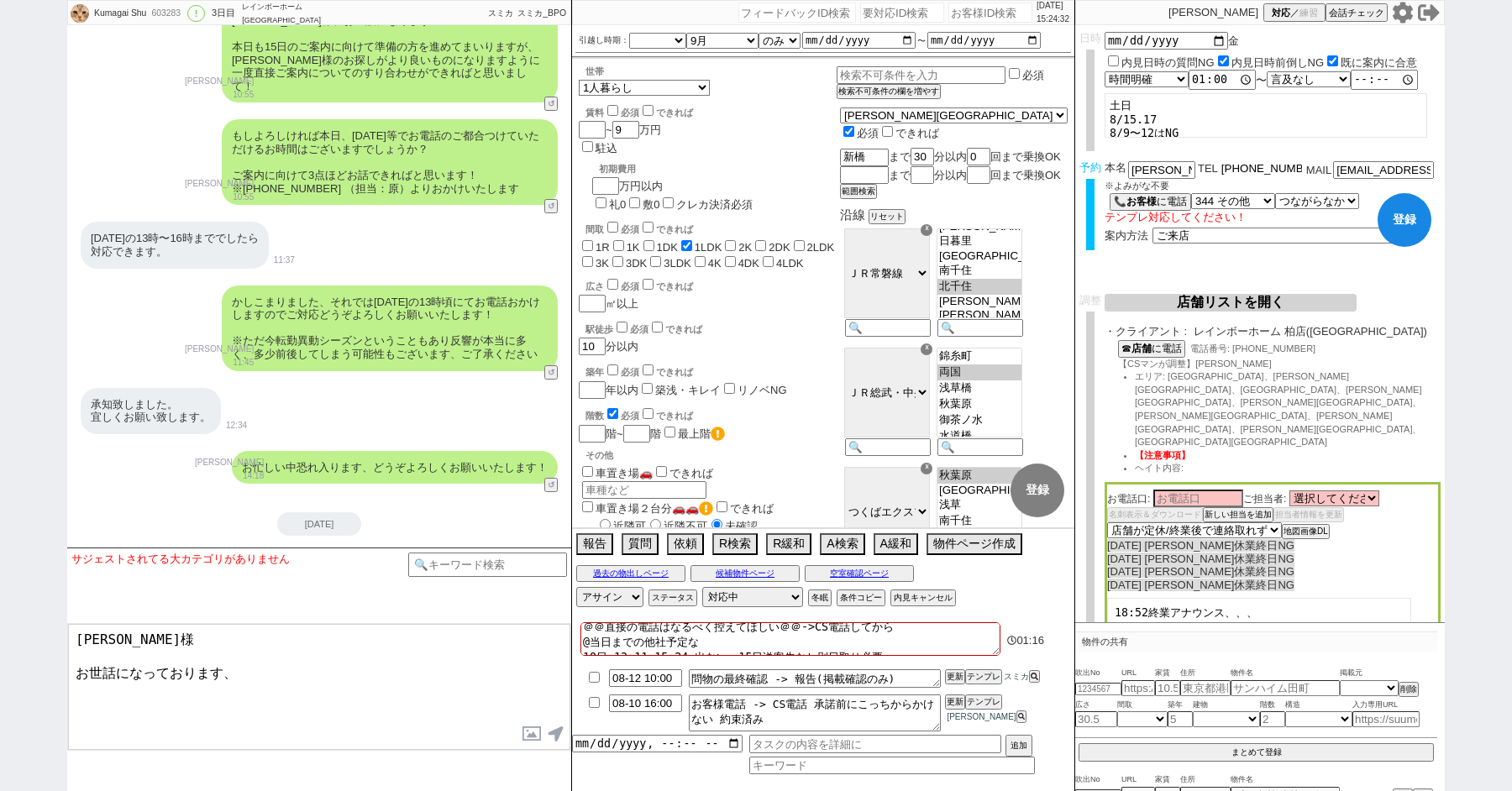
drag, startPoint x: 1221, startPoint y: 169, endPoint x: 1332, endPoint y: 169, distance: 111.0
click at [1332, 169] on div "本名 [PERSON_NAME] ※よみがな不要 TEL 電話するので表示 電話の理由 356 初日調整での禊 357 問物漏れ回収 359 内見日が怪しいの…" at bounding box center [1272, 177] width 336 height 32
type input "[PHONE_NUMBER]"
click at [322, 669] on textarea "[PERSON_NAME]様 お世話になっております、" at bounding box center [319, 686] width 502 height 126
click at [1415, 225] on button "登録" at bounding box center [1404, 220] width 53 height 53
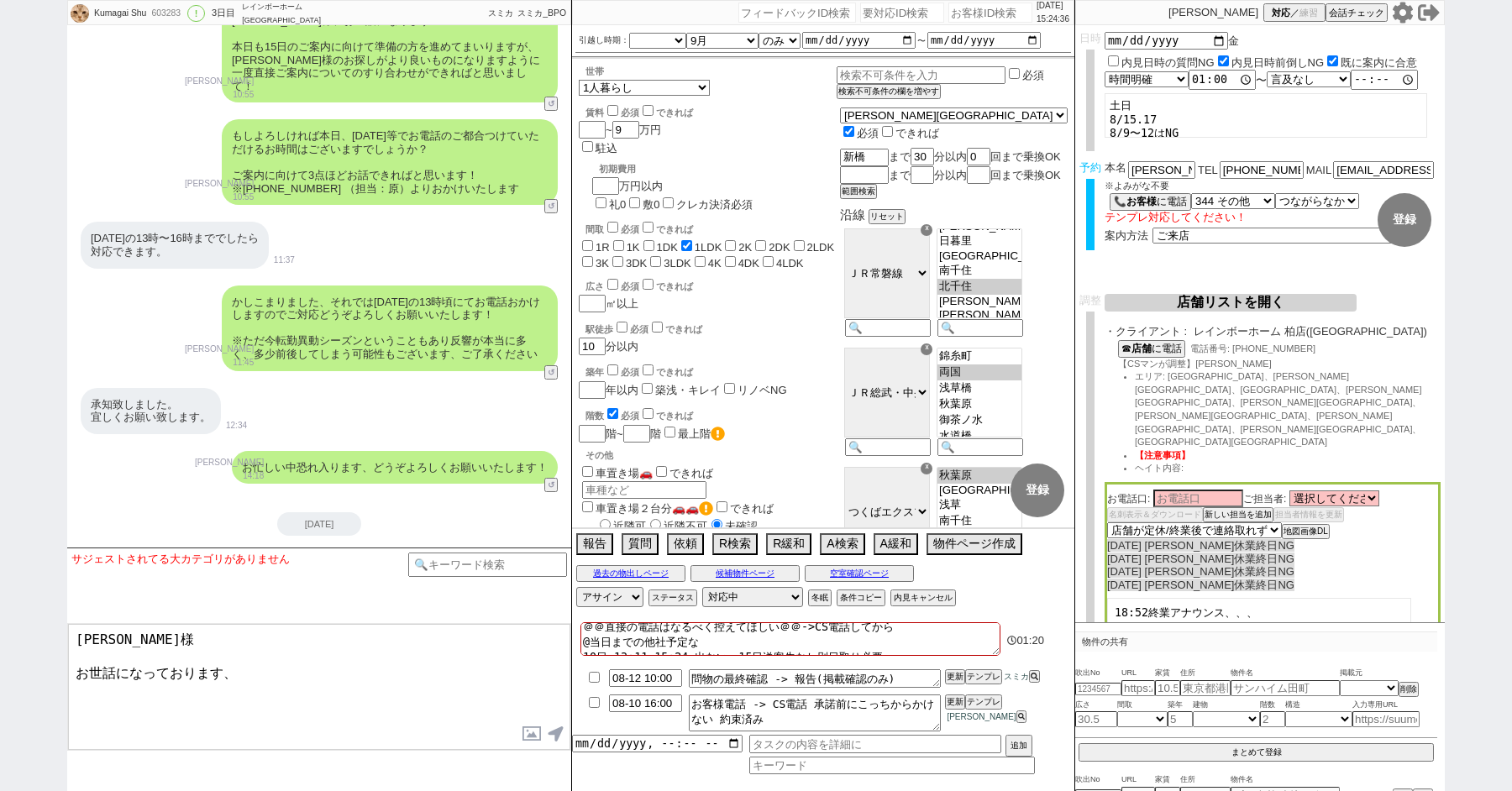
click at [265, 687] on textarea "[PERSON_NAME]様 お世話になっております、" at bounding box center [319, 686] width 502 height 126
paste textarea "[PHONE_NUMBER]"
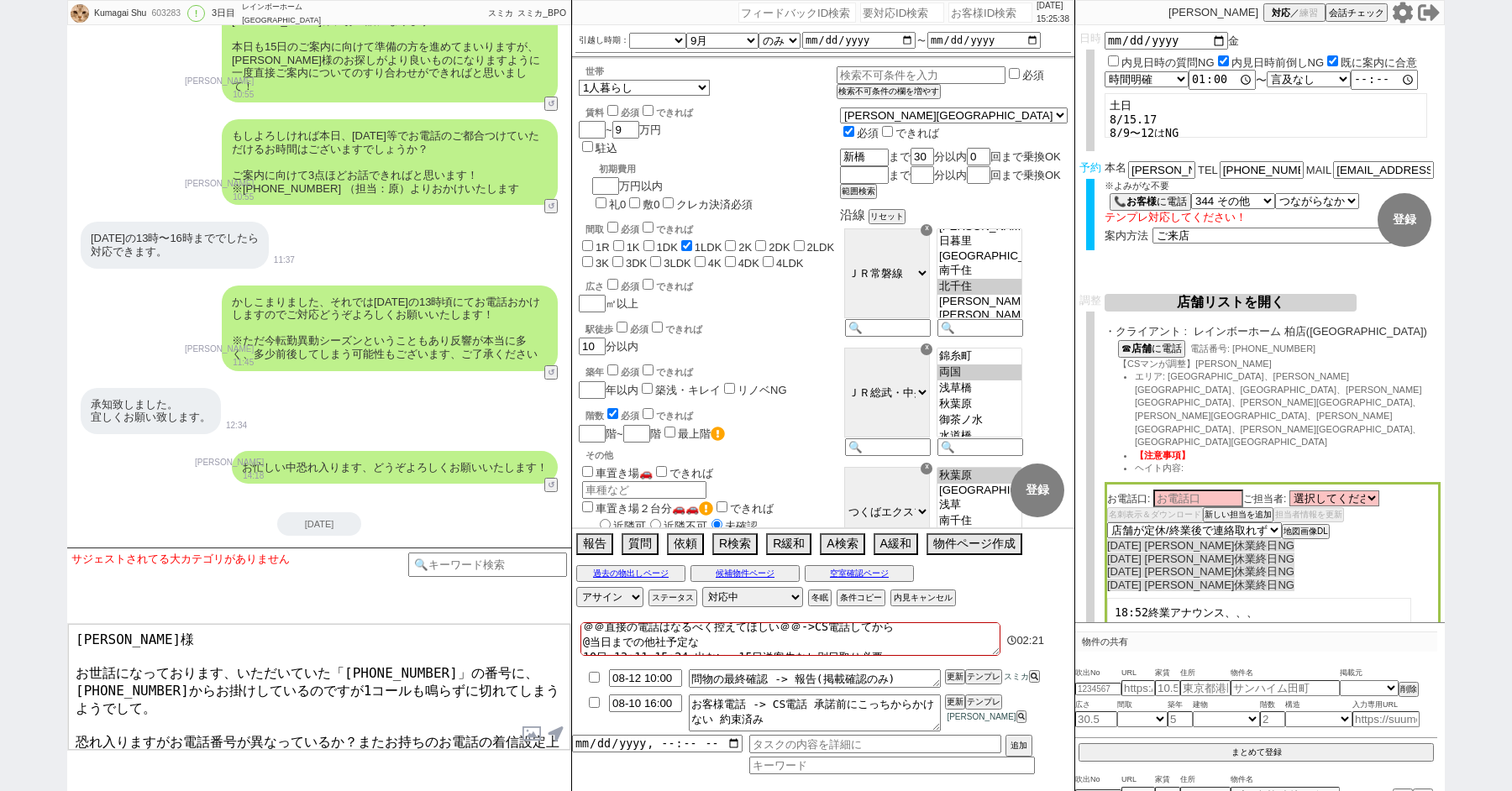
scroll to position [9, 0]
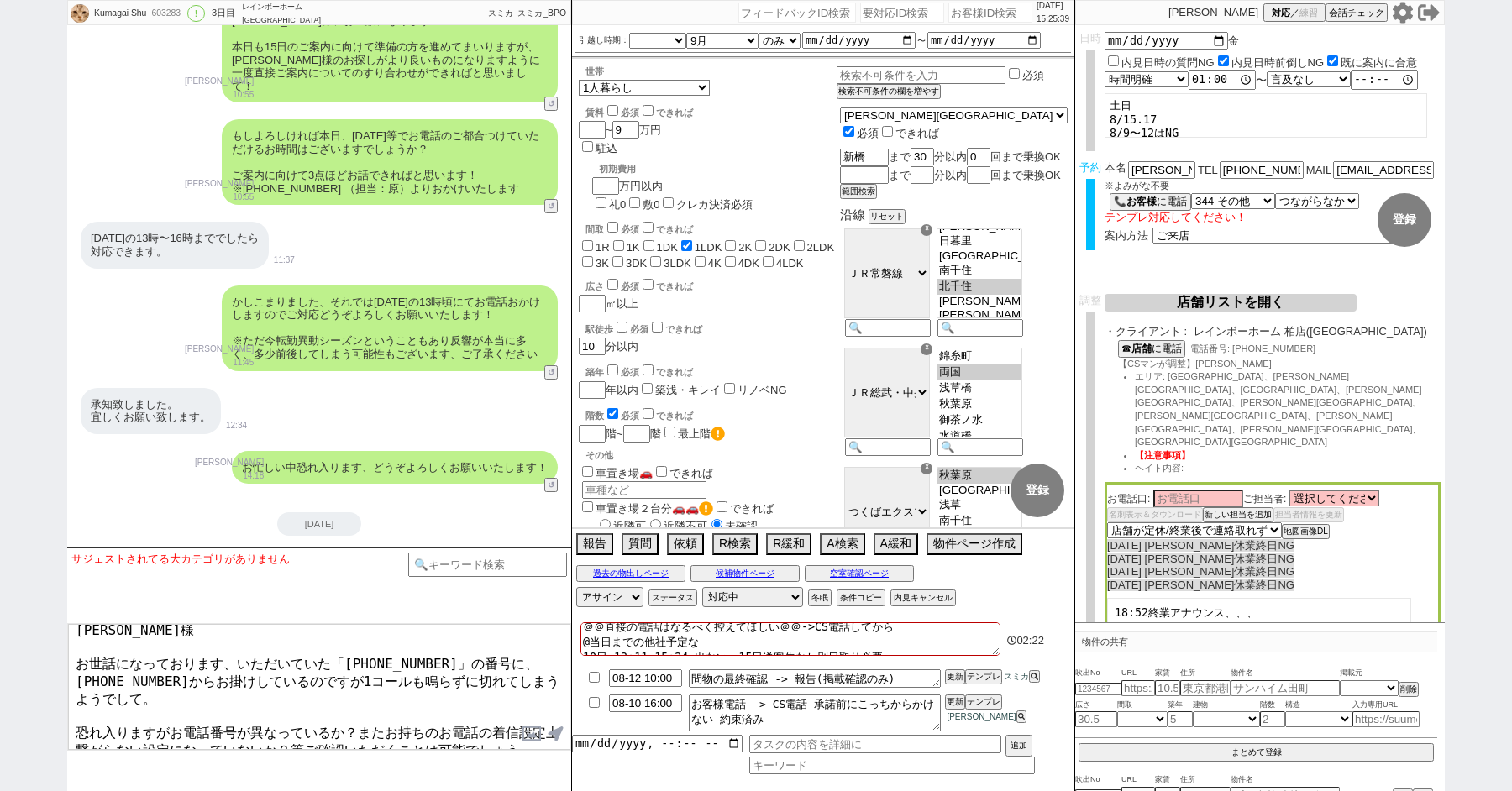
type textarea "[PERSON_NAME]様 お世話になっております、いただいていた「[PHONE_NUMBER]」の番号に、[PHONE_NUMBER]からお掛けしているの…"
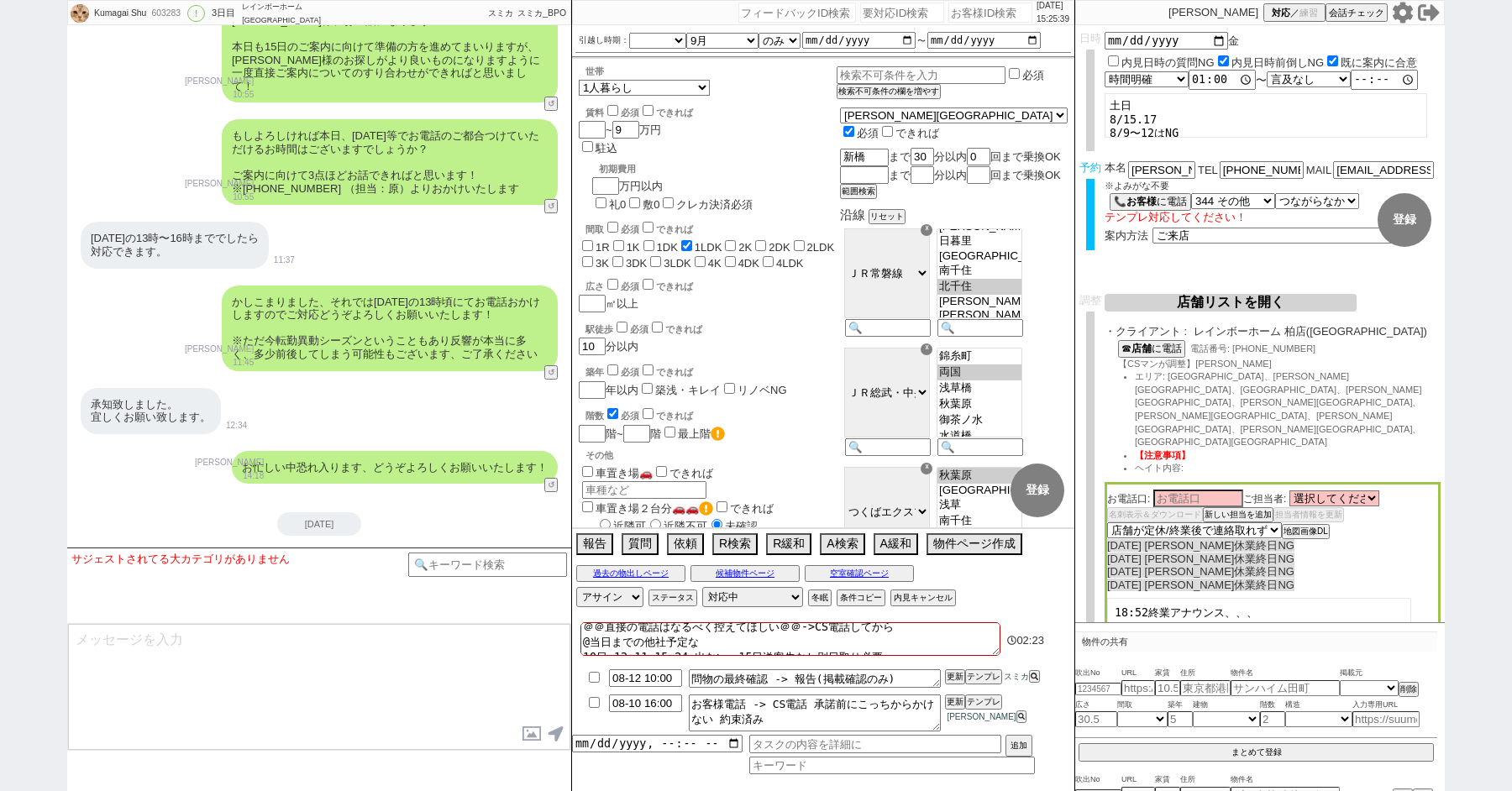
scroll to position [7206, 0]
